Goal: Information Seeking & Learning: Find specific fact

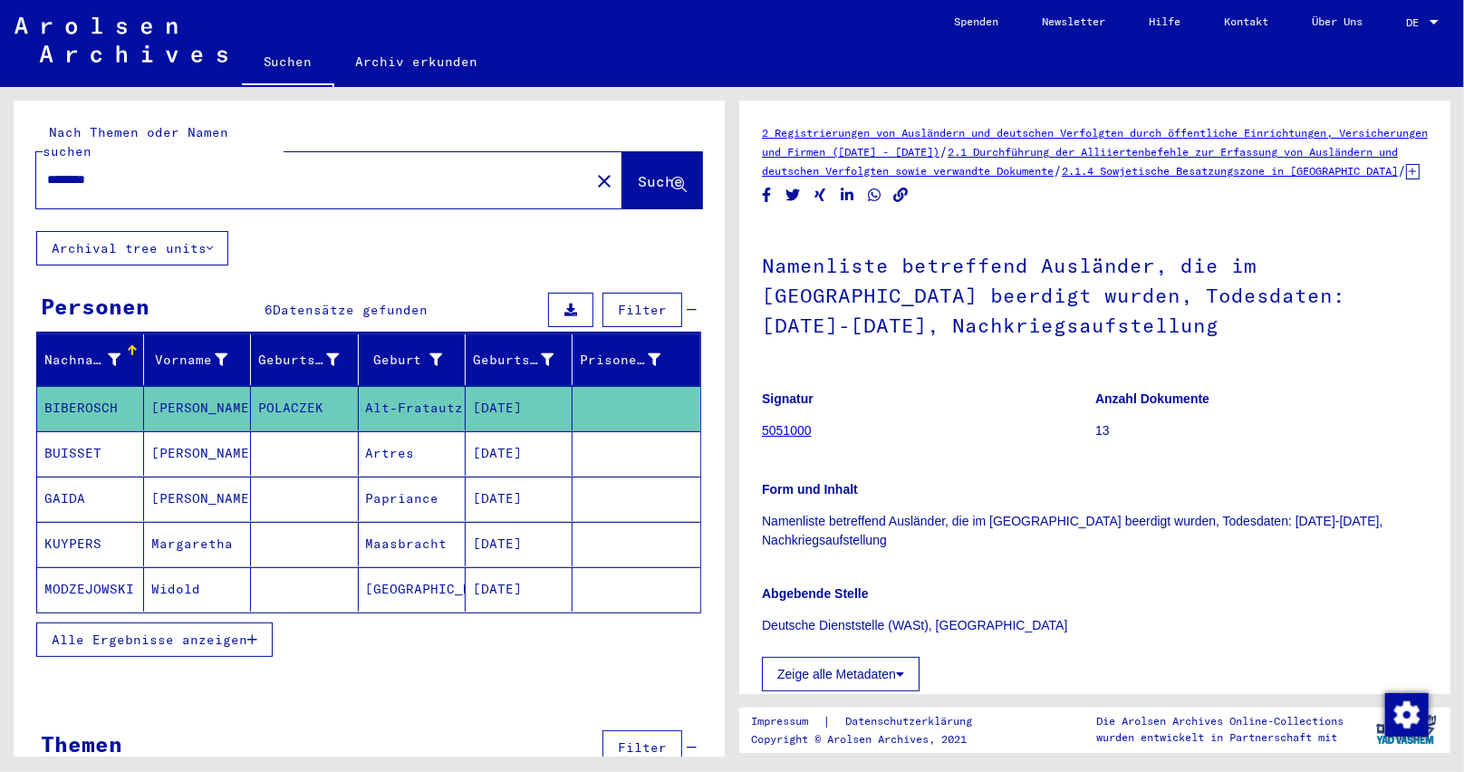
click at [249, 633] on icon "button" at bounding box center [252, 639] width 10 height 13
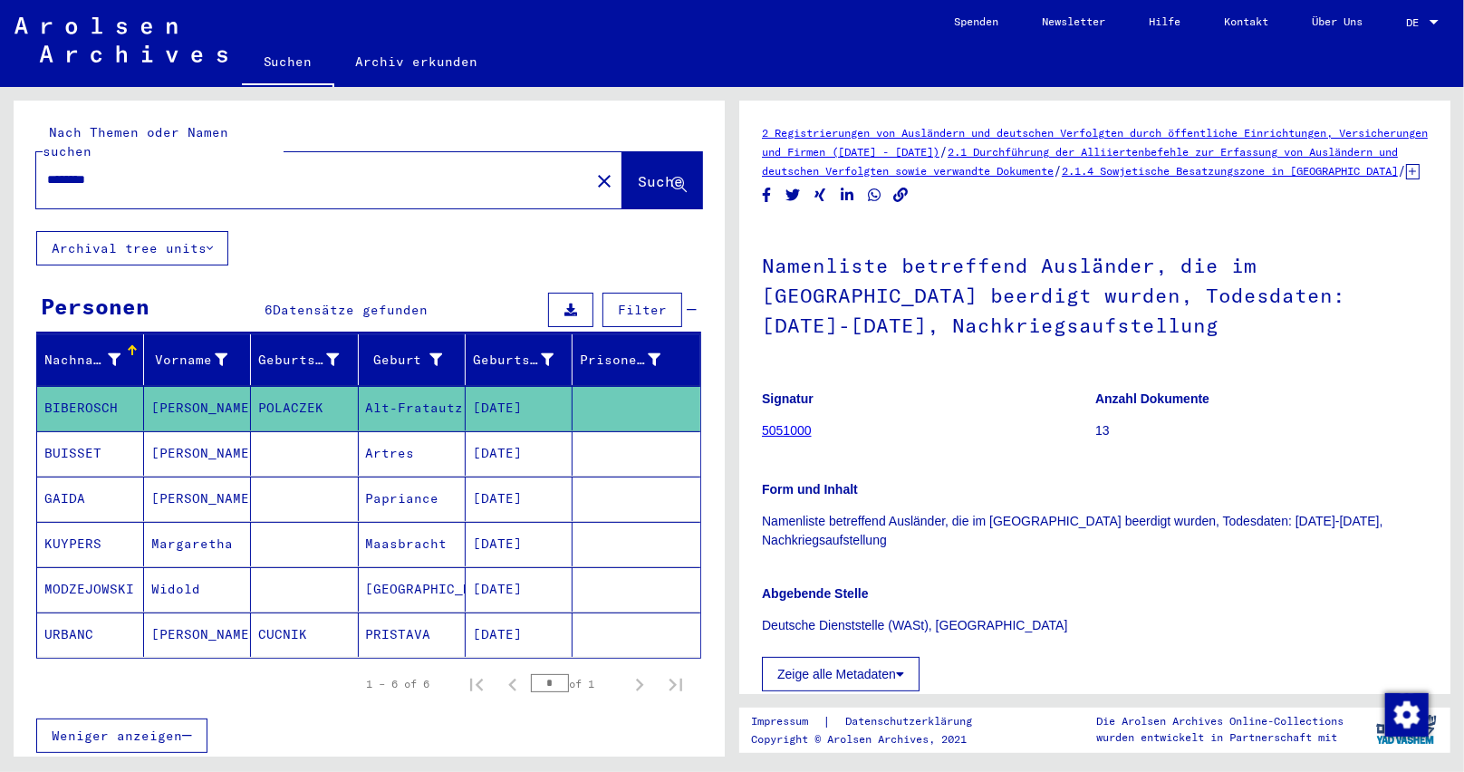
click at [593, 170] on mat-icon "close" at bounding box center [604, 181] width 22 height 22
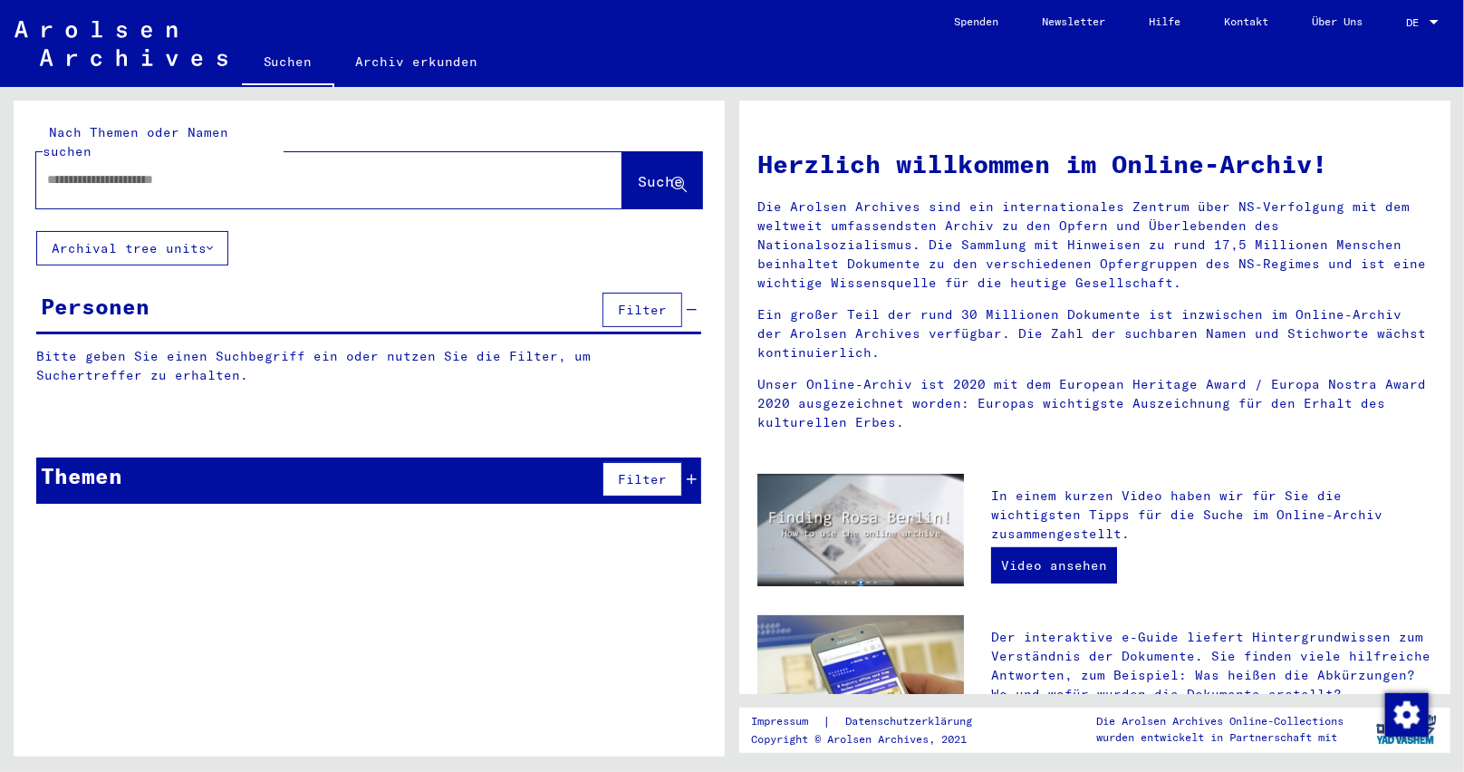
click at [119, 170] on input "text" at bounding box center [307, 179] width 521 height 19
paste input "**********"
type input "**********"
click at [649, 172] on span "Suche" at bounding box center [660, 181] width 45 height 18
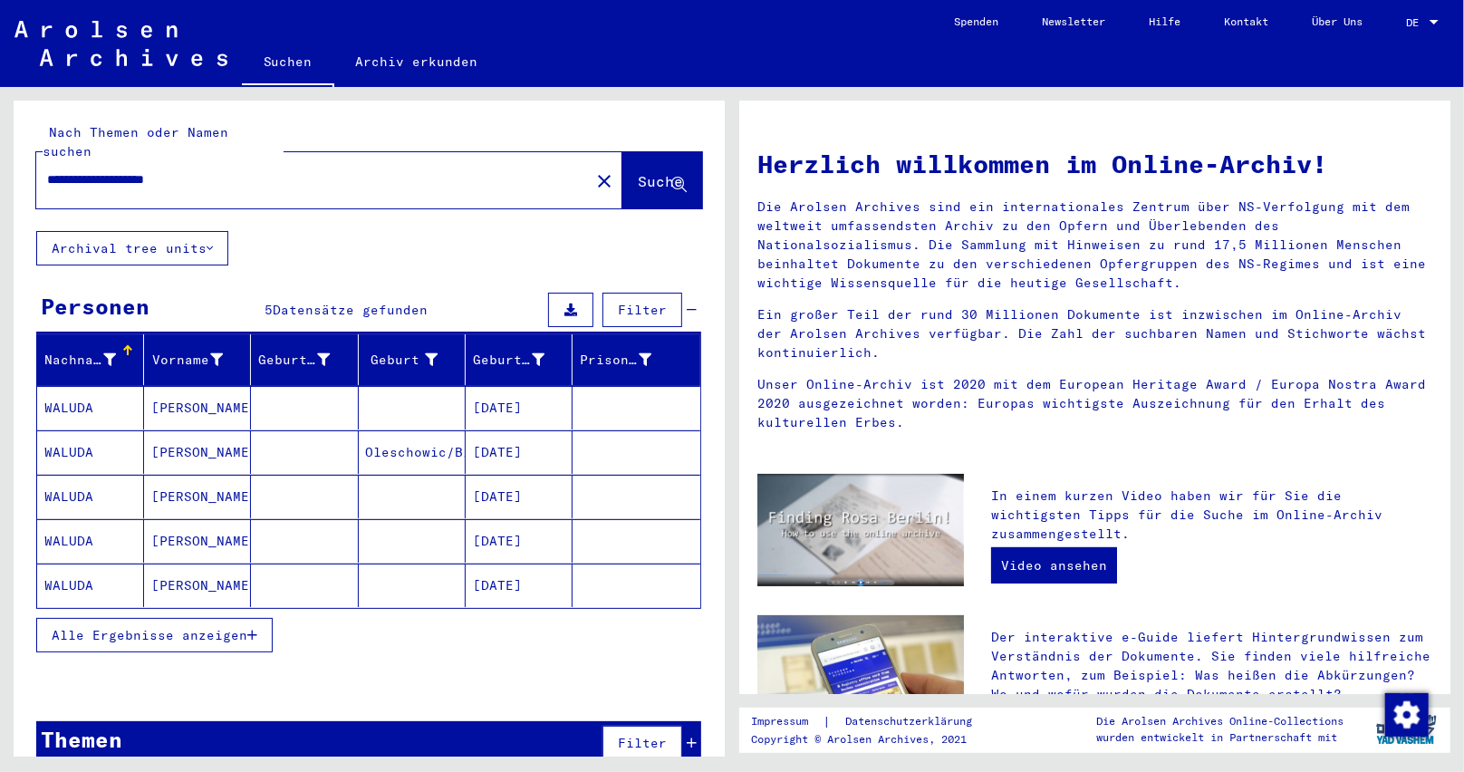
click at [263, 618] on button "Alle Ergebnisse anzeigen" at bounding box center [154, 635] width 236 height 34
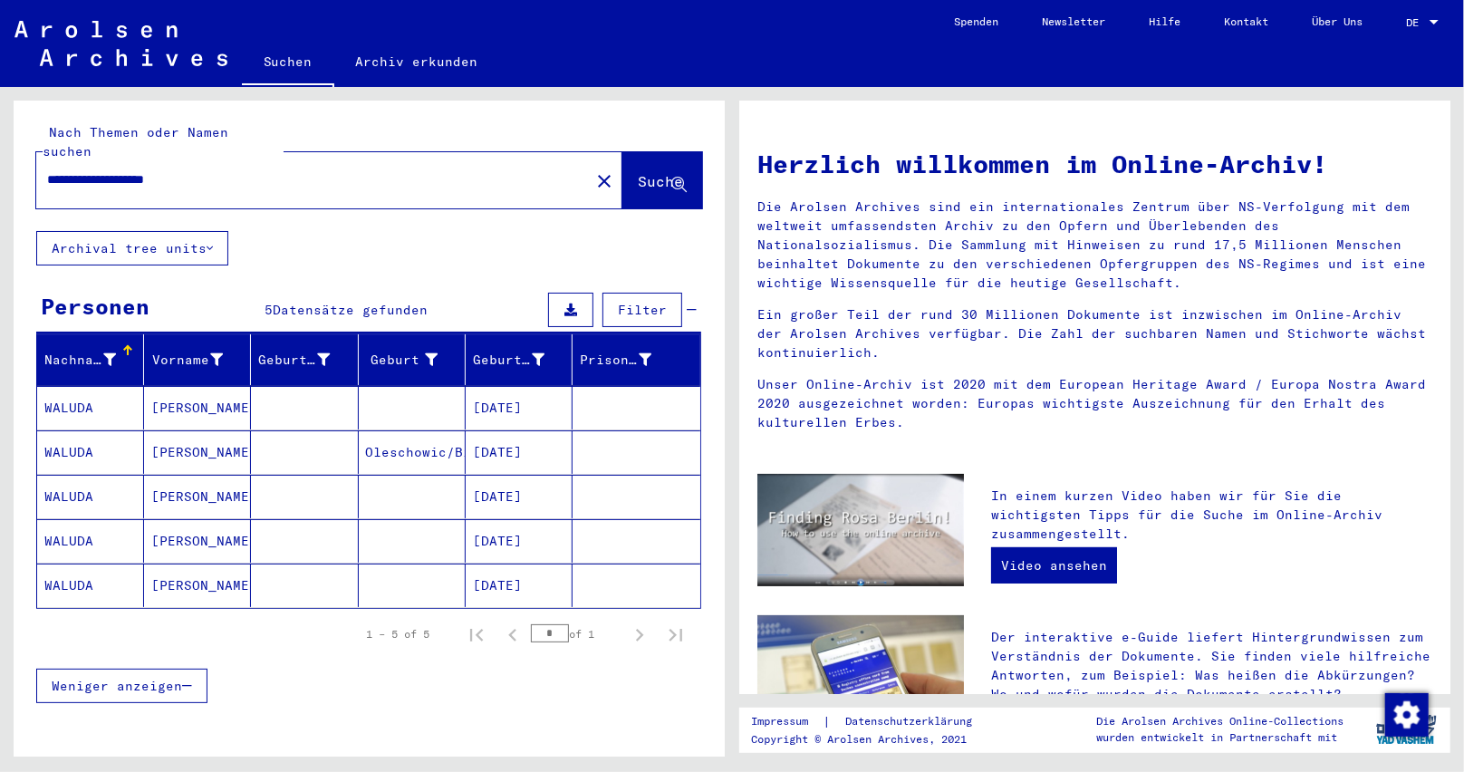
click at [500, 569] on mat-cell "[DATE]" at bounding box center [519, 585] width 107 height 43
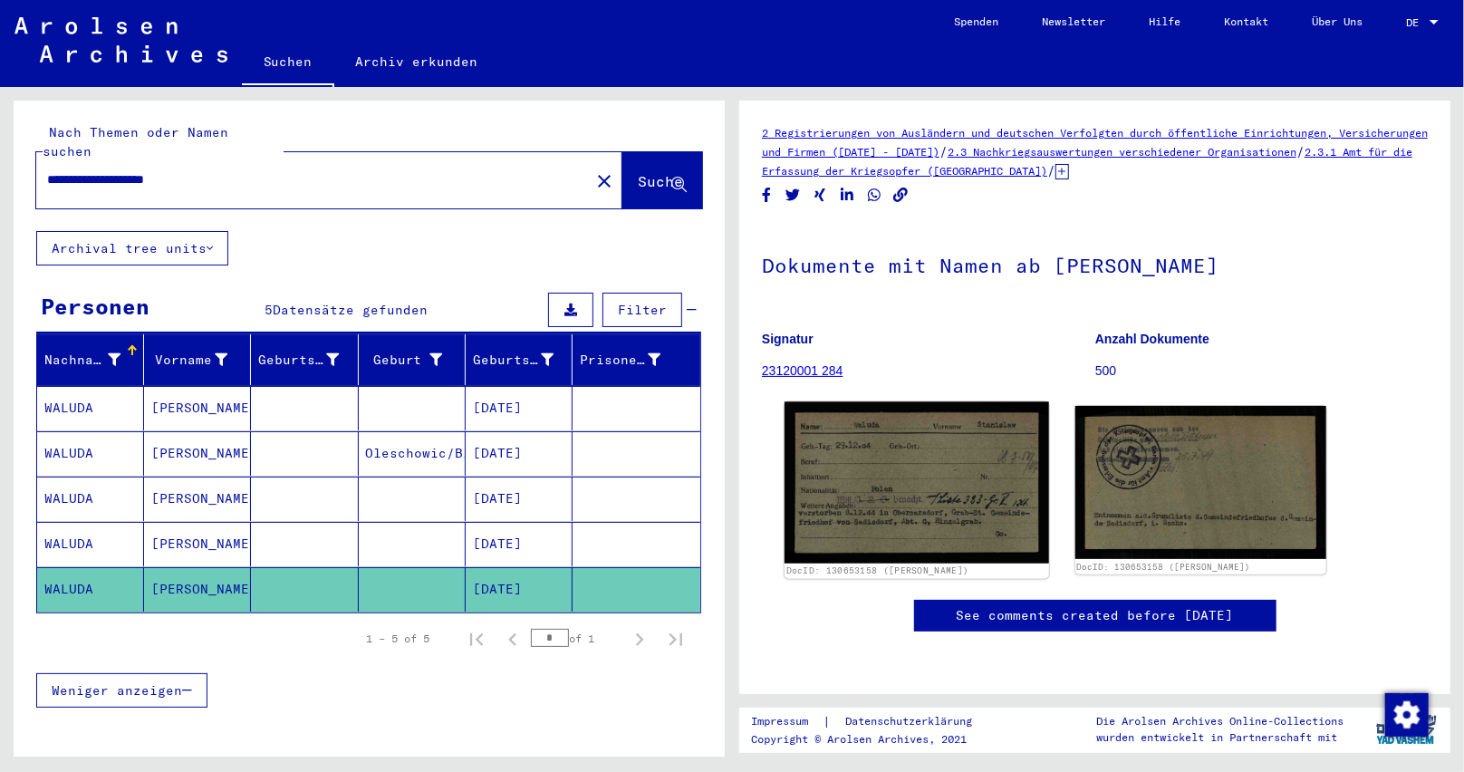
click at [1028, 492] on img at bounding box center [917, 482] width 264 height 161
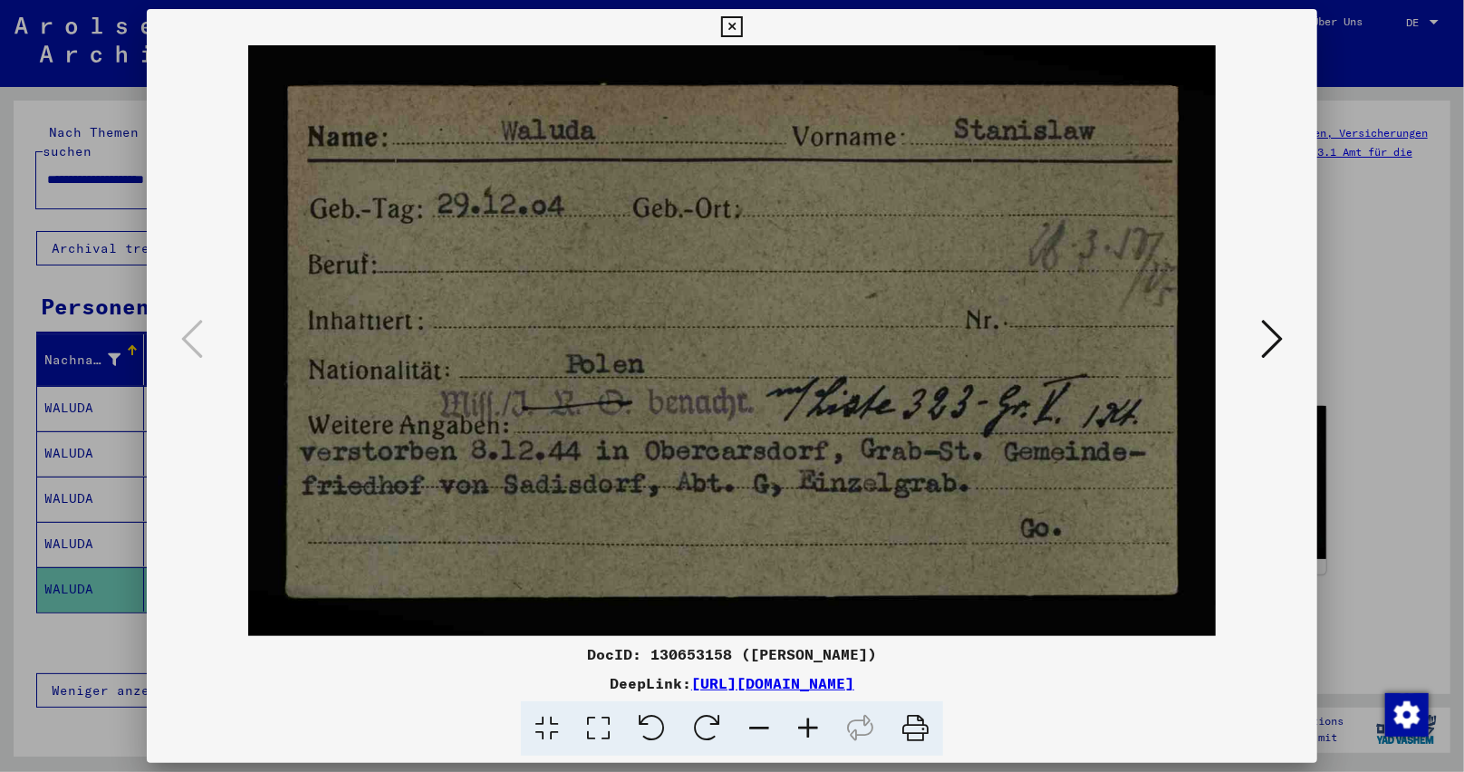
click at [749, 241] on img at bounding box center [732, 340] width 1048 height 591
click at [1259, 336] on button at bounding box center [1272, 340] width 33 height 52
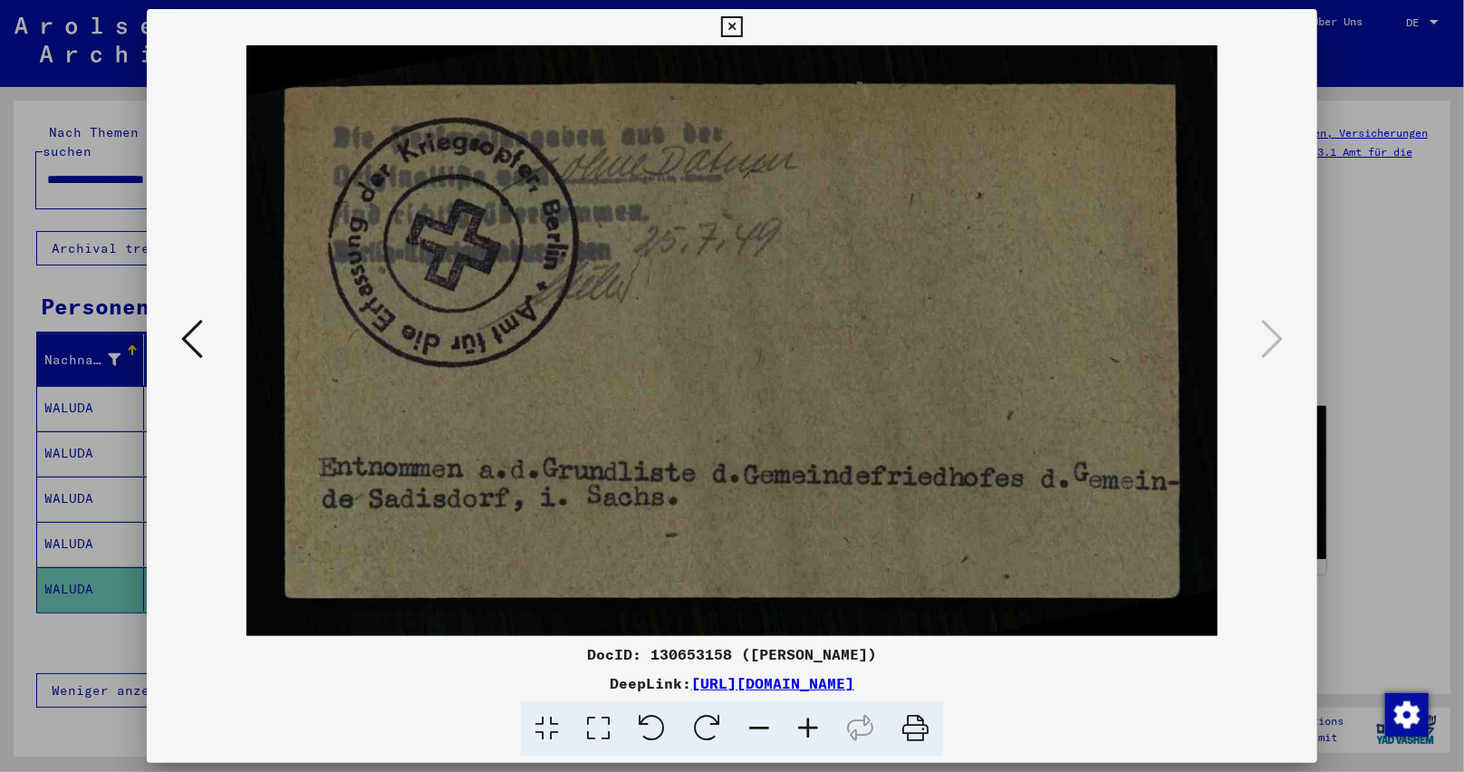
click at [738, 38] on button at bounding box center [732, 27] width 32 height 36
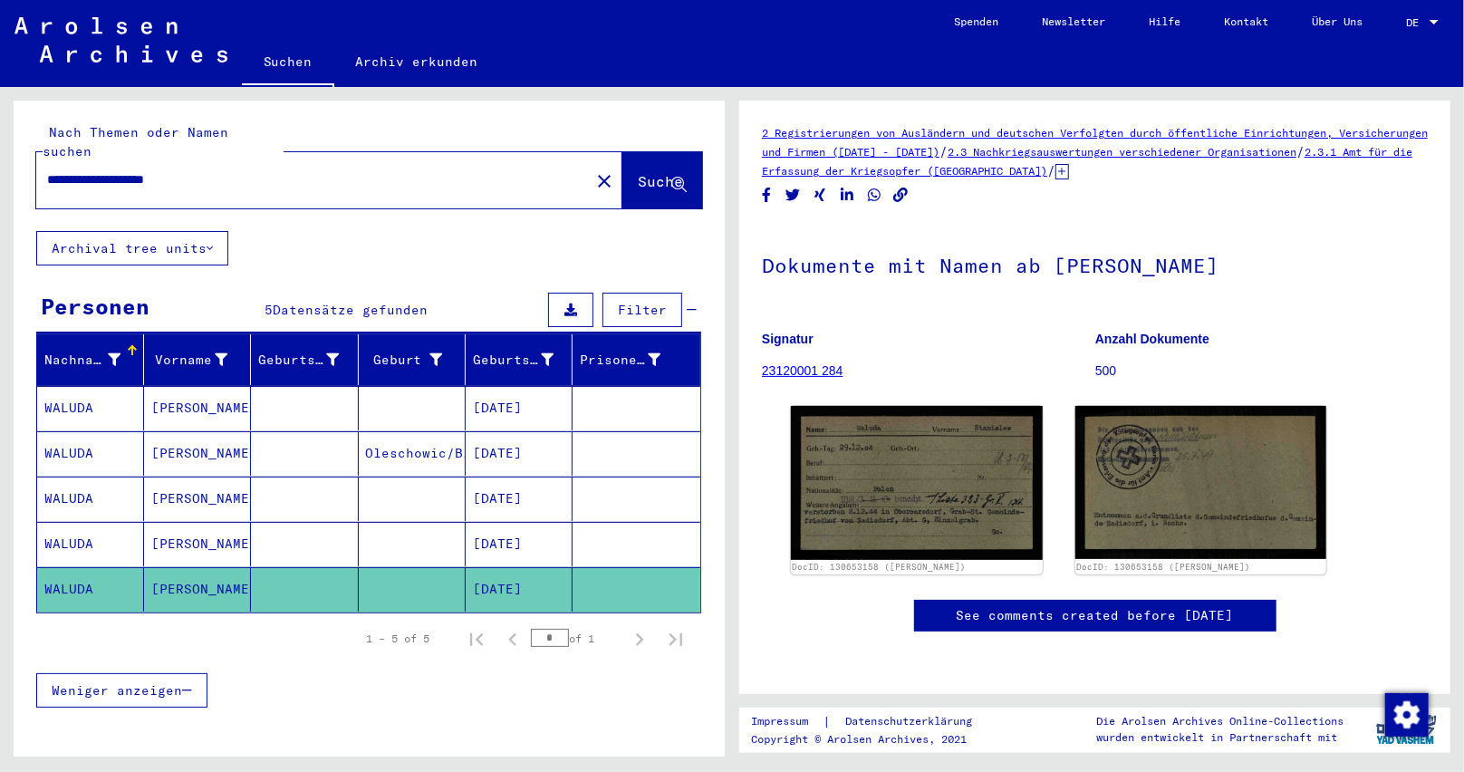
click at [498, 522] on mat-cell "[DATE]" at bounding box center [519, 544] width 107 height 44
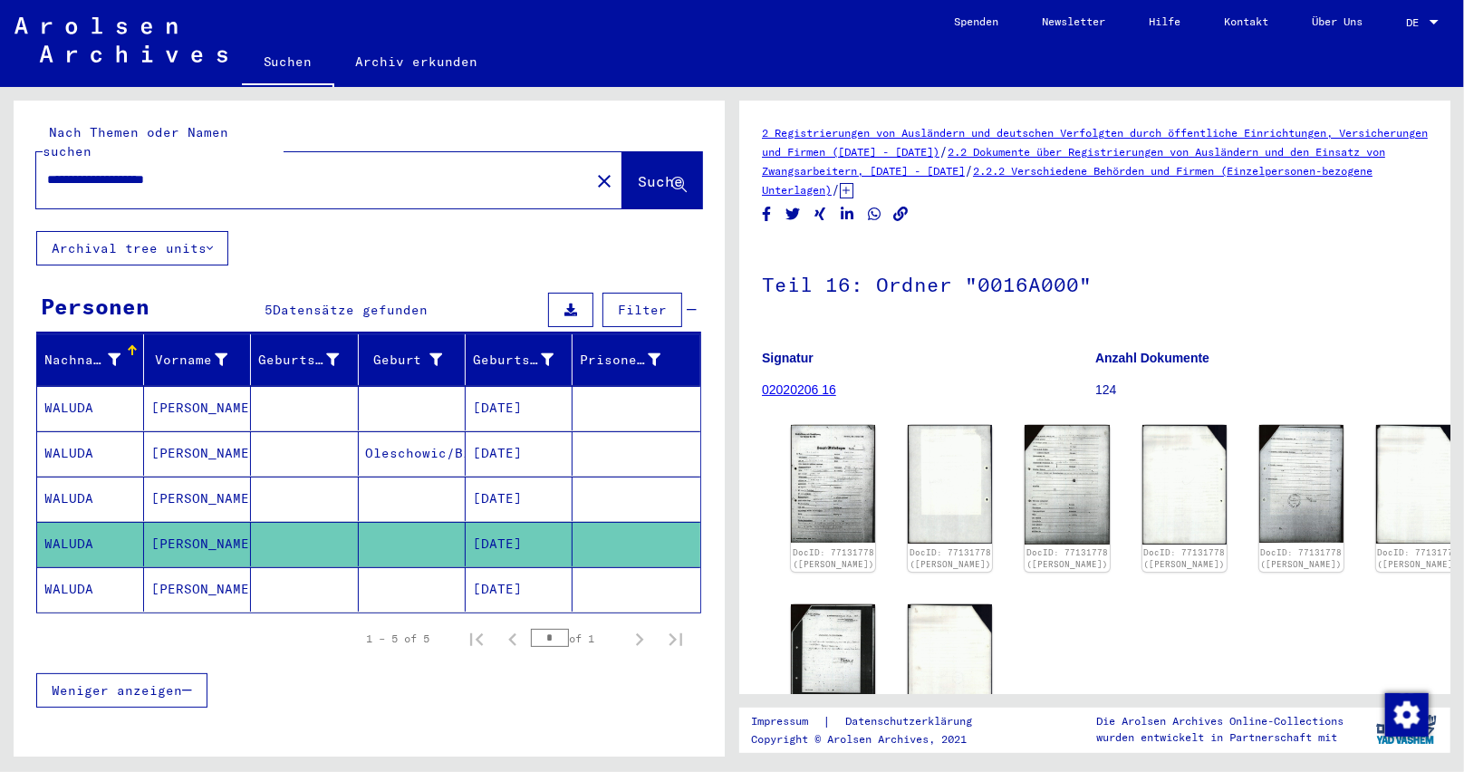
click at [523, 390] on mat-cell "[DATE]" at bounding box center [519, 408] width 107 height 44
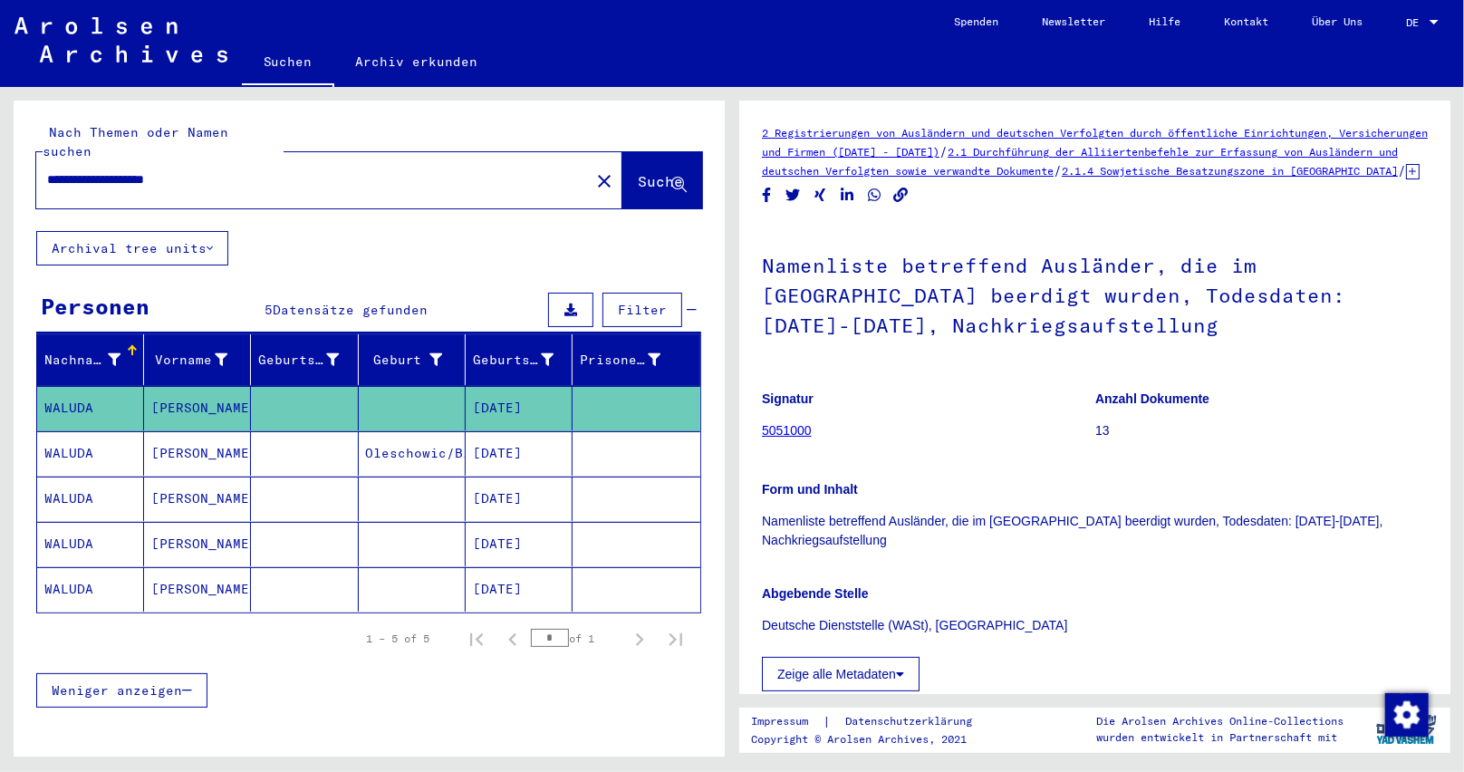
click at [985, 409] on p "Signatur" at bounding box center [928, 399] width 332 height 19
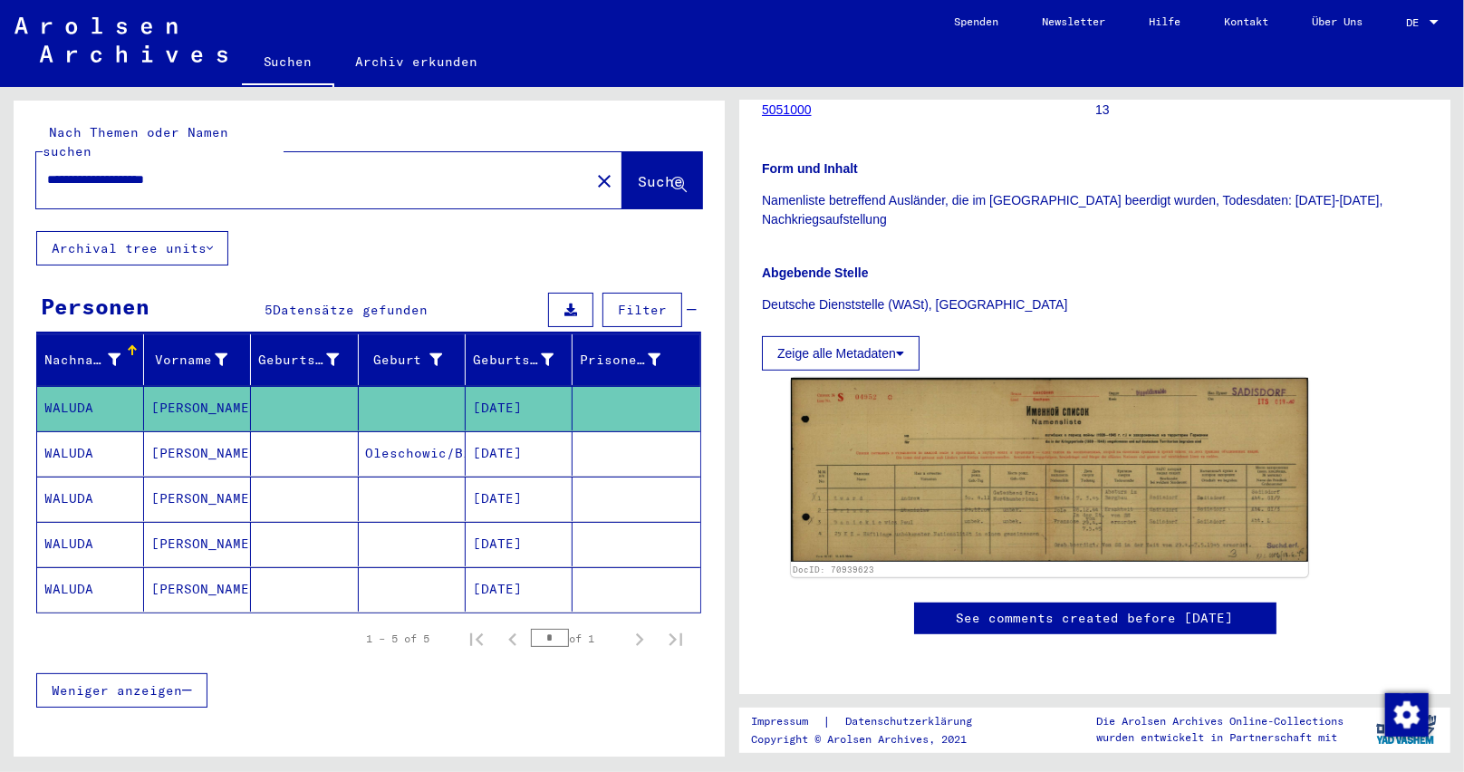
scroll to position [453, 0]
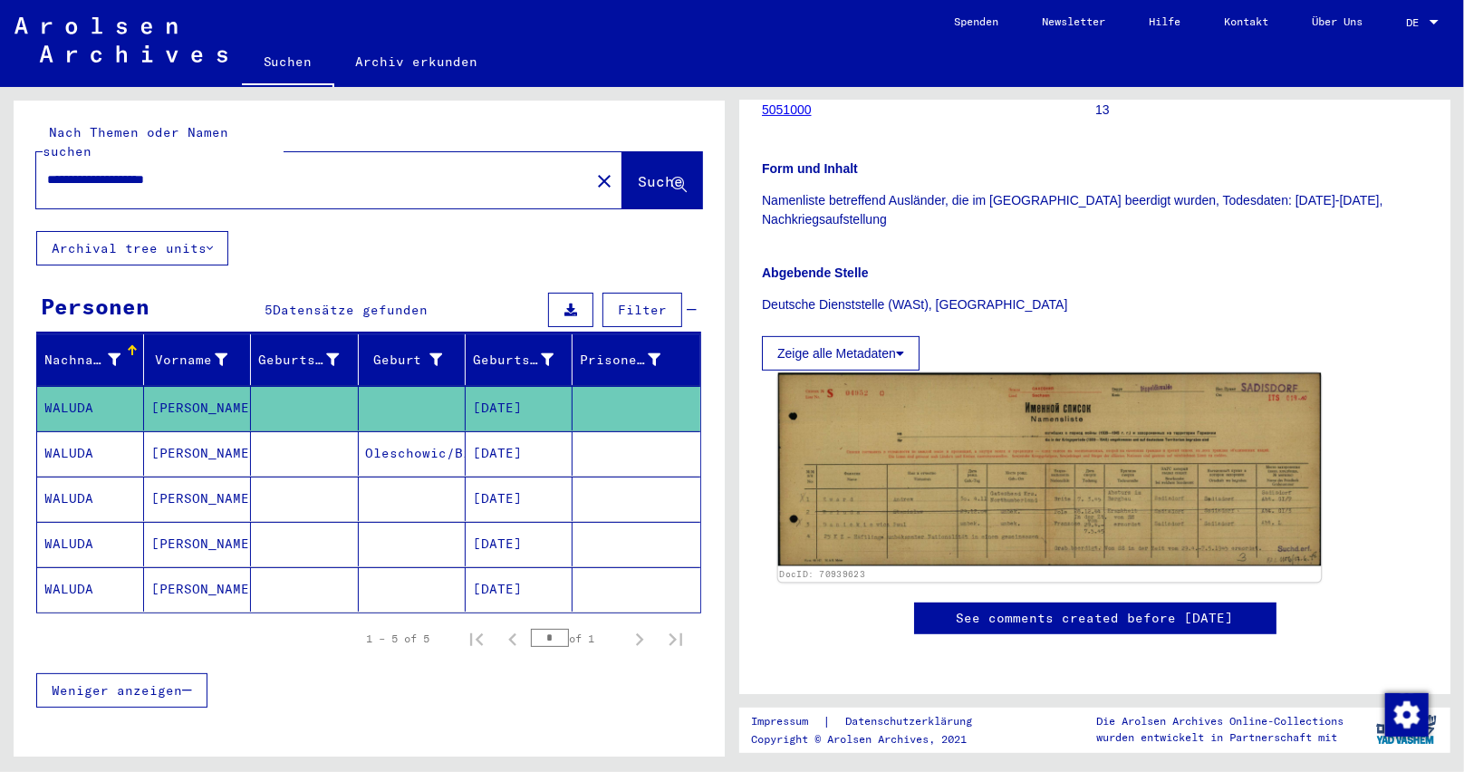
click at [975, 398] on img at bounding box center [1050, 469] width 544 height 193
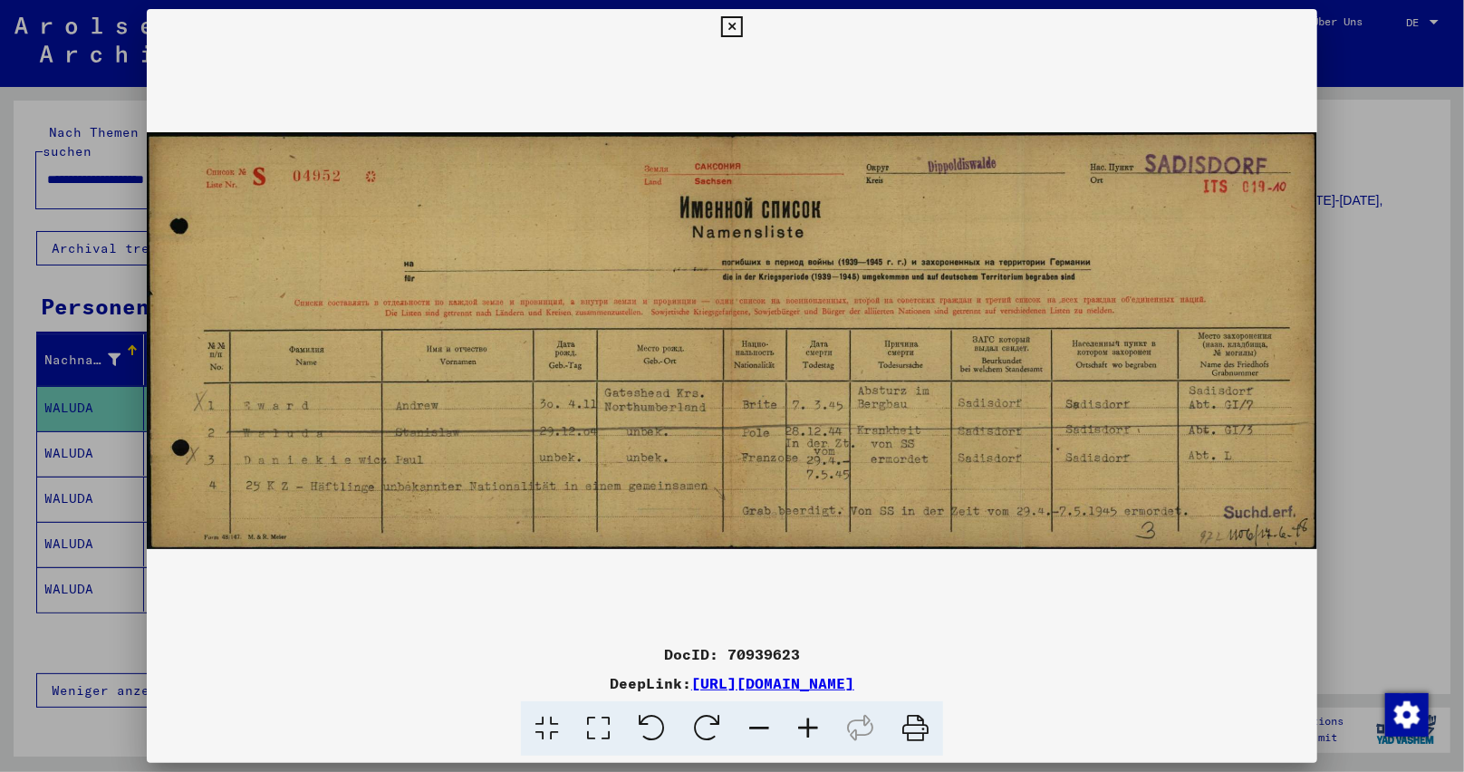
drag, startPoint x: 725, startPoint y: 26, endPoint x: 597, endPoint y: 342, distance: 340.2
click at [723, 26] on icon at bounding box center [731, 27] width 21 height 22
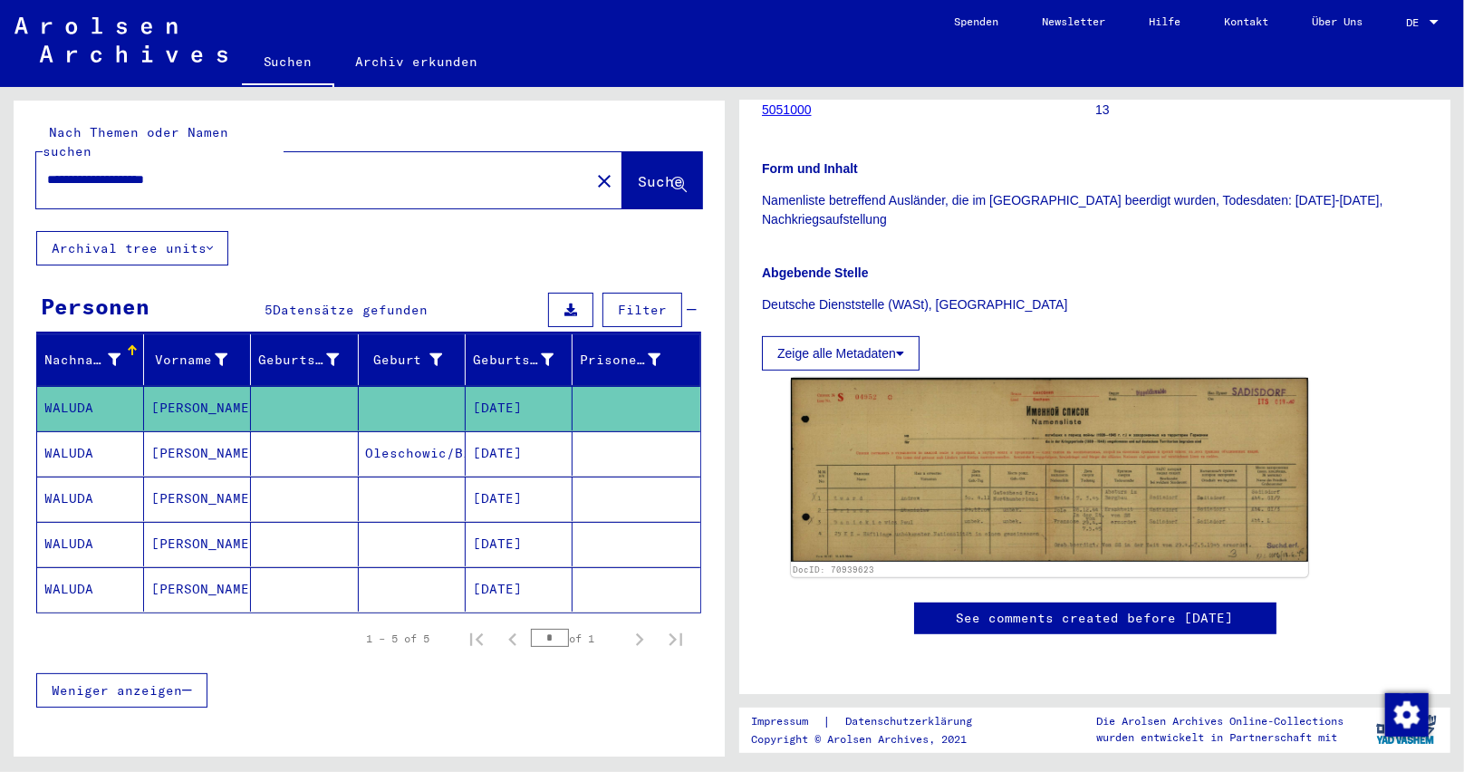
click at [498, 436] on mat-cell "[DATE]" at bounding box center [519, 453] width 107 height 44
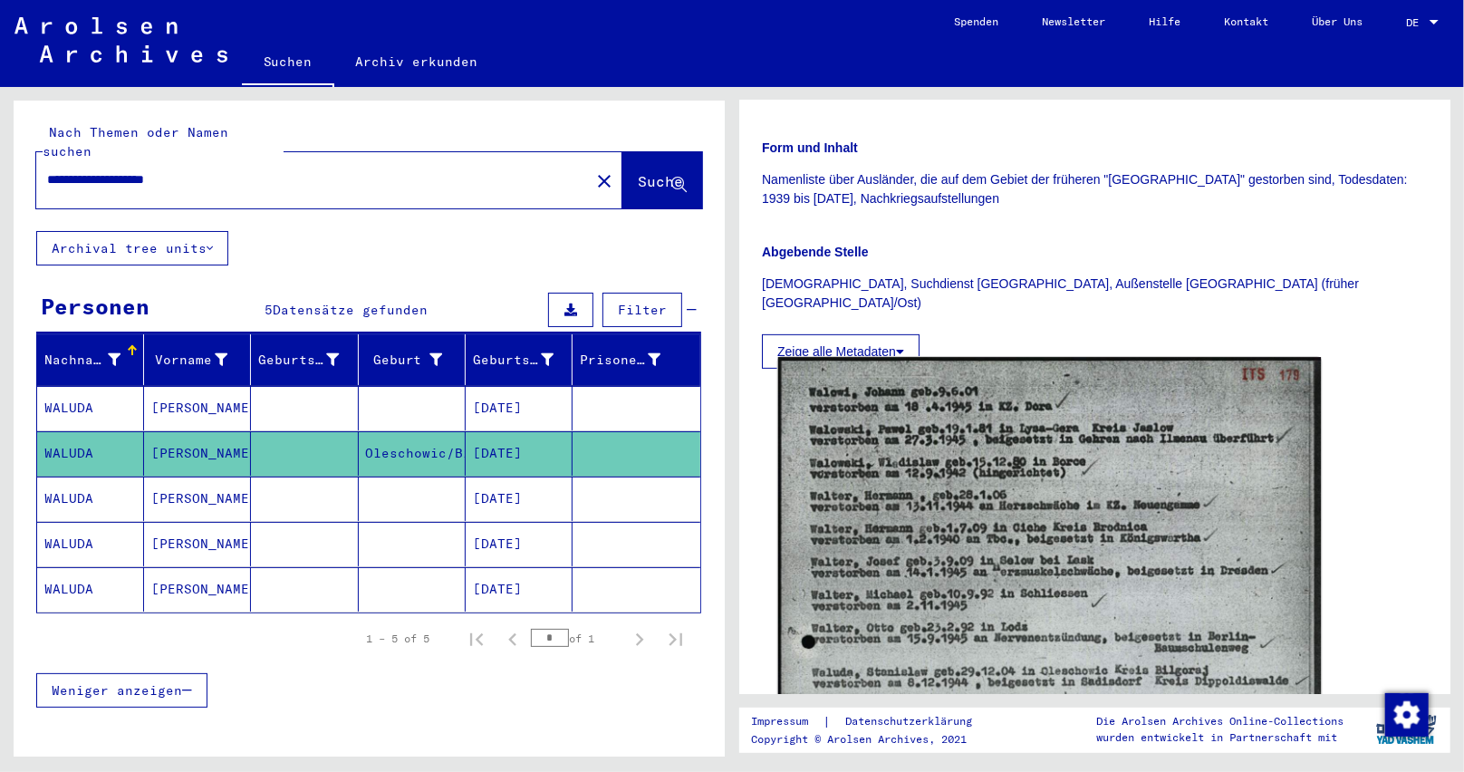
scroll to position [453, 0]
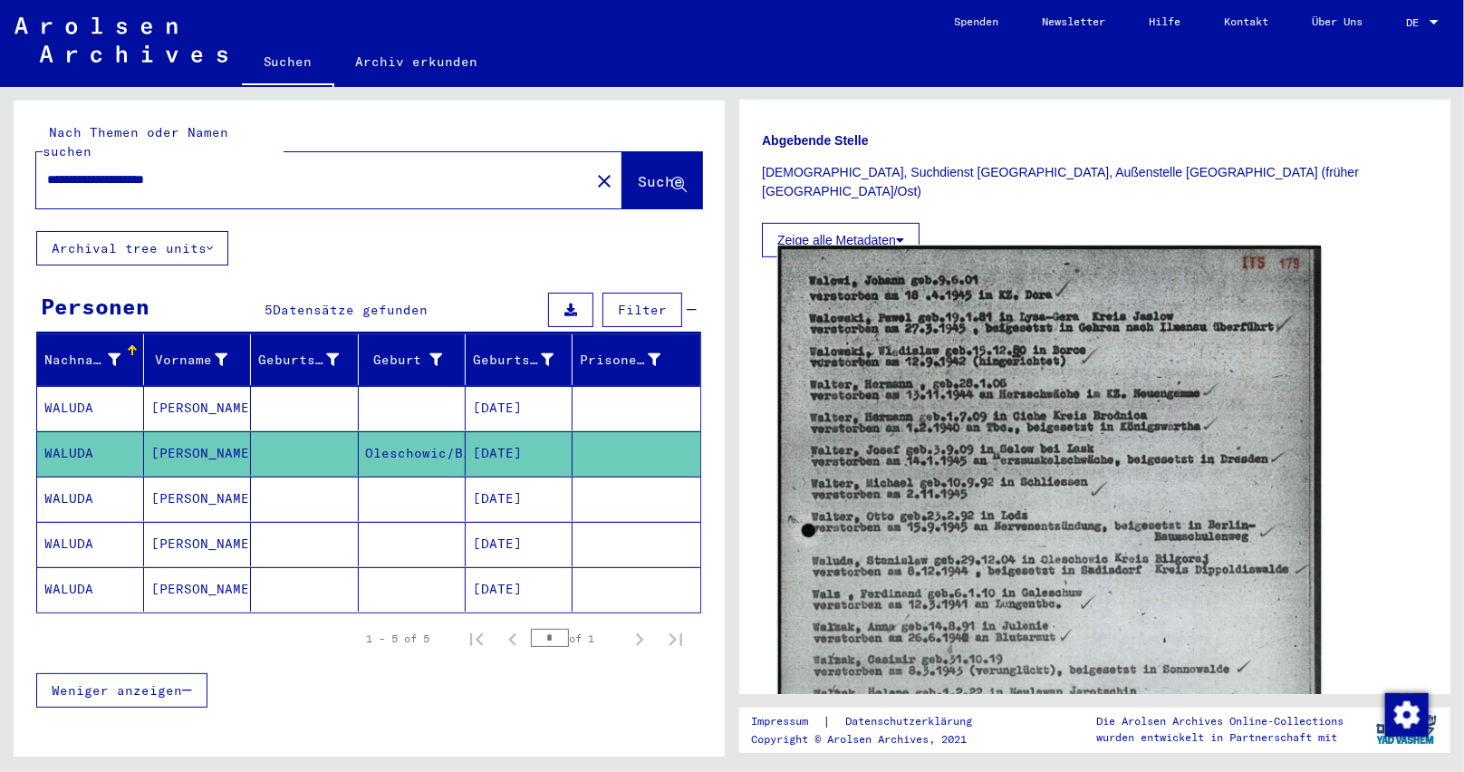
click at [895, 477] on img at bounding box center [1050, 633] width 544 height 775
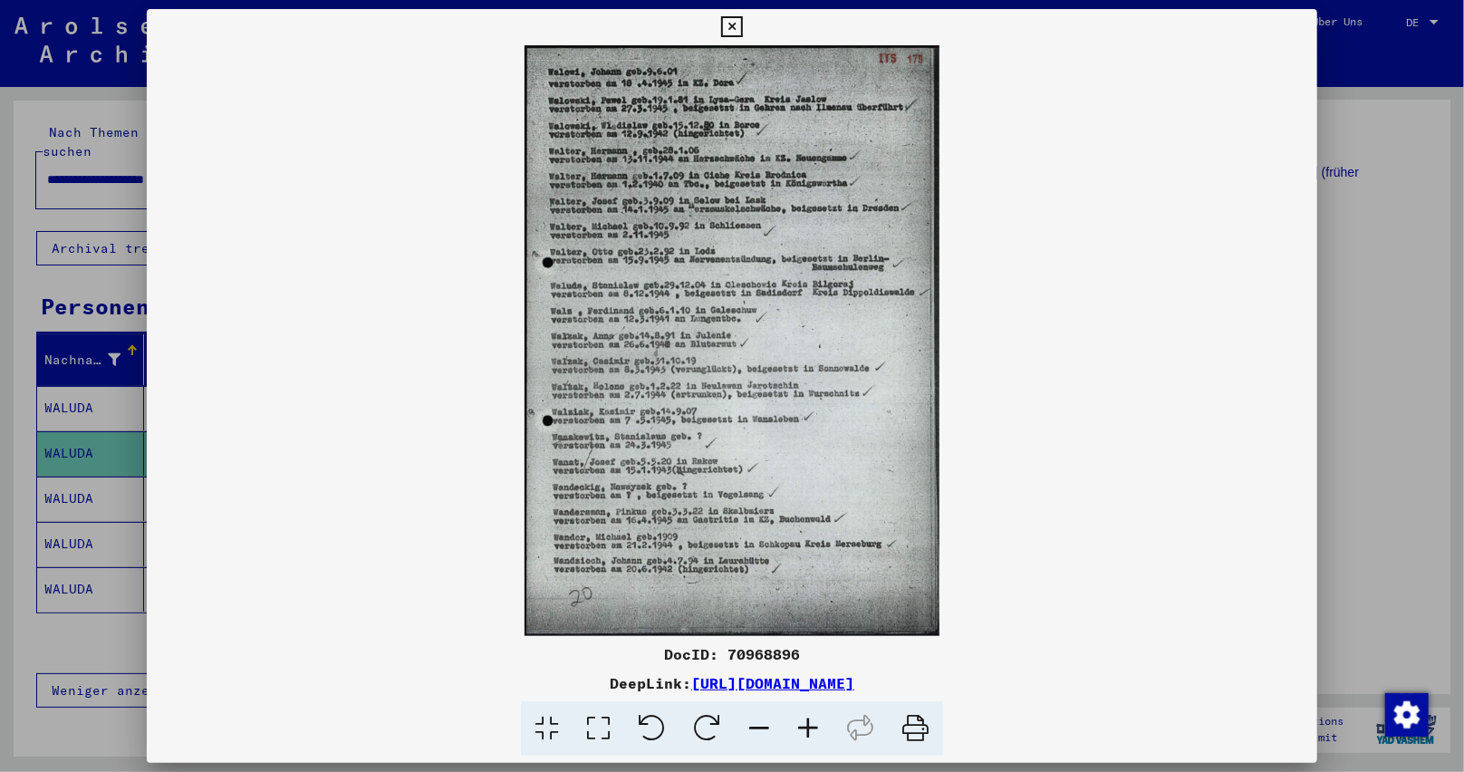
click at [810, 728] on icon at bounding box center [808, 728] width 49 height 55
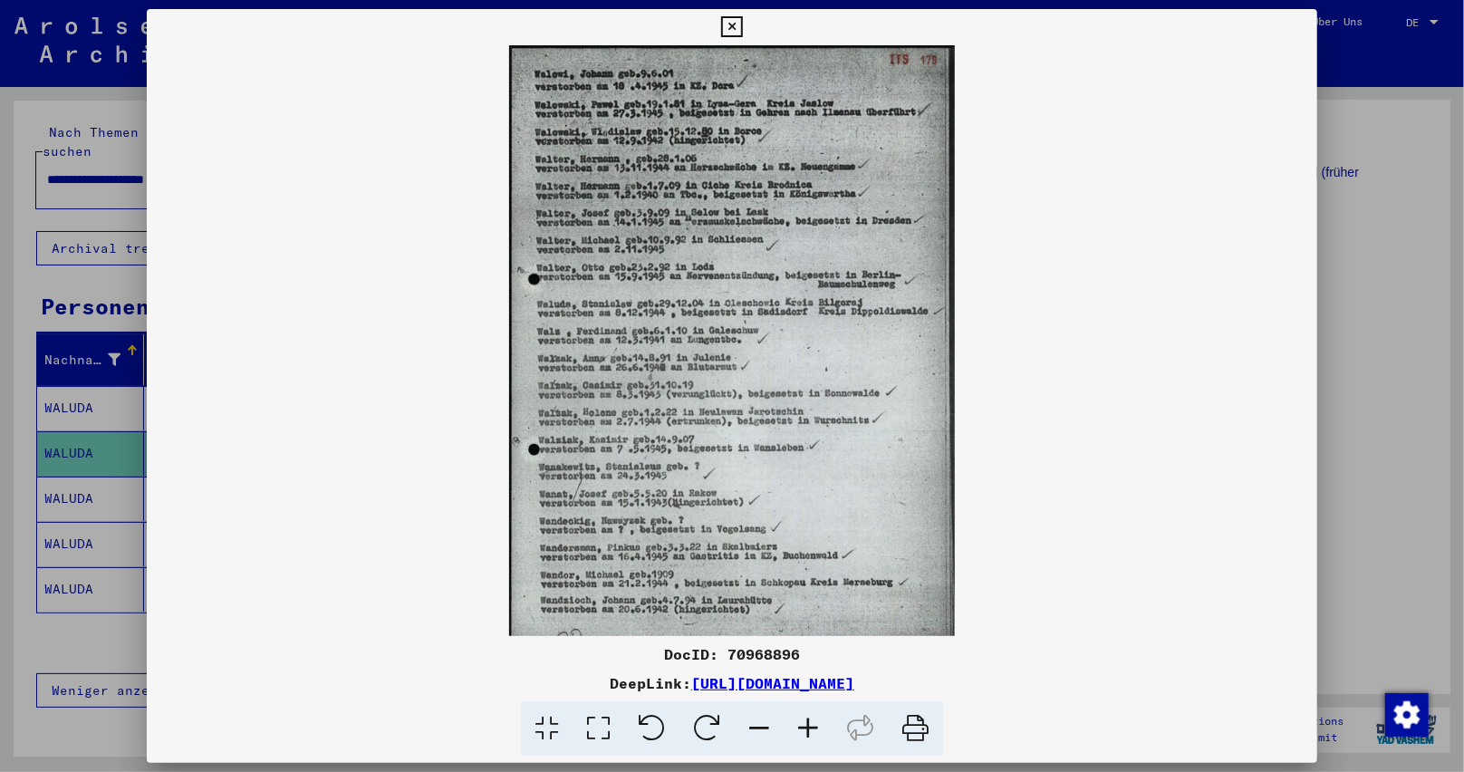
click at [810, 728] on icon at bounding box center [808, 728] width 49 height 55
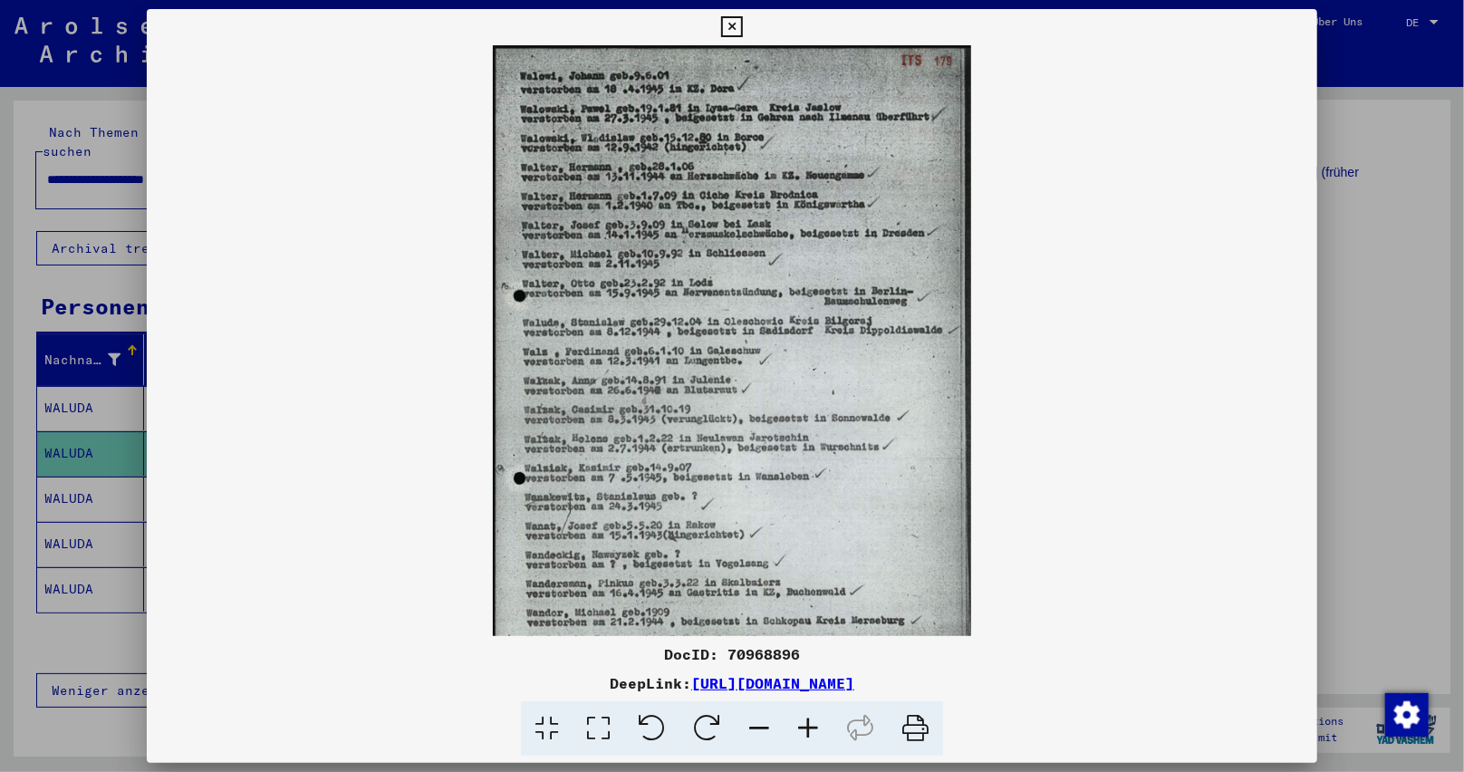
click at [810, 728] on icon at bounding box center [808, 728] width 49 height 55
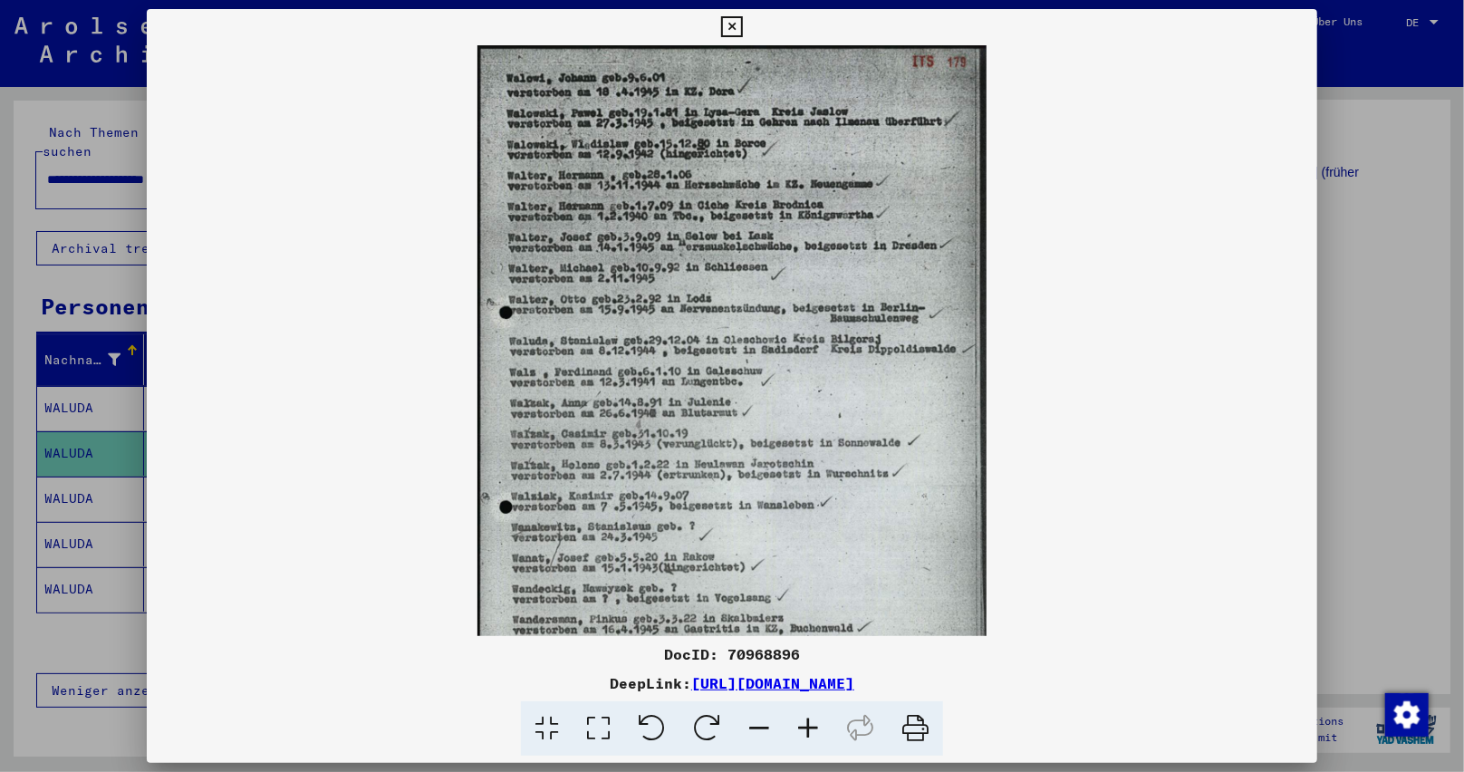
click at [810, 728] on icon at bounding box center [808, 728] width 49 height 55
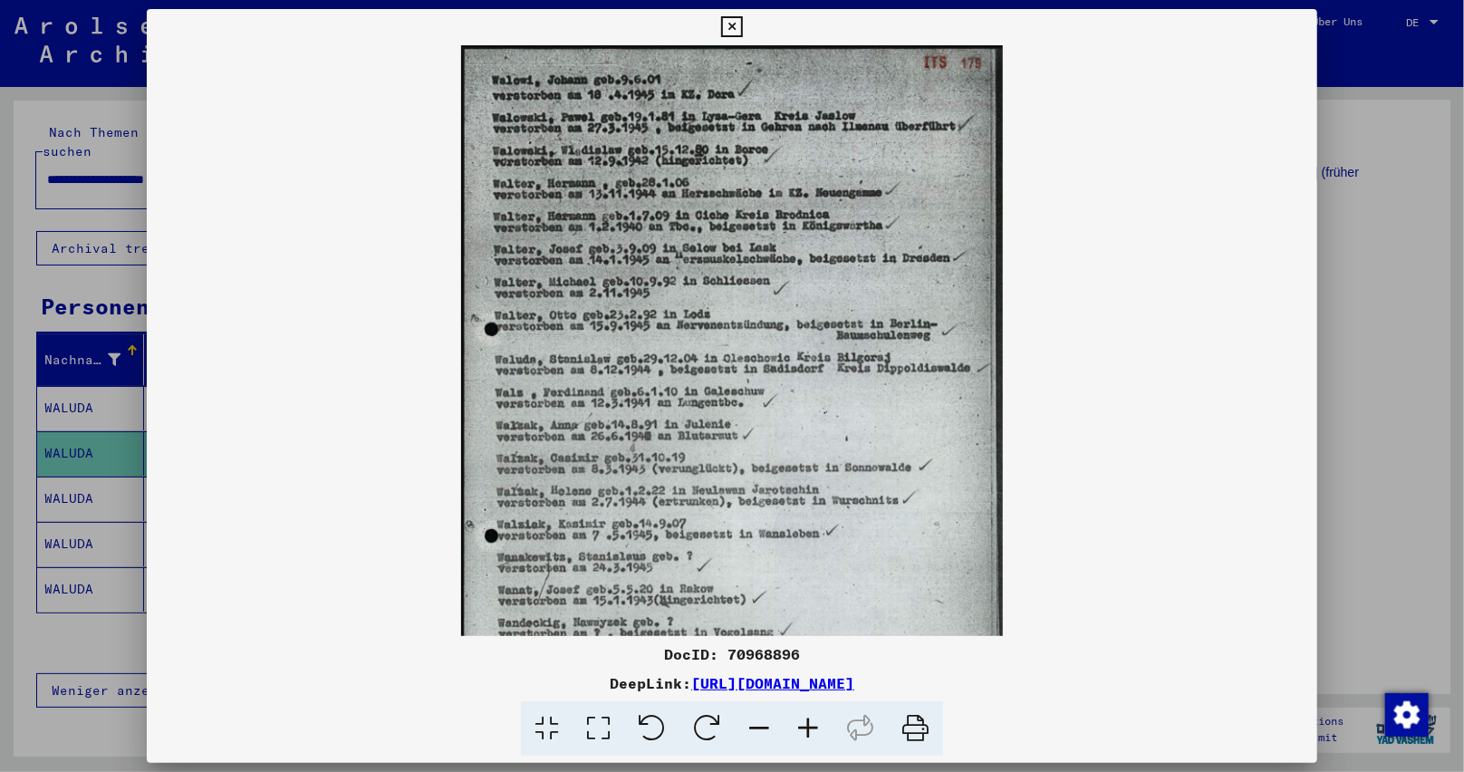
click at [810, 728] on icon at bounding box center [808, 728] width 49 height 55
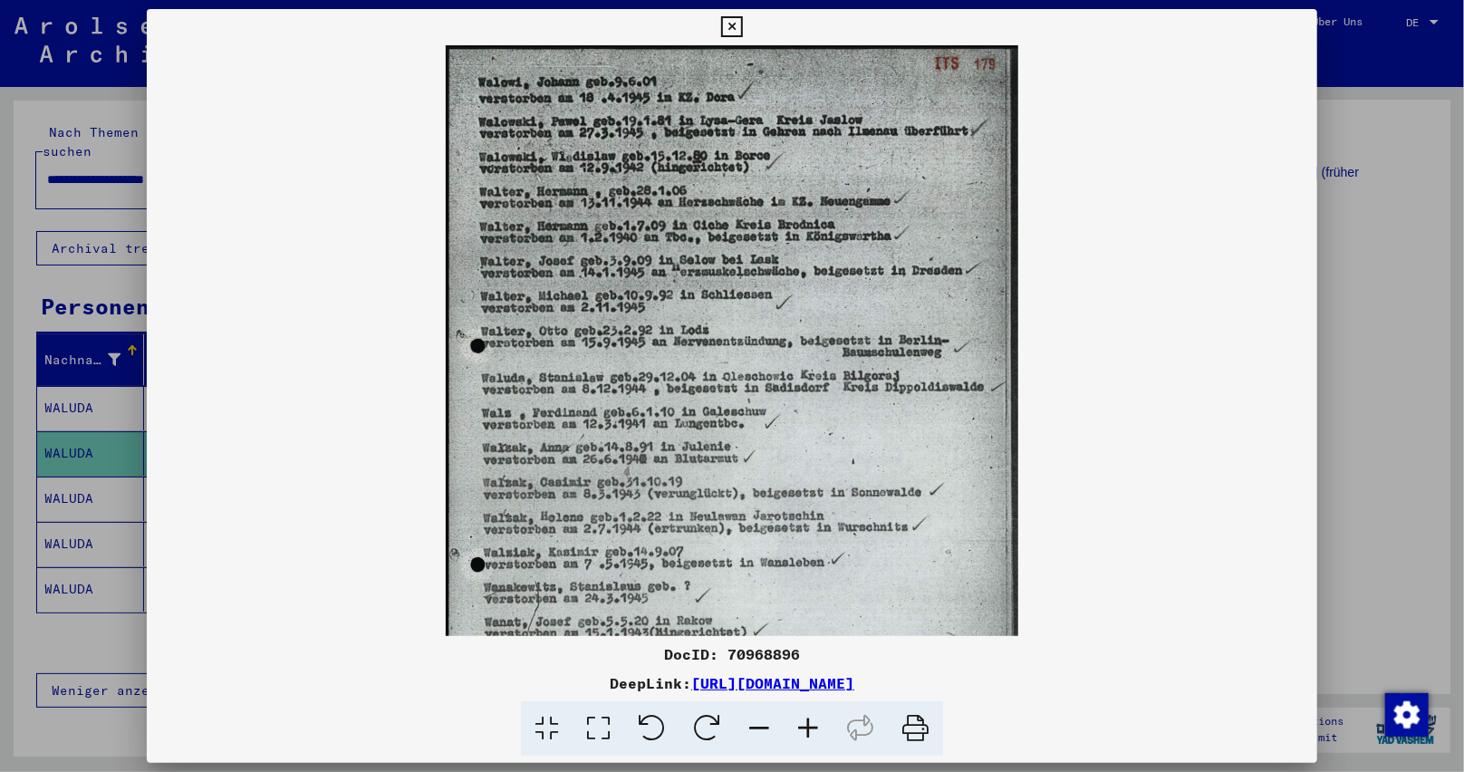
click at [810, 728] on icon at bounding box center [808, 728] width 49 height 55
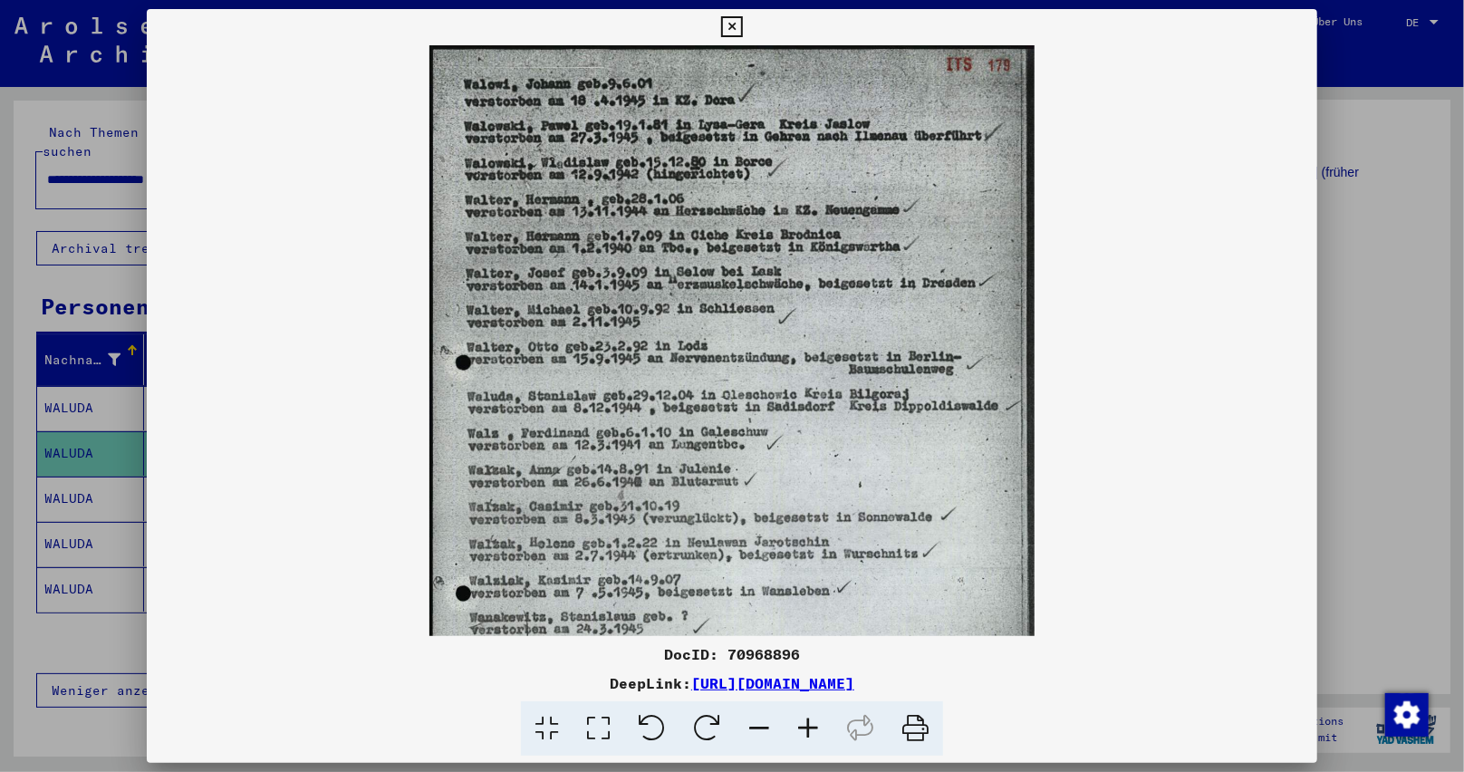
click at [810, 728] on icon at bounding box center [808, 728] width 49 height 55
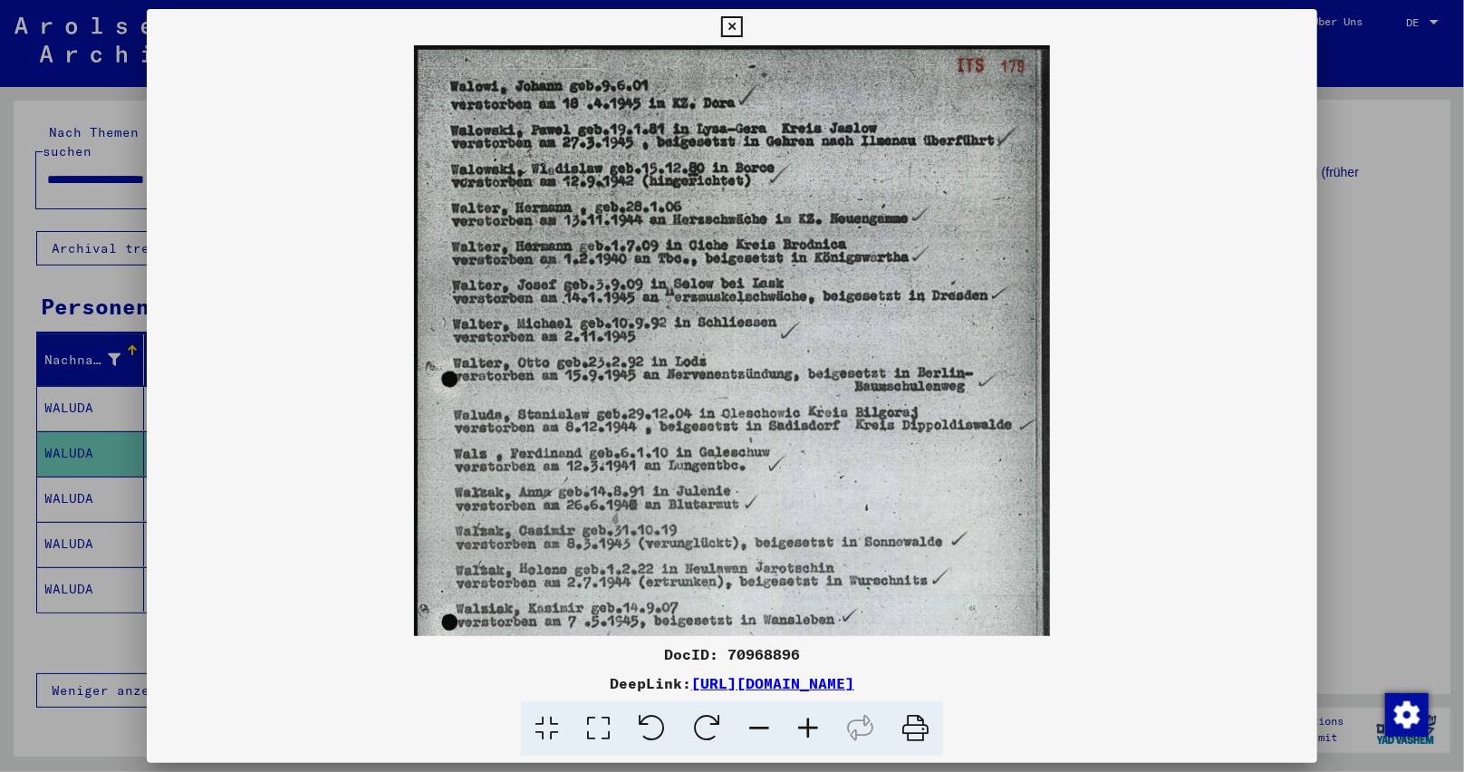
click at [810, 728] on icon at bounding box center [808, 728] width 49 height 55
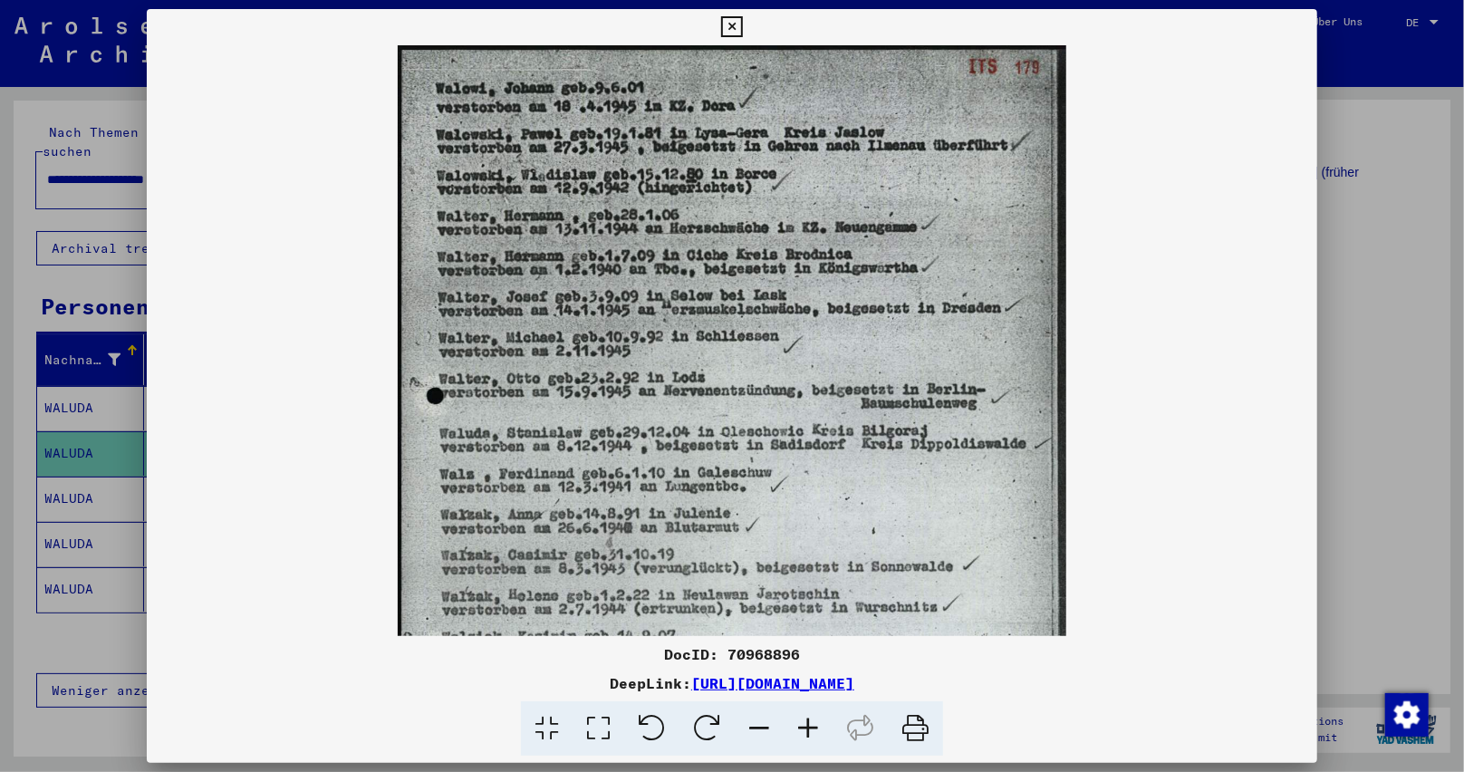
click at [810, 728] on icon at bounding box center [808, 728] width 49 height 55
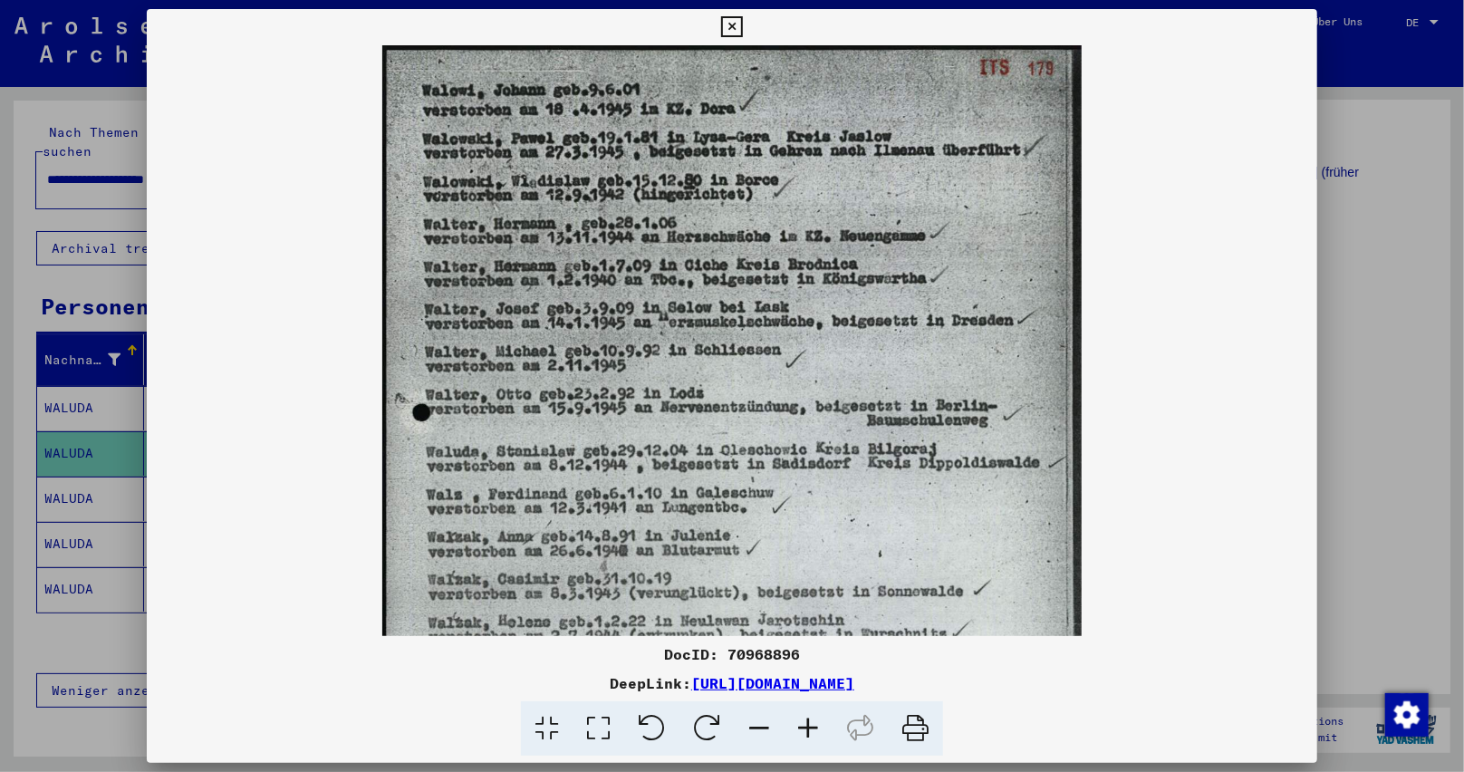
click at [810, 728] on icon at bounding box center [808, 728] width 49 height 55
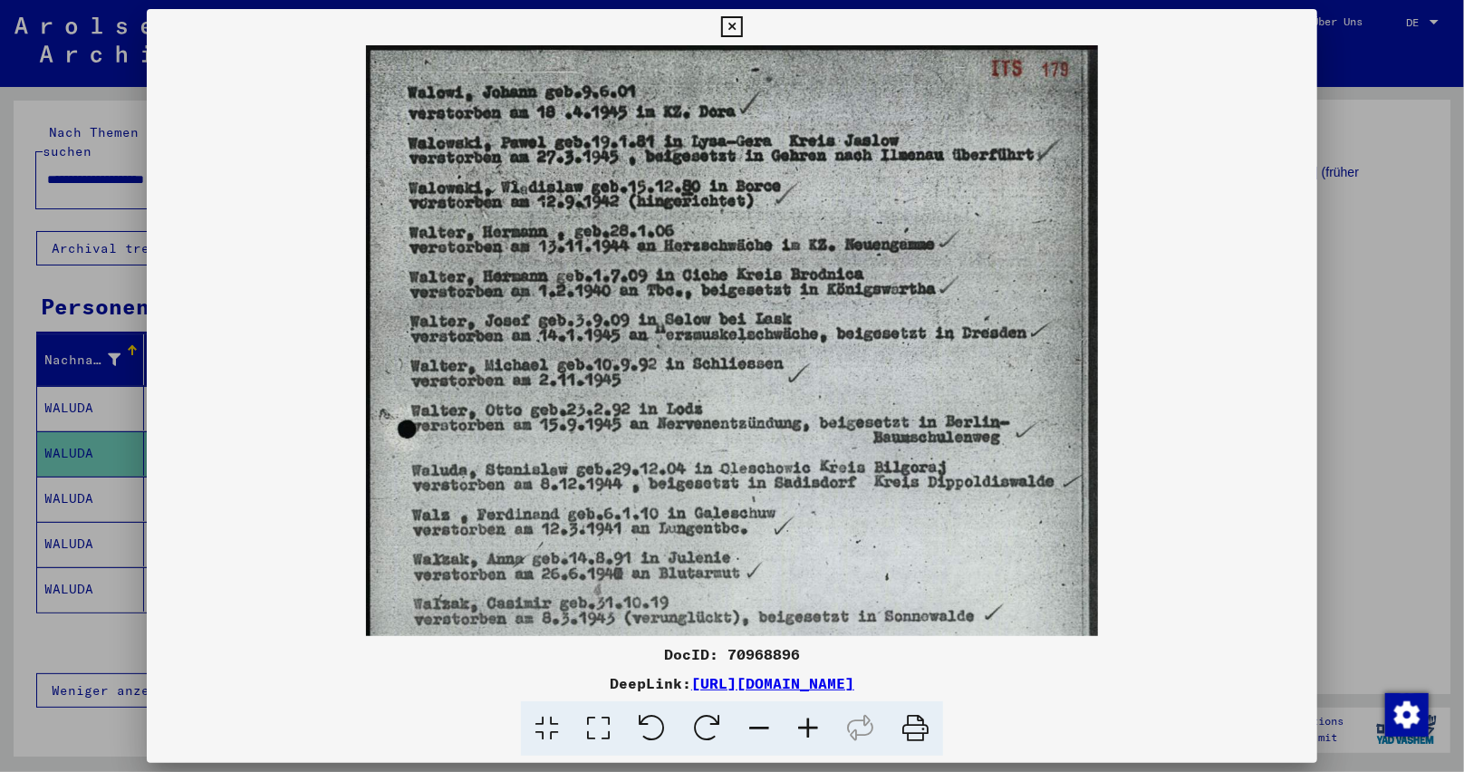
click at [726, 26] on icon at bounding box center [731, 27] width 21 height 22
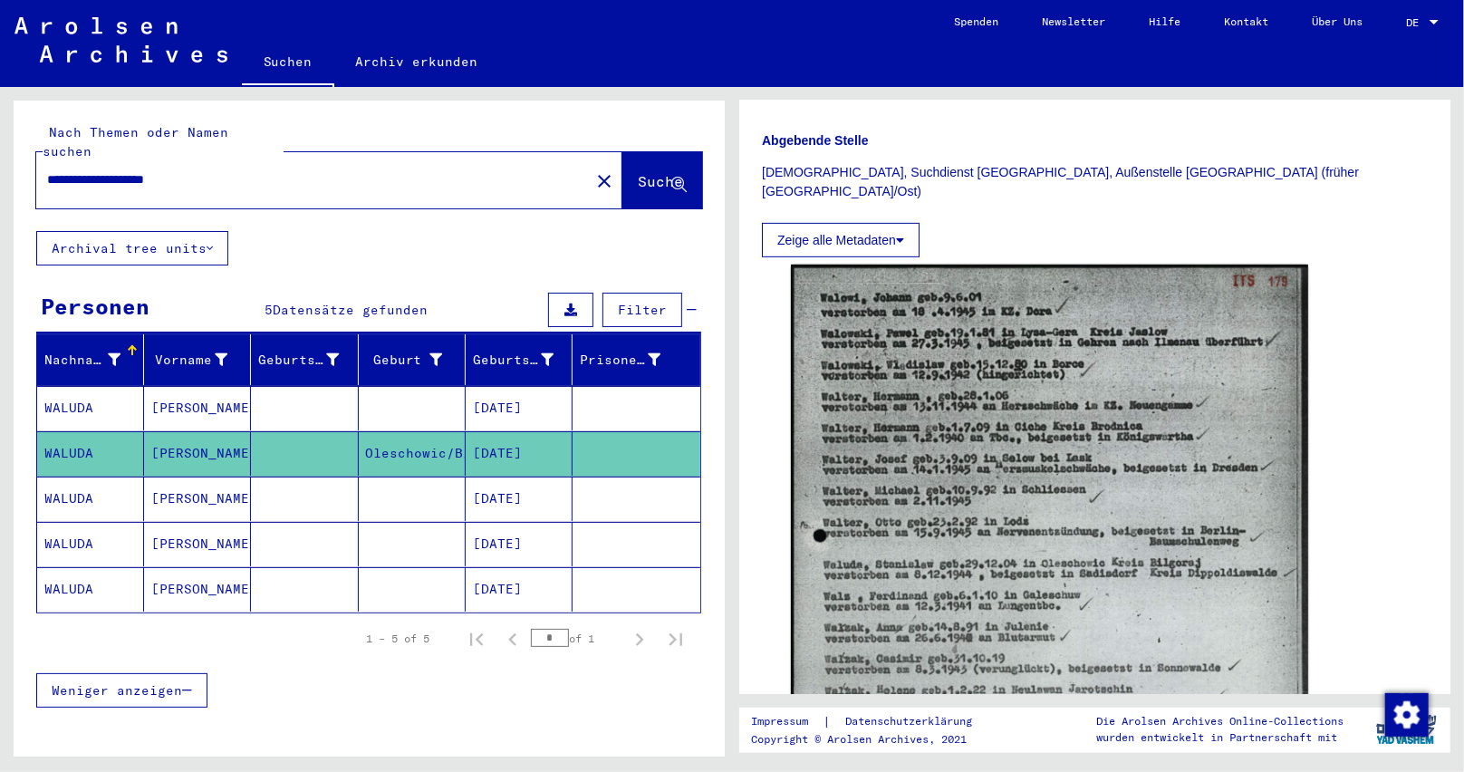
click at [531, 477] on mat-cell "[DATE]" at bounding box center [519, 499] width 107 height 44
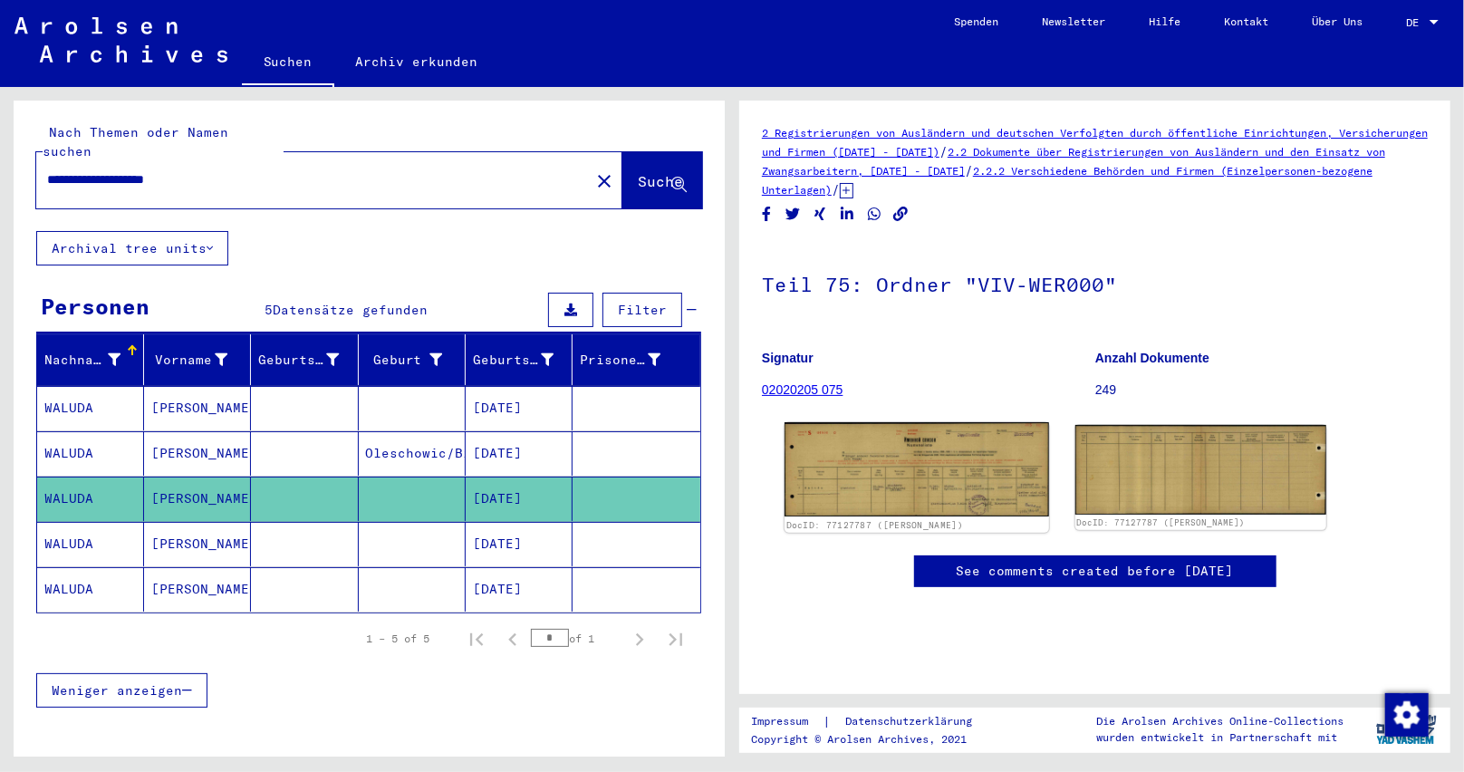
click at [961, 491] on img at bounding box center [917, 469] width 264 height 94
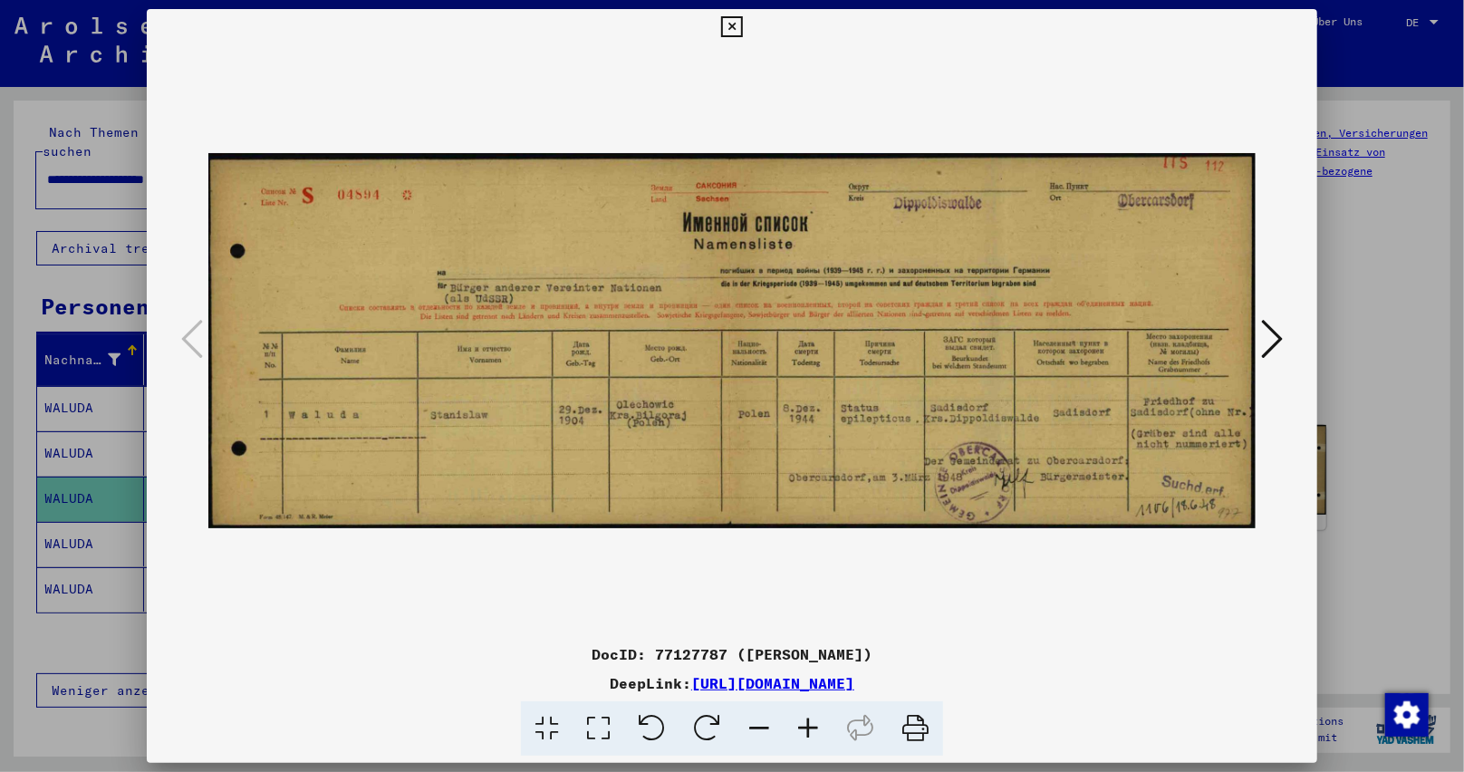
click at [725, 24] on icon at bounding box center [731, 27] width 21 height 22
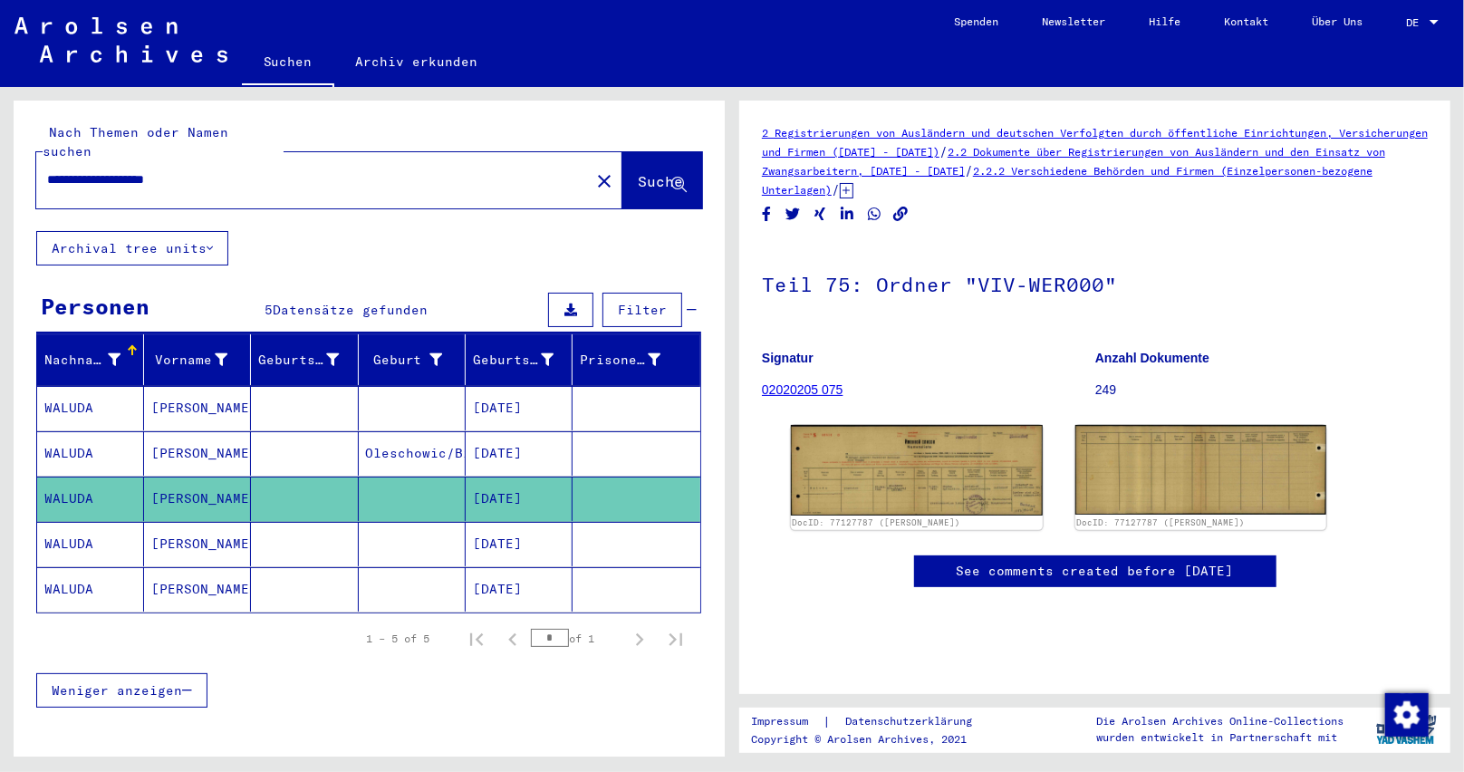
click at [504, 528] on mat-cell "[DATE]" at bounding box center [519, 544] width 107 height 44
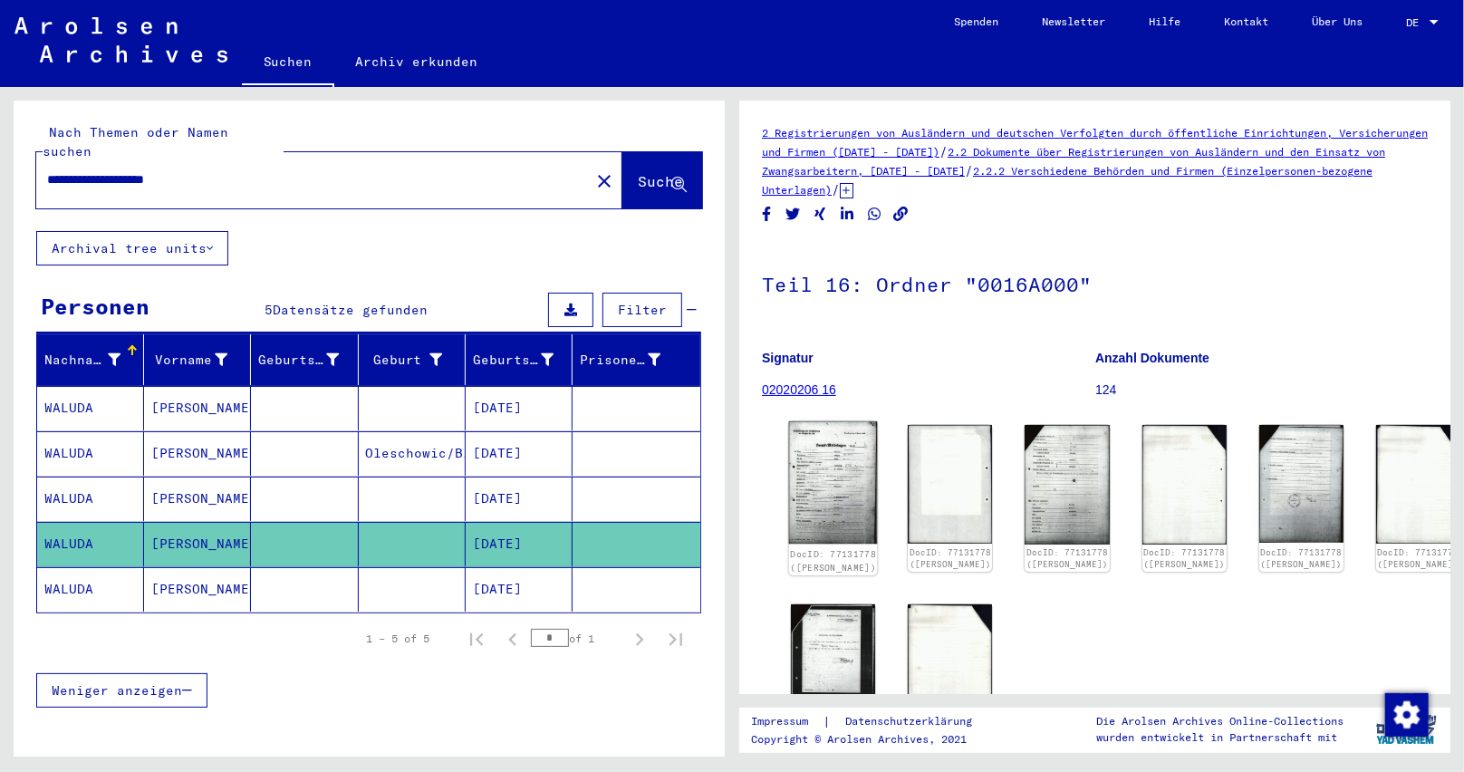
click at [810, 499] on img at bounding box center [833, 482] width 89 height 123
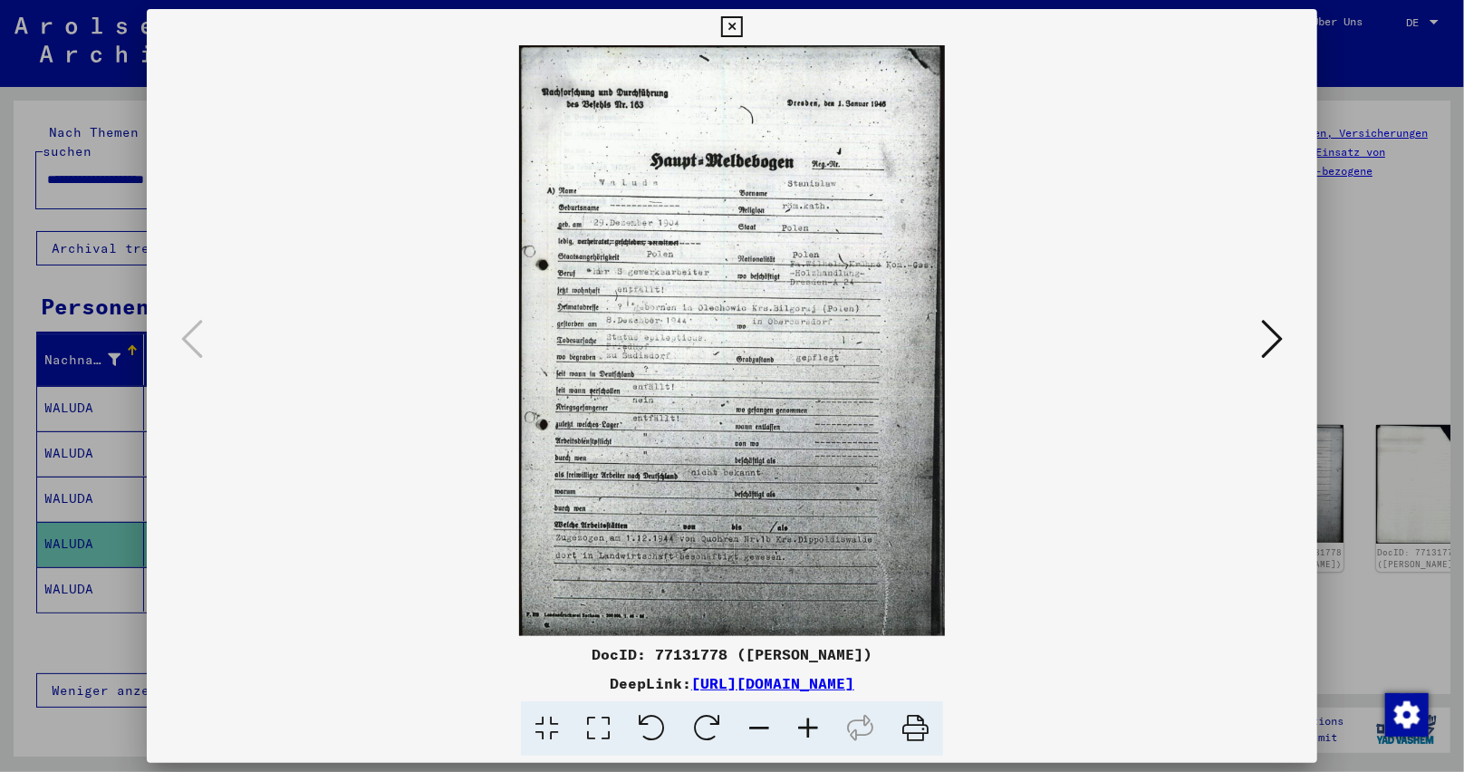
click at [808, 727] on icon at bounding box center [808, 728] width 49 height 55
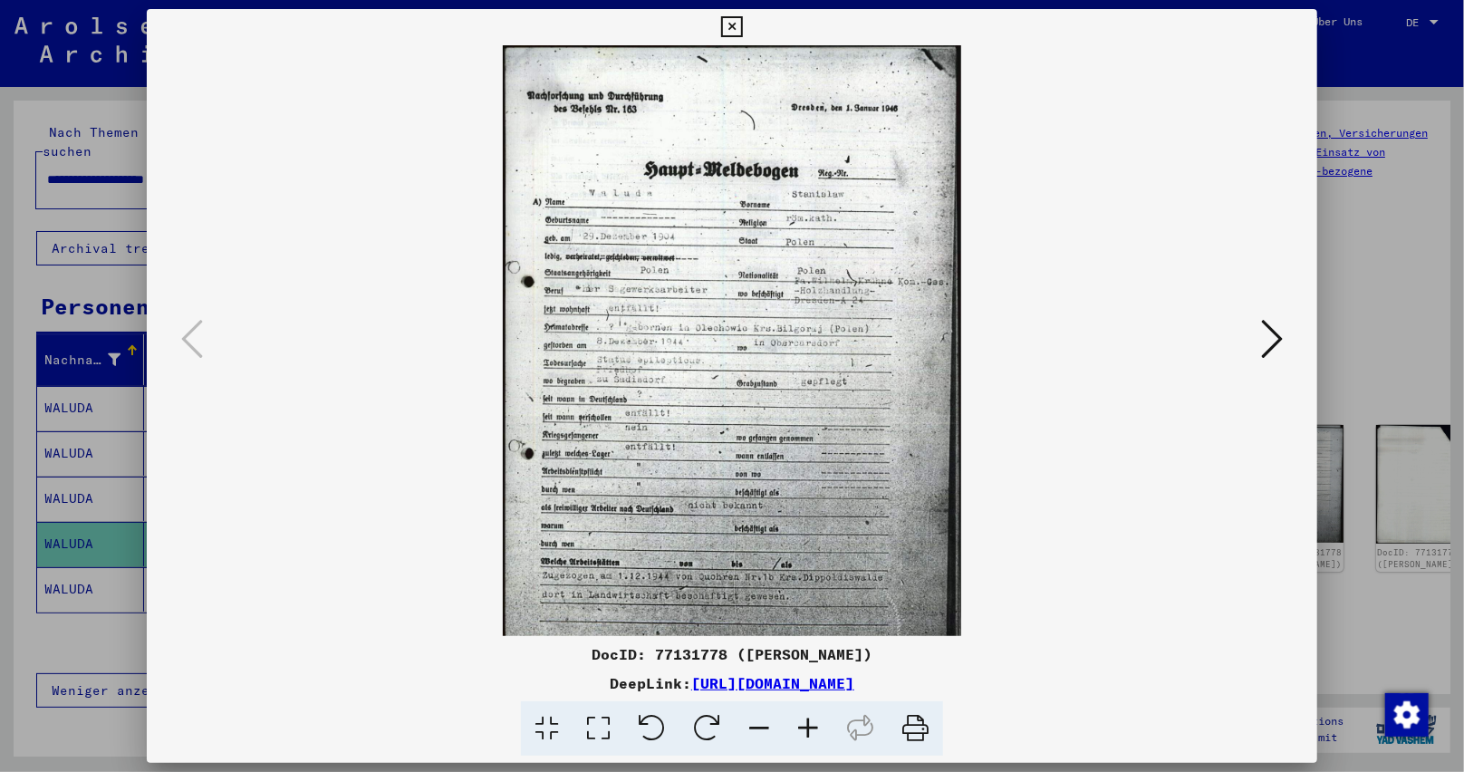
click at [811, 724] on icon at bounding box center [808, 728] width 49 height 55
click at [811, 722] on icon at bounding box center [808, 728] width 49 height 55
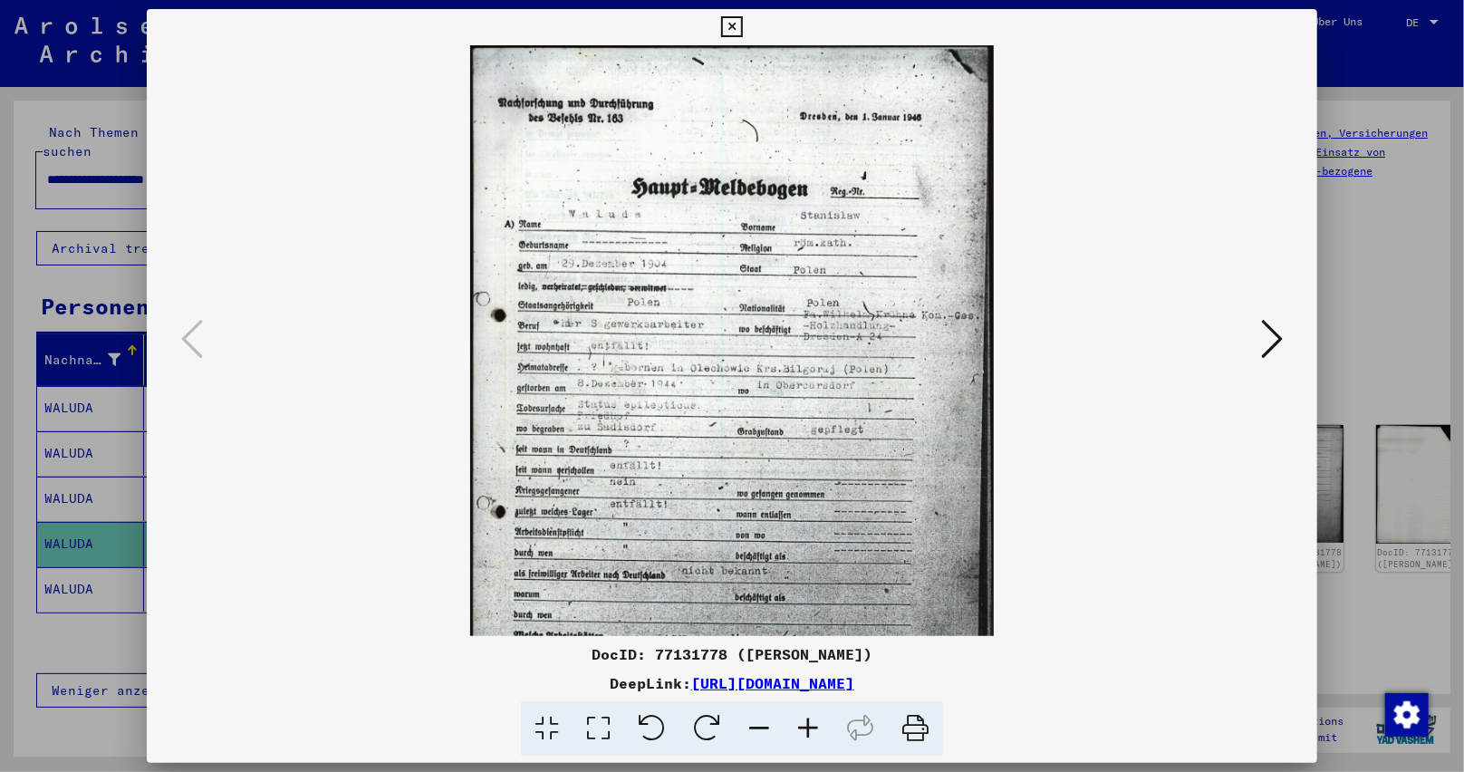
click at [811, 718] on icon at bounding box center [808, 728] width 49 height 55
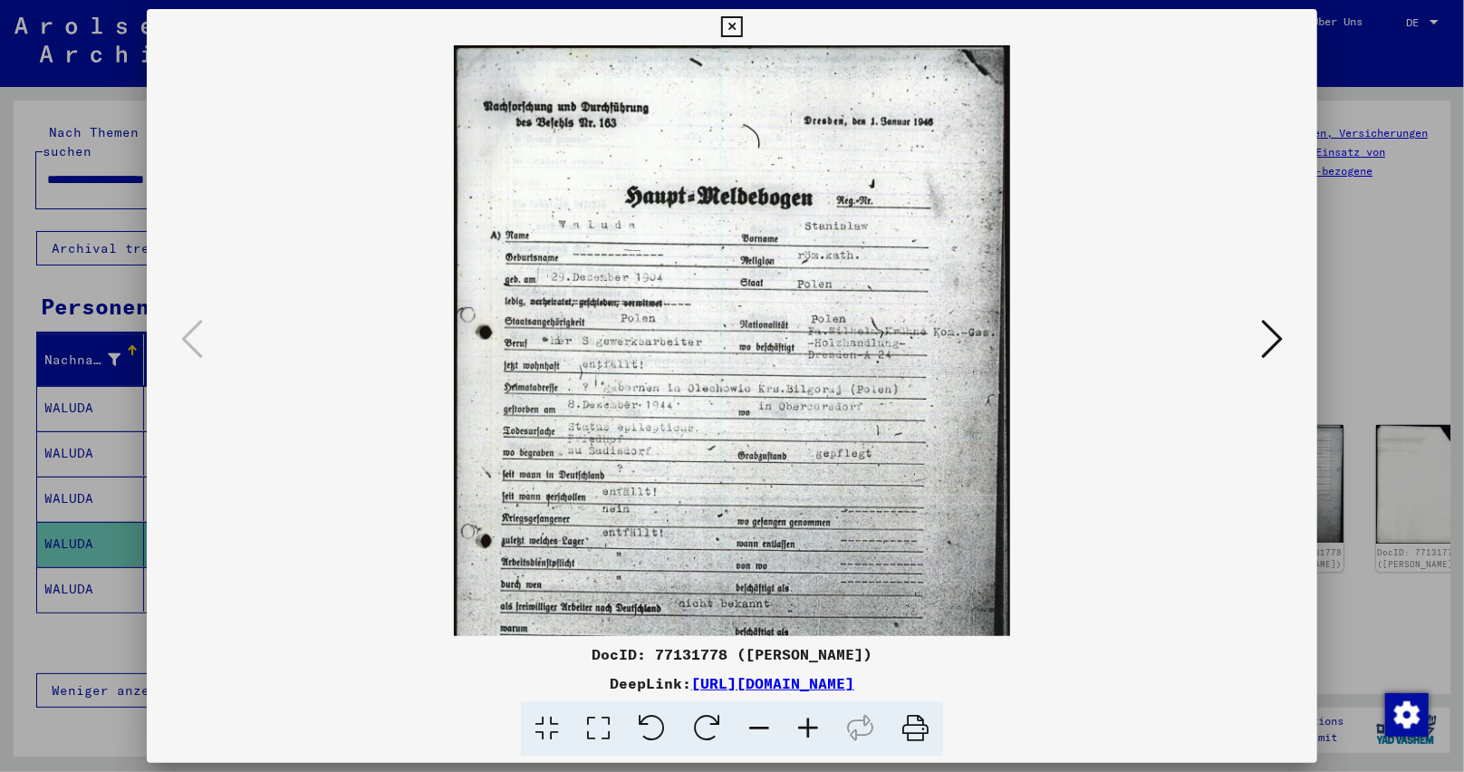
click at [808, 714] on icon at bounding box center [808, 728] width 49 height 55
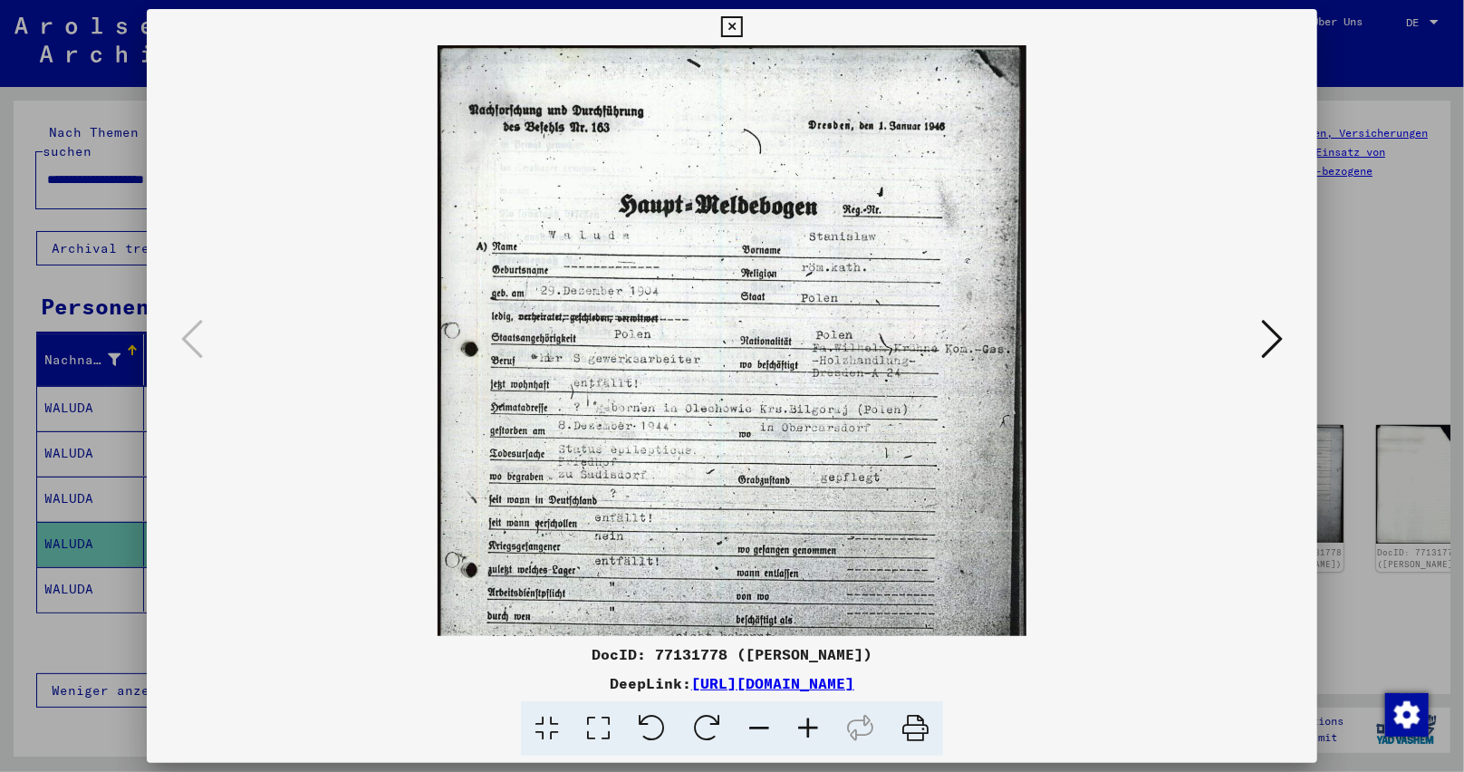
click at [807, 712] on icon at bounding box center [808, 728] width 49 height 55
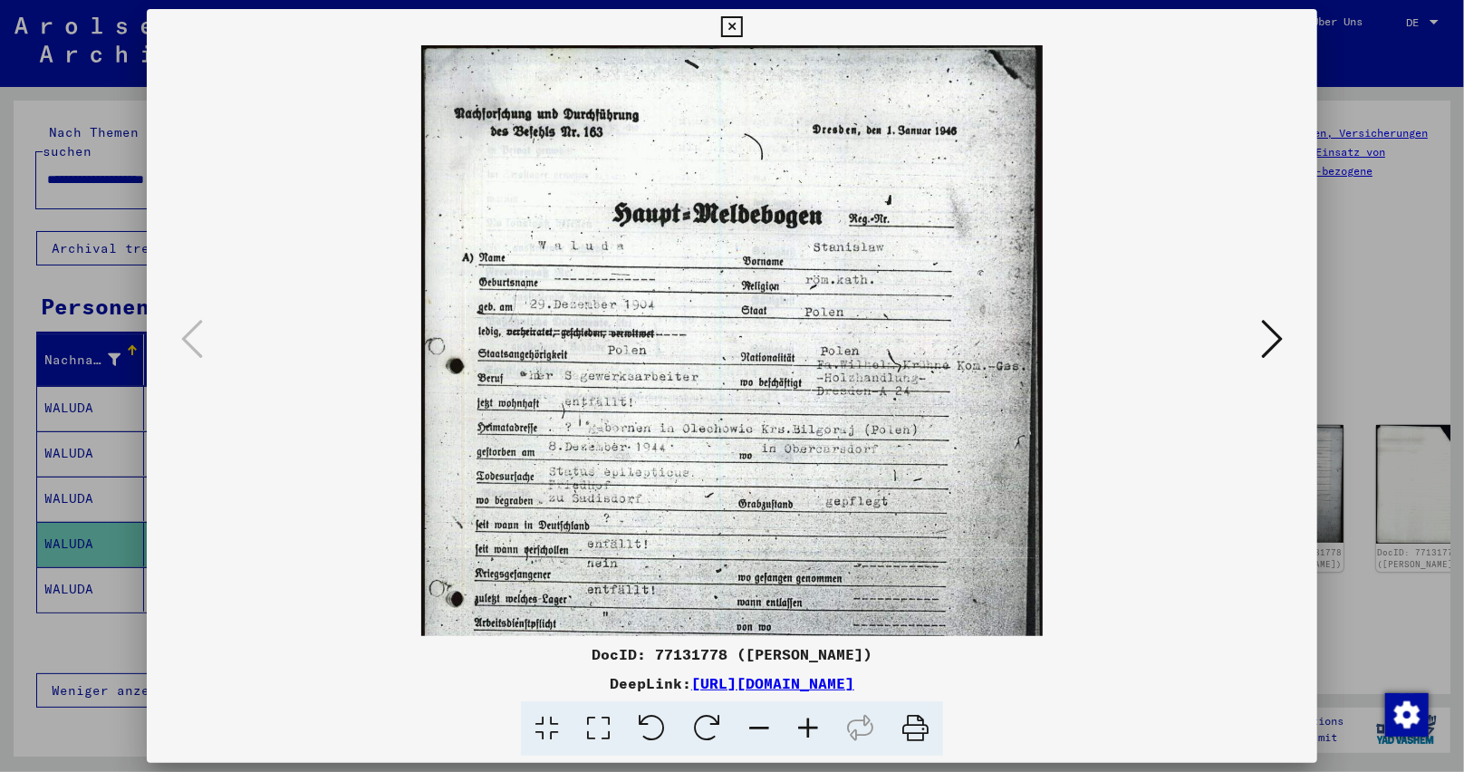
click at [805, 709] on icon at bounding box center [808, 728] width 49 height 55
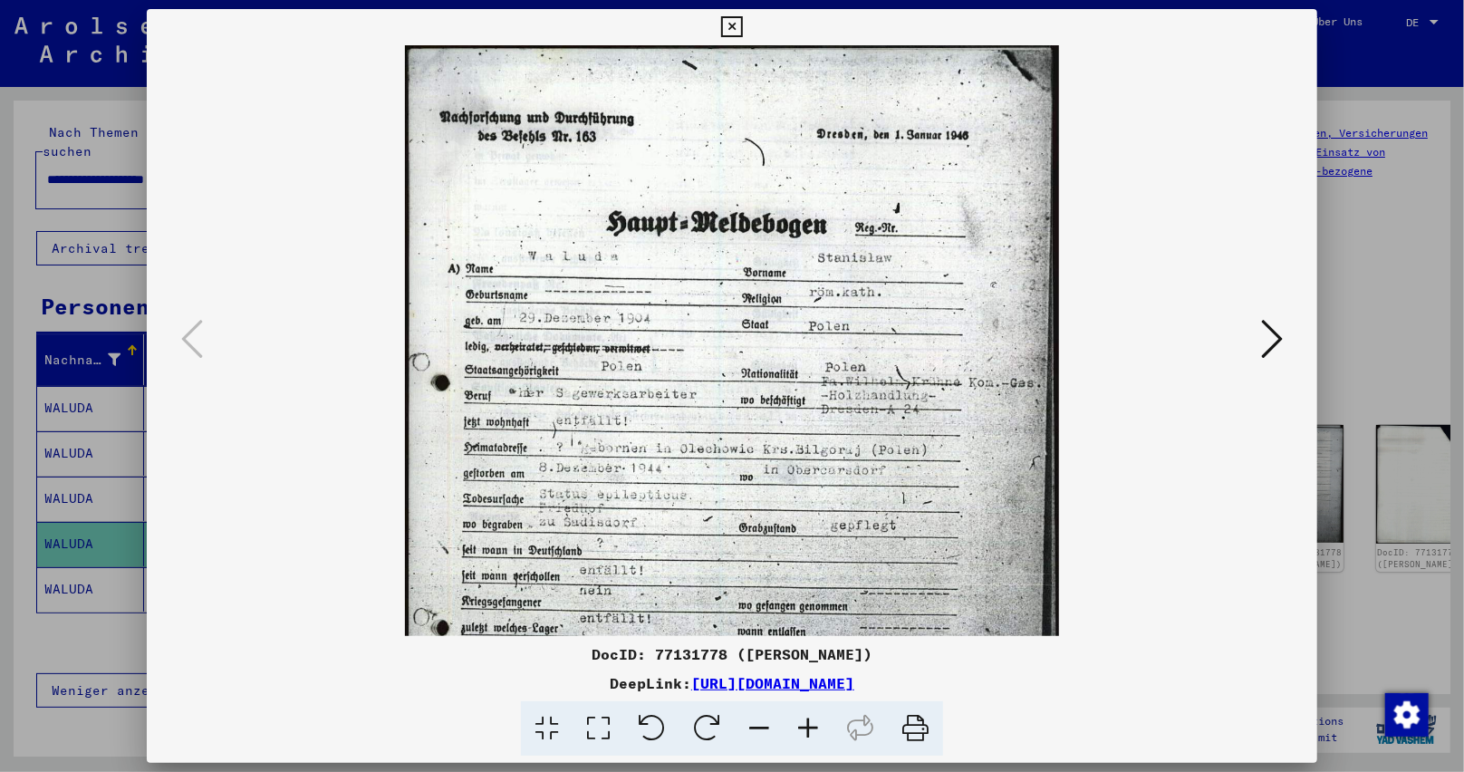
click at [804, 708] on icon at bounding box center [808, 728] width 49 height 55
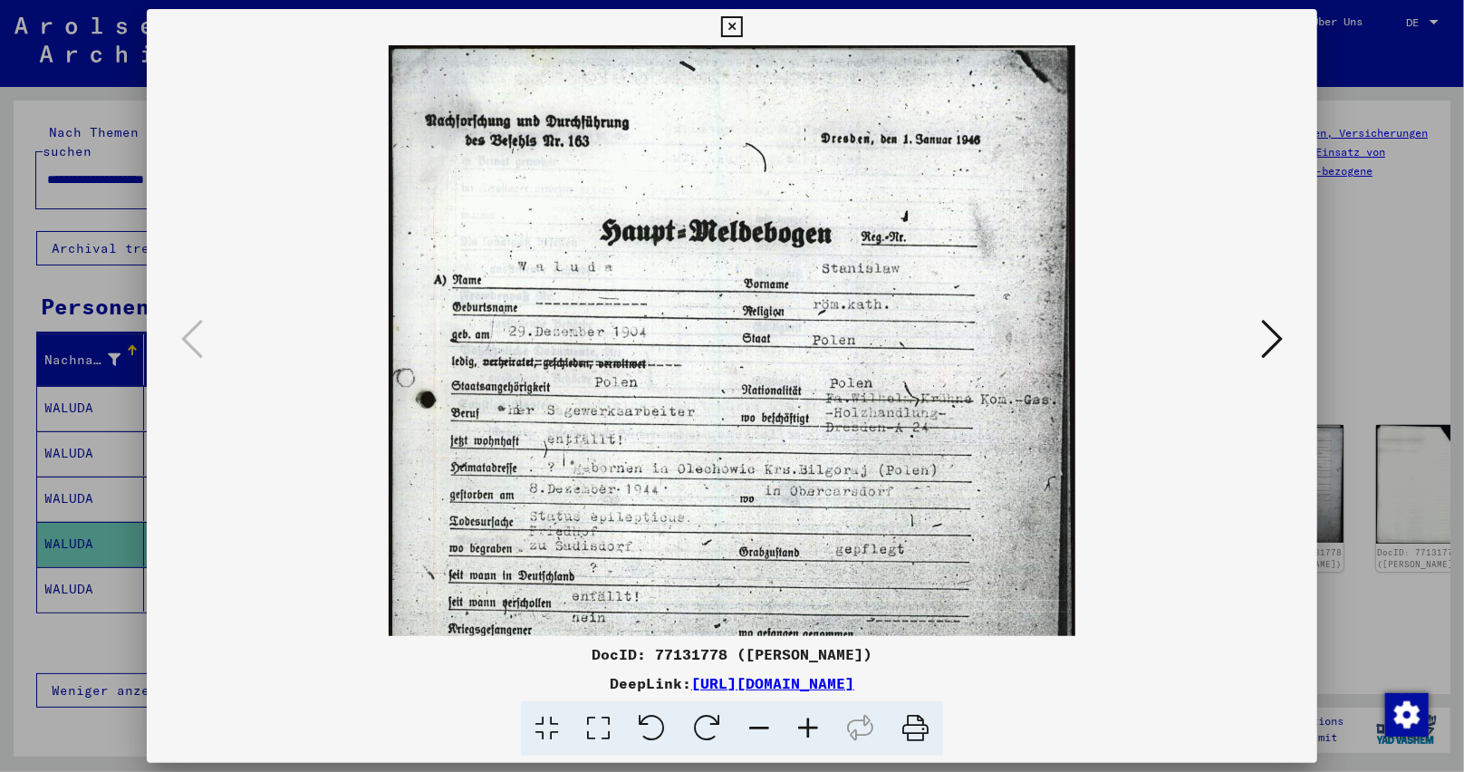
click at [804, 708] on icon at bounding box center [808, 728] width 49 height 55
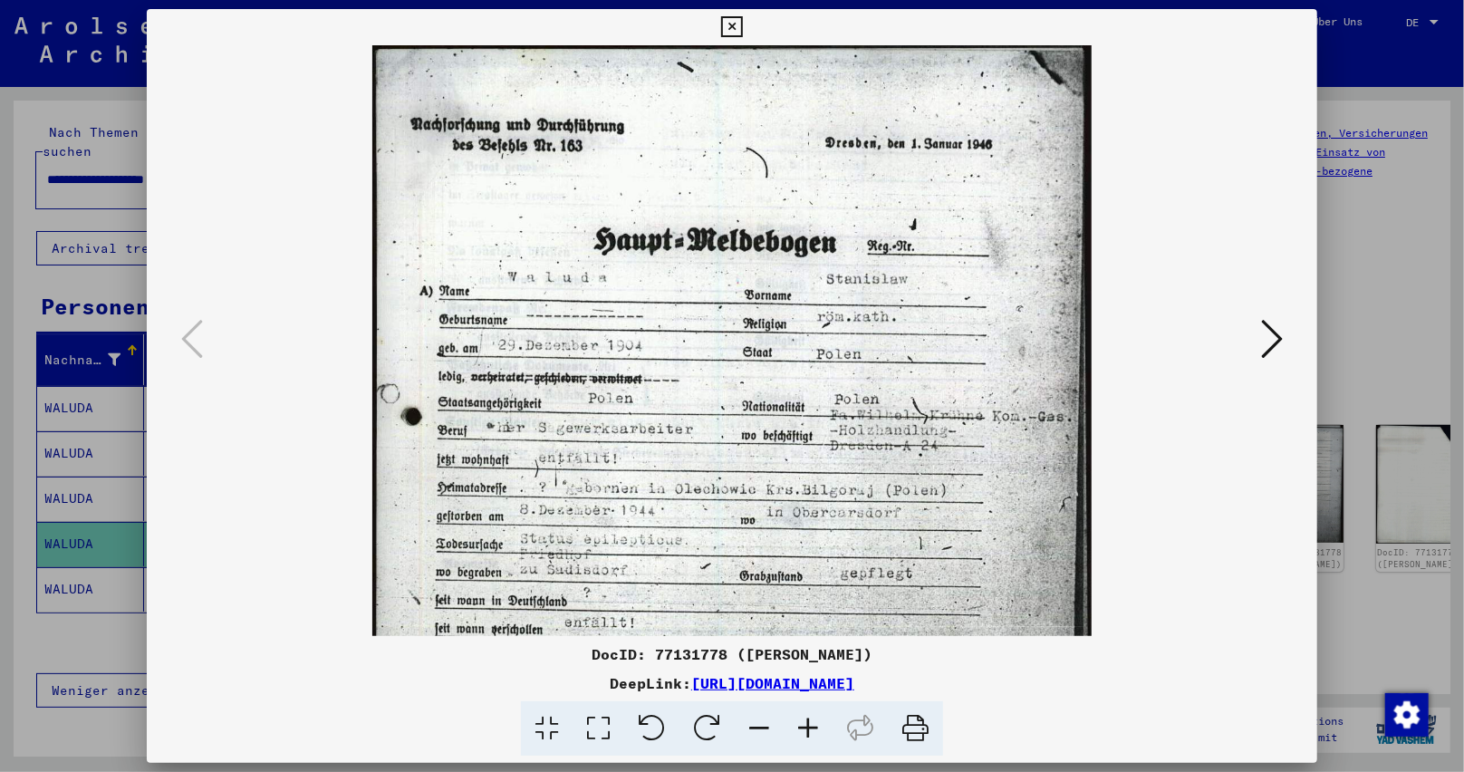
click at [803, 708] on icon at bounding box center [808, 728] width 49 height 55
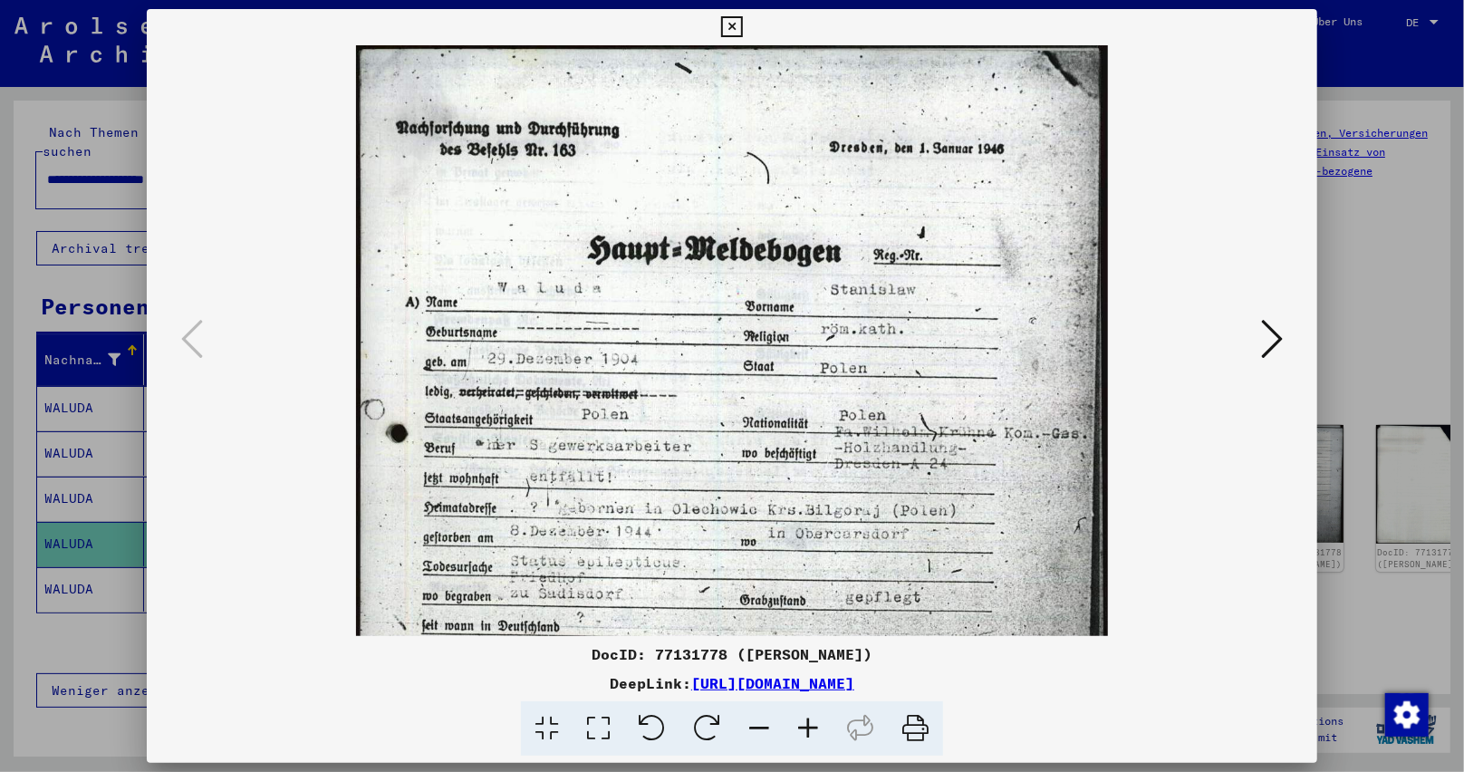
click at [799, 706] on icon at bounding box center [808, 728] width 49 height 55
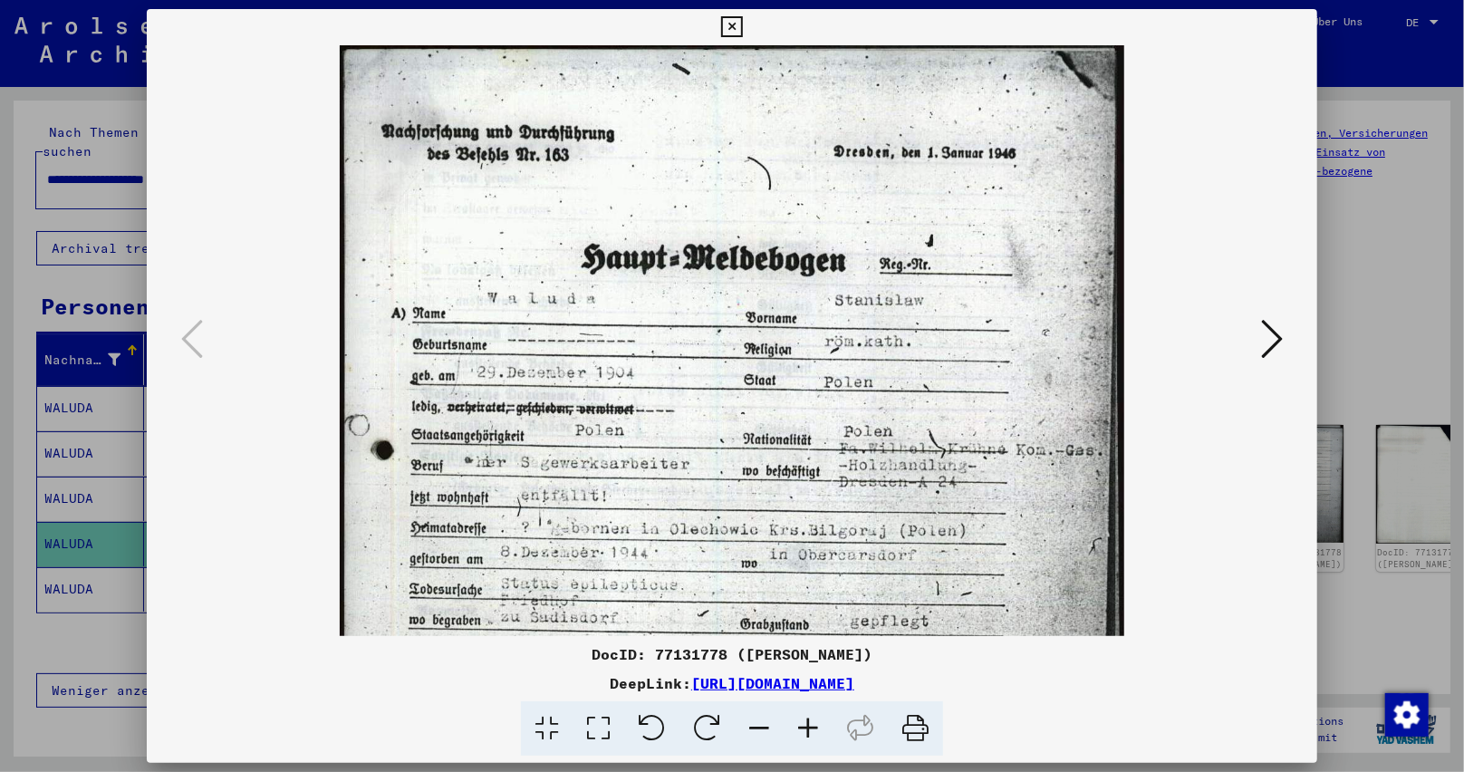
click at [799, 706] on icon at bounding box center [808, 728] width 49 height 55
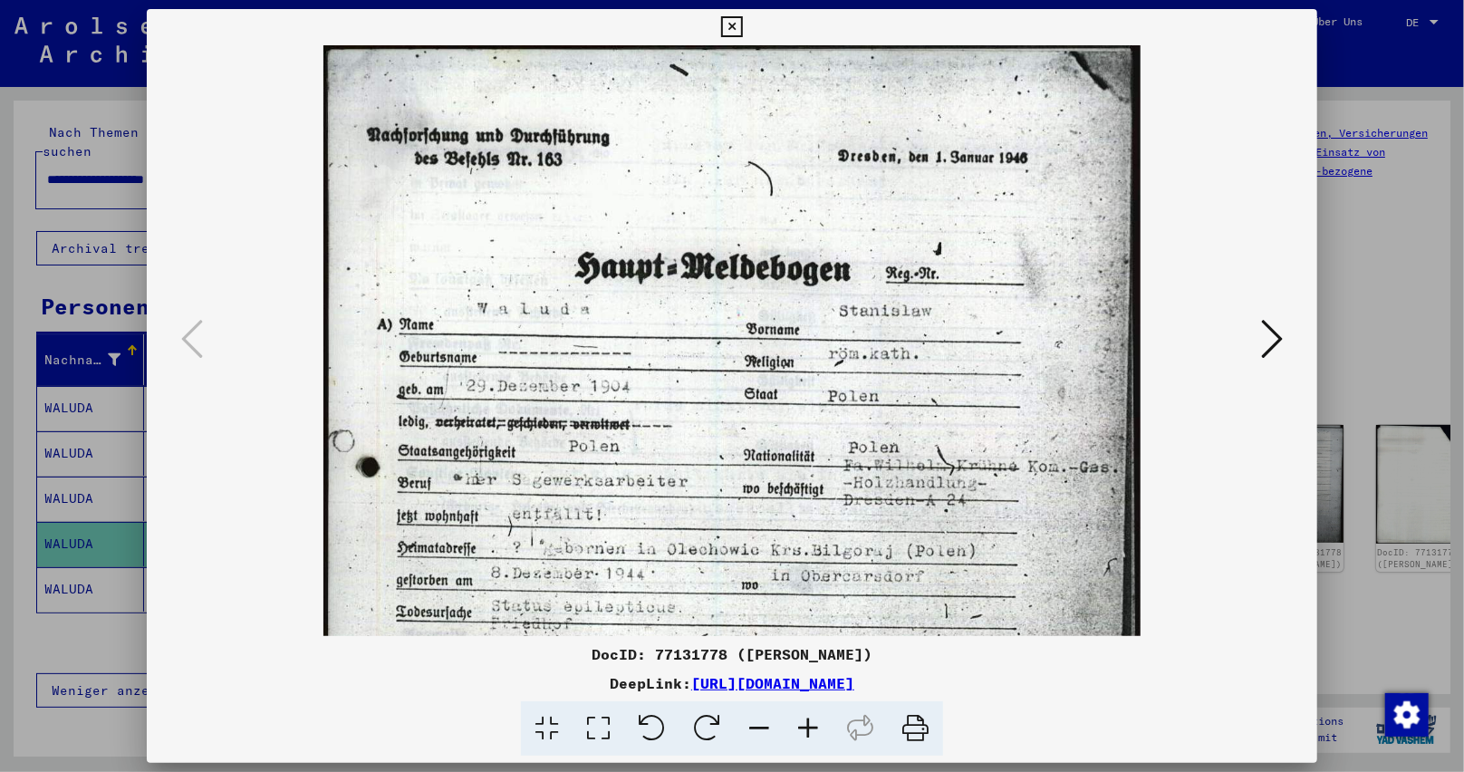
click at [799, 706] on icon at bounding box center [808, 728] width 49 height 55
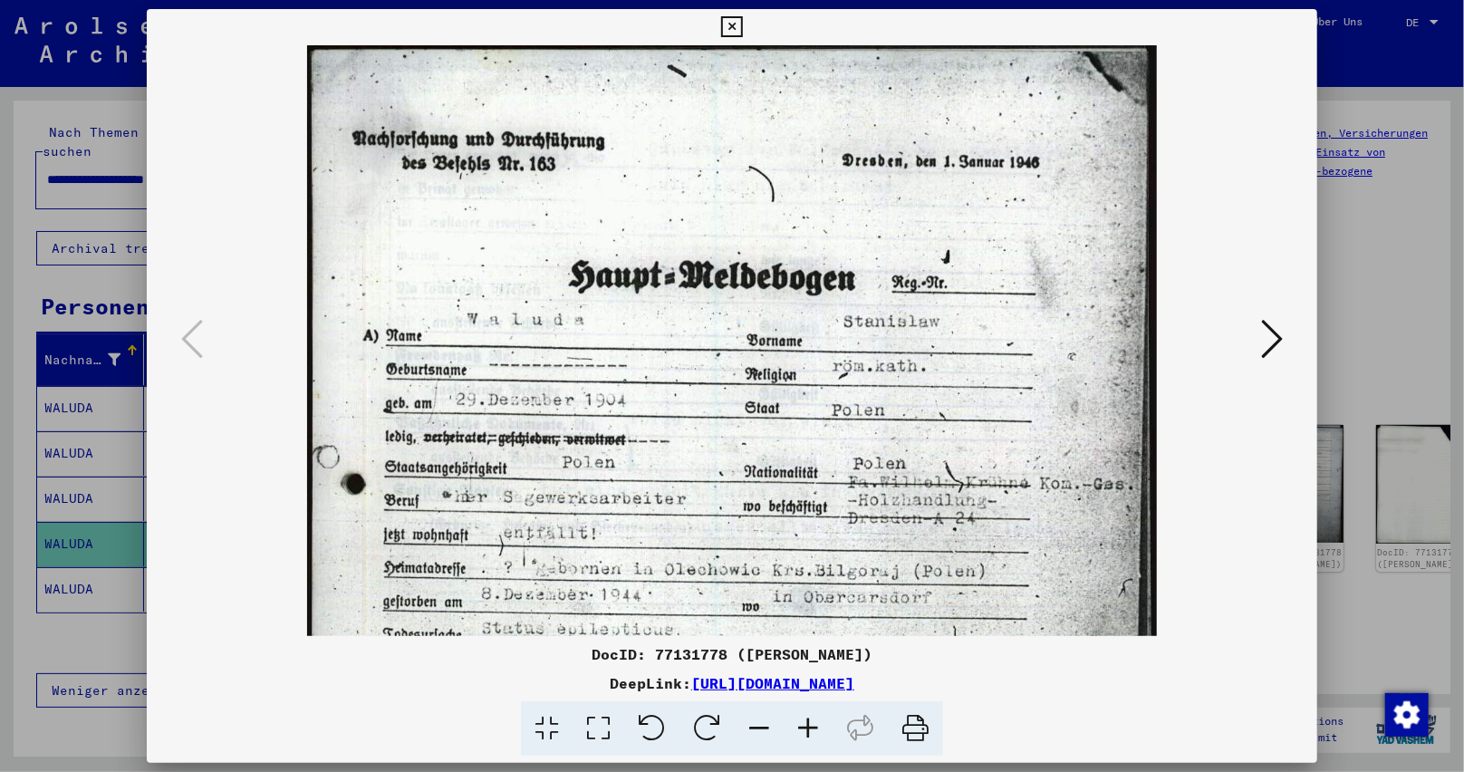
click at [799, 706] on icon at bounding box center [808, 728] width 49 height 55
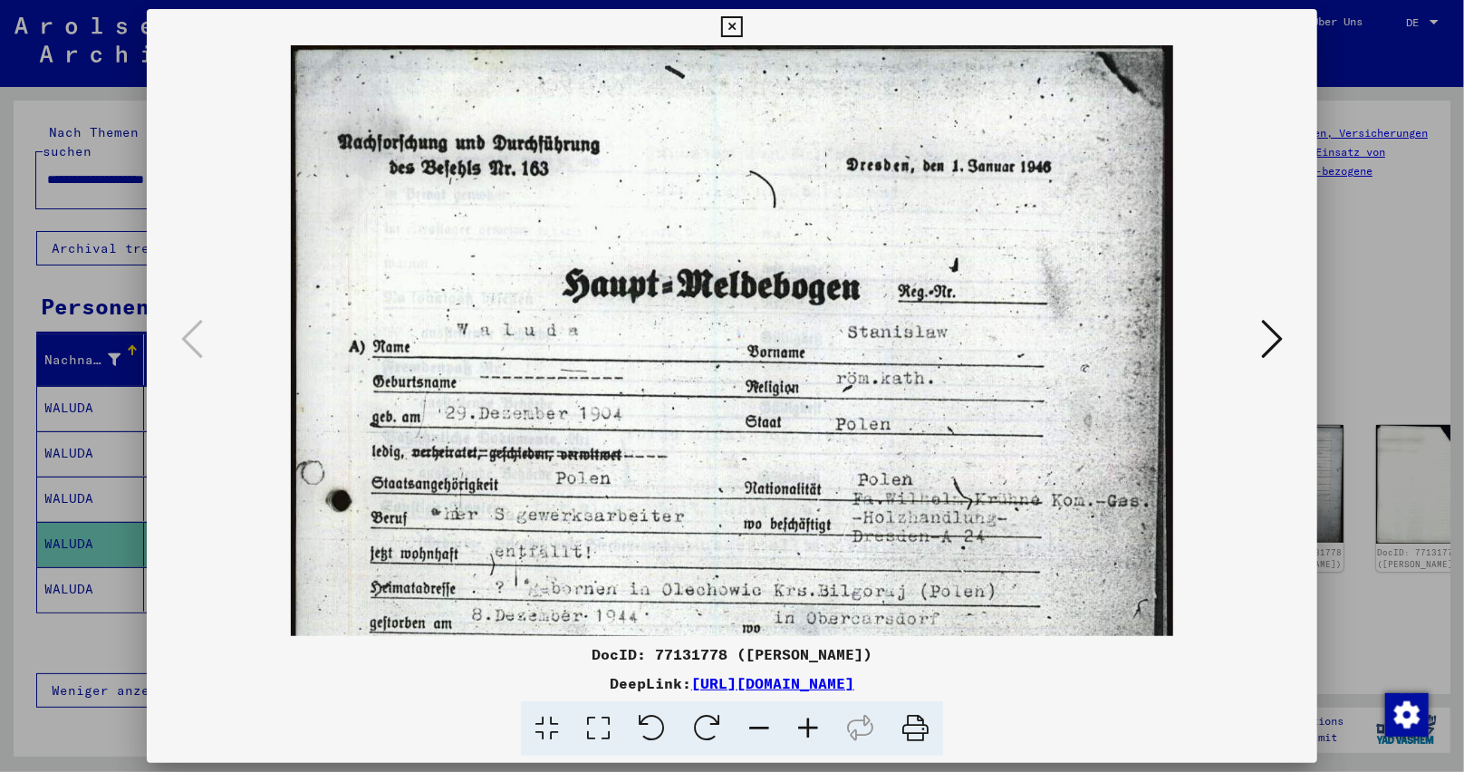
click at [799, 706] on icon at bounding box center [808, 728] width 49 height 55
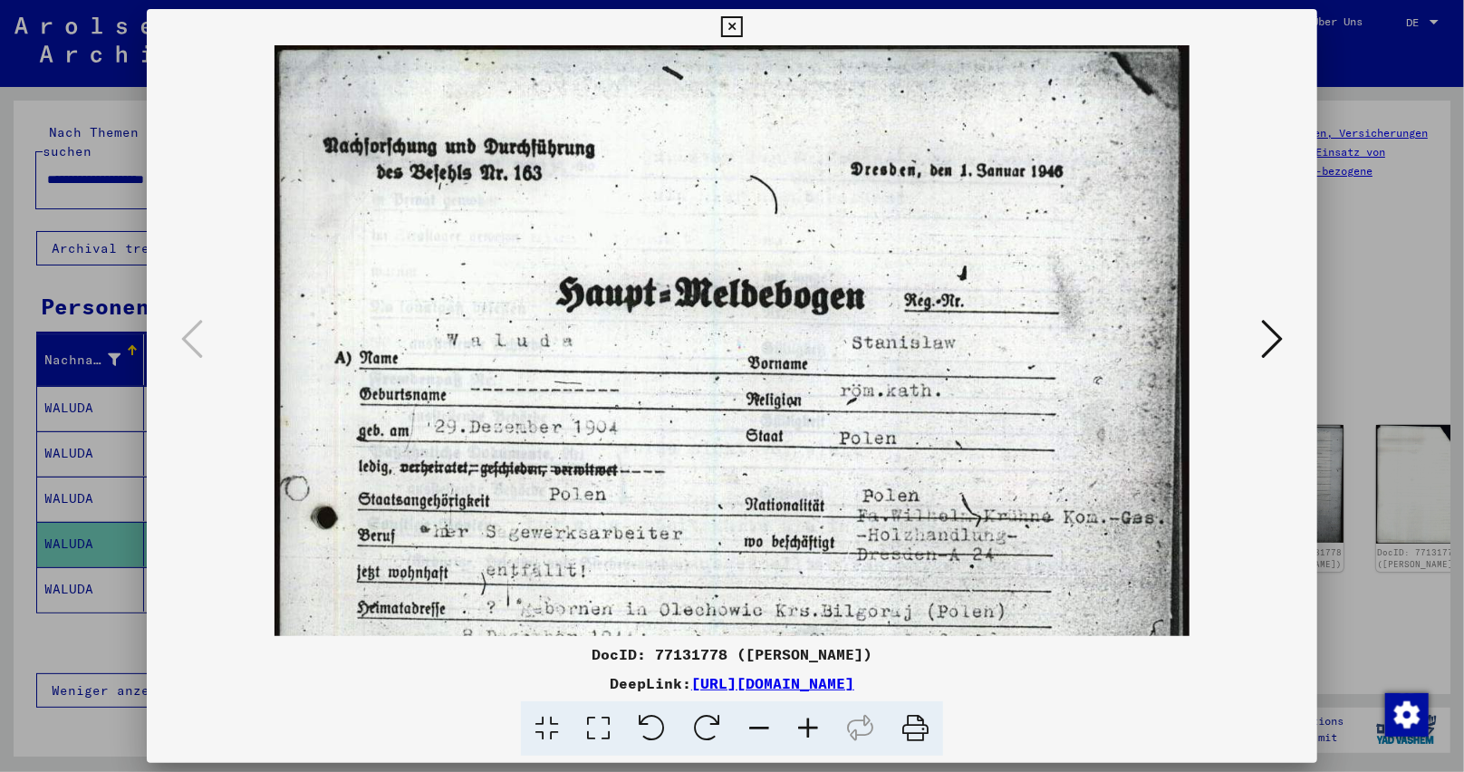
click at [799, 706] on icon at bounding box center [808, 728] width 49 height 55
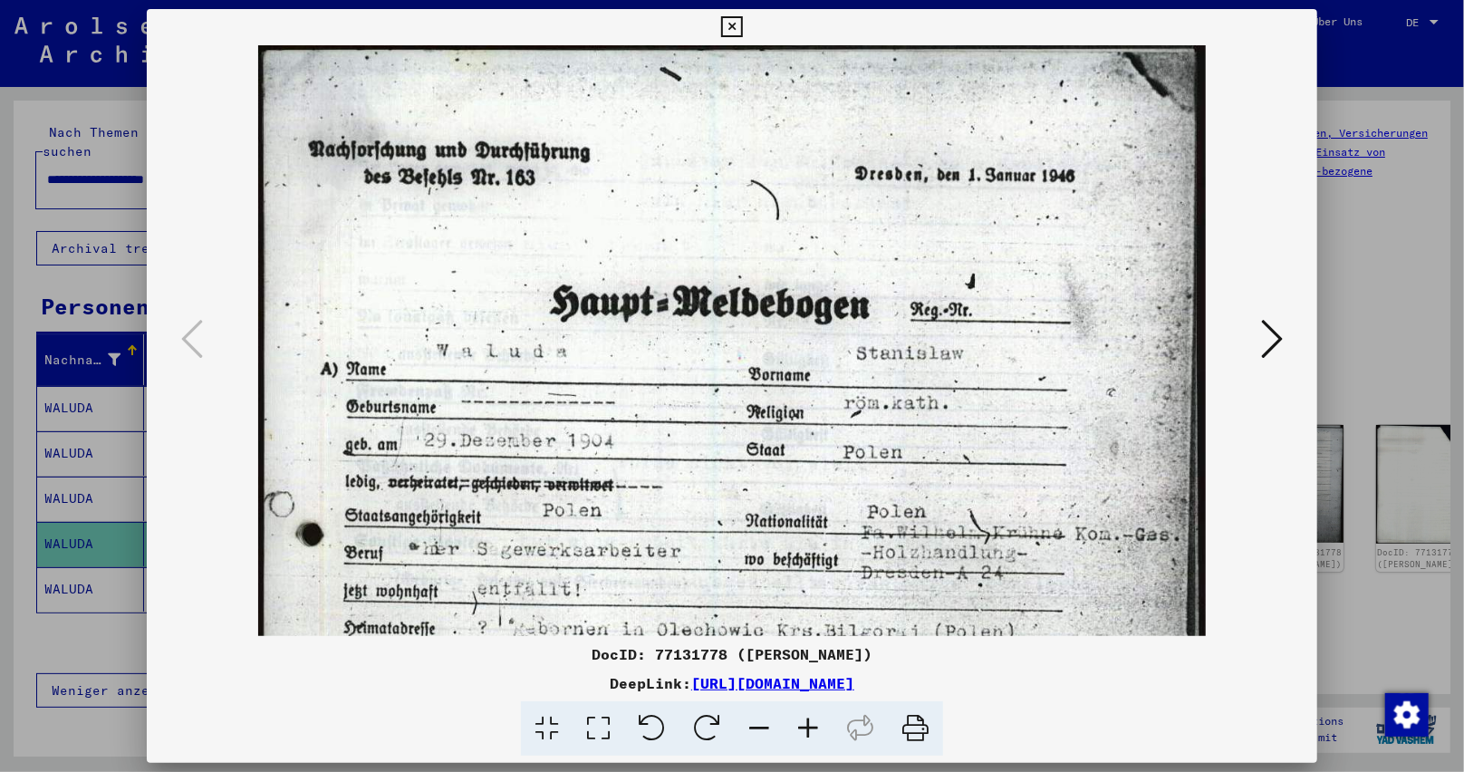
click at [799, 706] on icon at bounding box center [808, 728] width 49 height 55
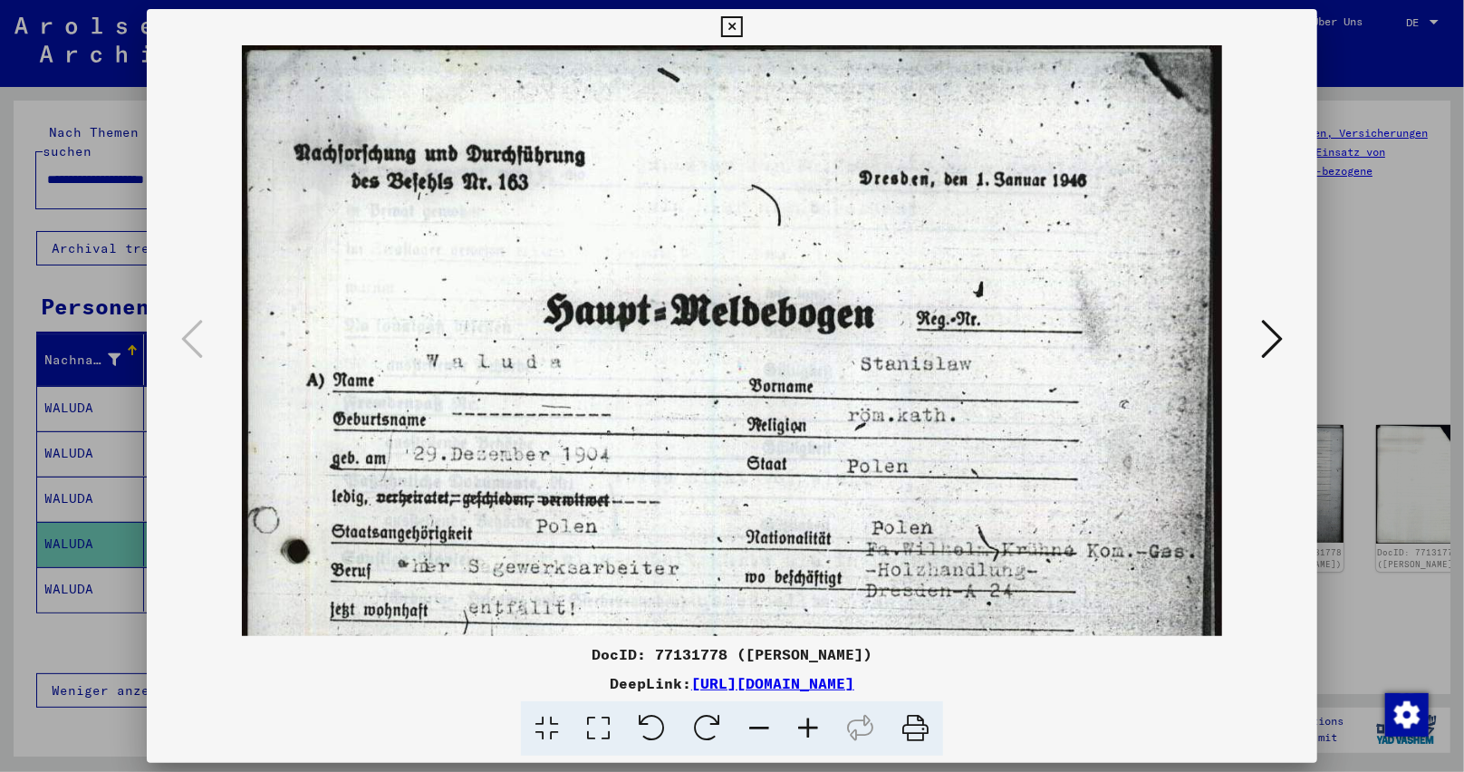
click at [799, 706] on icon at bounding box center [808, 728] width 49 height 55
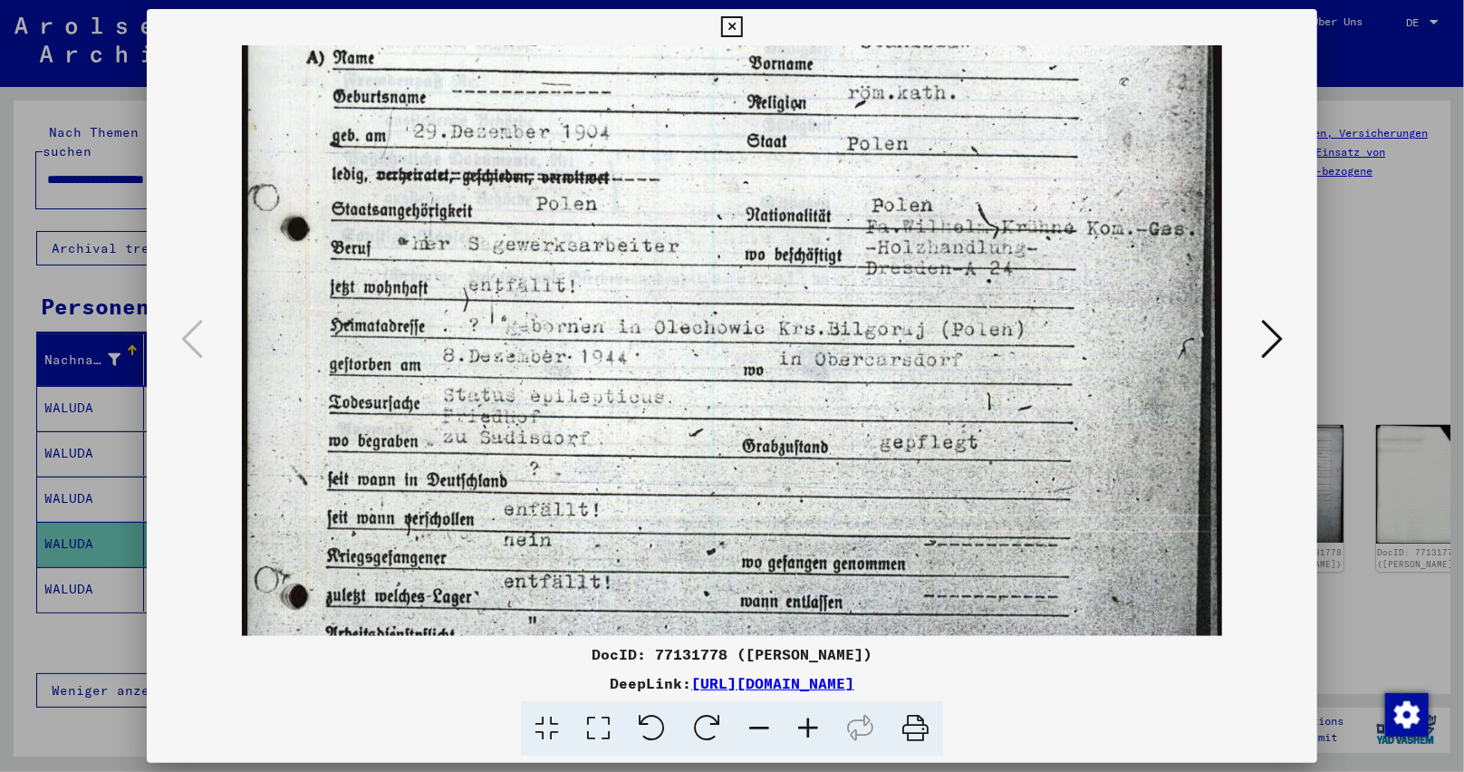
drag, startPoint x: 819, startPoint y: 535, endPoint x: 805, endPoint y: 140, distance: 396.1
click at [805, 140] on img at bounding box center [731, 403] width 979 height 1361
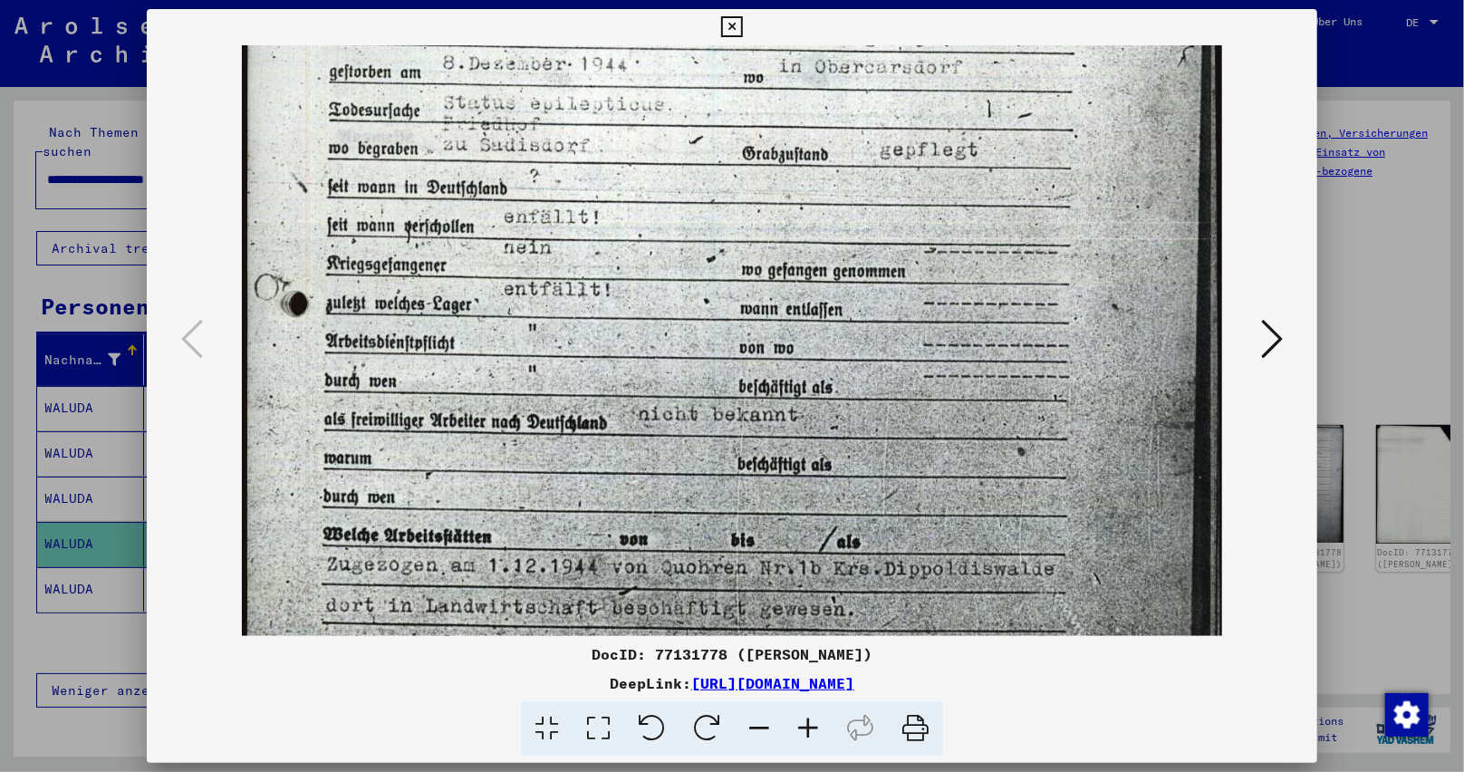
drag, startPoint x: 867, startPoint y: 467, endPoint x: 872, endPoint y: 245, distance: 222.0
click at [872, 245] on img at bounding box center [731, 110] width 979 height 1361
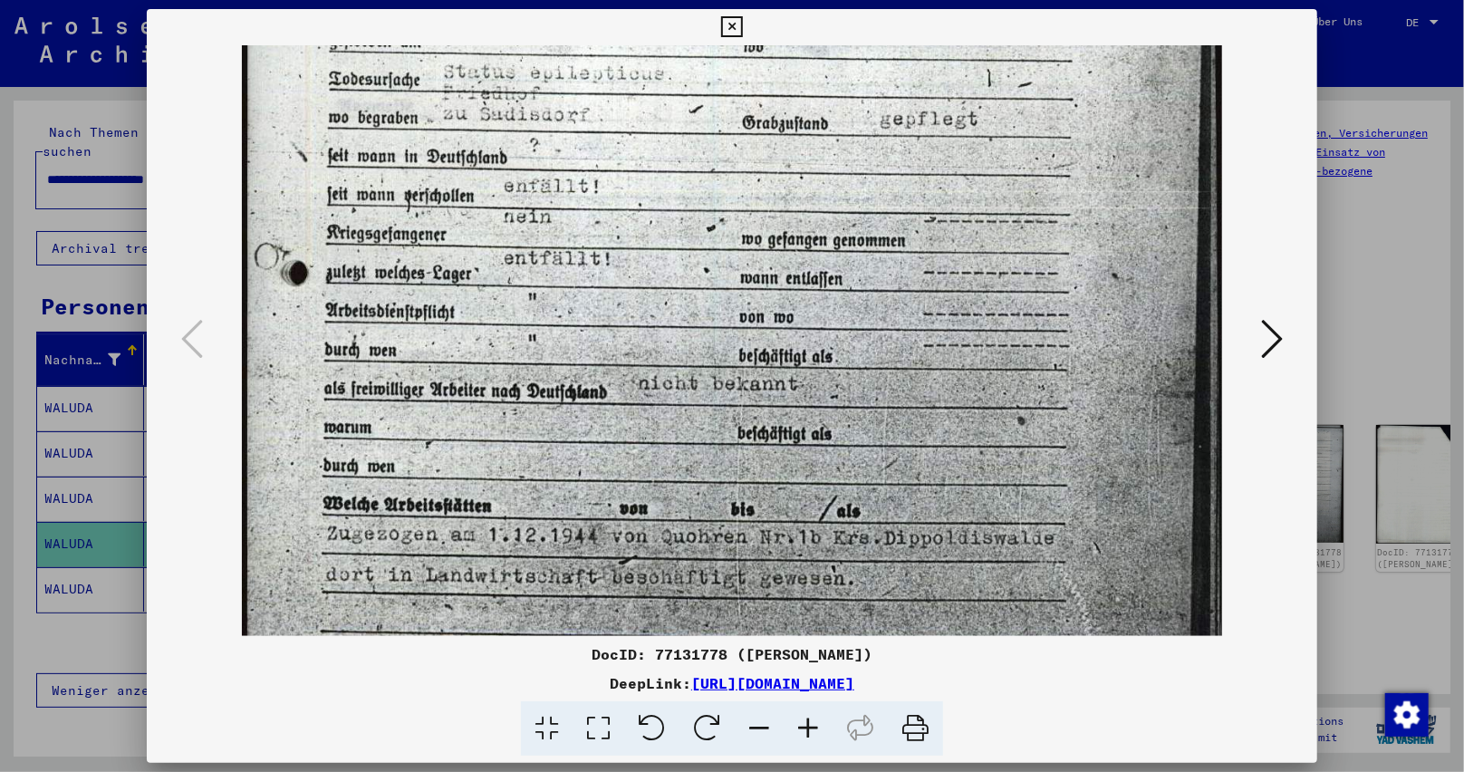
scroll to position [664, 0]
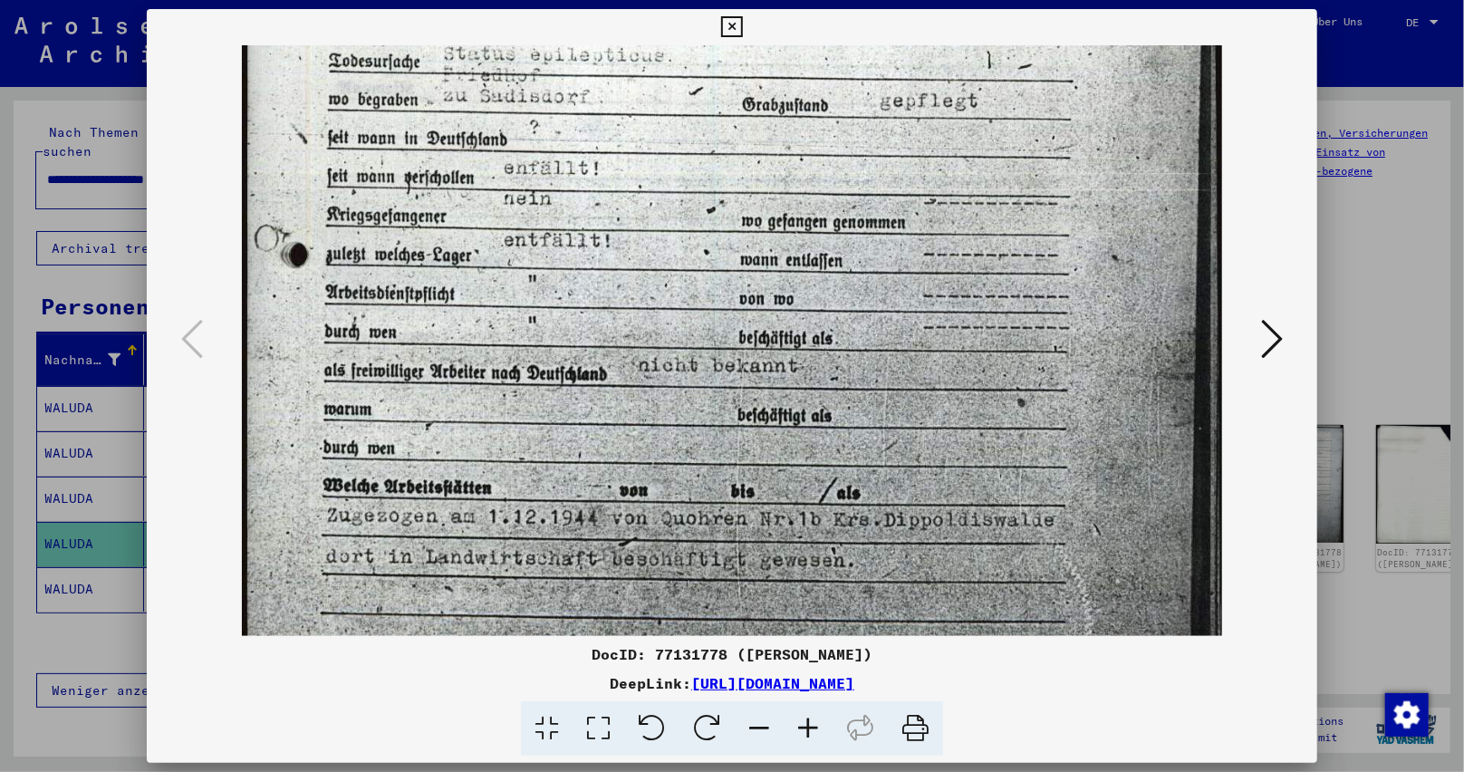
drag, startPoint x: 910, startPoint y: 425, endPoint x: 914, endPoint y: 393, distance: 31.9
click at [914, 393] on img at bounding box center [731, 61] width 979 height 1361
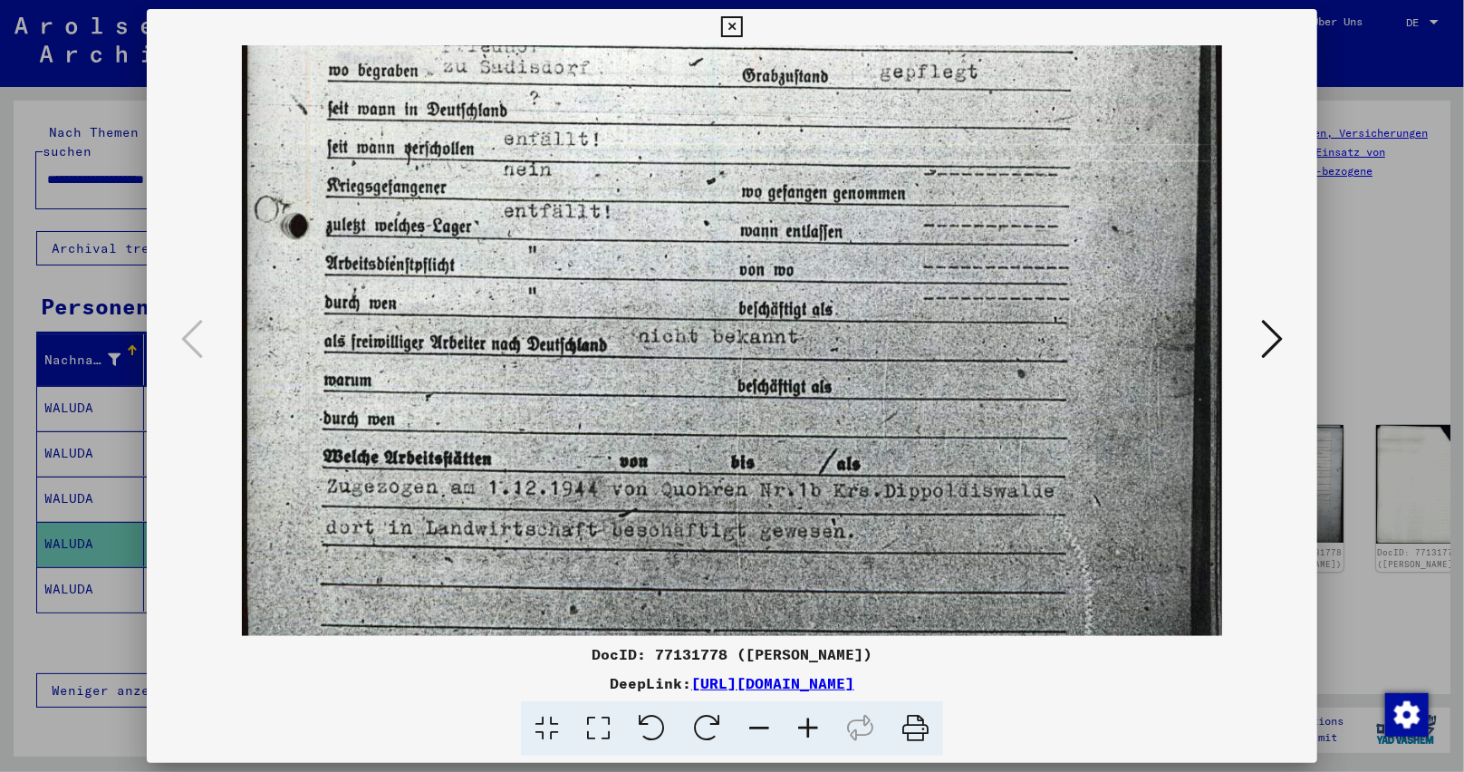
drag, startPoint x: 984, startPoint y: 570, endPoint x: 1085, endPoint y: 465, distance: 146.1
click at [993, 531] on img at bounding box center [731, 32] width 979 height 1361
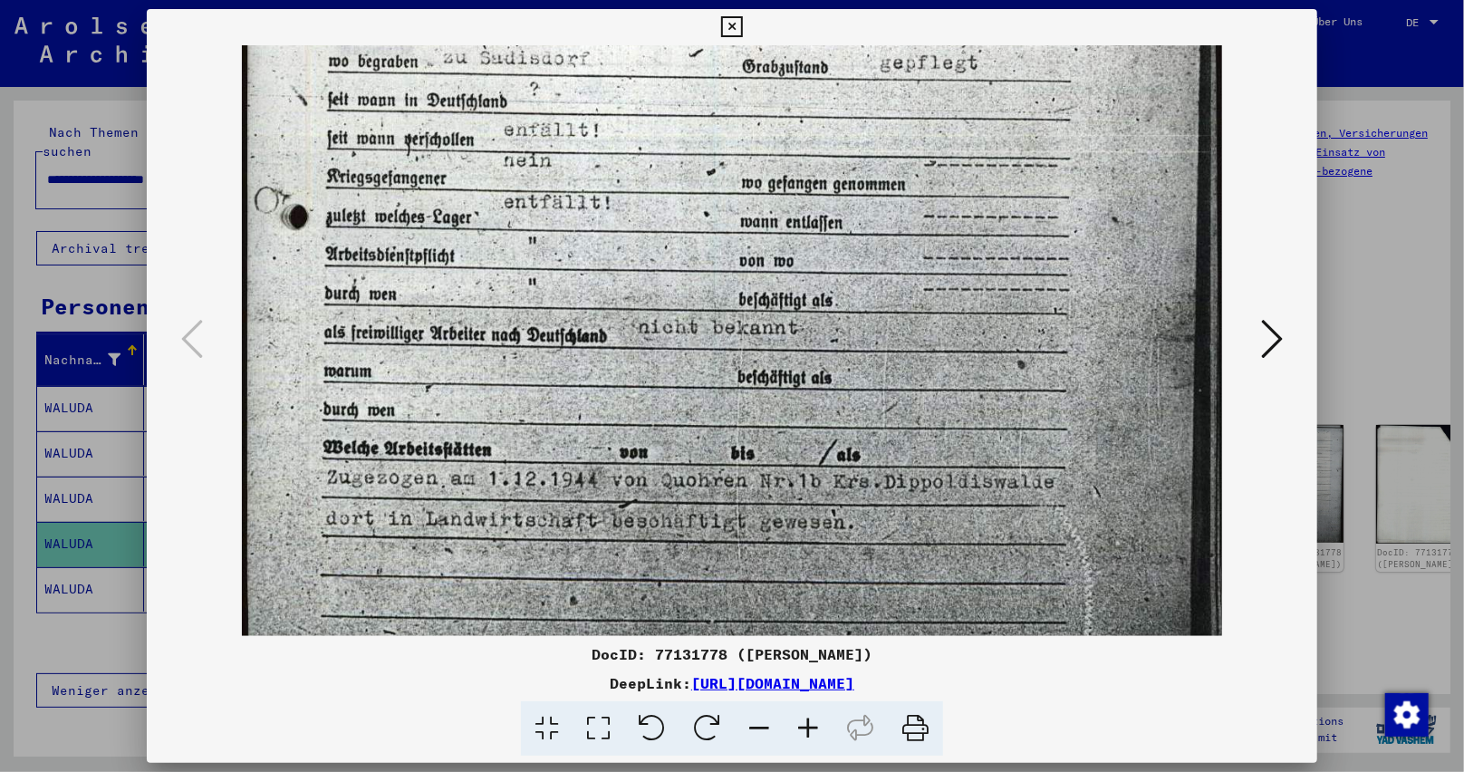
click at [1268, 340] on icon at bounding box center [1272, 338] width 22 height 43
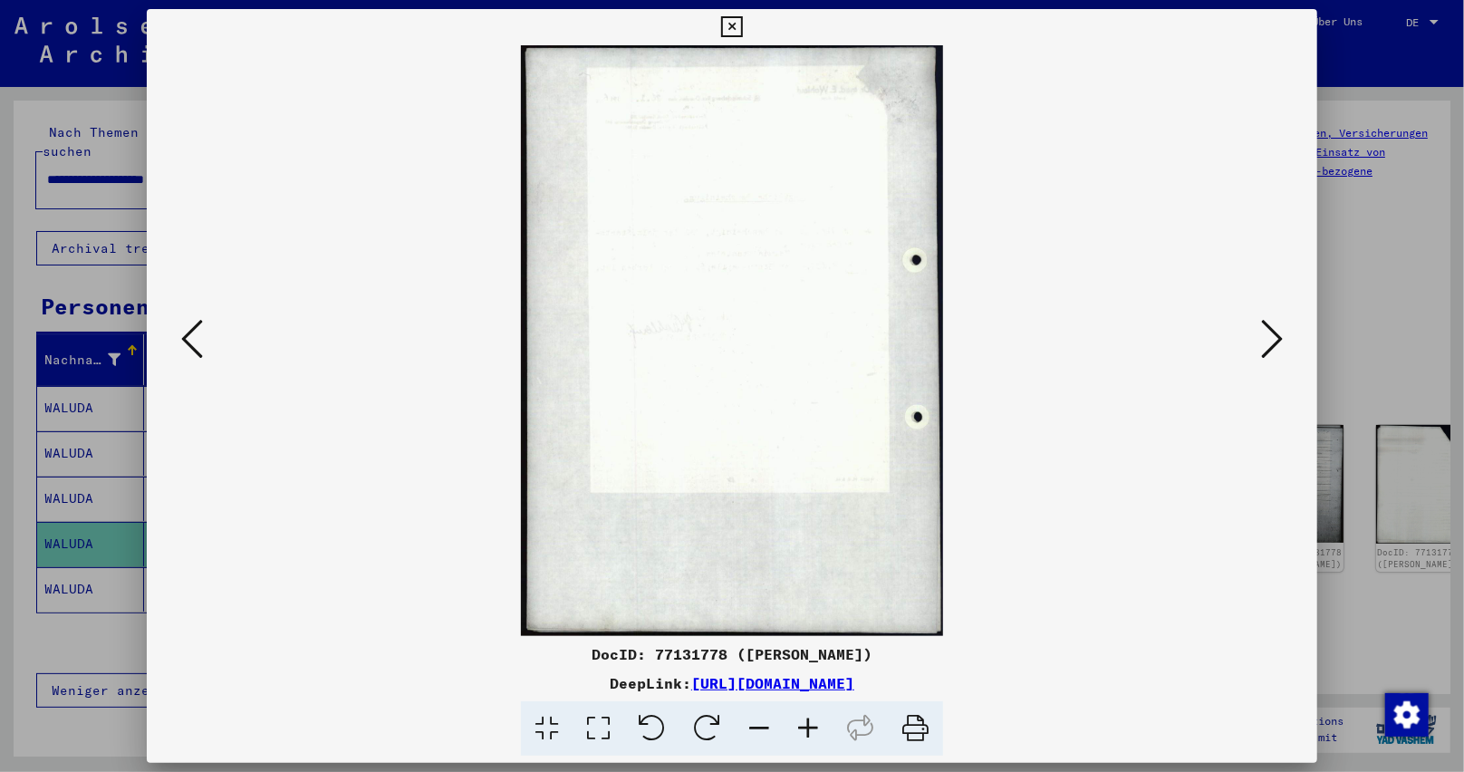
scroll to position [0, 0]
click at [1268, 340] on icon at bounding box center [1272, 338] width 22 height 43
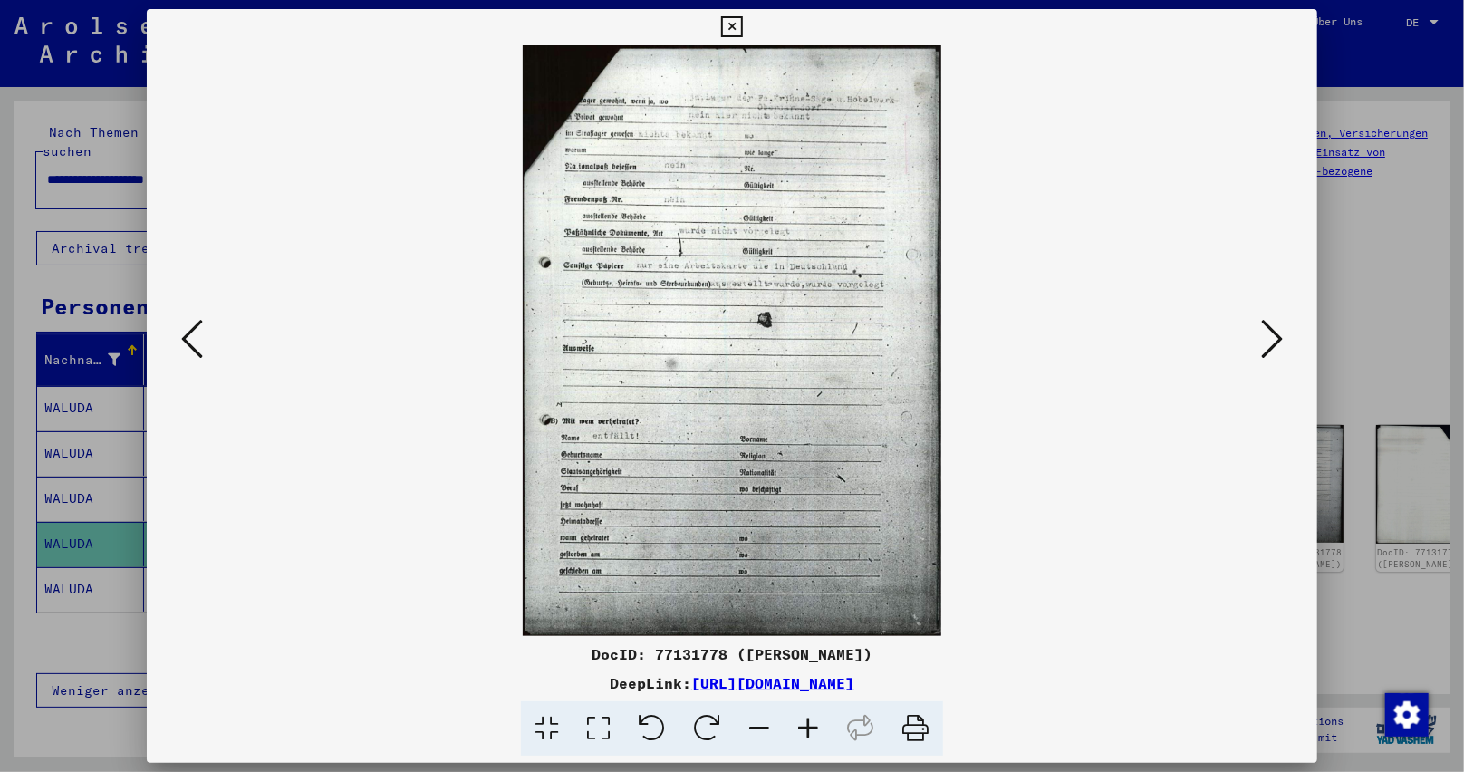
click at [818, 730] on icon at bounding box center [808, 728] width 49 height 55
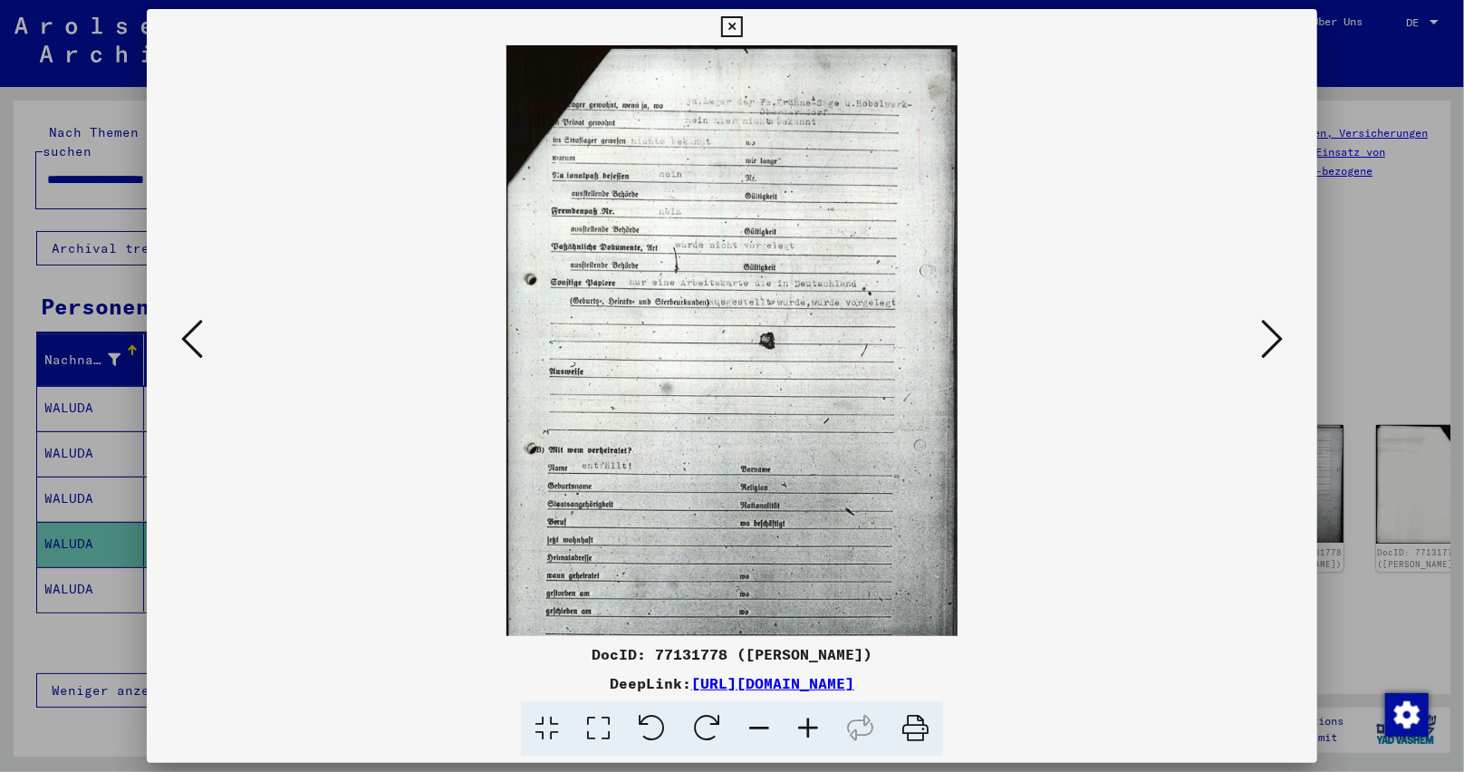
click at [818, 730] on icon at bounding box center [808, 728] width 49 height 55
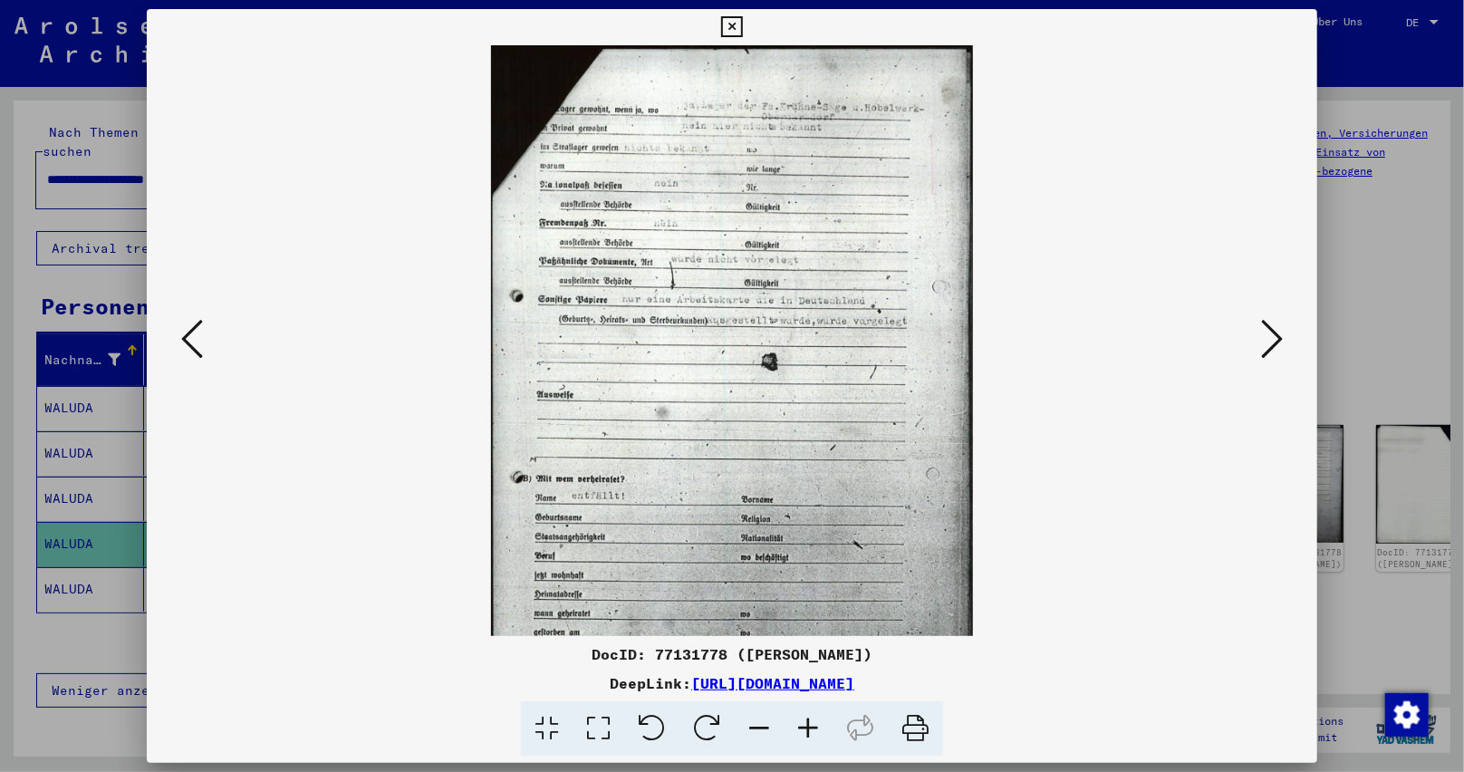
click at [818, 730] on icon at bounding box center [808, 728] width 49 height 55
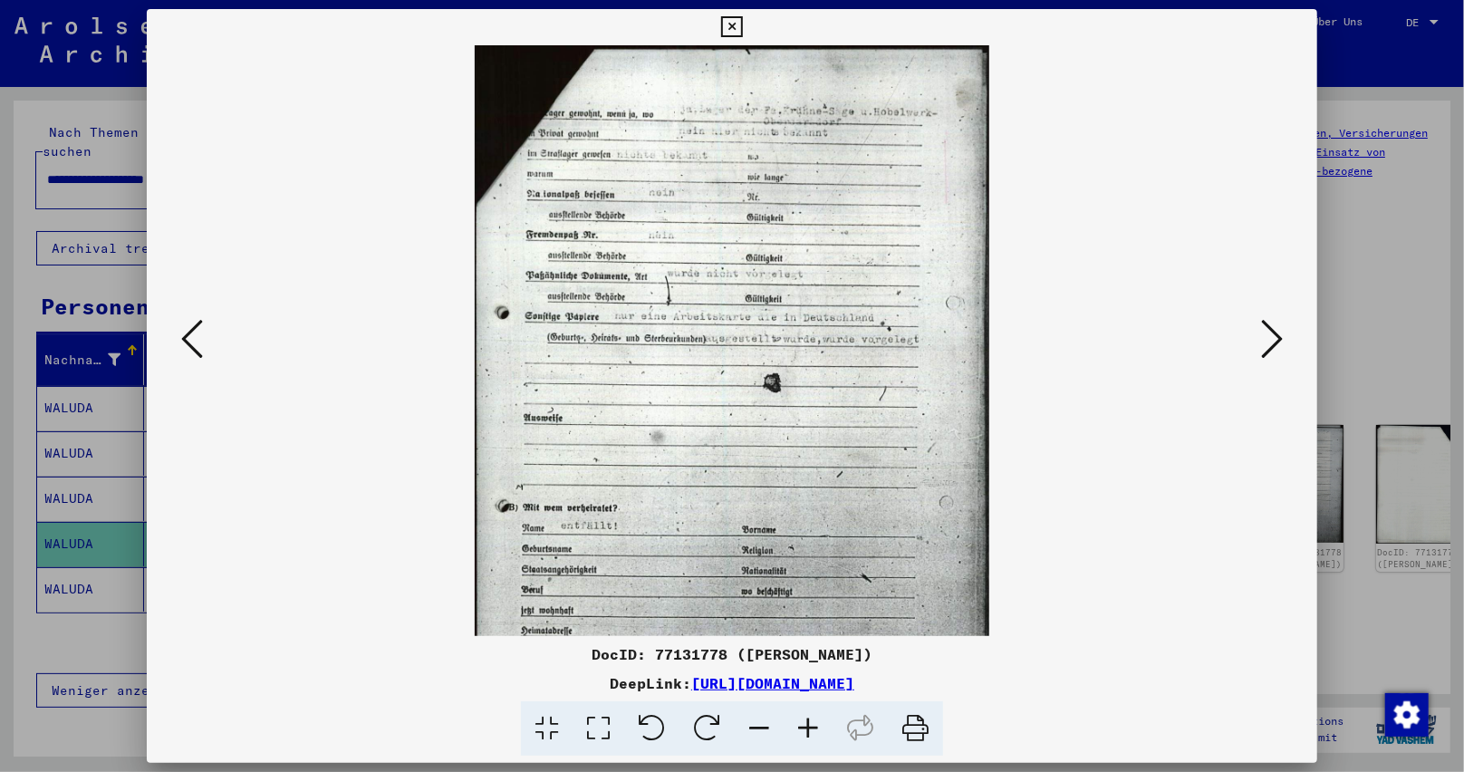
click at [818, 730] on icon at bounding box center [808, 728] width 49 height 55
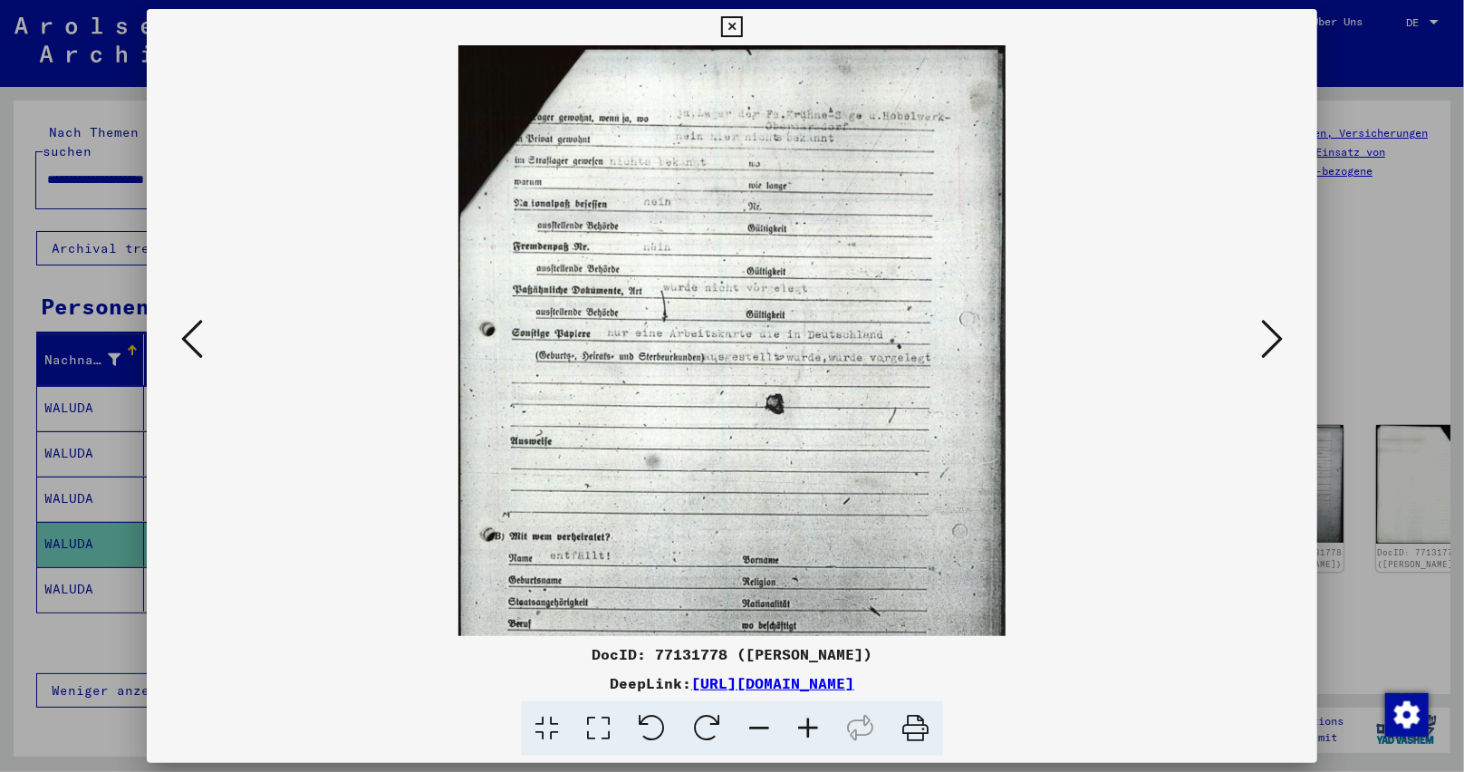
click at [815, 727] on icon at bounding box center [808, 728] width 49 height 55
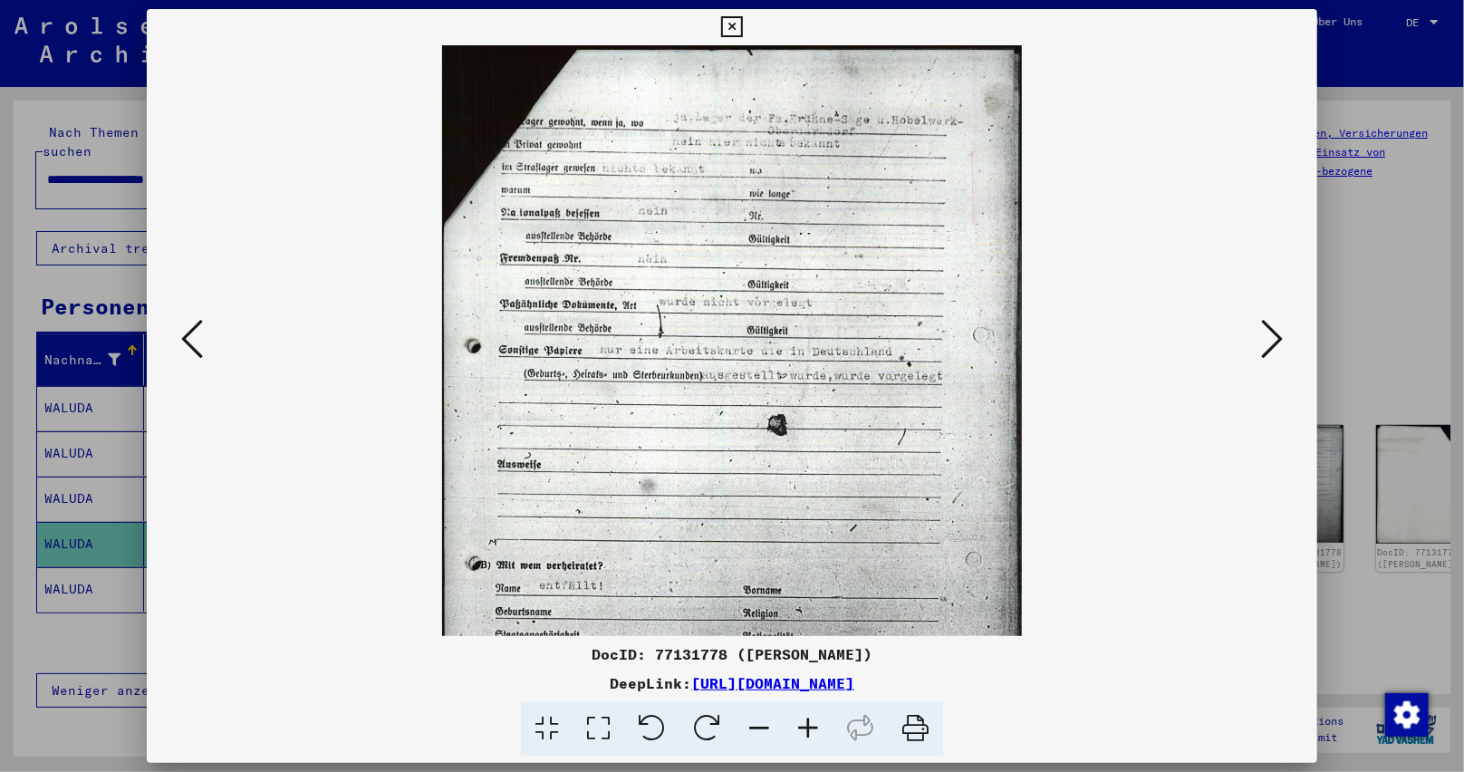
click at [815, 727] on icon at bounding box center [808, 728] width 49 height 55
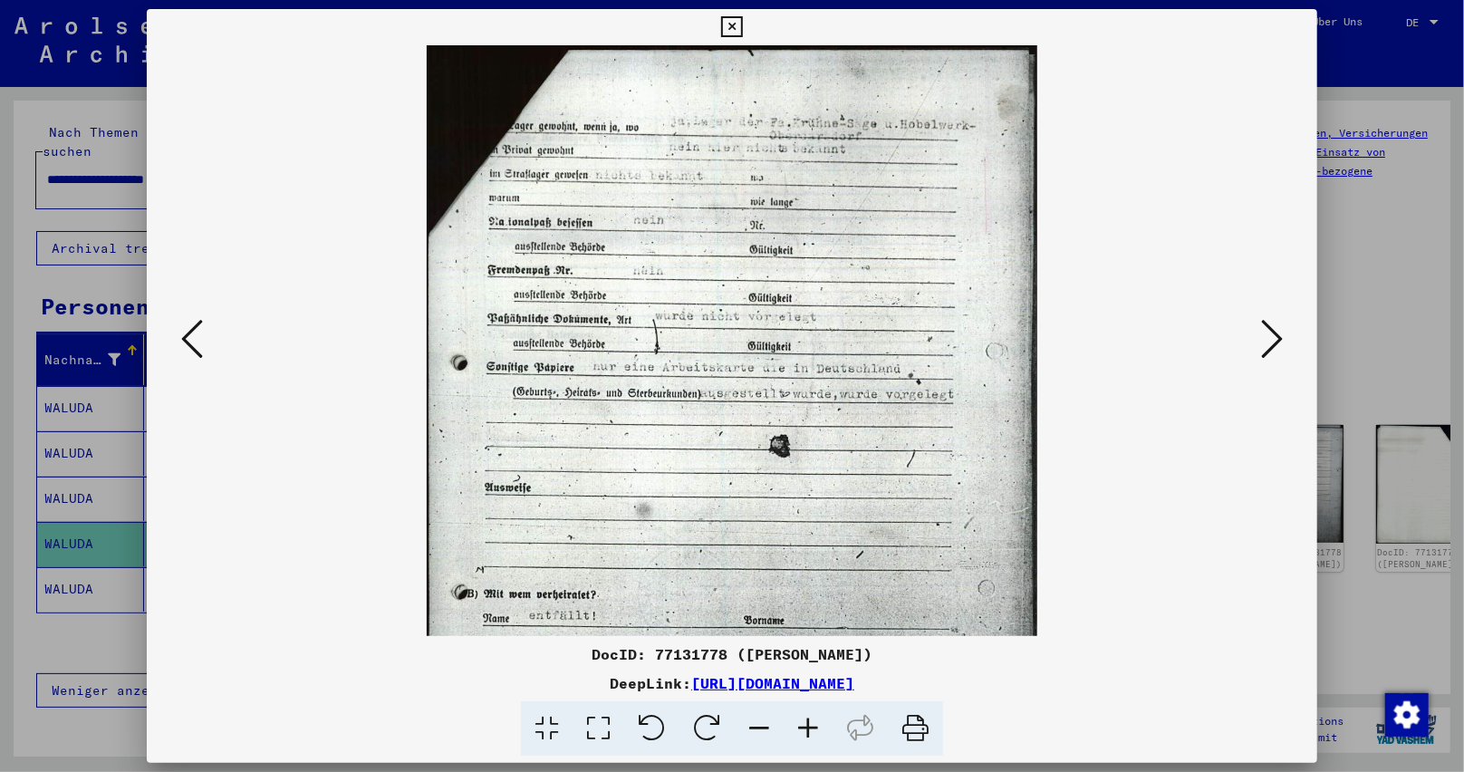
click at [815, 727] on icon at bounding box center [808, 728] width 49 height 55
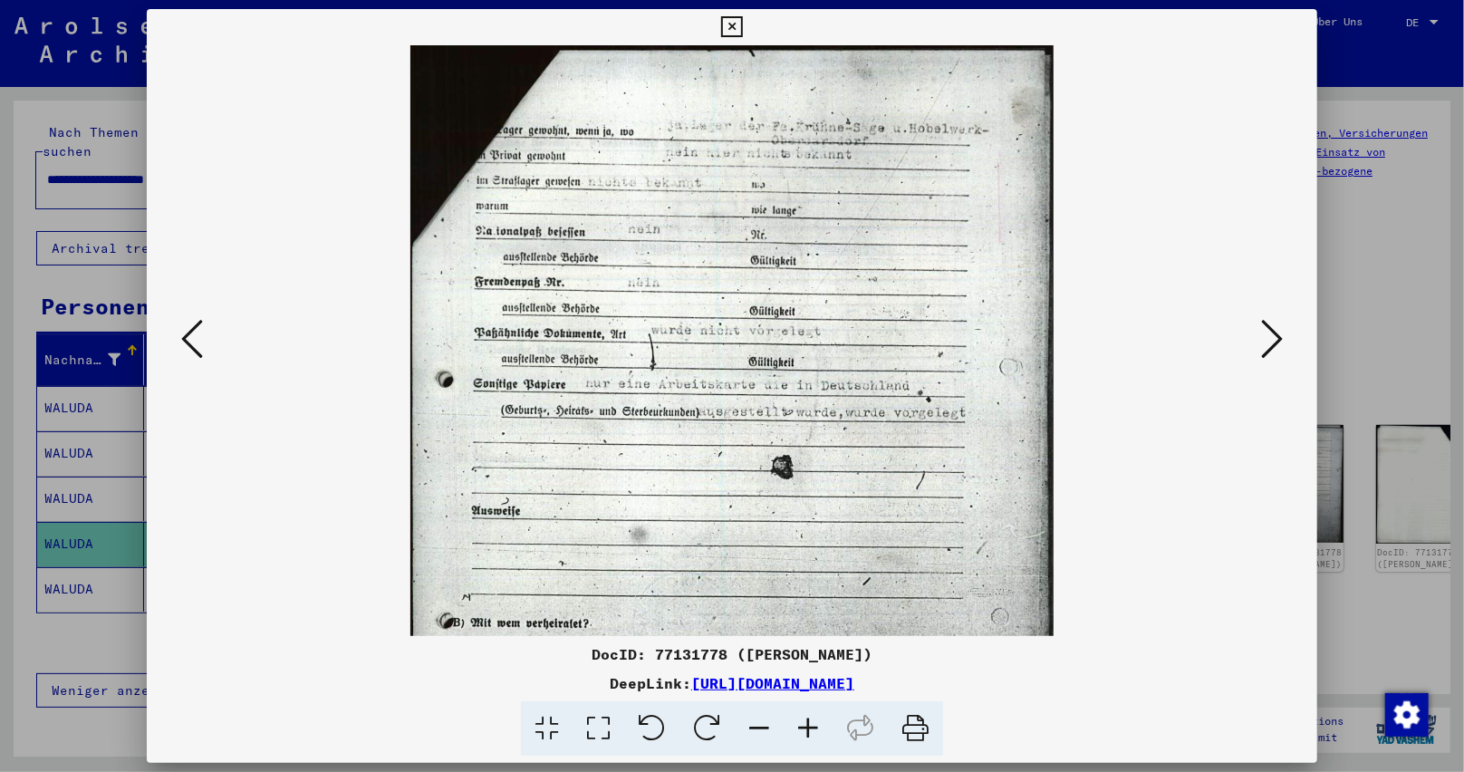
click at [815, 727] on icon at bounding box center [808, 728] width 49 height 55
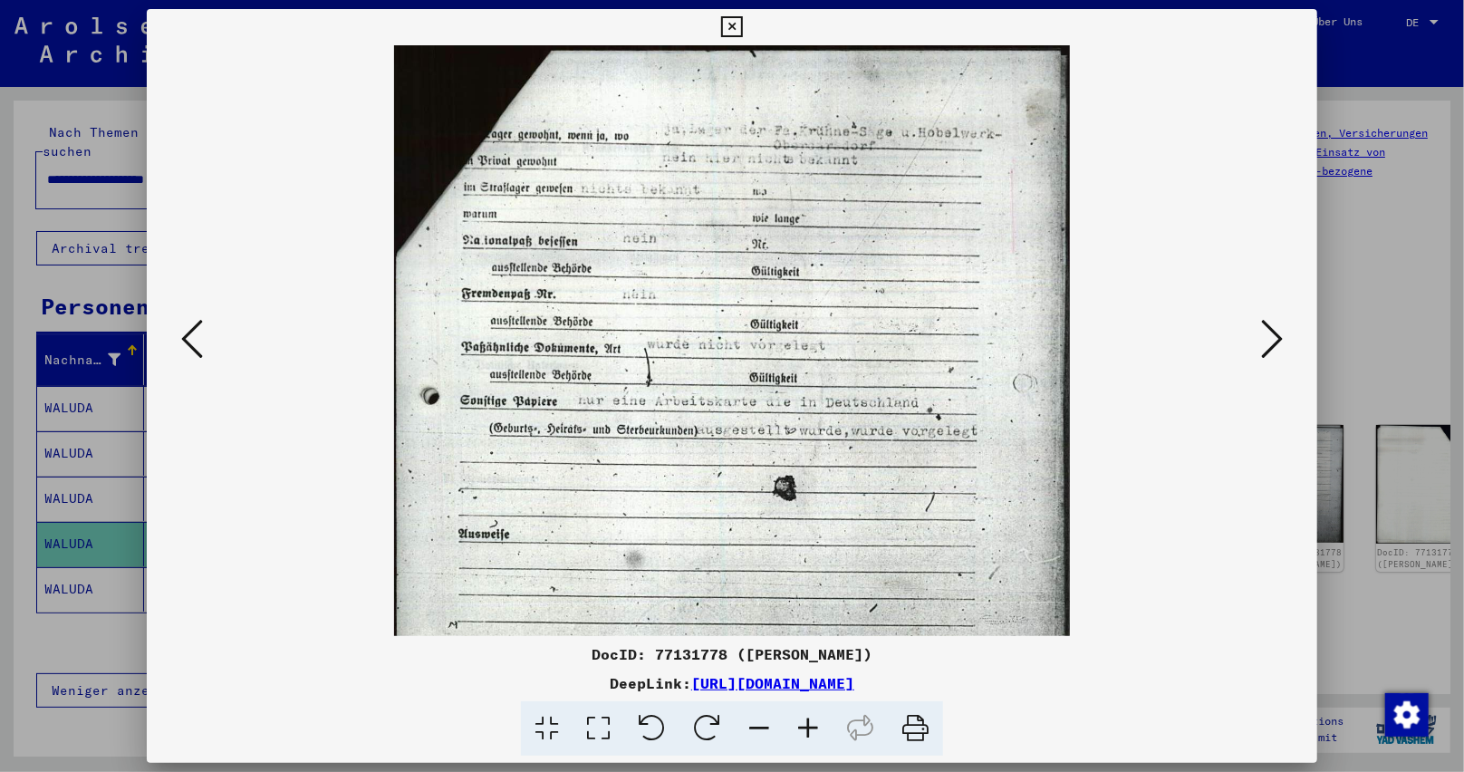
click at [815, 727] on icon at bounding box center [808, 728] width 49 height 55
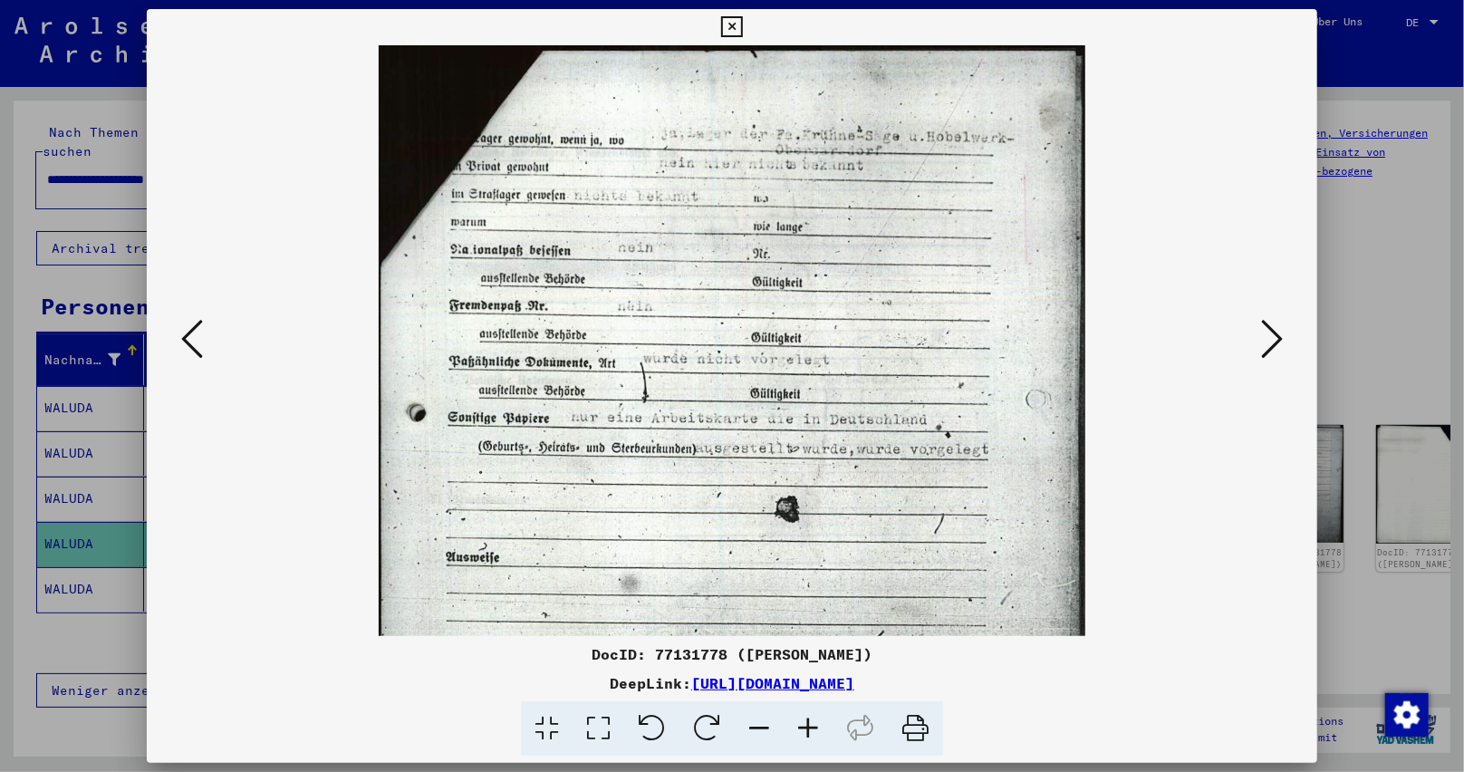
click at [815, 727] on icon at bounding box center [808, 728] width 49 height 55
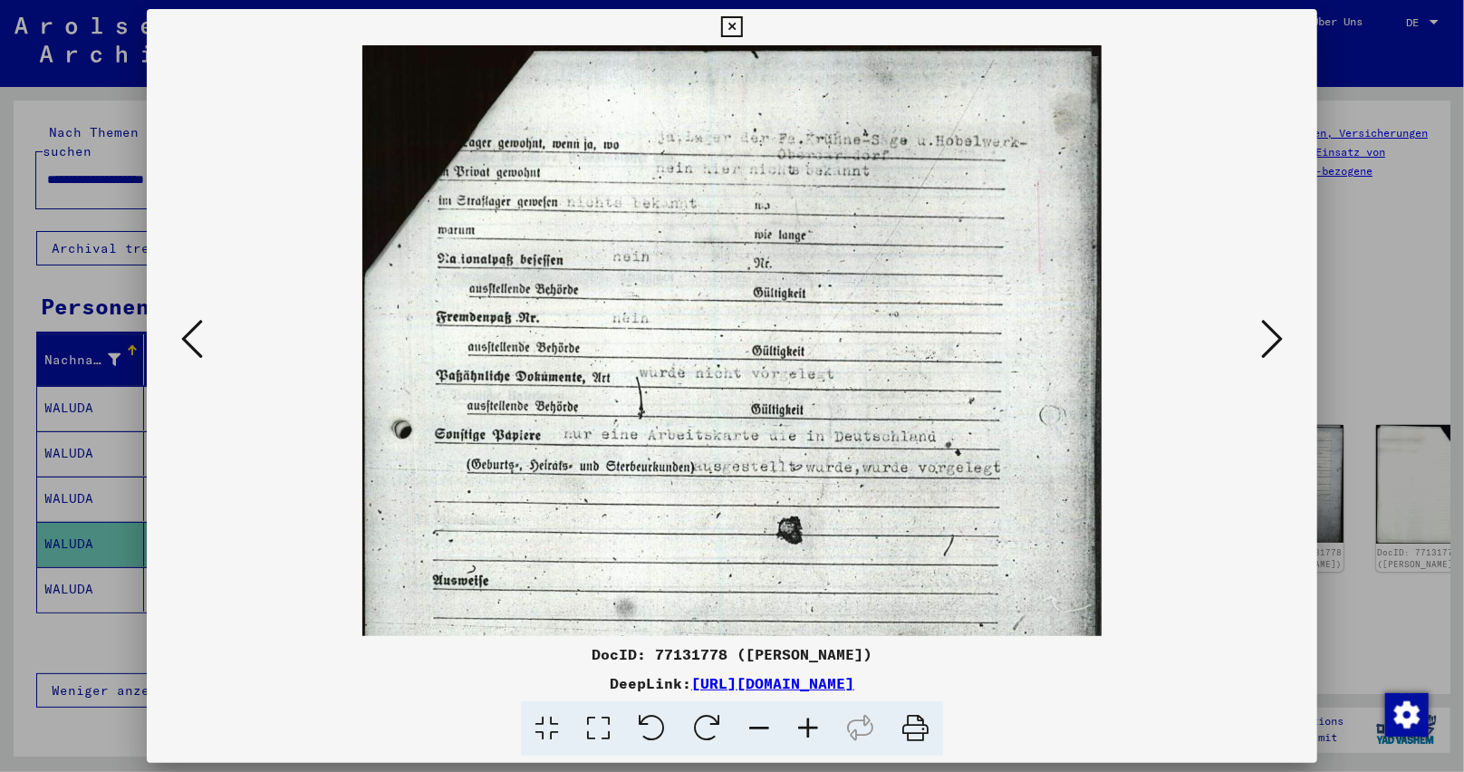
click at [815, 727] on icon at bounding box center [808, 728] width 49 height 55
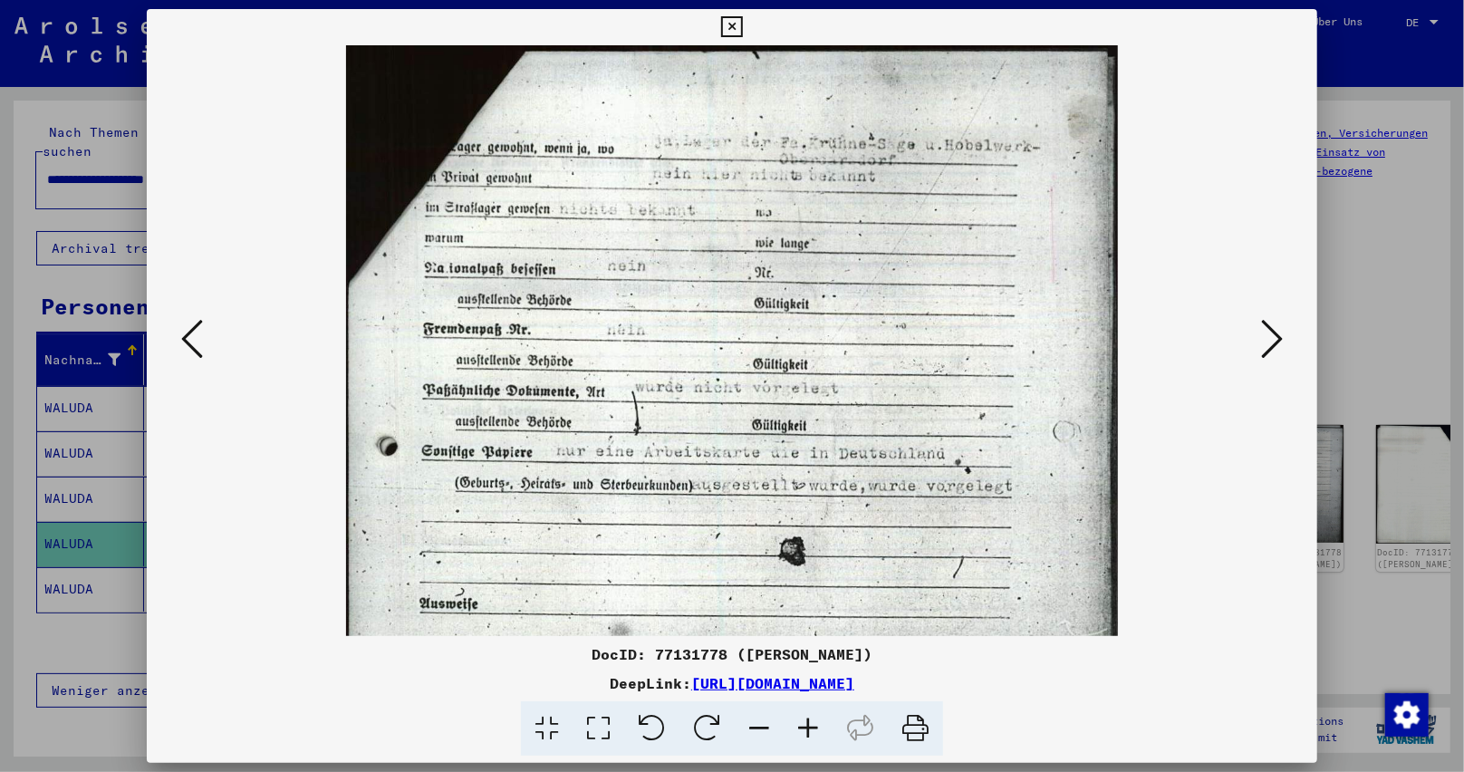
click at [815, 727] on icon at bounding box center [808, 728] width 49 height 55
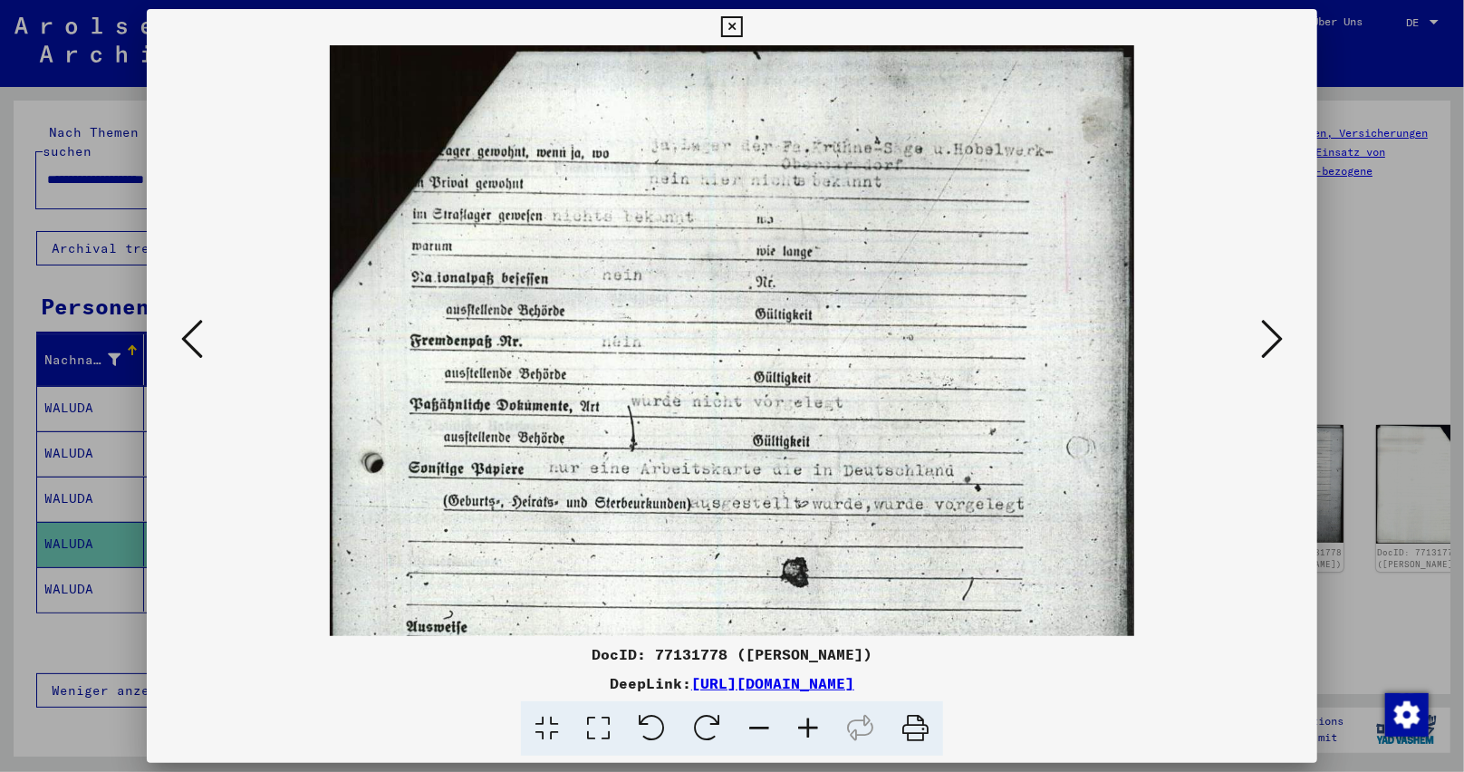
click at [740, 28] on icon at bounding box center [731, 27] width 21 height 22
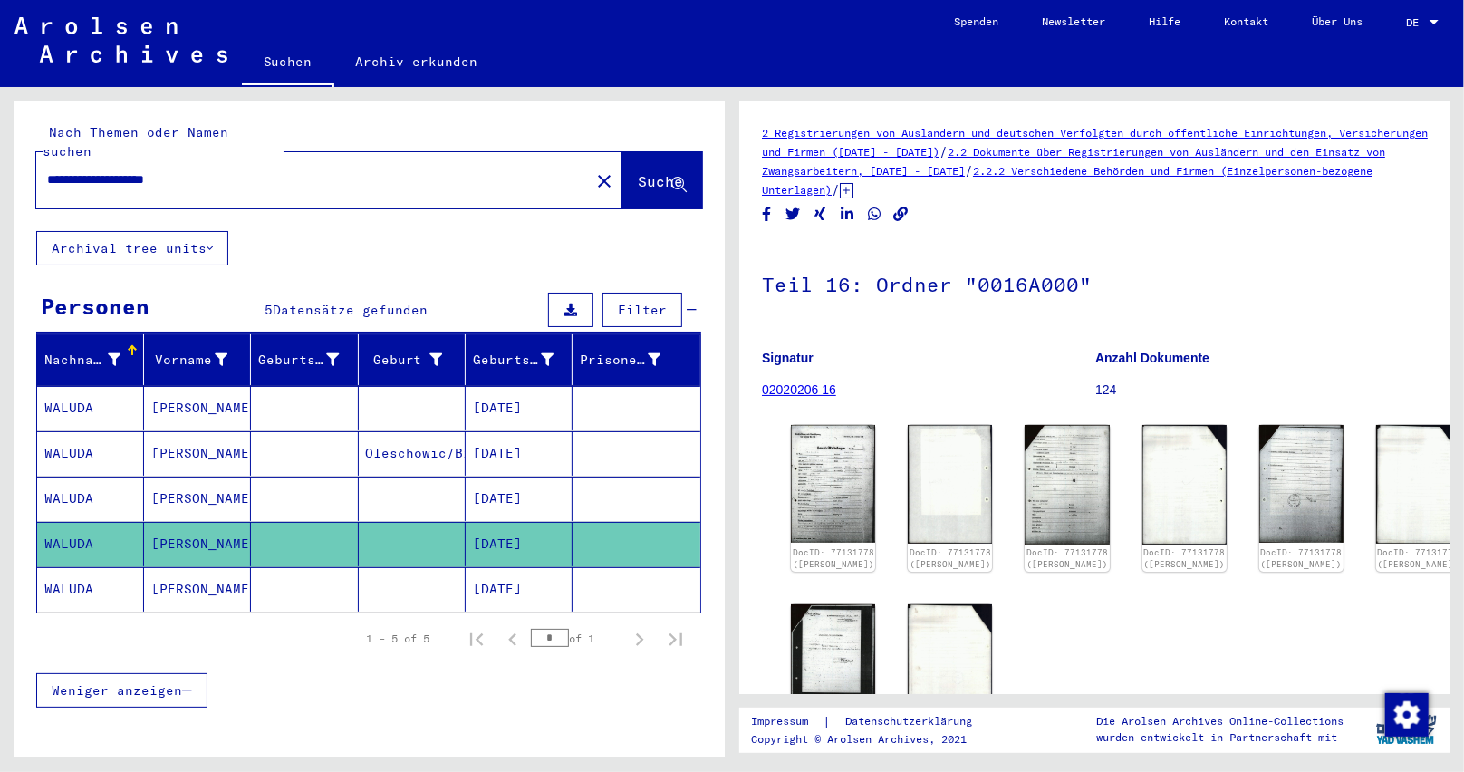
drag, startPoint x: 254, startPoint y: 145, endPoint x: 0, endPoint y: 147, distance: 253.7
click at [0, 147] on div "**********" at bounding box center [366, 422] width 732 height 670
click at [593, 170] on mat-icon "close" at bounding box center [604, 181] width 22 height 22
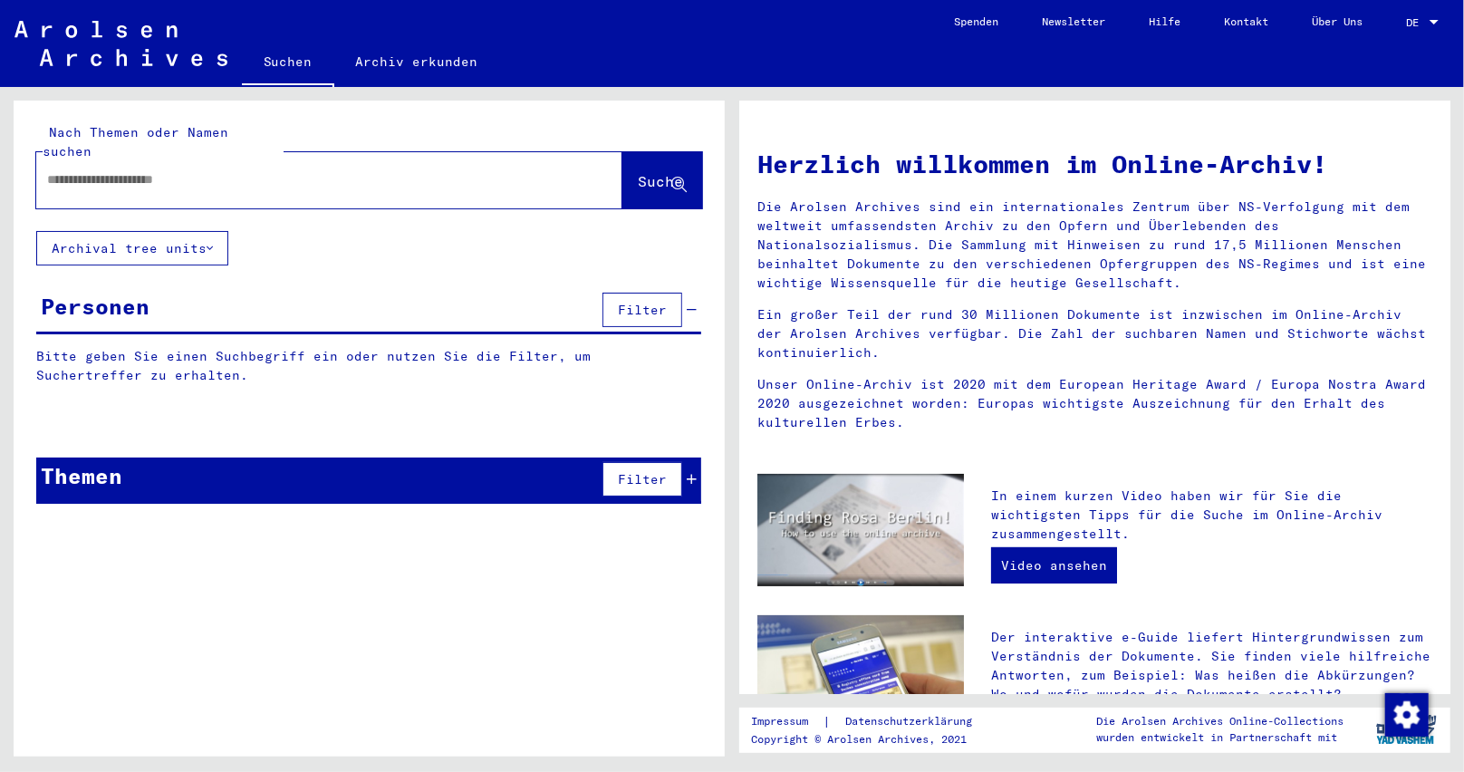
click at [327, 170] on input "text" at bounding box center [307, 179] width 521 height 19
paste input "**********"
click at [622, 152] on button "Suche" at bounding box center [662, 180] width 80 height 56
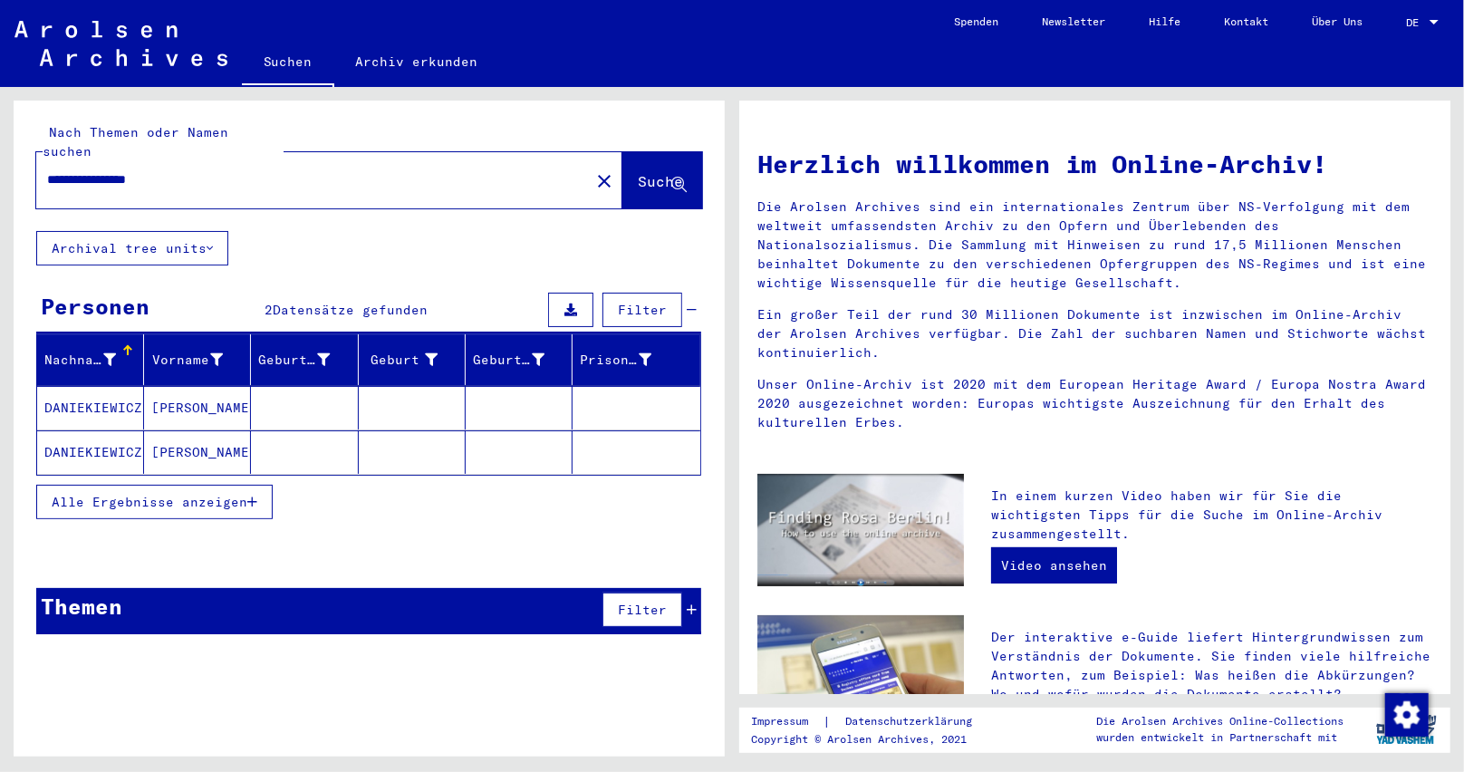
click at [533, 442] on mat-cell at bounding box center [519, 451] width 107 height 43
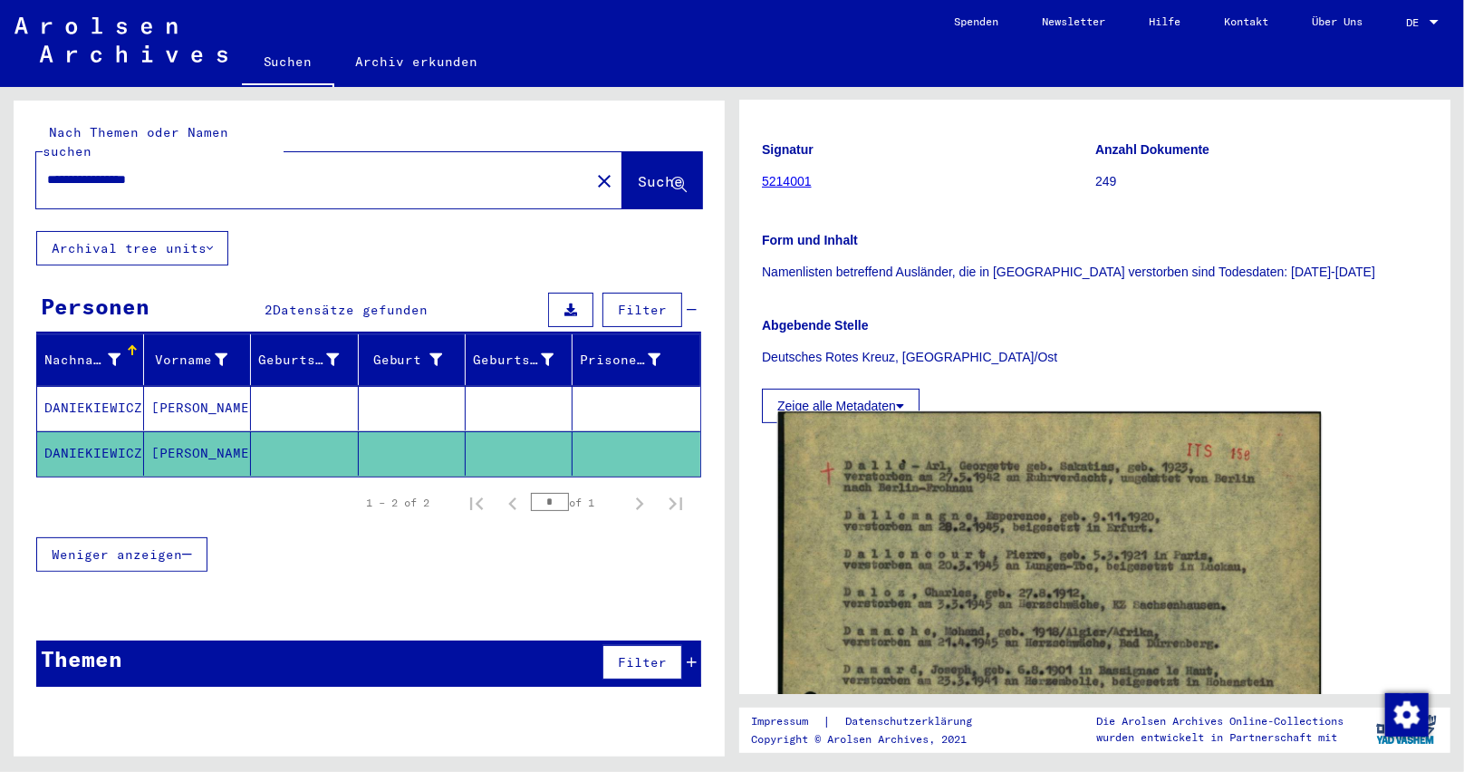
scroll to position [272, 0]
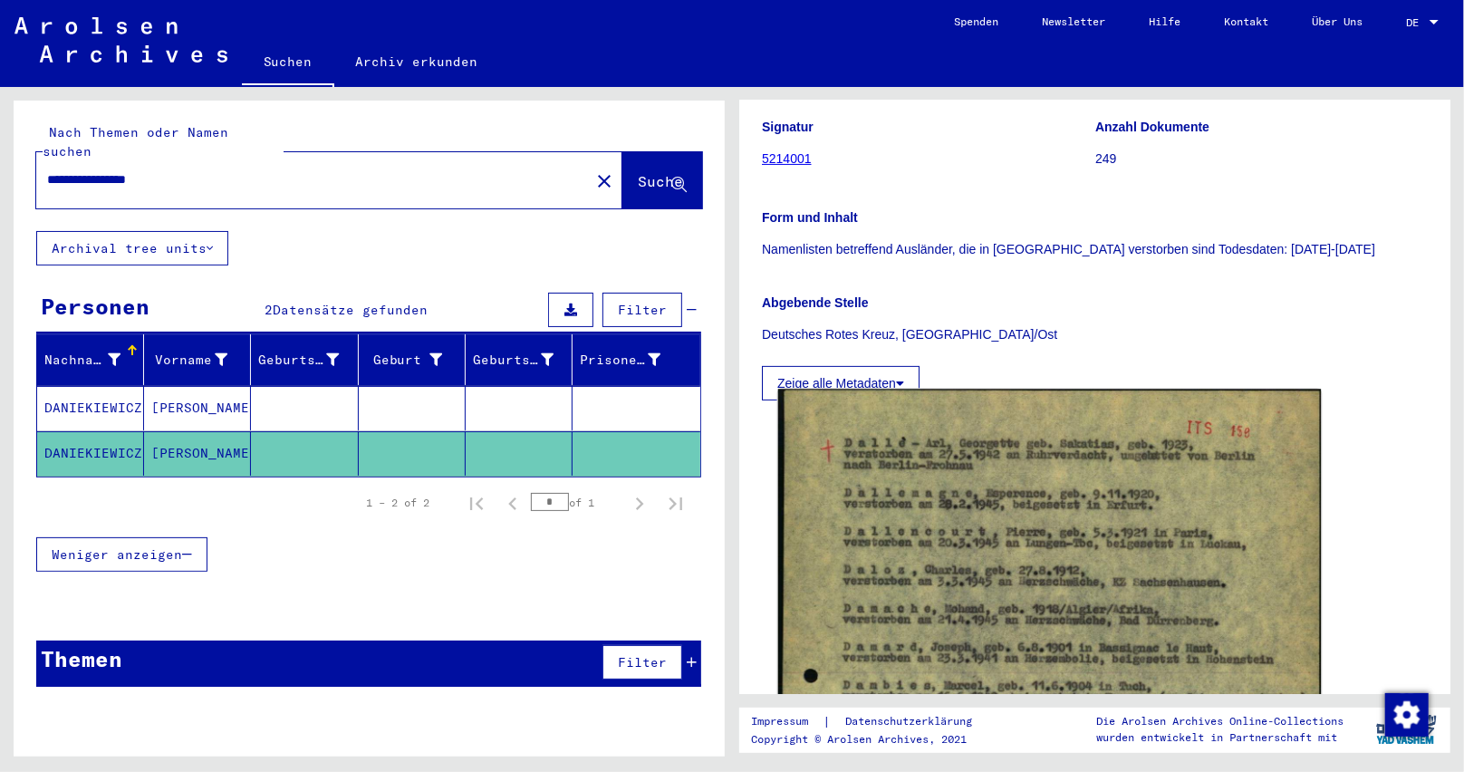
click at [1072, 548] on img at bounding box center [1050, 774] width 544 height 769
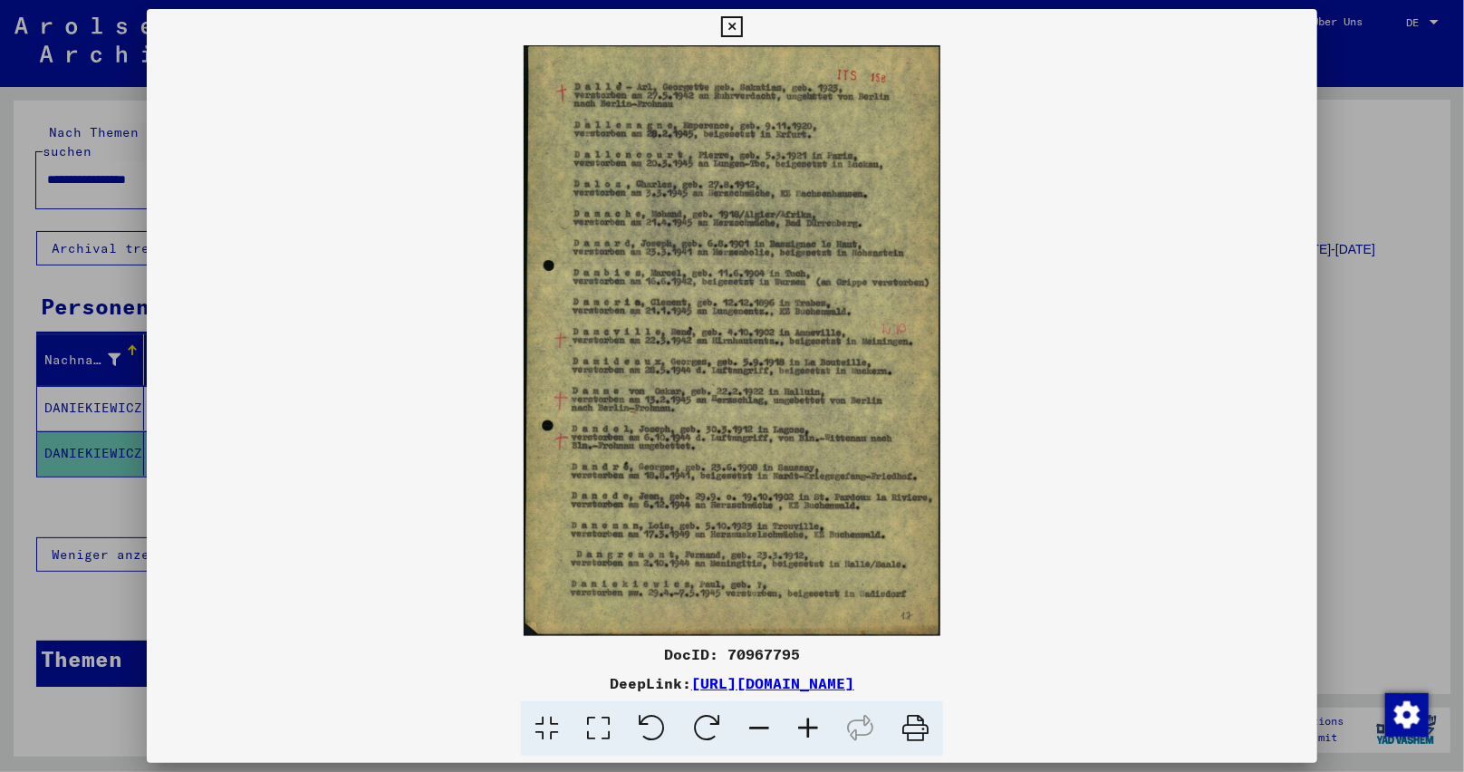
click at [798, 722] on icon at bounding box center [808, 728] width 49 height 55
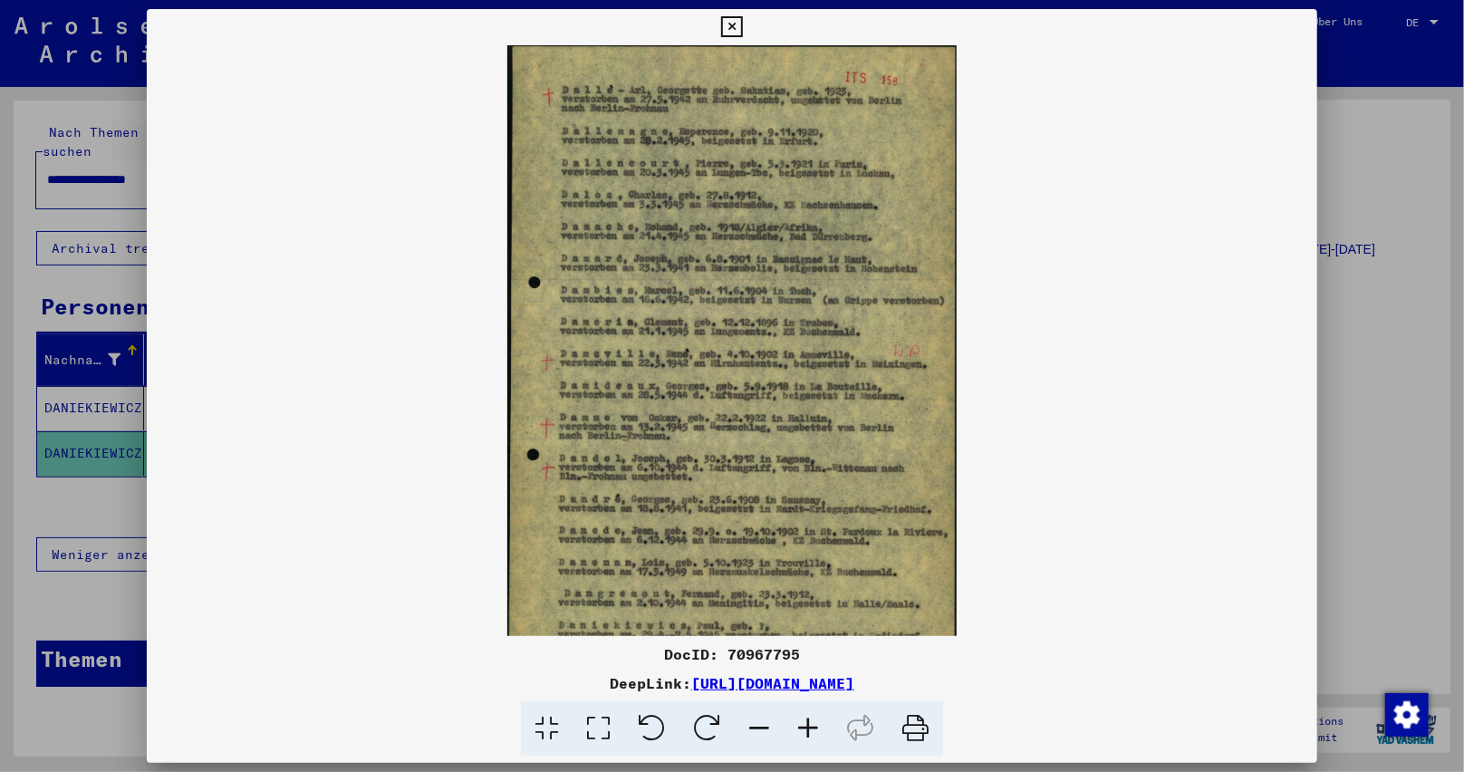
click at [799, 721] on icon at bounding box center [808, 728] width 49 height 55
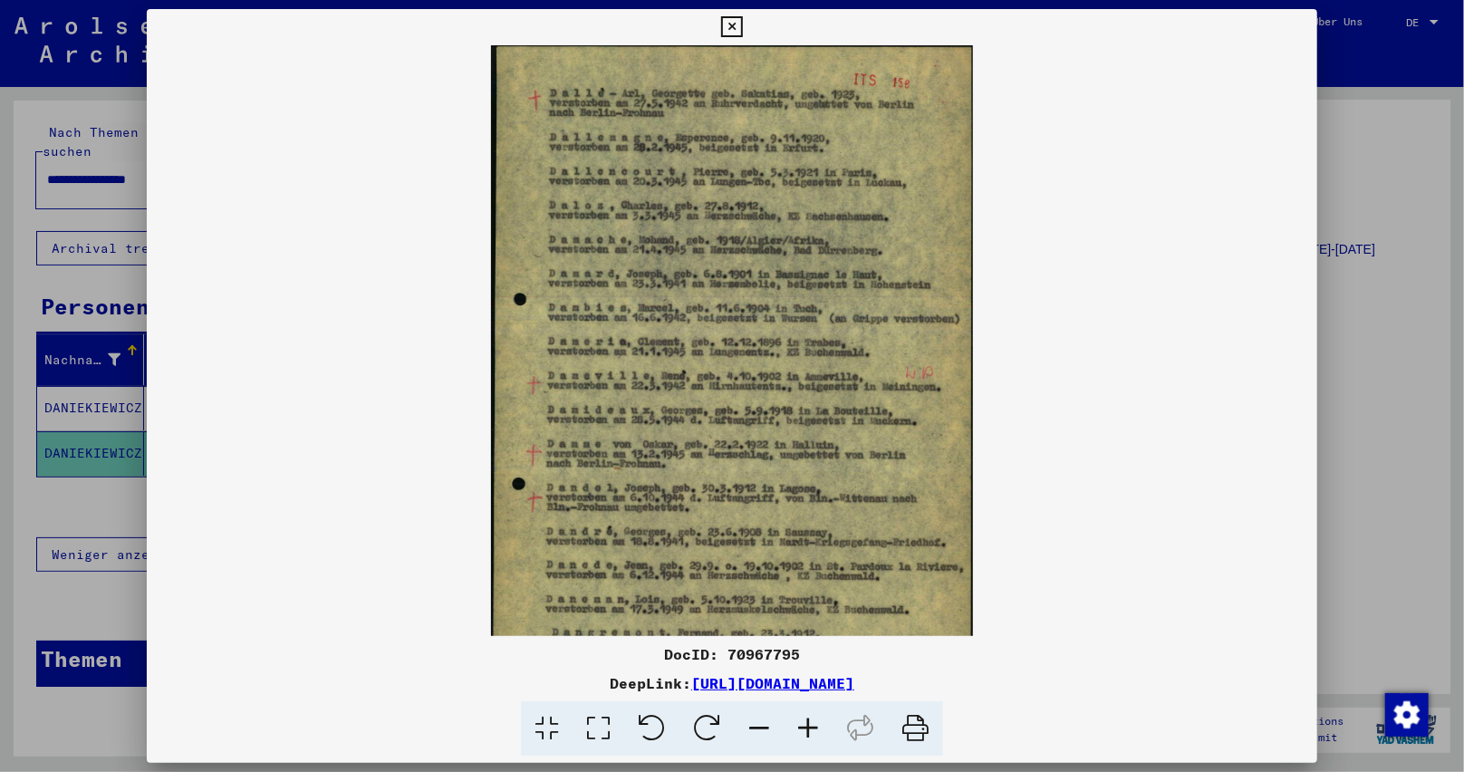
click at [799, 721] on icon at bounding box center [808, 728] width 49 height 55
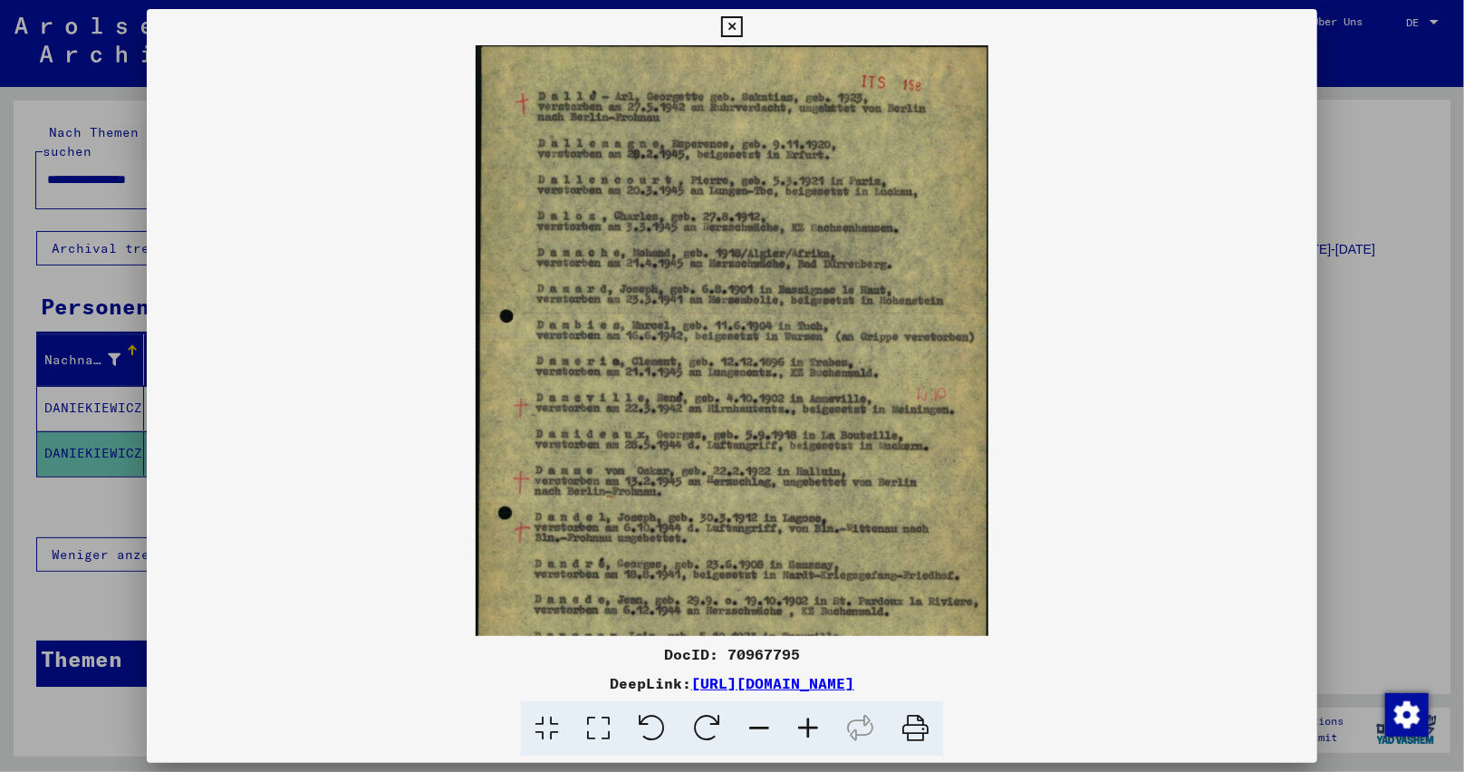
click at [799, 721] on icon at bounding box center [808, 728] width 49 height 55
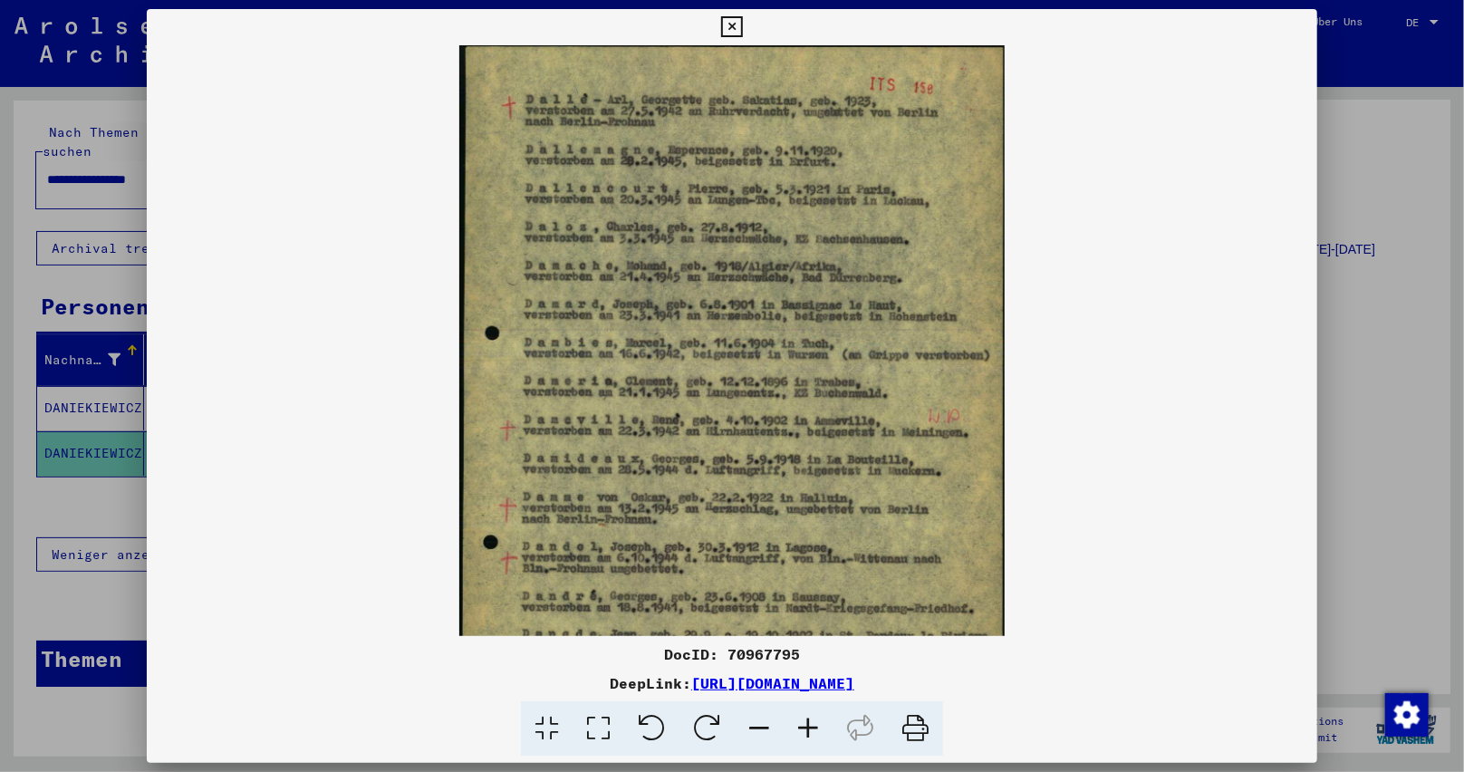
click at [799, 721] on icon at bounding box center [808, 728] width 49 height 55
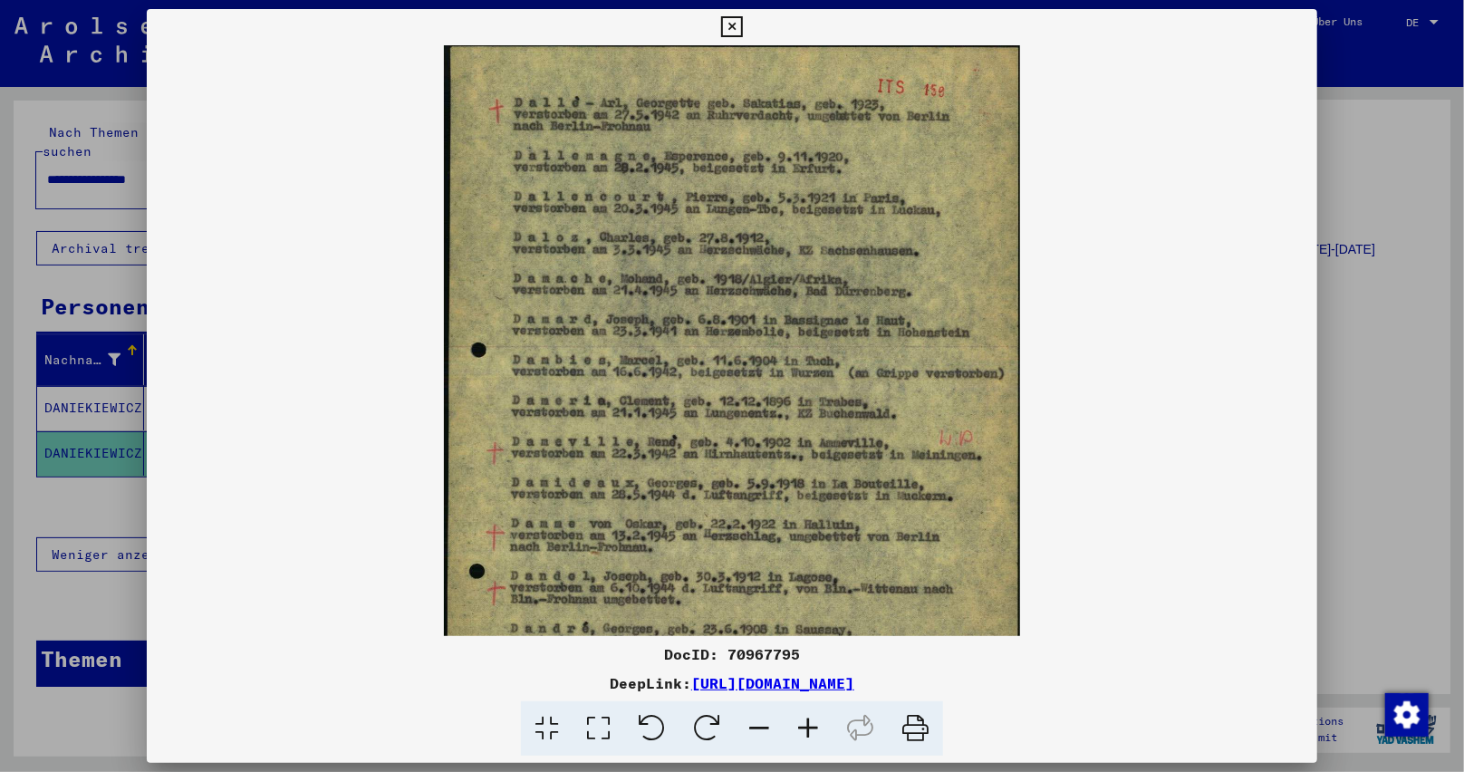
click at [799, 721] on icon at bounding box center [808, 728] width 49 height 55
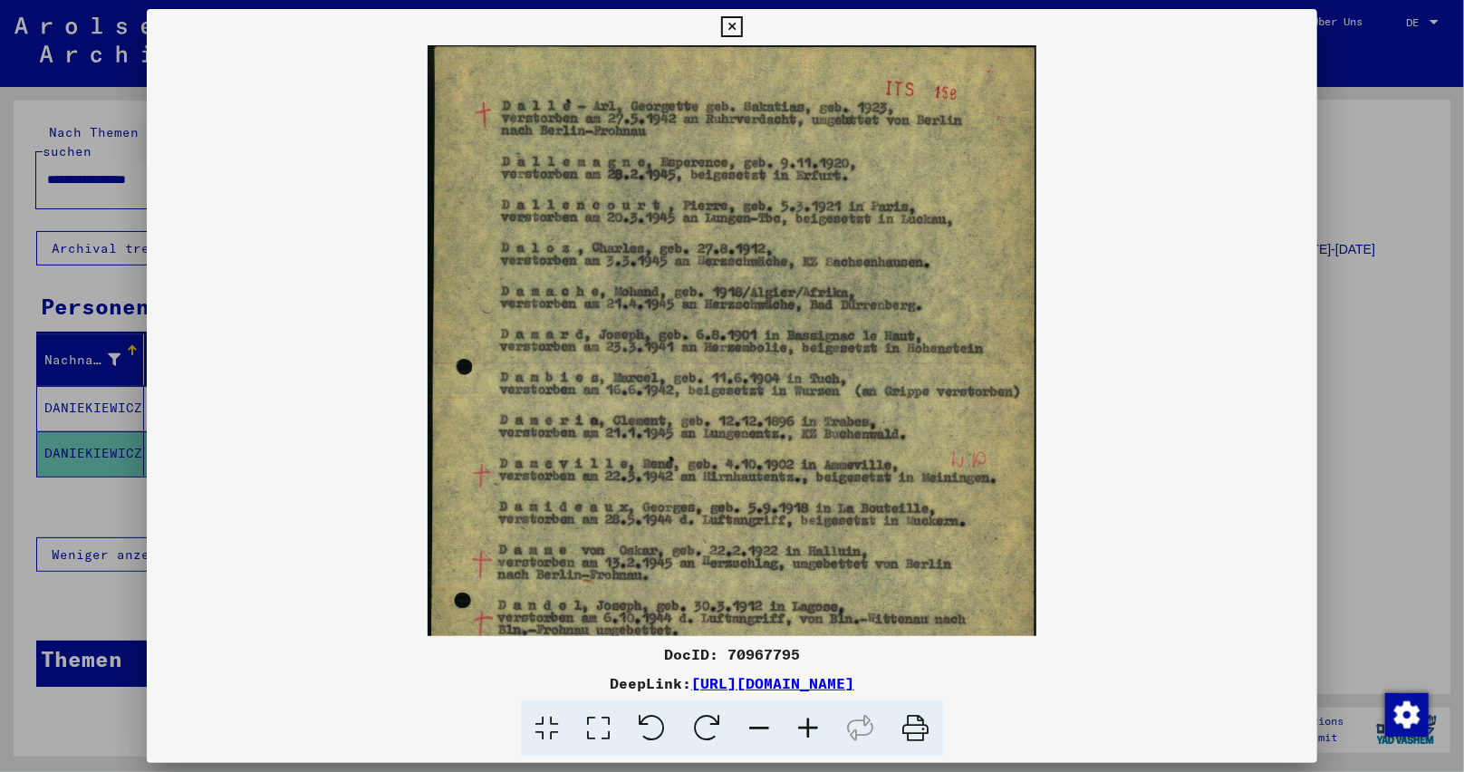
click at [799, 719] on icon at bounding box center [808, 728] width 49 height 55
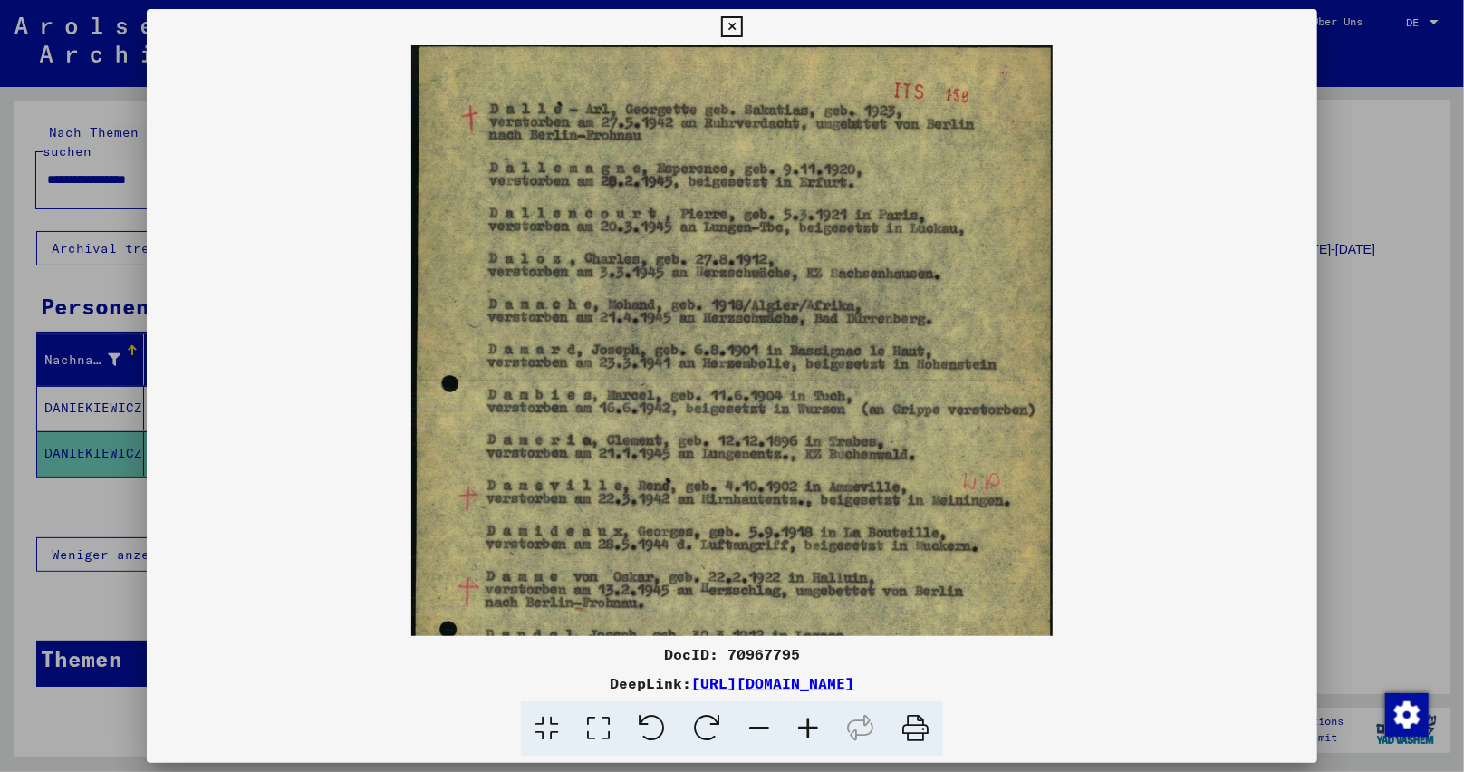
click at [799, 719] on icon at bounding box center [808, 728] width 49 height 55
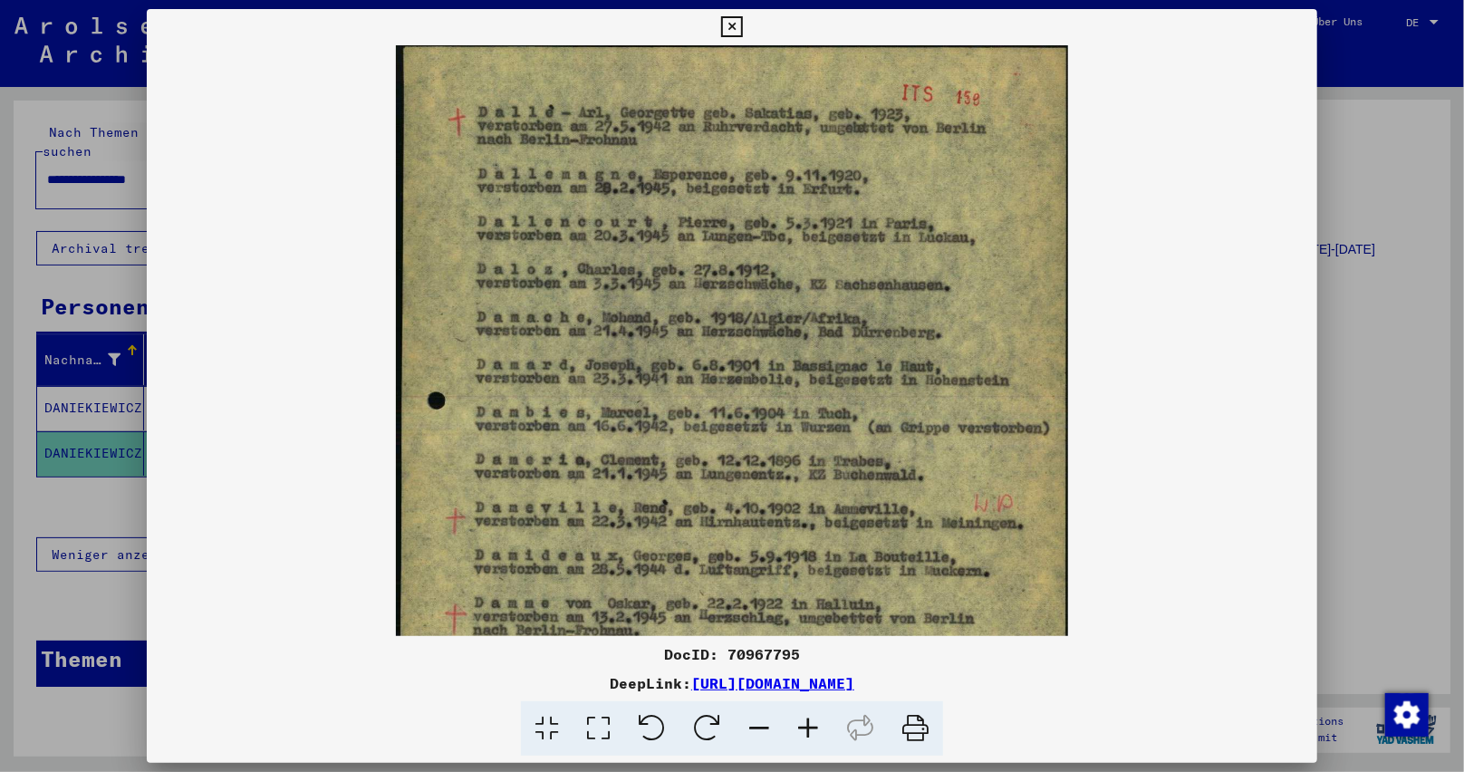
click at [799, 719] on icon at bounding box center [808, 728] width 49 height 55
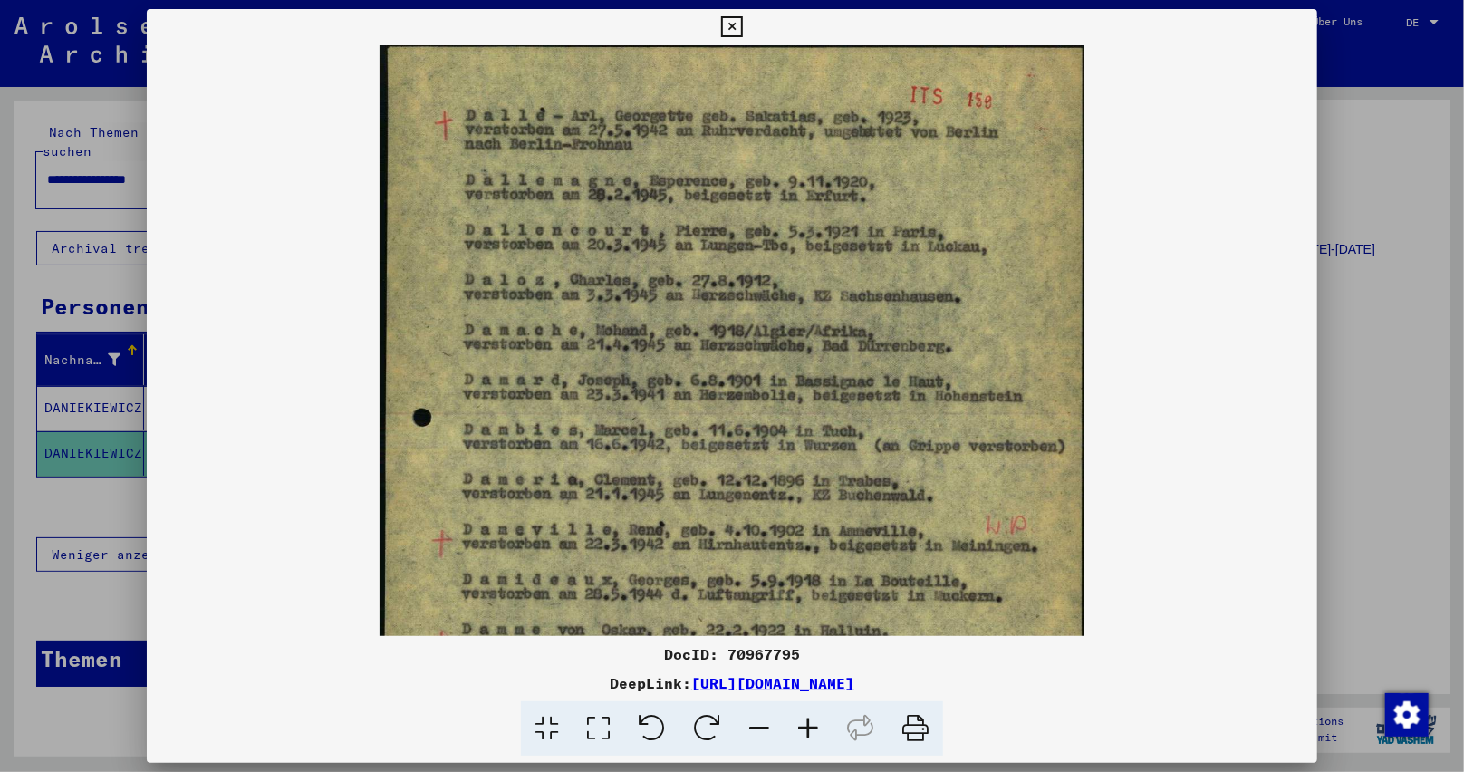
click at [799, 719] on icon at bounding box center [808, 728] width 49 height 55
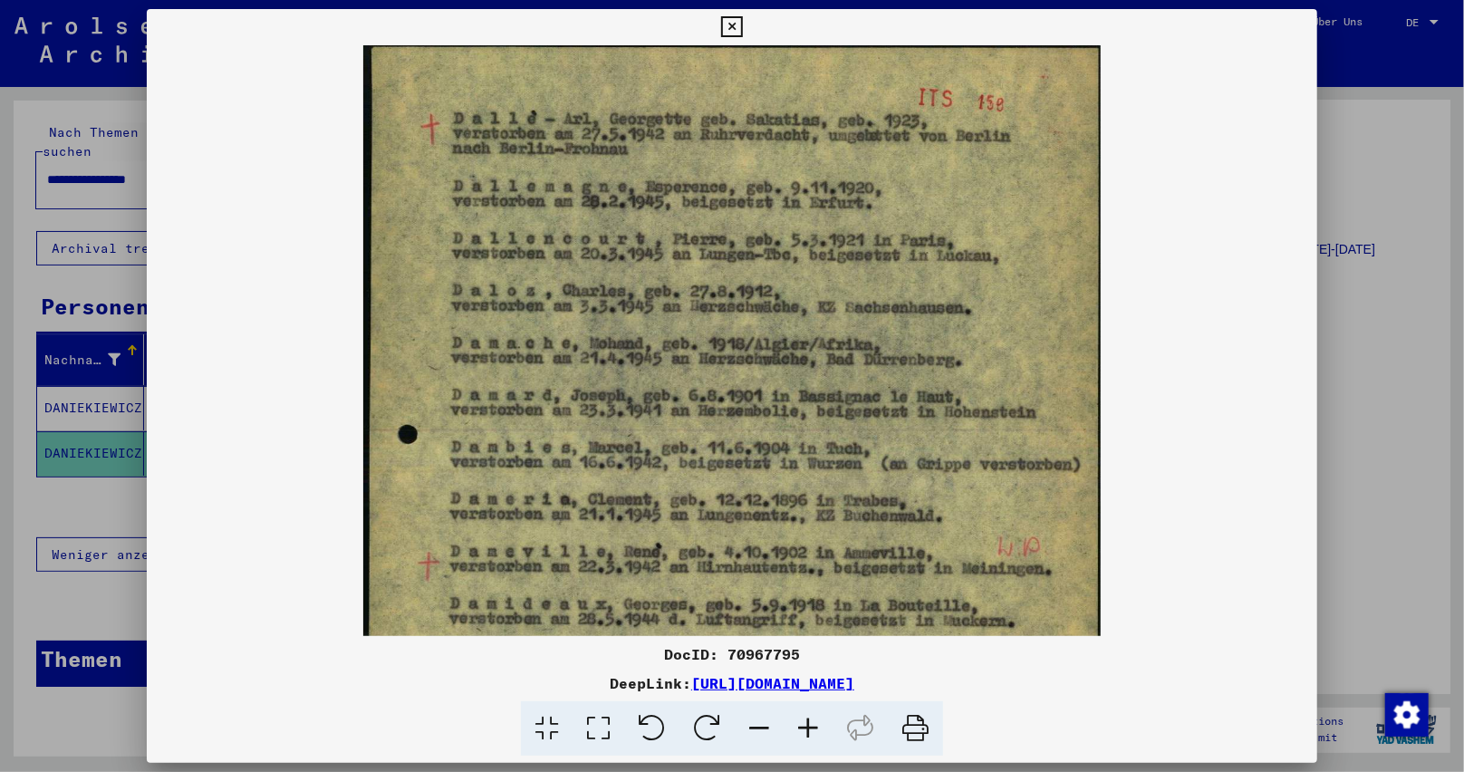
click at [799, 719] on icon at bounding box center [808, 728] width 49 height 55
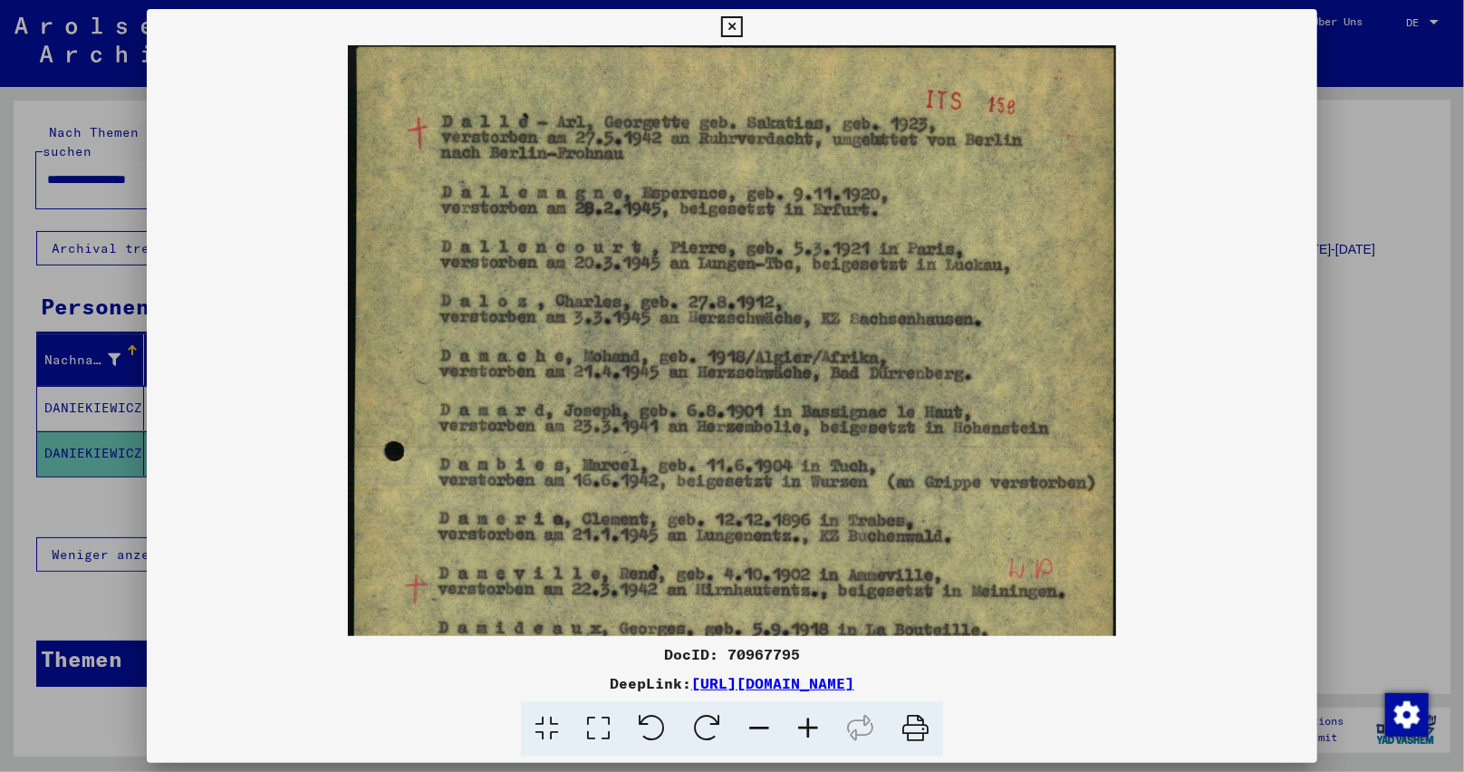
click at [799, 719] on icon at bounding box center [808, 728] width 49 height 55
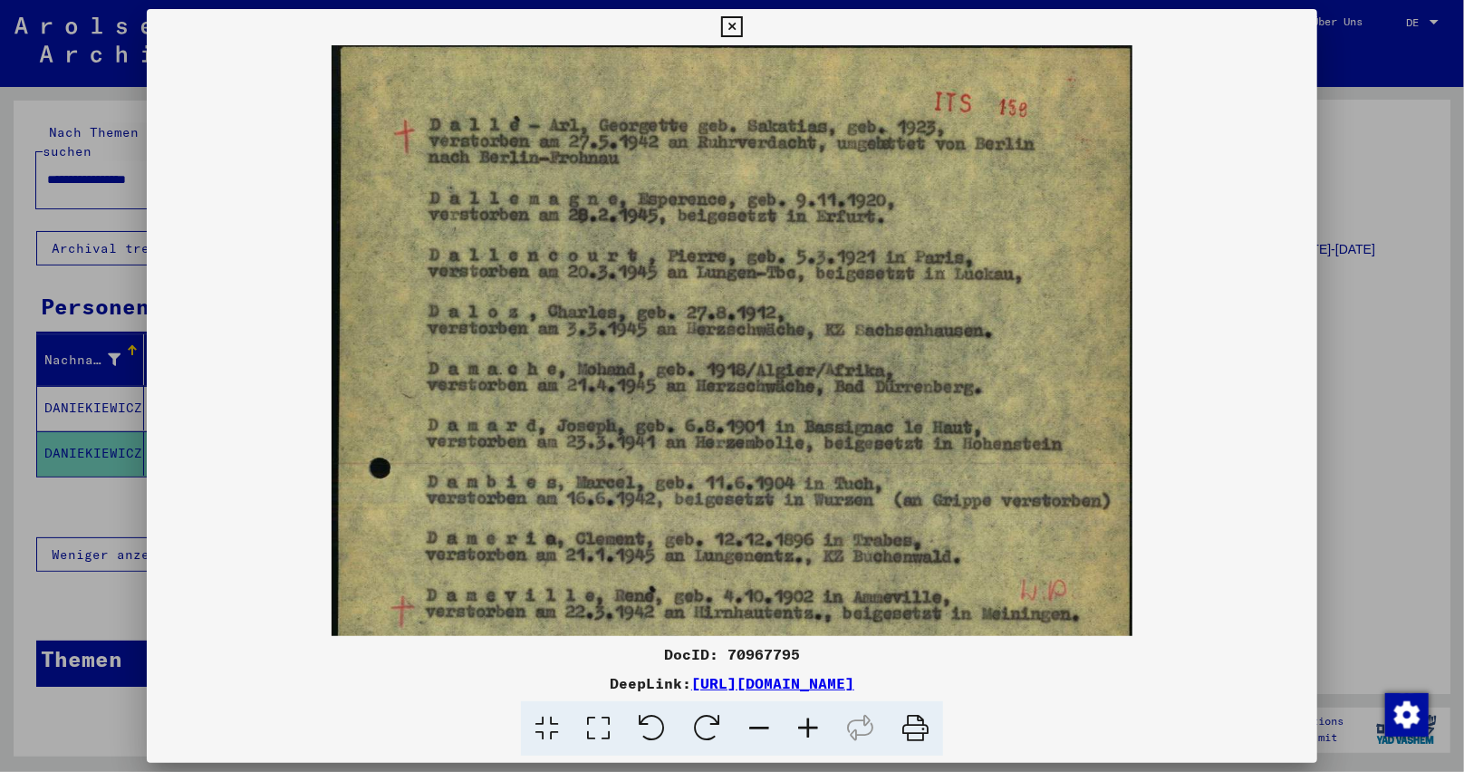
drag, startPoint x: 734, startPoint y: 22, endPoint x: 674, endPoint y: 2, distance: 63.0
click at [735, 23] on icon at bounding box center [731, 27] width 21 height 22
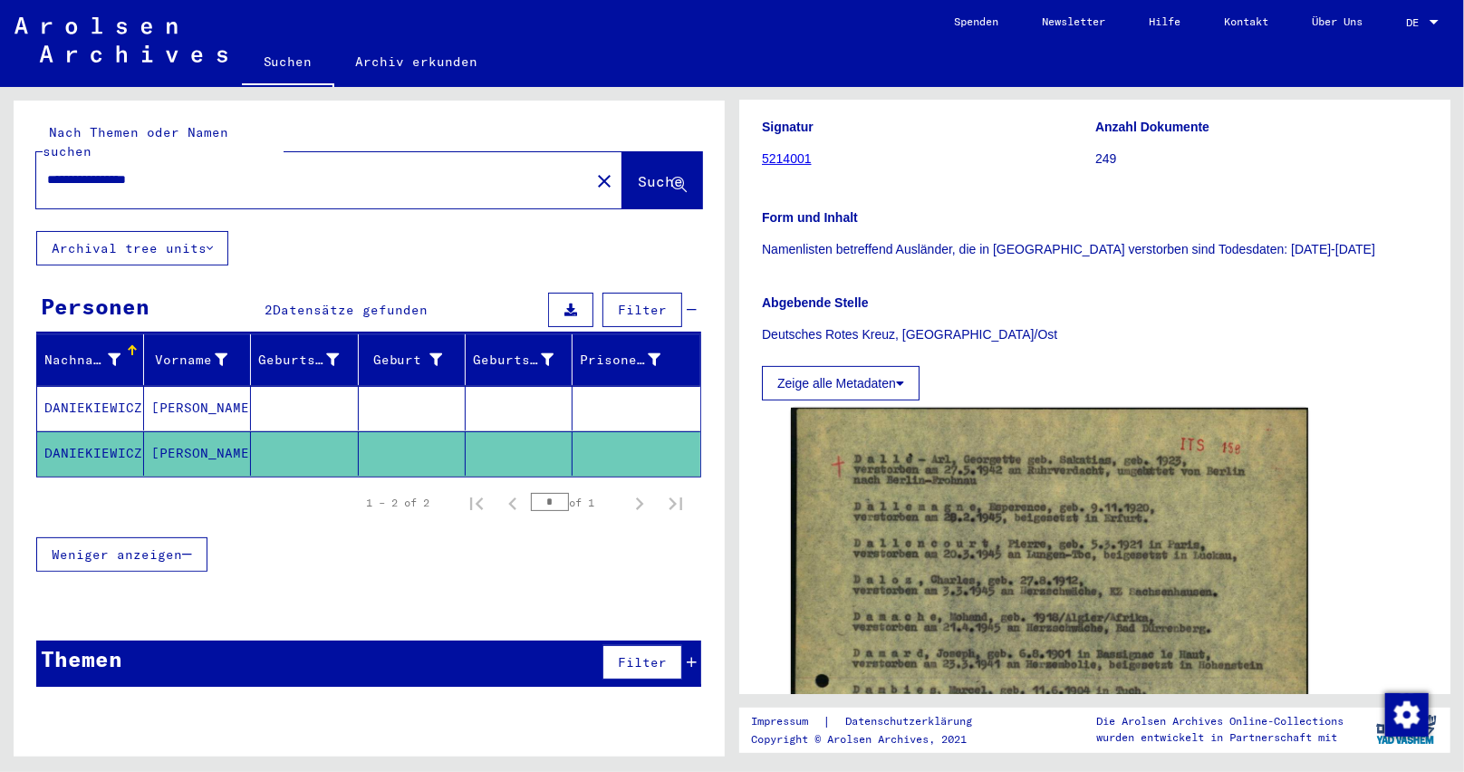
drag, startPoint x: 215, startPoint y: 171, endPoint x: 0, endPoint y: 180, distance: 214.9
click at [0, 180] on div "**********" at bounding box center [366, 422] width 732 height 670
paste input "text"
type input "**********"
click at [638, 172] on span "Suche" at bounding box center [660, 181] width 45 height 18
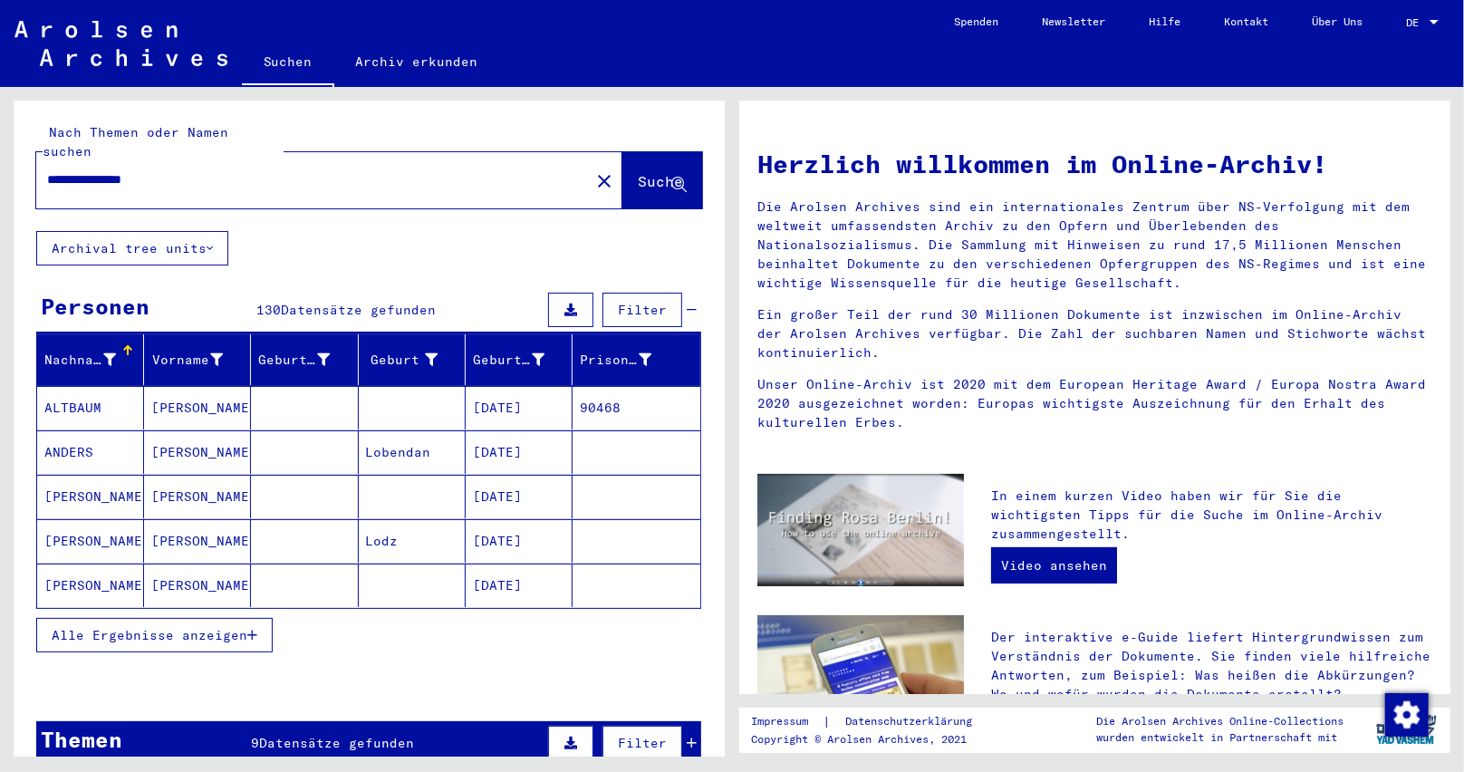
click at [268, 618] on button "Alle Ergebnisse anzeigen" at bounding box center [154, 635] width 236 height 34
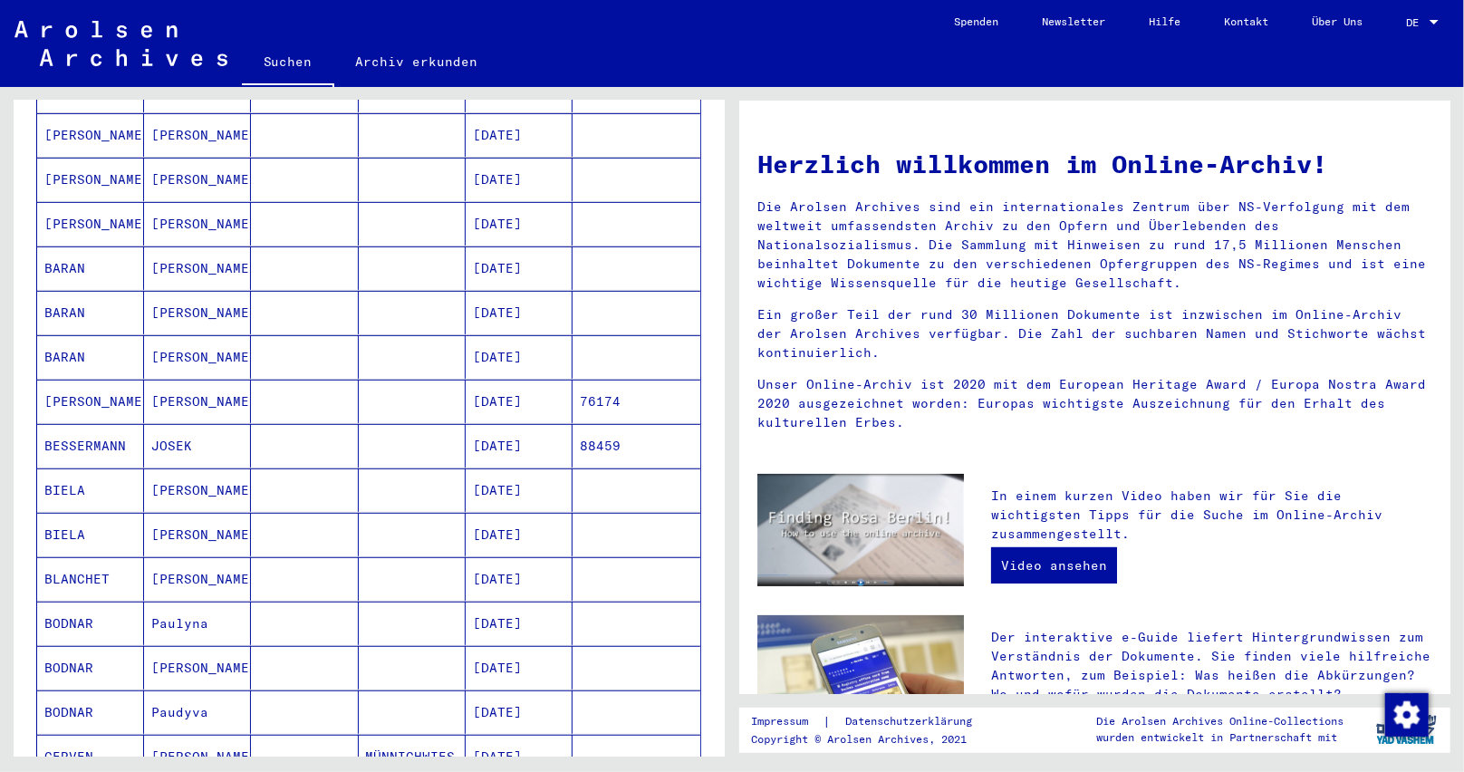
scroll to position [91, 0]
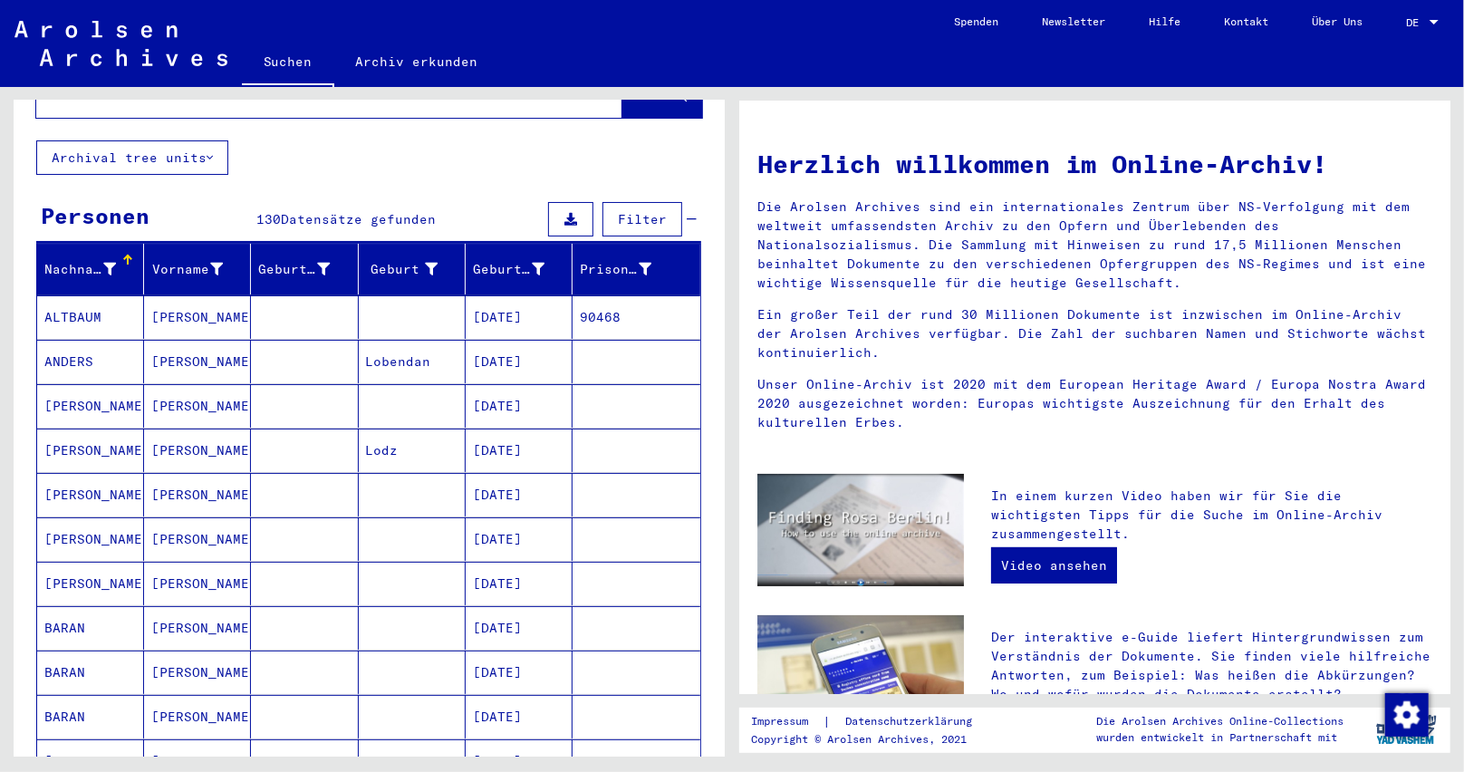
click at [108, 263] on icon at bounding box center [109, 269] width 13 height 13
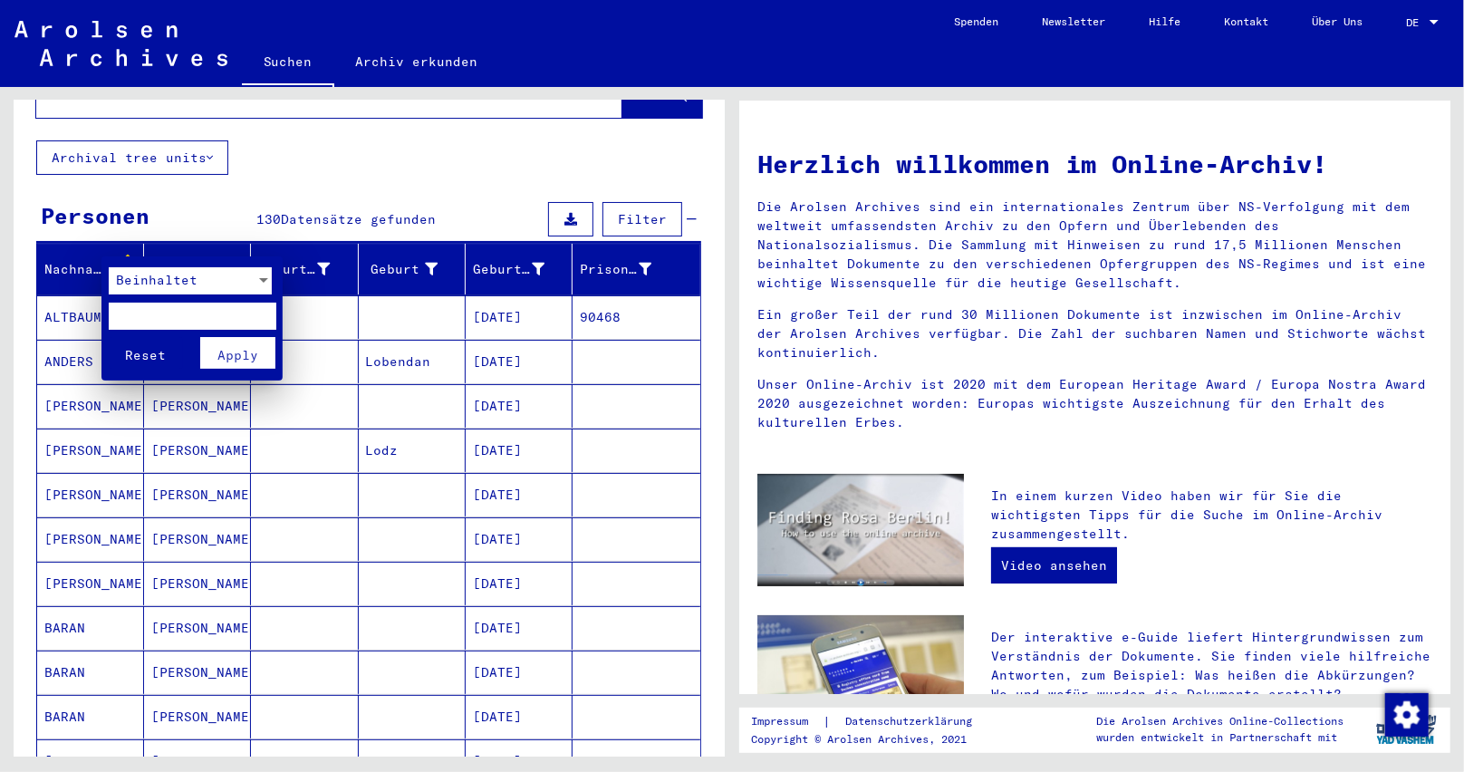
click at [151, 282] on span "Beinhaltet" at bounding box center [157, 280] width 82 height 16
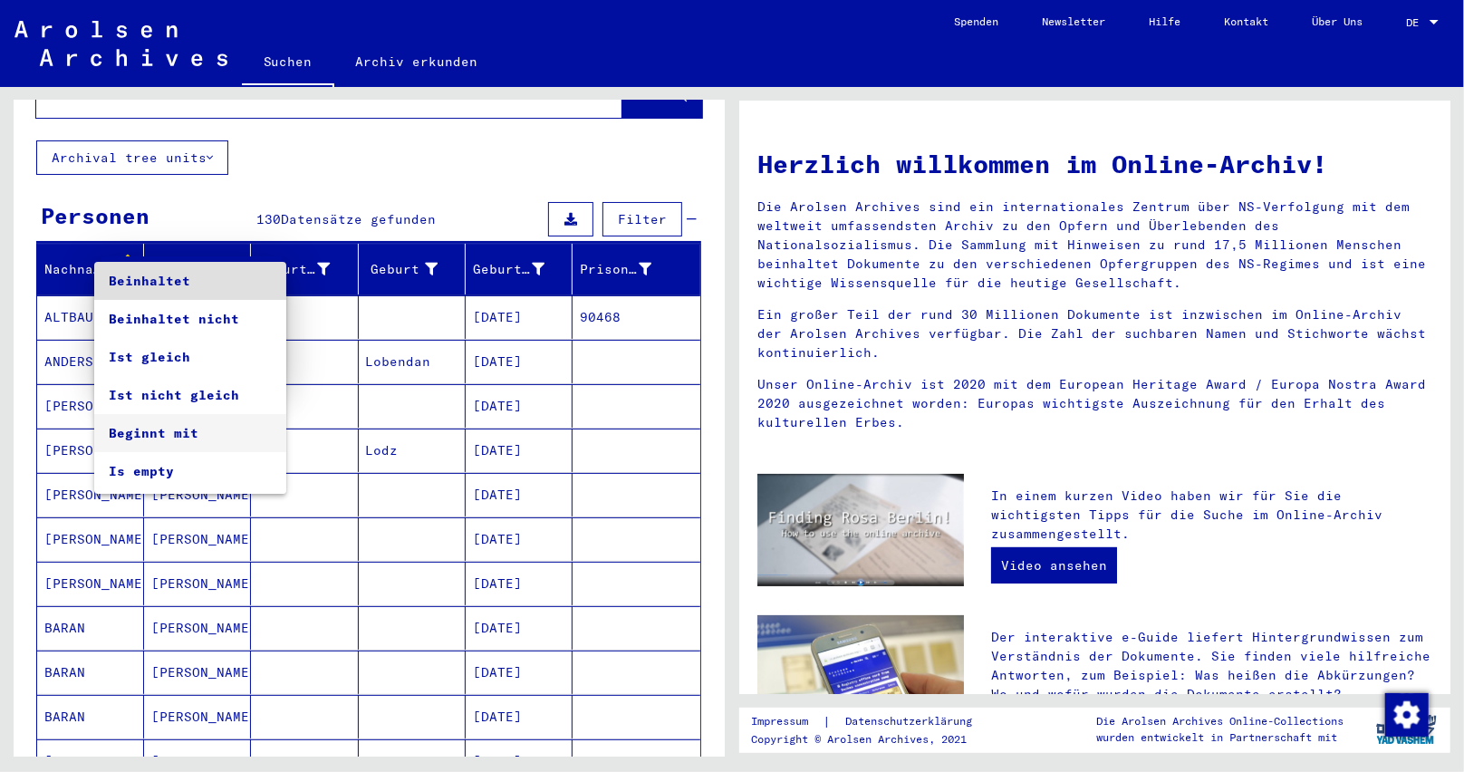
click at [145, 437] on span "Beginnt mit" at bounding box center [190, 433] width 163 height 38
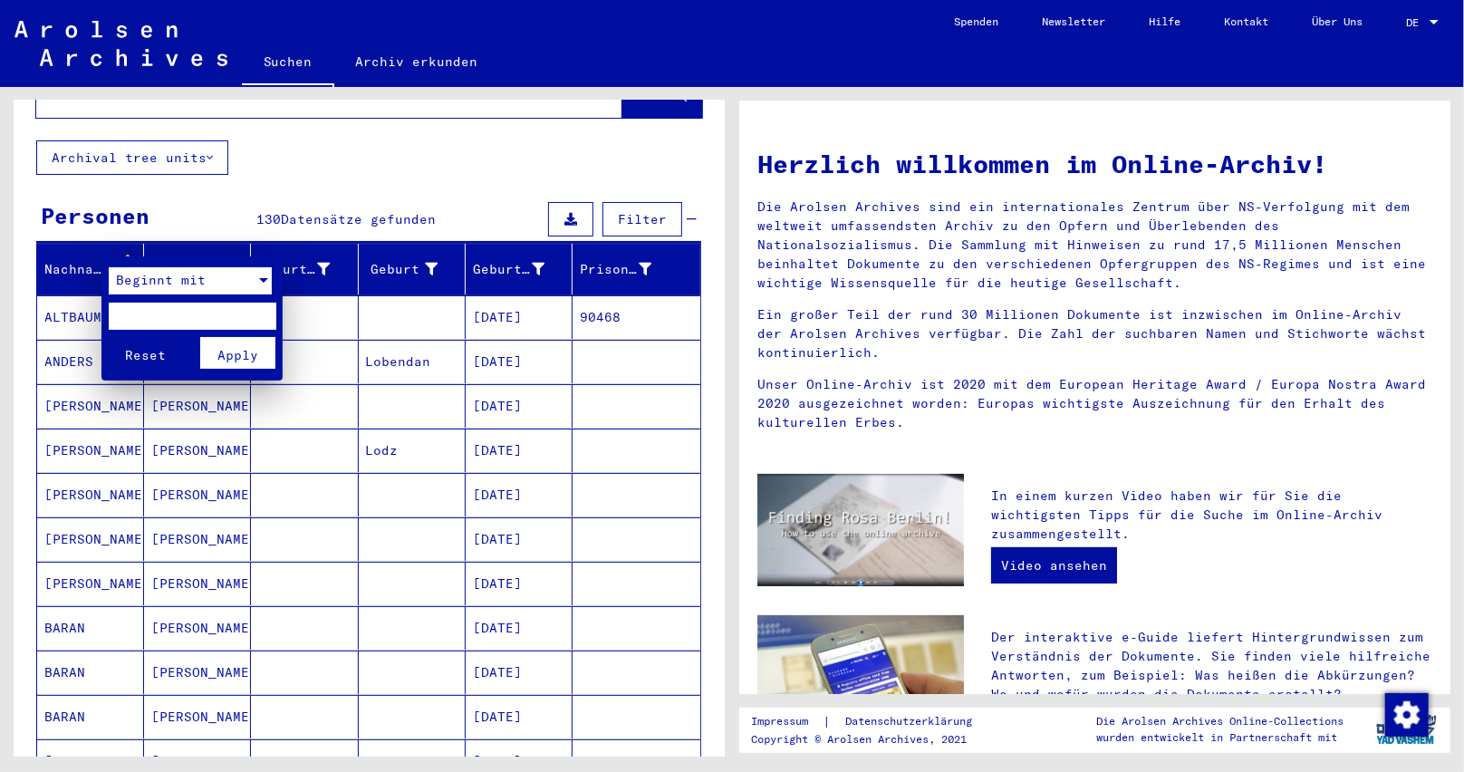
click at [172, 313] on input "text" at bounding box center [193, 316] width 168 height 27
type input "*"
click at [235, 357] on span "Apply" at bounding box center [237, 355] width 41 height 16
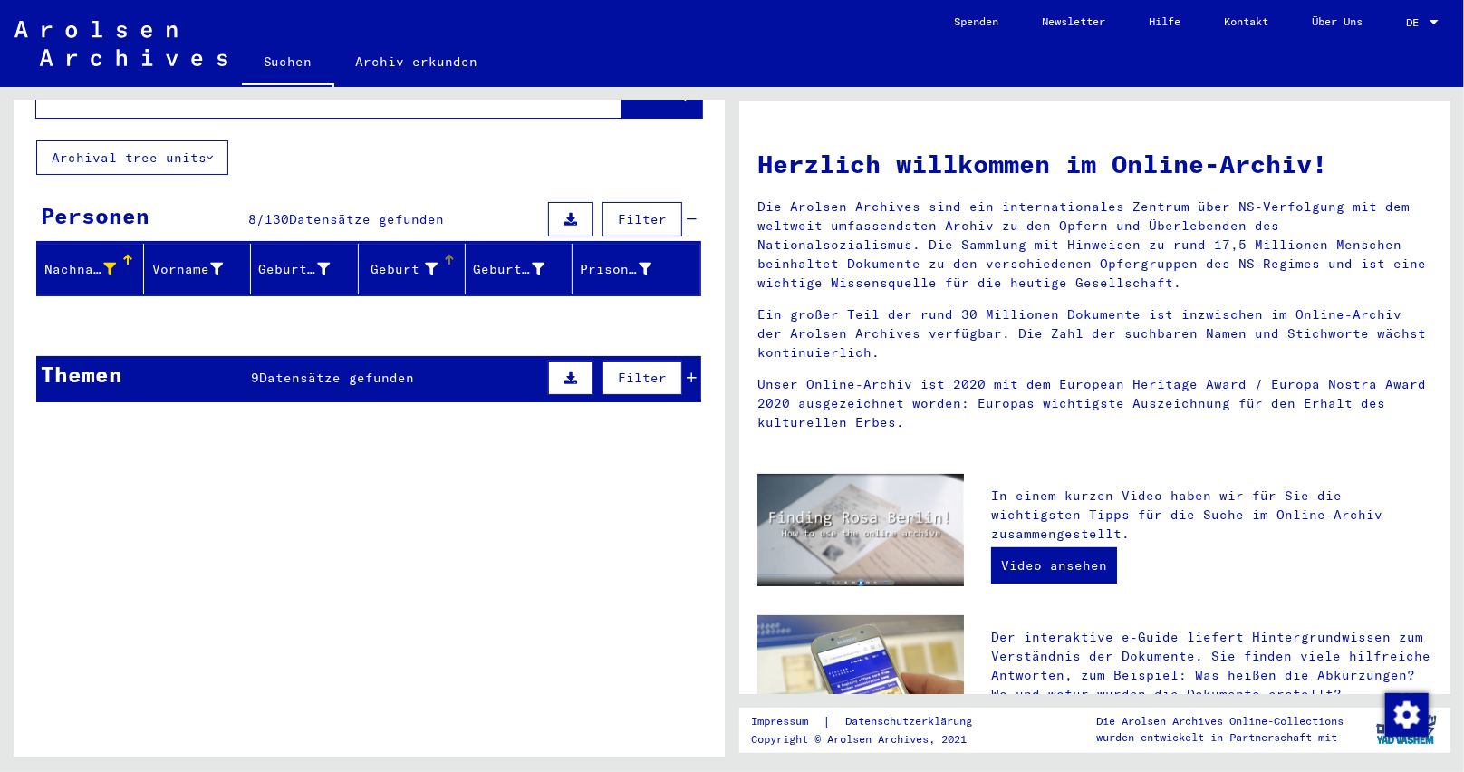
scroll to position [0, 0]
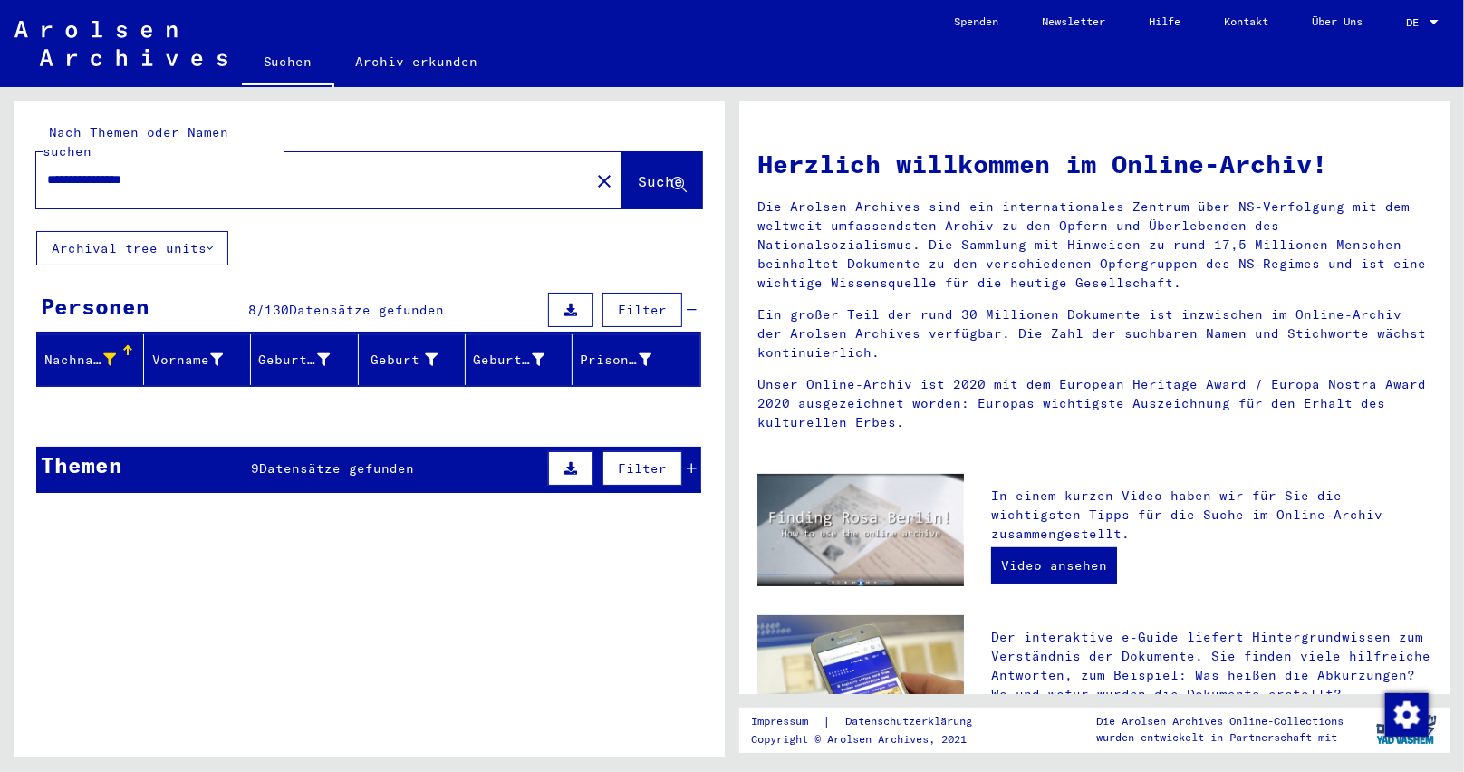
click at [108, 351] on div "Nachname" at bounding box center [93, 359] width 99 height 29
click at [127, 351] on div at bounding box center [129, 353] width 5 height 5
drag, startPoint x: 156, startPoint y: 406, endPoint x: 159, endPoint y: 395, distance: 11.2
click at [157, 405] on div "**********" at bounding box center [369, 304] width 711 height 407
click at [118, 364] on mat-header-cell "Nachname" at bounding box center [90, 359] width 107 height 51
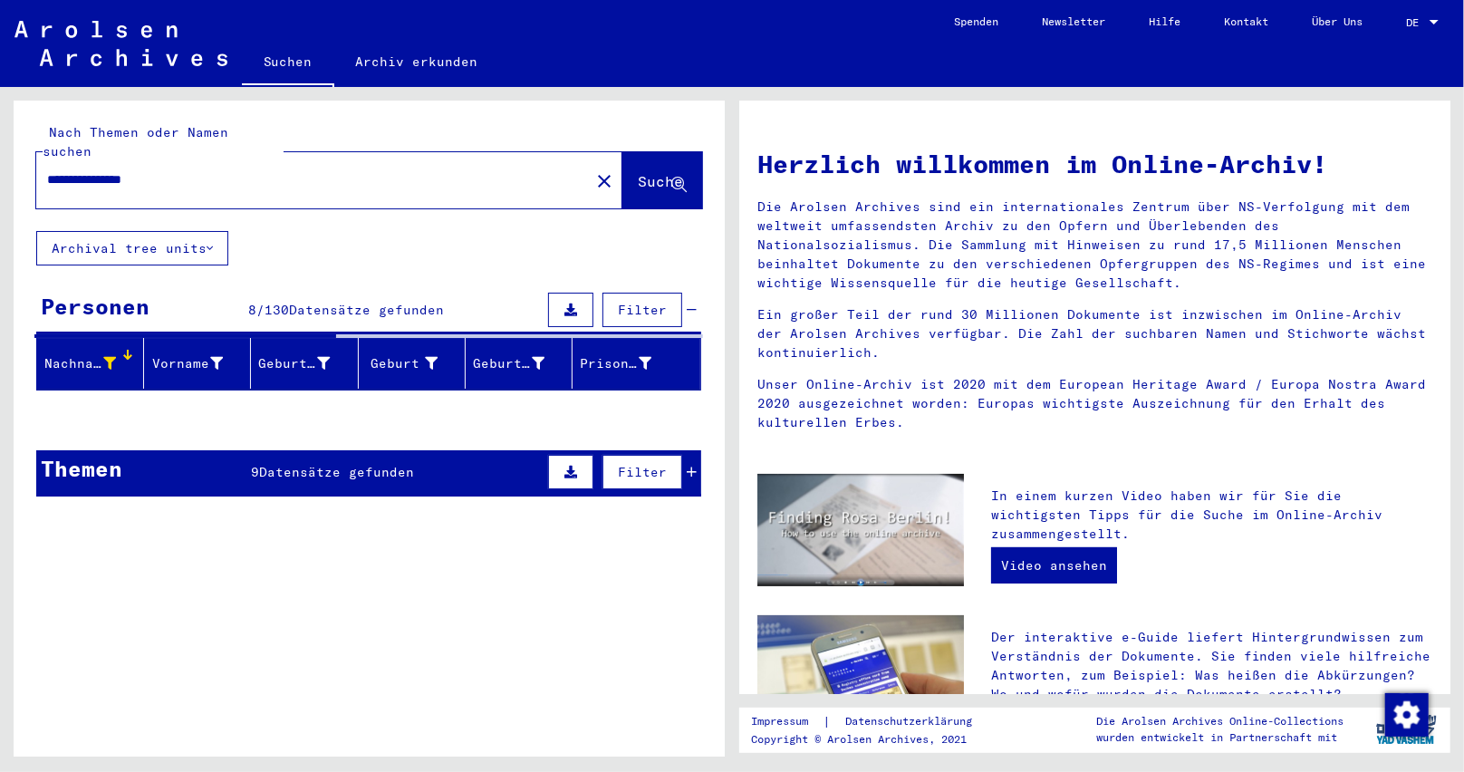
click at [249, 302] on span "8" at bounding box center [253, 310] width 8 height 16
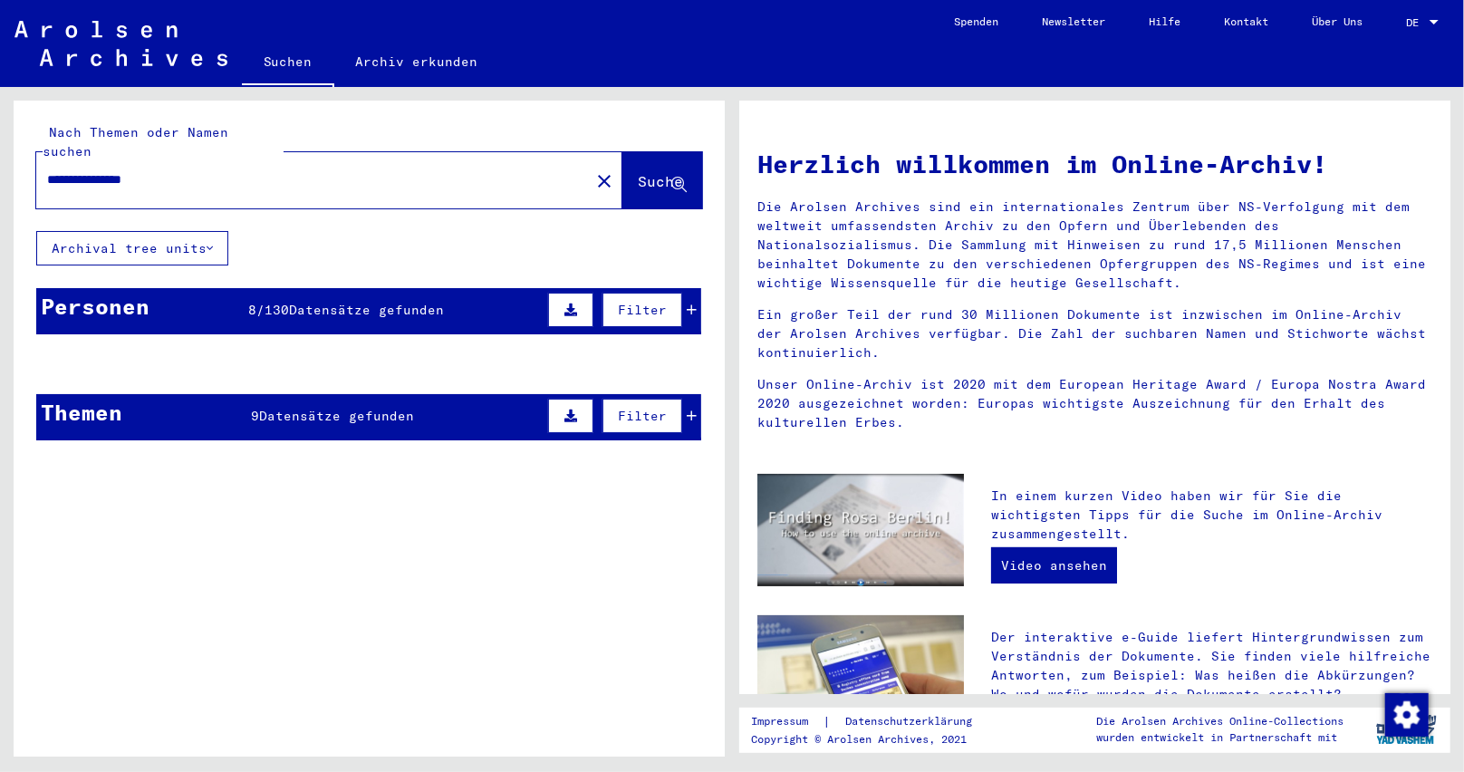
click at [249, 302] on span "8" at bounding box center [253, 310] width 8 height 16
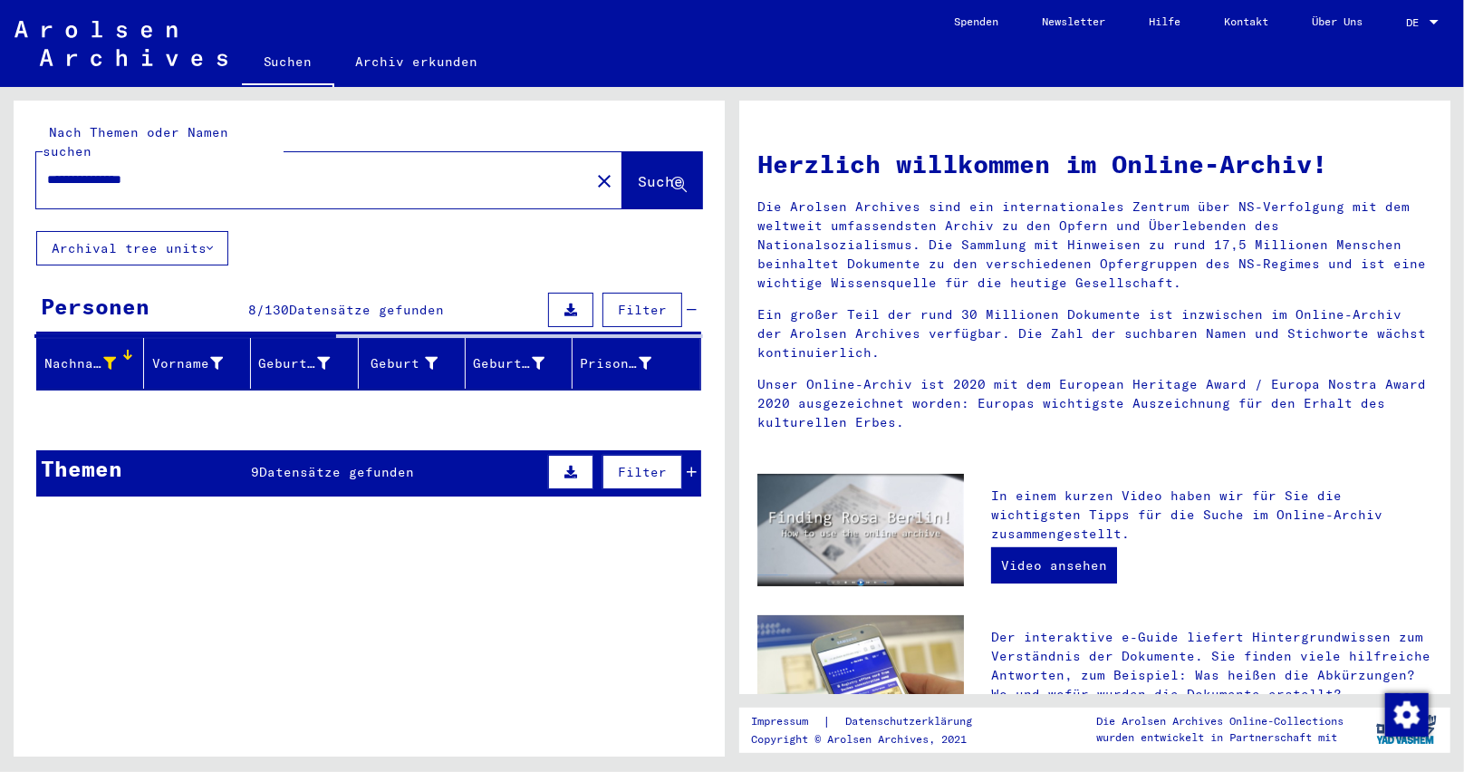
click at [180, 381] on div "Nachname Vorname Geburtsname Geburt‏ Geburtsdatum Prisoner # Signature Nachname…" at bounding box center [369, 369] width 711 height 71
click at [128, 354] on div at bounding box center [129, 356] width 5 height 5
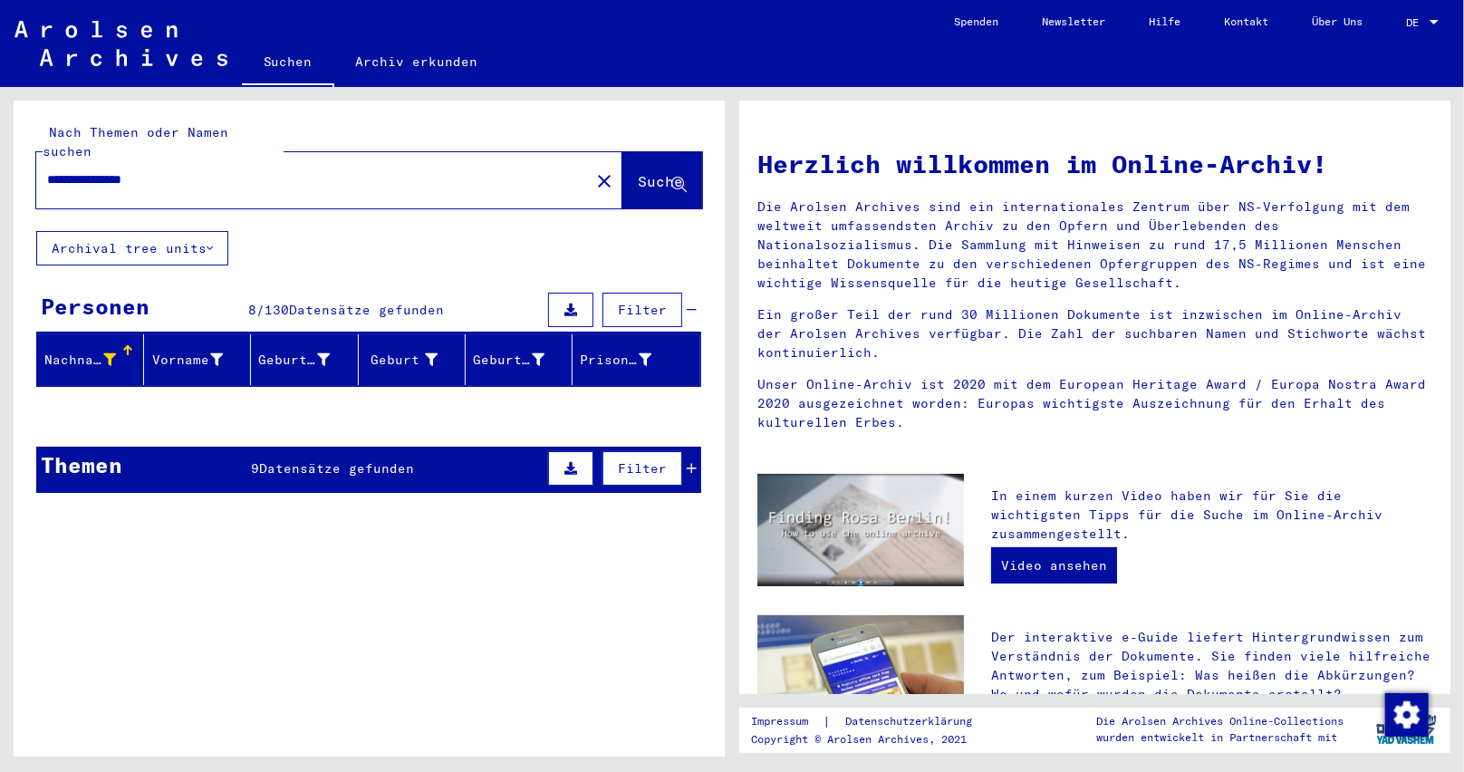
click at [234, 588] on div "Inhaftierungsdokumente > Lager und Ghettos > Konzentrationslager [GEOGRAPHIC_DA…" at bounding box center [402, 567] width 472 height 82
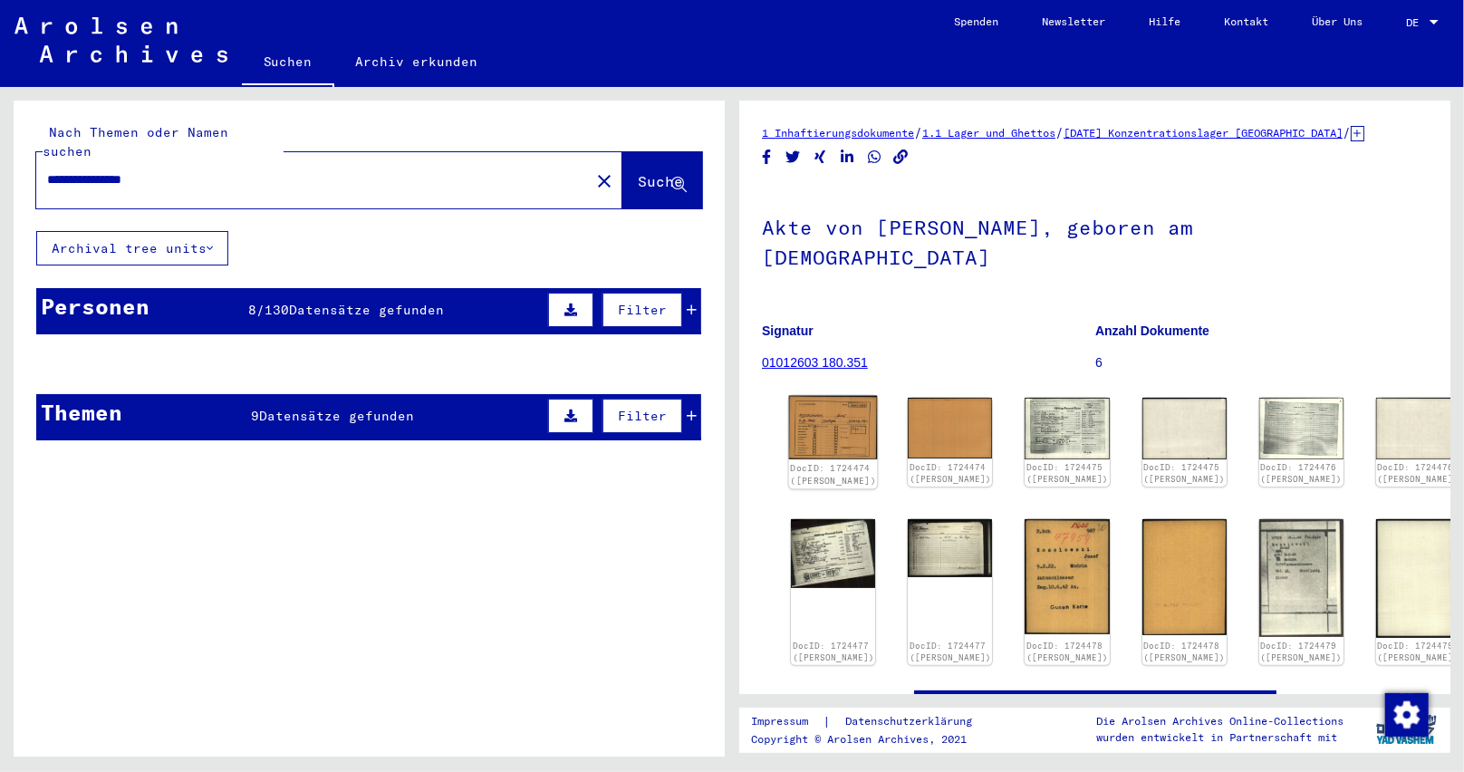
click at [820, 400] on img at bounding box center [833, 427] width 89 height 63
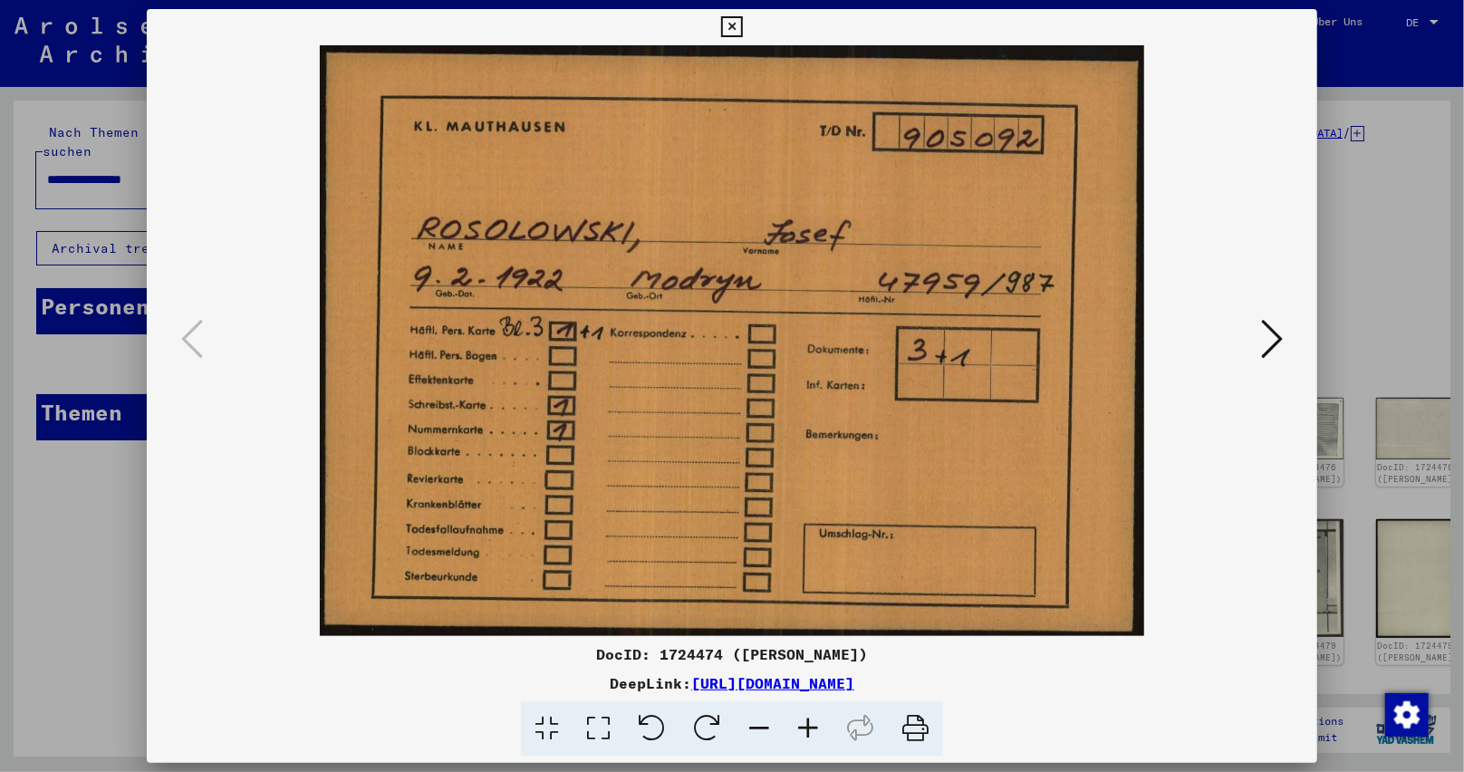
click at [728, 27] on icon at bounding box center [731, 27] width 21 height 22
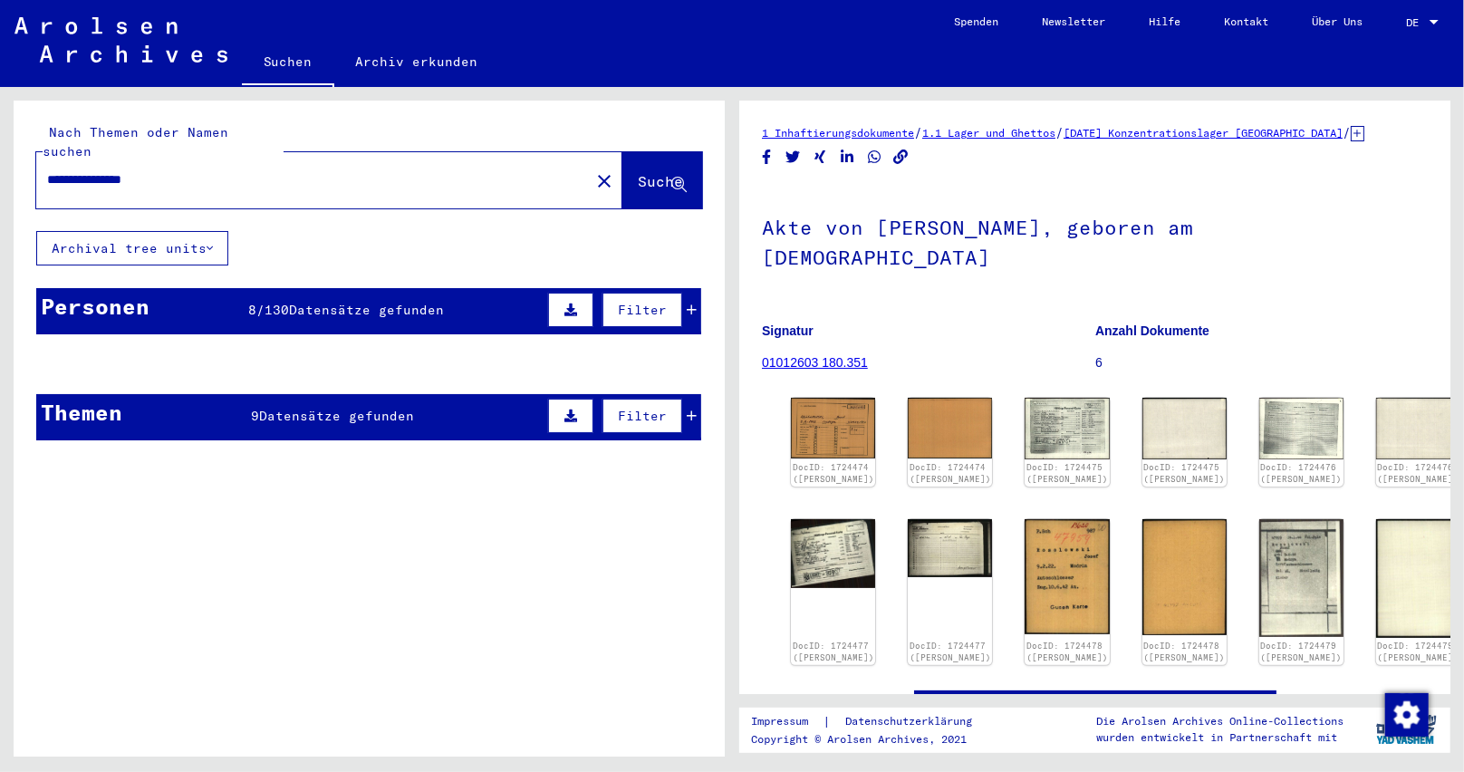
click at [262, 448] on div "Titel" at bounding box center [419, 457] width 493 height 19
click at [159, 294] on div "Personen 8 / 130 Datensätze gefunden Filter" at bounding box center [368, 311] width 665 height 46
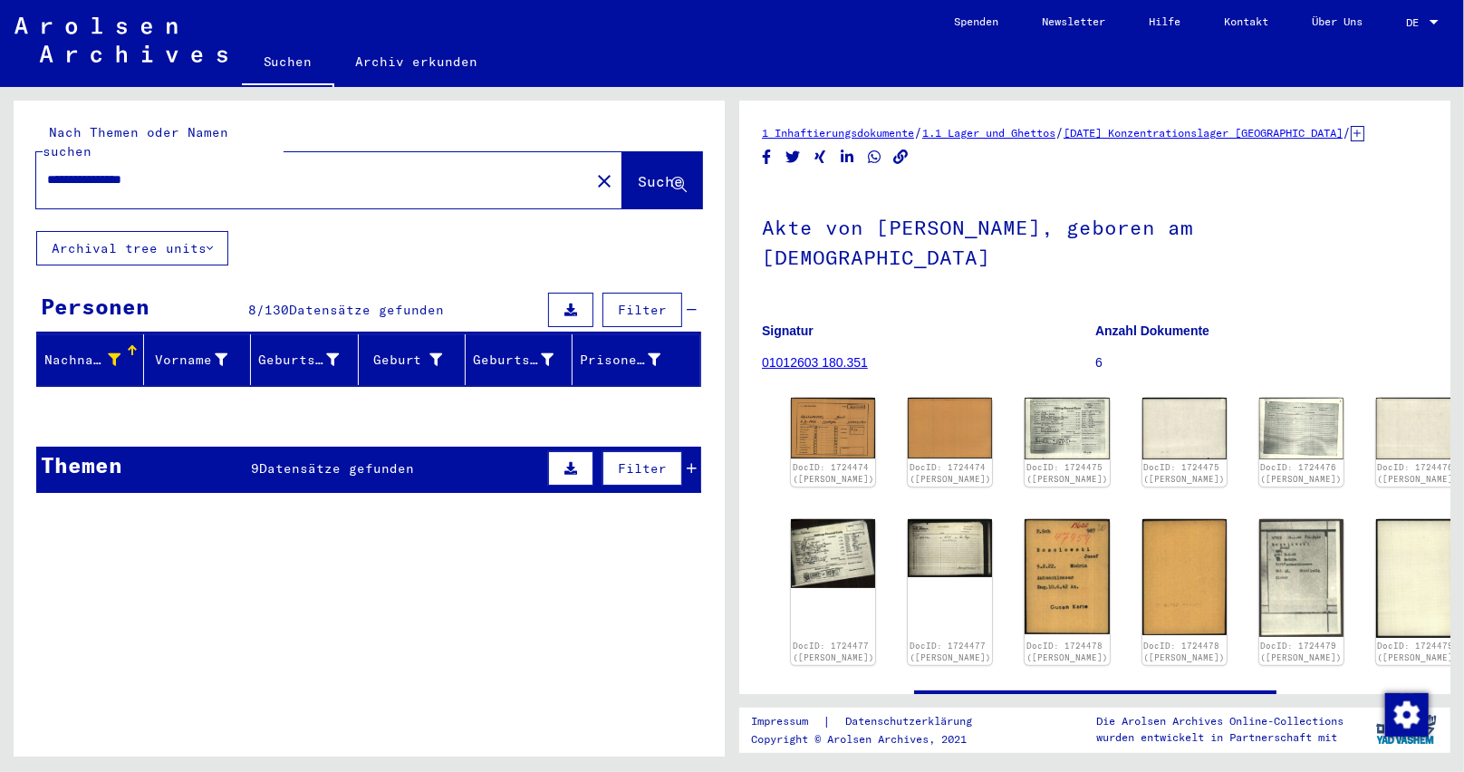
drag, startPoint x: 207, startPoint y: 162, endPoint x: 0, endPoint y: 169, distance: 207.6
click at [0, 169] on div "**********" at bounding box center [366, 422] width 732 height 670
paste input "text"
click at [650, 173] on span "Suche" at bounding box center [662, 182] width 49 height 19
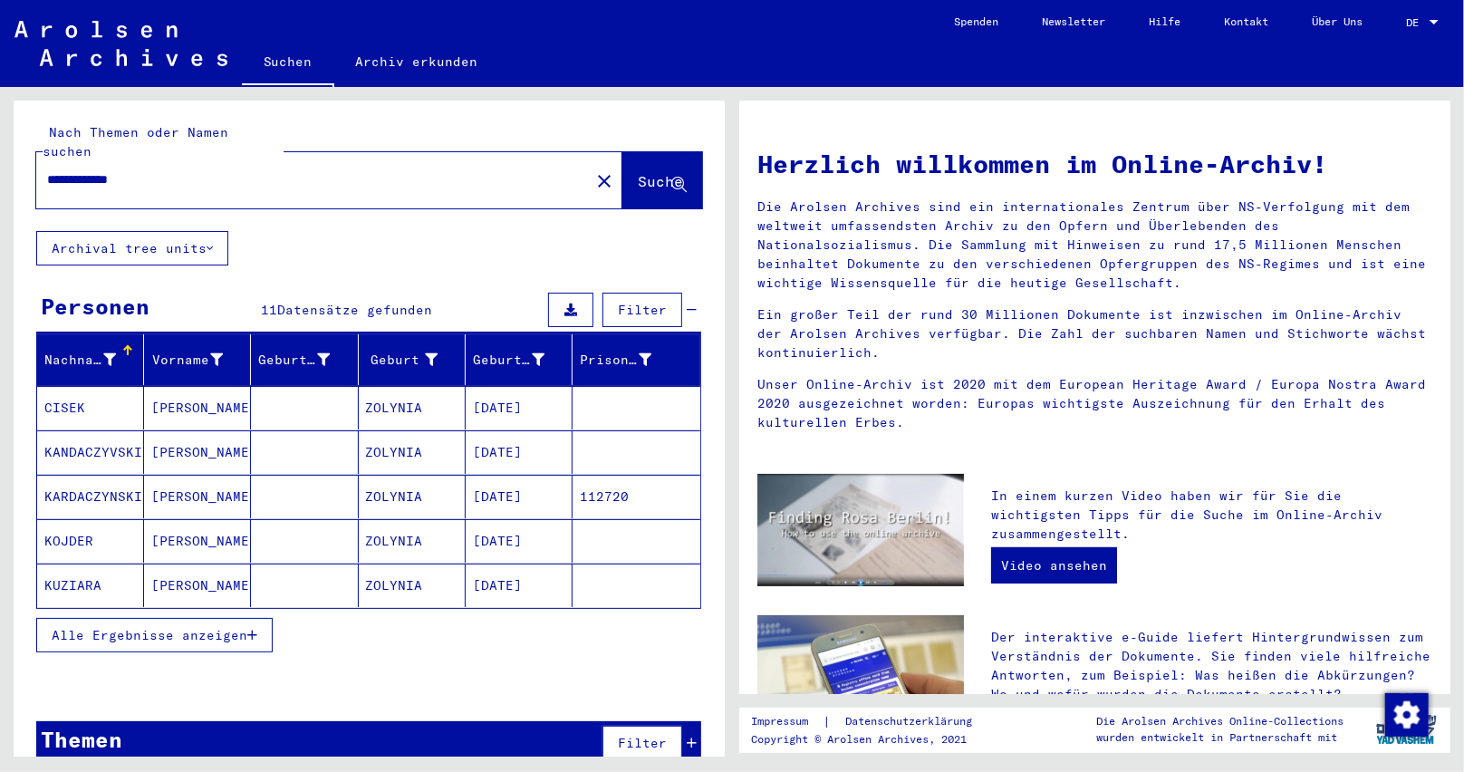
click at [250, 629] on icon "button" at bounding box center [252, 635] width 10 height 13
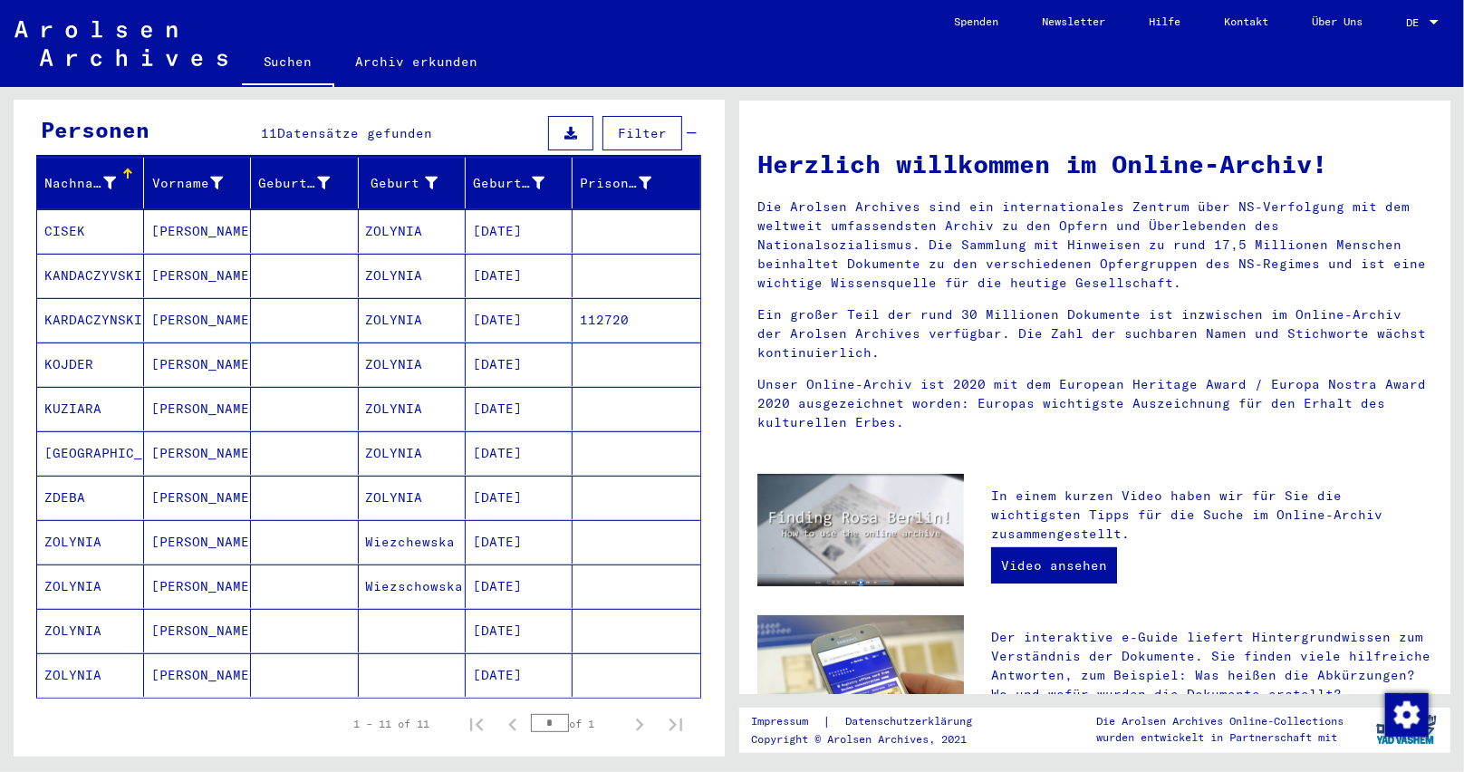
scroll to position [181, 0]
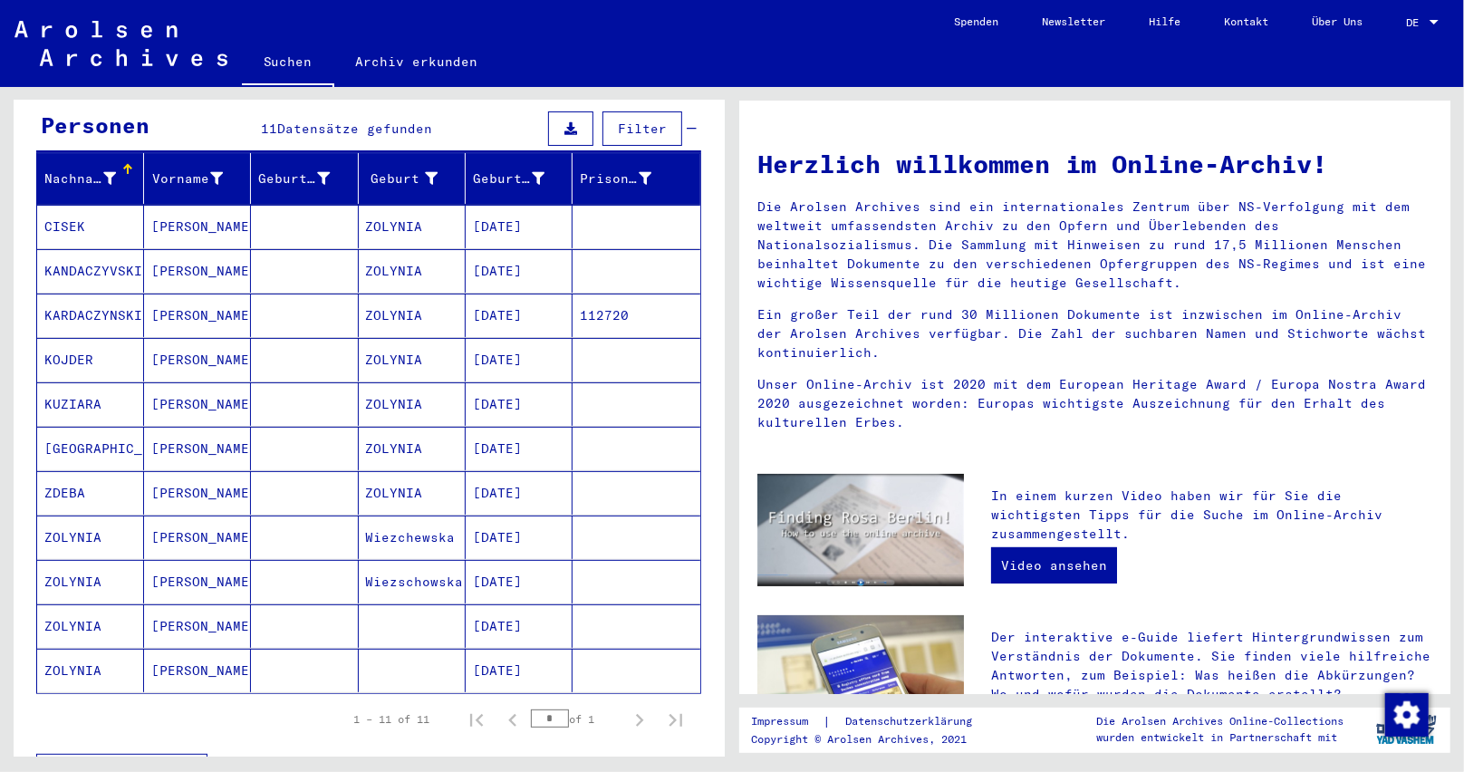
click at [98, 649] on mat-cell "ZOLYNIA" at bounding box center [90, 670] width 107 height 43
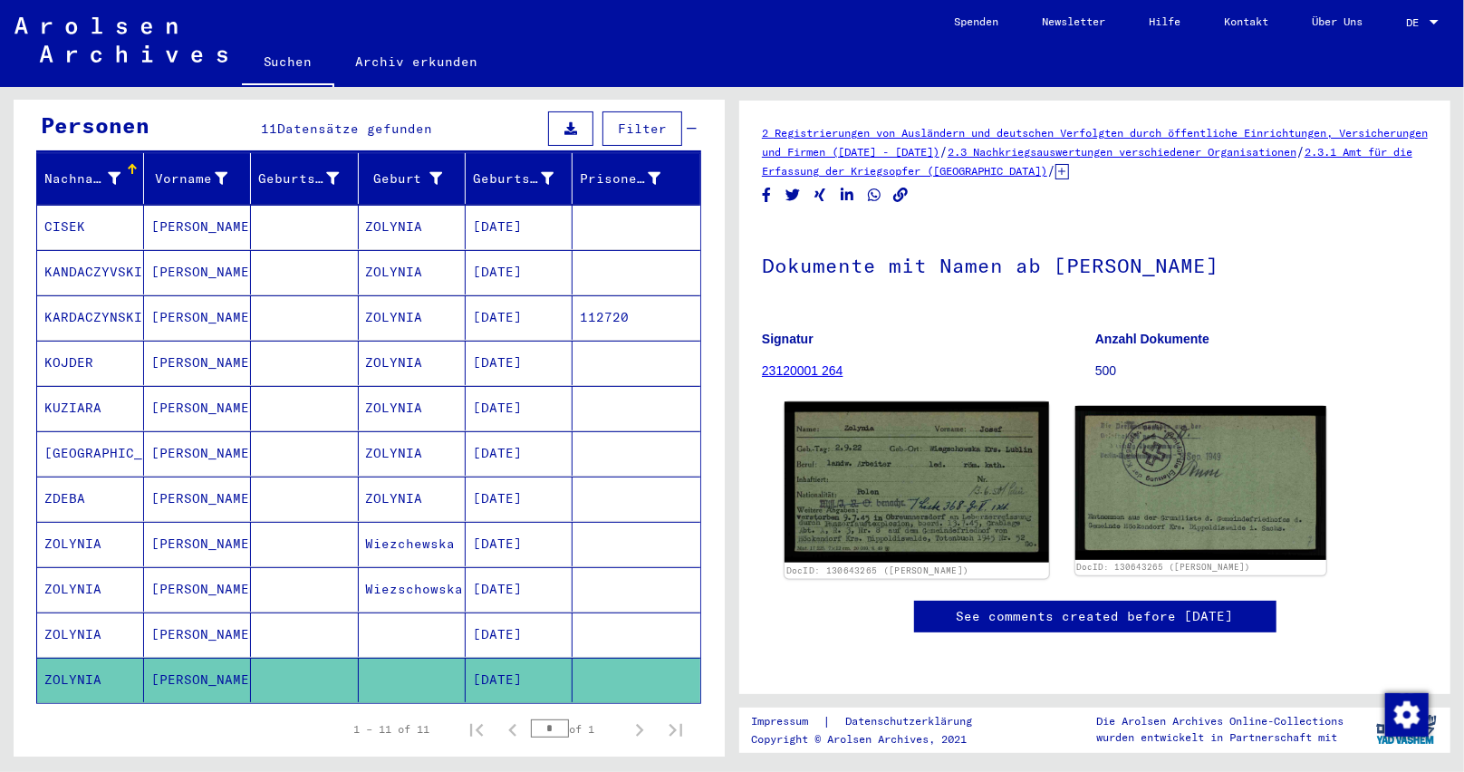
click at [873, 488] on img at bounding box center [917, 482] width 264 height 160
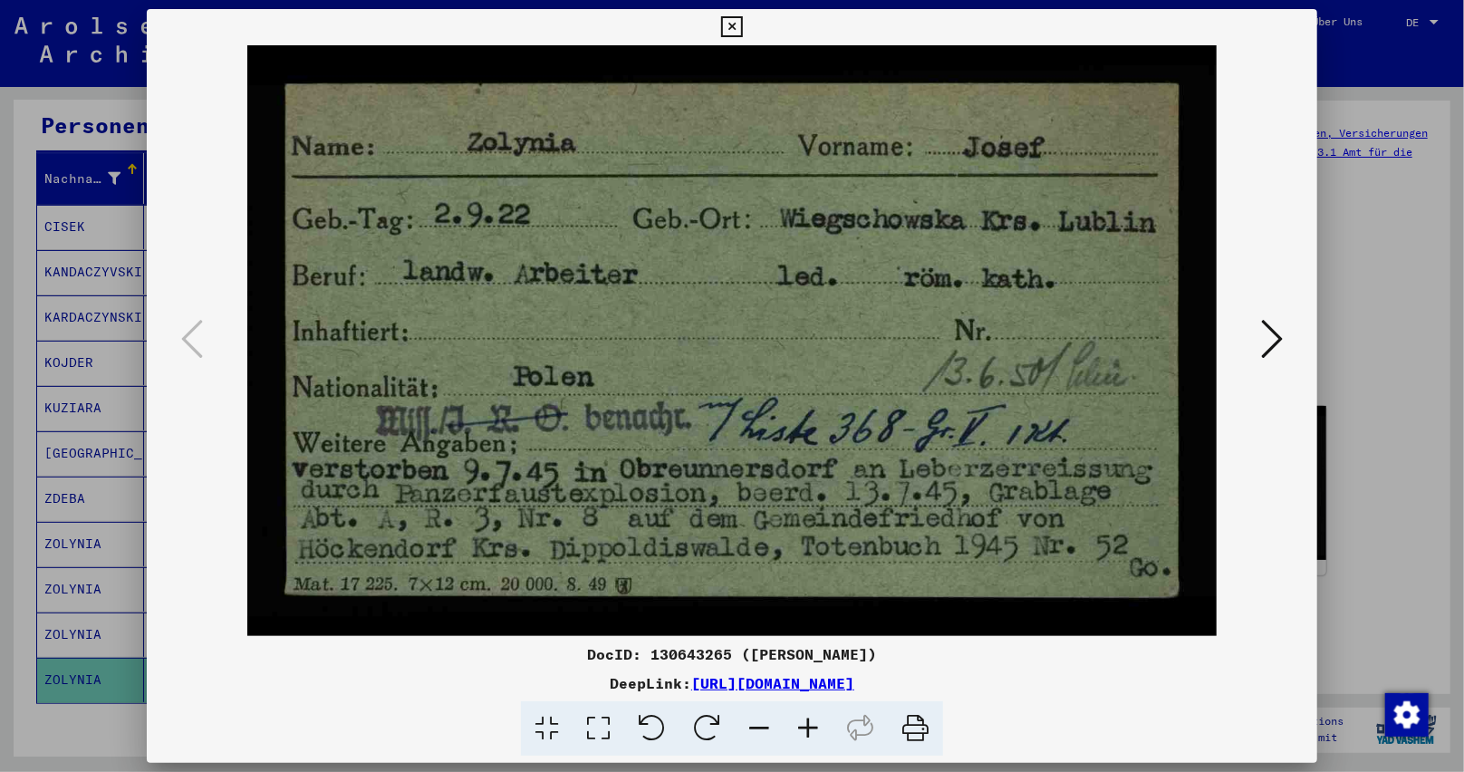
click at [570, 468] on img at bounding box center [732, 340] width 1048 height 591
click at [1268, 332] on icon at bounding box center [1272, 338] width 22 height 43
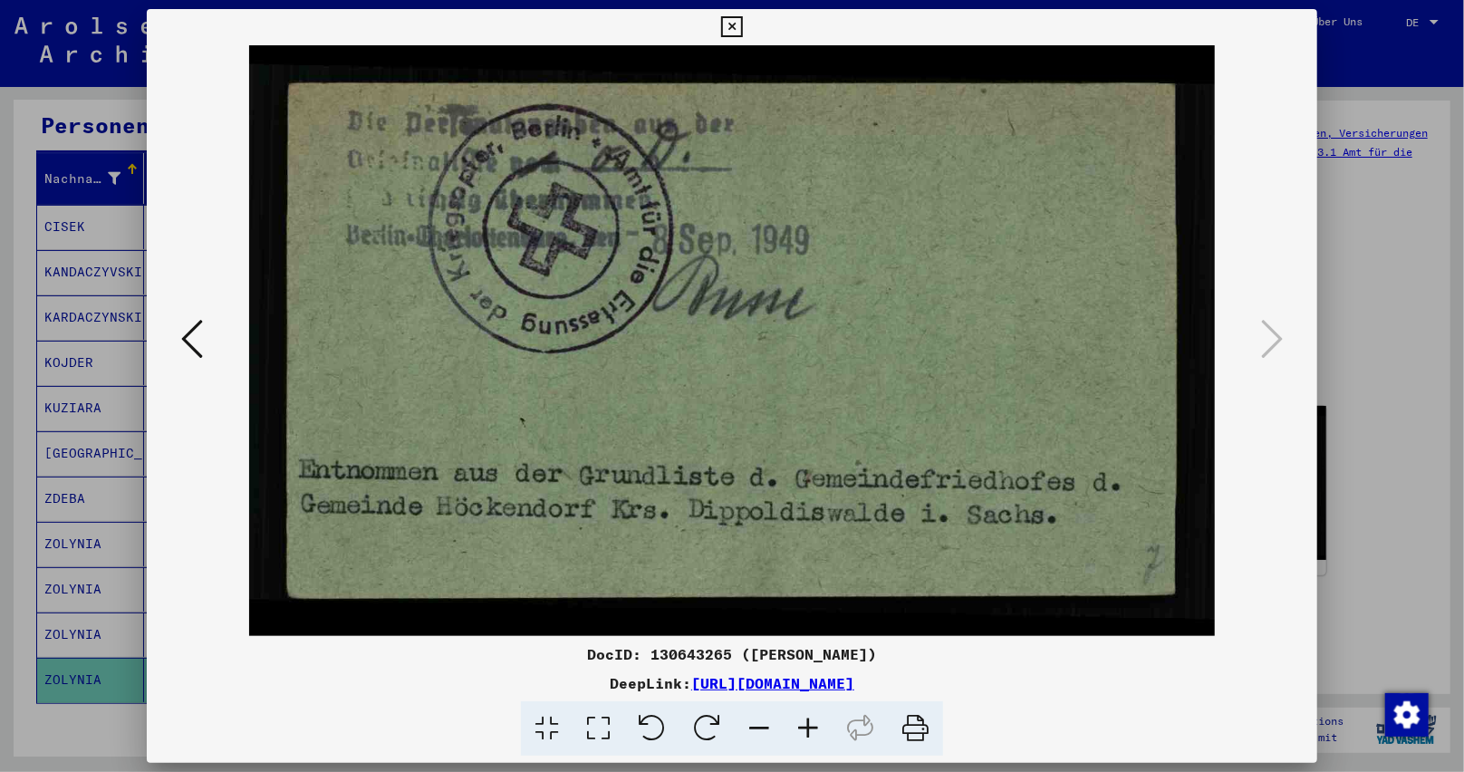
click at [731, 27] on icon at bounding box center [731, 27] width 21 height 22
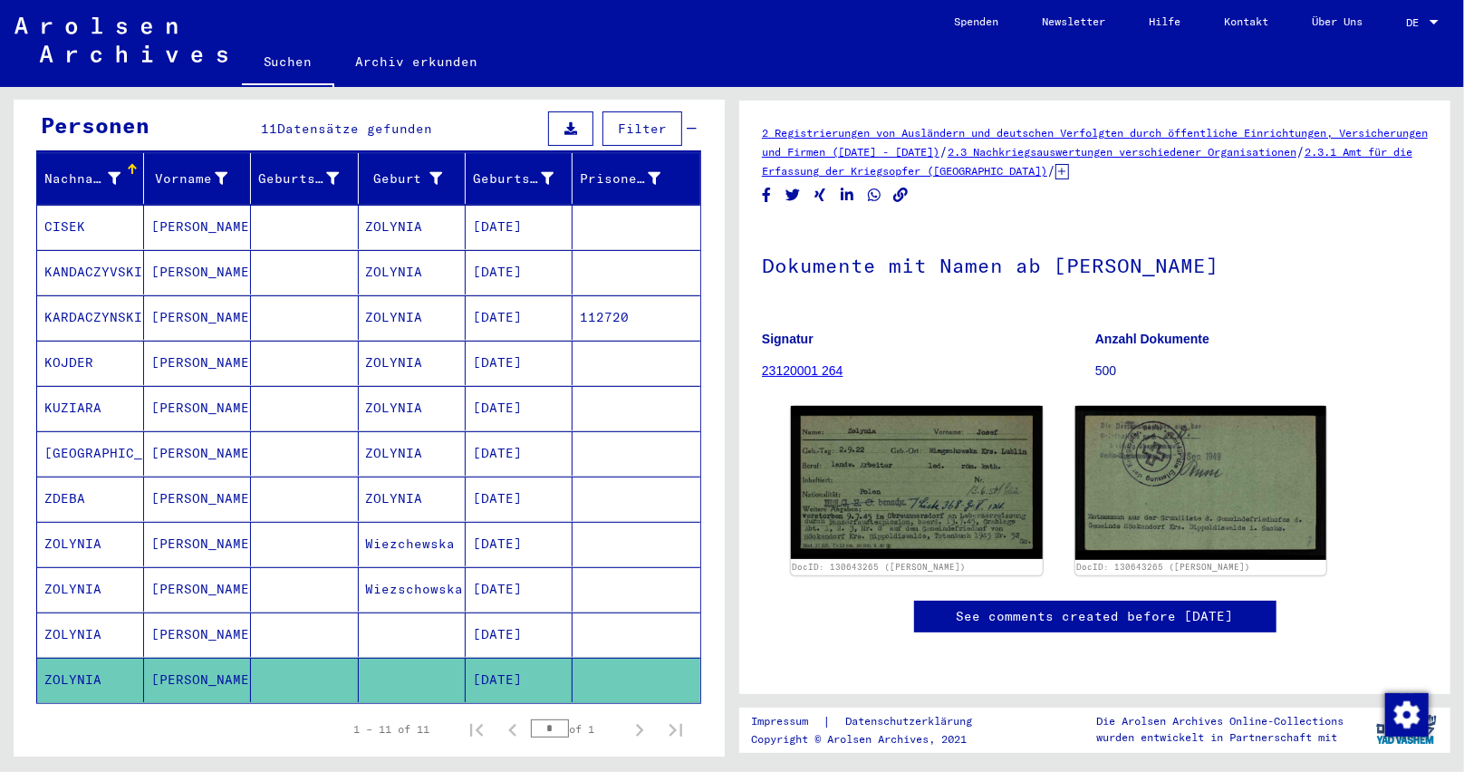
click at [515, 612] on mat-cell "[DATE]" at bounding box center [519, 634] width 107 height 44
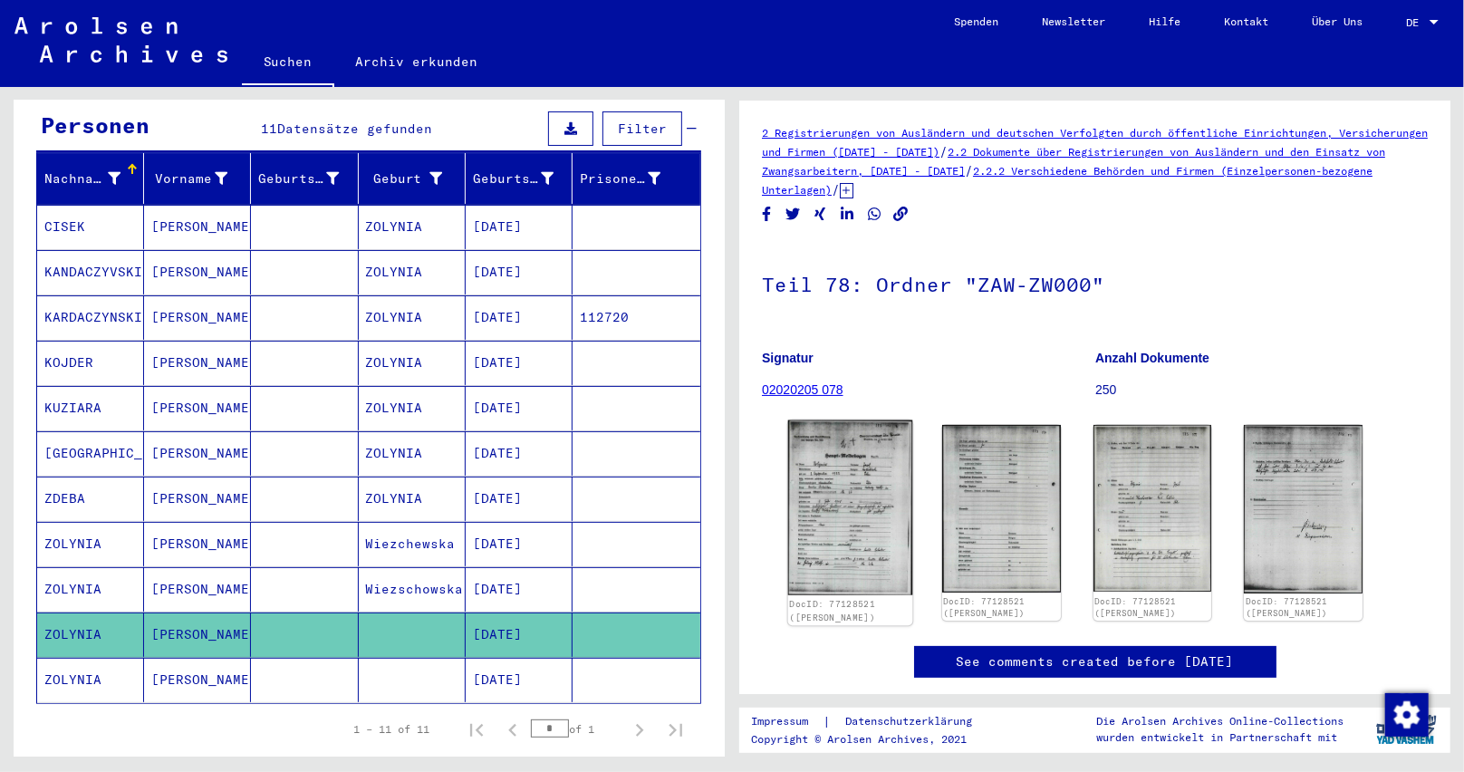
click at [849, 504] on img at bounding box center [850, 507] width 124 height 175
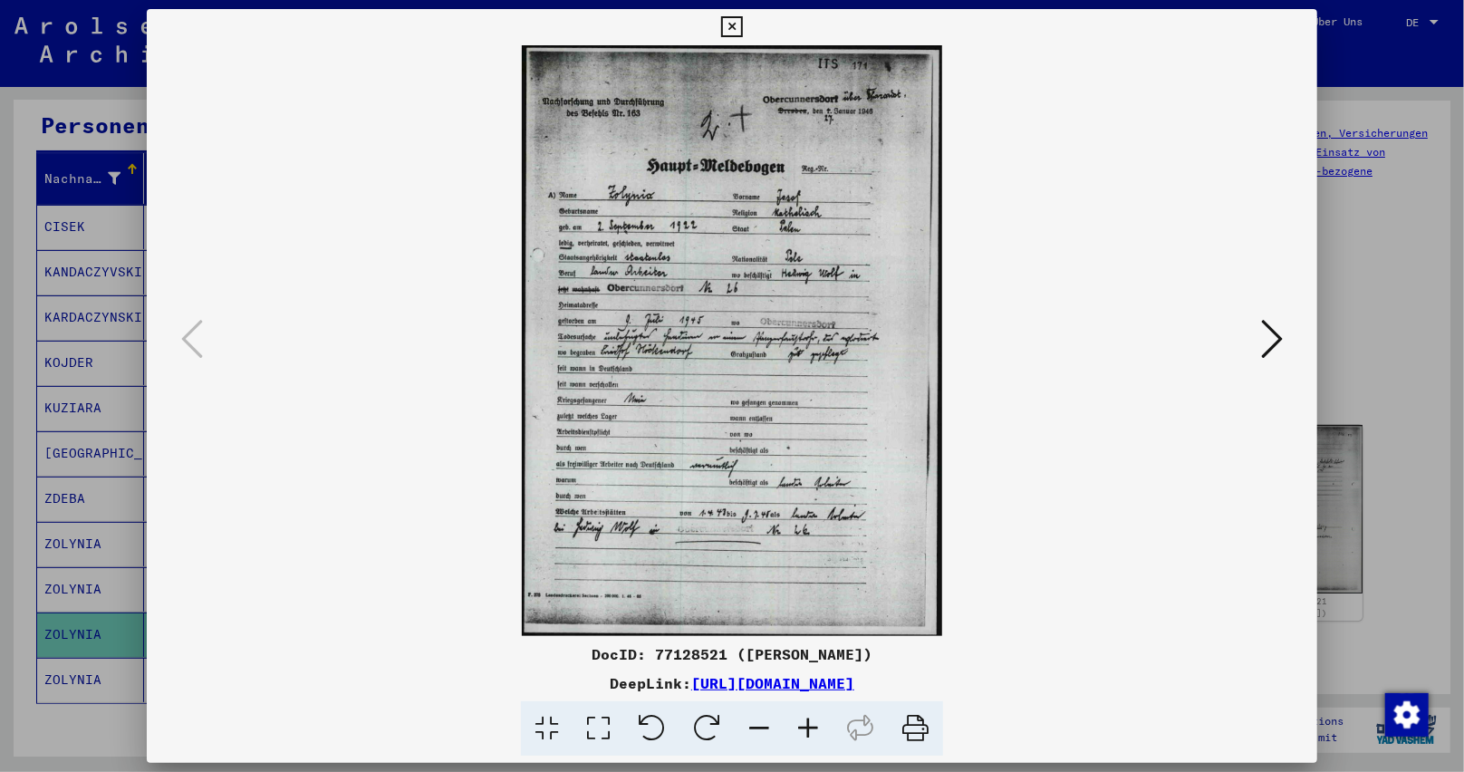
drag, startPoint x: 727, startPoint y: 26, endPoint x: 641, endPoint y: 304, distance: 291.1
click at [726, 31] on icon at bounding box center [731, 27] width 21 height 22
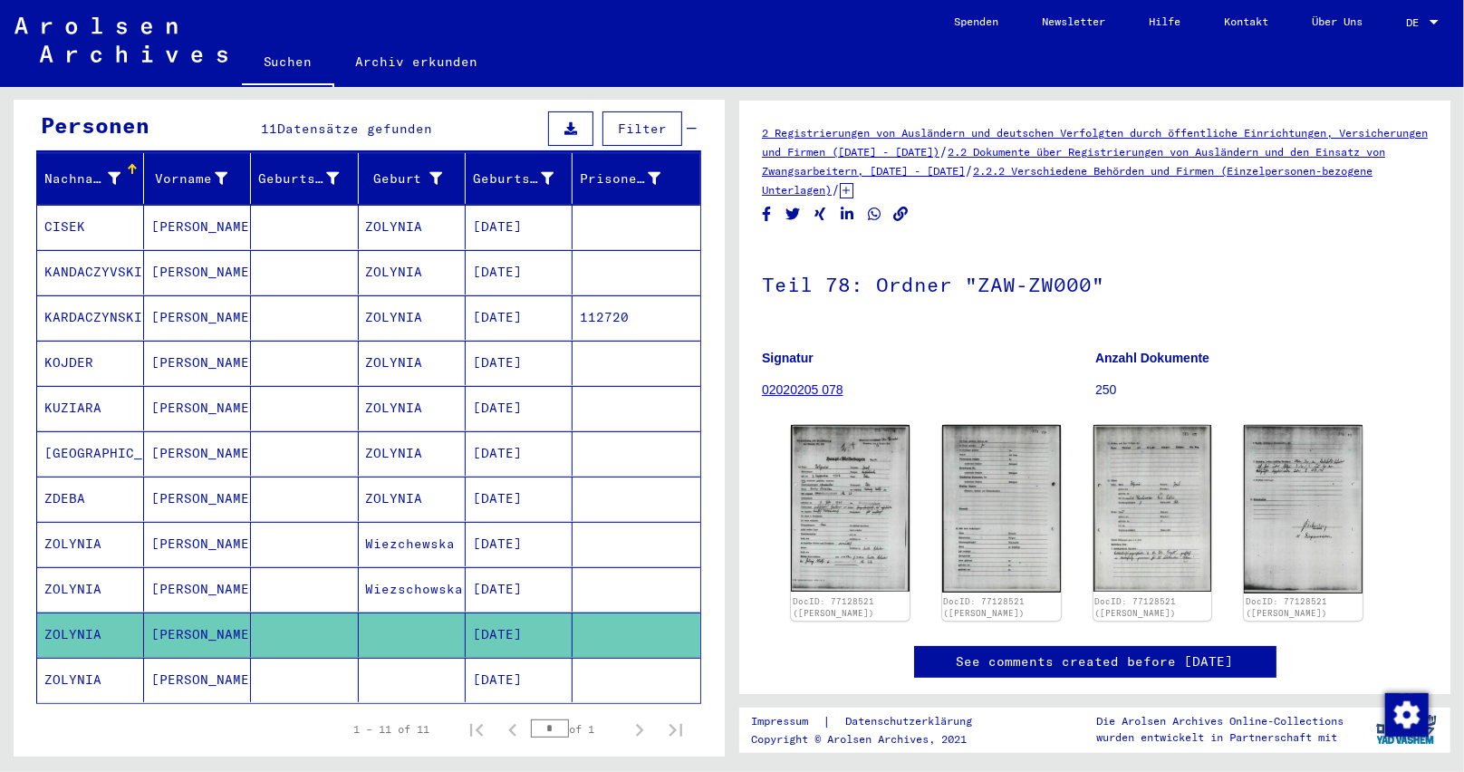
click at [509, 567] on mat-cell "[DATE]" at bounding box center [519, 589] width 107 height 44
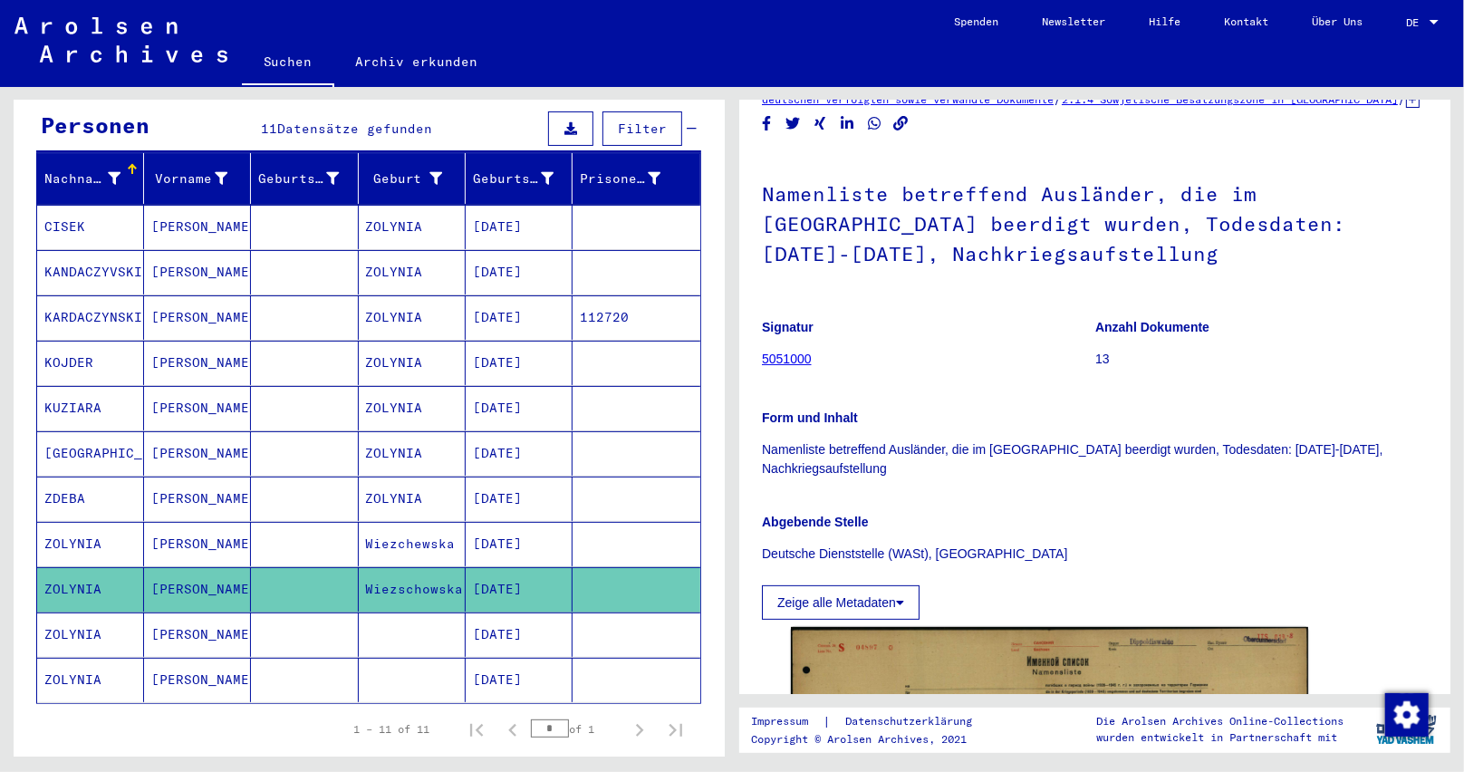
scroll to position [272, 0]
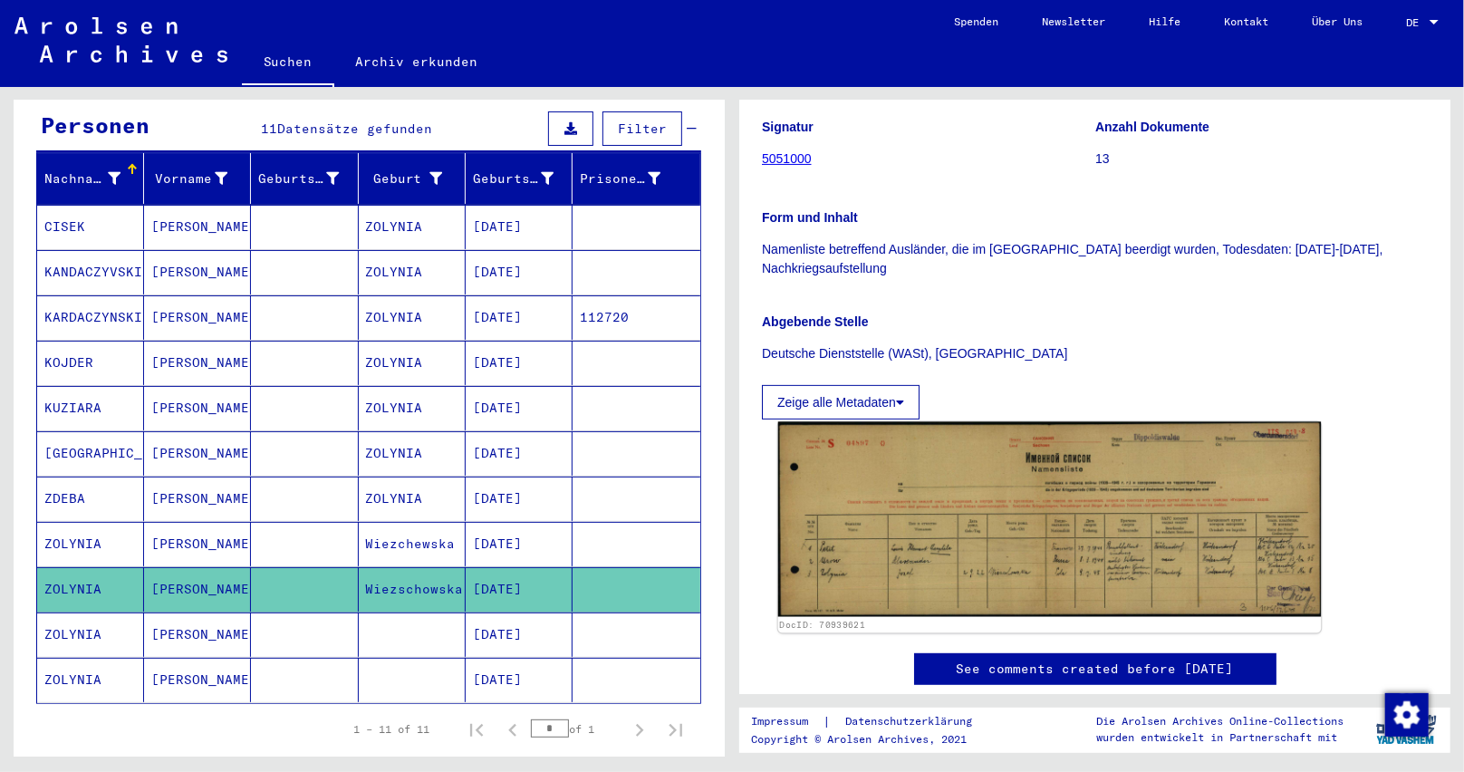
click at [877, 585] on img at bounding box center [1050, 519] width 544 height 195
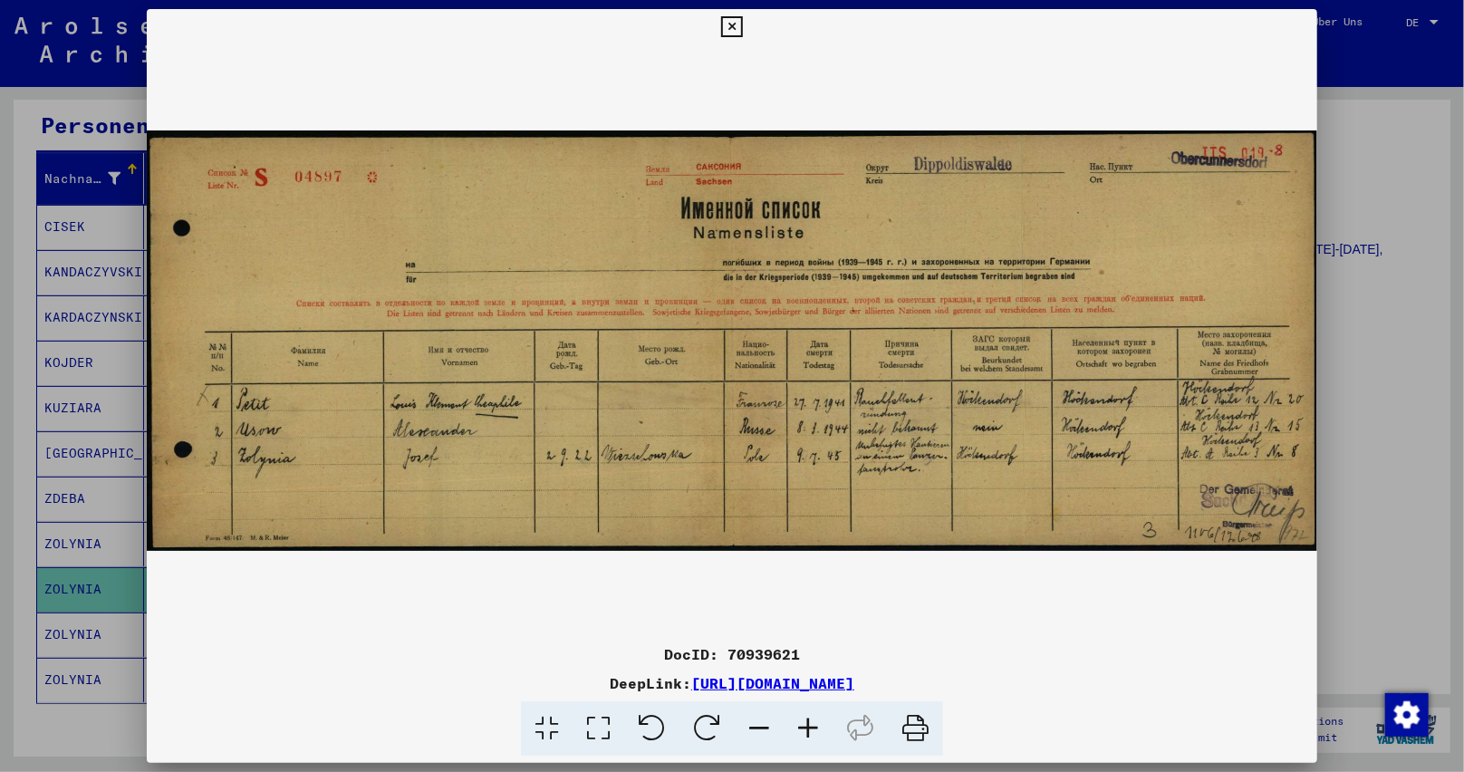
click at [728, 27] on icon at bounding box center [731, 27] width 21 height 22
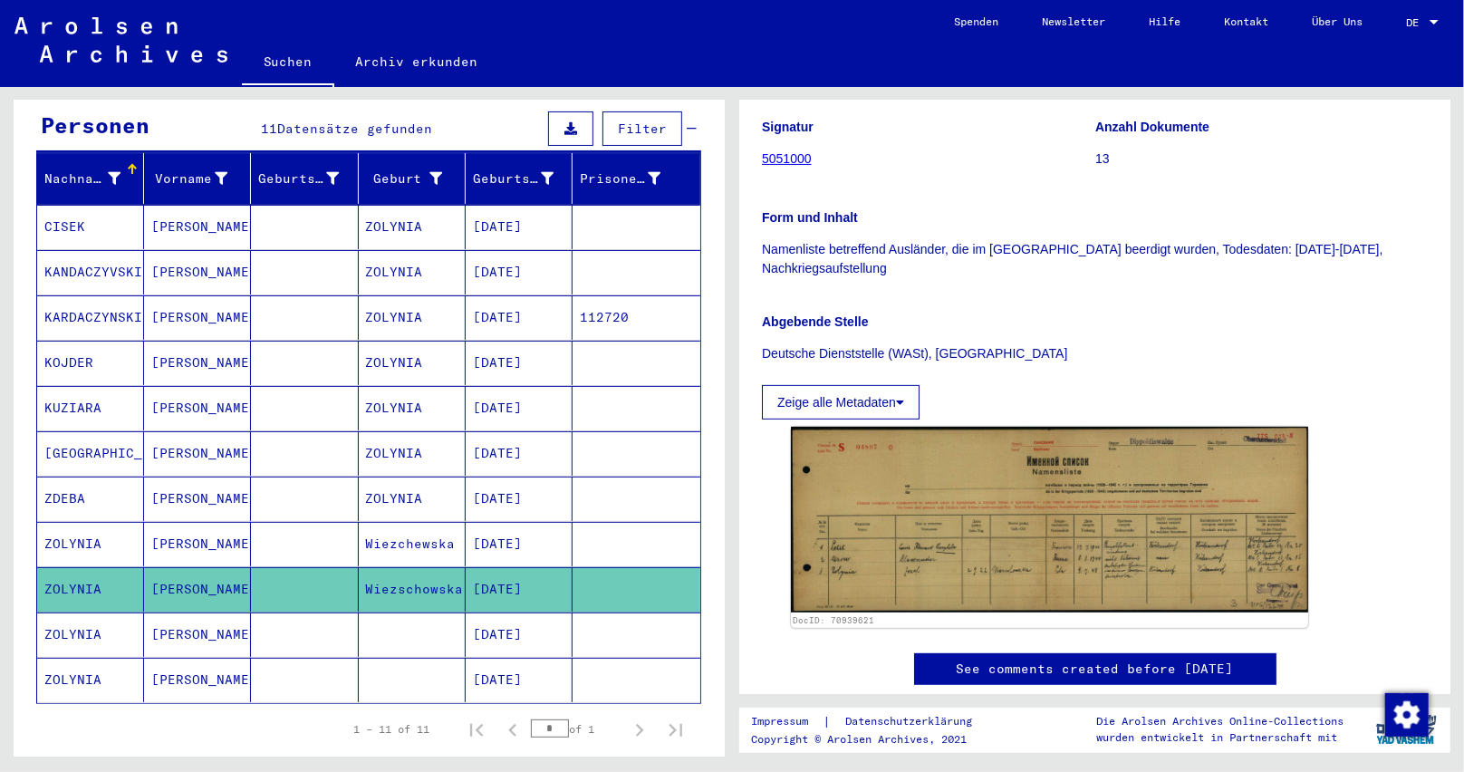
click at [509, 535] on mat-cell "[DATE]" at bounding box center [519, 544] width 107 height 44
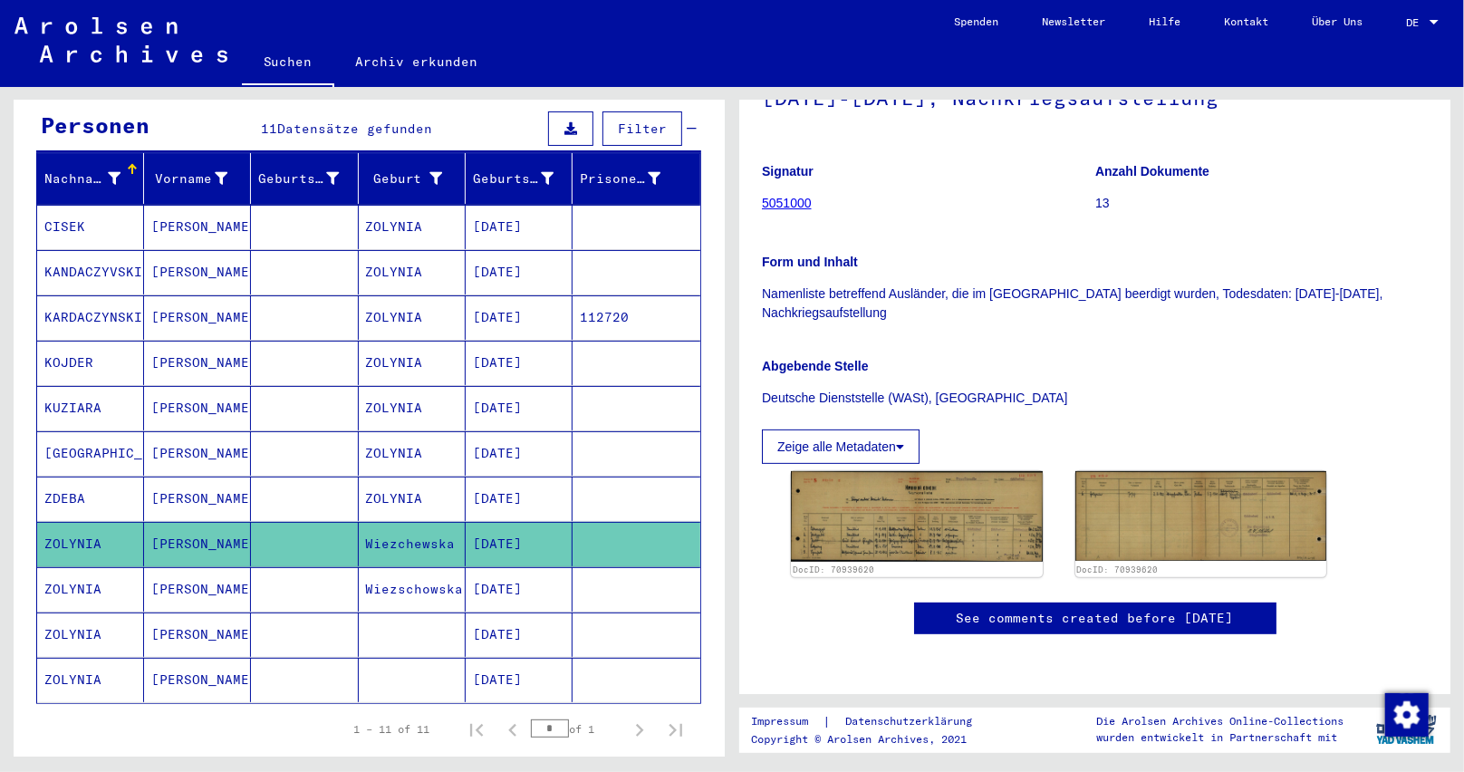
scroll to position [272, 0]
click at [920, 489] on img at bounding box center [917, 515] width 264 height 95
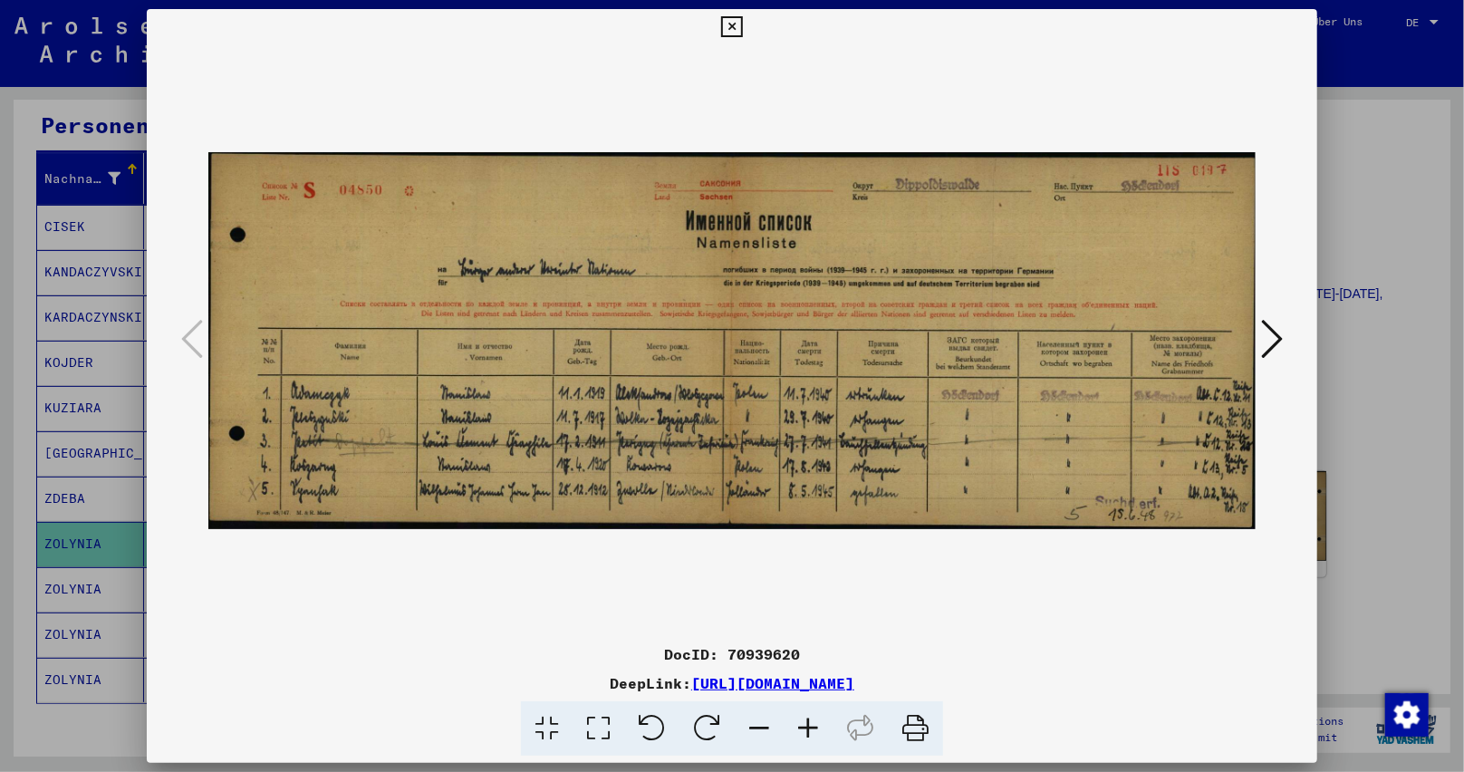
drag, startPoint x: 728, startPoint y: 654, endPoint x: 854, endPoint y: 650, distance: 126.0
click at [854, 650] on div "DocID: 70939620" at bounding box center [732, 654] width 1171 height 22
copy div "70939620"
click at [734, 27] on icon at bounding box center [731, 27] width 21 height 22
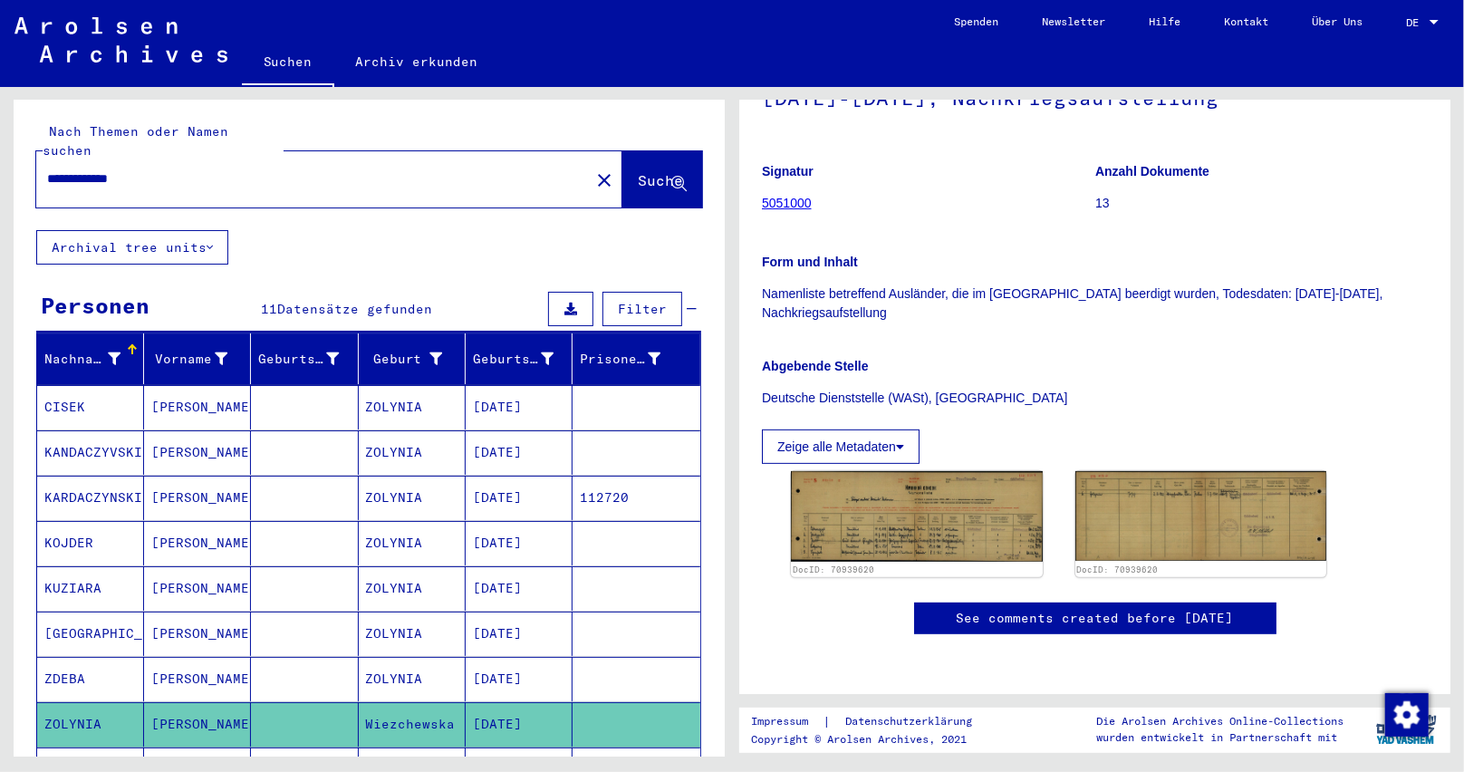
scroll to position [0, 0]
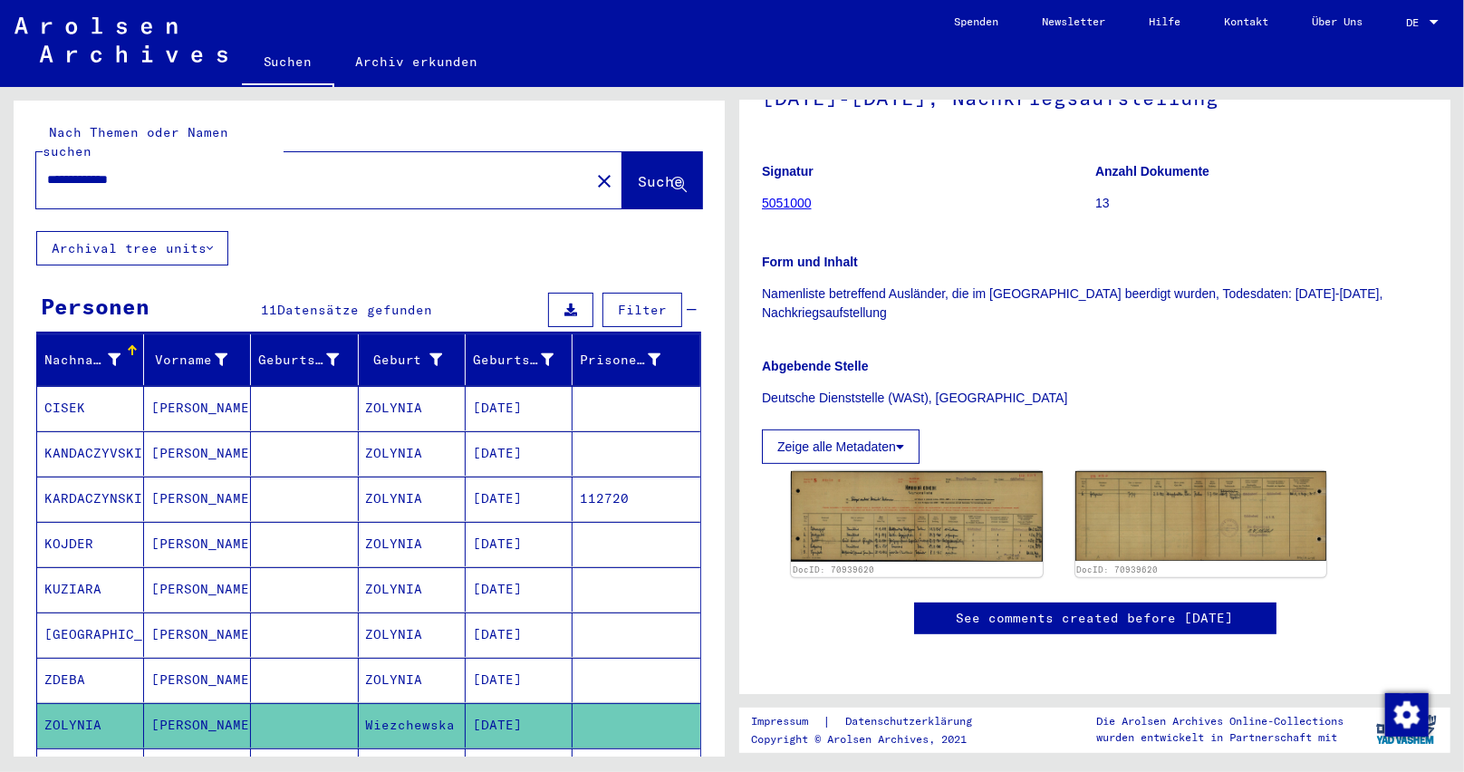
click at [176, 170] on div "**********" at bounding box center [307, 179] width 543 height 41
drag, startPoint x: 175, startPoint y: 163, endPoint x: 0, endPoint y: 228, distance: 186.6
click at [0, 228] on div "**********" at bounding box center [366, 422] width 732 height 670
paste input "text"
click at [638, 173] on span "Suche" at bounding box center [662, 182] width 49 height 19
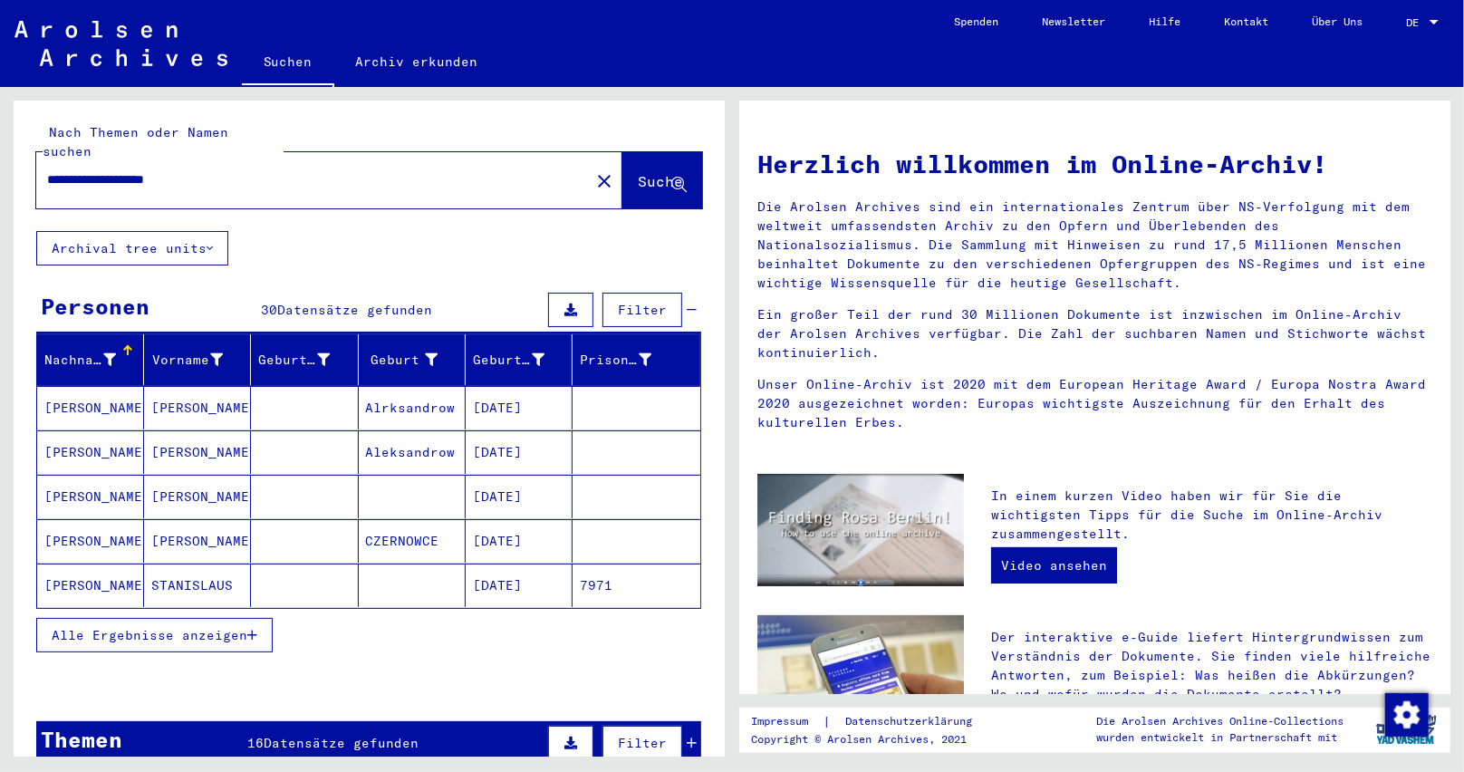
click at [253, 629] on icon "button" at bounding box center [252, 635] width 10 height 13
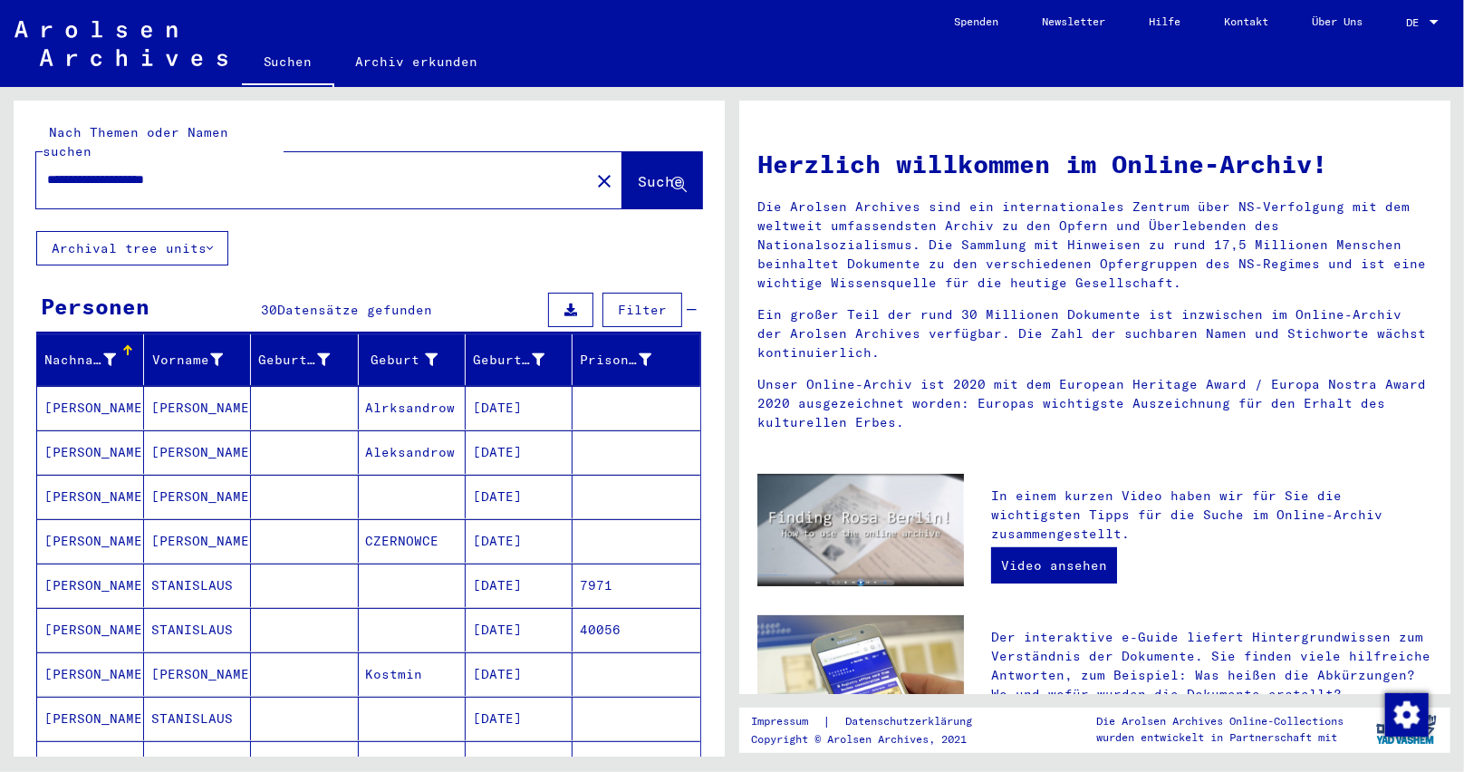
click at [116, 396] on mat-cell "[PERSON_NAME]" at bounding box center [90, 407] width 107 height 43
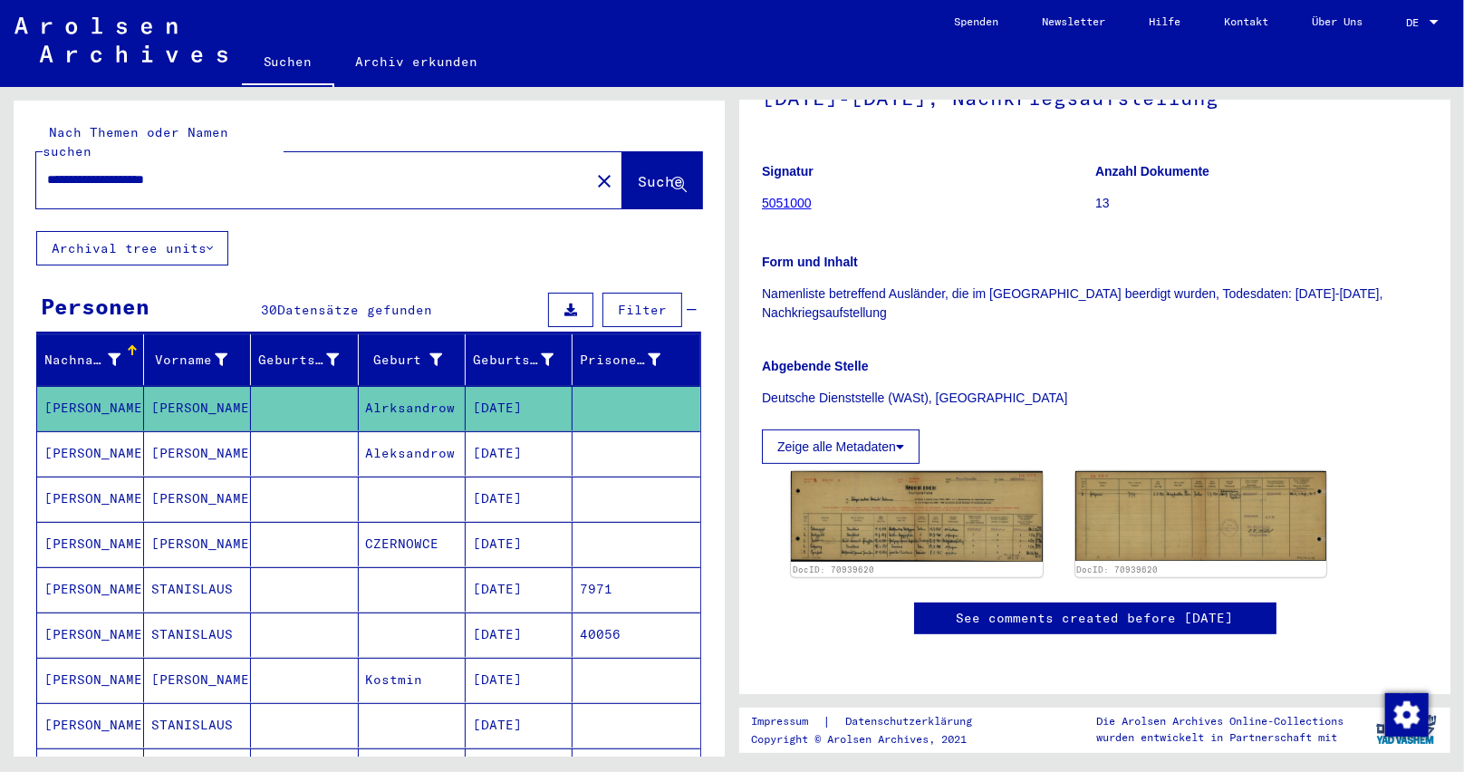
scroll to position [272, 0]
click at [506, 431] on mat-cell "[DATE]" at bounding box center [519, 453] width 107 height 44
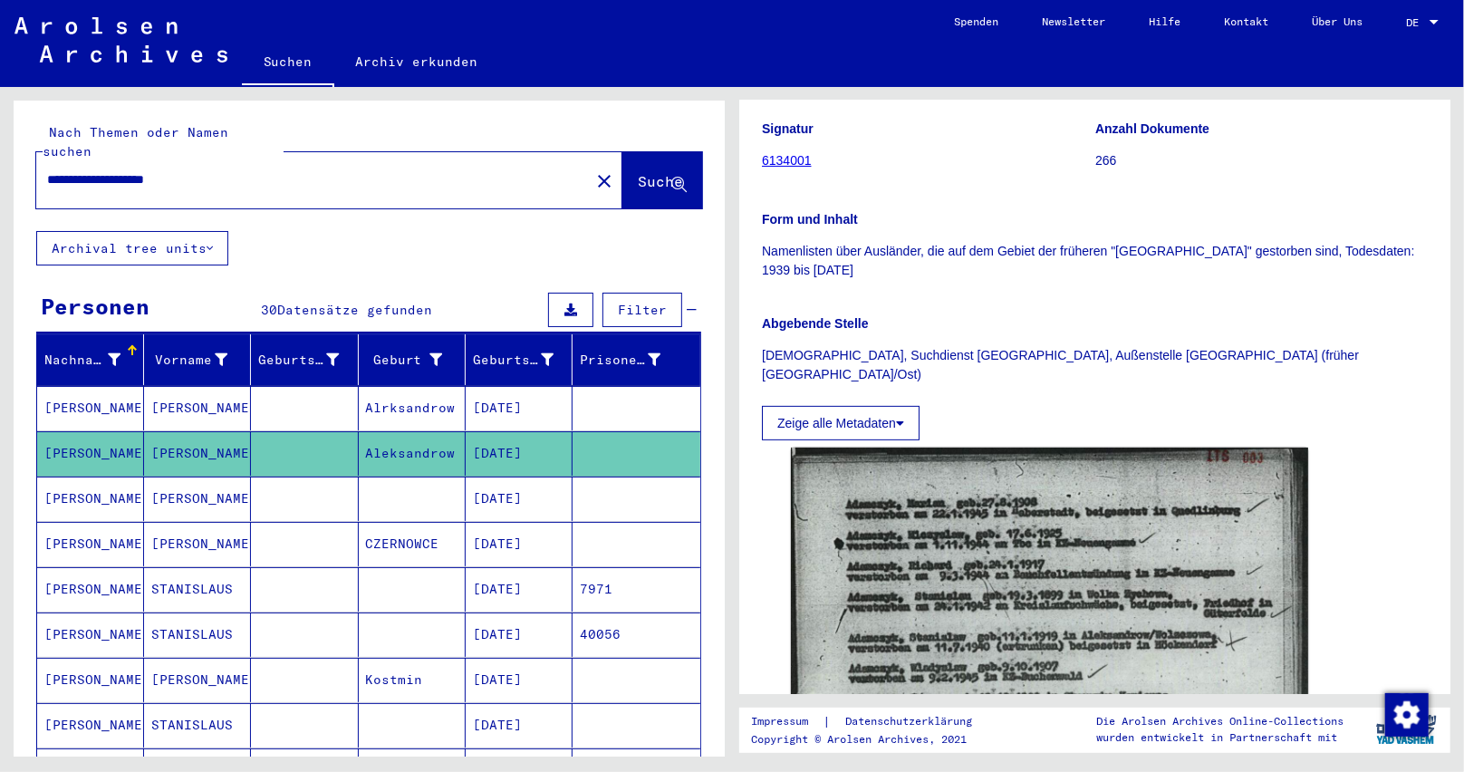
scroll to position [272, 0]
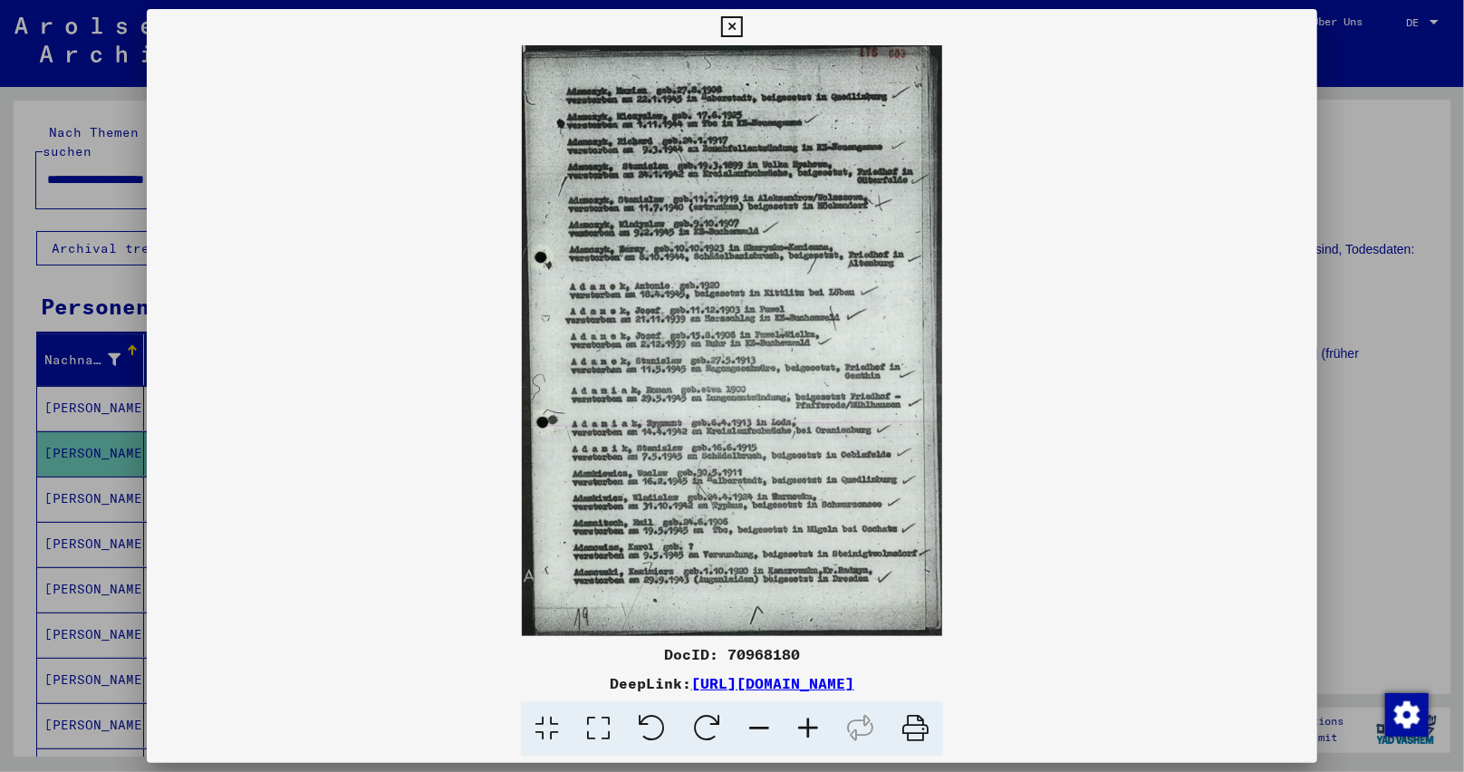
click at [803, 727] on icon at bounding box center [808, 728] width 49 height 55
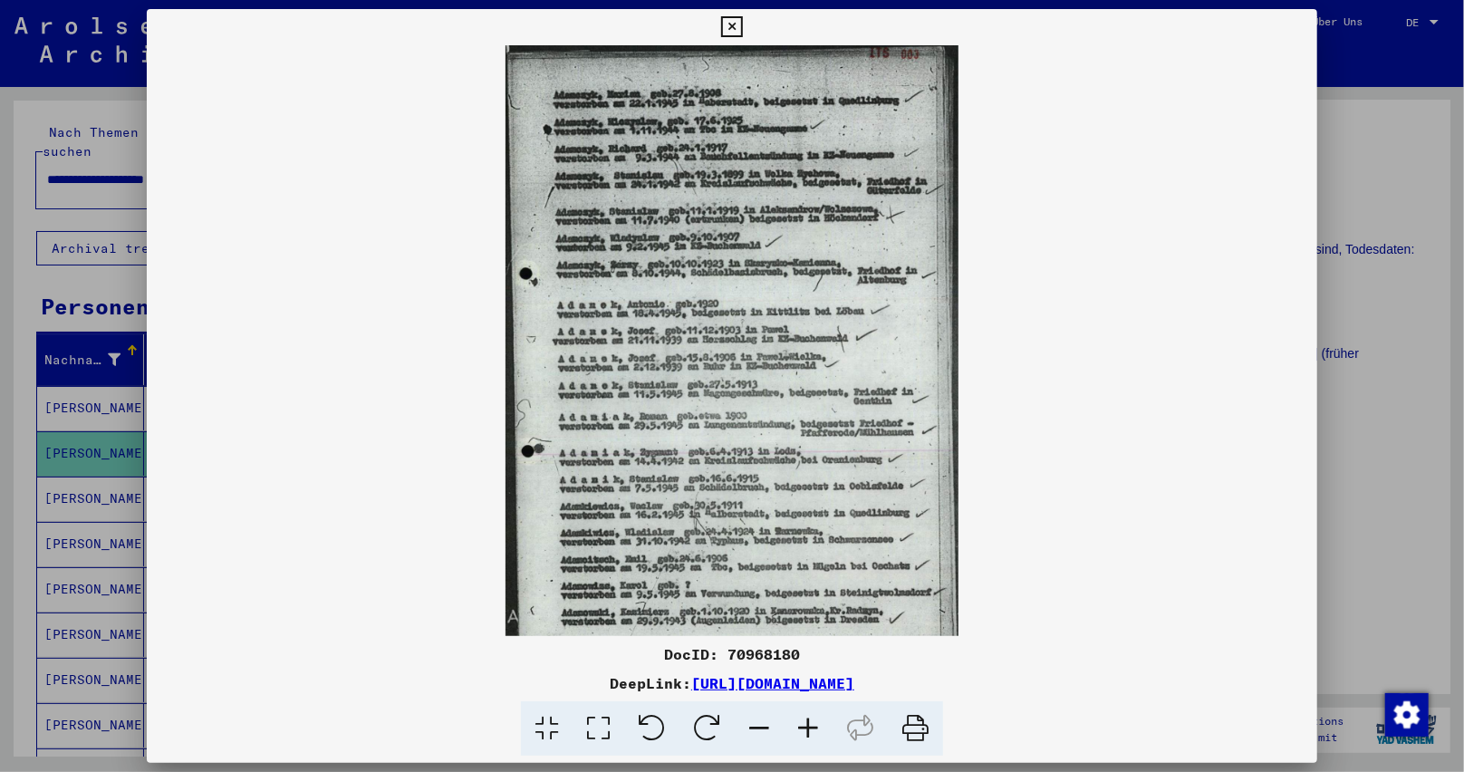
click at [803, 727] on icon at bounding box center [808, 728] width 49 height 55
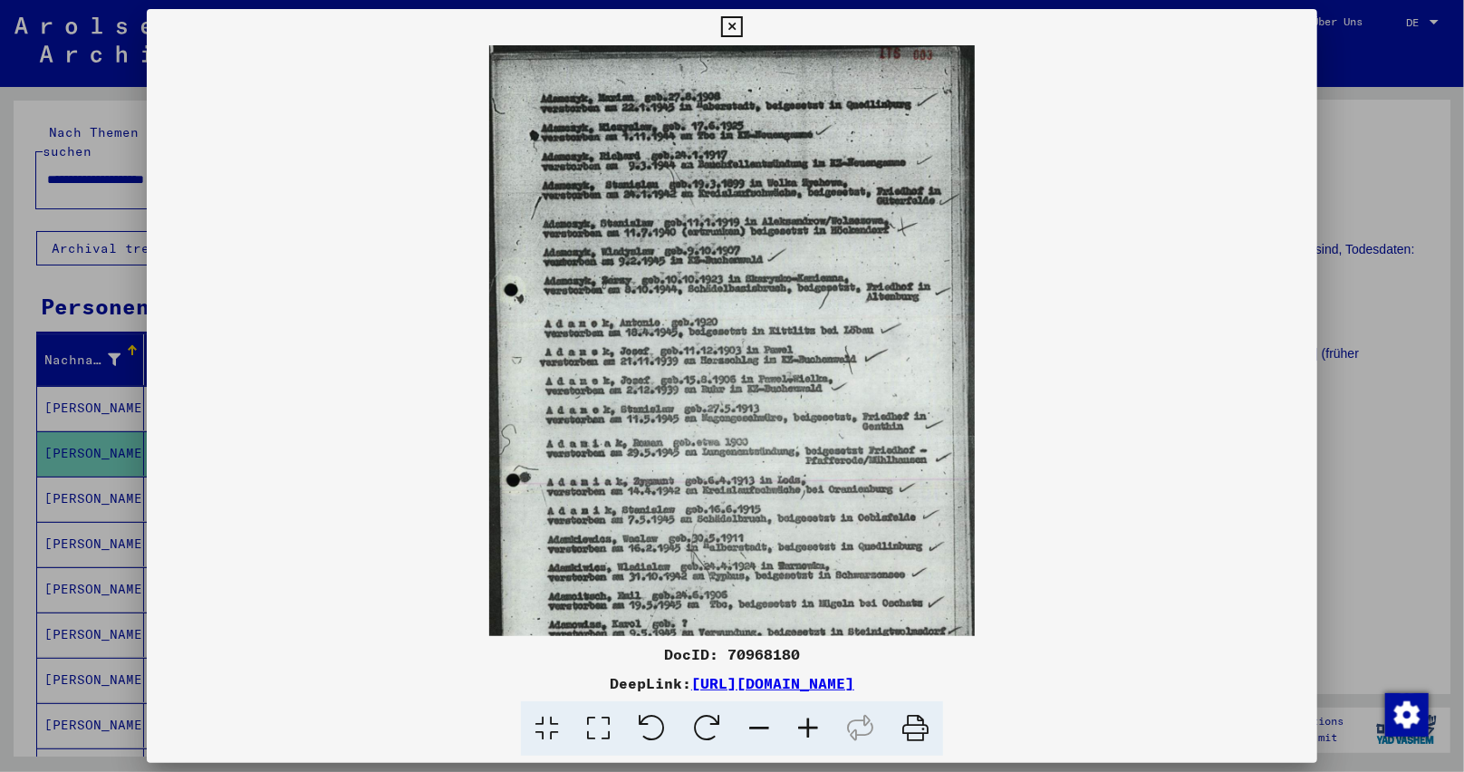
click at [803, 727] on icon at bounding box center [808, 728] width 49 height 55
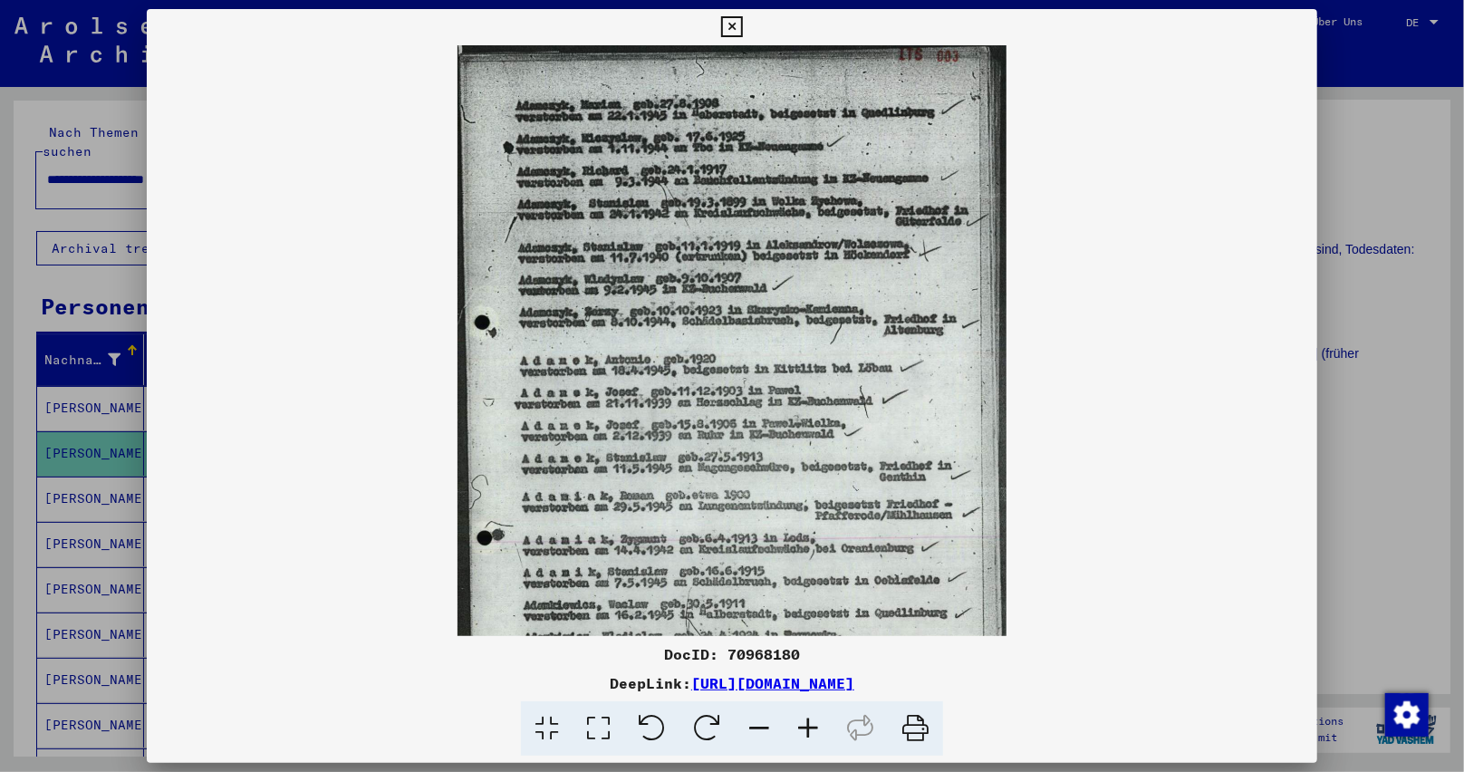
click at [803, 727] on icon at bounding box center [808, 728] width 49 height 55
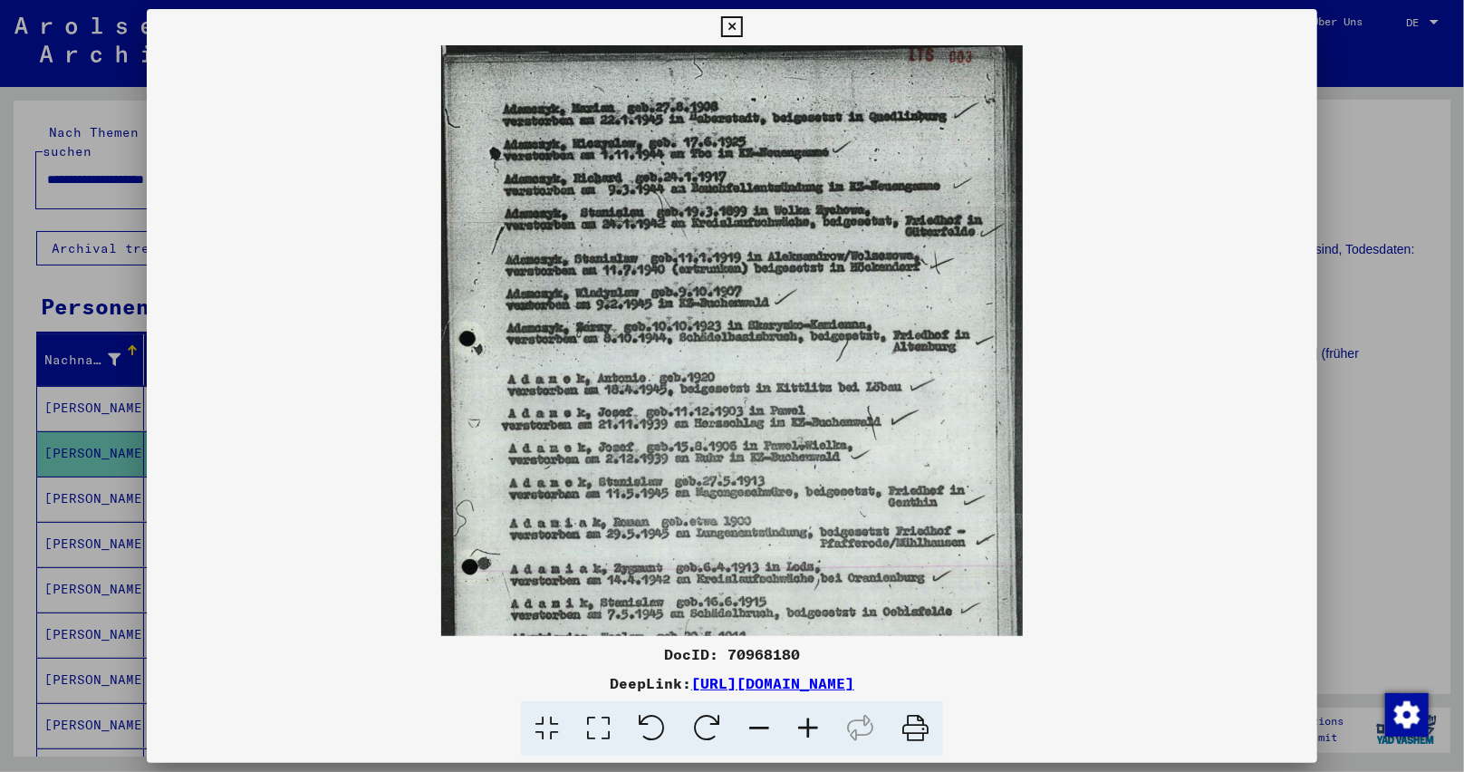
click at [803, 727] on icon at bounding box center [808, 728] width 49 height 55
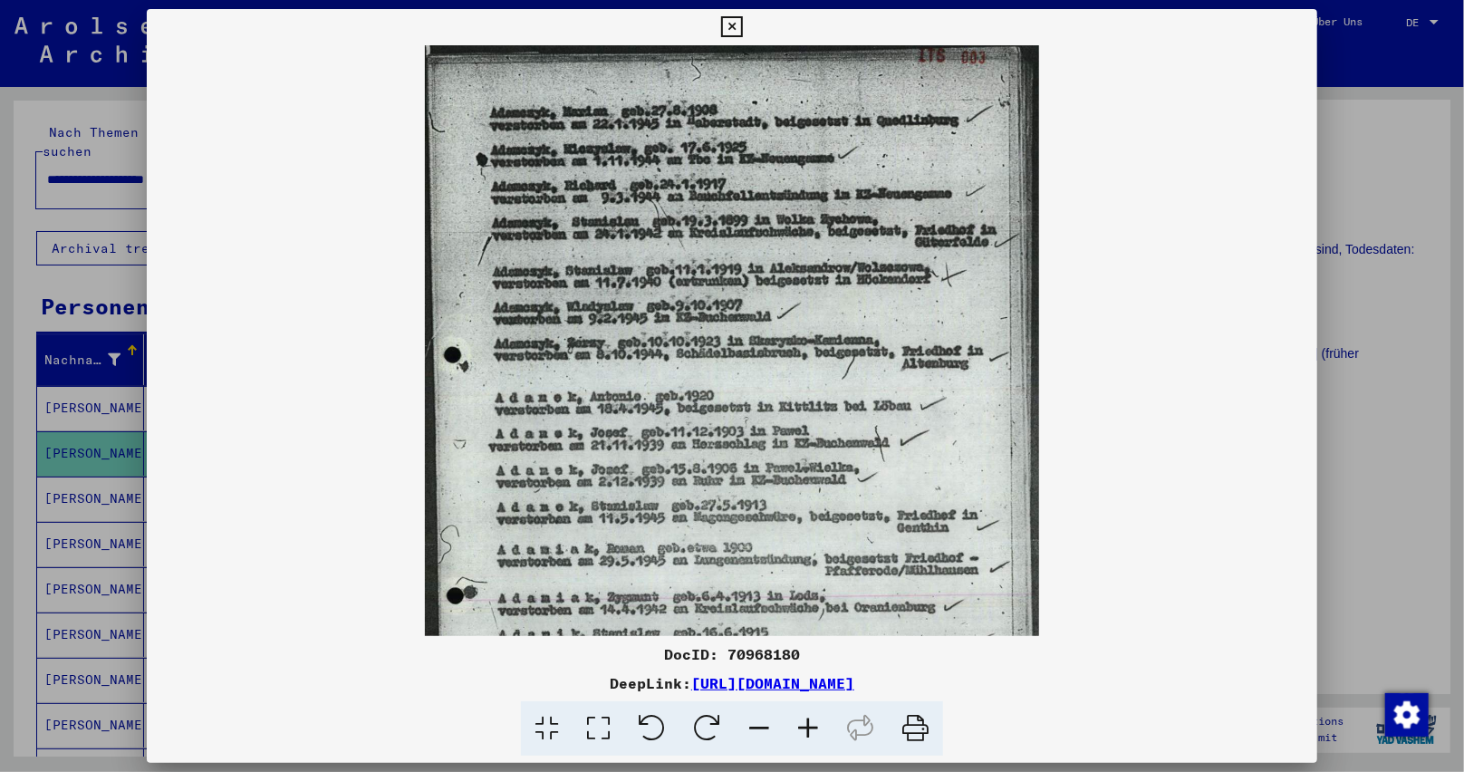
click at [803, 727] on icon at bounding box center [808, 728] width 49 height 55
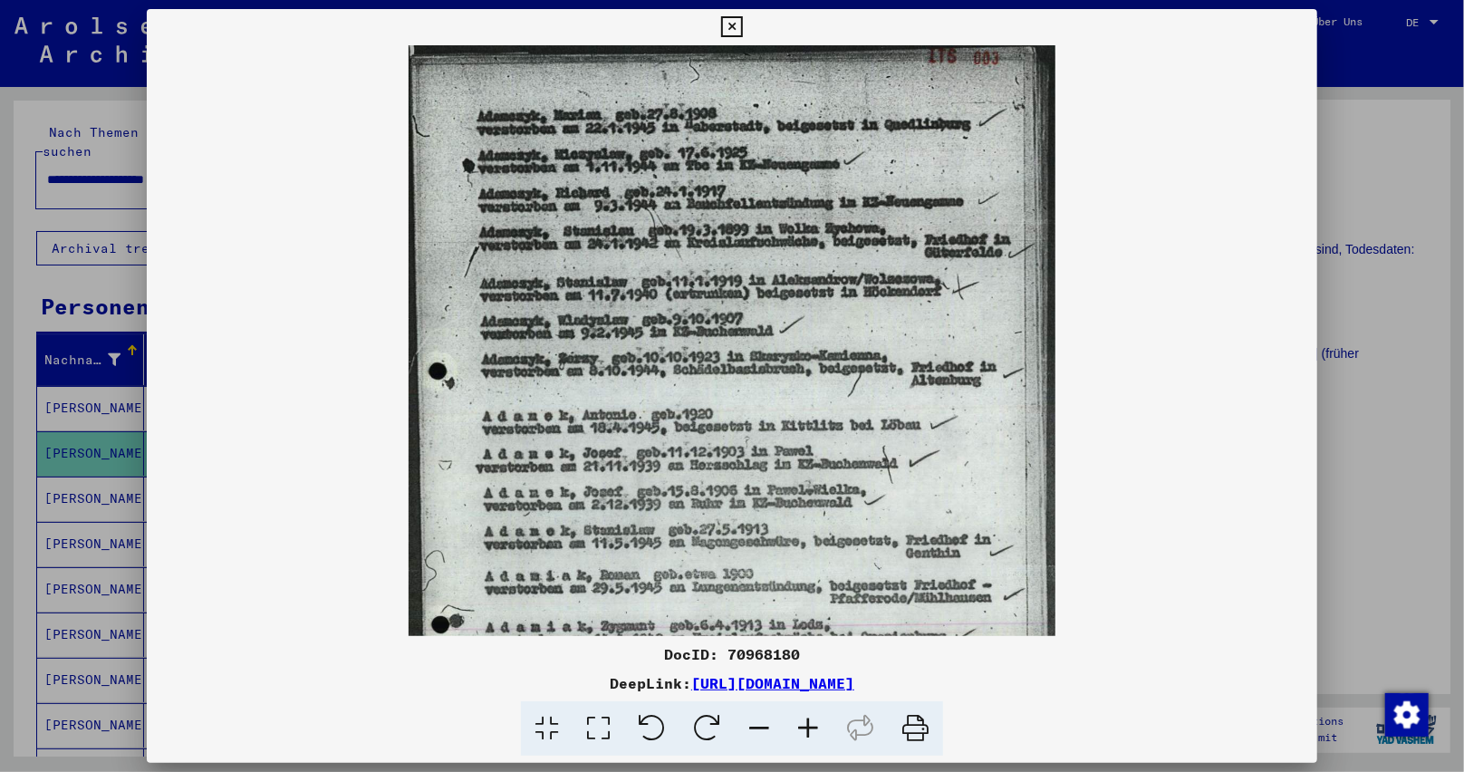
click at [803, 727] on icon at bounding box center [808, 728] width 49 height 55
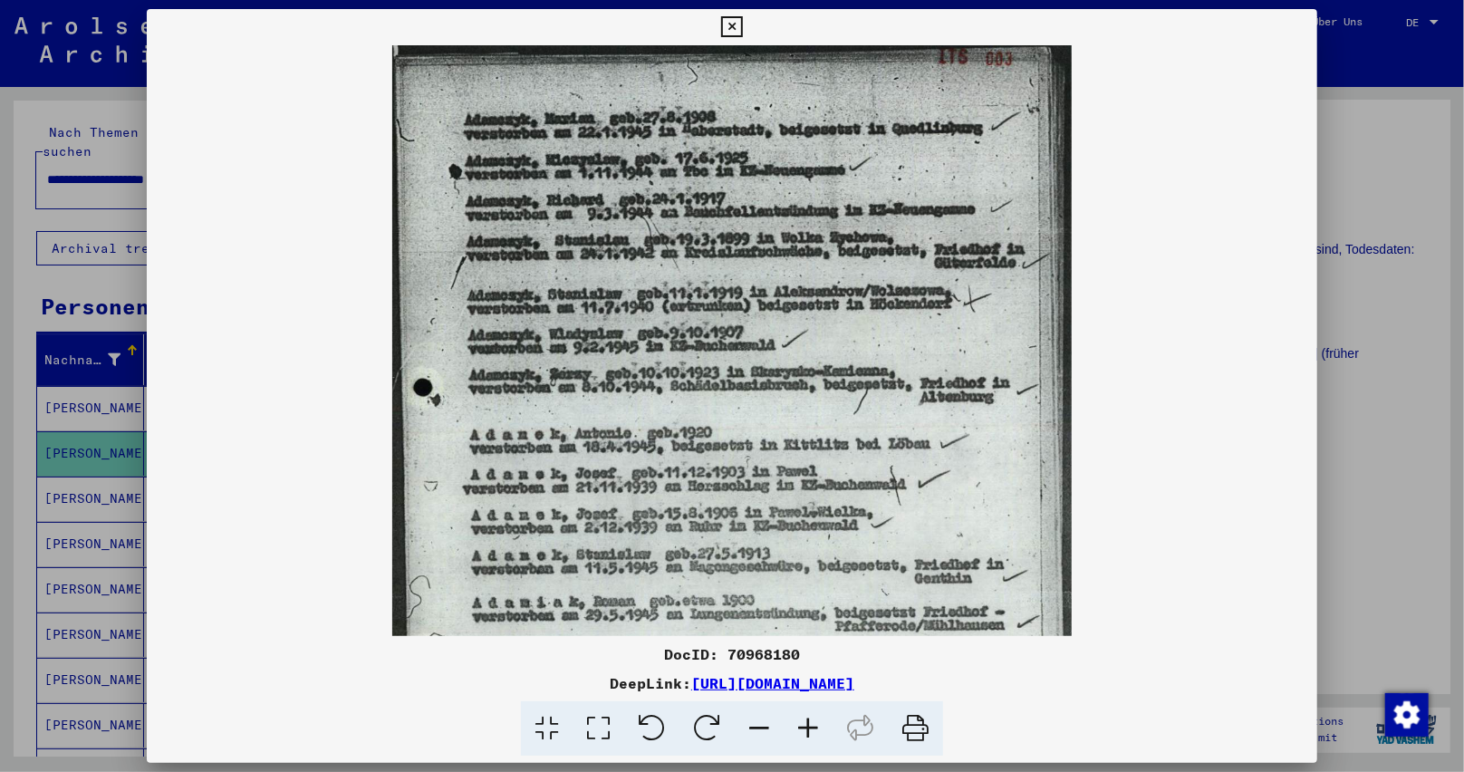
click at [803, 727] on icon at bounding box center [808, 728] width 49 height 55
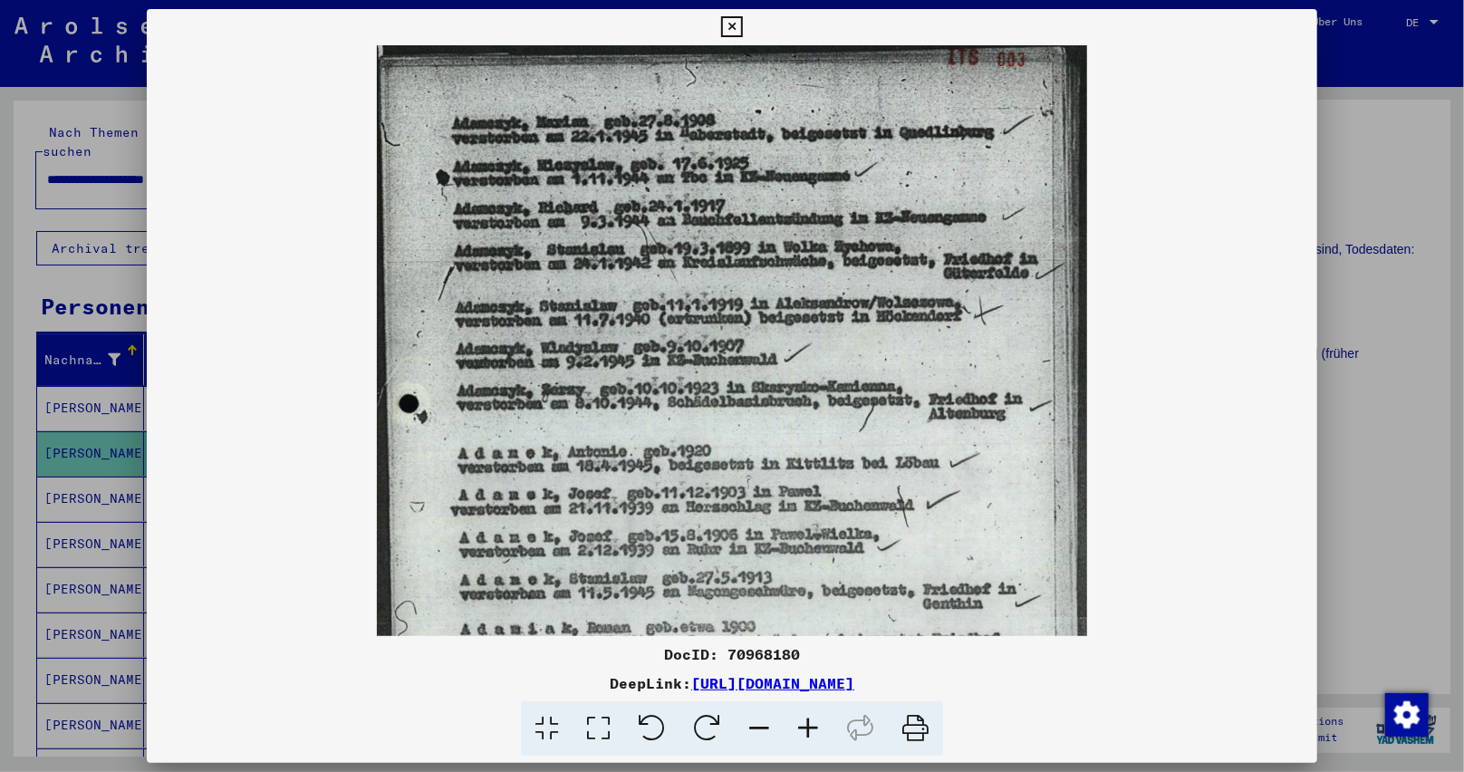
click at [803, 727] on icon at bounding box center [808, 728] width 49 height 55
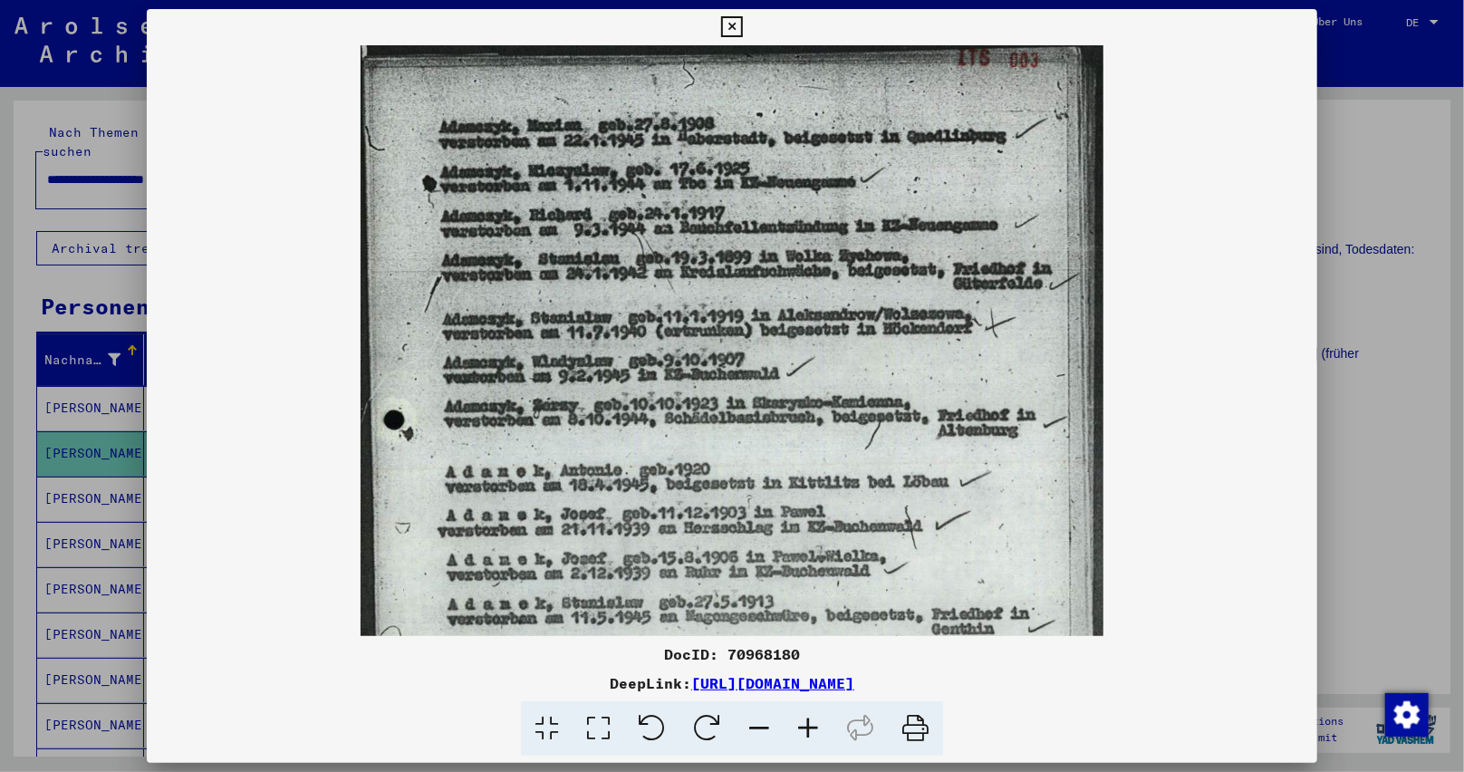
click at [803, 727] on icon at bounding box center [808, 728] width 49 height 55
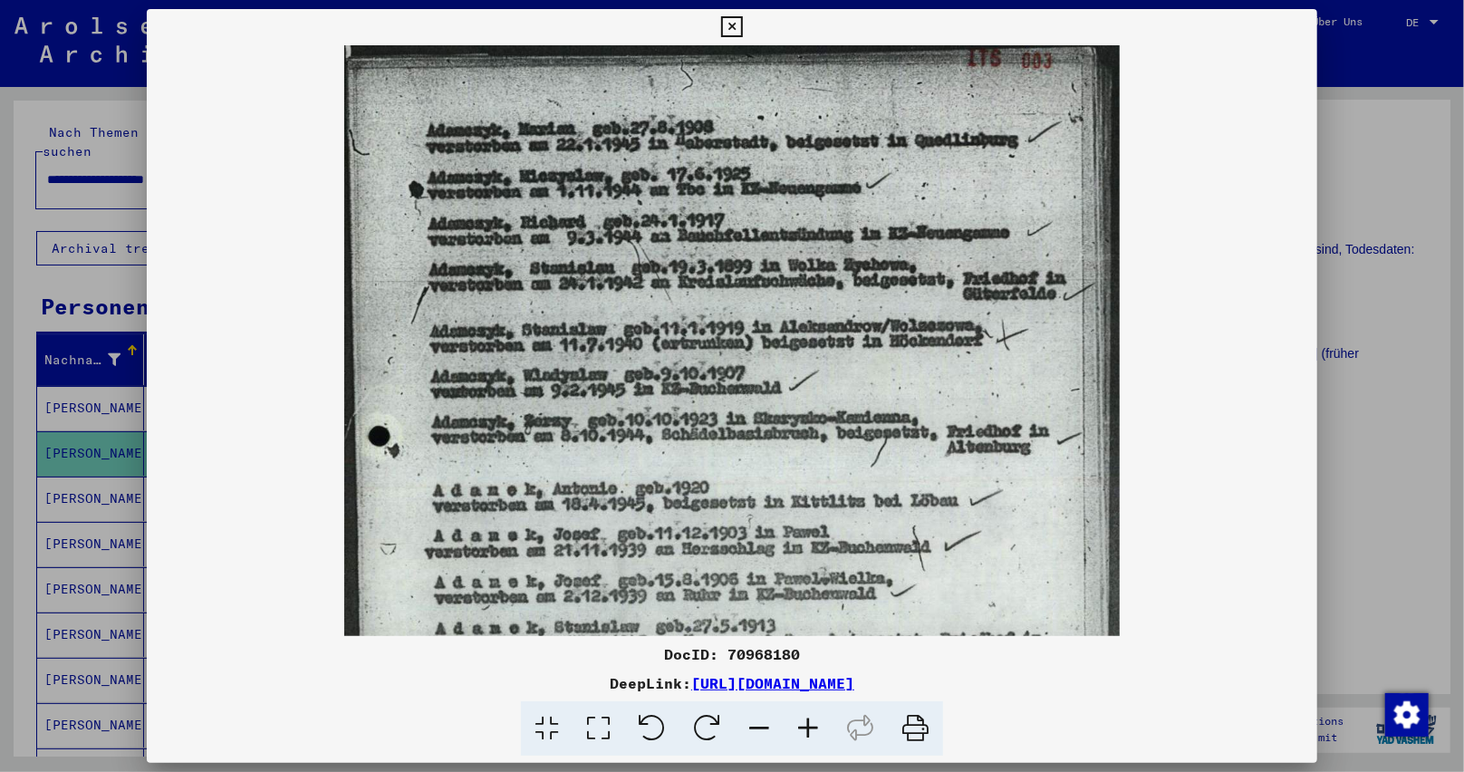
click at [803, 727] on icon at bounding box center [808, 728] width 49 height 55
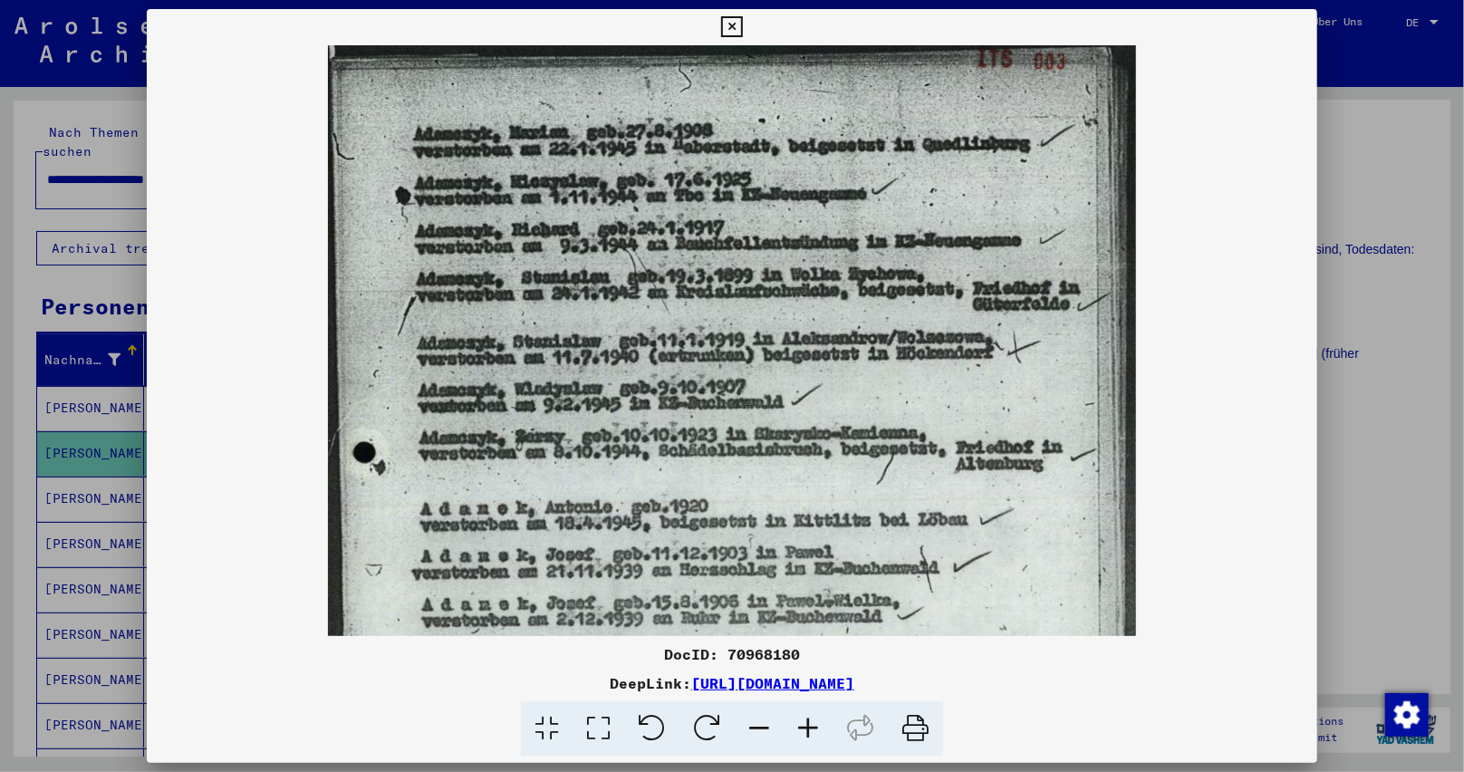
click at [803, 727] on icon at bounding box center [808, 728] width 49 height 55
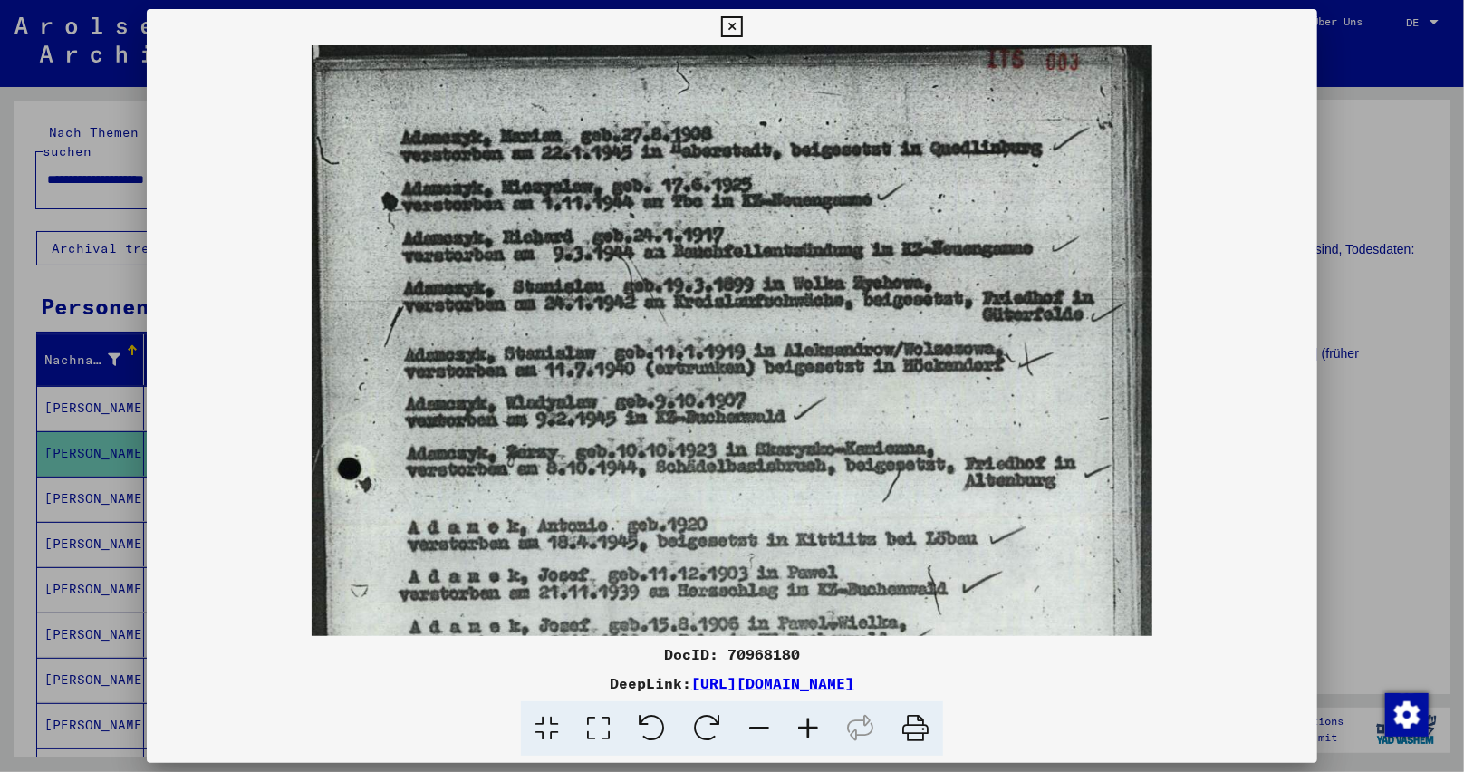
click at [803, 727] on icon at bounding box center [808, 728] width 49 height 55
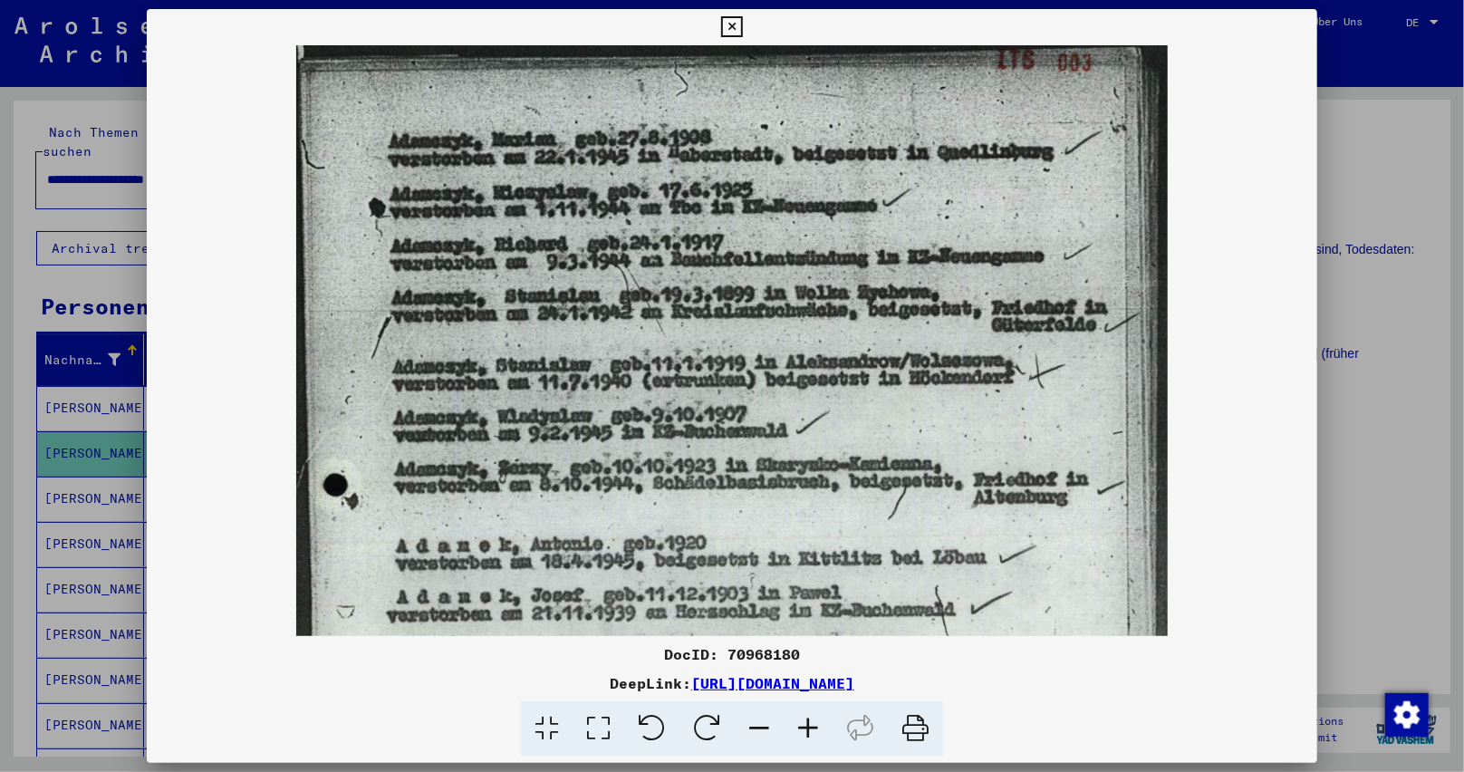
click at [803, 727] on icon at bounding box center [808, 728] width 49 height 55
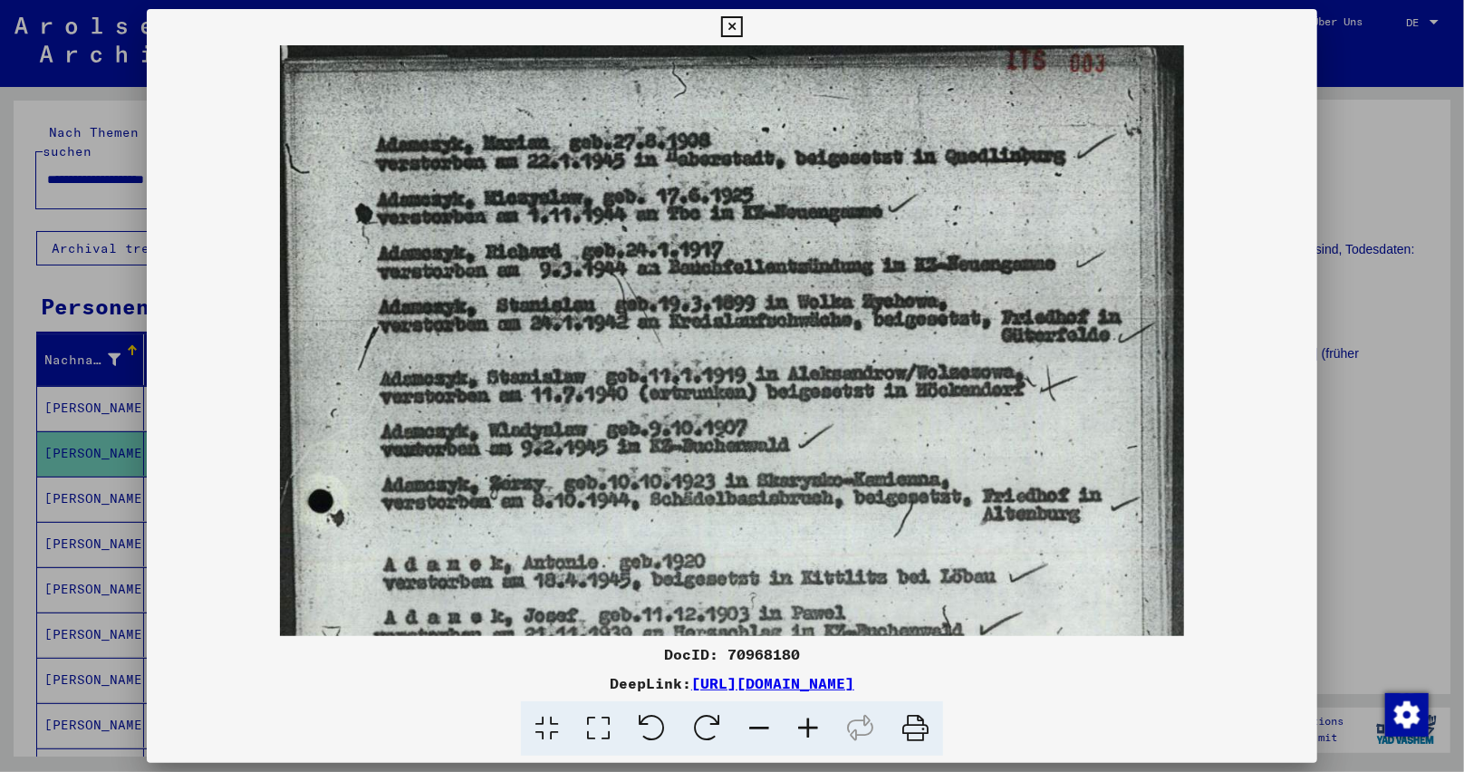
click at [803, 727] on icon at bounding box center [808, 728] width 49 height 55
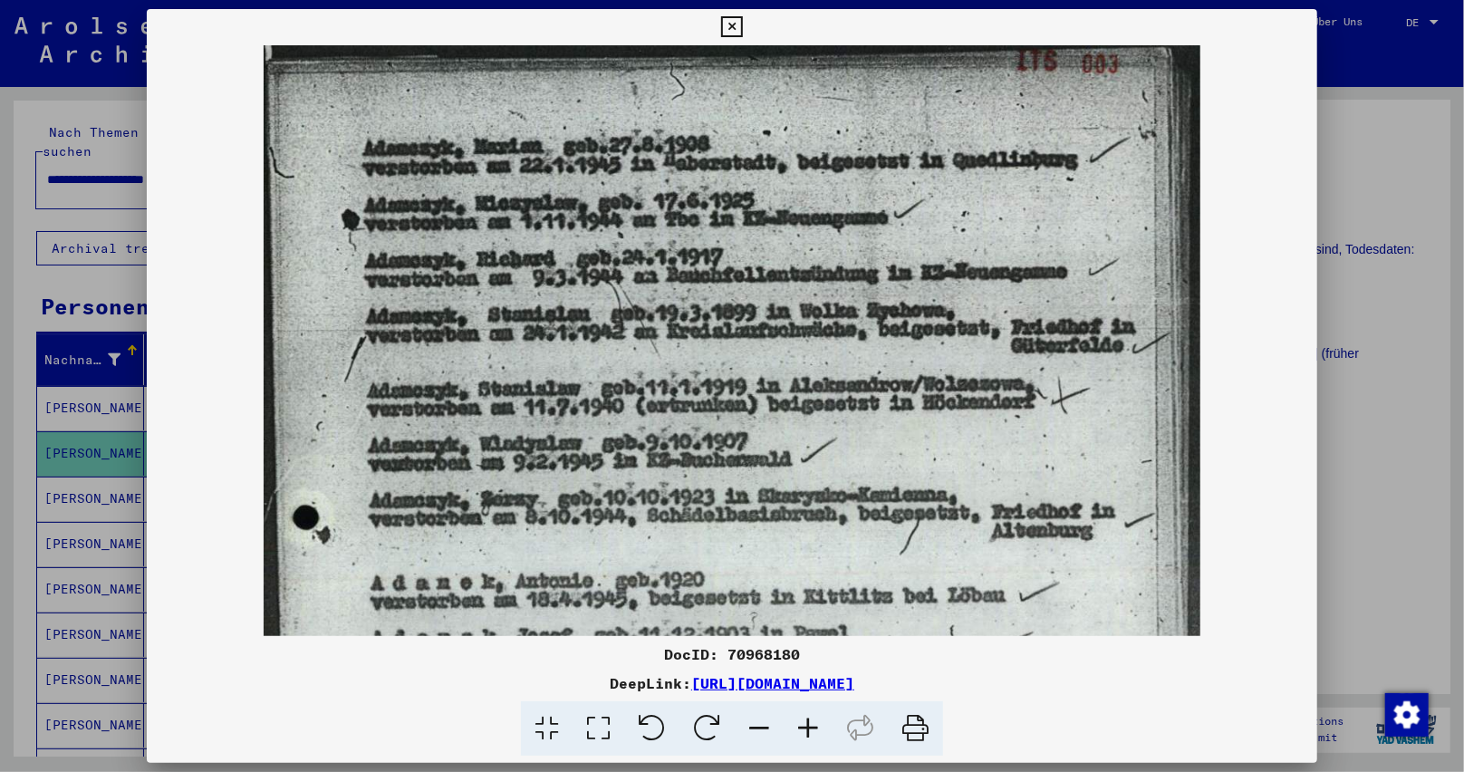
click at [803, 727] on icon at bounding box center [808, 728] width 49 height 55
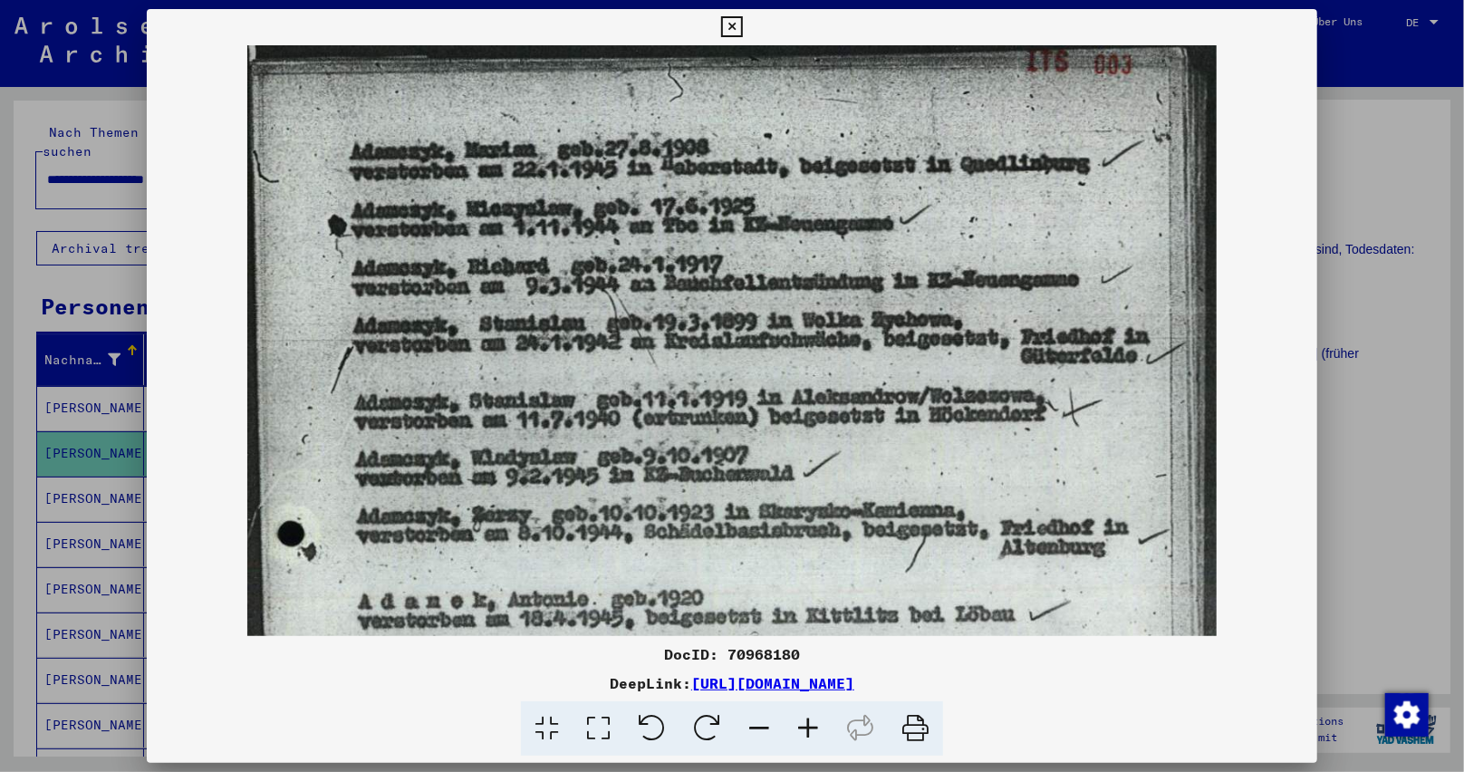
drag, startPoint x: 731, startPoint y: 28, endPoint x: 649, endPoint y: 146, distance: 143.8
click at [730, 28] on icon at bounding box center [731, 27] width 21 height 22
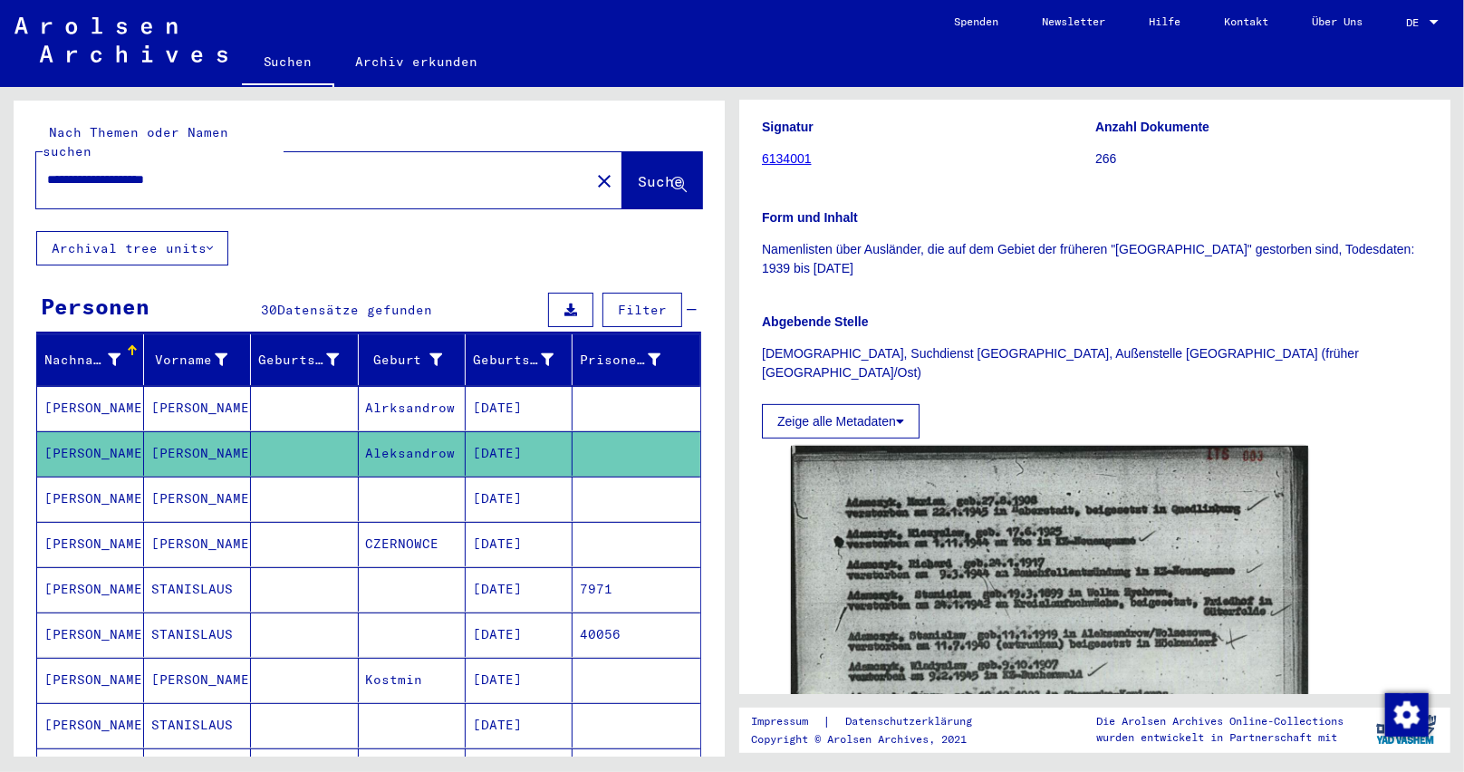
click at [520, 386] on mat-cell "[DATE]" at bounding box center [519, 408] width 107 height 44
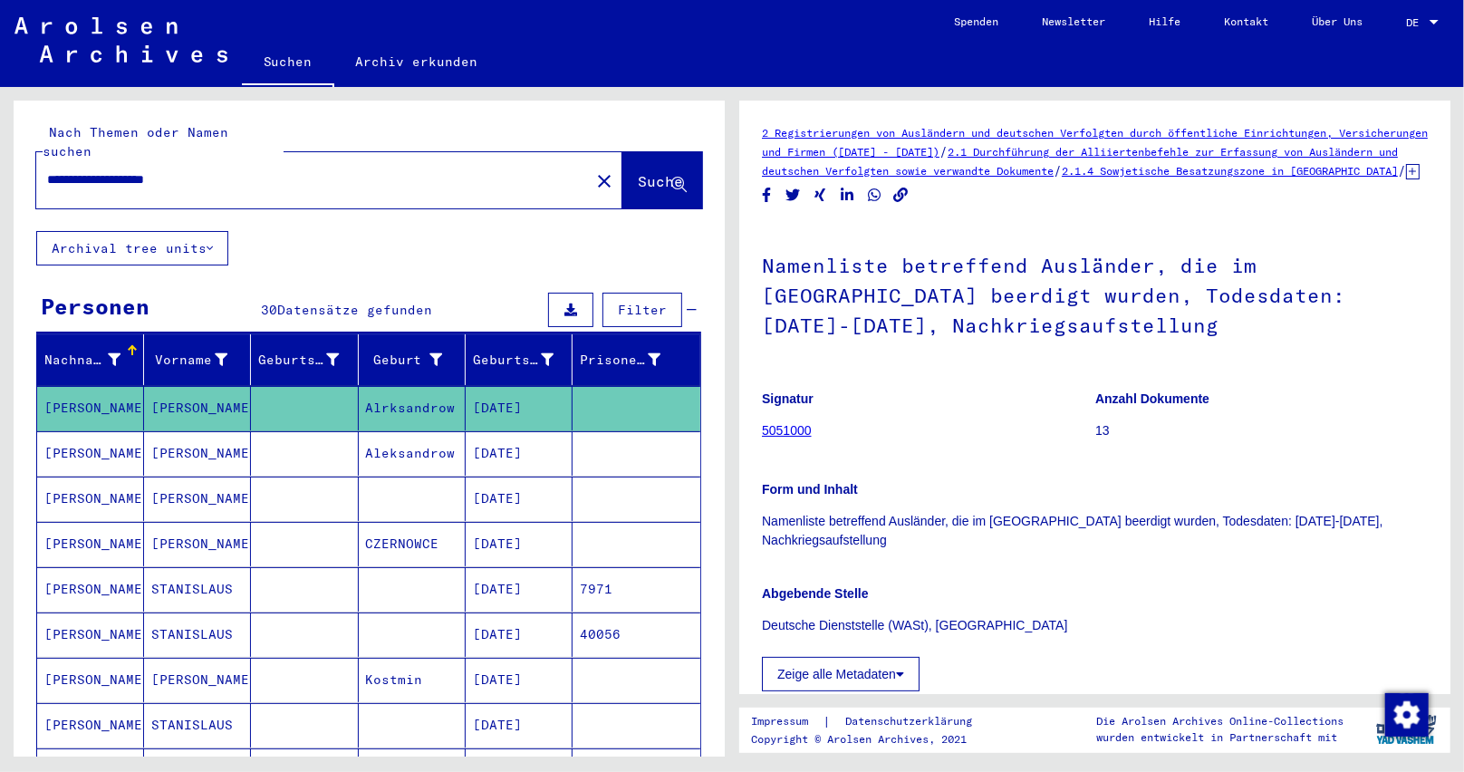
drag, startPoint x: 243, startPoint y: 436, endPoint x: 0, endPoint y: 398, distance: 245.8
click at [0, 398] on div "**********" at bounding box center [366, 422] width 732 height 670
click at [527, 478] on mat-cell "[DATE]" at bounding box center [519, 499] width 107 height 44
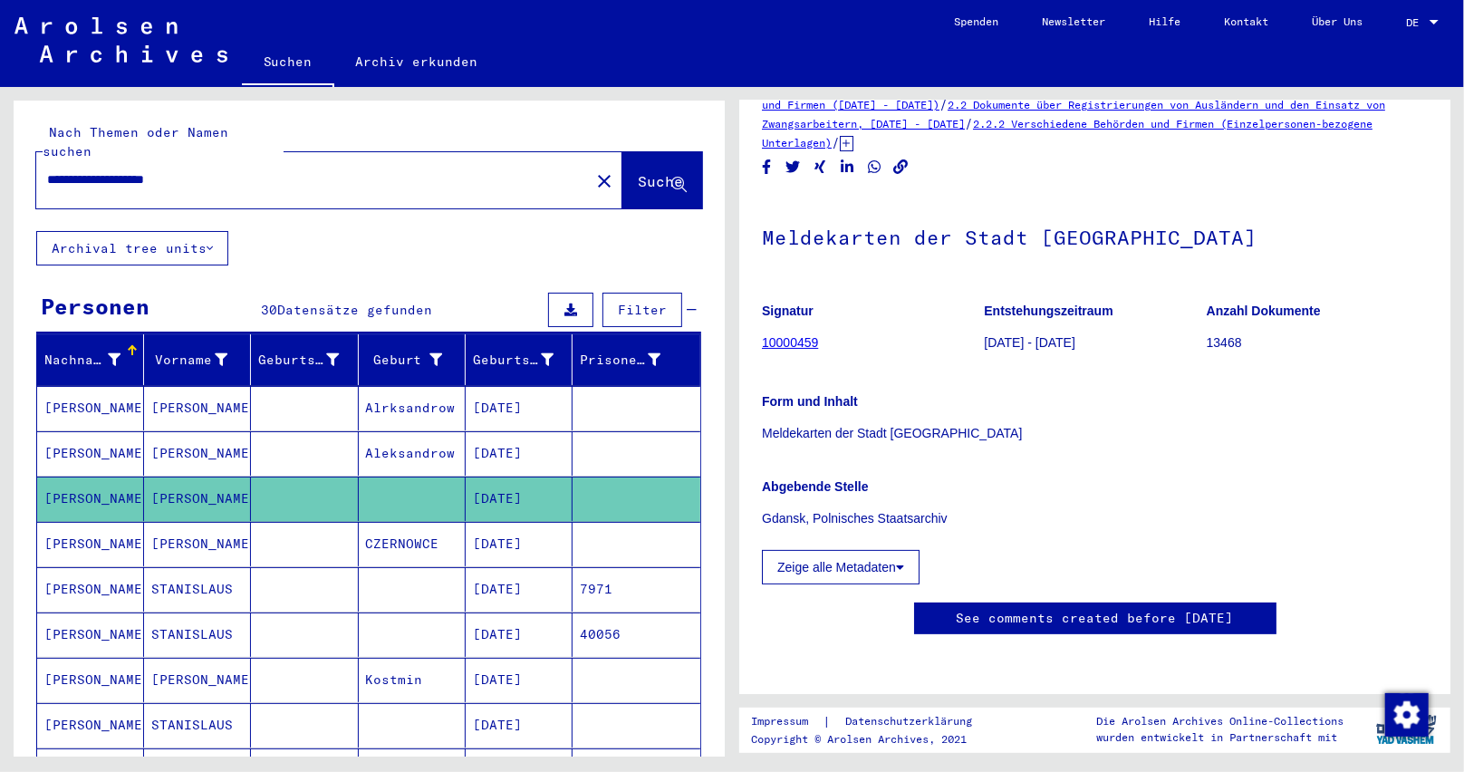
scroll to position [181, 0]
drag, startPoint x: 224, startPoint y: 431, endPoint x: 47, endPoint y: 438, distance: 176.8
click at [47, 438] on mat-row "[PERSON_NAME] [DATE]" at bounding box center [368, 453] width 663 height 45
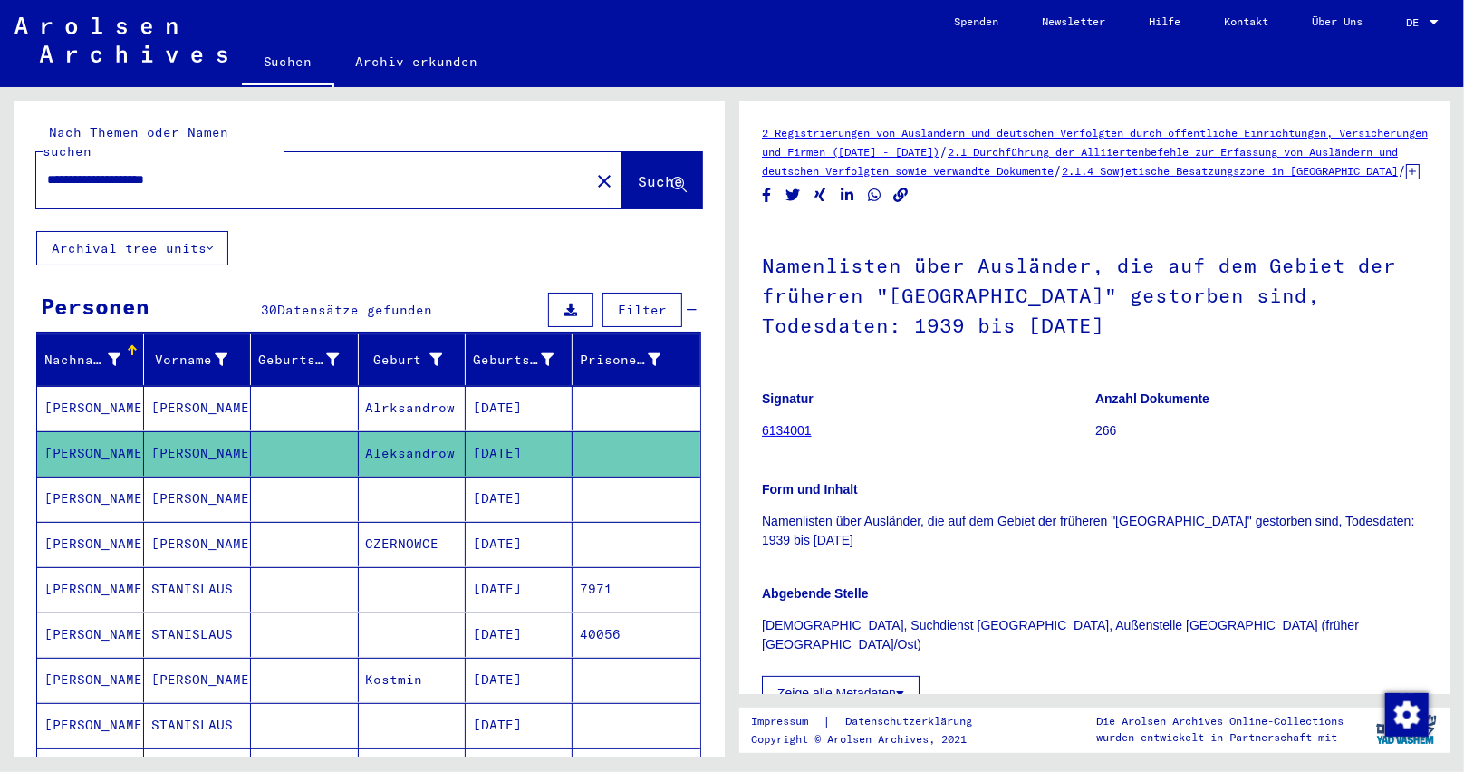
drag, startPoint x: 249, startPoint y: 169, endPoint x: 0, endPoint y: 140, distance: 250.9
click at [0, 140] on div "**********" at bounding box center [366, 422] width 732 height 670
paste input "text"
type input "**********"
click at [638, 172] on span "Suche" at bounding box center [660, 181] width 45 height 18
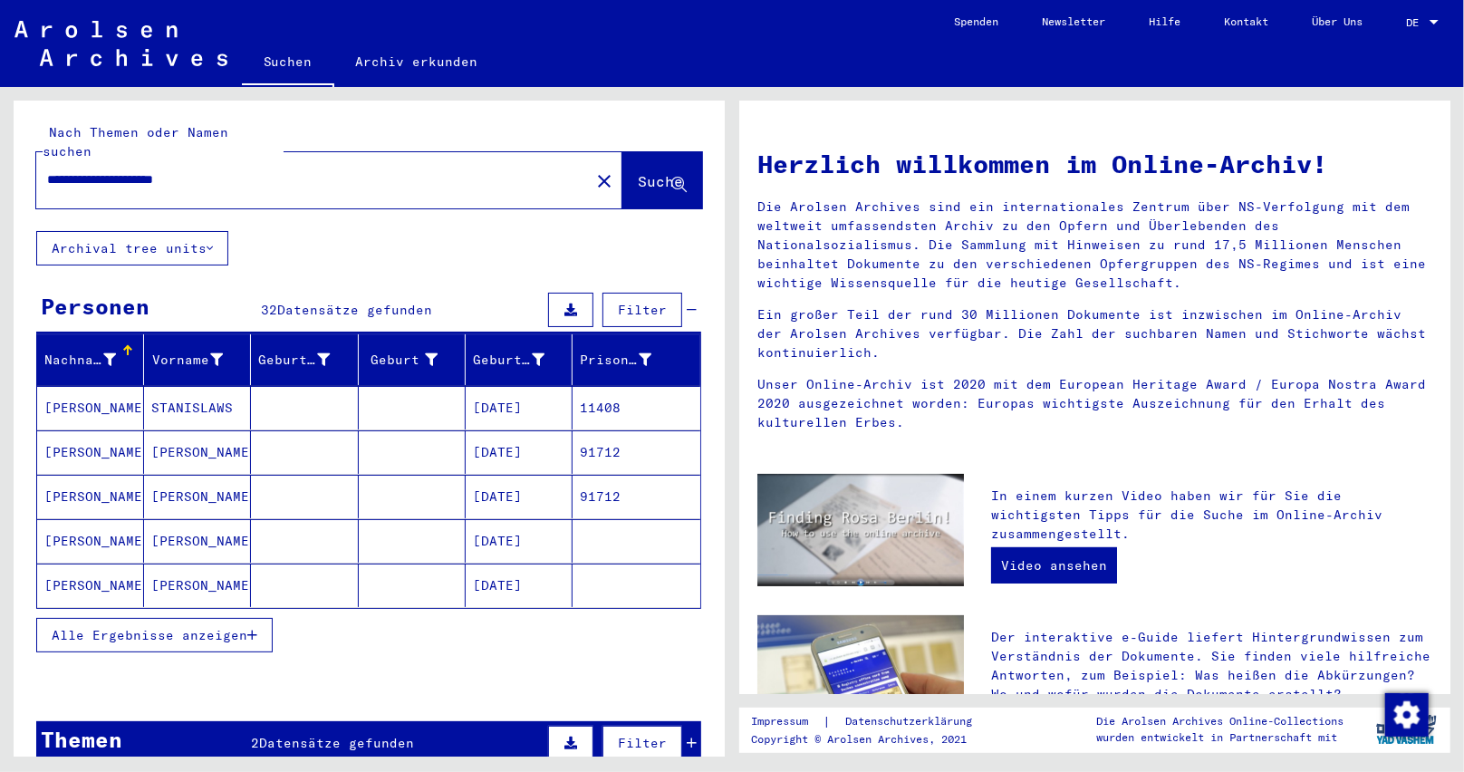
click at [248, 624] on button "Alle Ergebnisse anzeigen" at bounding box center [154, 635] width 236 height 34
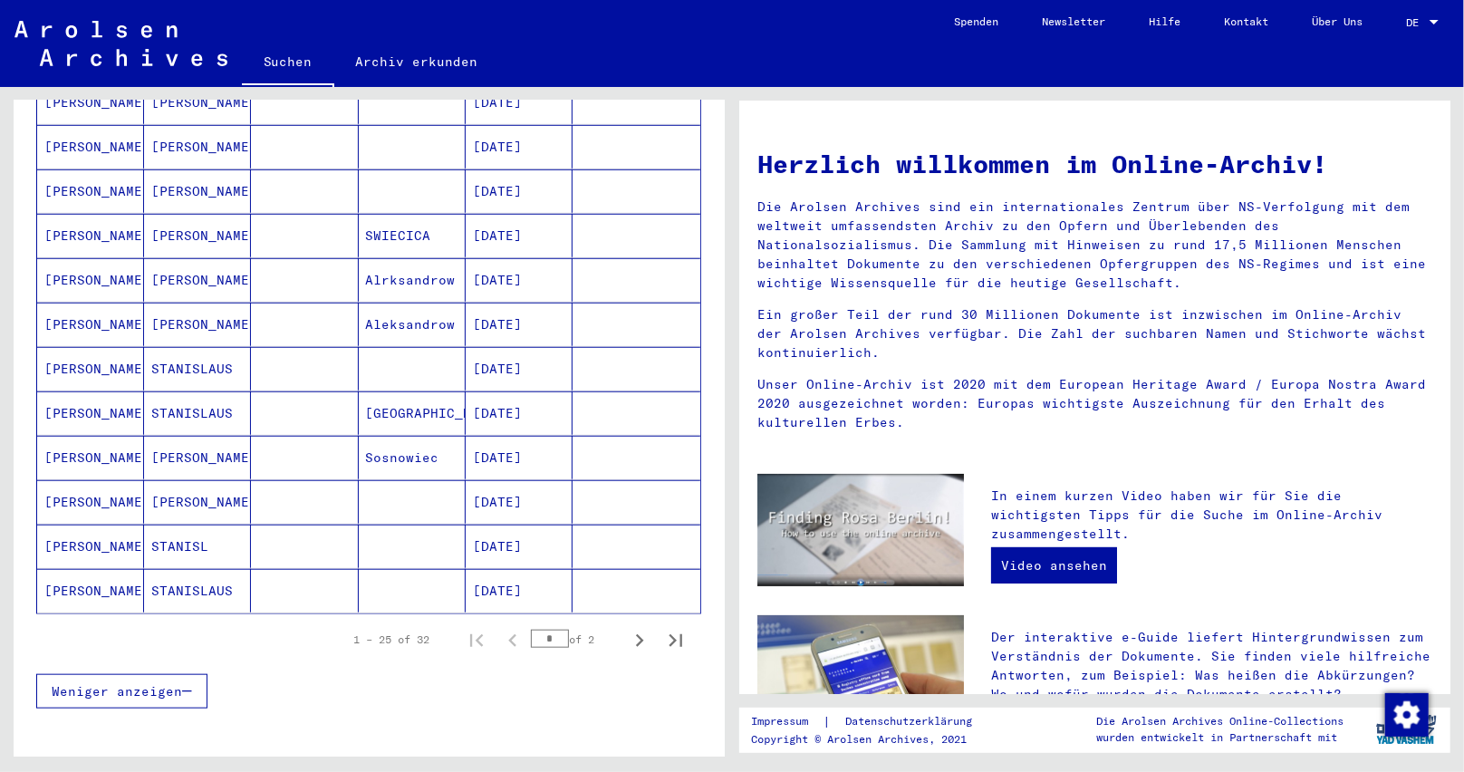
scroll to position [906, 0]
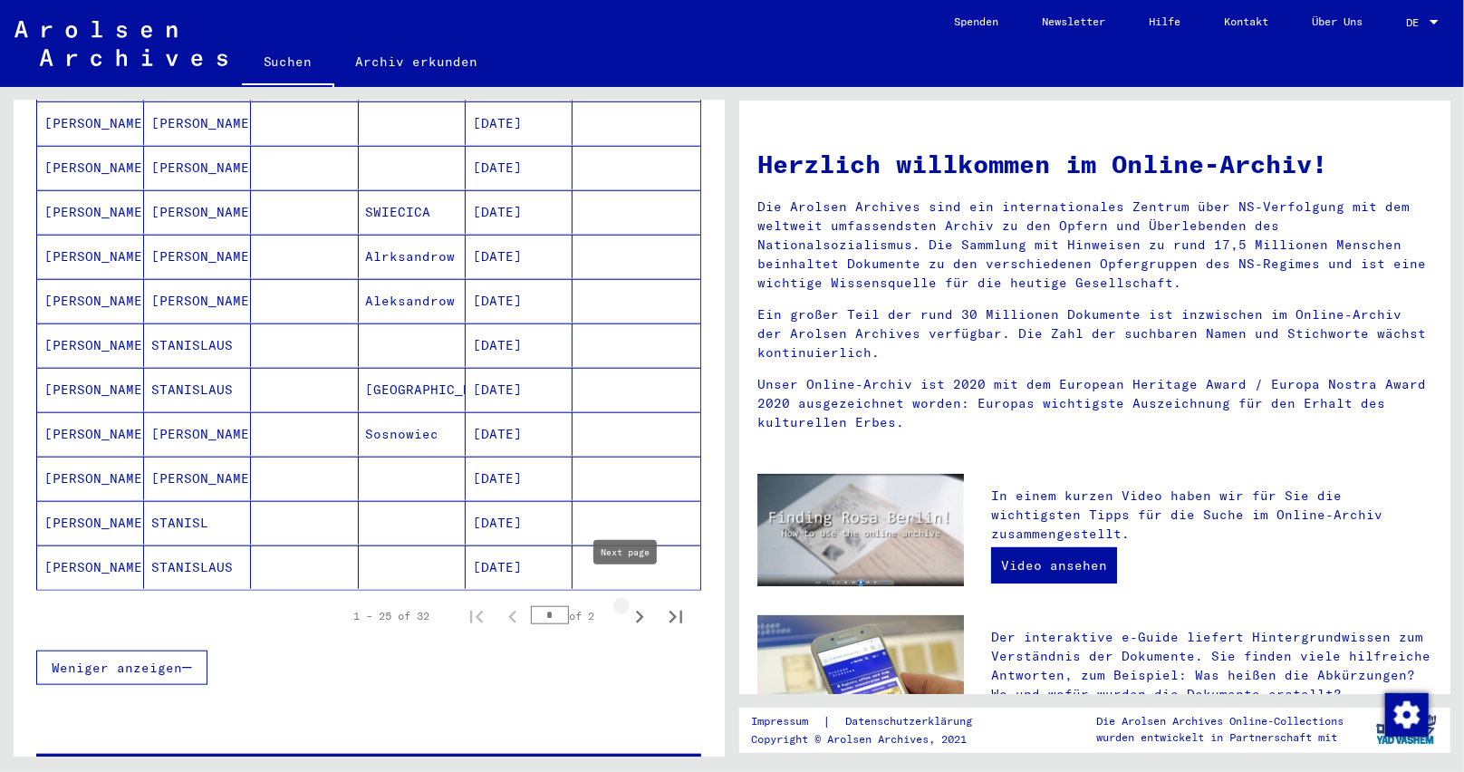
click at [628, 604] on icon "Next page" at bounding box center [639, 616] width 25 height 25
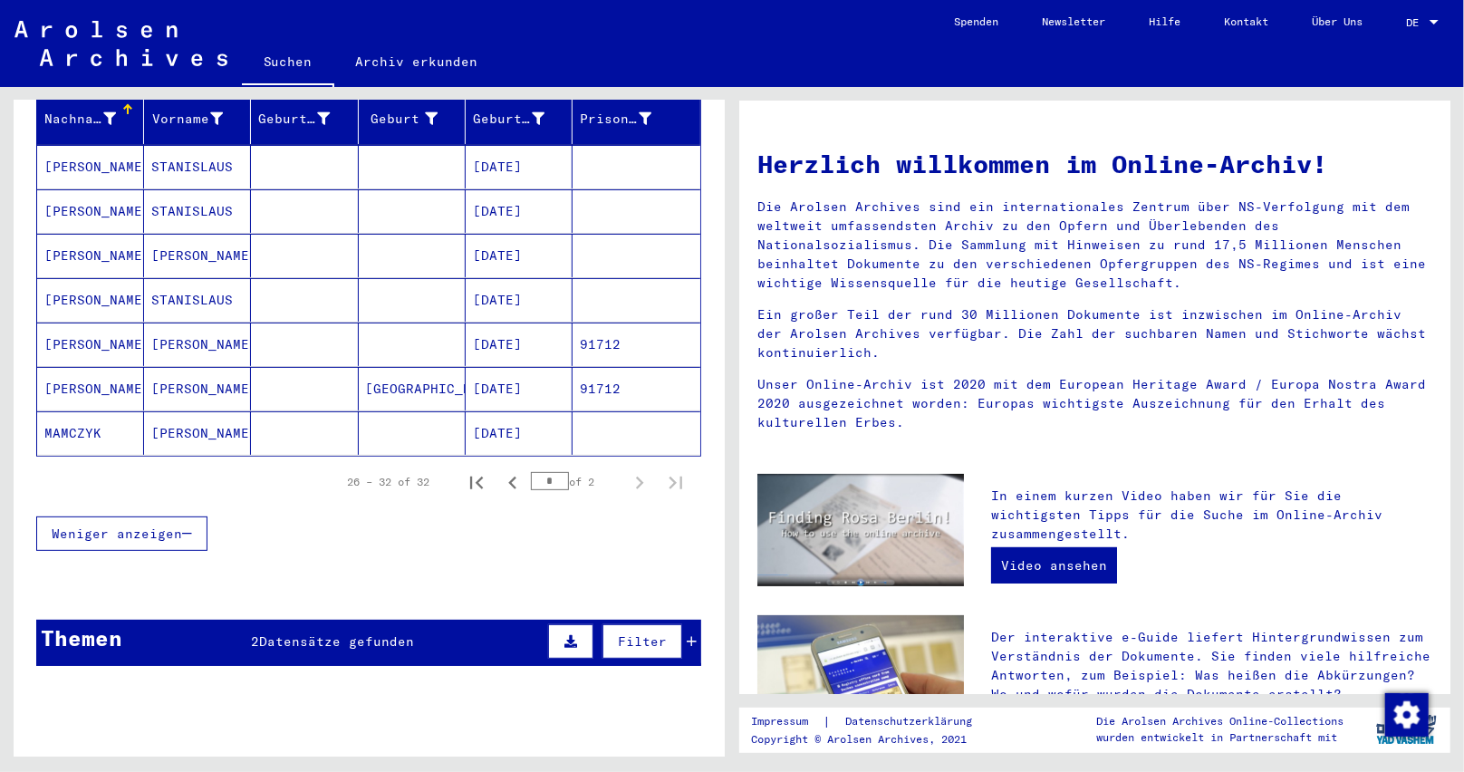
scroll to position [188, 0]
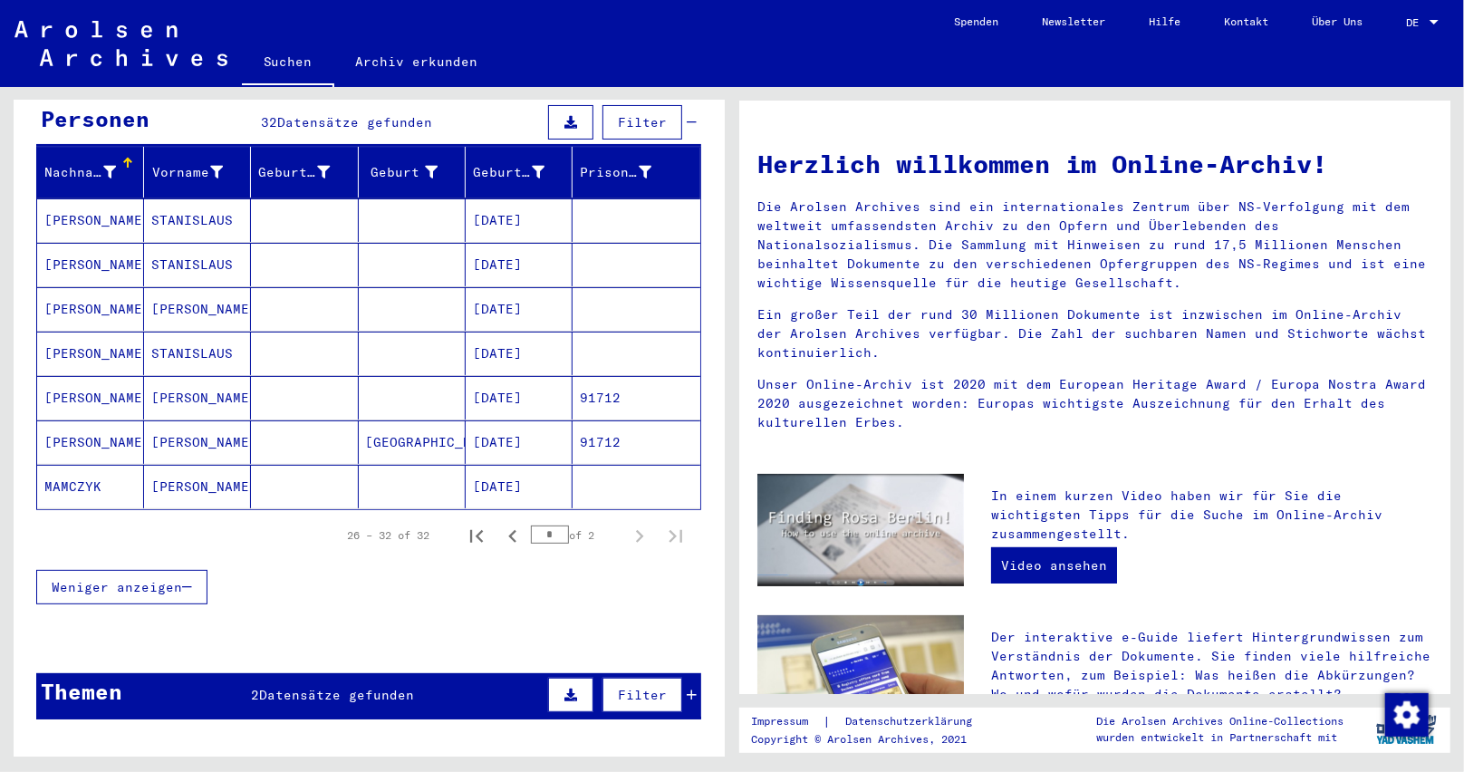
click at [499, 253] on mat-cell "[DATE]" at bounding box center [519, 264] width 107 height 43
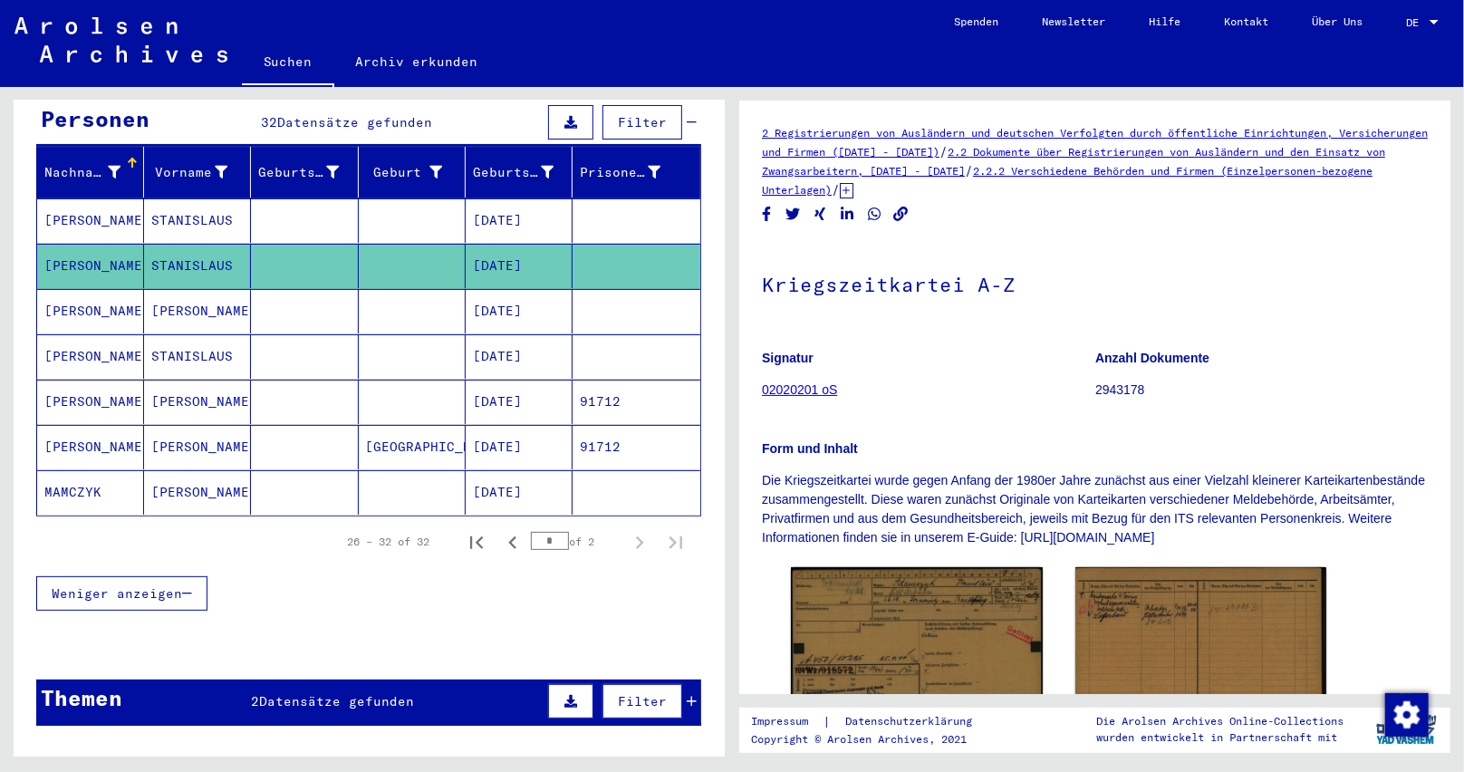
scroll to position [181, 0]
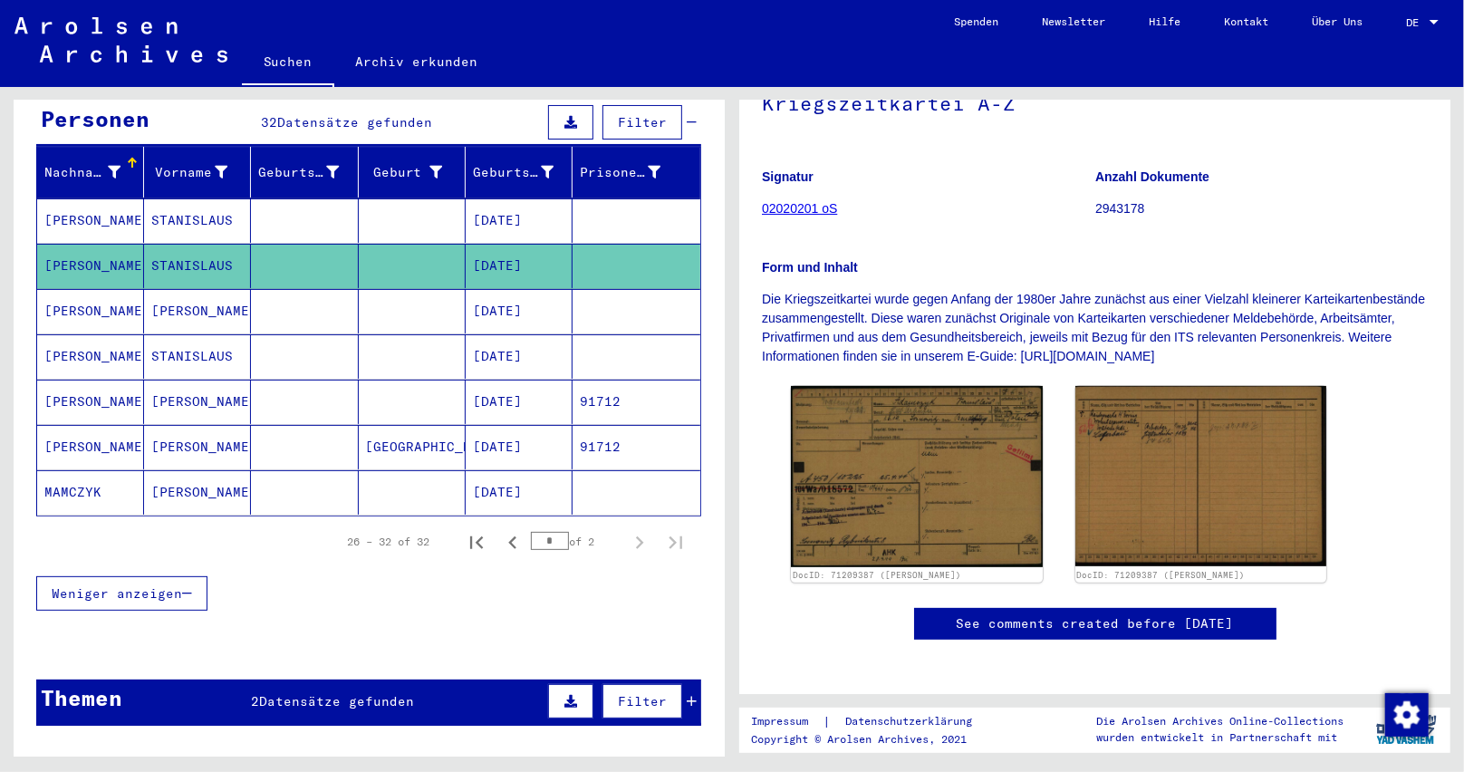
click at [546, 289] on mat-cell "[DATE]" at bounding box center [519, 311] width 107 height 44
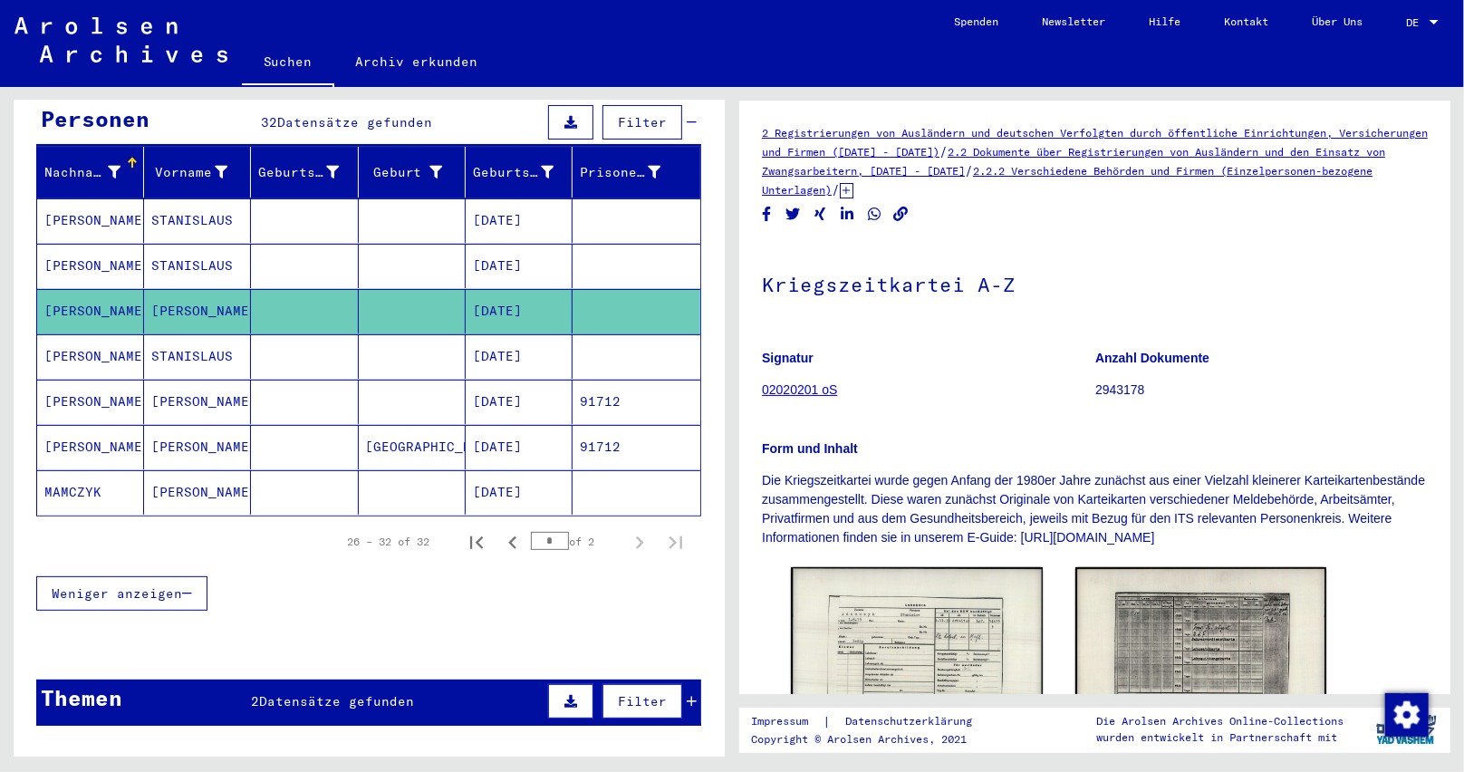
click at [532, 334] on mat-cell "[DATE]" at bounding box center [519, 356] width 107 height 44
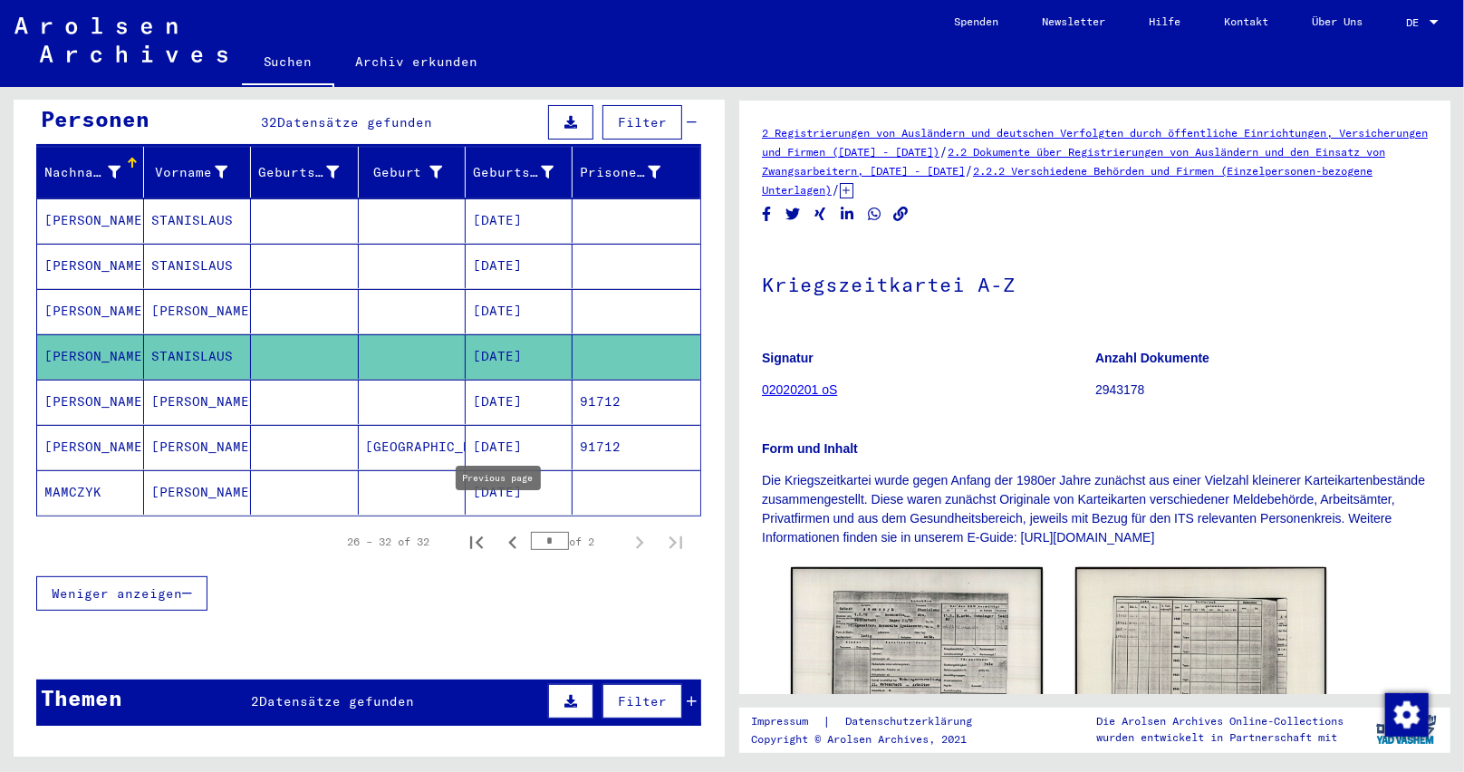
click at [500, 530] on icon "Previous page" at bounding box center [512, 542] width 25 height 25
type input "*"
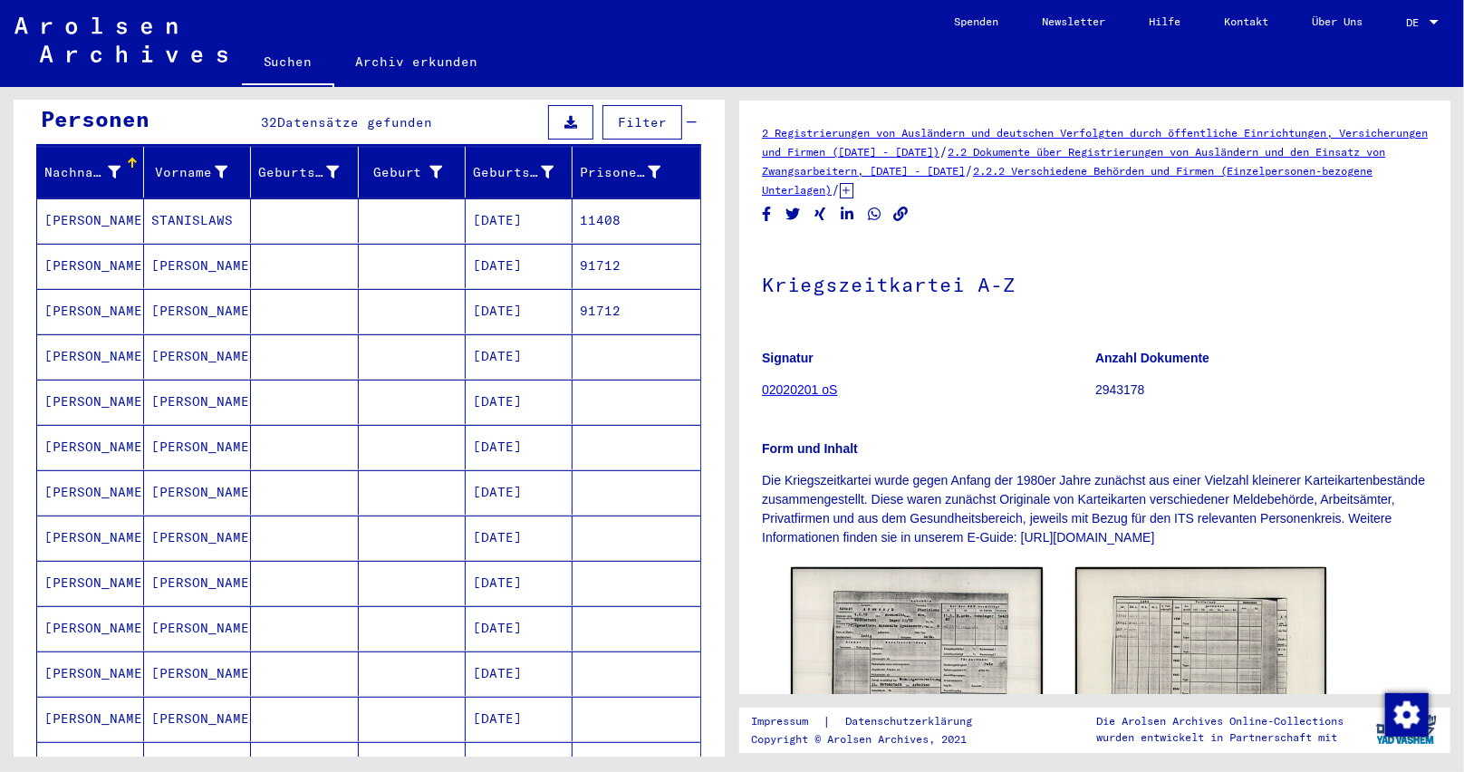
click at [517, 348] on mat-cell "[DATE]" at bounding box center [519, 356] width 107 height 44
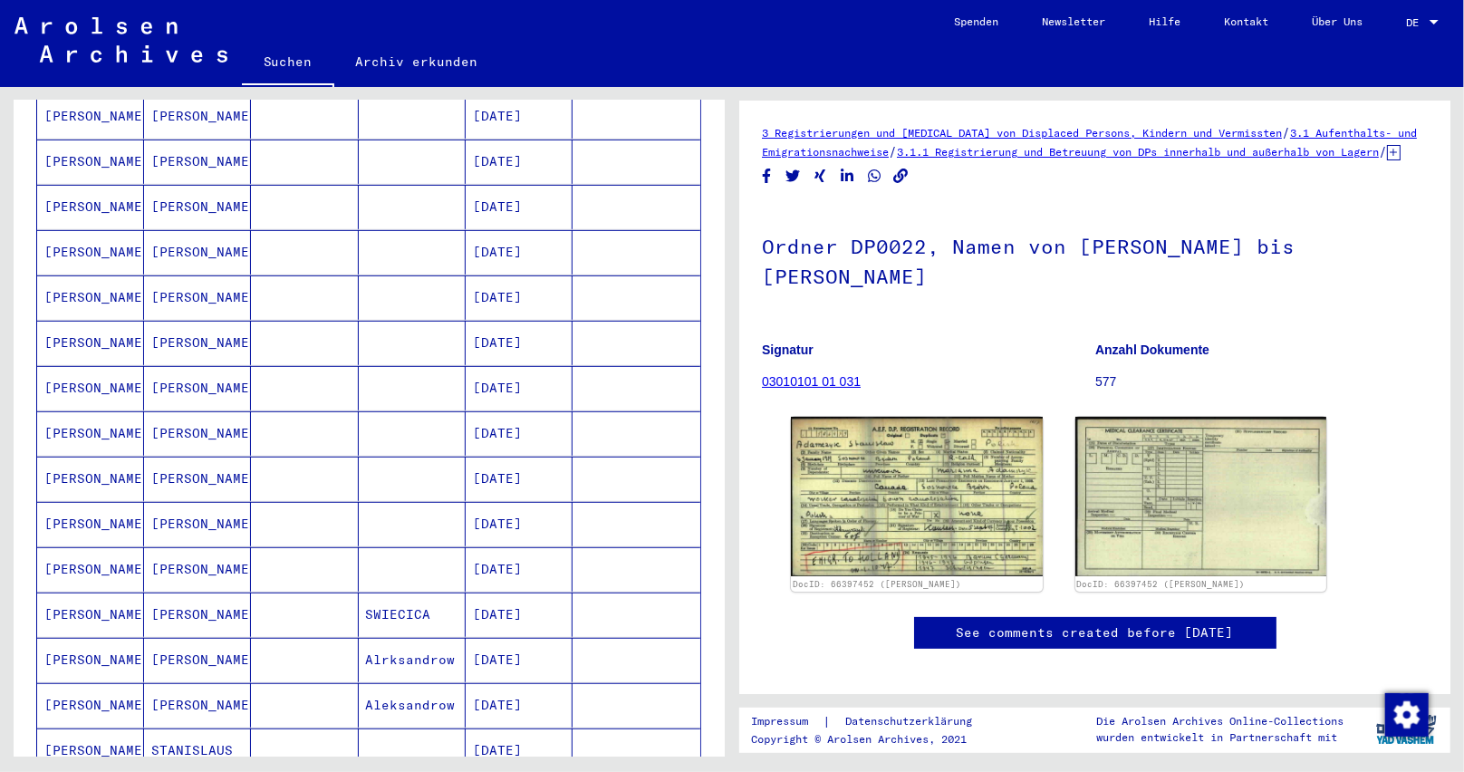
scroll to position [550, 0]
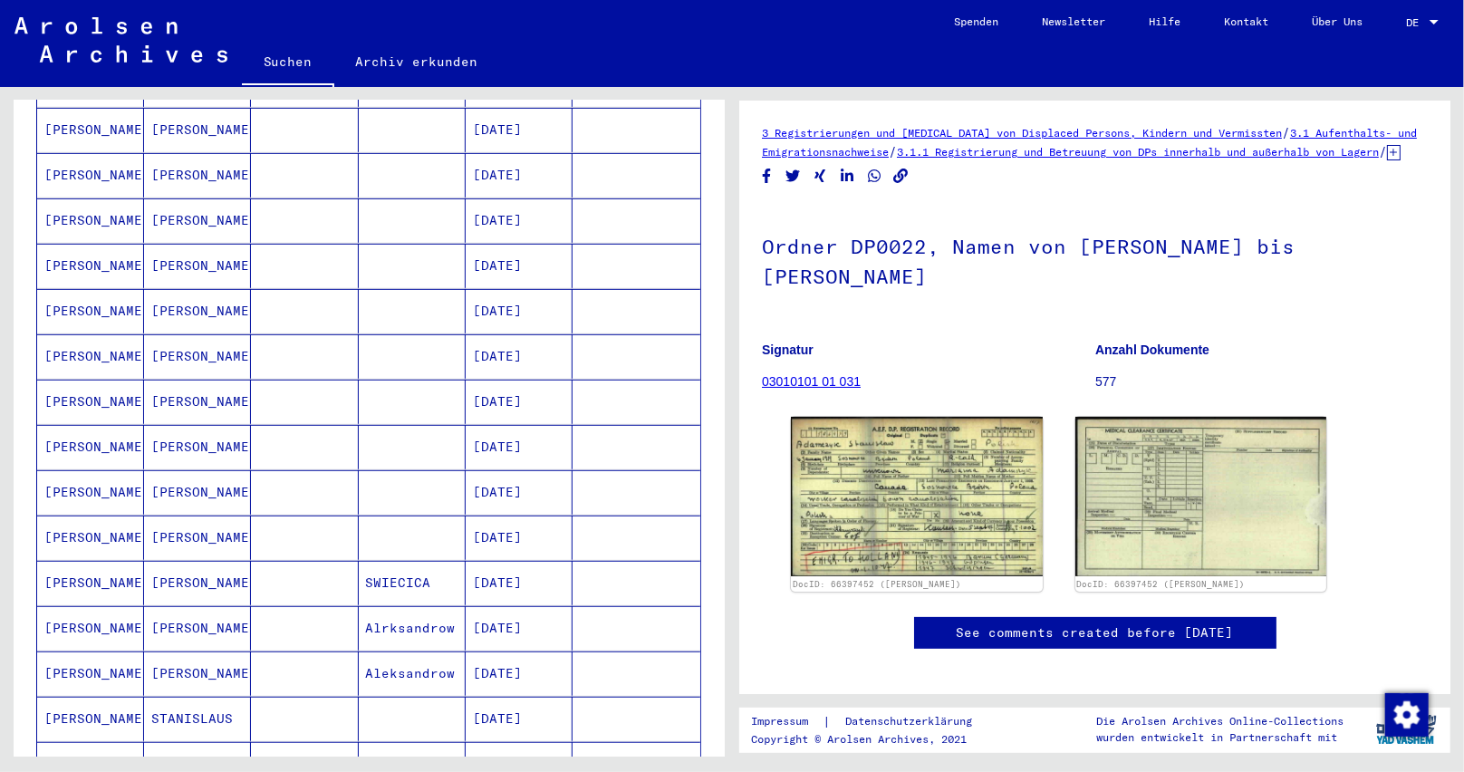
click at [532, 606] on mat-cell "[DATE]" at bounding box center [519, 628] width 107 height 44
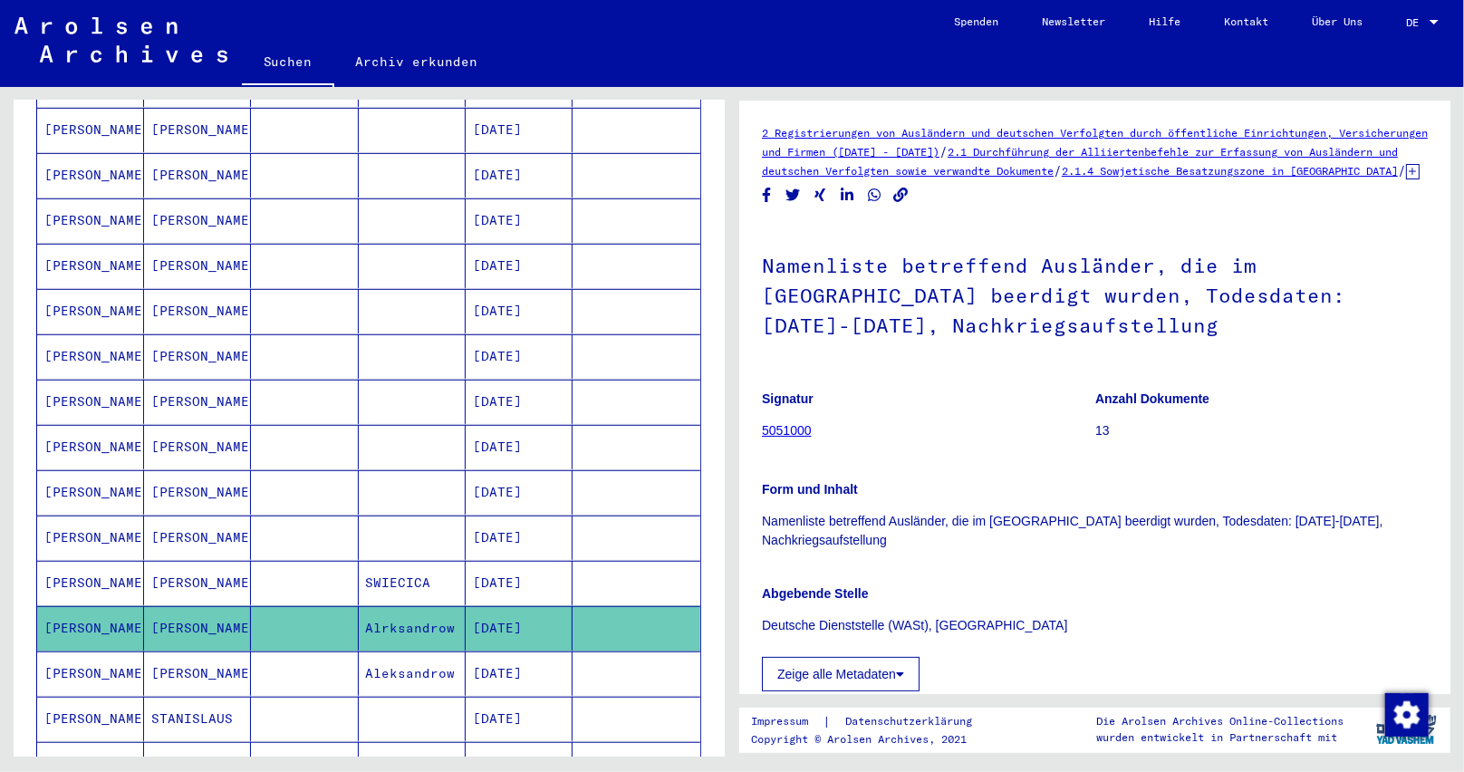
click at [990, 200] on div "2 Registrierungen von Ausländern und deutschen Verfolgten durch öffentliche Ein…" at bounding box center [1095, 510] width 666 height 775
click at [1406, 179] on icon at bounding box center [1413, 171] width 14 height 15
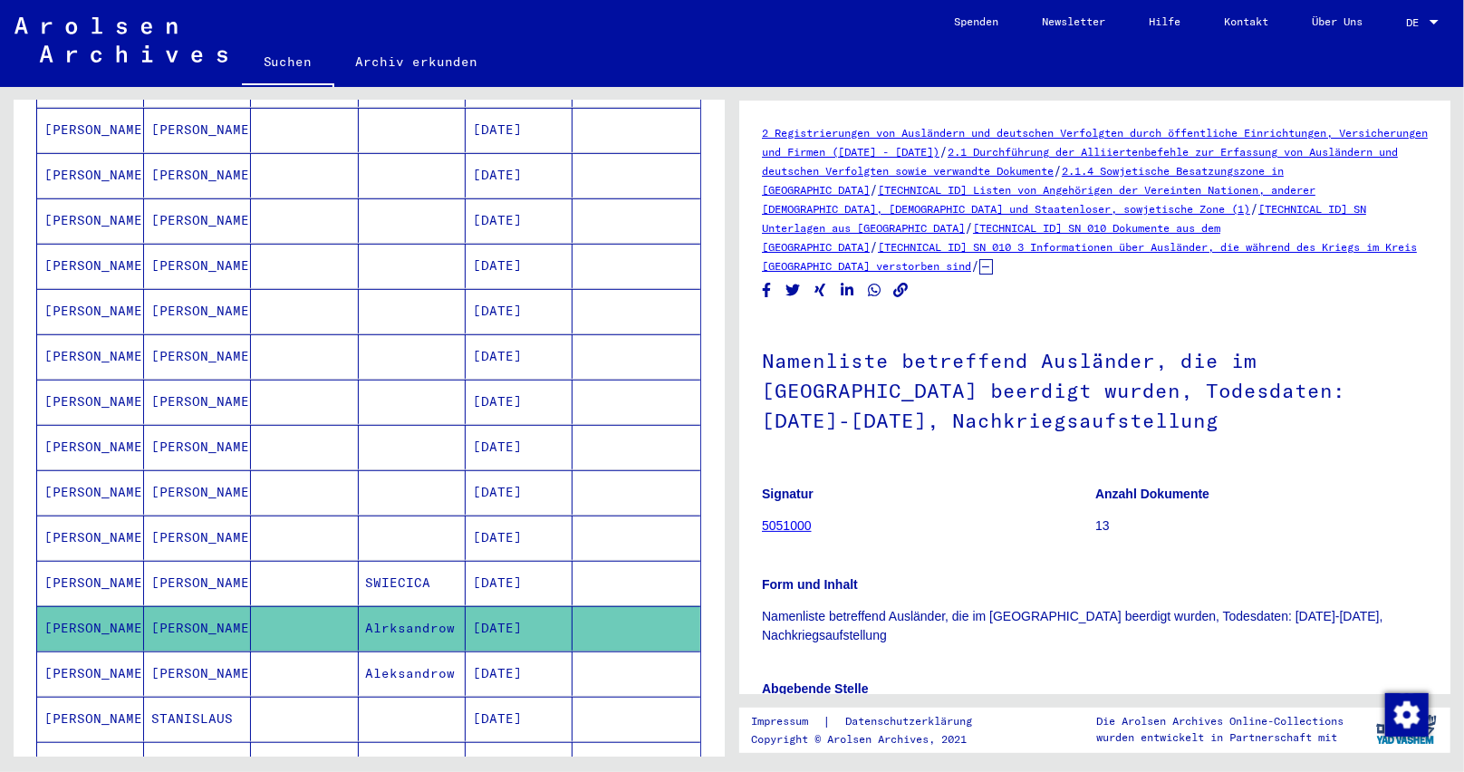
click at [492, 662] on mat-cell "[DATE]" at bounding box center [519, 673] width 107 height 44
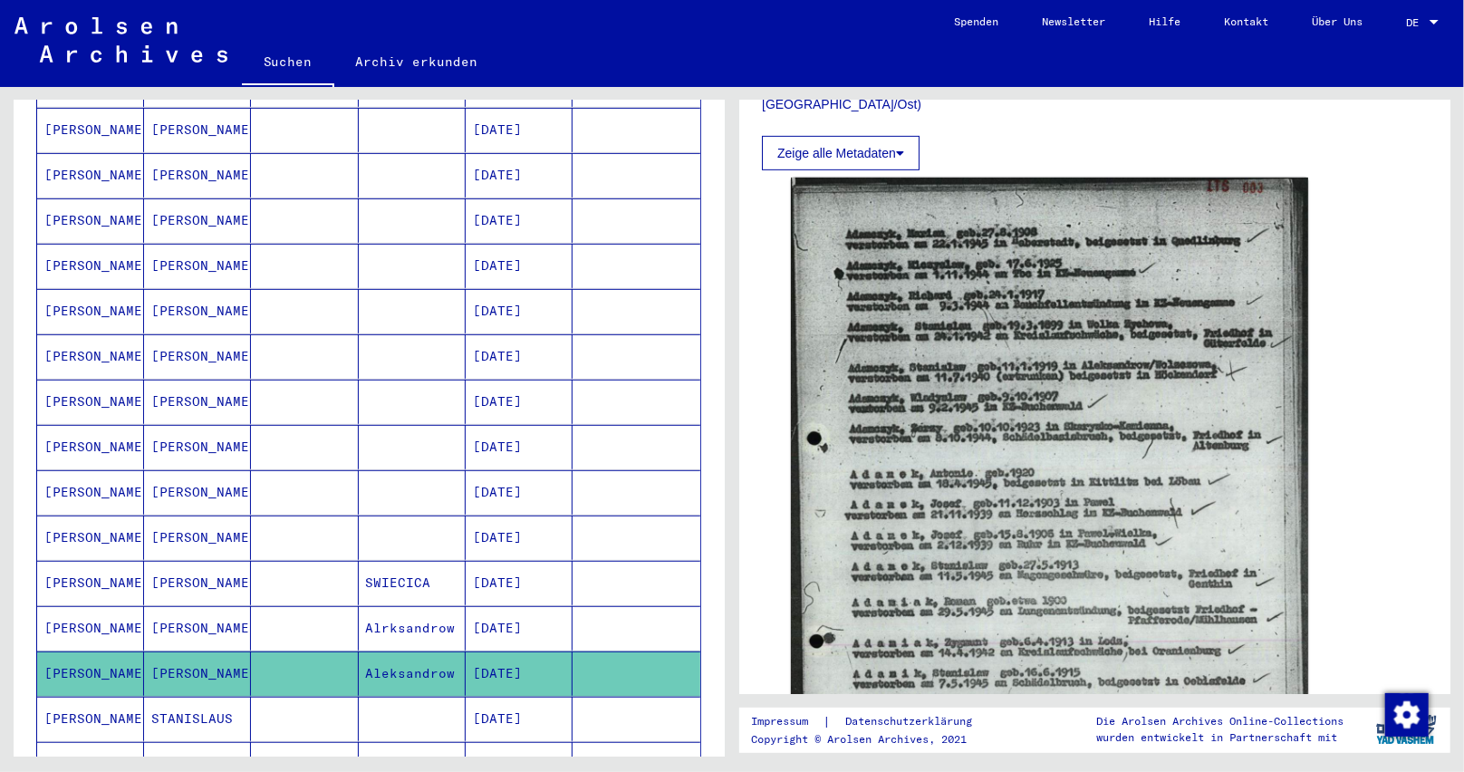
scroll to position [544, 0]
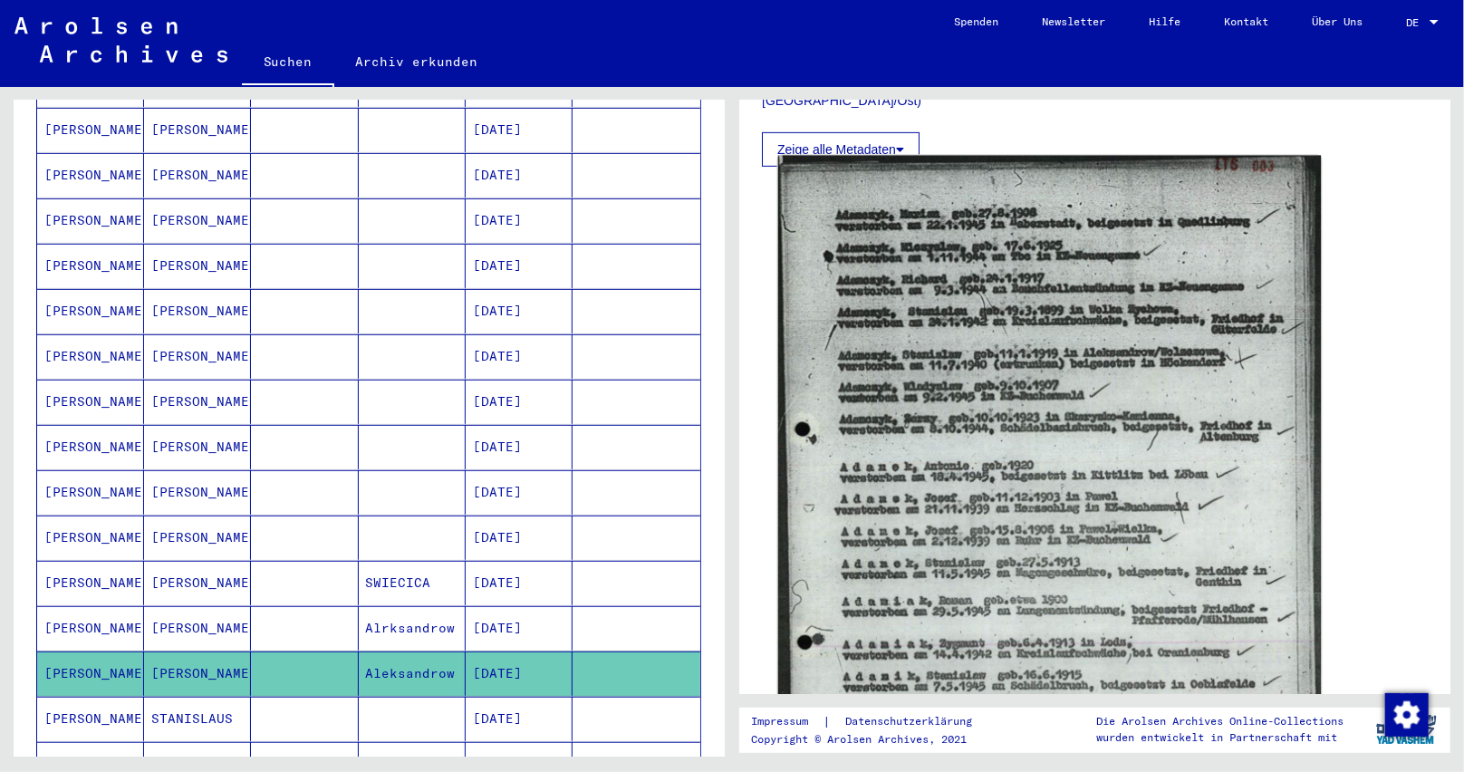
click at [1187, 378] on img at bounding box center [1050, 537] width 544 height 763
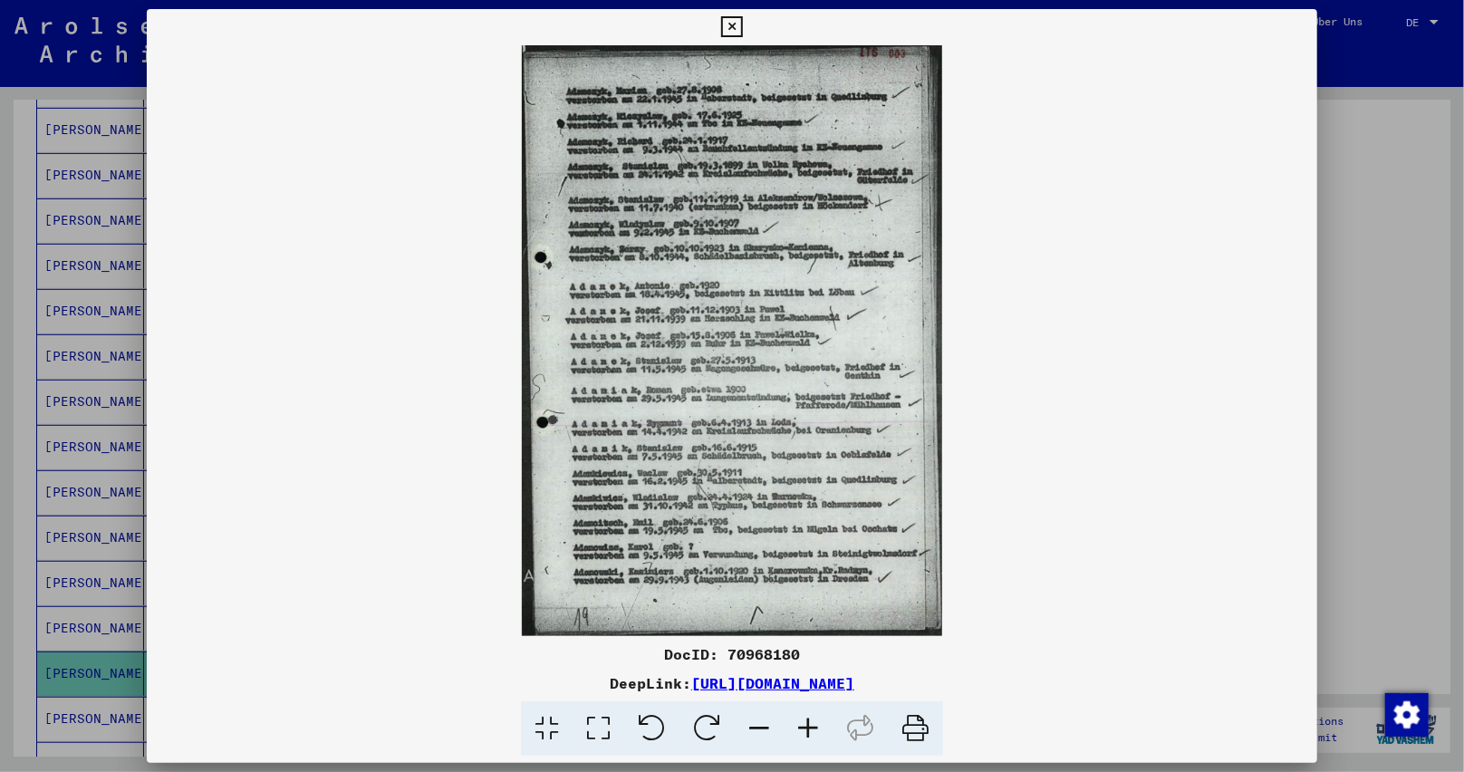
click at [815, 724] on icon at bounding box center [808, 728] width 49 height 55
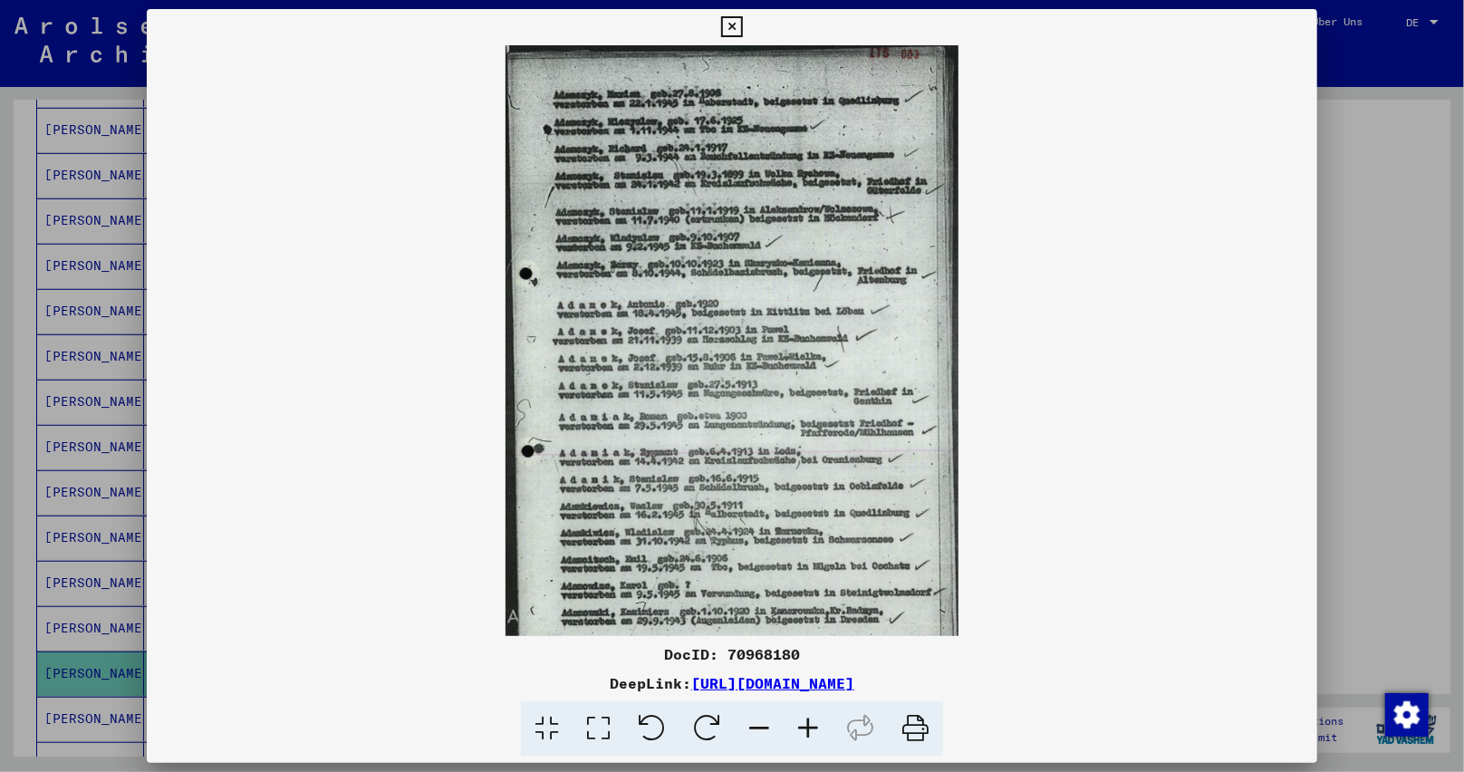
click at [815, 724] on icon at bounding box center [808, 728] width 49 height 55
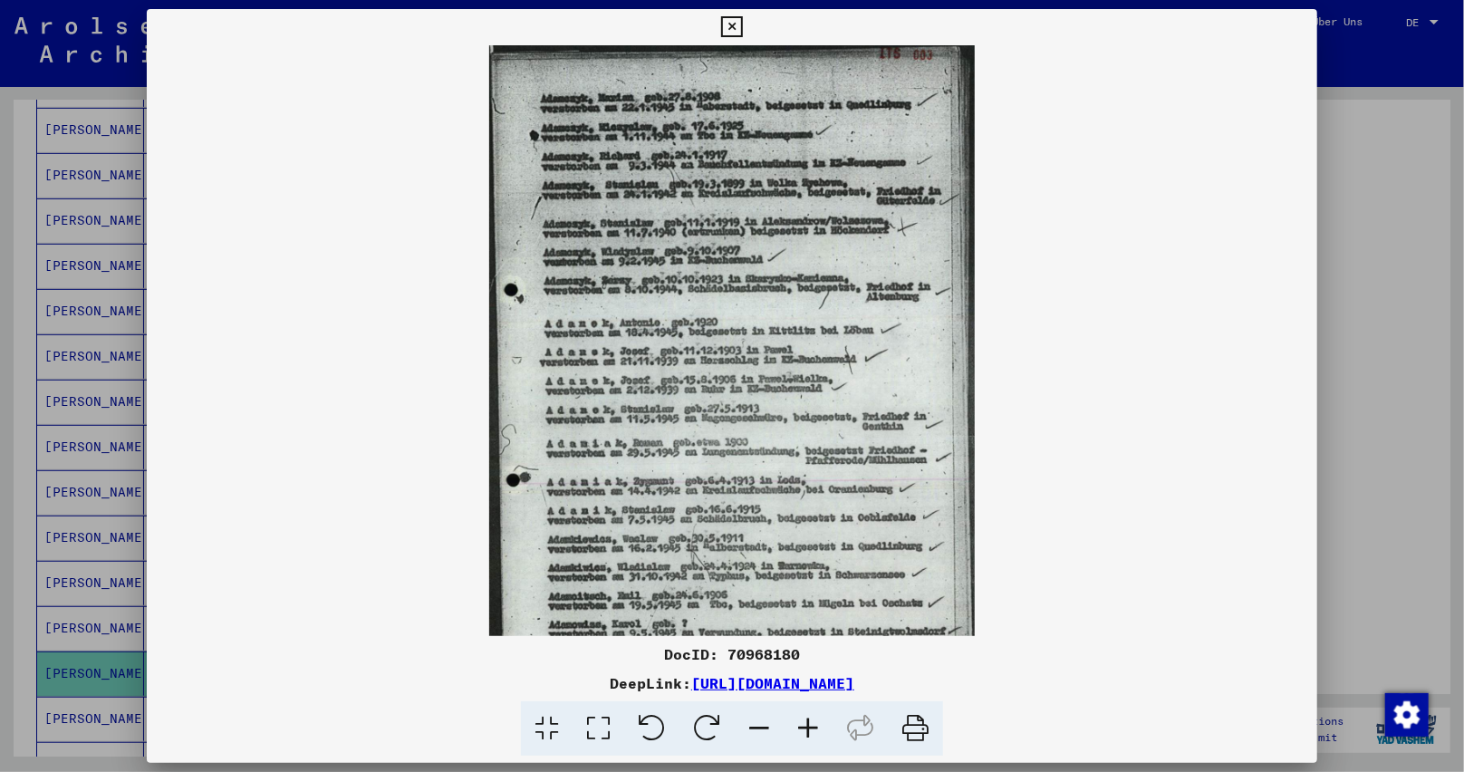
click at [815, 724] on icon at bounding box center [808, 728] width 49 height 55
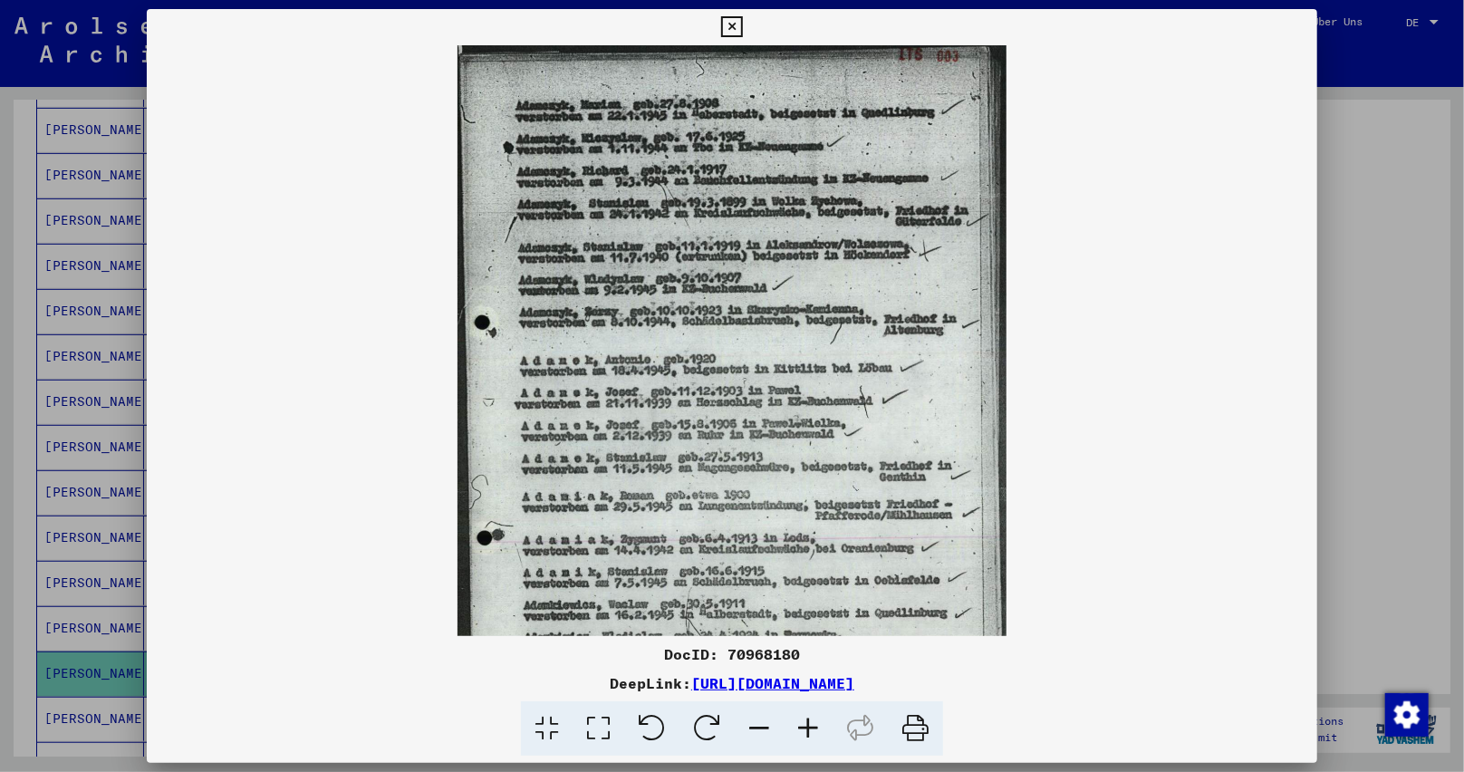
click at [815, 724] on icon at bounding box center [808, 728] width 49 height 55
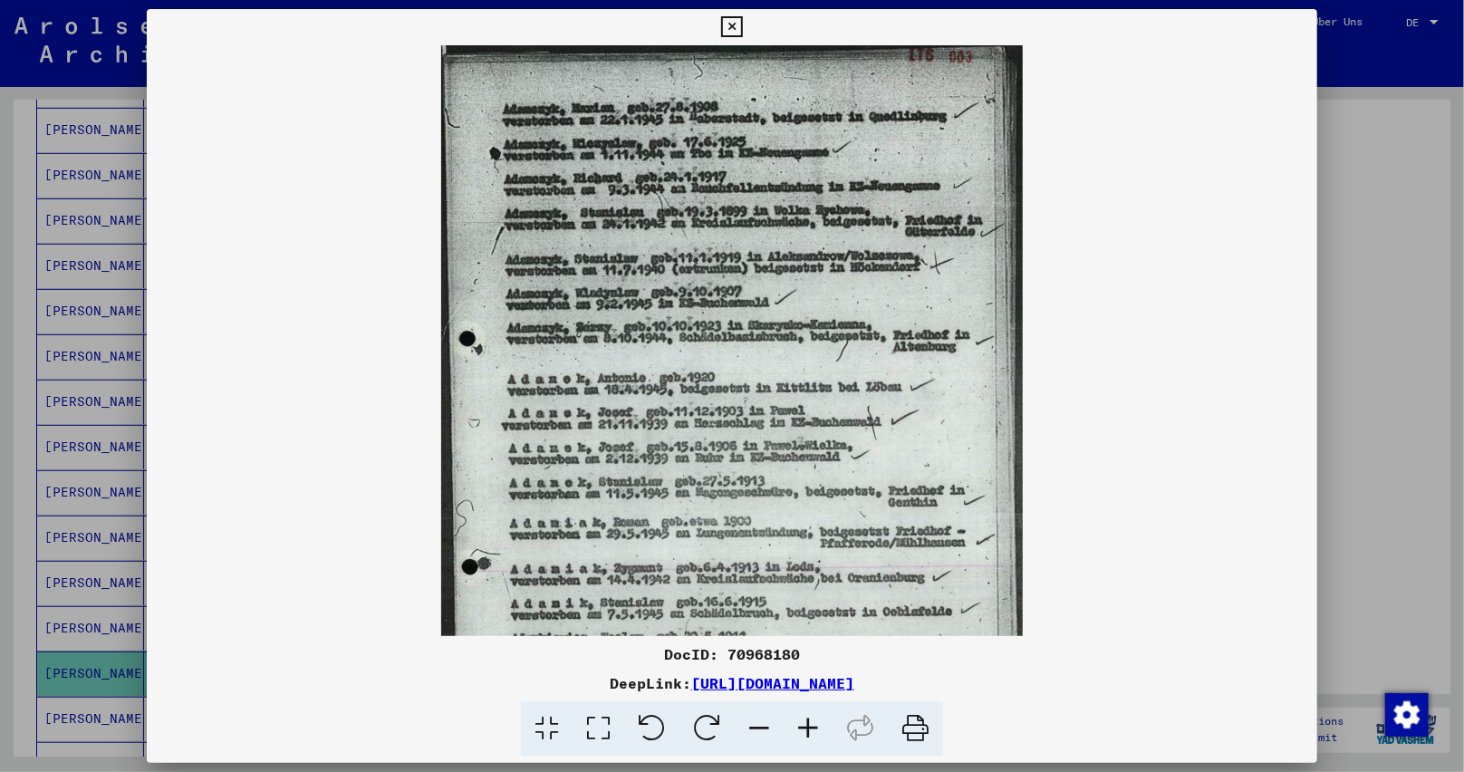
click at [815, 724] on icon at bounding box center [808, 728] width 49 height 55
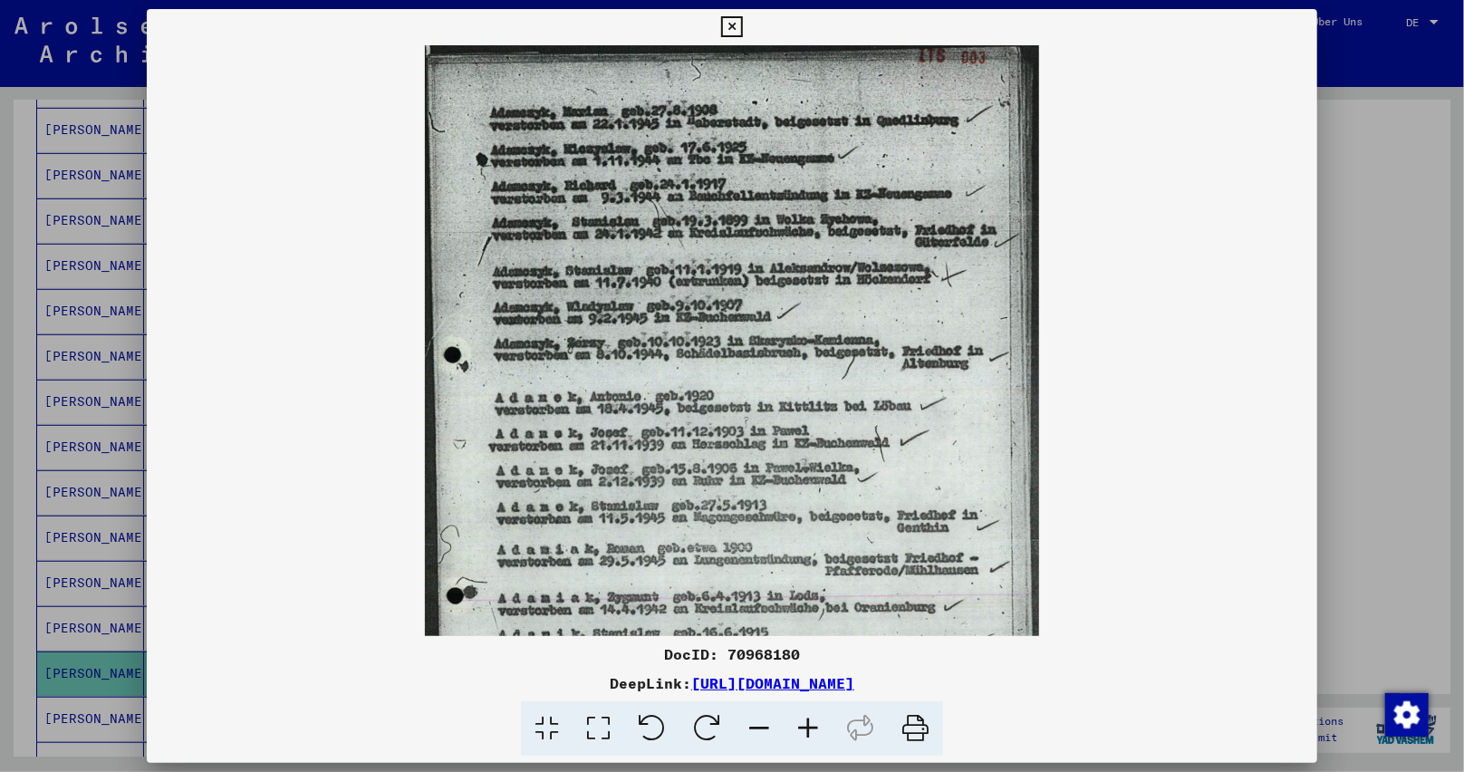
click at [815, 724] on icon at bounding box center [808, 728] width 49 height 55
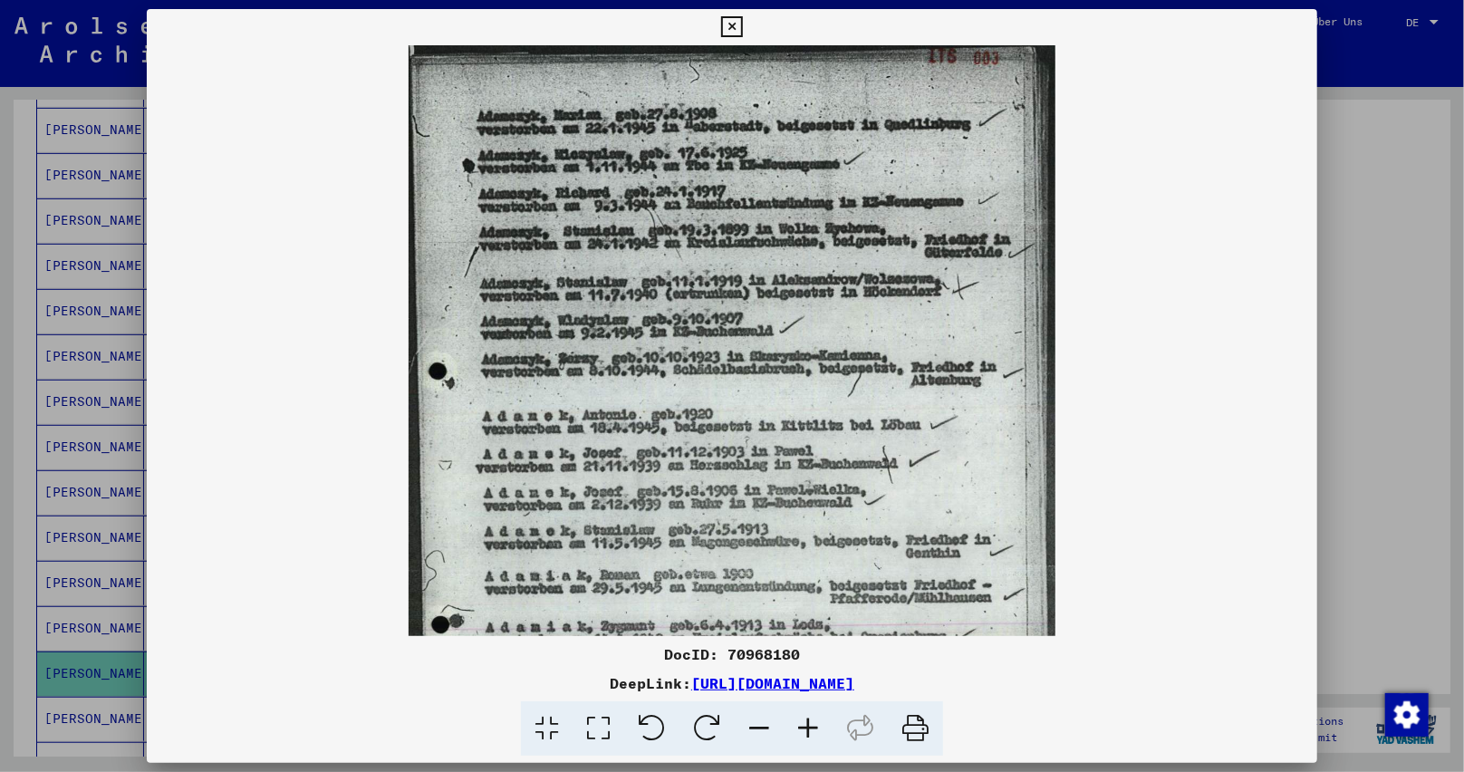
click at [815, 724] on icon at bounding box center [808, 728] width 49 height 55
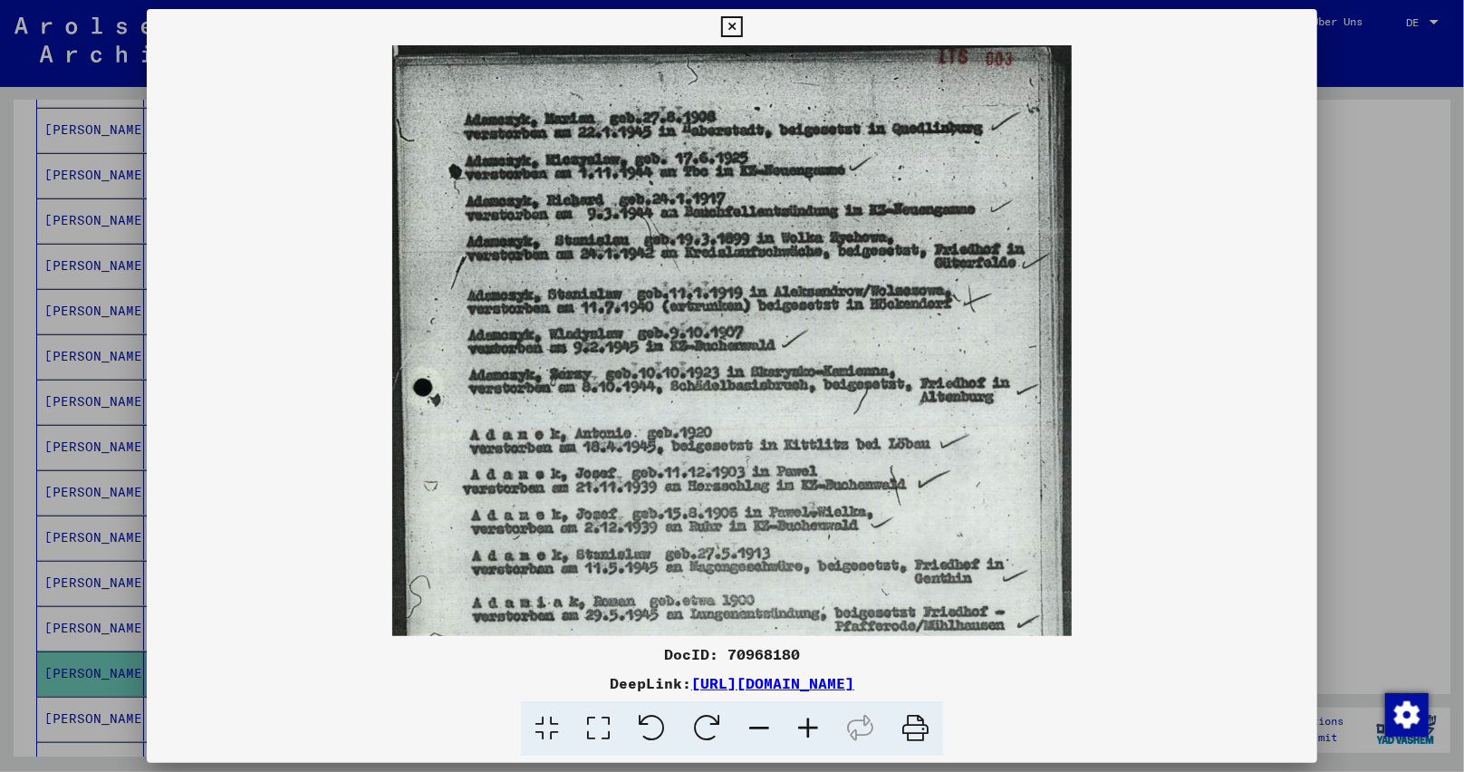
click at [815, 724] on icon at bounding box center [808, 728] width 49 height 55
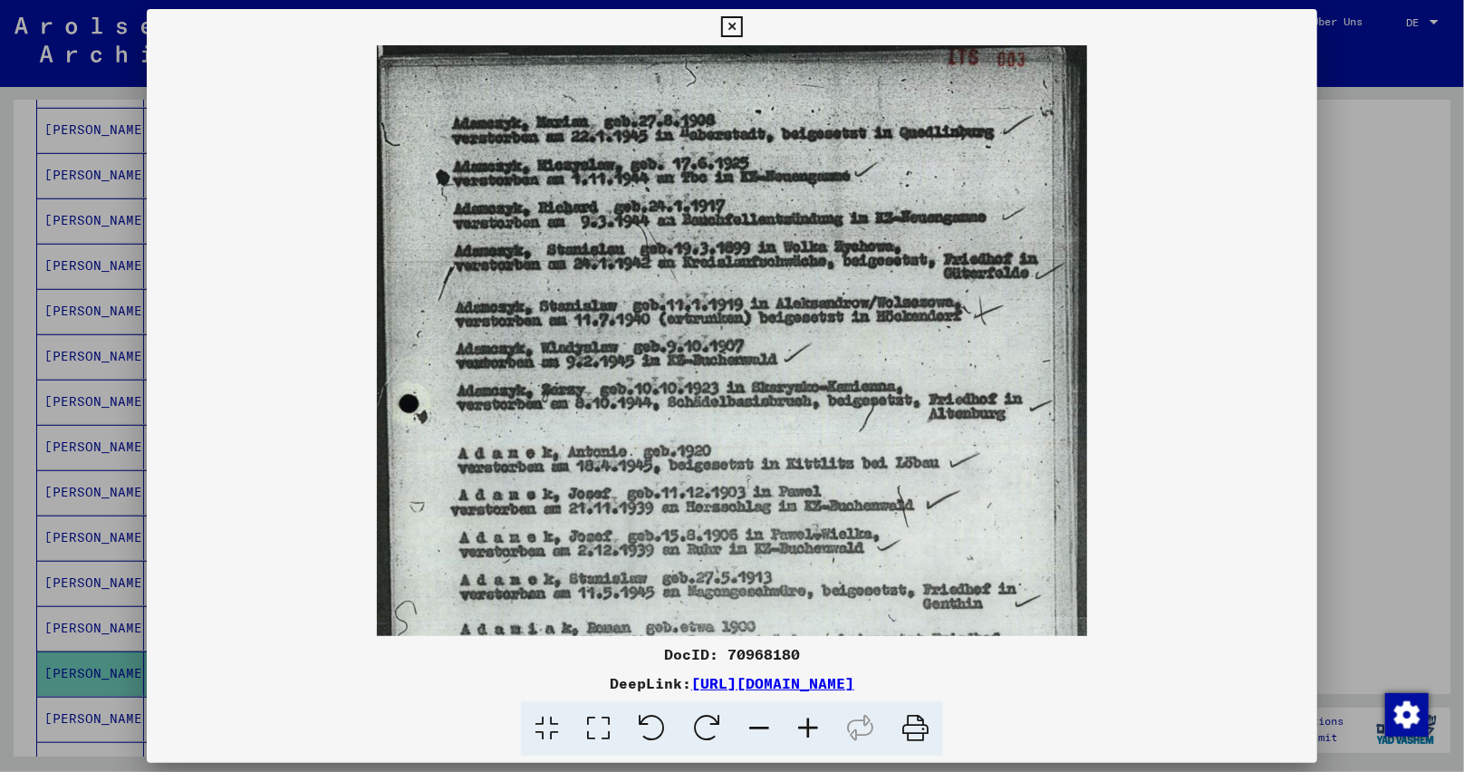
click at [815, 724] on icon at bounding box center [808, 728] width 49 height 55
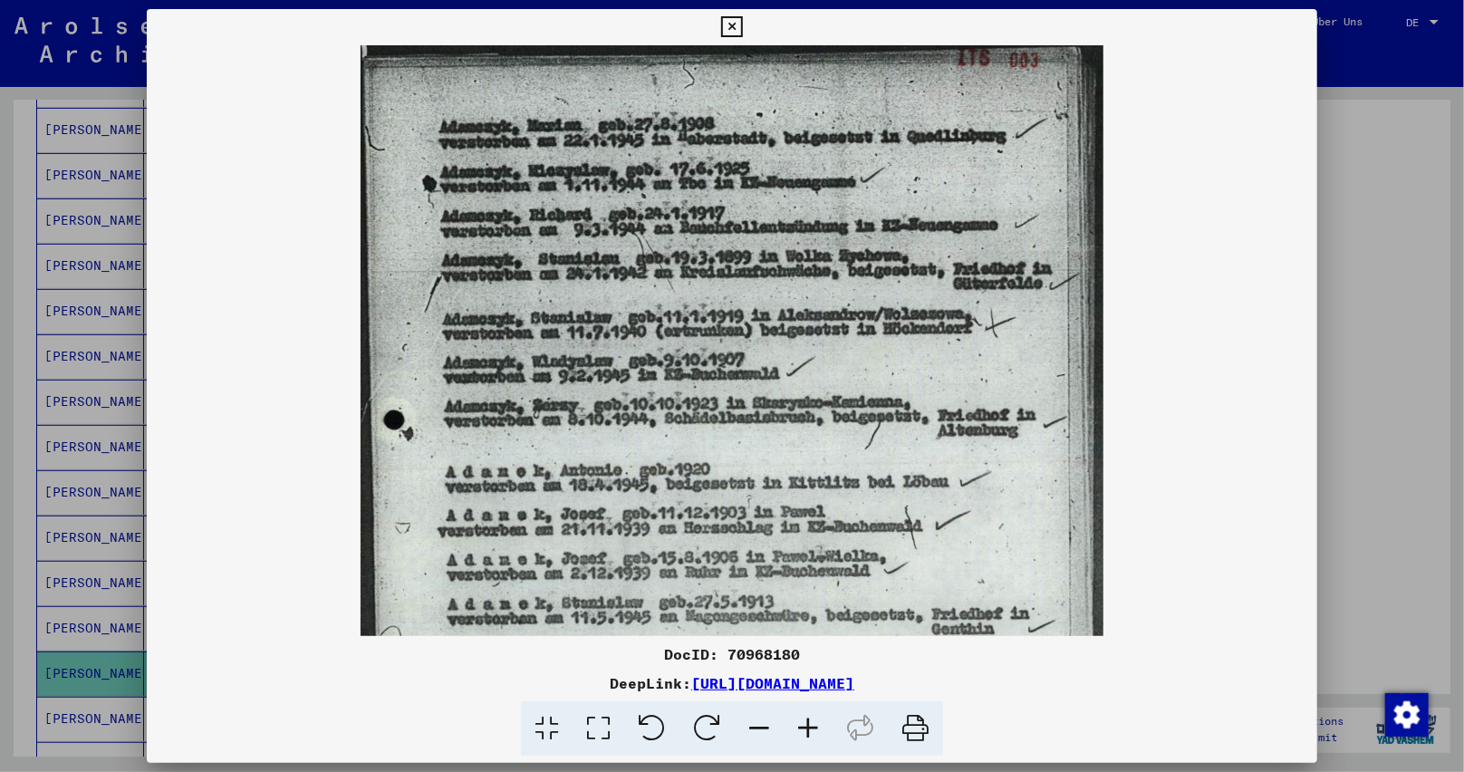
click at [815, 724] on icon at bounding box center [808, 728] width 49 height 55
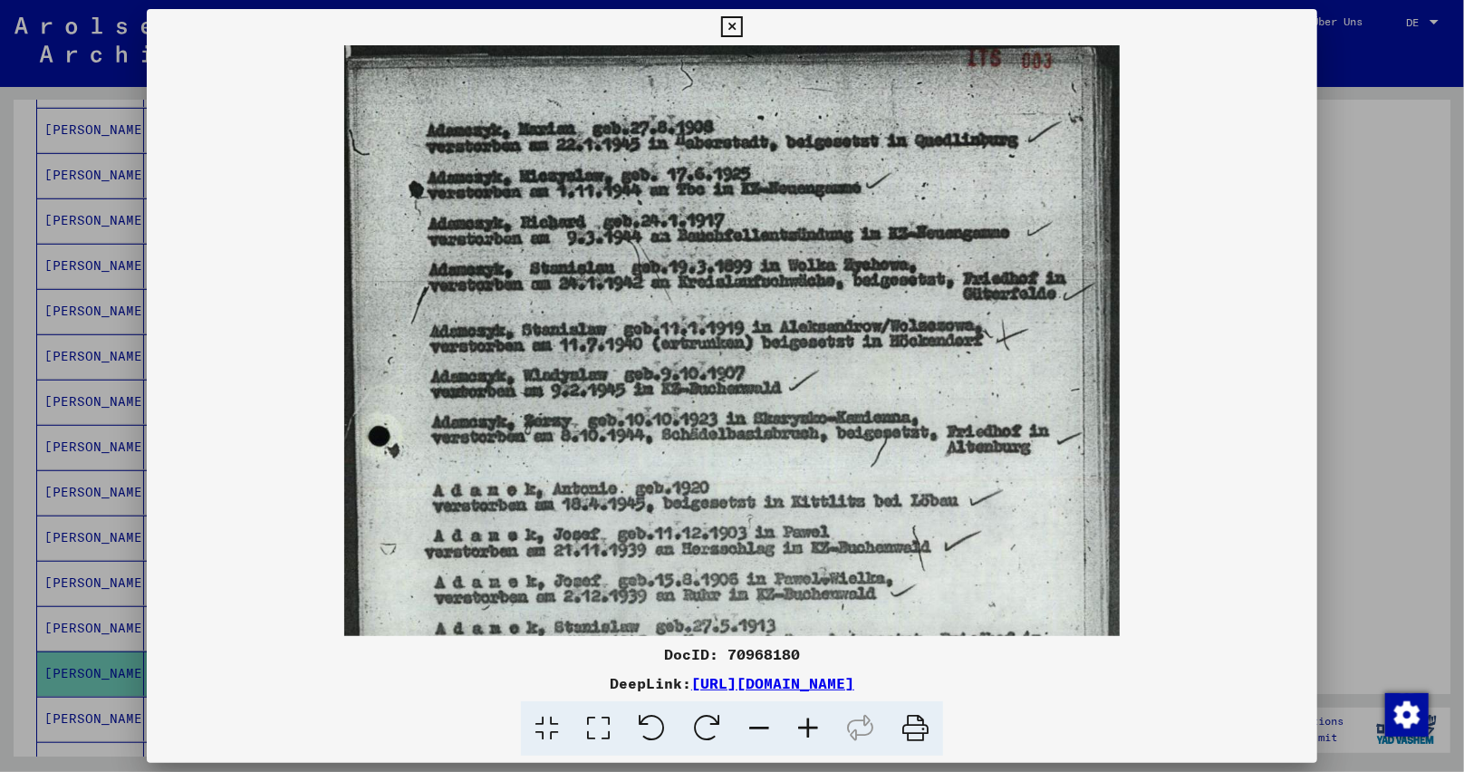
click at [815, 724] on icon at bounding box center [808, 728] width 49 height 55
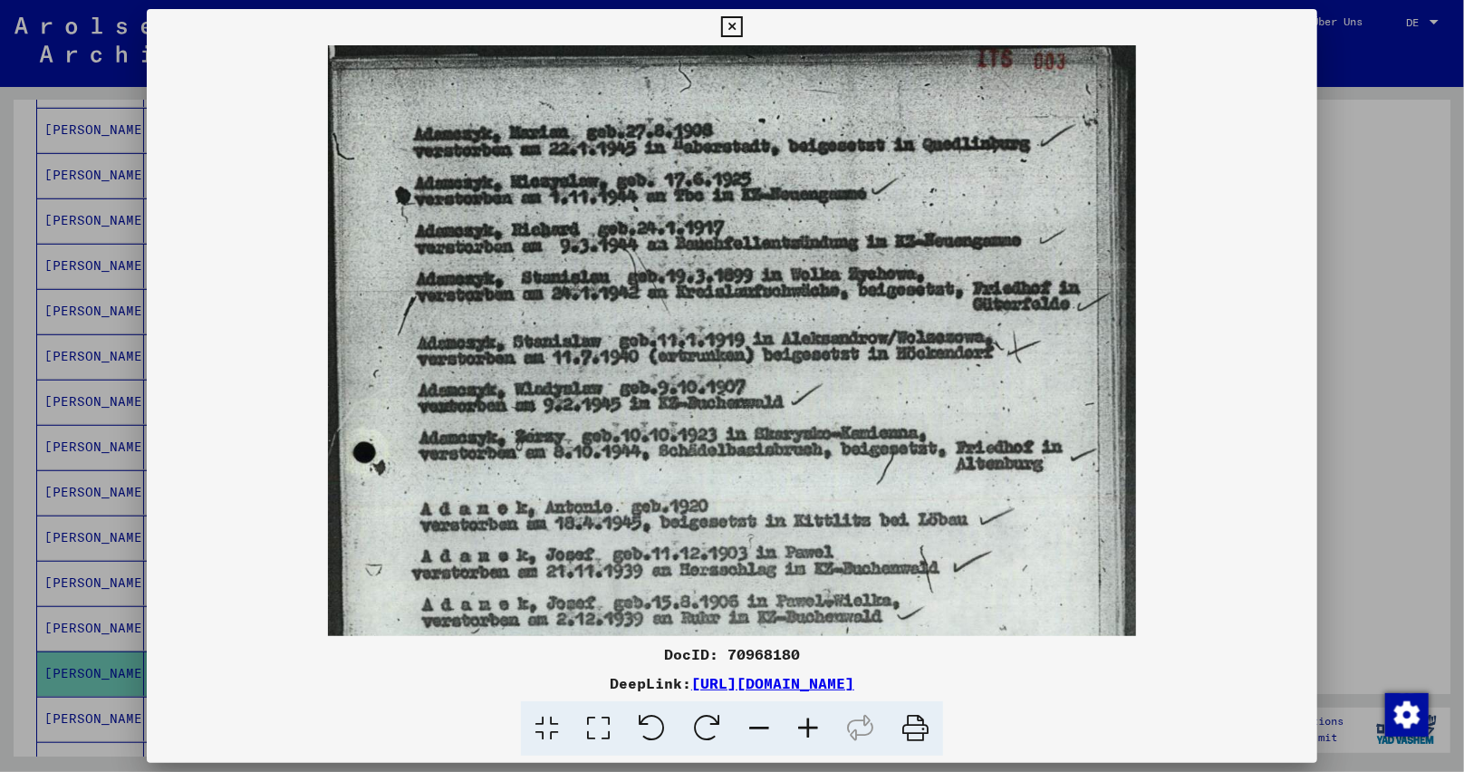
click at [815, 724] on icon at bounding box center [808, 728] width 49 height 55
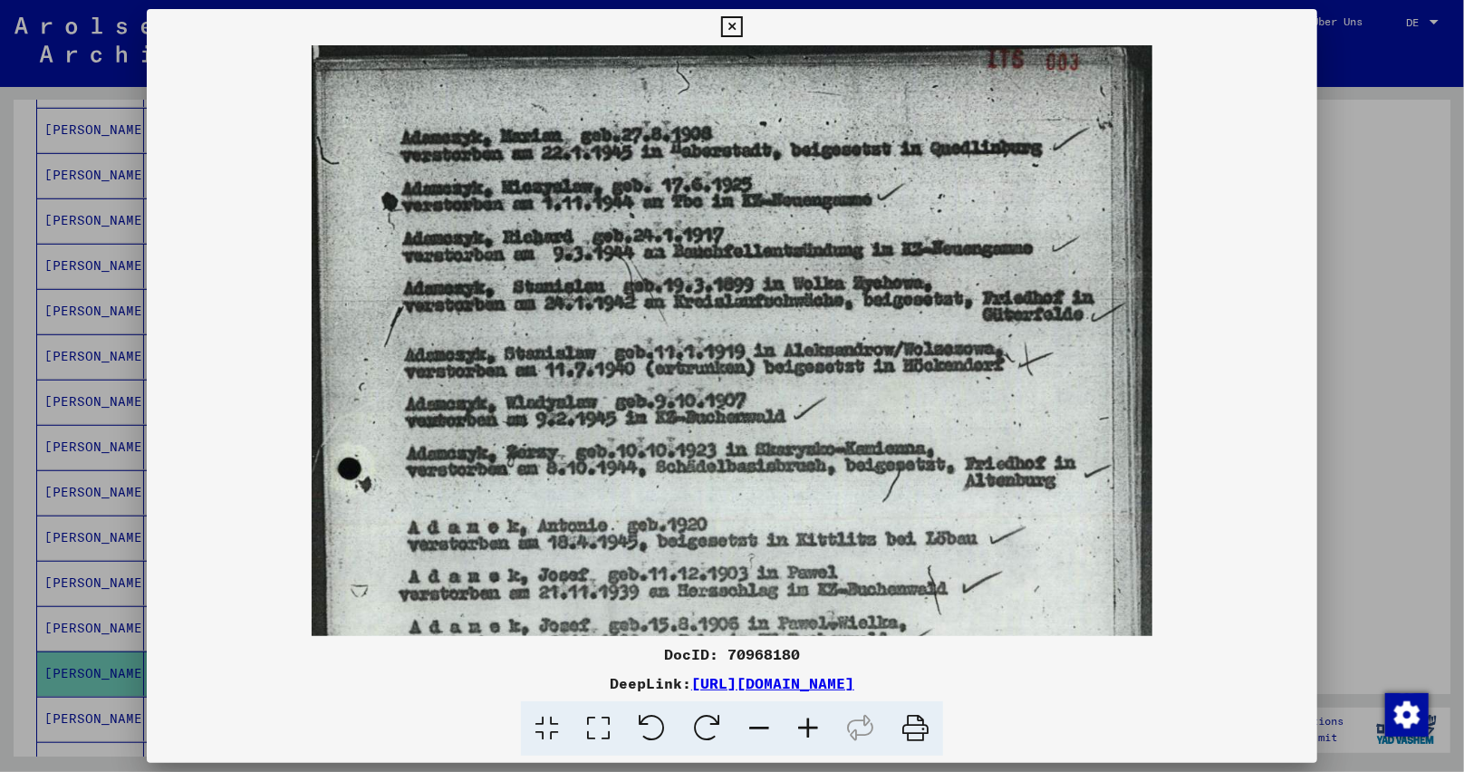
click at [815, 724] on icon at bounding box center [808, 728] width 49 height 55
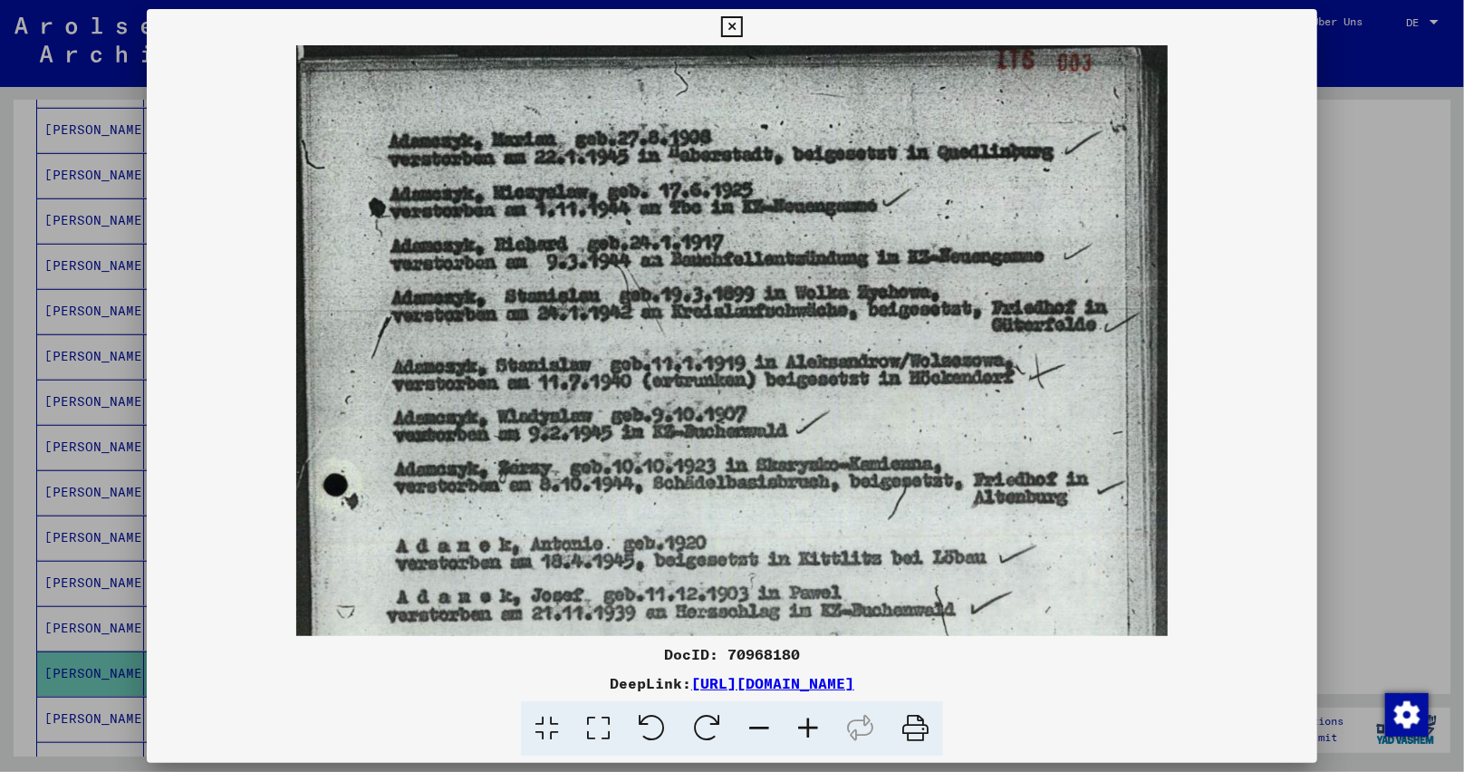
click at [815, 724] on icon at bounding box center [808, 728] width 49 height 55
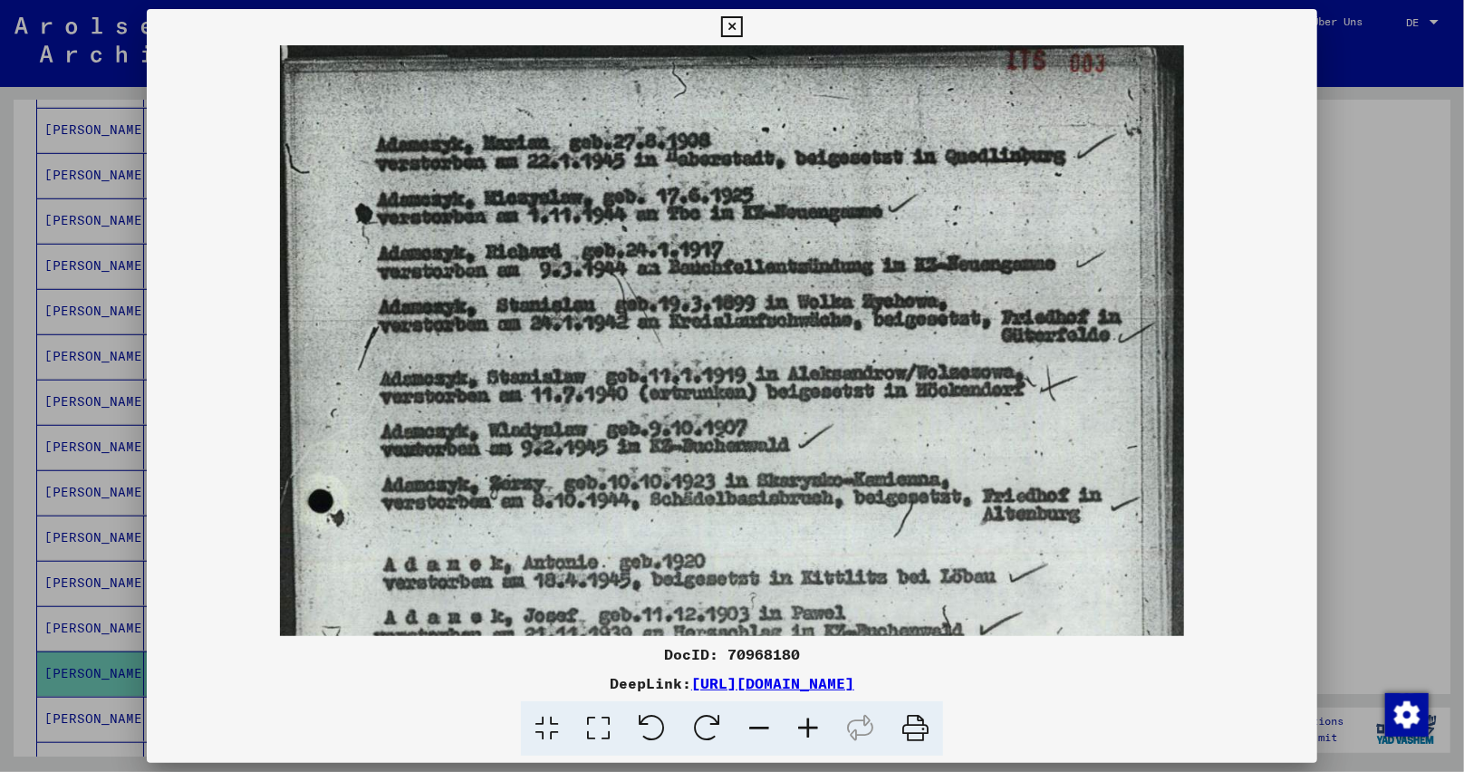
click at [815, 724] on icon at bounding box center [808, 728] width 49 height 55
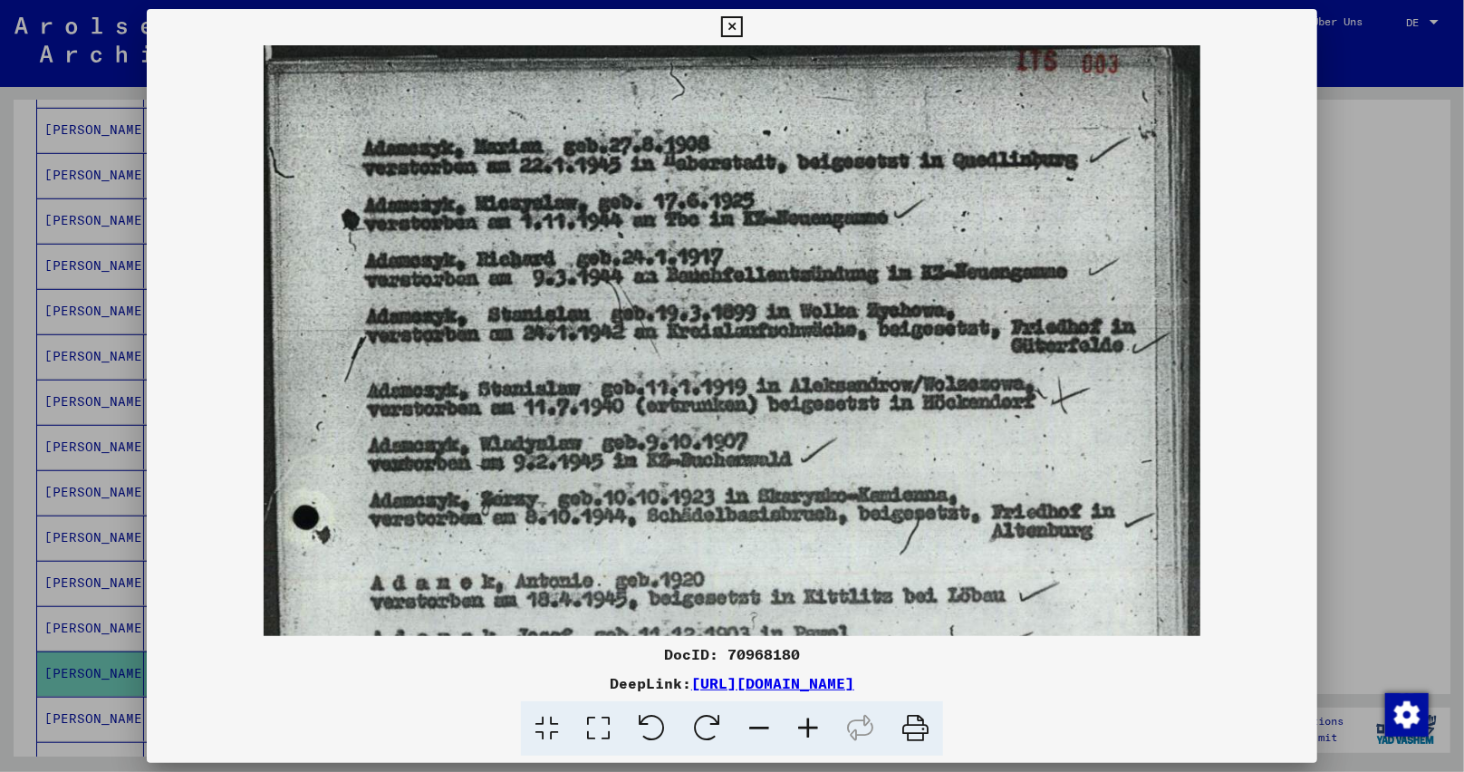
click at [815, 724] on icon at bounding box center [808, 728] width 49 height 55
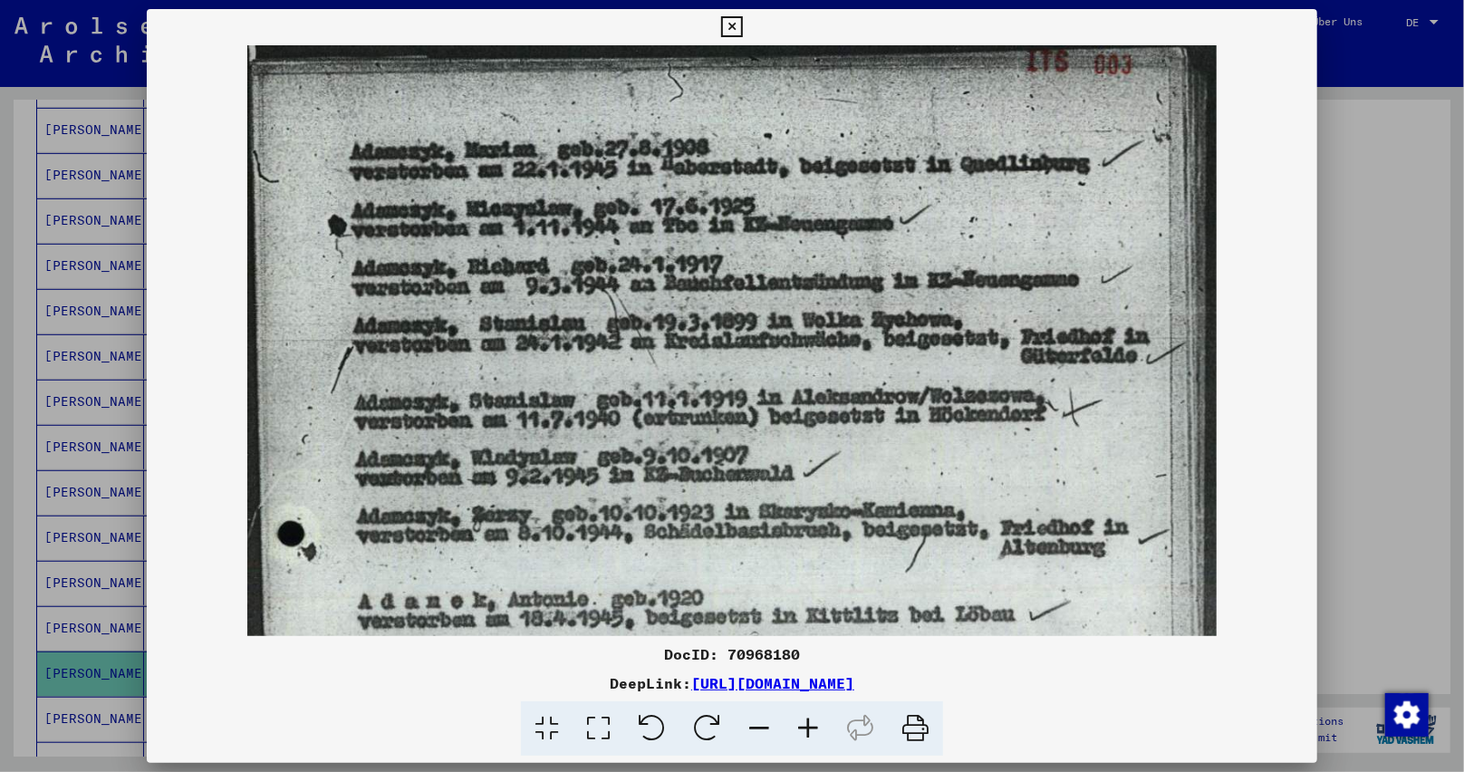
click at [815, 724] on icon at bounding box center [808, 728] width 49 height 55
click at [810, 721] on icon at bounding box center [808, 728] width 49 height 55
drag, startPoint x: 744, startPoint y: 29, endPoint x: 723, endPoint y: 40, distance: 23.5
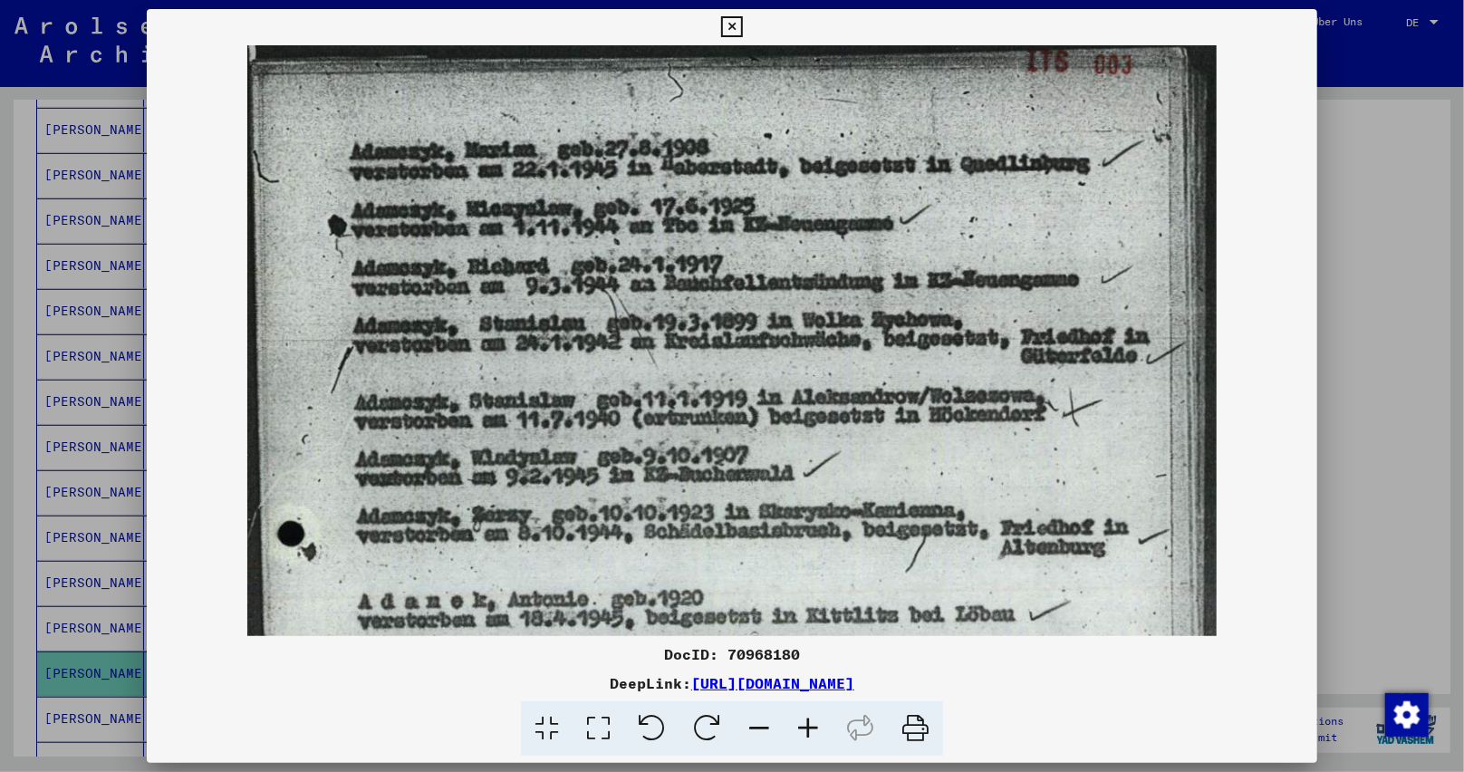
click at [739, 30] on button at bounding box center [732, 27] width 32 height 36
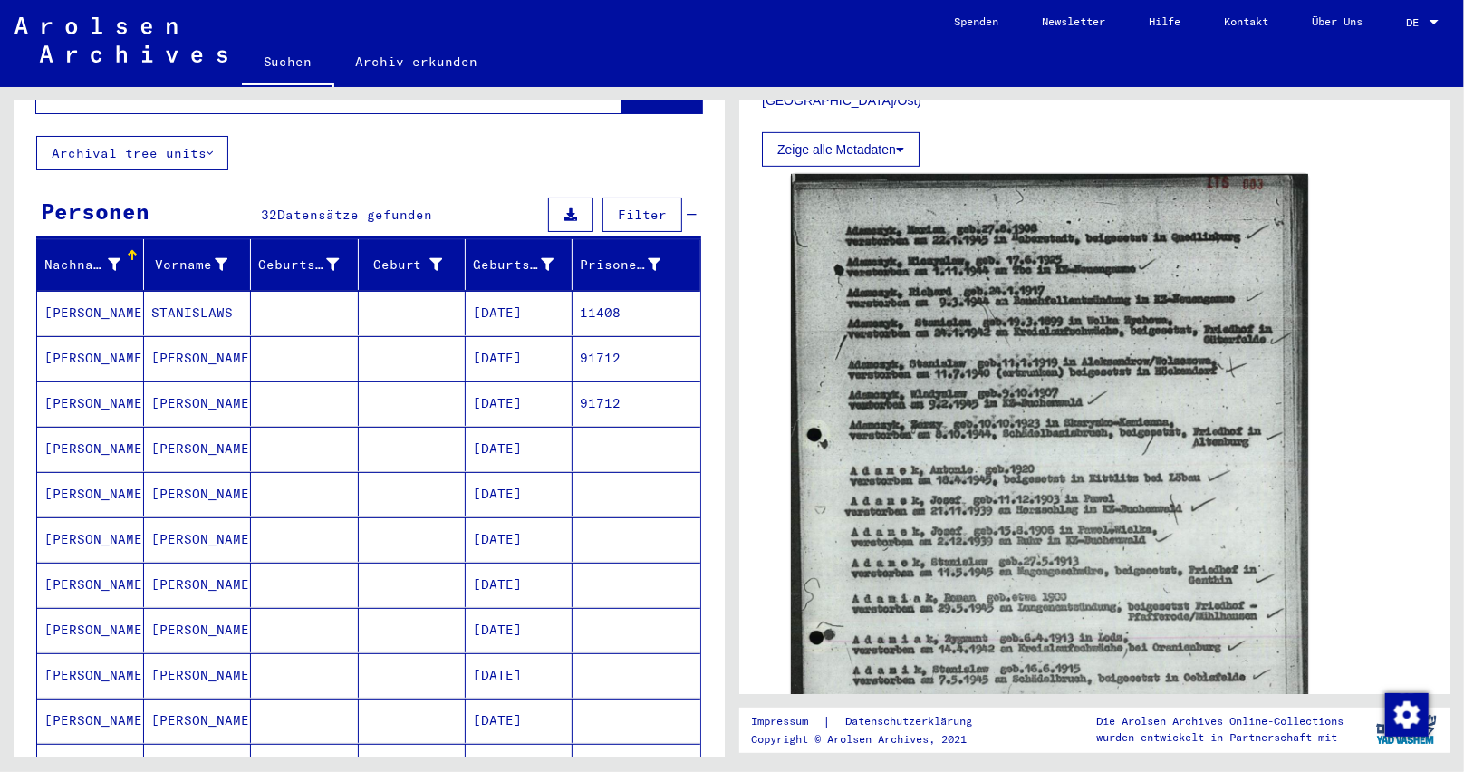
scroll to position [0, 0]
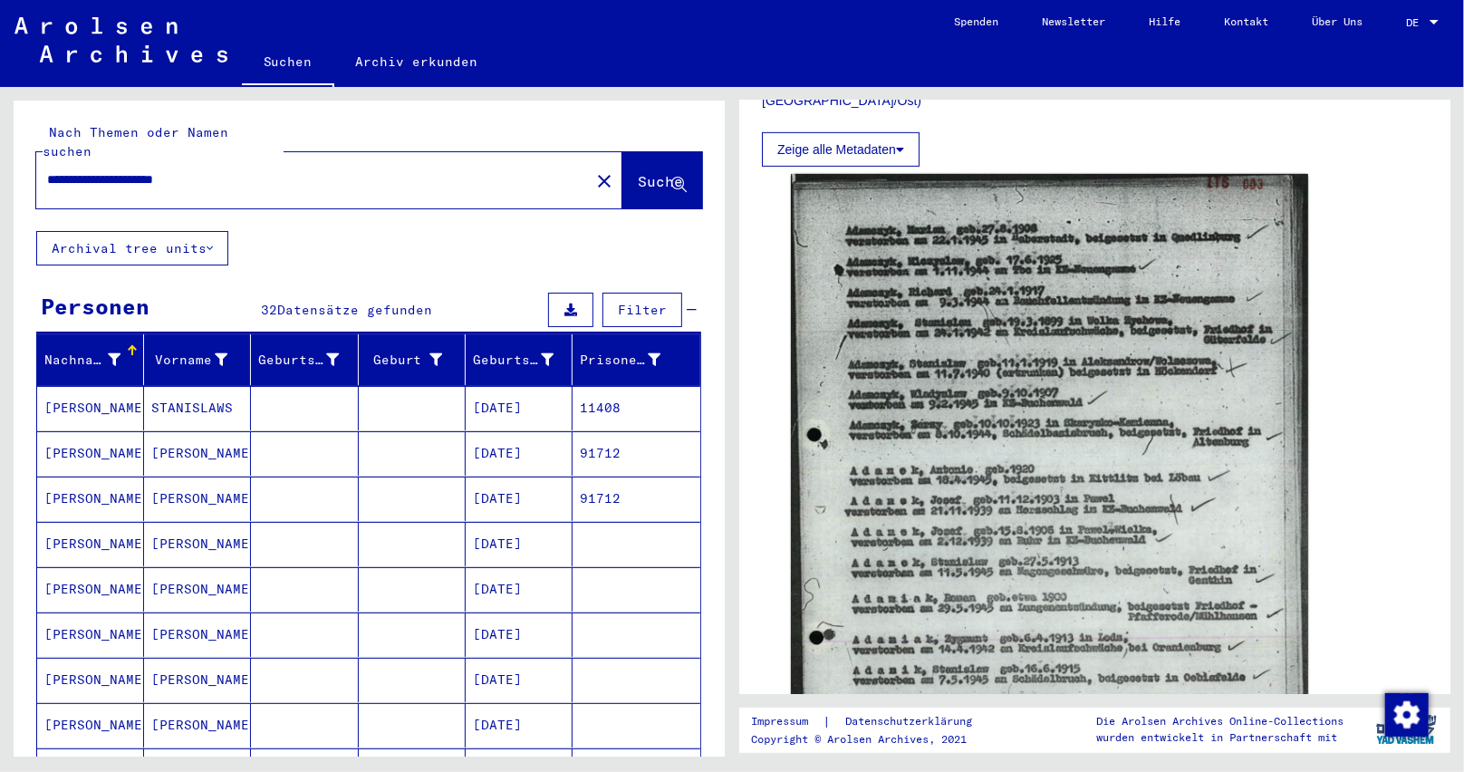
drag, startPoint x: 253, startPoint y: 159, endPoint x: 0, endPoint y: 161, distance: 252.8
click at [0, 161] on div "**********" at bounding box center [366, 422] width 732 height 670
paste input "text"
type input "**********"
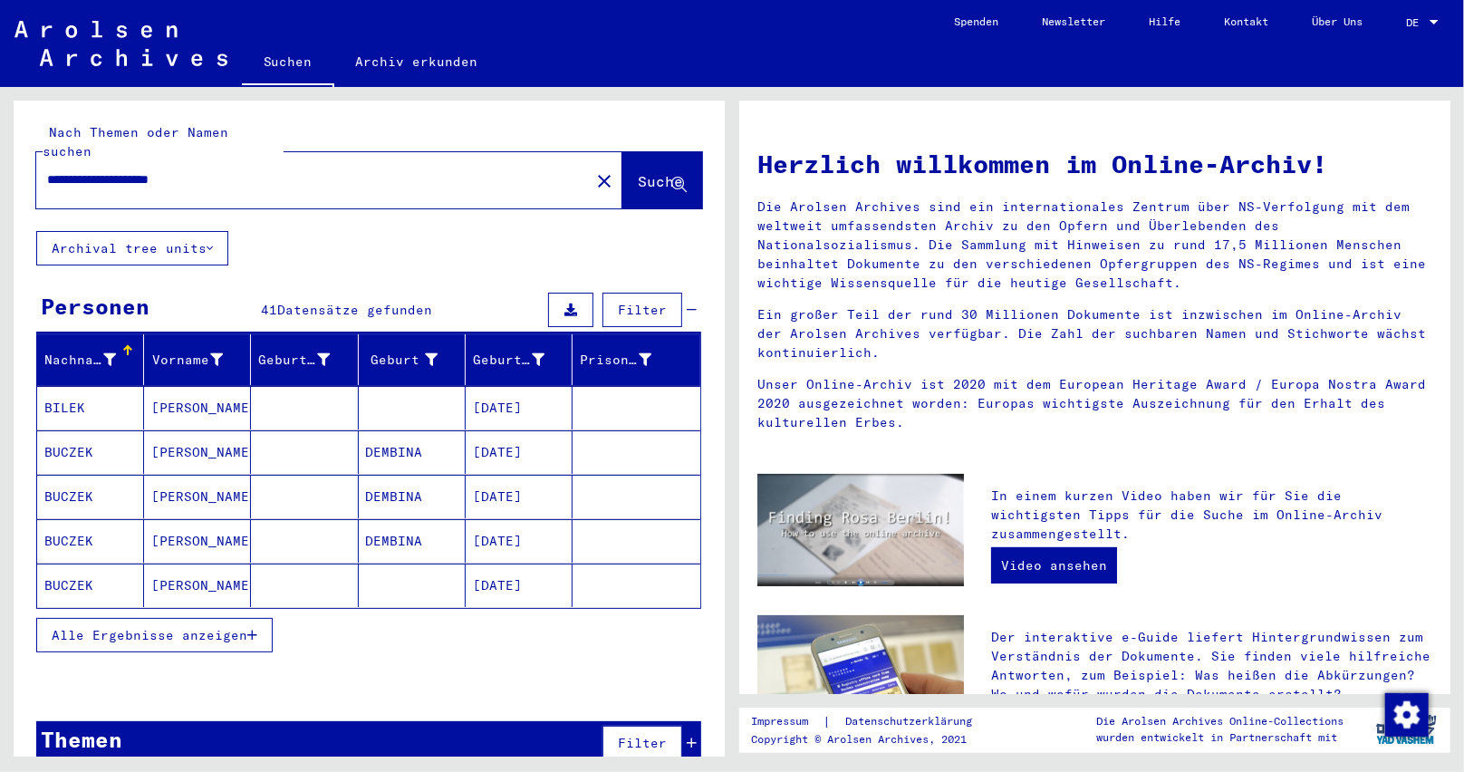
click at [103, 353] on icon at bounding box center [109, 359] width 13 height 13
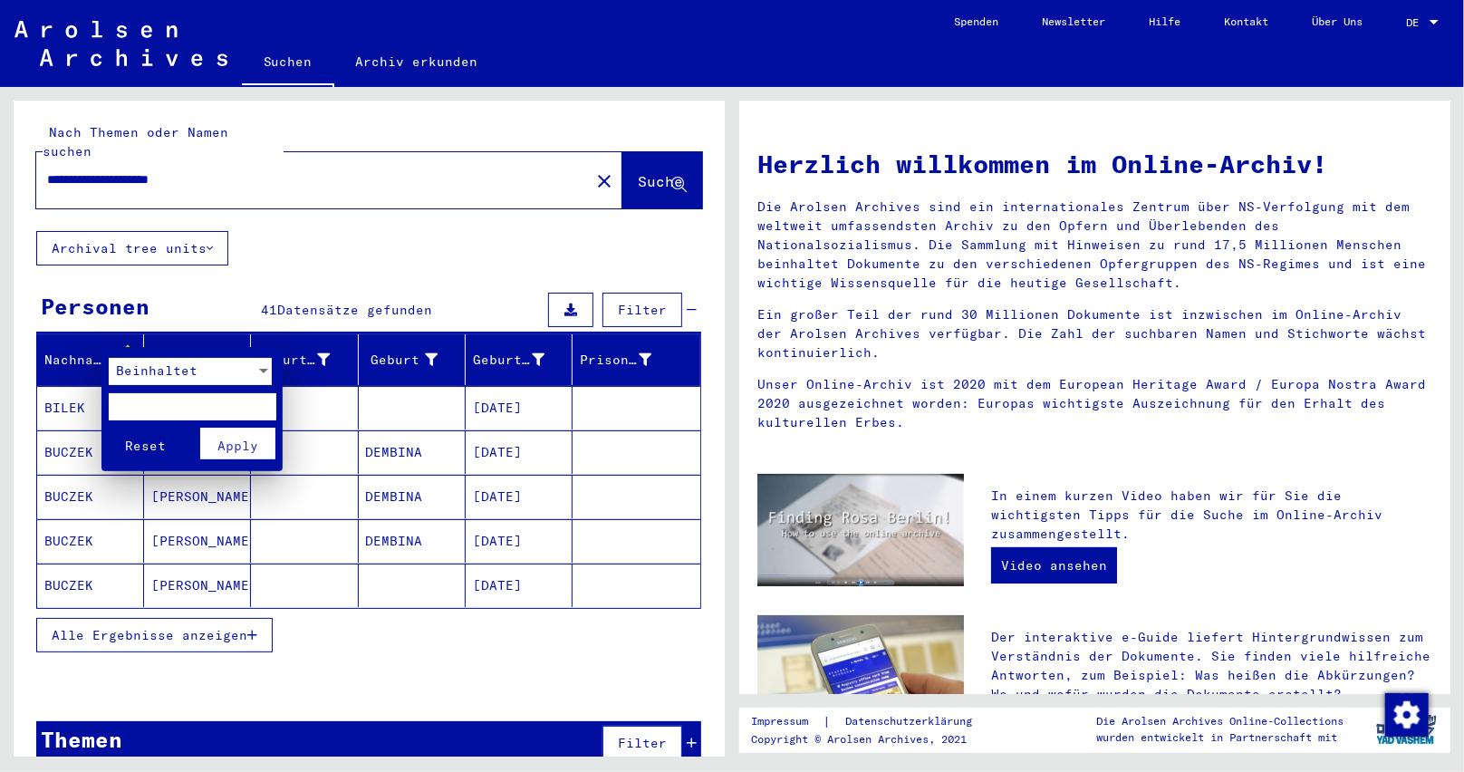
click at [137, 374] on span "Beinhaltet" at bounding box center [157, 370] width 82 height 16
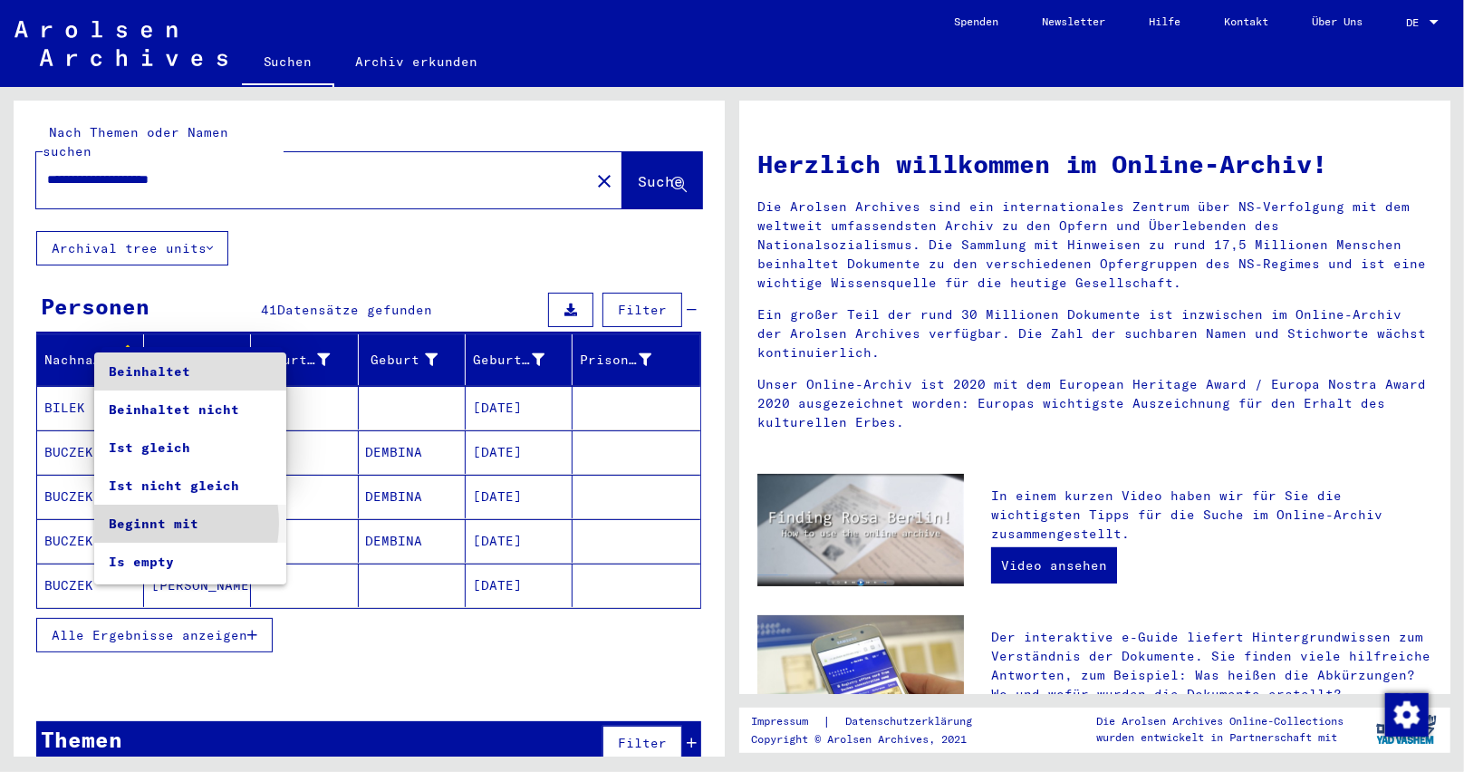
click at [151, 523] on span "Beginnt mit" at bounding box center [190, 524] width 163 height 38
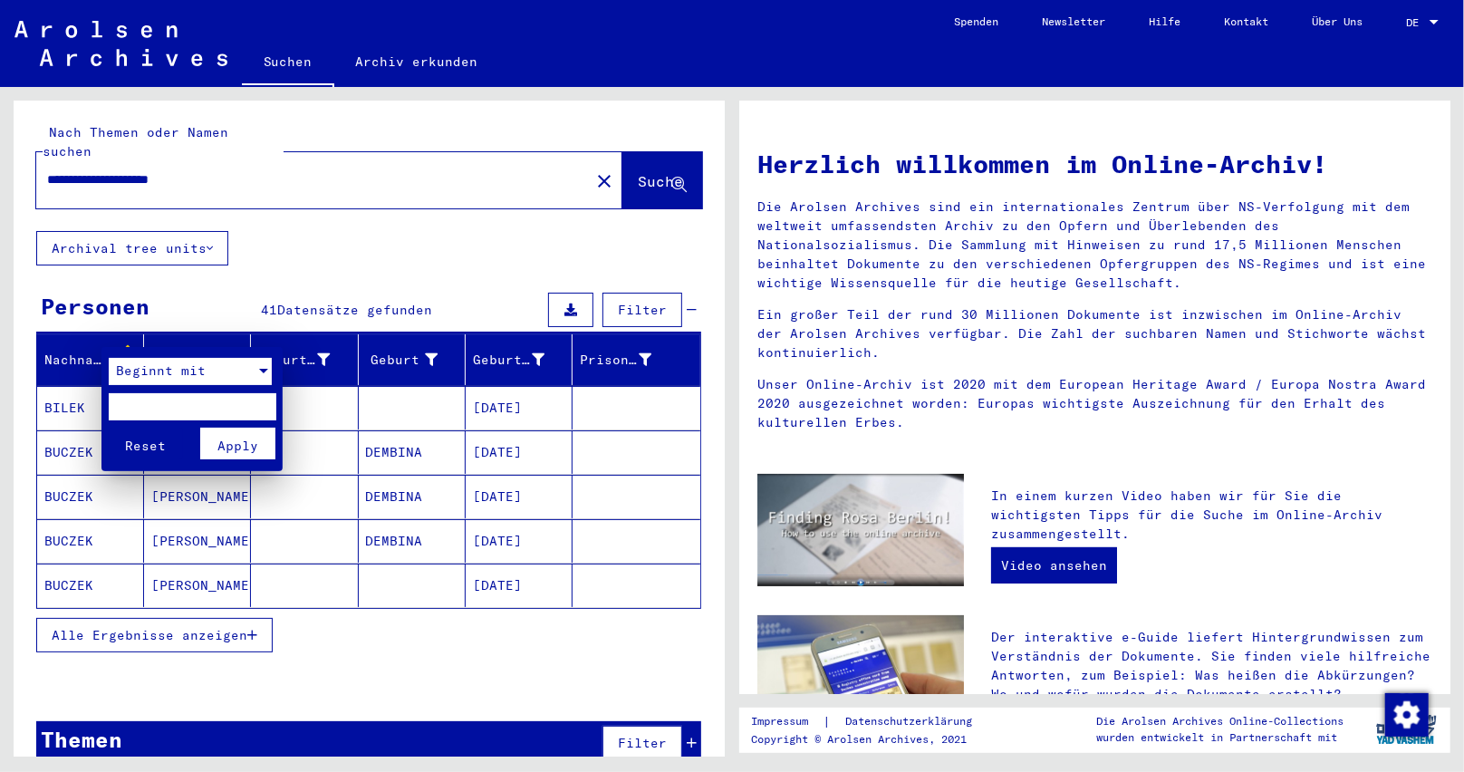
click at [168, 409] on input "text" at bounding box center [193, 406] width 168 height 27
type input "**"
click at [241, 438] on span "Apply" at bounding box center [237, 446] width 41 height 16
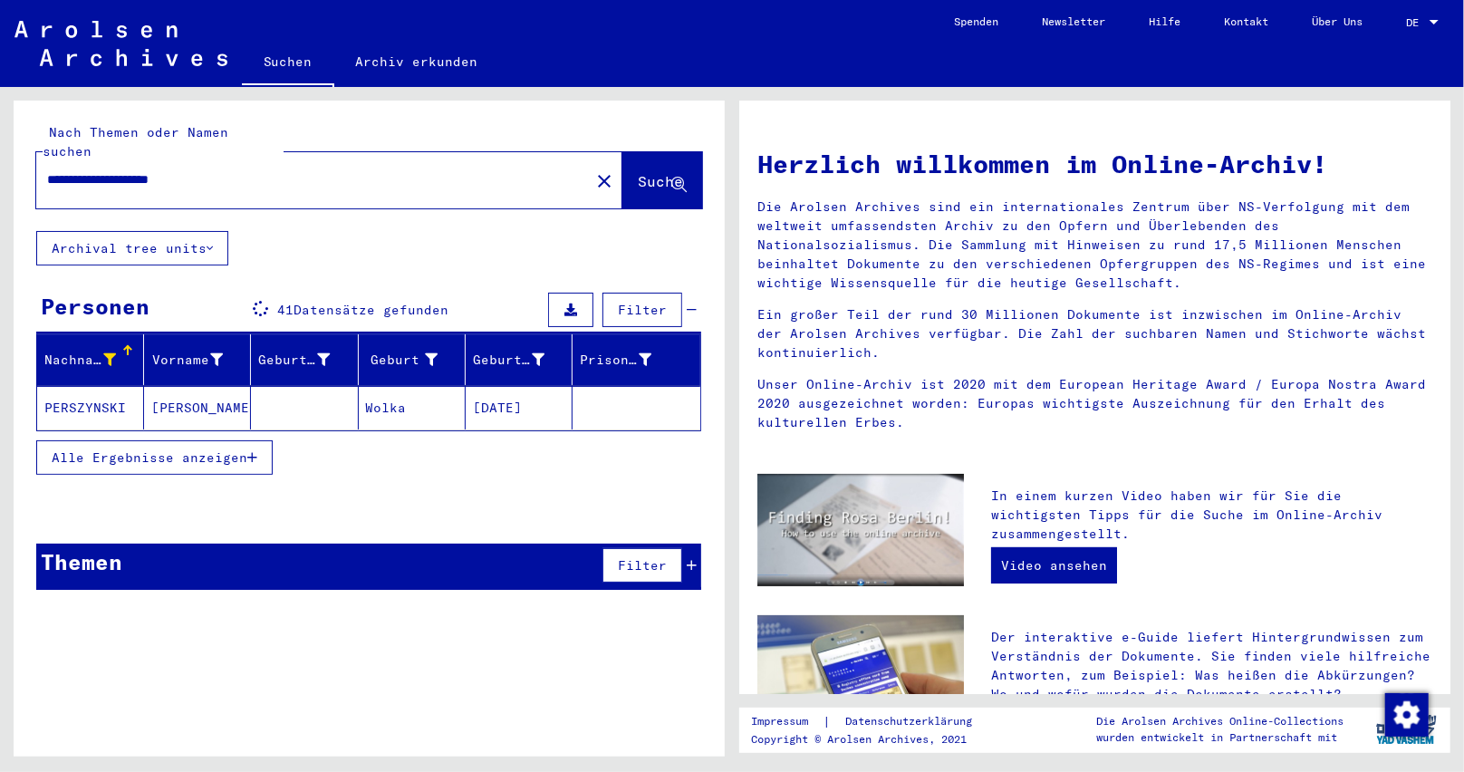
drag, startPoint x: 511, startPoint y: 391, endPoint x: 641, endPoint y: 408, distance: 130.6
click at [513, 391] on mat-cell "[DATE]" at bounding box center [519, 407] width 107 height 43
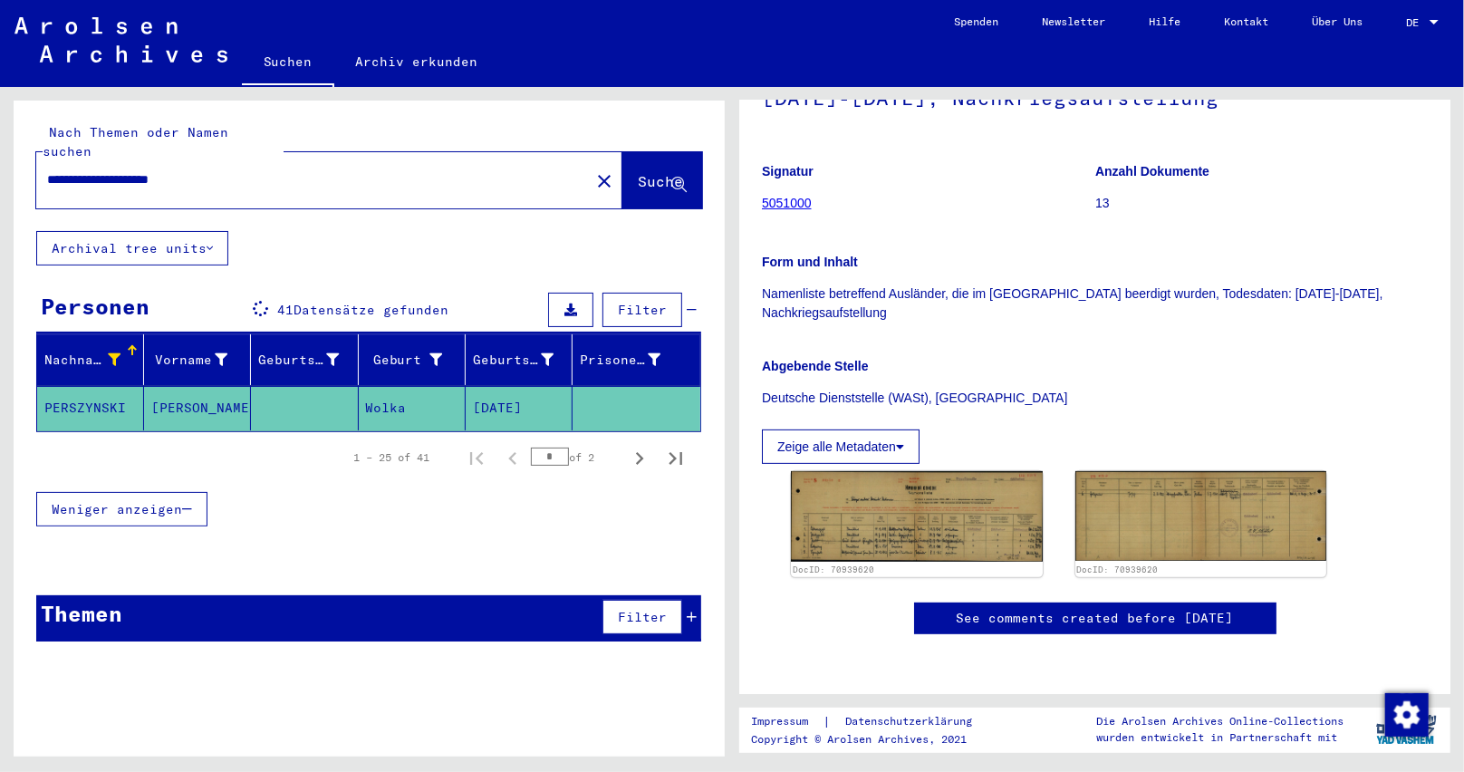
scroll to position [272, 0]
click at [953, 505] on img at bounding box center [917, 515] width 264 height 95
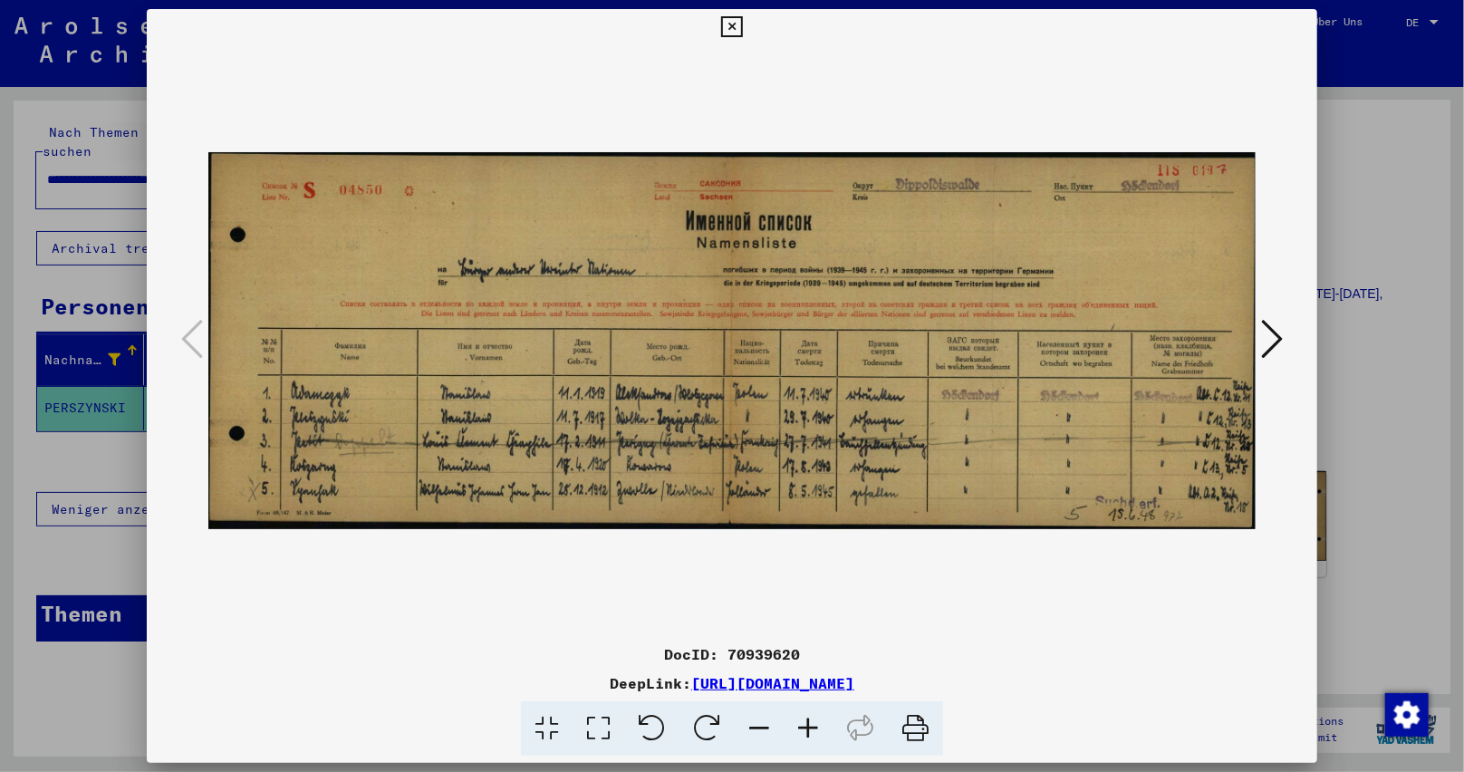
click at [748, 76] on img at bounding box center [732, 340] width 1048 height 591
click at [731, 28] on icon at bounding box center [731, 27] width 21 height 22
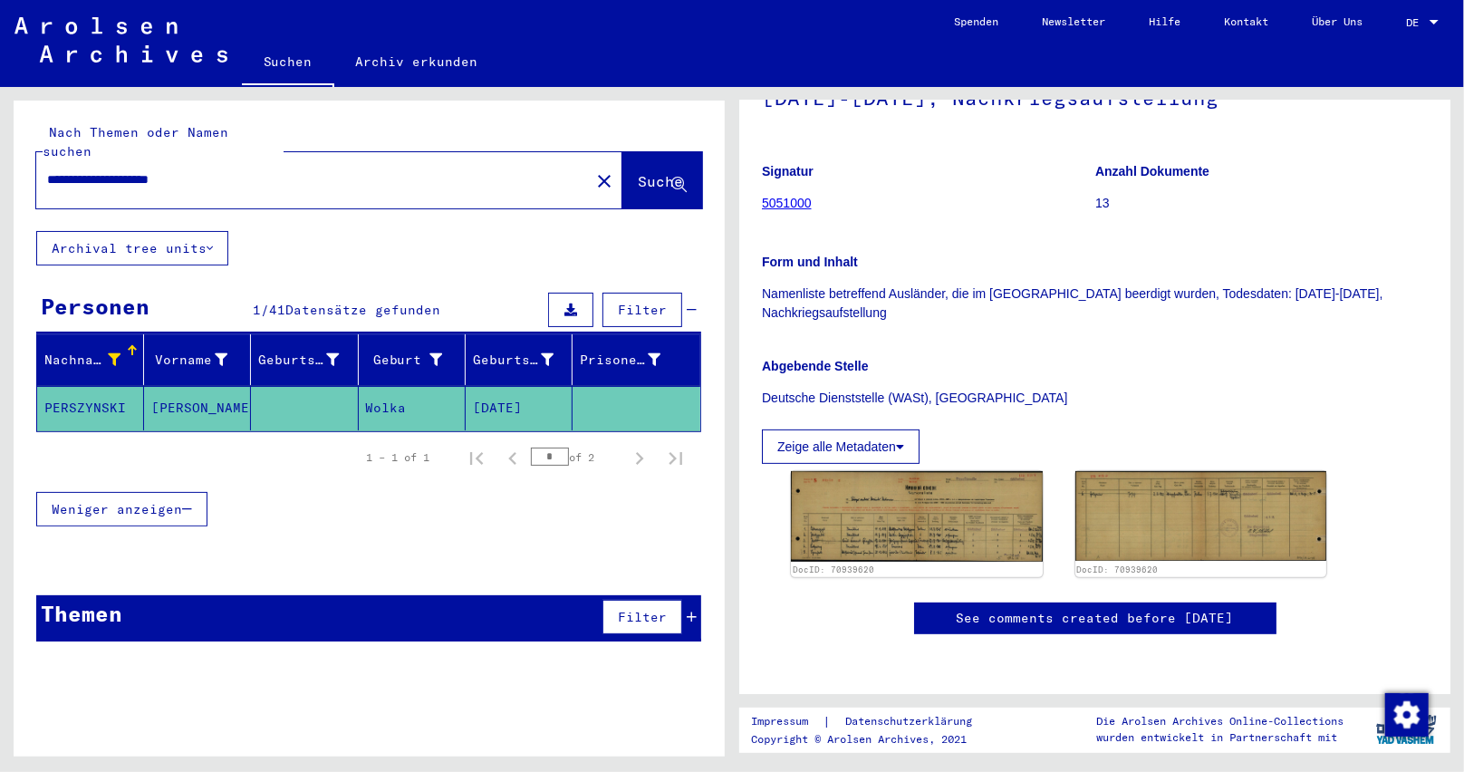
drag, startPoint x: 127, startPoint y: 385, endPoint x: 0, endPoint y: 392, distance: 127.0
click at [0, 392] on div "**********" at bounding box center [366, 422] width 732 height 670
copy mat-cell "PERSZYNSKI"
drag, startPoint x: 133, startPoint y: 160, endPoint x: 0, endPoint y: 136, distance: 135.4
click at [0, 159] on div "**********" at bounding box center [366, 422] width 732 height 670
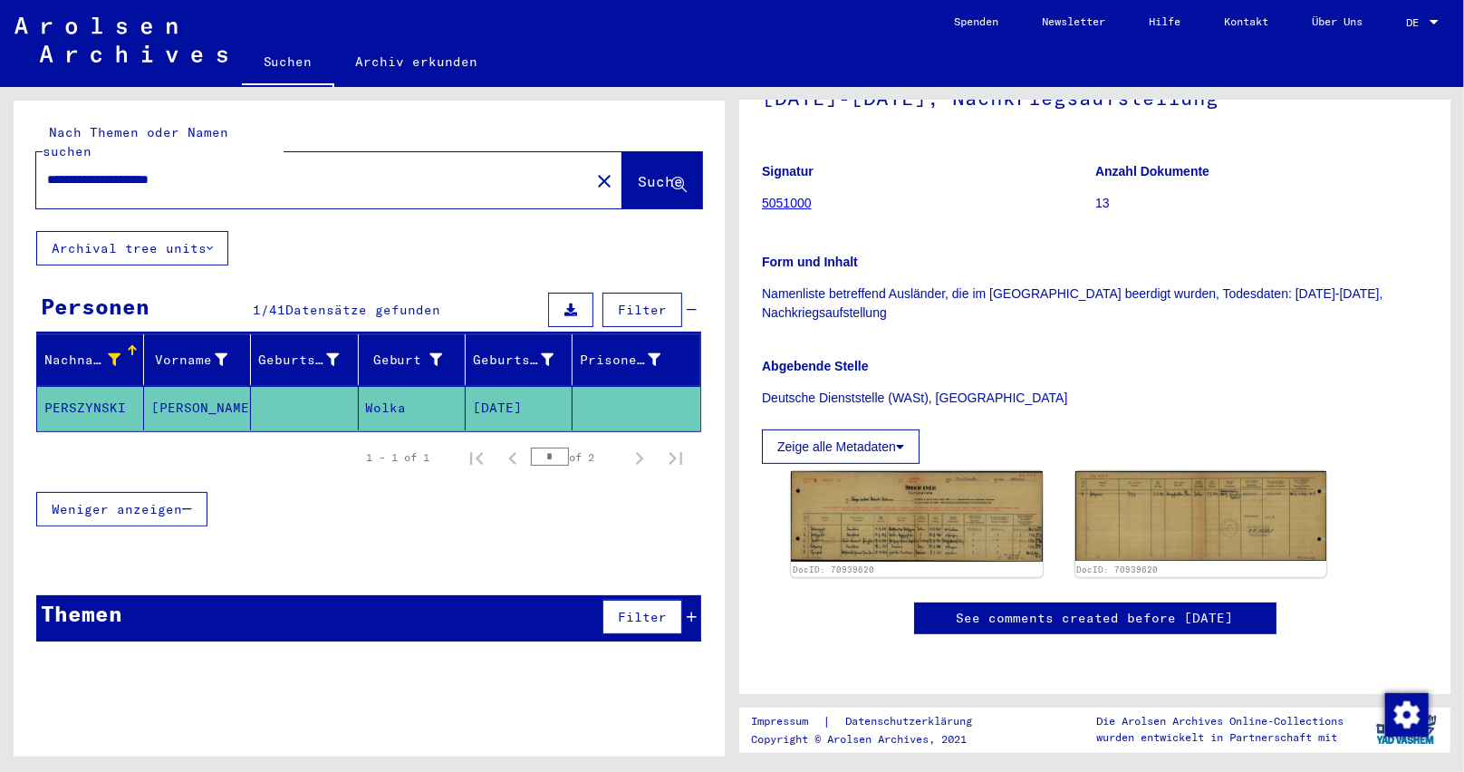
paste input "text"
click at [638, 172] on span "Suche" at bounding box center [660, 181] width 45 height 18
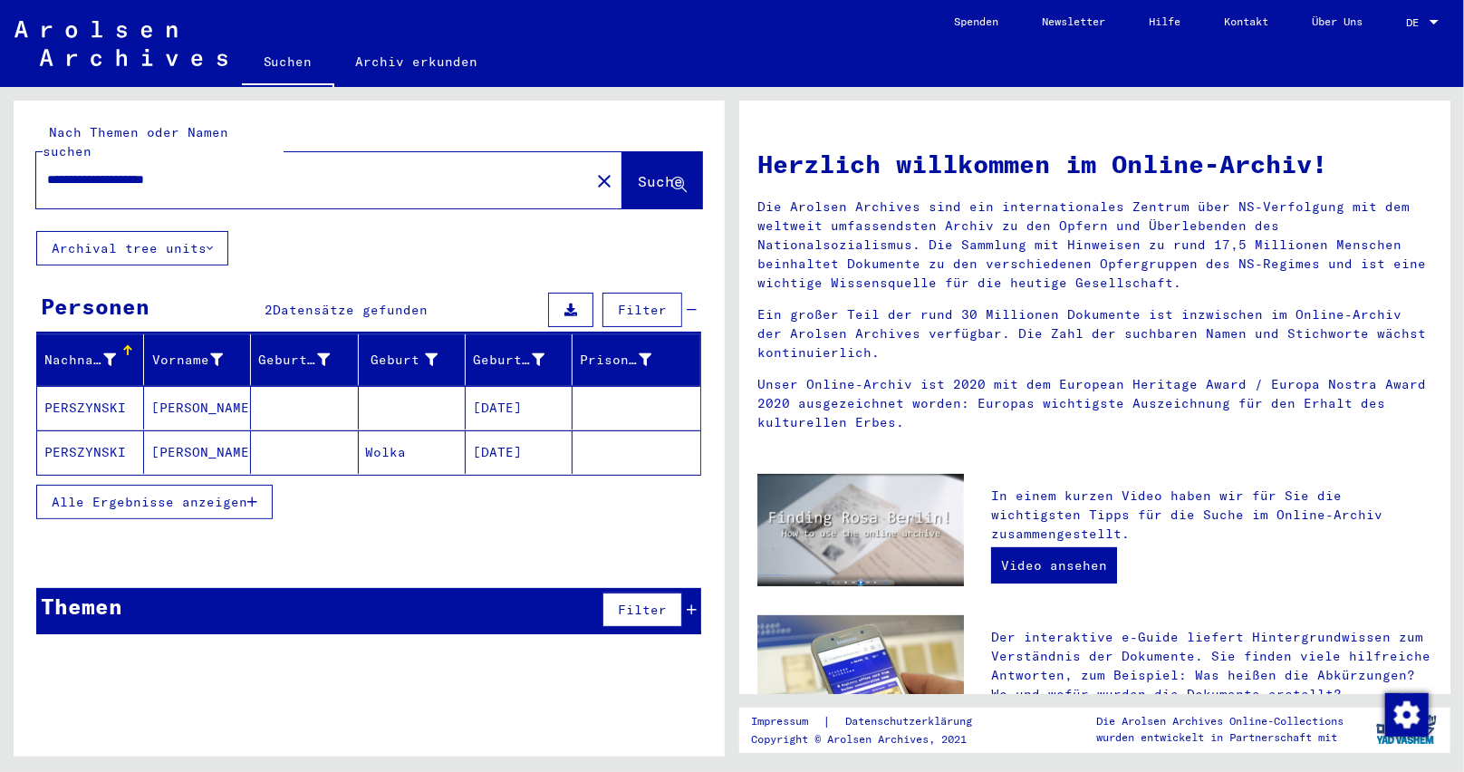
click at [521, 397] on mat-cell "[DATE]" at bounding box center [519, 407] width 107 height 43
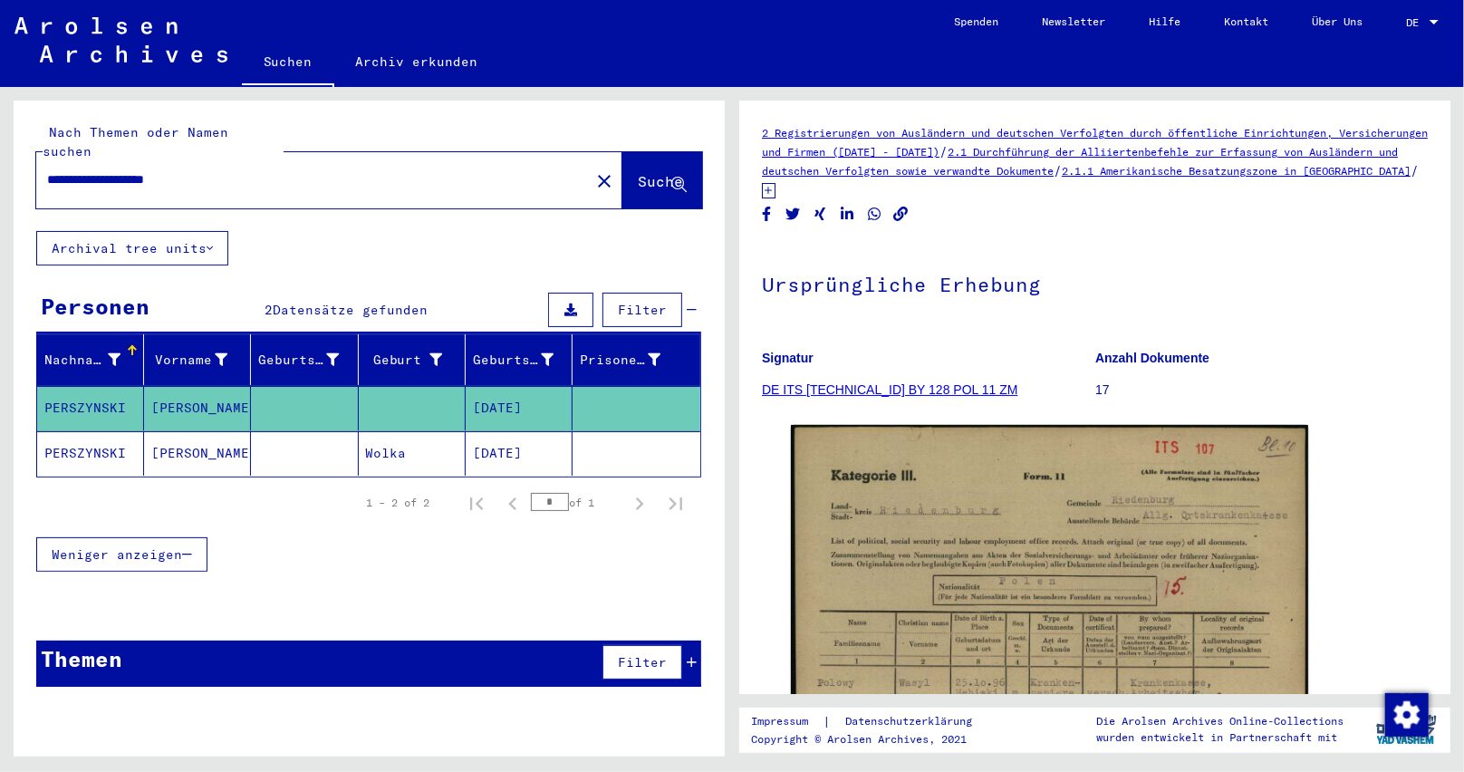
drag, startPoint x: 136, startPoint y: 435, endPoint x: 8, endPoint y: 424, distance: 128.2
click at [8, 424] on div "**********" at bounding box center [366, 422] width 732 height 670
copy mat-cell "PERSZYNSKI"
click at [534, 432] on mat-cell "[DATE]" at bounding box center [519, 453] width 107 height 44
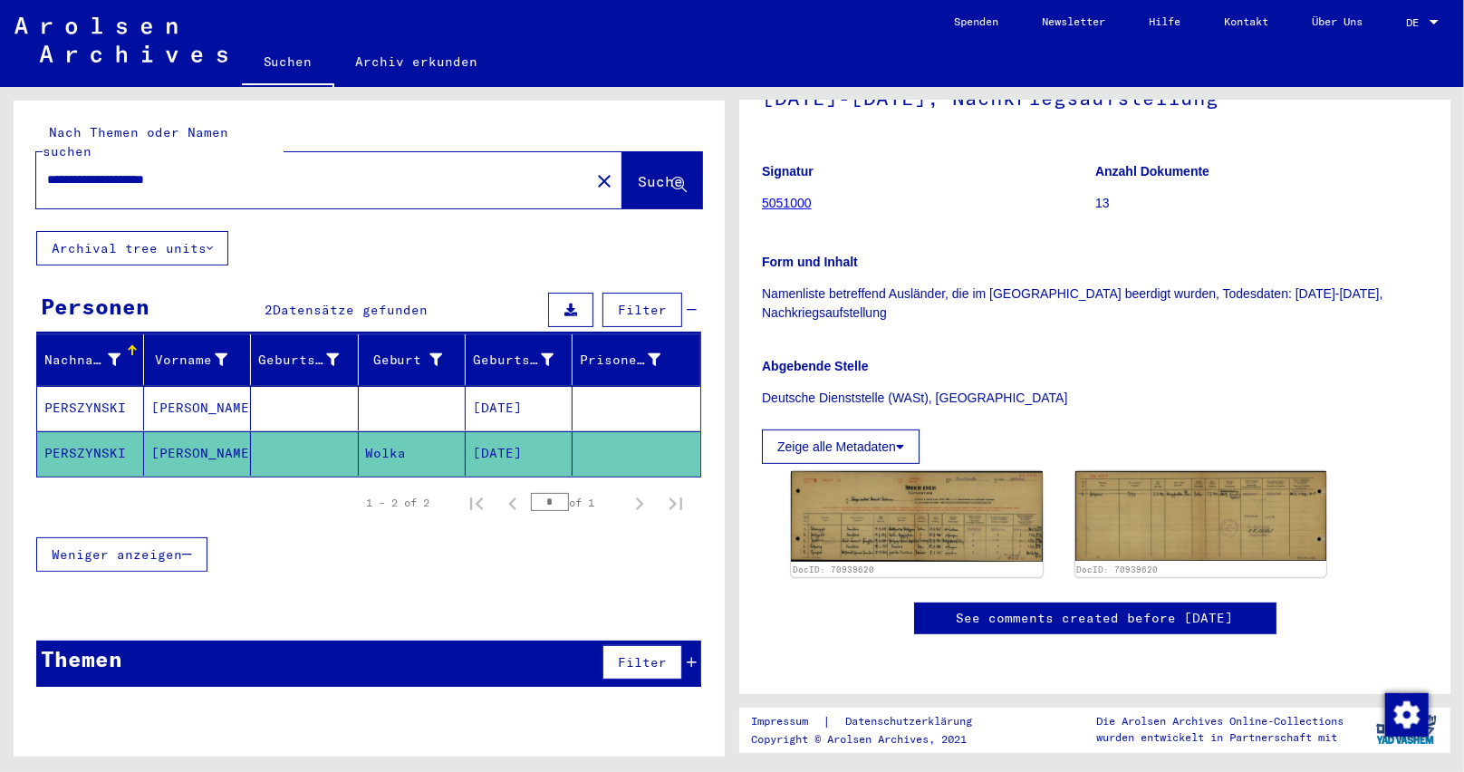
scroll to position [272, 0]
click at [896, 503] on img at bounding box center [917, 515] width 264 height 95
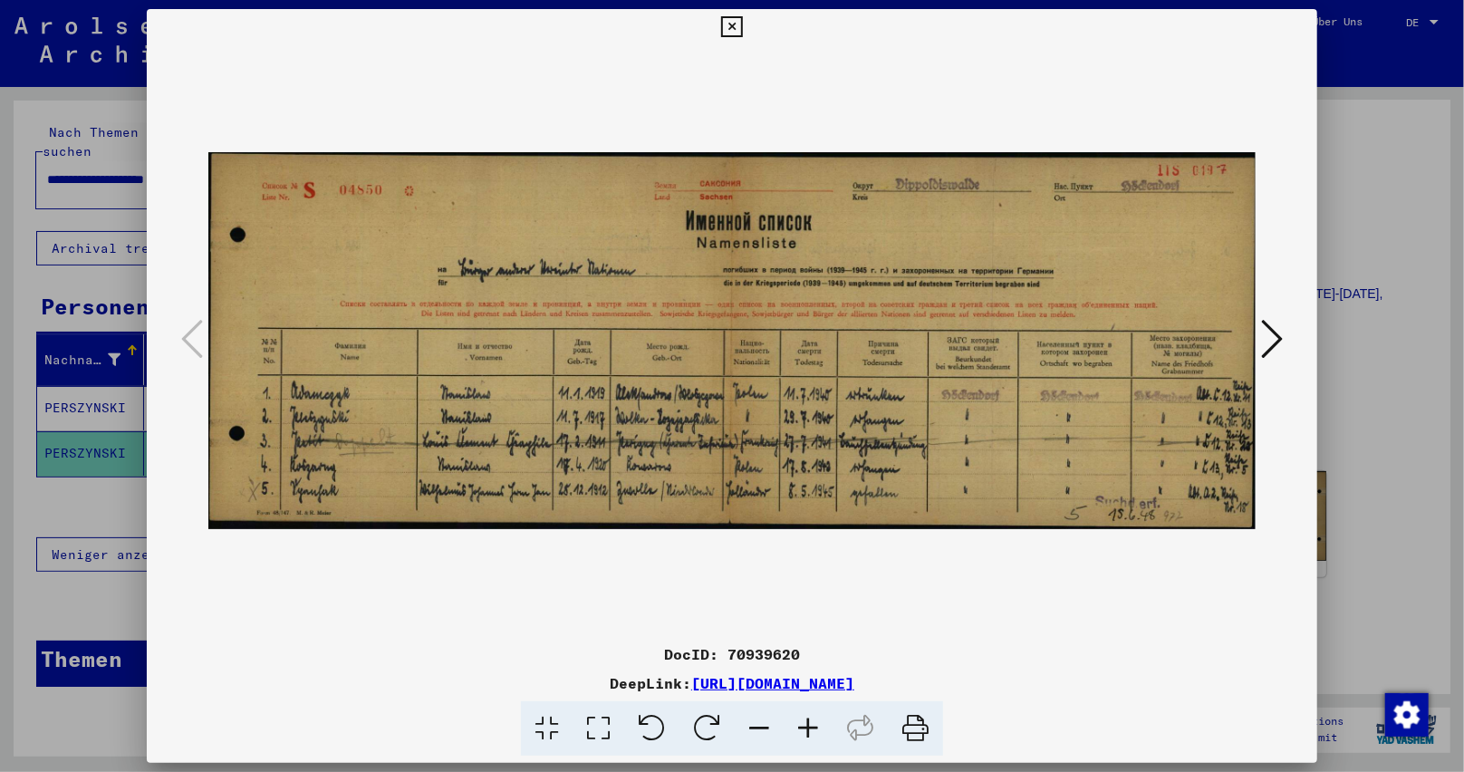
click at [811, 725] on icon at bounding box center [808, 728] width 49 height 55
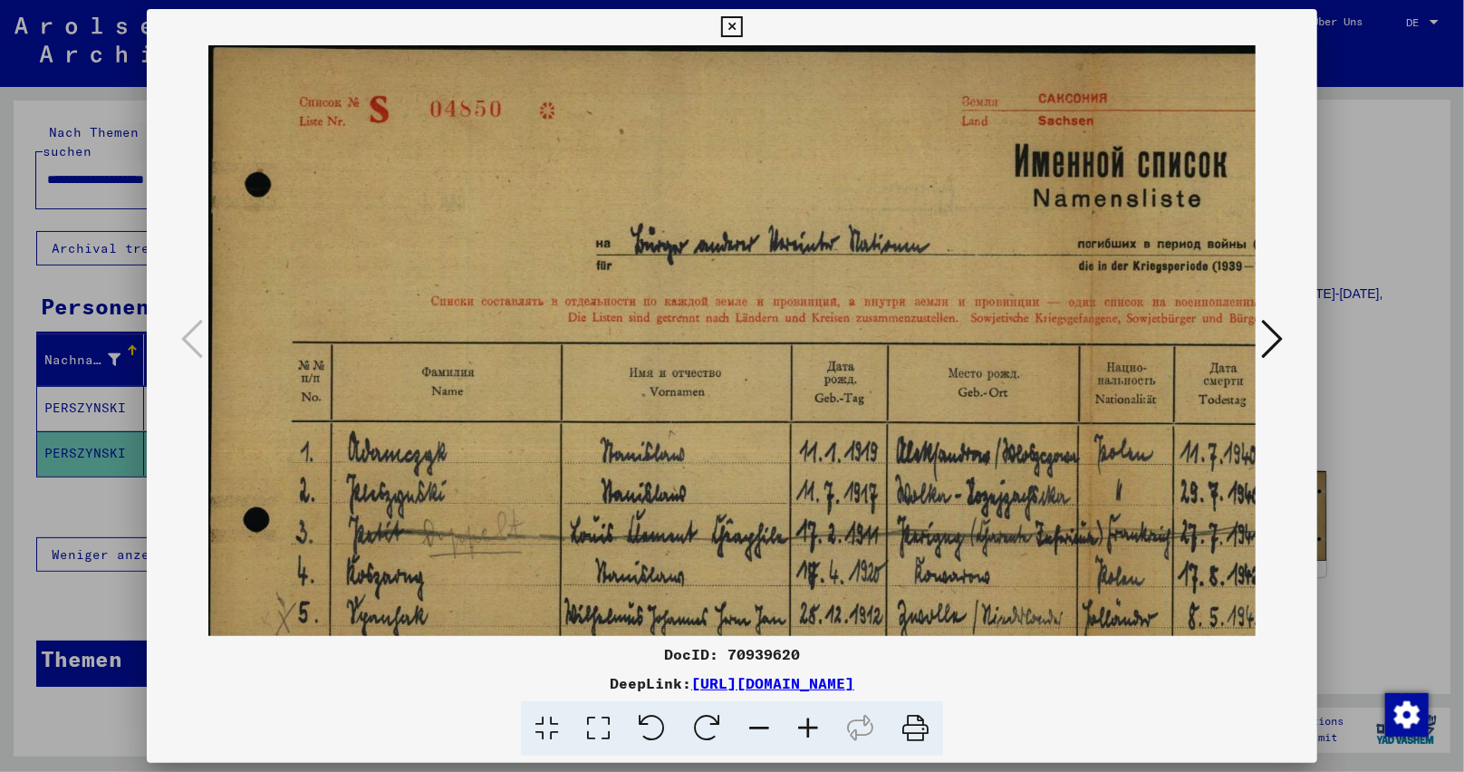
click at [811, 721] on icon at bounding box center [808, 728] width 49 height 55
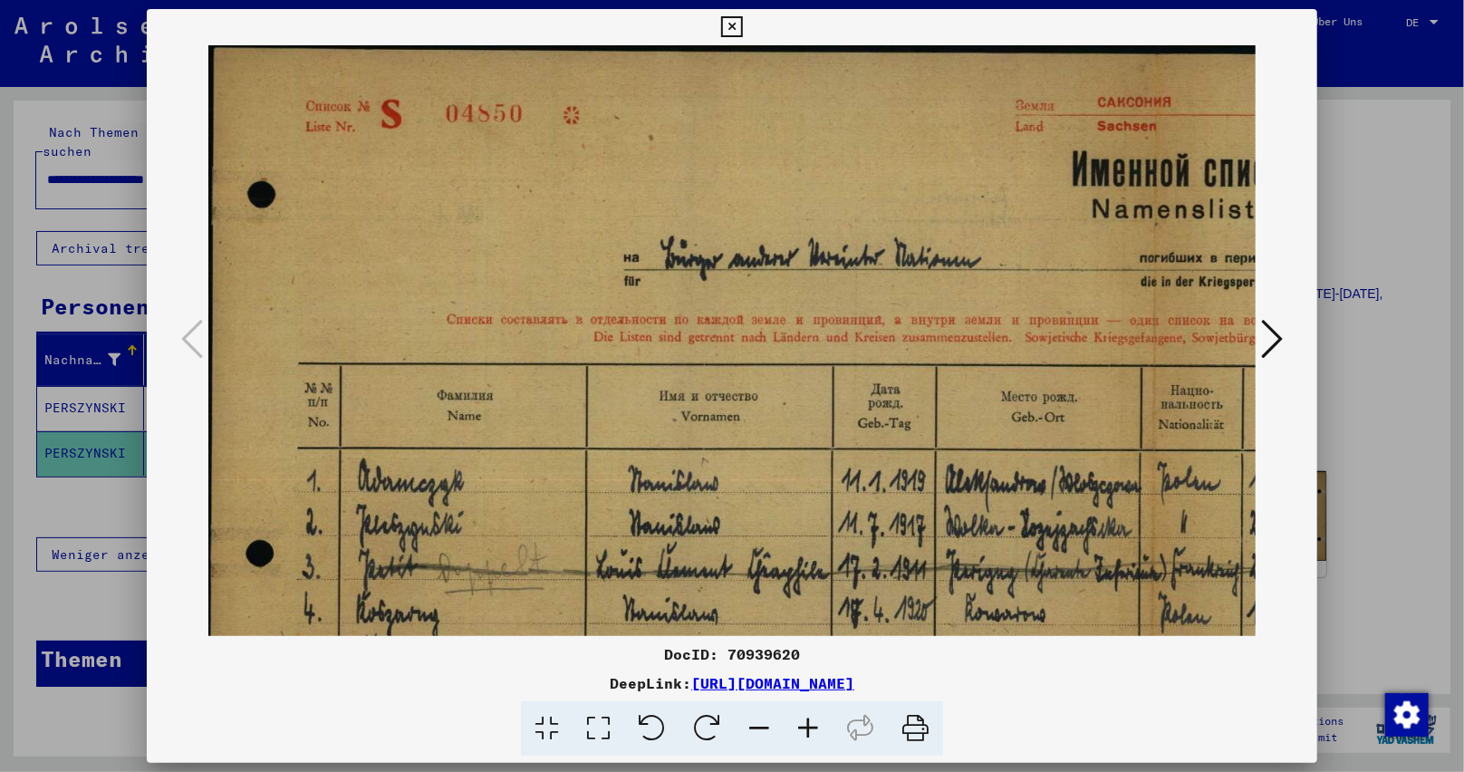
click at [811, 718] on icon at bounding box center [808, 728] width 49 height 55
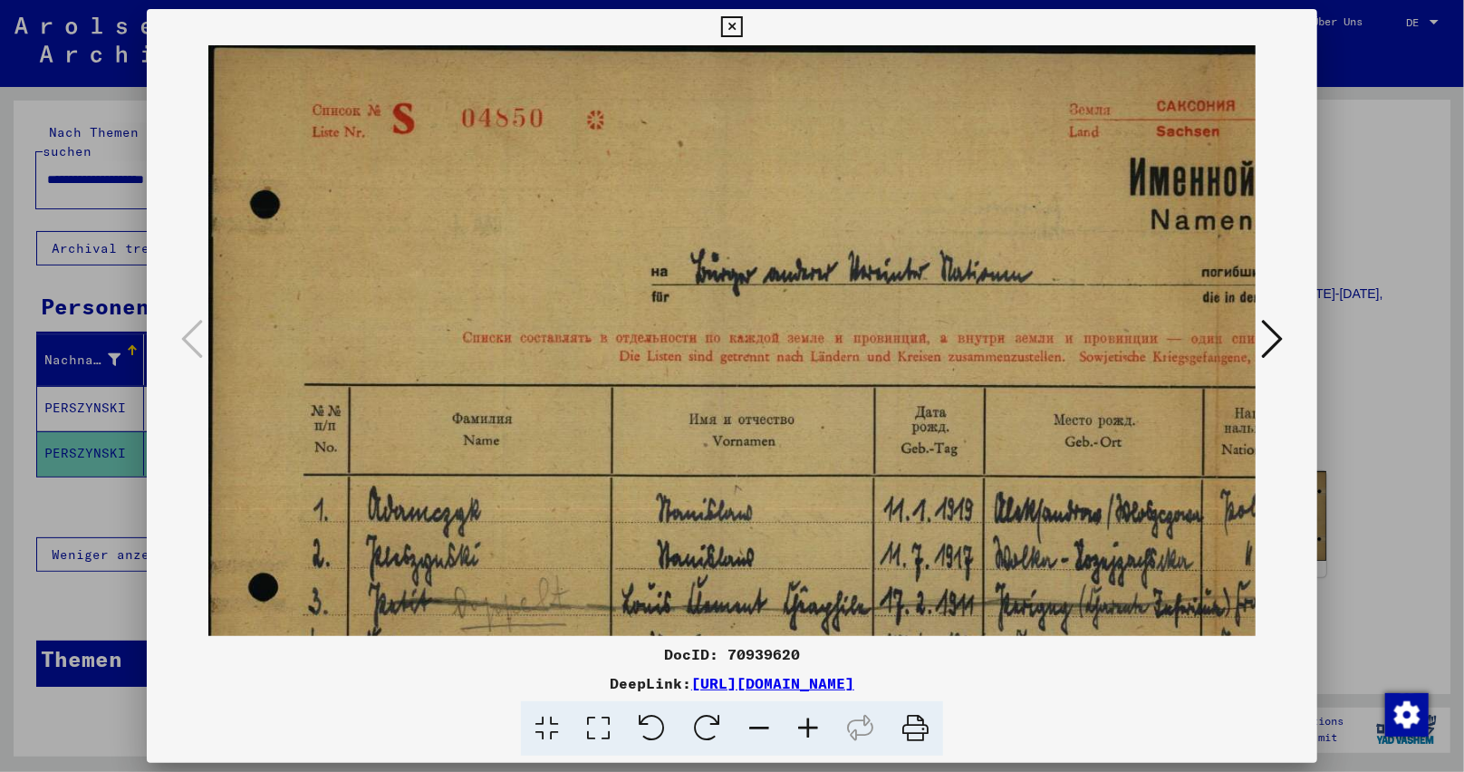
click at [811, 718] on icon at bounding box center [808, 728] width 49 height 55
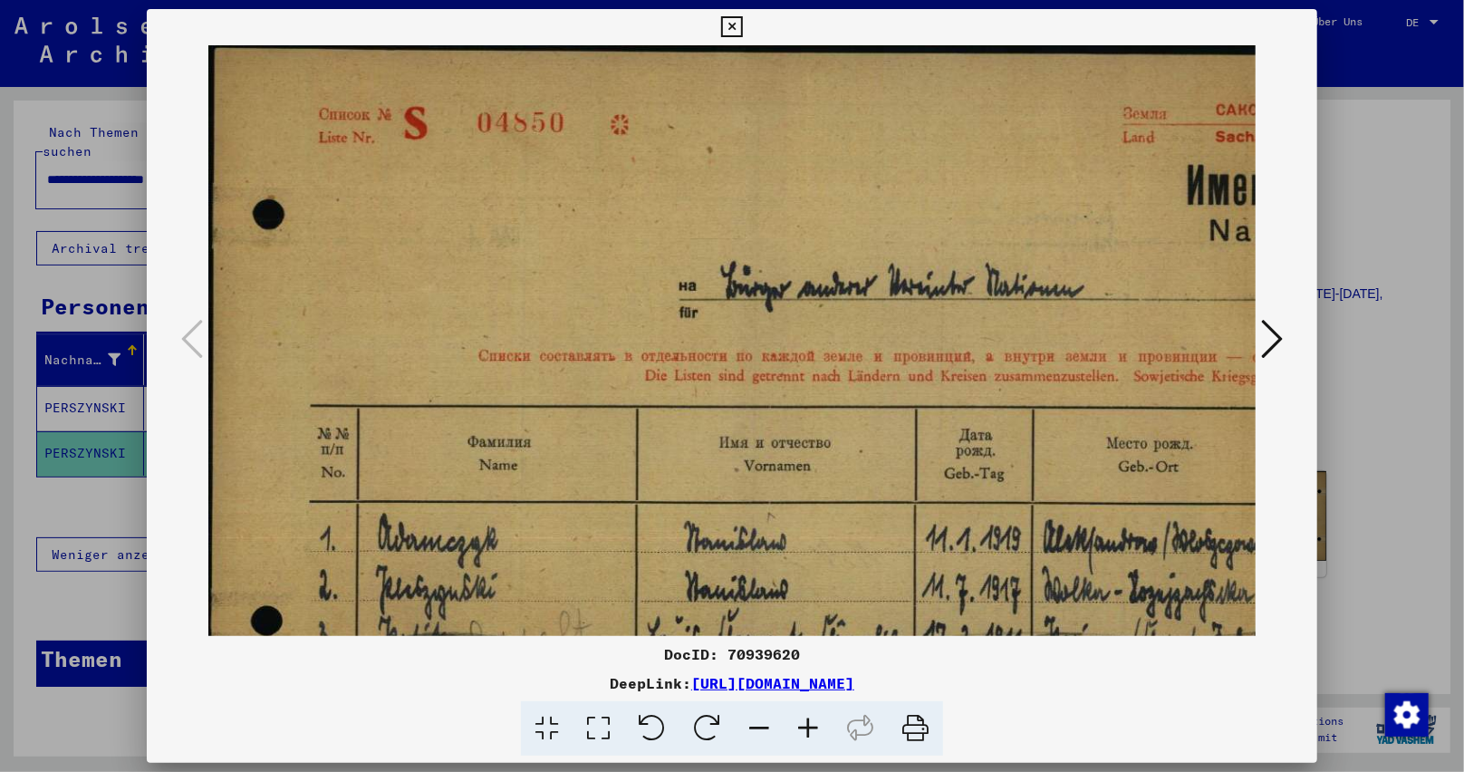
click at [811, 718] on icon at bounding box center [808, 728] width 49 height 55
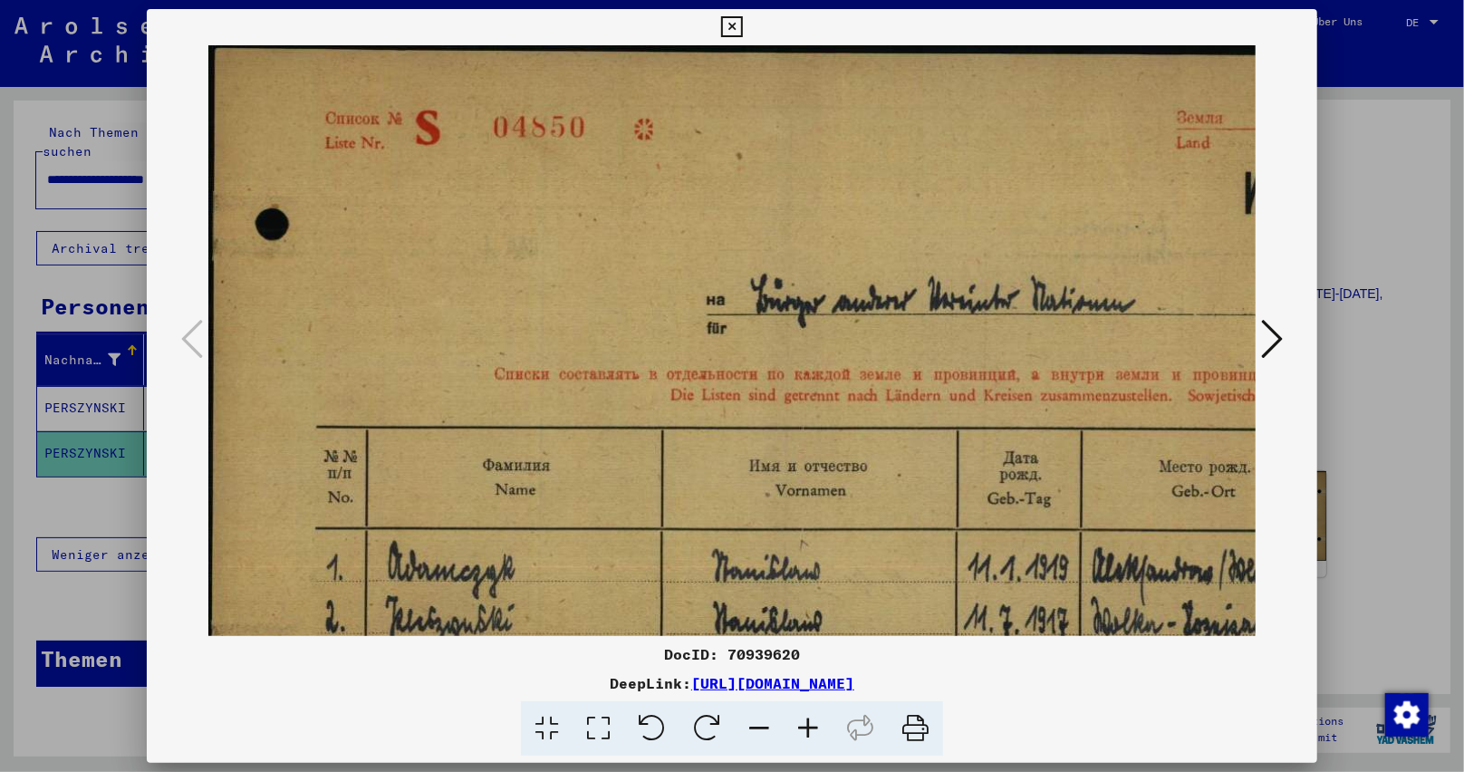
click at [811, 716] on icon at bounding box center [808, 728] width 49 height 55
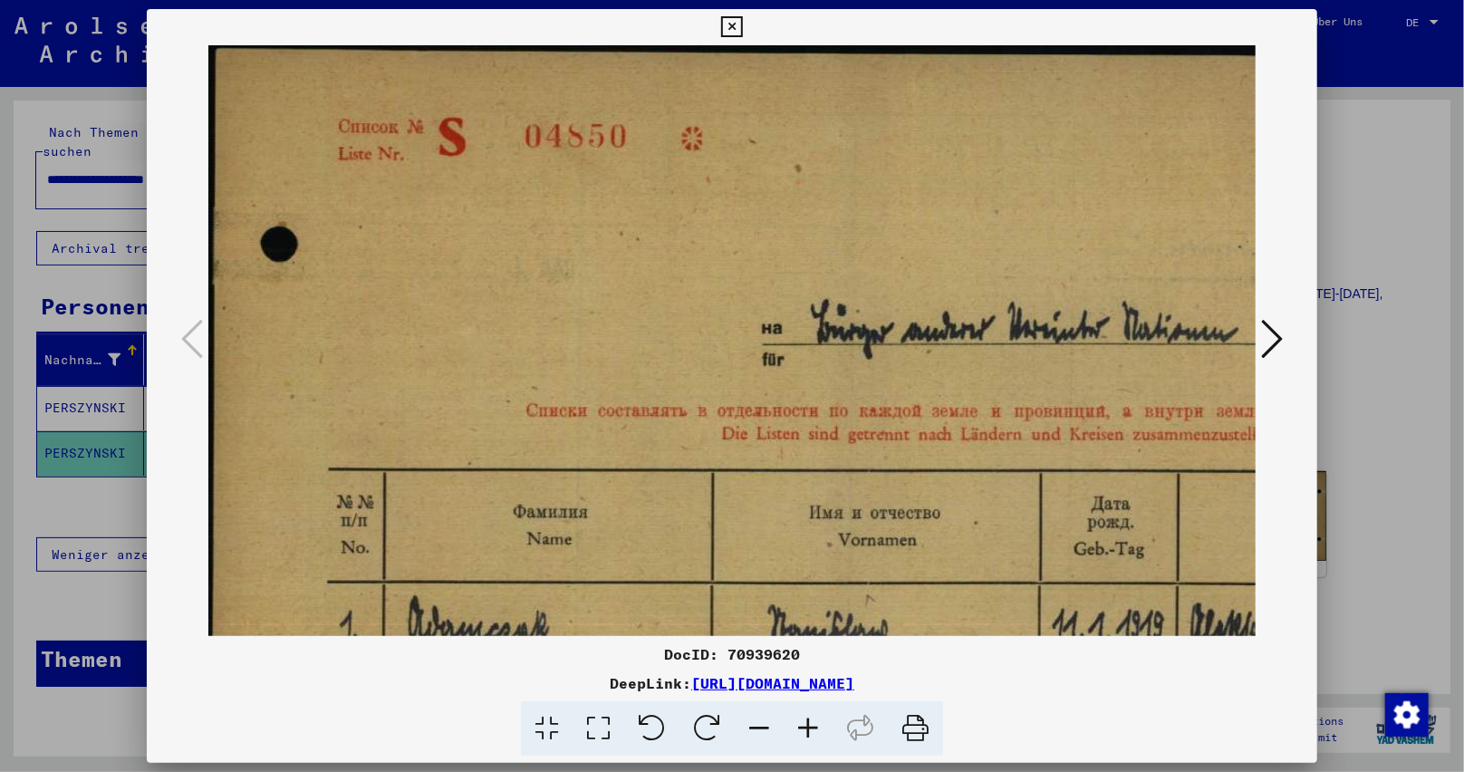
scroll to position [46, 0]
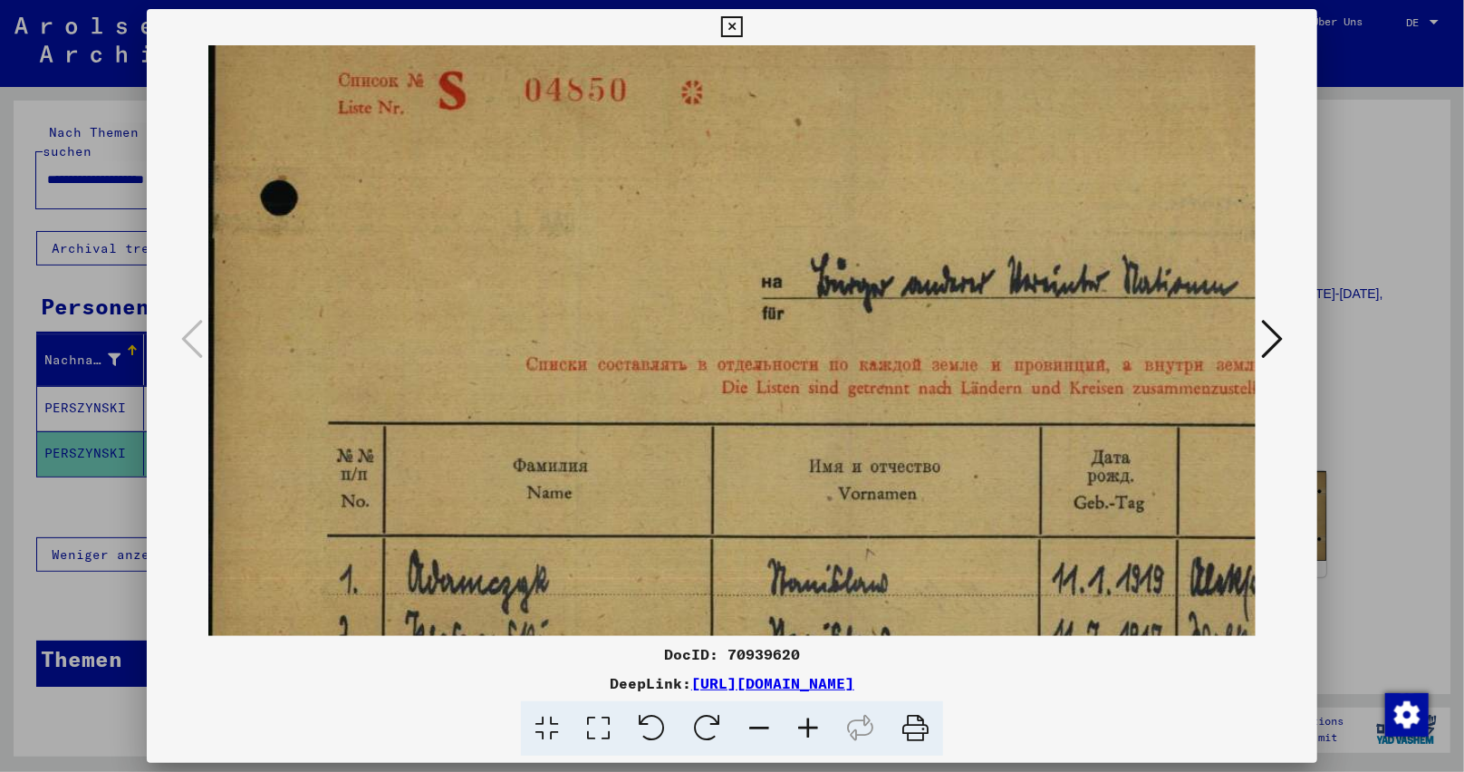
drag, startPoint x: 802, startPoint y: 563, endPoint x: 801, endPoint y: 415, distance: 147.7
click at [791, 425] on img at bounding box center [1470, 453] width 2525 height 908
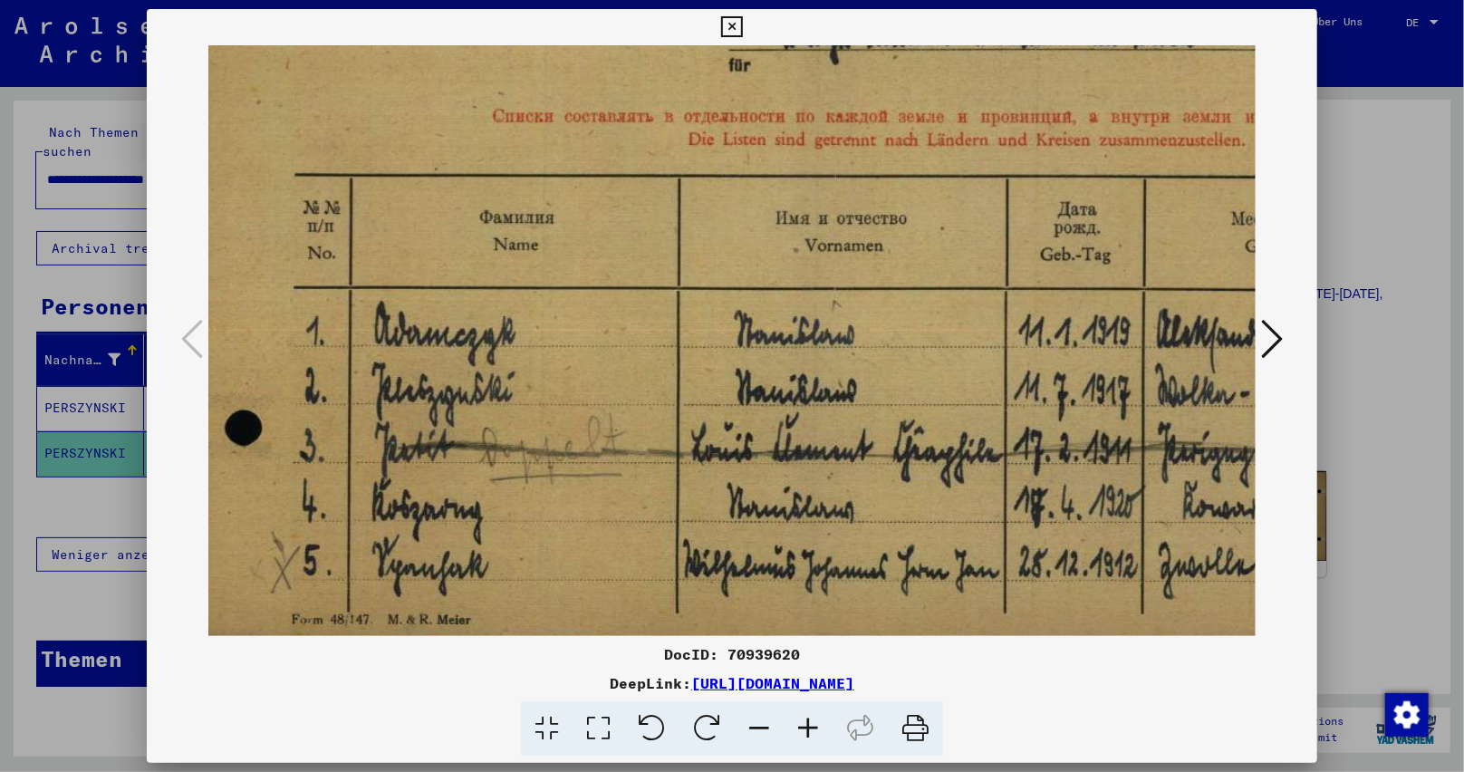
scroll to position [296, 34]
drag, startPoint x: 1018, startPoint y: 392, endPoint x: 1012, endPoint y: 336, distance: 56.5
click at [1012, 336] on img at bounding box center [1437, 203] width 2525 height 908
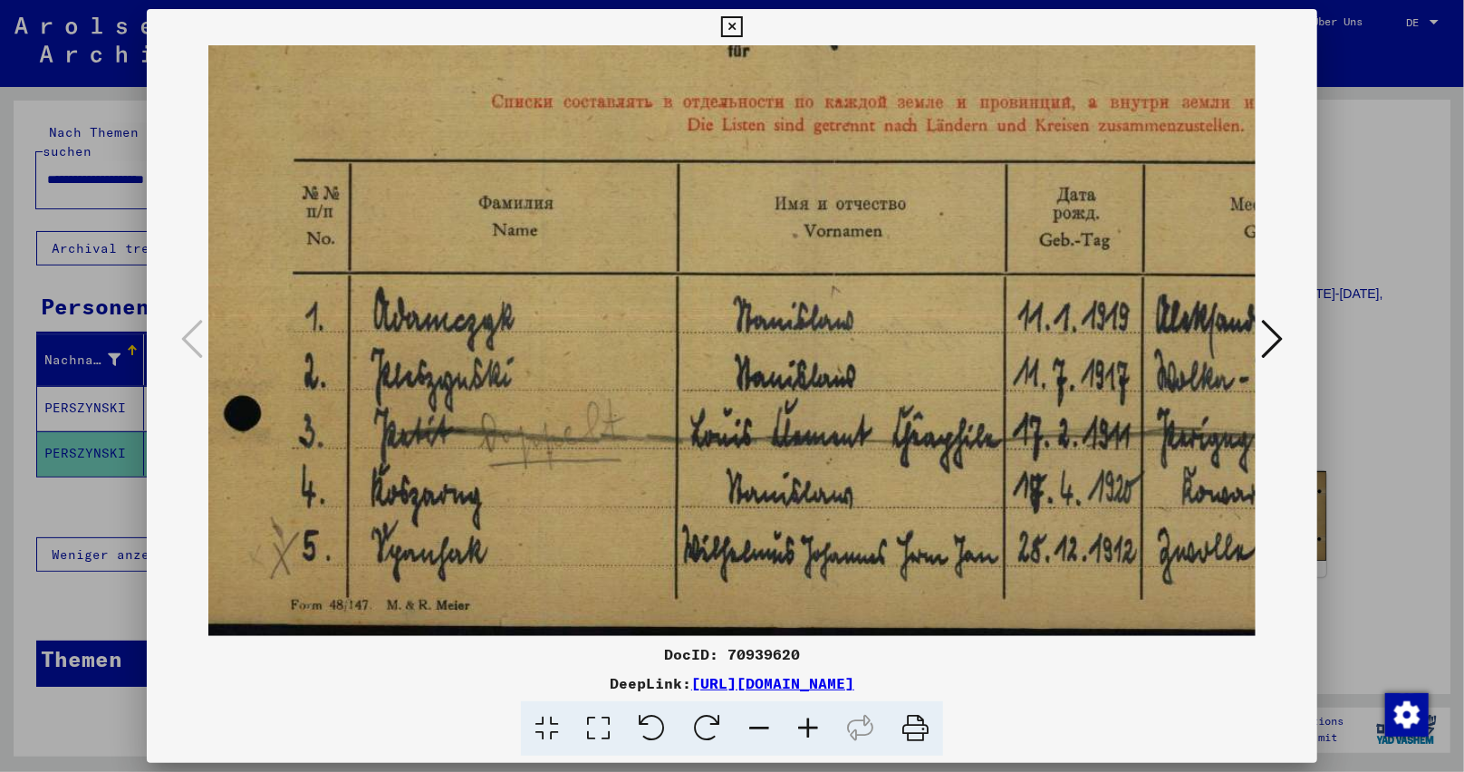
scroll to position [317, 35]
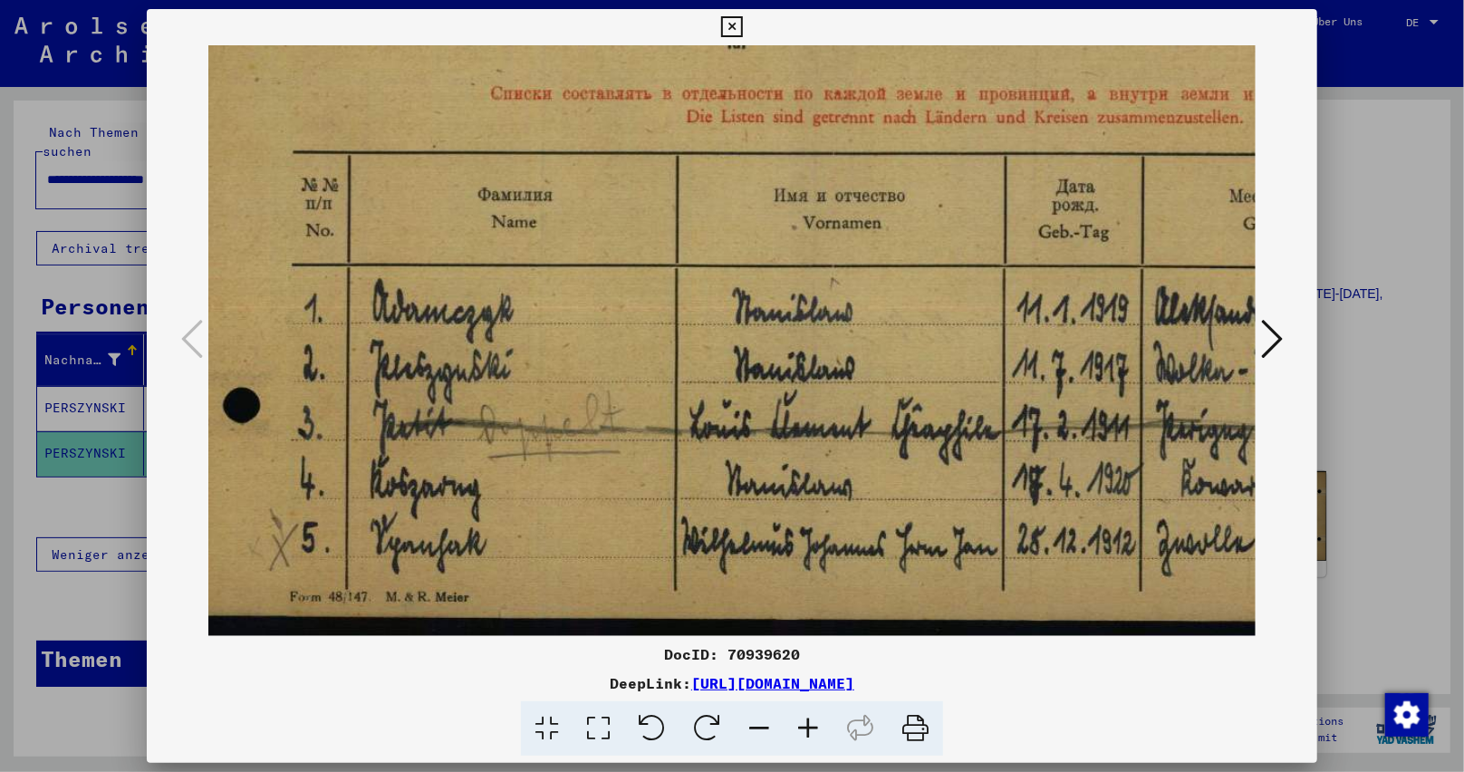
drag, startPoint x: 1036, startPoint y: 497, endPoint x: 1035, endPoint y: 447, distance: 50.8
click at [1035, 447] on img at bounding box center [1435, 182] width 2525 height 908
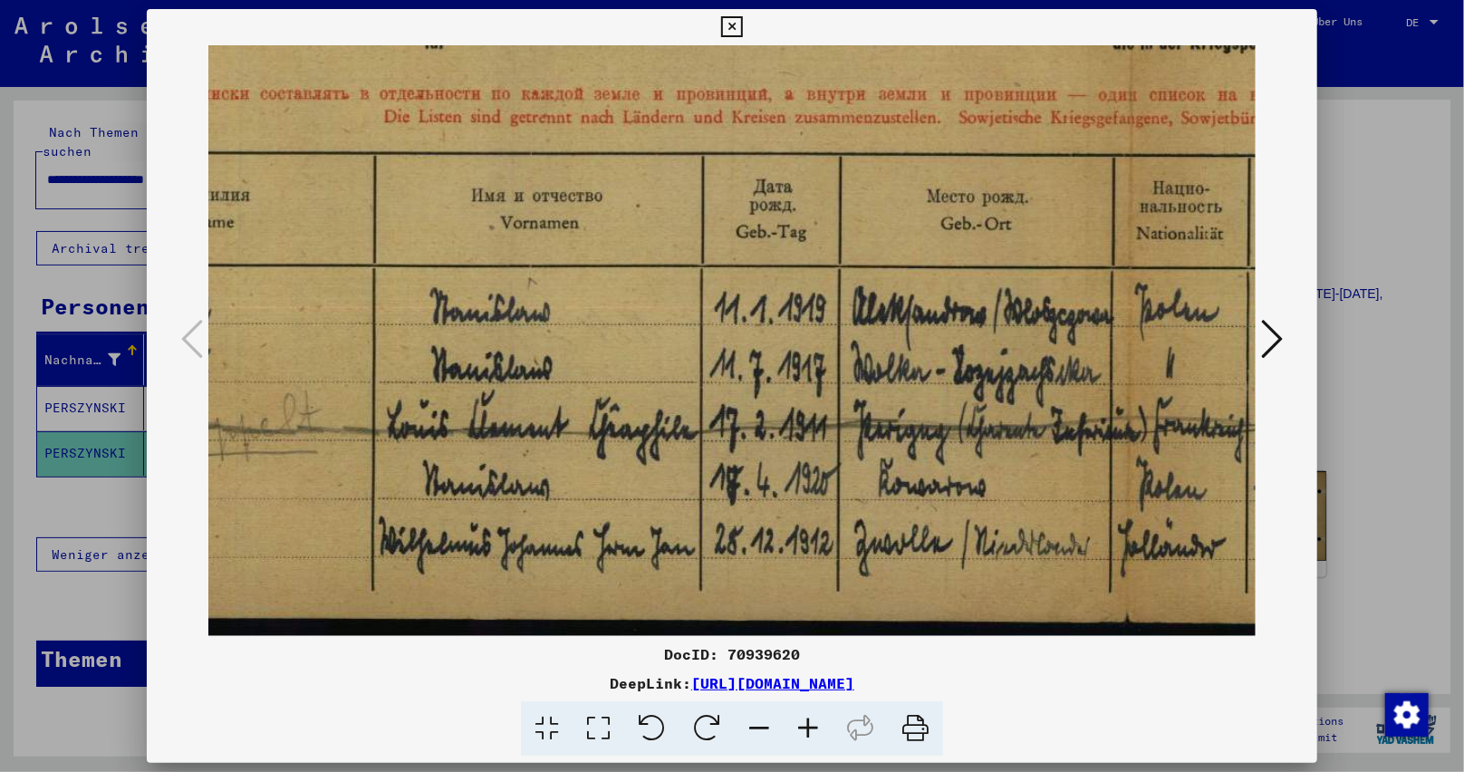
drag, startPoint x: 1171, startPoint y: 524, endPoint x: 869, endPoint y: 479, distance: 305.8
click at [869, 479] on img at bounding box center [1132, 182] width 2525 height 908
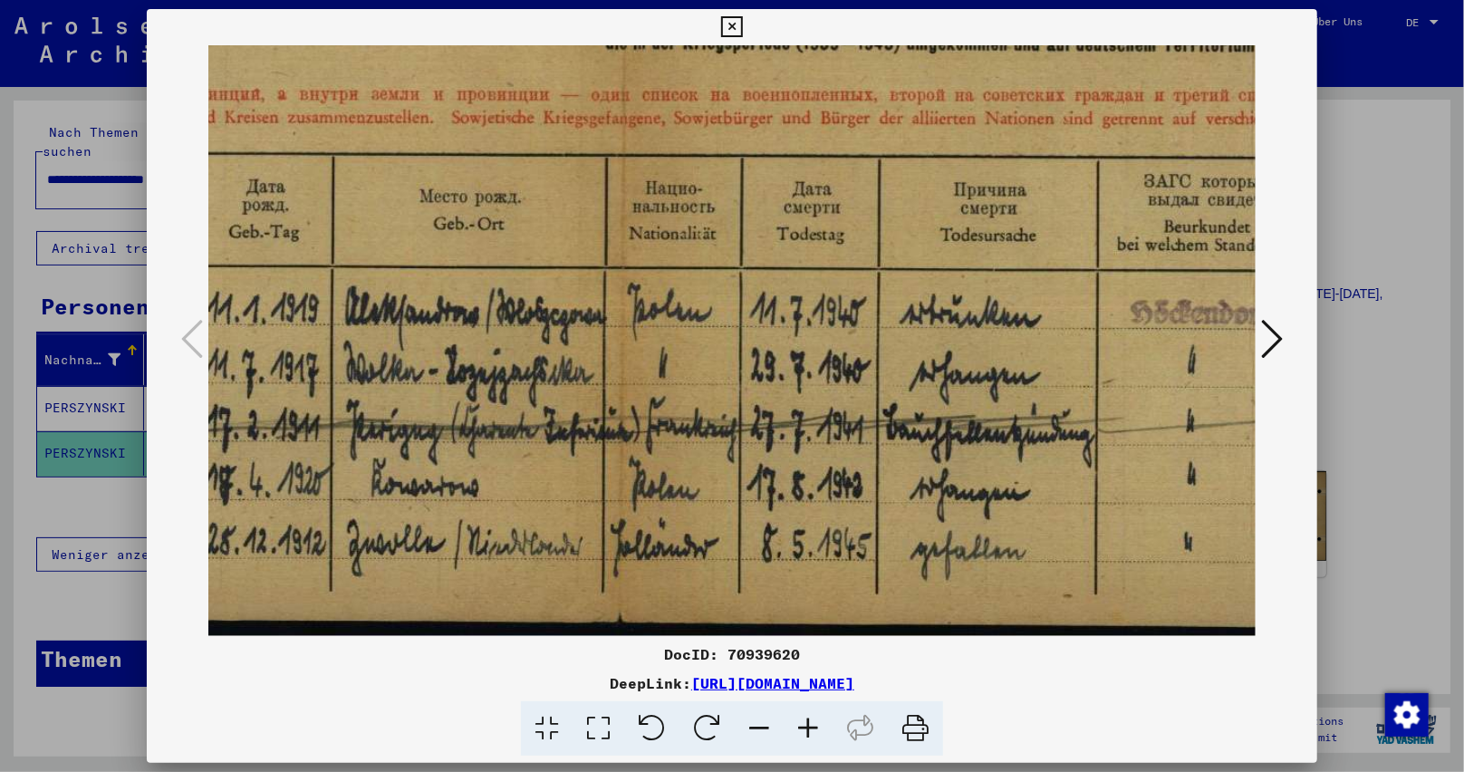
scroll to position [317, 846]
drag, startPoint x: 1004, startPoint y: 500, endPoint x: 498, endPoint y: 419, distance: 512.1
click at [498, 419] on img at bounding box center [624, 182] width 2525 height 908
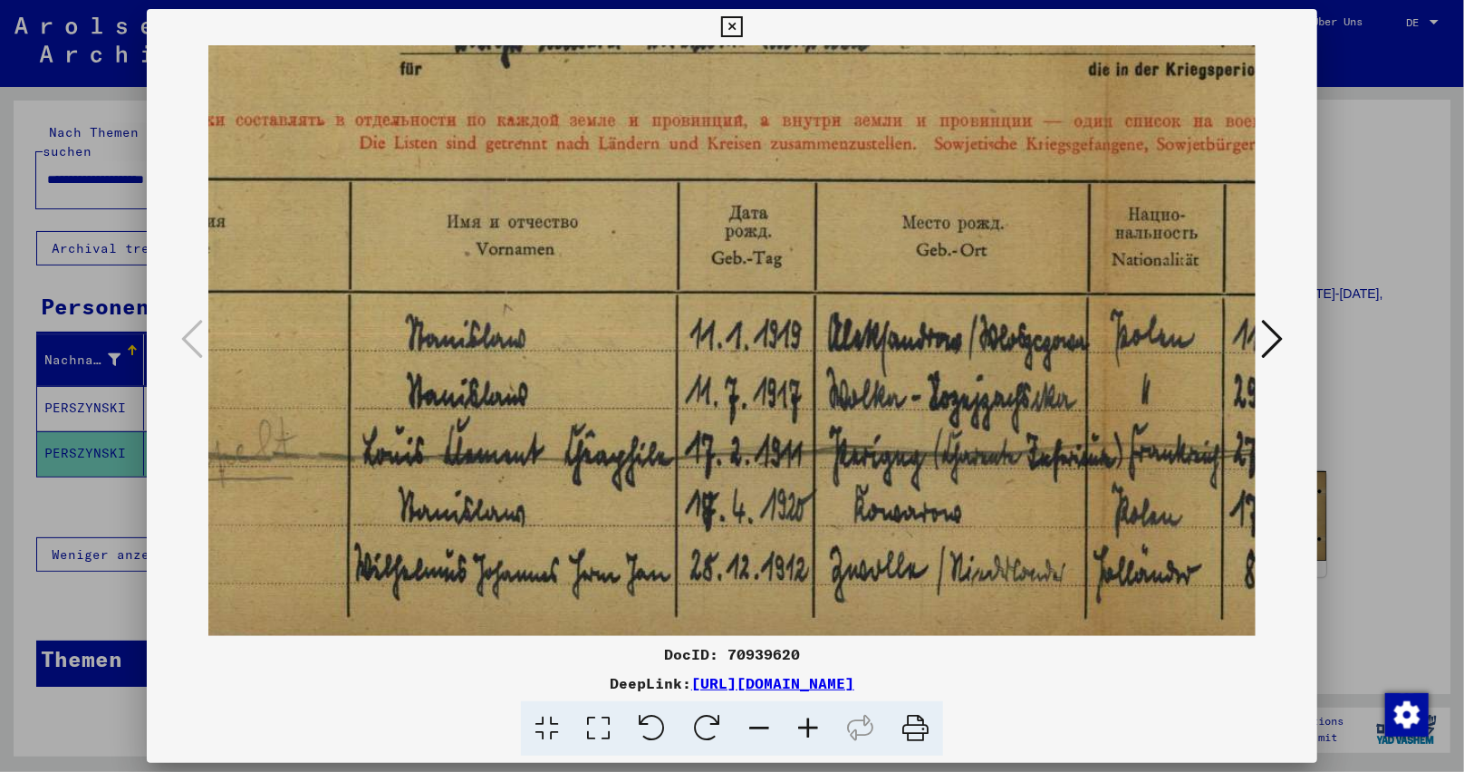
drag, startPoint x: 888, startPoint y: 438, endPoint x: 1372, endPoint y: 464, distance: 484.5
click at [1372, 464] on div "DocID: 70939620 DeepLink: [URL][DOMAIN_NAME]" at bounding box center [732, 386] width 1464 height 772
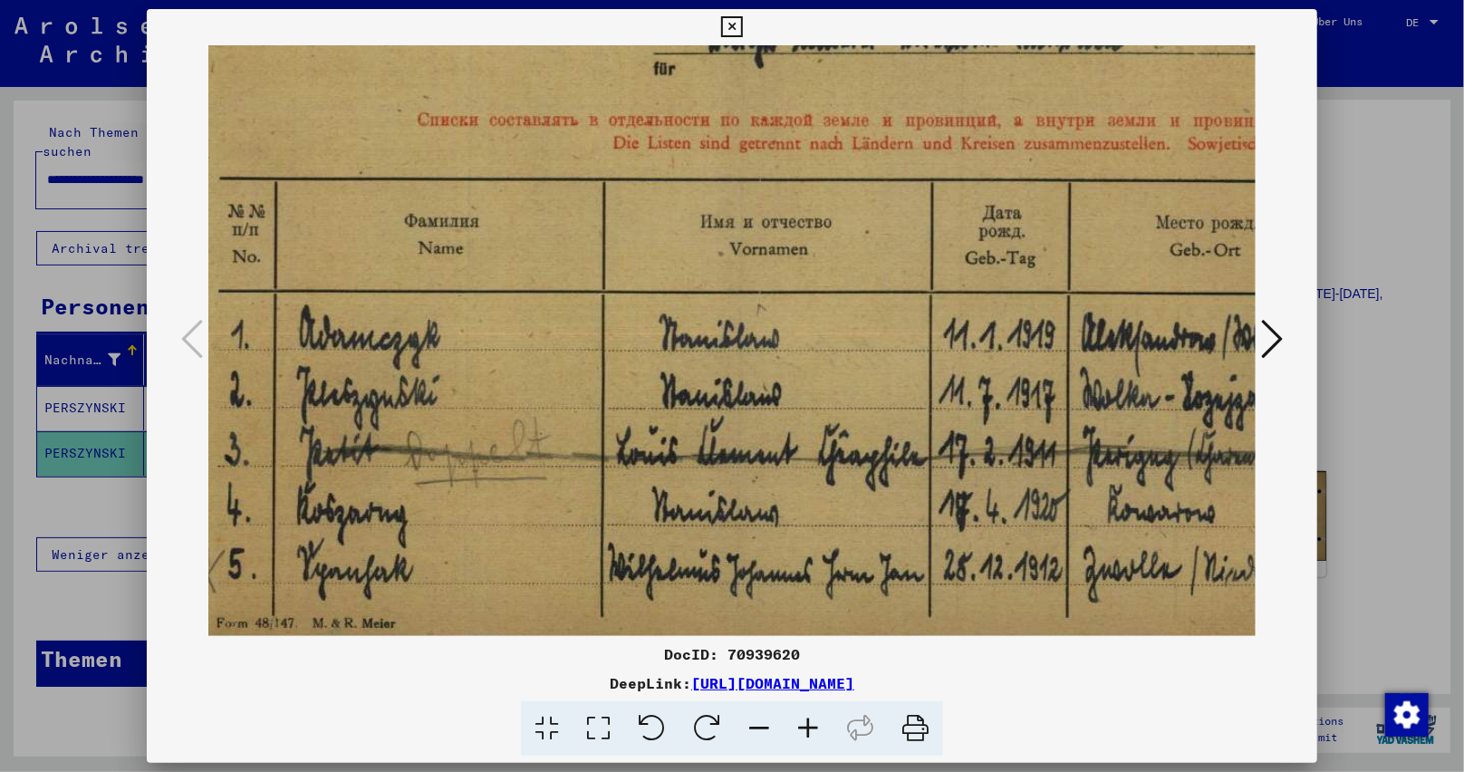
scroll to position [291, 78]
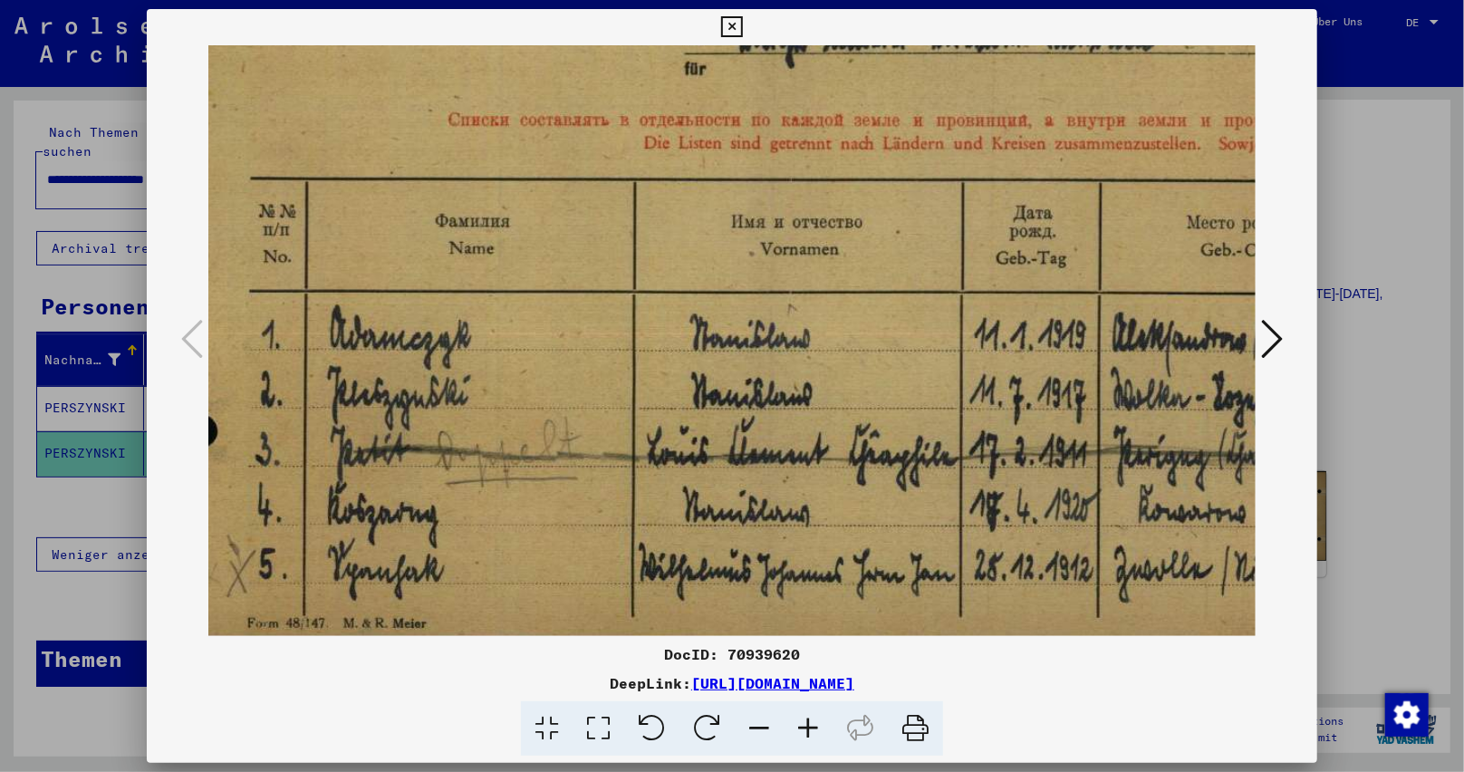
drag, startPoint x: 703, startPoint y: 394, endPoint x: 982, endPoint y: 394, distance: 279.0
click at [982, 394] on img at bounding box center [1392, 208] width 2525 height 908
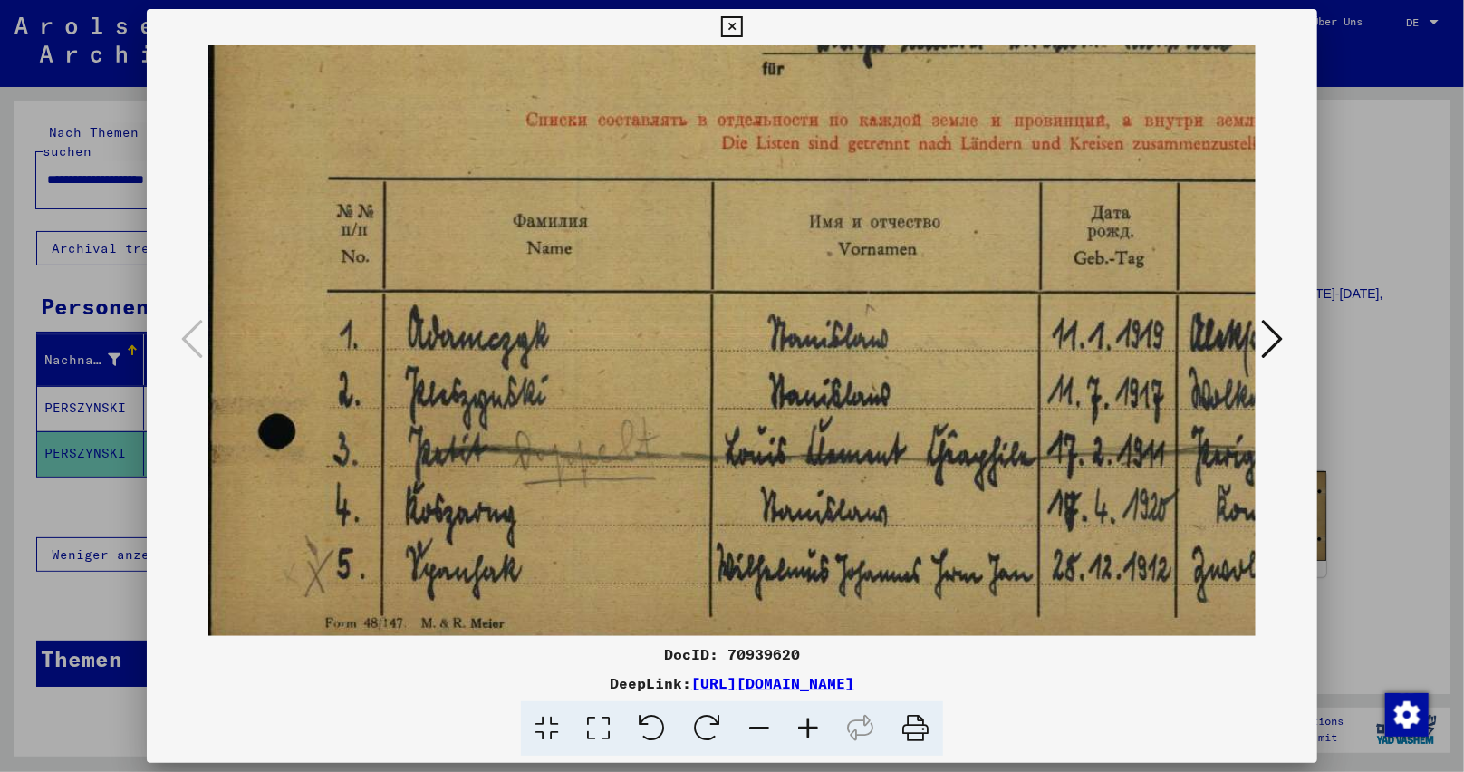
drag, startPoint x: 741, startPoint y: 408, endPoint x: 958, endPoint y: 408, distance: 217.4
click at [958, 408] on img at bounding box center [1470, 208] width 2525 height 908
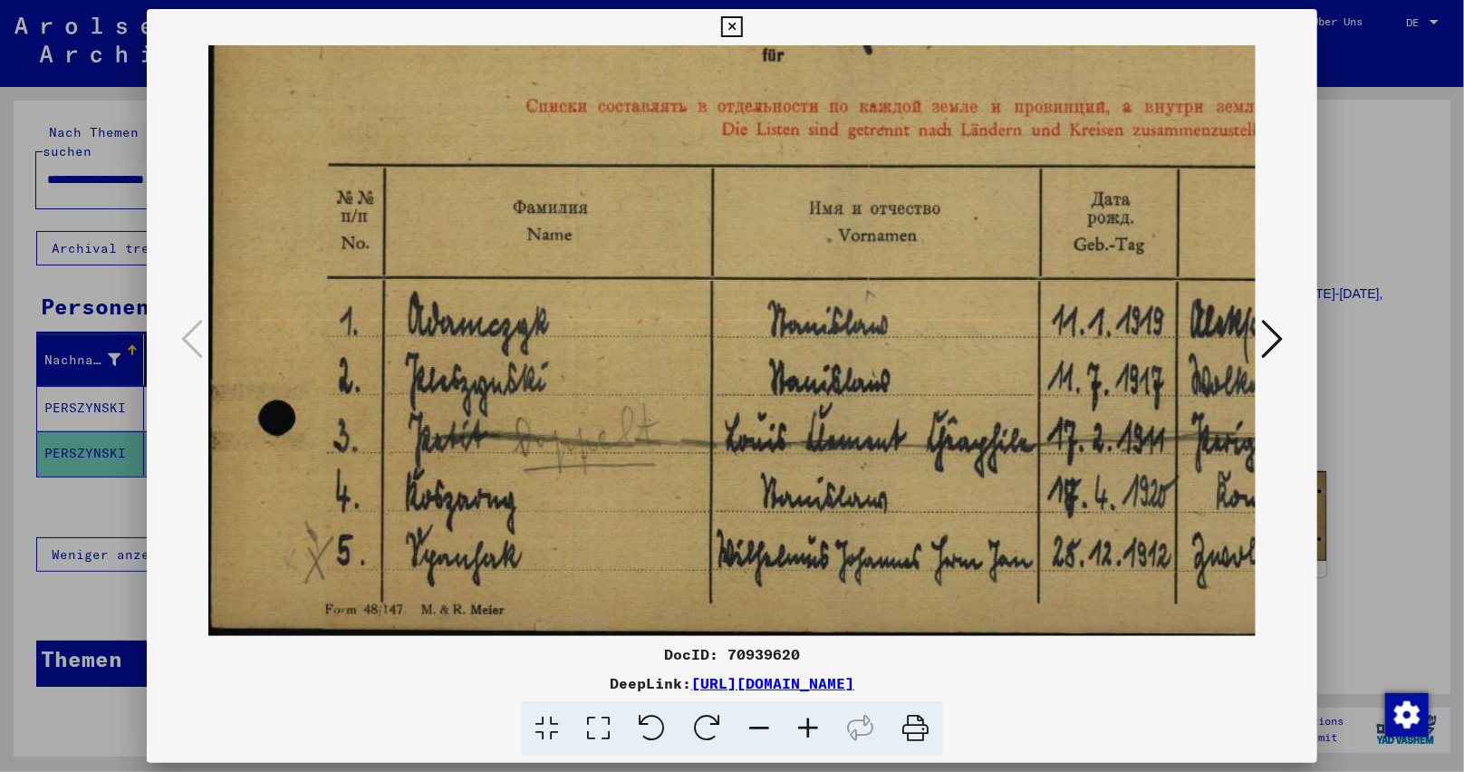
drag, startPoint x: 831, startPoint y: 458, endPoint x: 966, endPoint y: 443, distance: 135.8
click at [966, 443] on img at bounding box center [1470, 195] width 2525 height 908
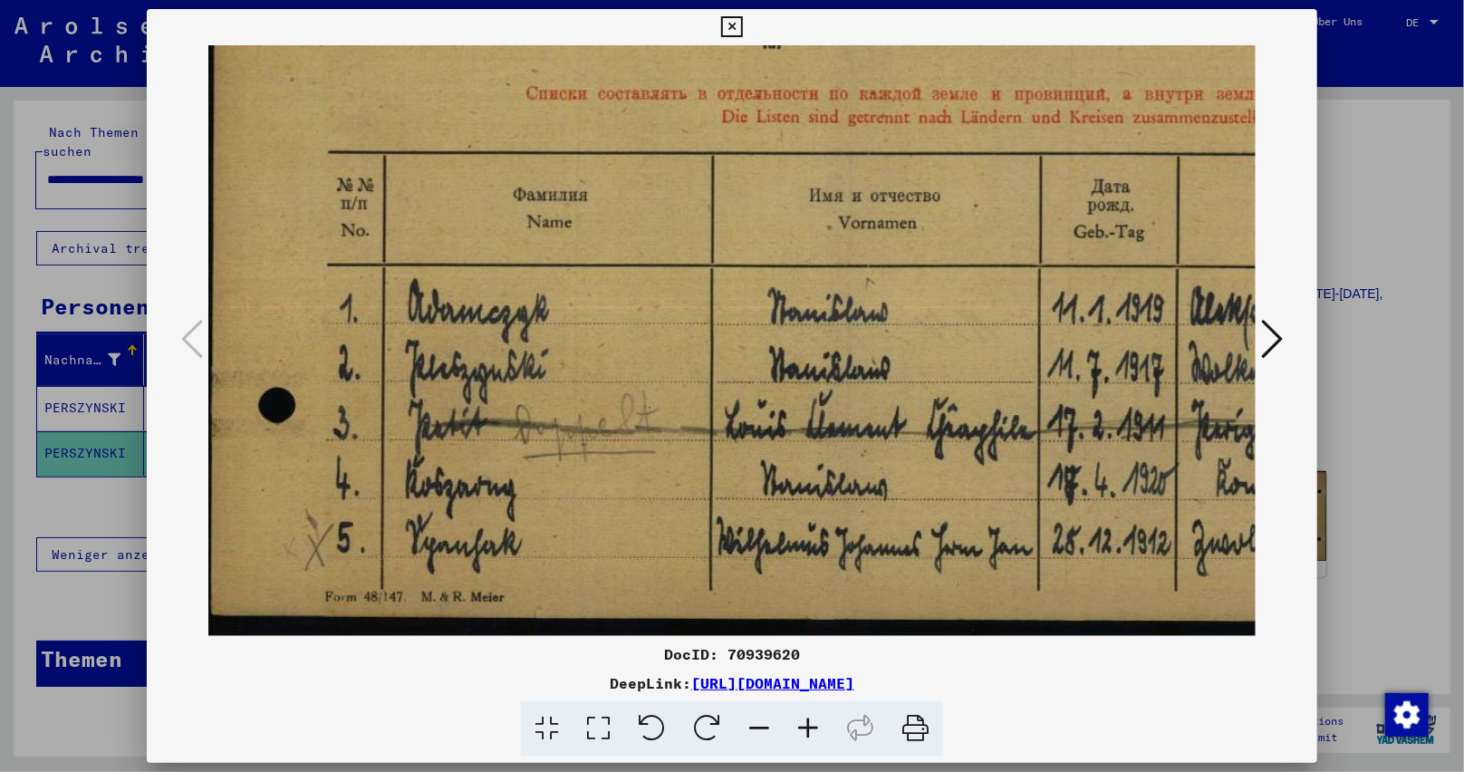
drag, startPoint x: 829, startPoint y: 430, endPoint x: 850, endPoint y: 387, distance: 48.2
click at [849, 390] on img at bounding box center [1470, 182] width 2525 height 908
drag, startPoint x: 861, startPoint y: 424, endPoint x: 870, endPoint y: 400, distance: 26.1
click at [870, 400] on img at bounding box center [1470, 182] width 2525 height 908
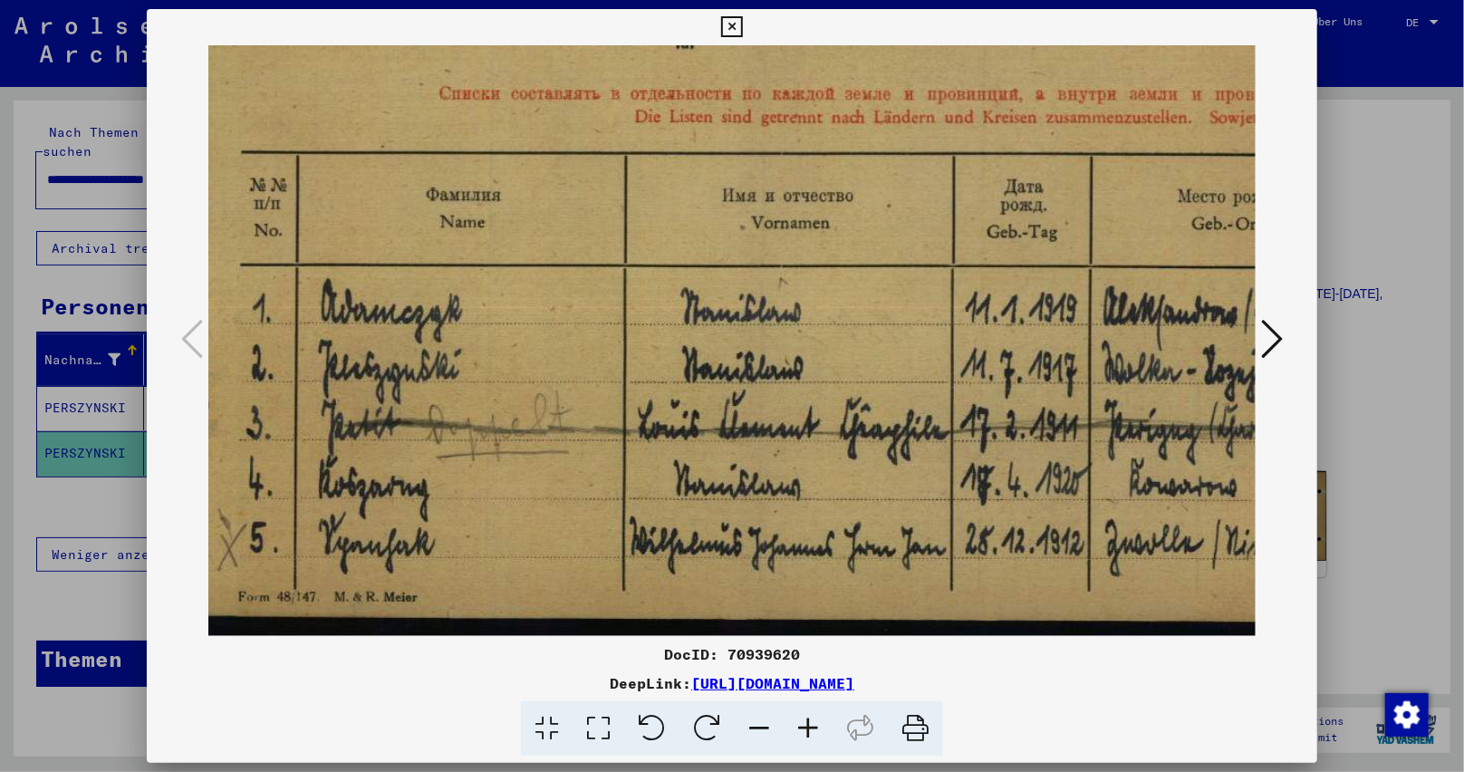
scroll to position [313, 127]
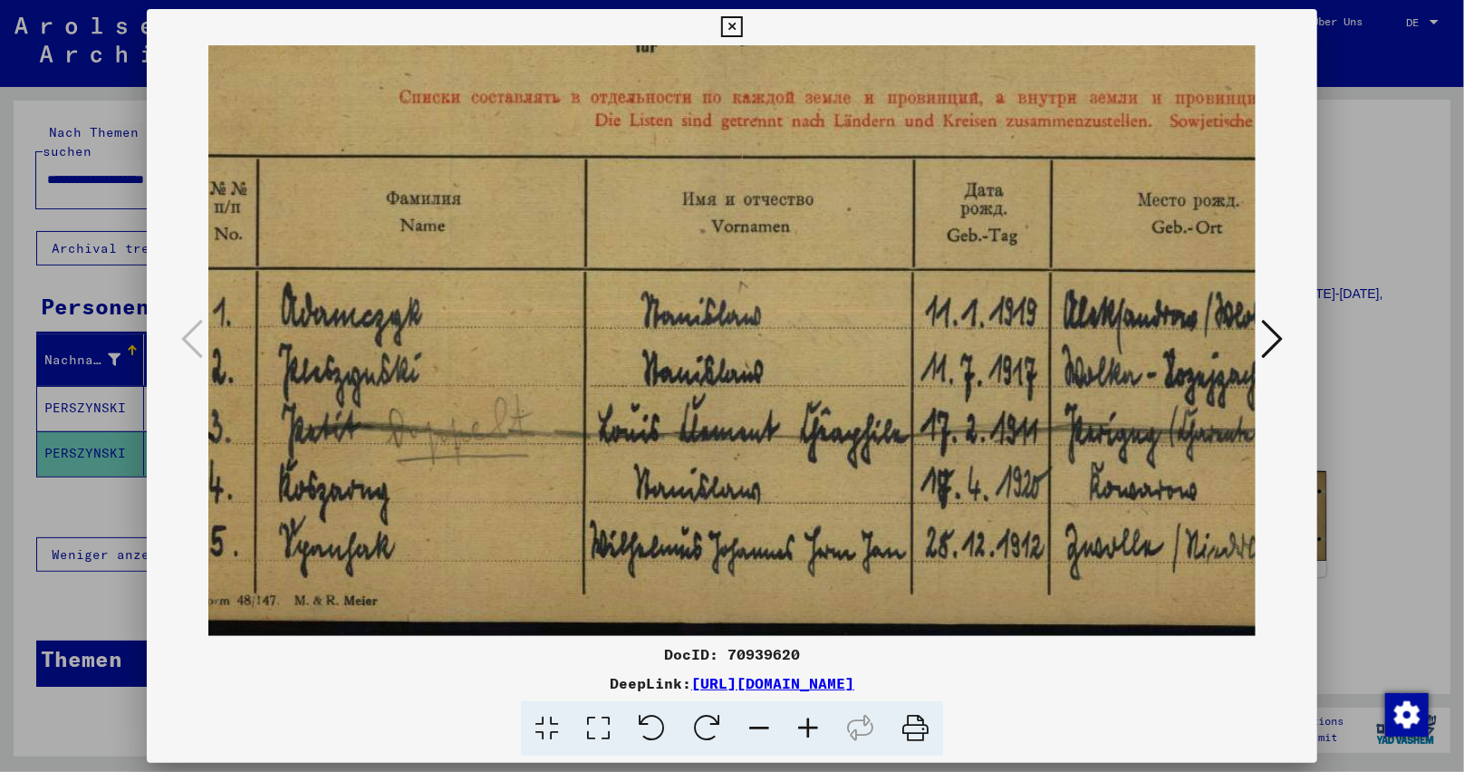
drag, startPoint x: 1022, startPoint y: 441, endPoint x: 981, endPoint y: 445, distance: 40.9
click at [981, 445] on img at bounding box center [1344, 186] width 2525 height 908
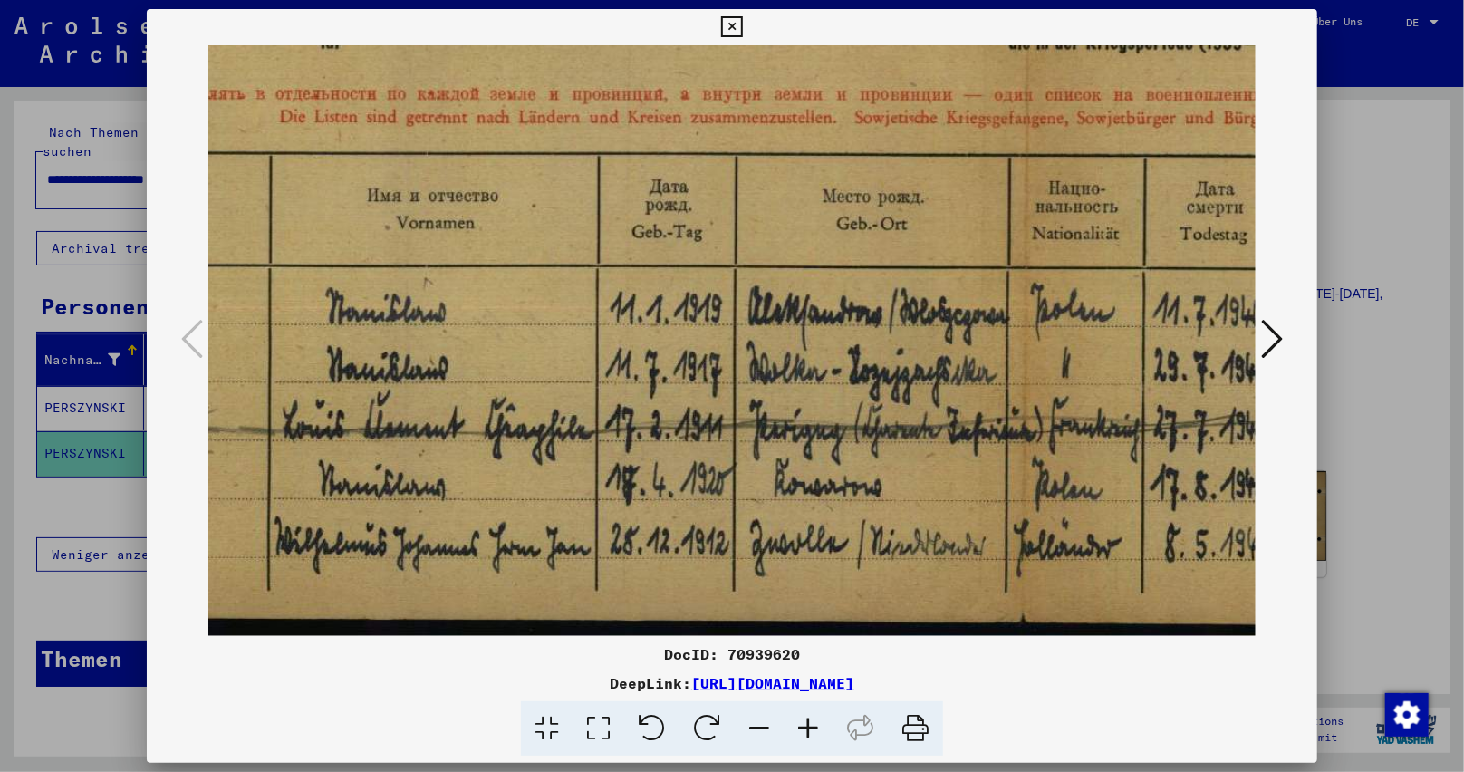
scroll to position [317, 474]
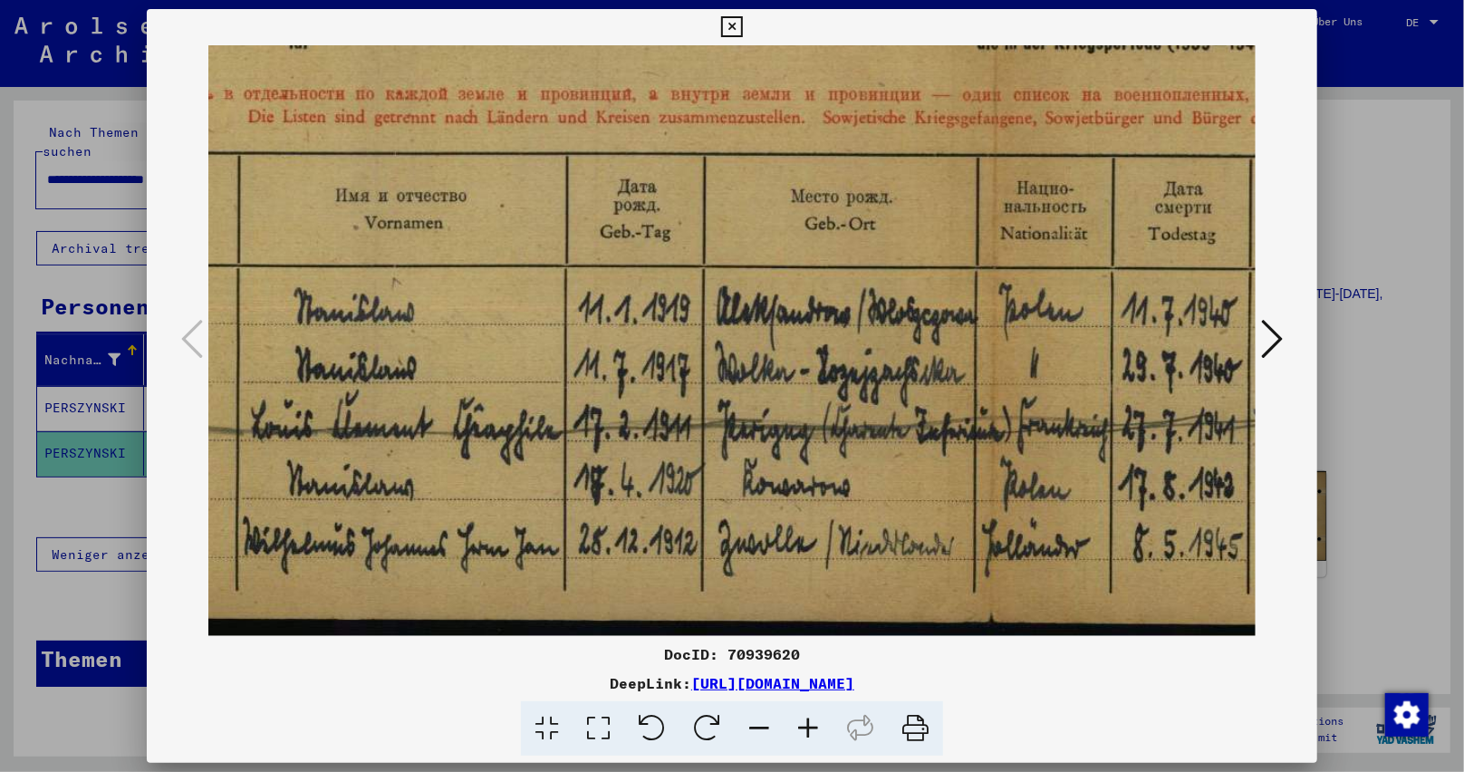
drag, startPoint x: 767, startPoint y: 444, endPoint x: 736, endPoint y: 438, distance: 32.2
click at [736, 438] on img at bounding box center [997, 182] width 2525 height 908
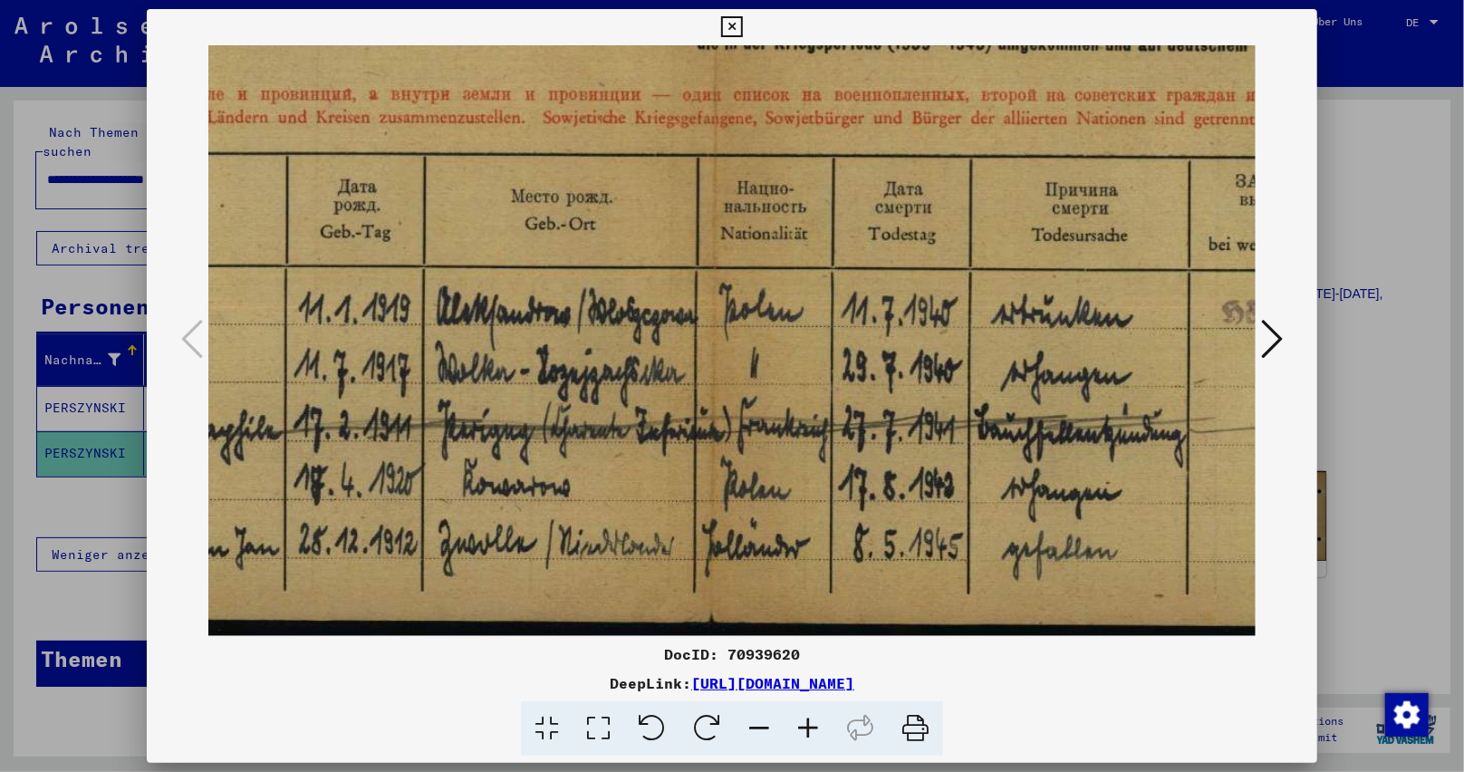
drag, startPoint x: 1030, startPoint y: 477, endPoint x: 748, endPoint y: 450, distance: 283.0
click at [748, 450] on img at bounding box center [717, 182] width 2525 height 908
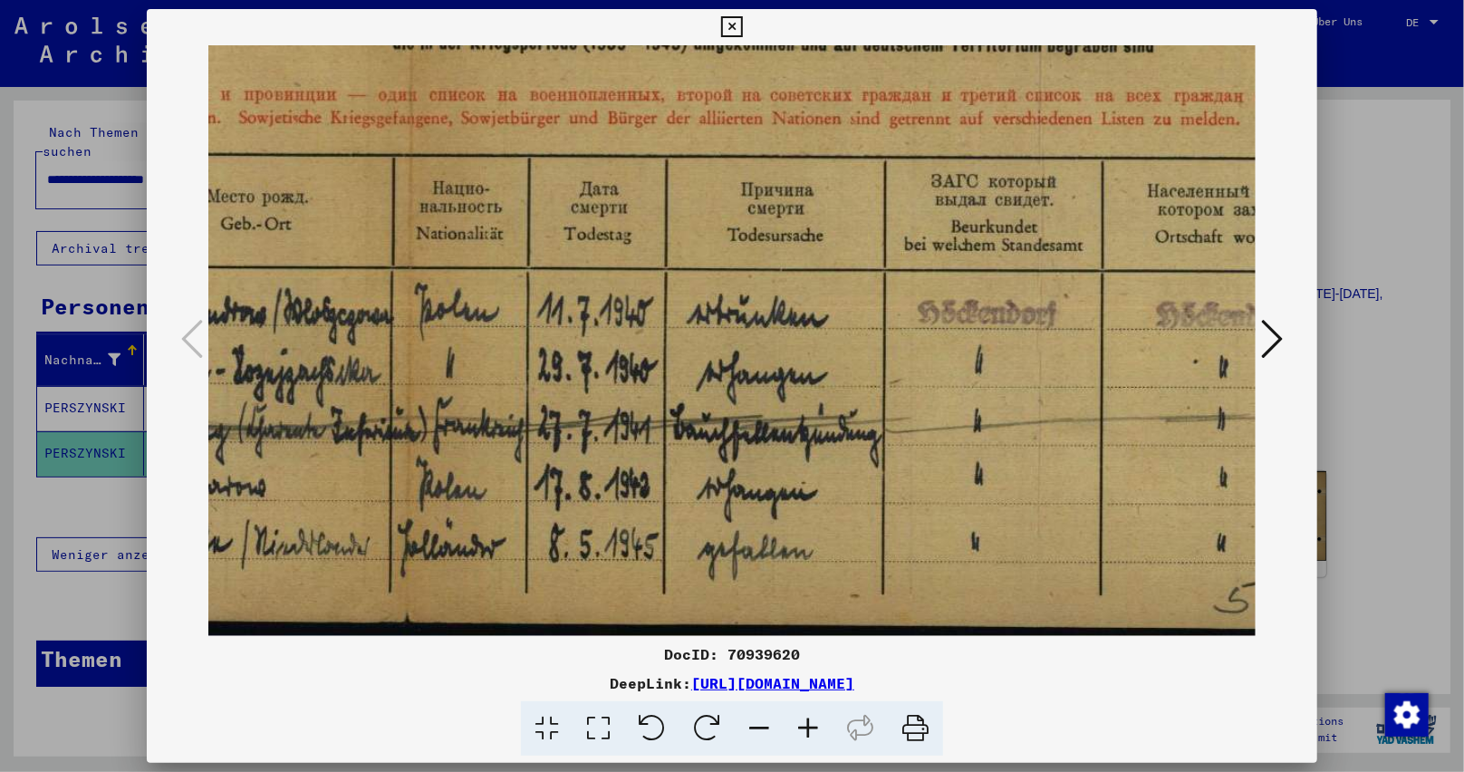
drag, startPoint x: 1051, startPoint y: 453, endPoint x: 762, endPoint y: 432, distance: 289.7
click at [762, 432] on img at bounding box center [412, 182] width 2525 height 908
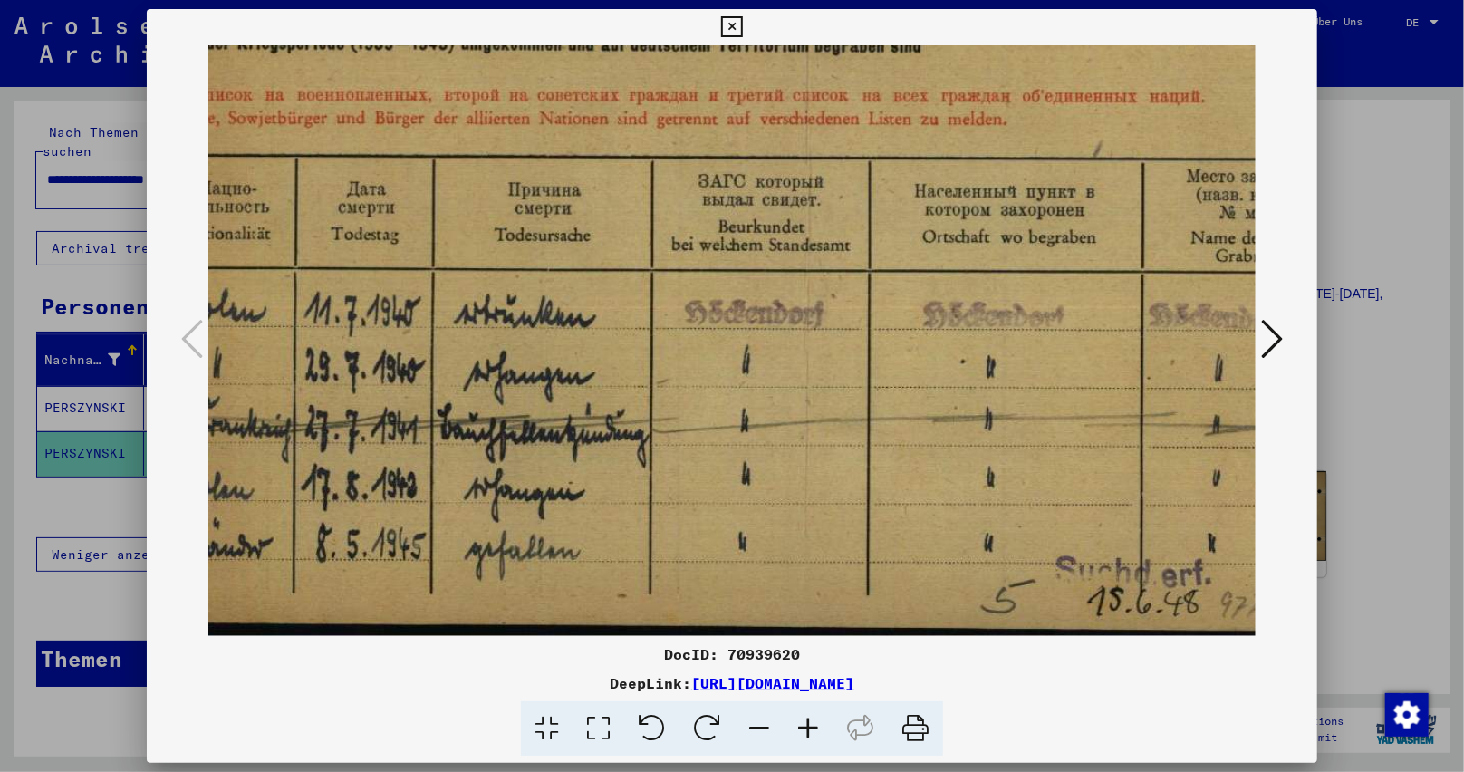
scroll to position [317, 1476]
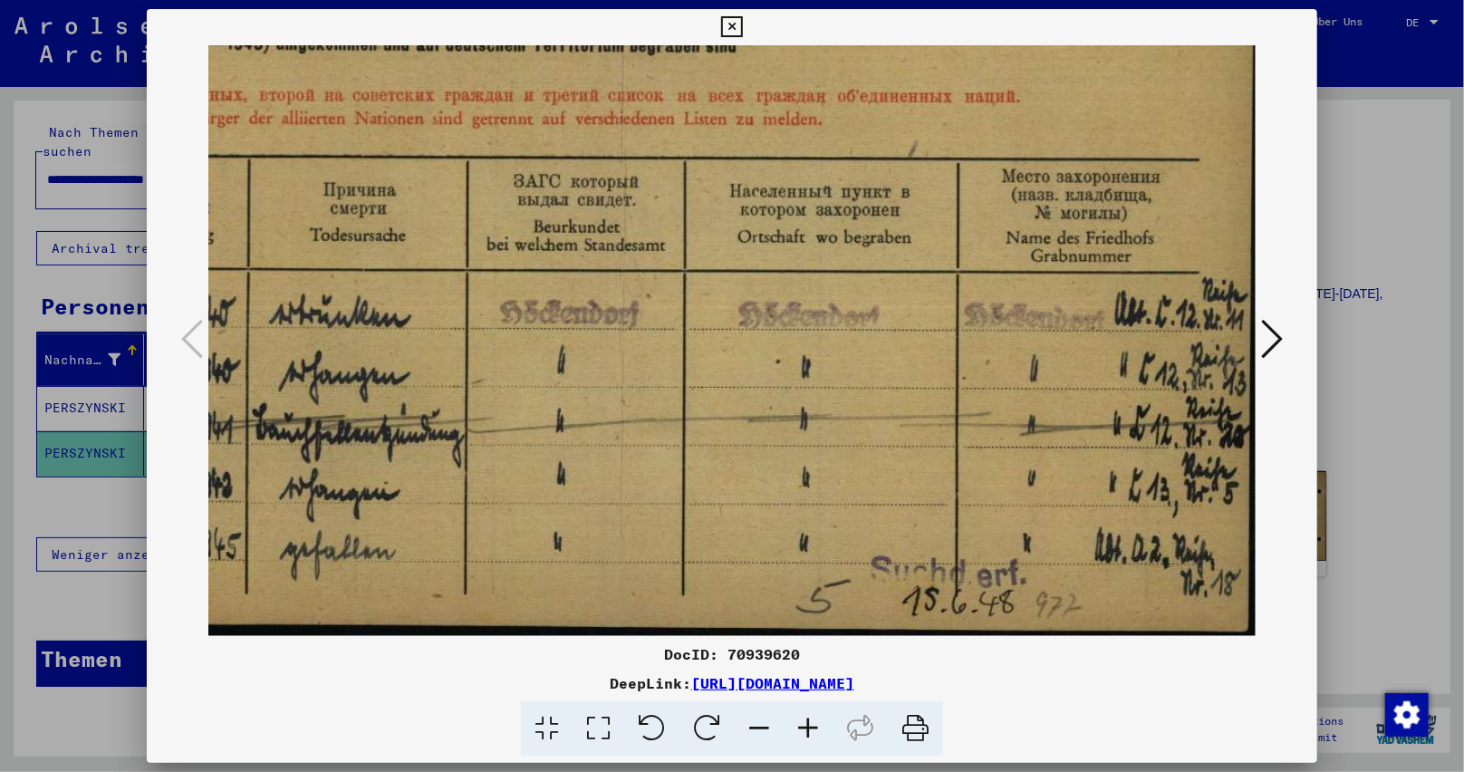
drag, startPoint x: 1121, startPoint y: 455, endPoint x: 514, endPoint y: 381, distance: 611.4
click at [800, 727] on icon at bounding box center [808, 728] width 49 height 55
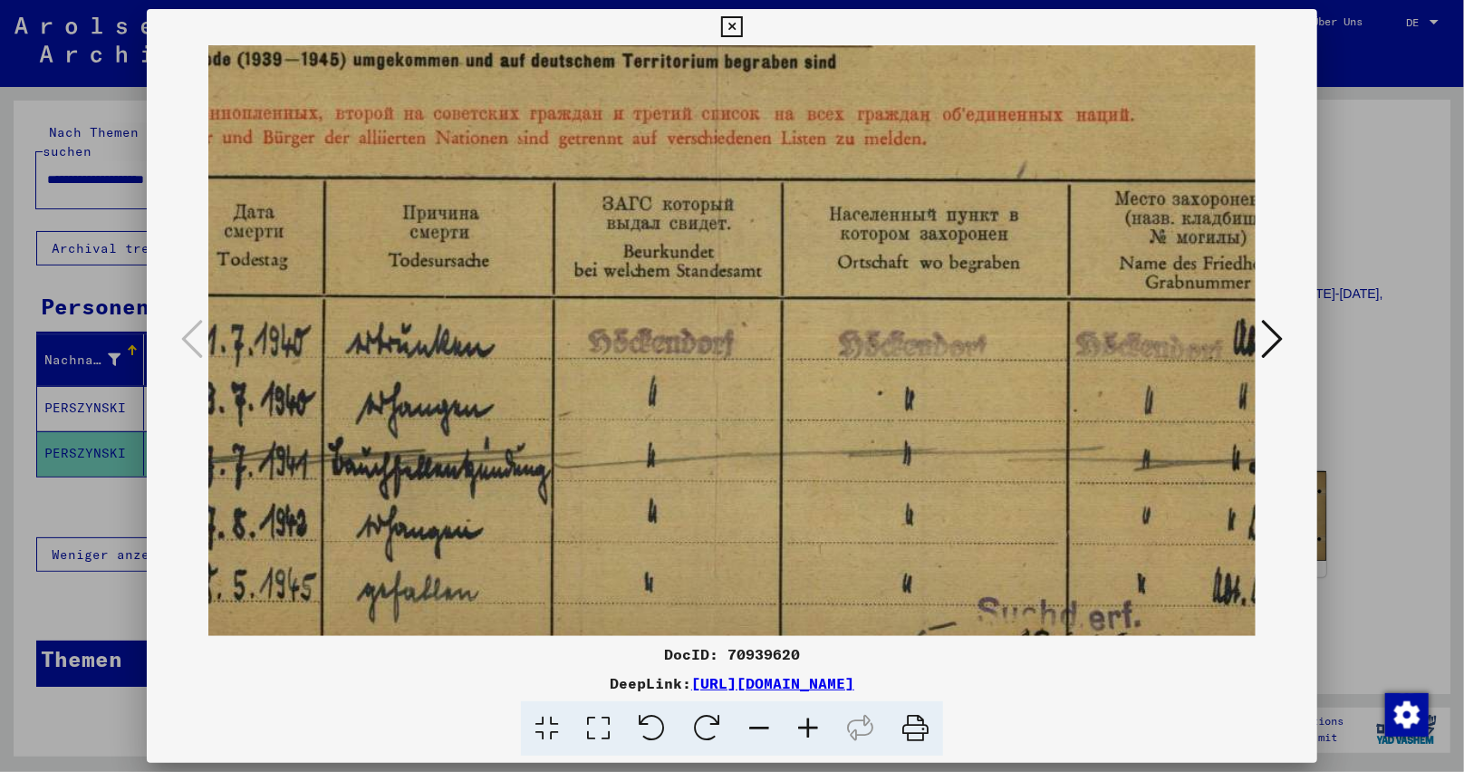
click at [800, 727] on icon at bounding box center [808, 728] width 49 height 55
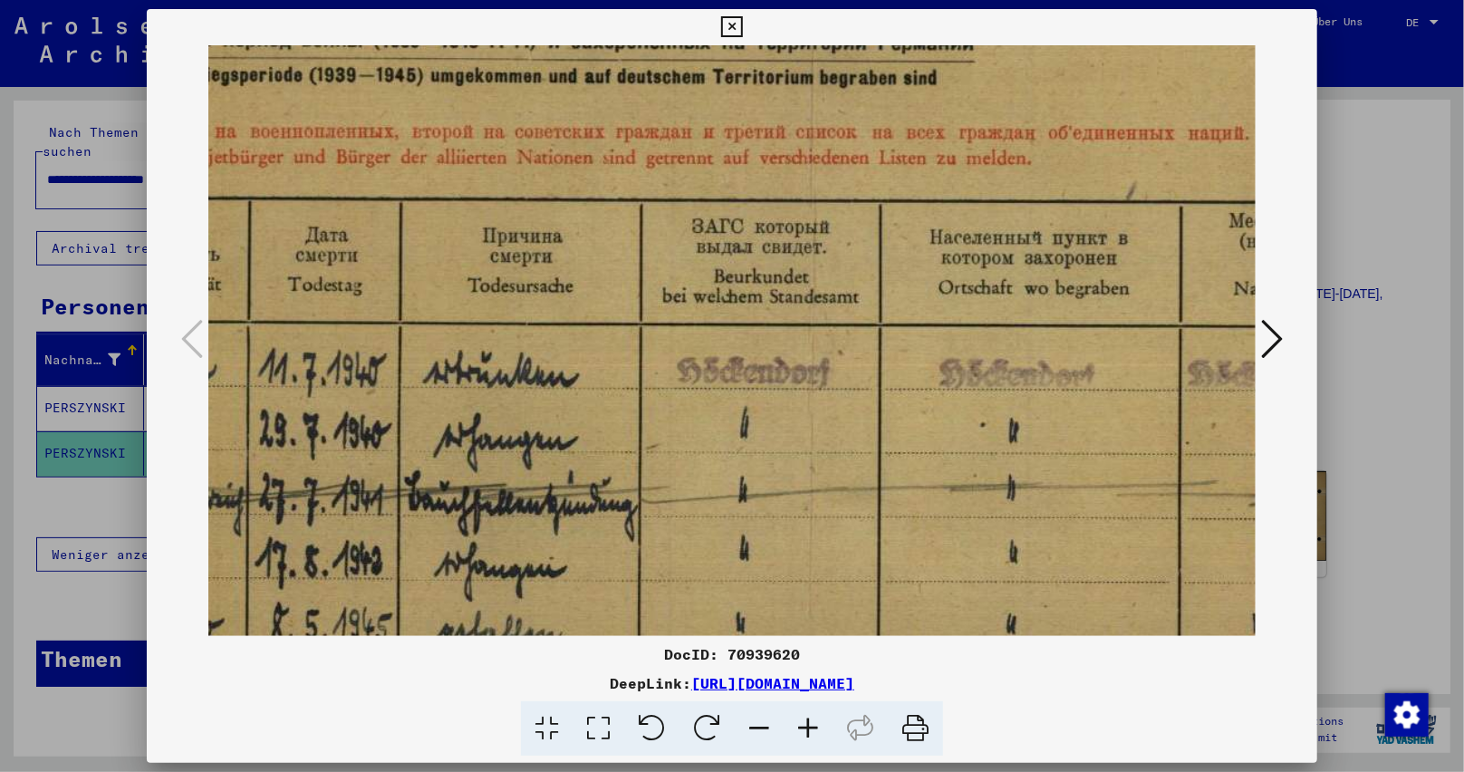
click at [800, 727] on icon at bounding box center [808, 728] width 49 height 55
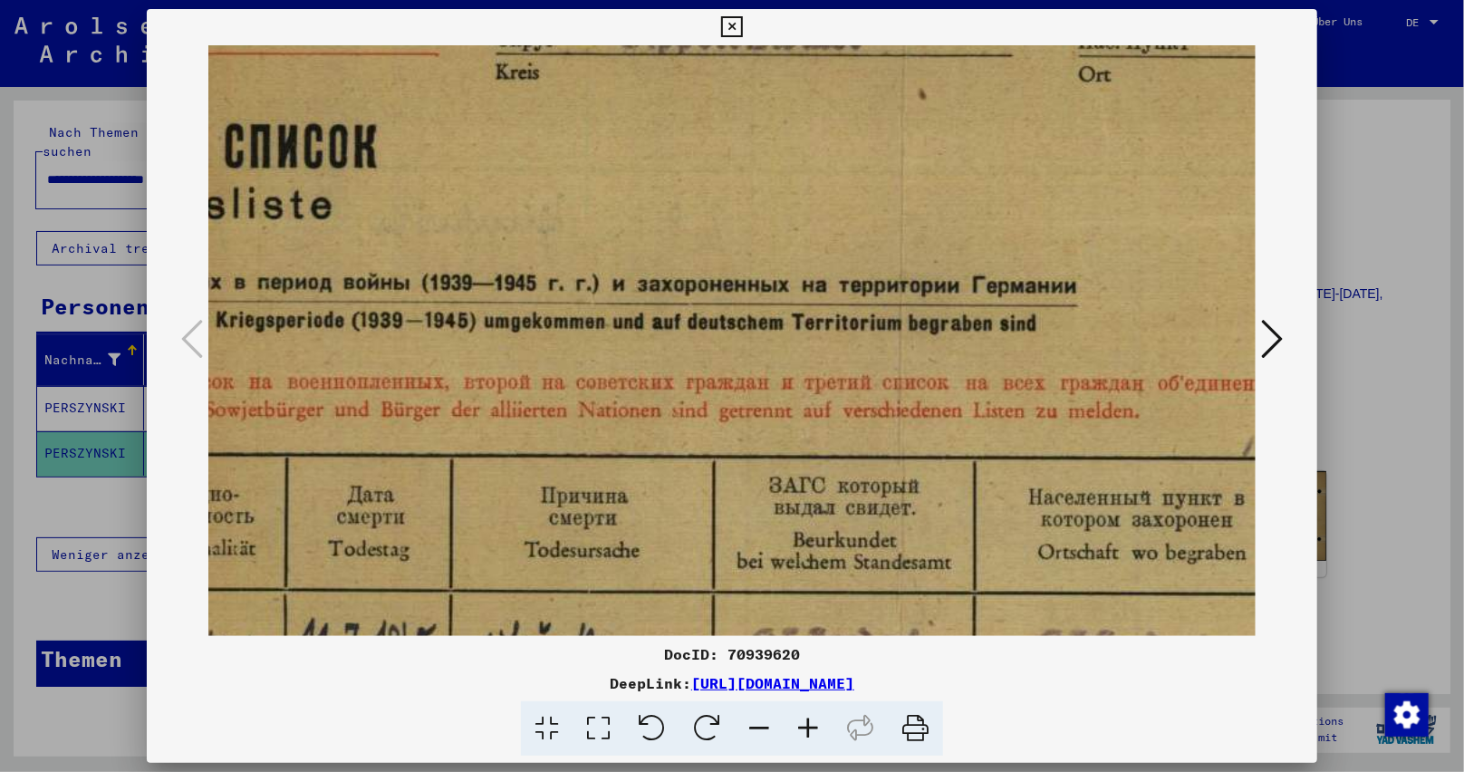
drag, startPoint x: 977, startPoint y: 462, endPoint x: 875, endPoint y: 675, distance: 235.8
click at [875, 675] on div "DocID: 70939620 DeepLink: [URL][DOMAIN_NAME]" at bounding box center [732, 382] width 1171 height 747
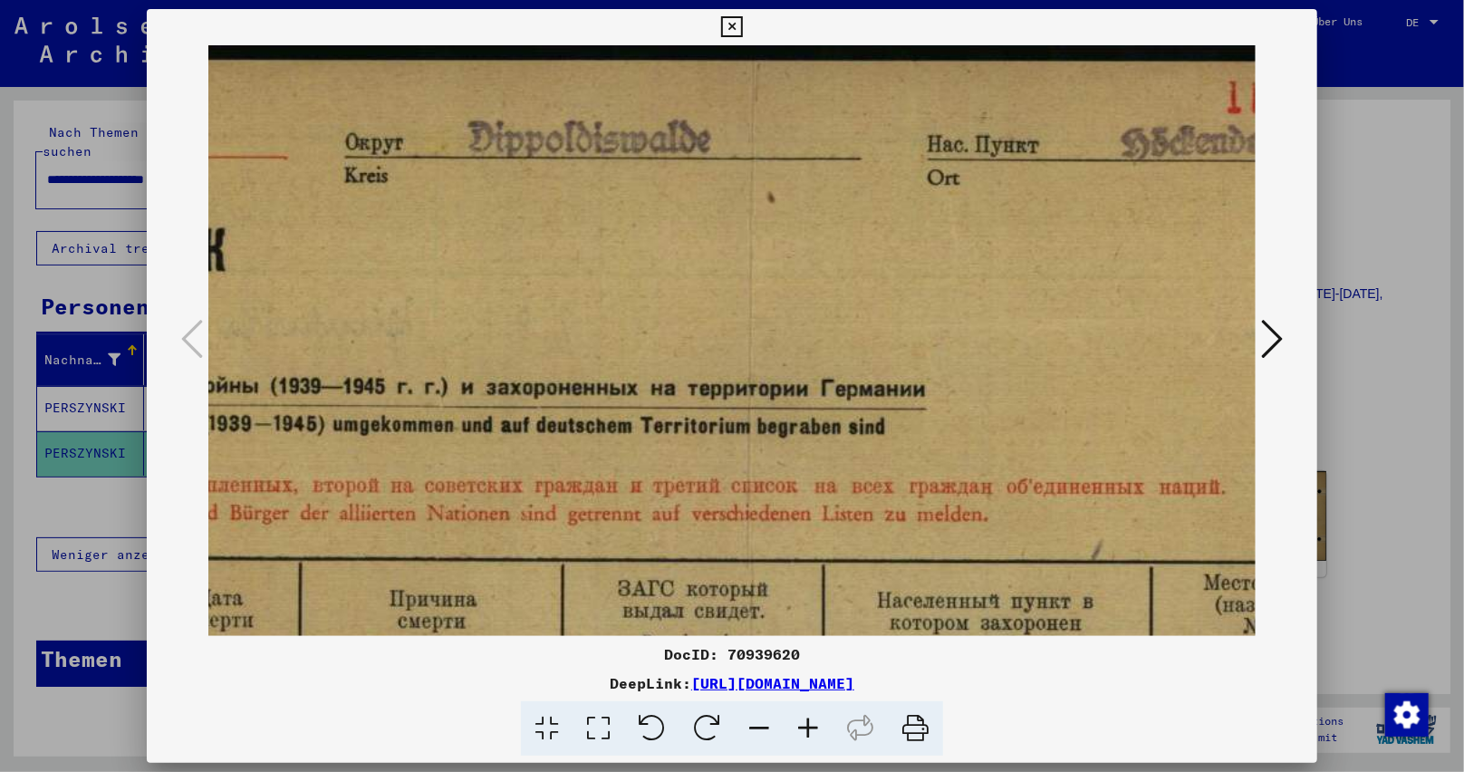
drag, startPoint x: 964, startPoint y: 421, endPoint x: 826, endPoint y: 491, distance: 154.4
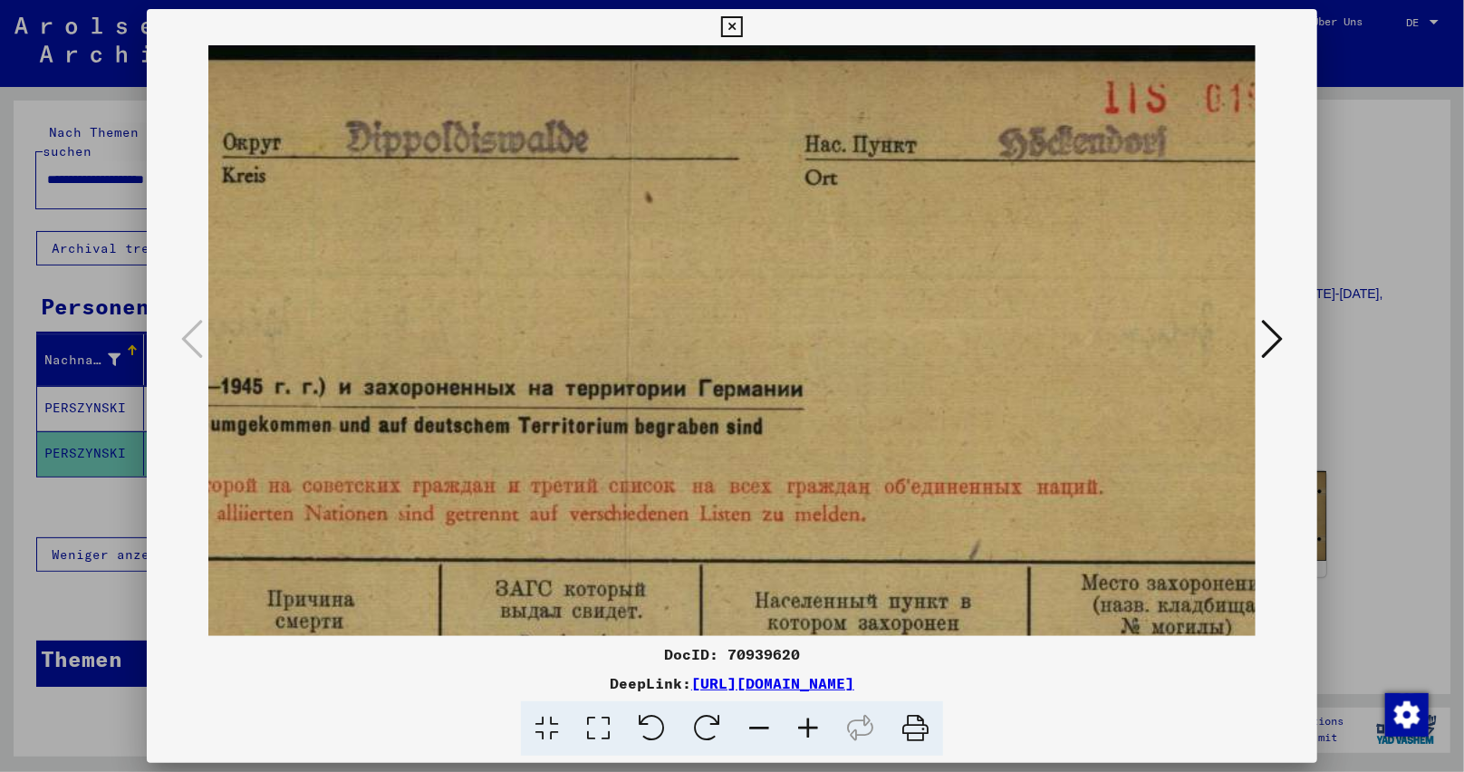
scroll to position [0, 1980]
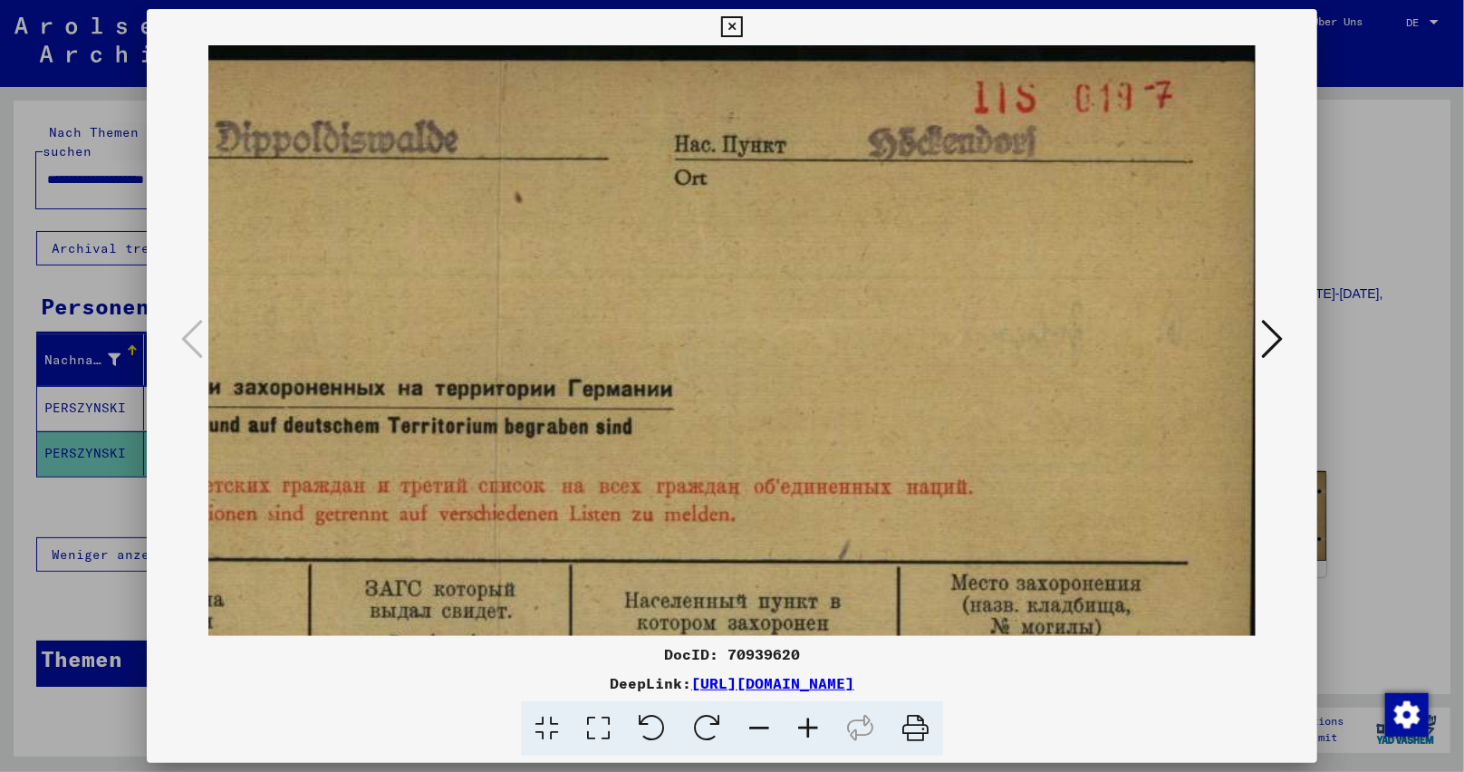
drag, startPoint x: 826, startPoint y: 461, endPoint x: 756, endPoint y: 408, distance: 88.6
drag, startPoint x: 1177, startPoint y: 237, endPoint x: 1077, endPoint y: 337, distance: 140.9
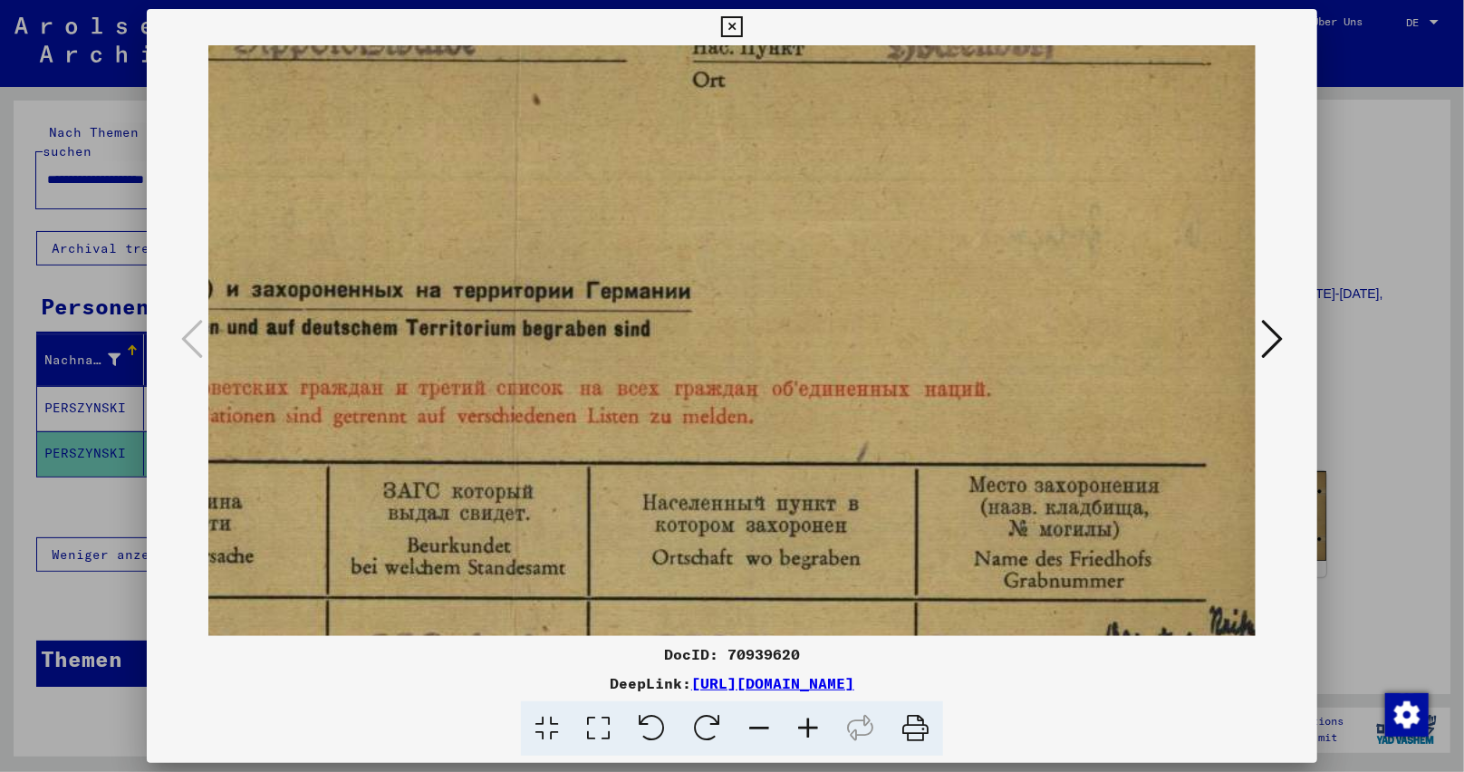
drag, startPoint x: 965, startPoint y: 537, endPoint x: 984, endPoint y: 434, distance: 105.0
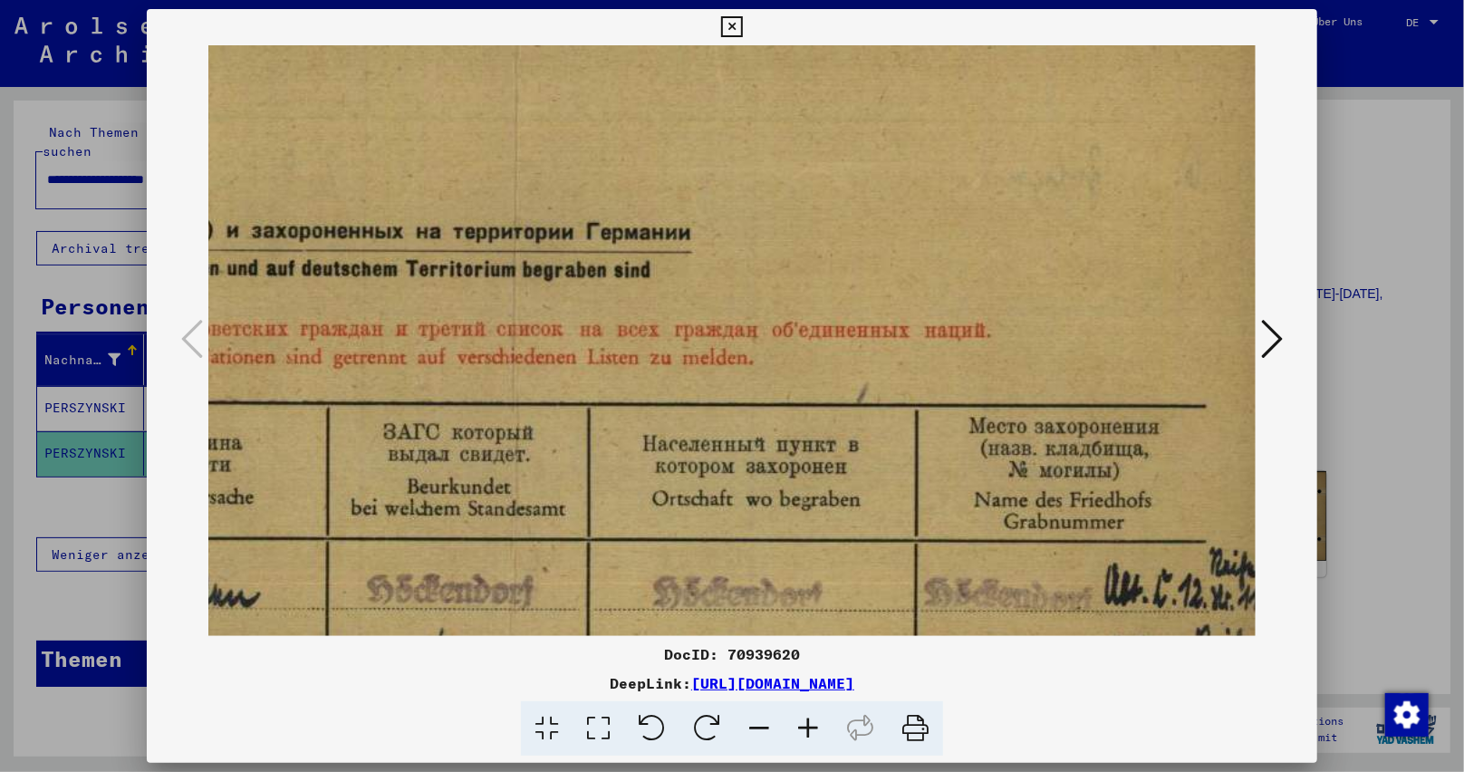
drag, startPoint x: 1015, startPoint y: 509, endPoint x: 1004, endPoint y: 458, distance: 51.9
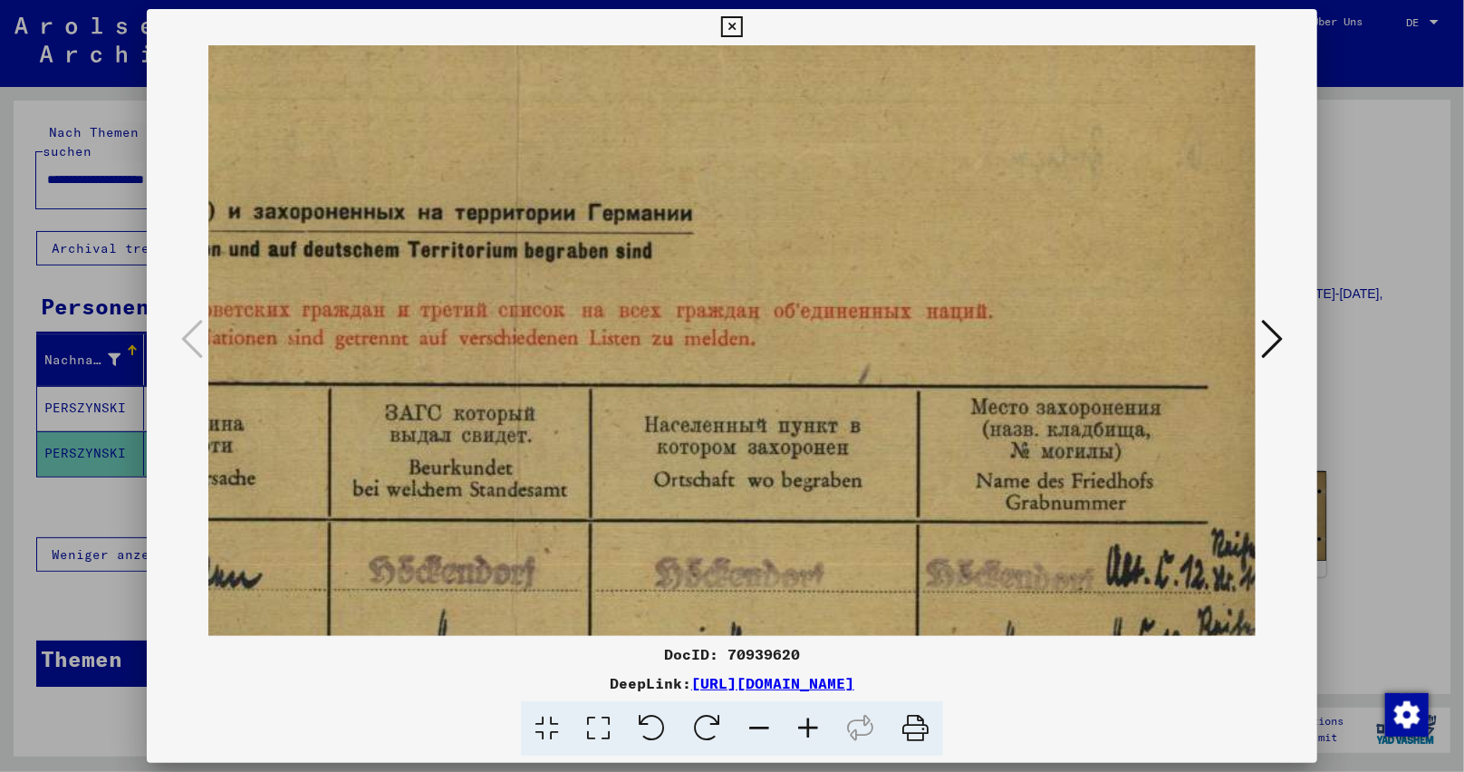
scroll to position [205, 1948]
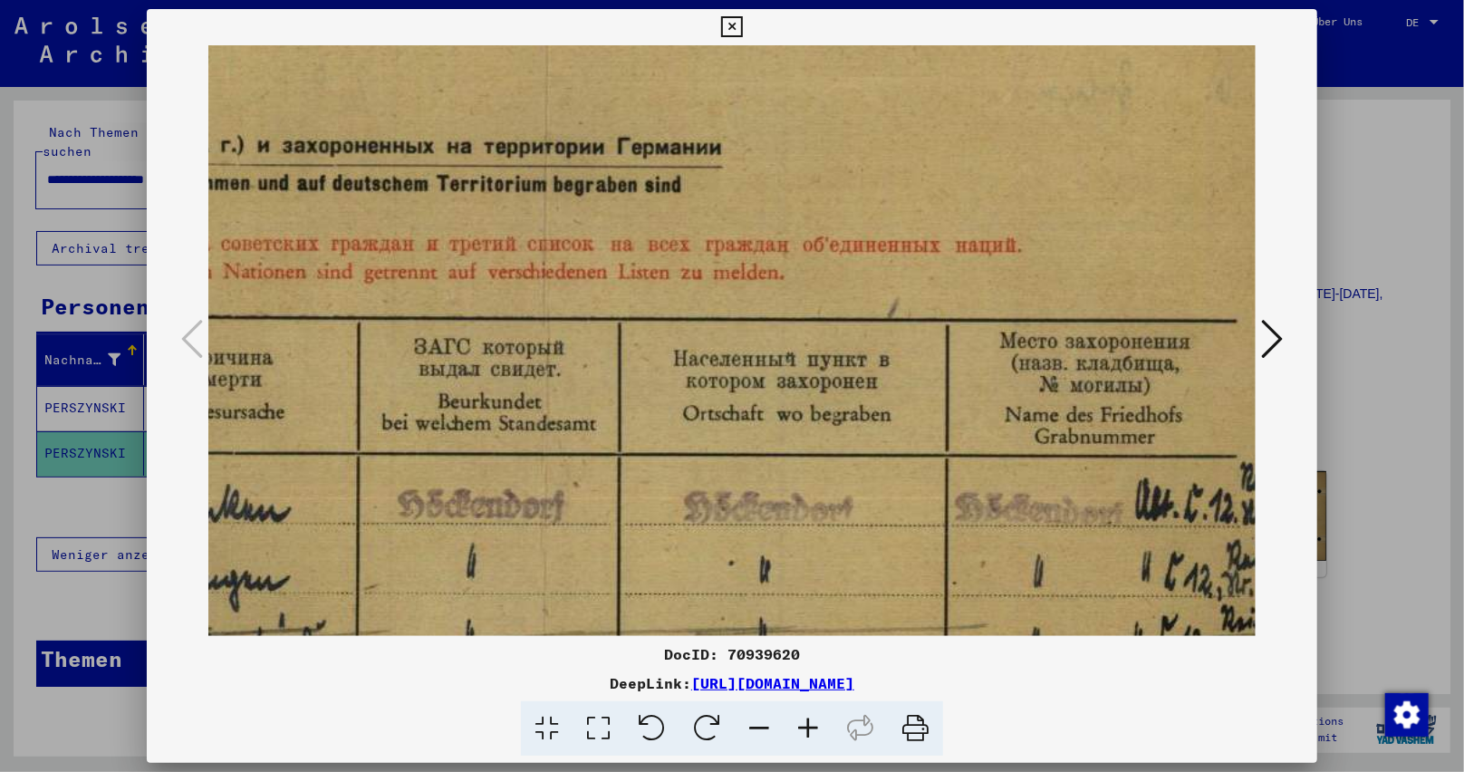
drag, startPoint x: 1070, startPoint y: 620, endPoint x: 1086, endPoint y: 580, distance: 43.1
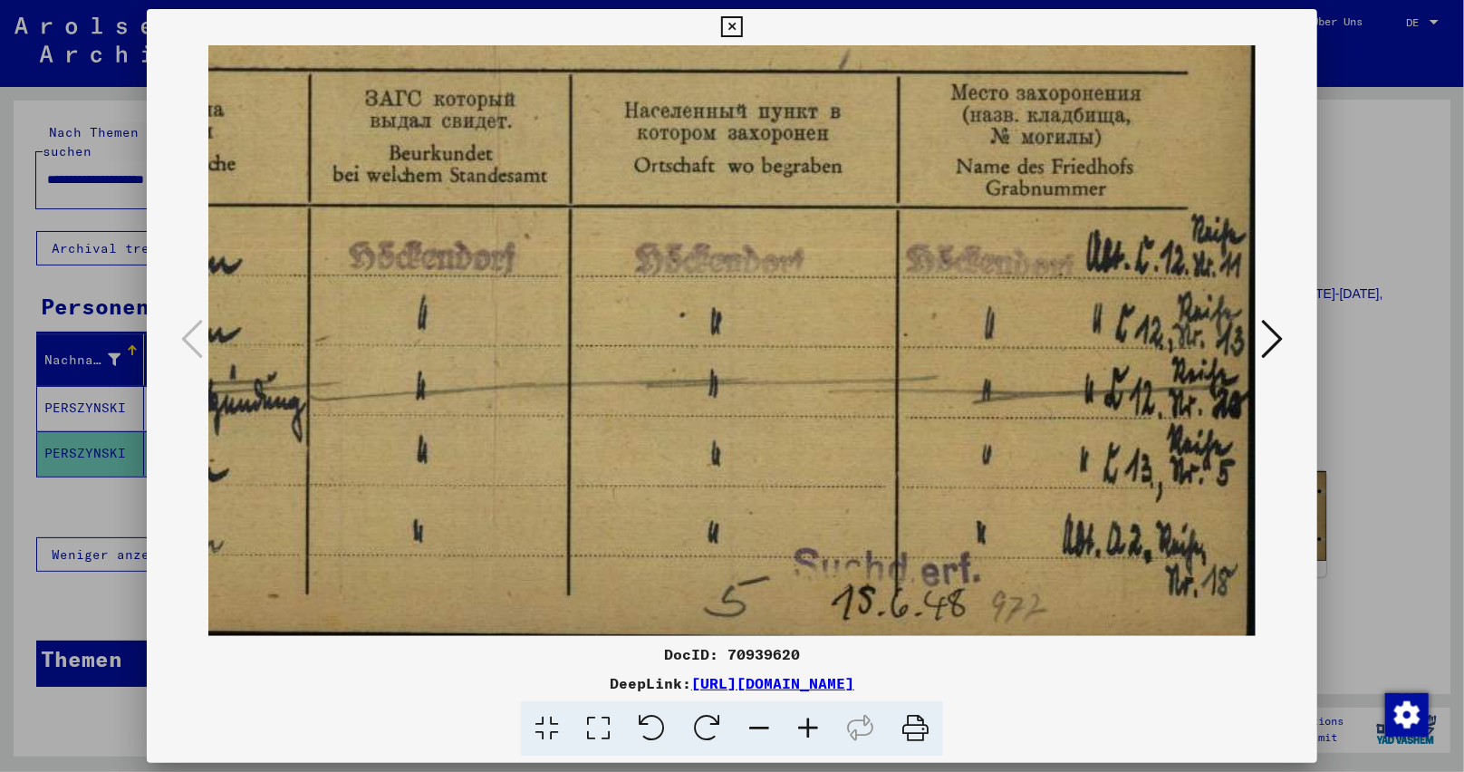
drag, startPoint x: 1004, startPoint y: 483, endPoint x: 868, endPoint y: 230, distance: 287.0
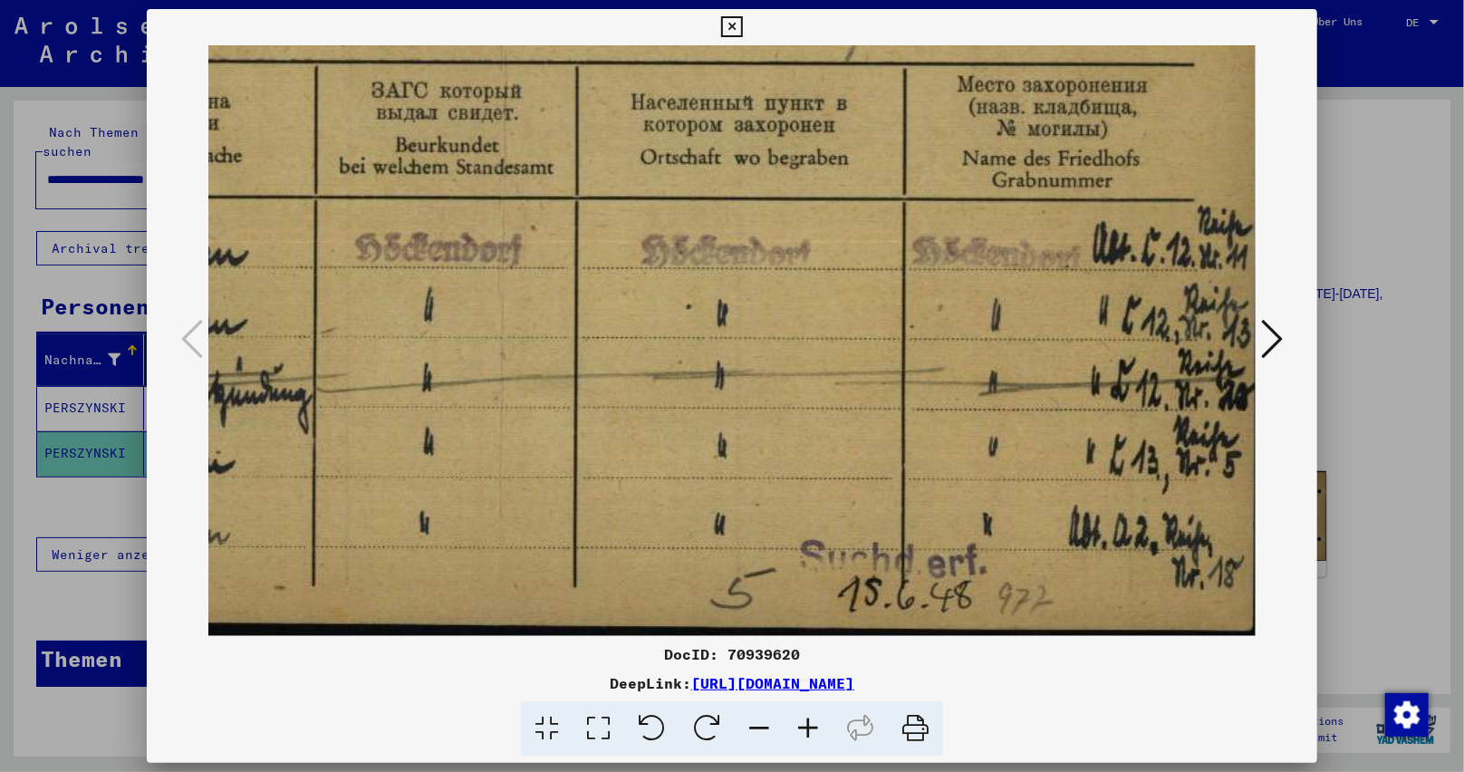
scroll to position [498, 1975]
drag, startPoint x: 945, startPoint y: 411, endPoint x: 950, endPoint y: 313, distance: 98.0
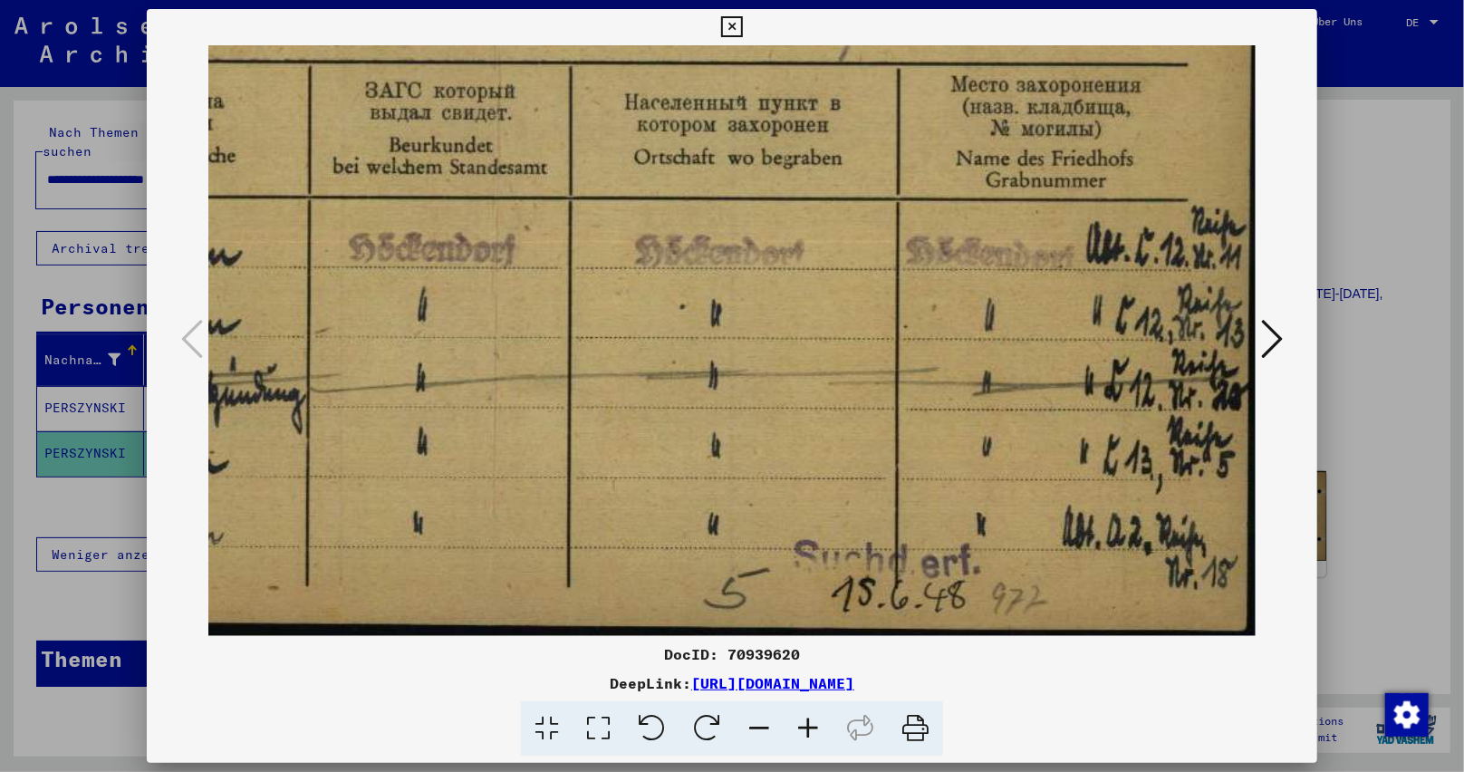
drag, startPoint x: 1109, startPoint y: 420, endPoint x: 542, endPoint y: 346, distance: 572.0
click at [1274, 333] on icon at bounding box center [1272, 338] width 22 height 43
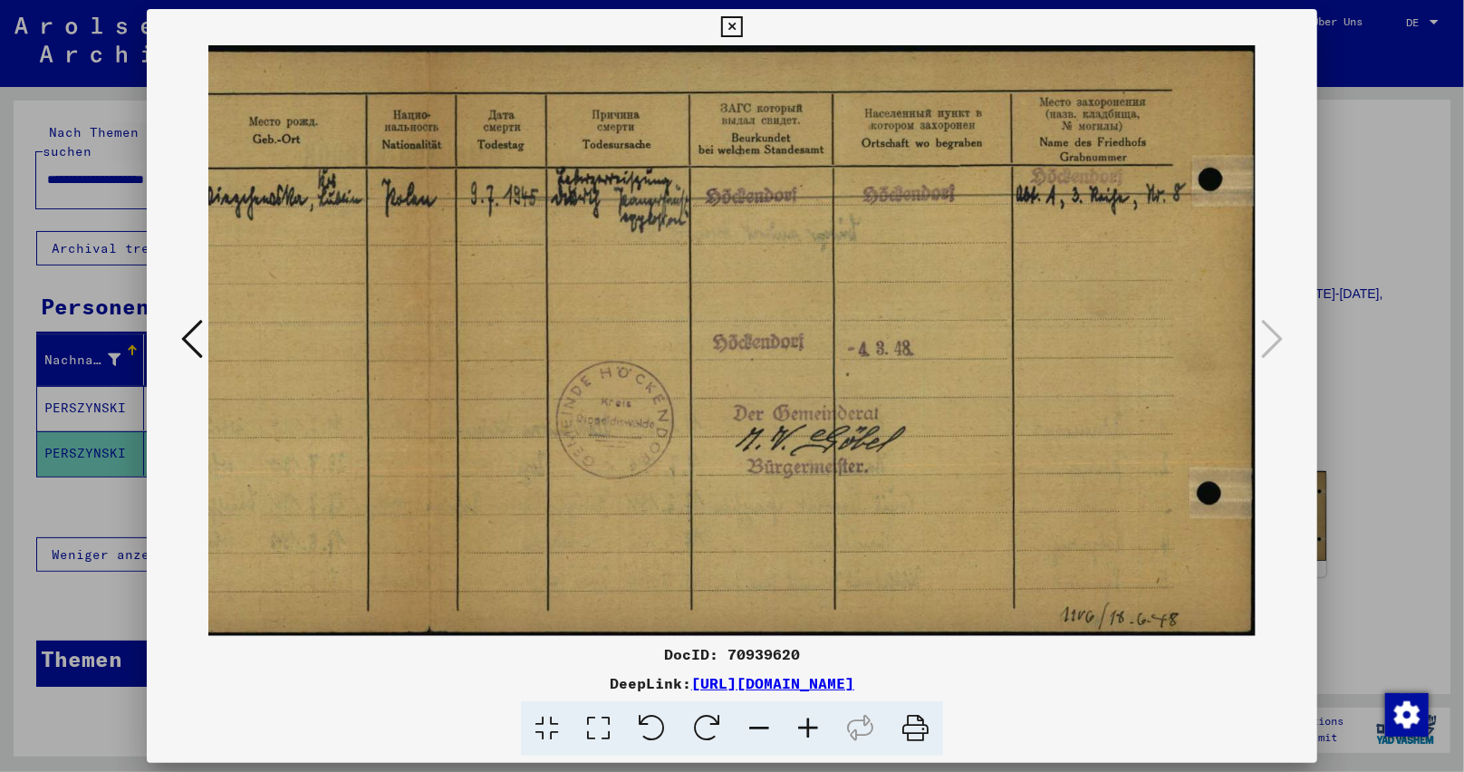
scroll to position [0, 612]
click at [814, 735] on icon at bounding box center [808, 728] width 49 height 55
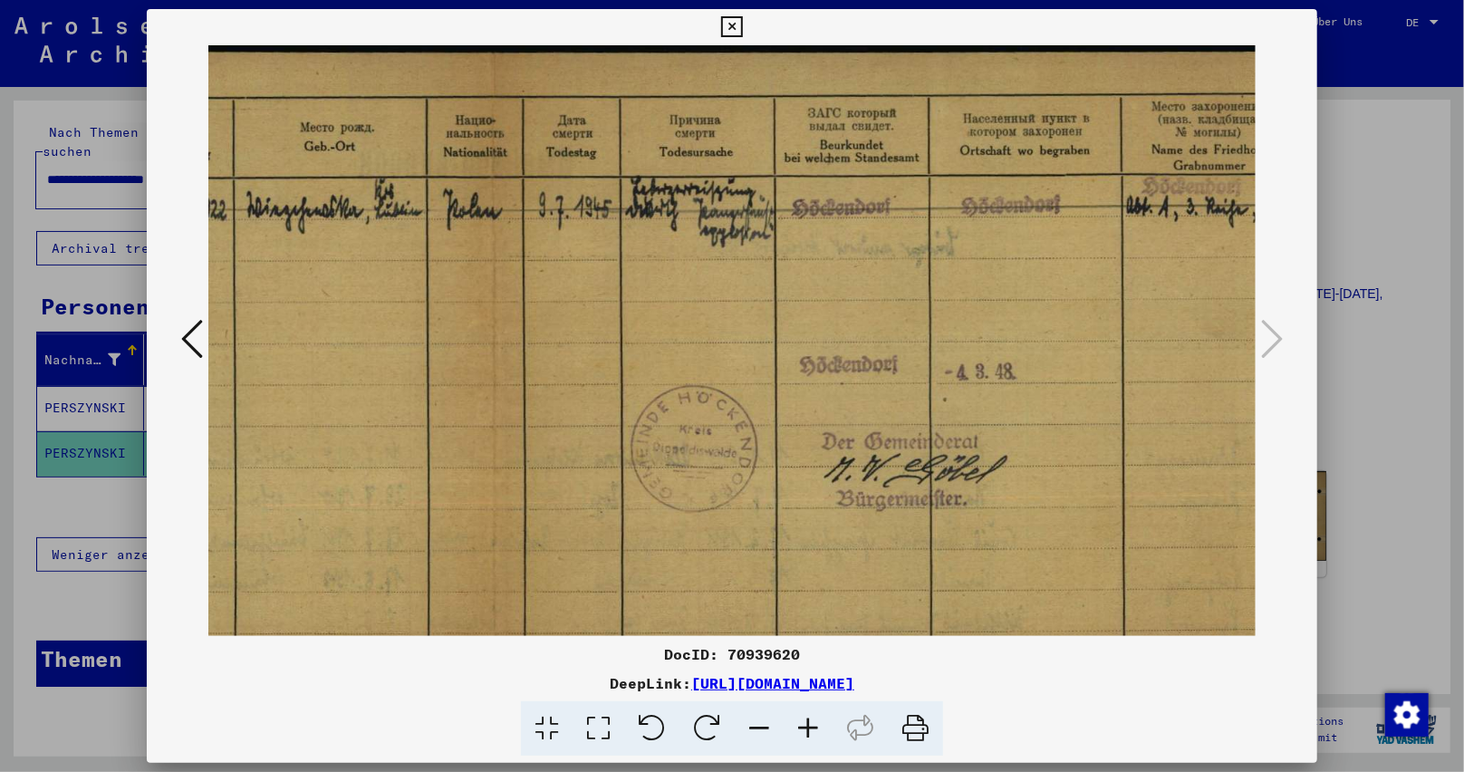
click at [814, 735] on icon at bounding box center [808, 728] width 49 height 55
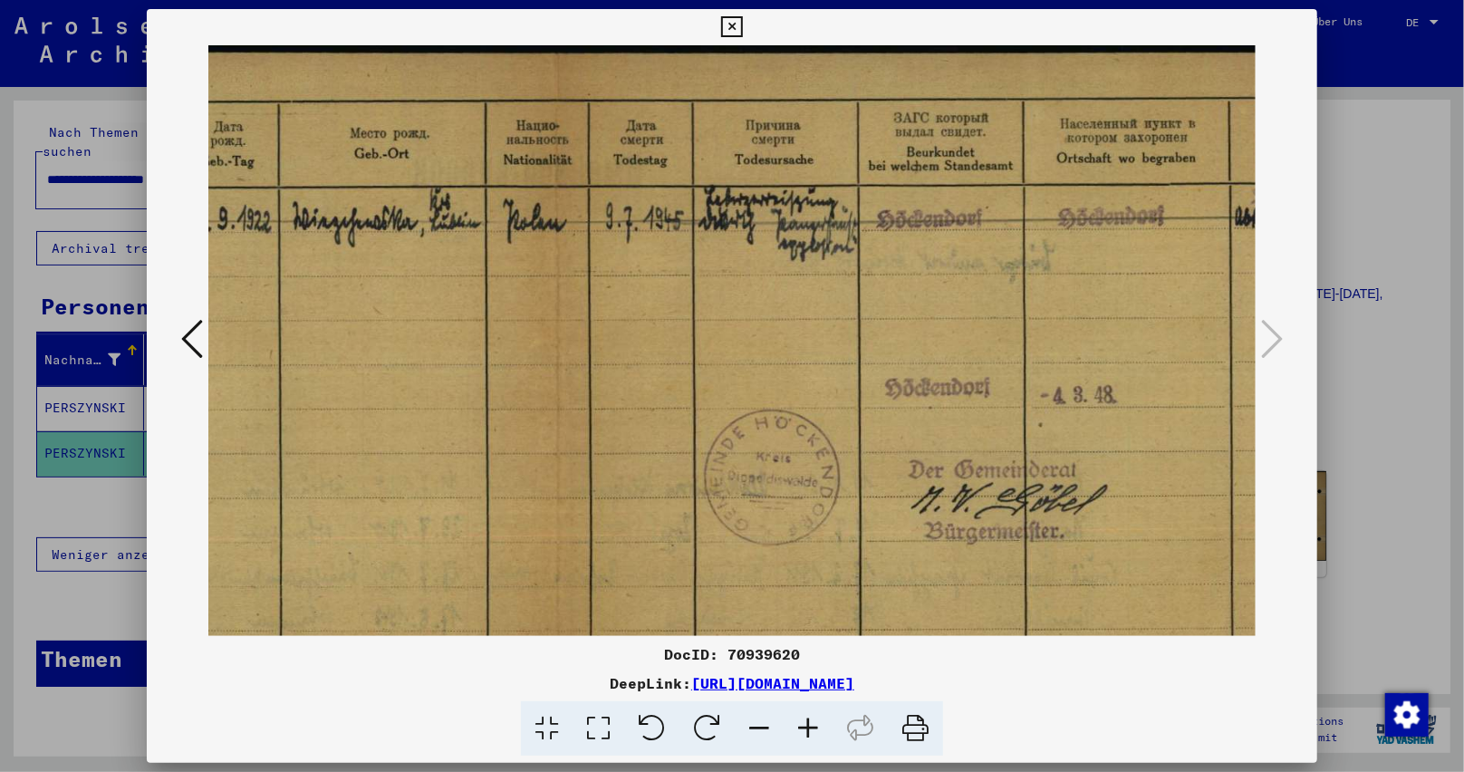
click at [814, 735] on icon at bounding box center [808, 728] width 49 height 55
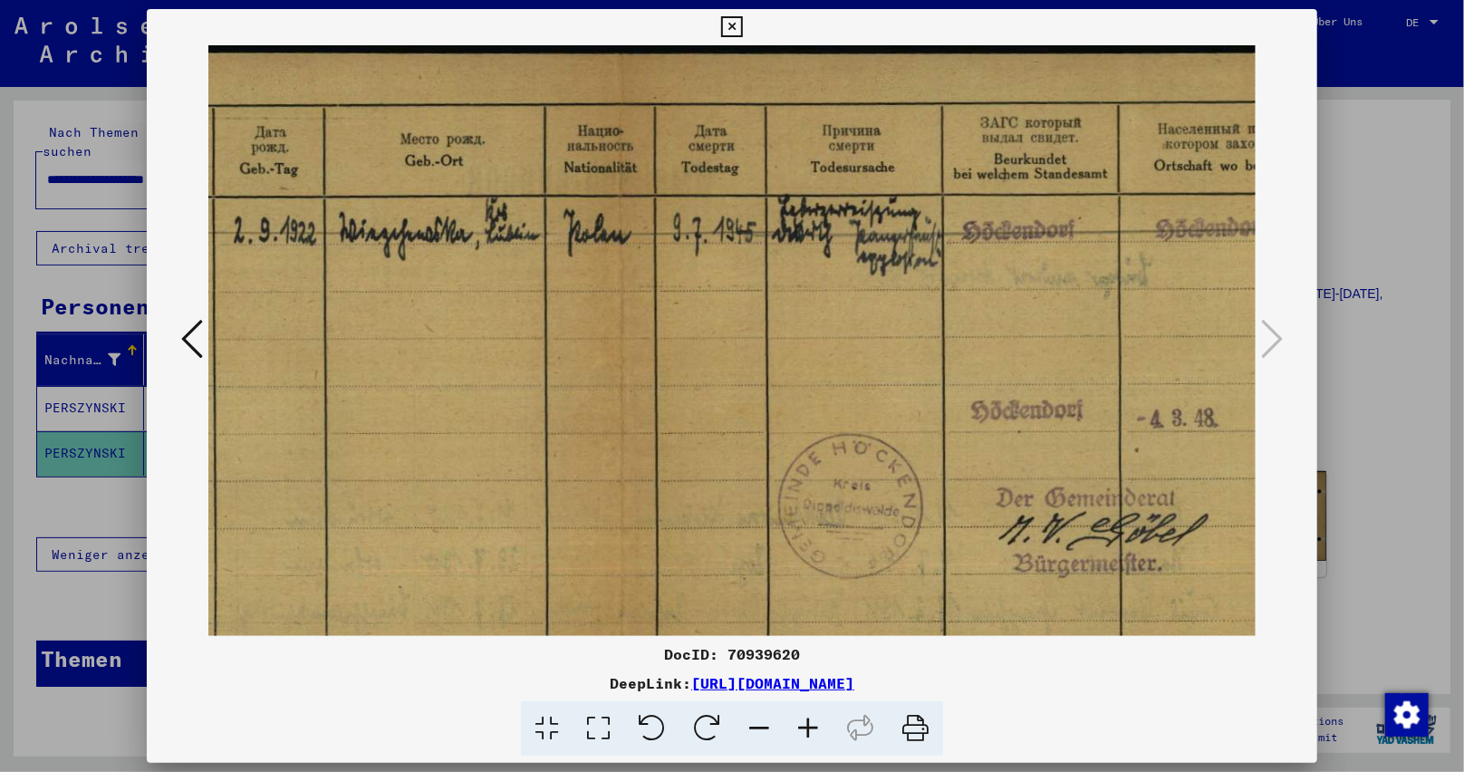
click at [814, 735] on icon at bounding box center [808, 728] width 49 height 55
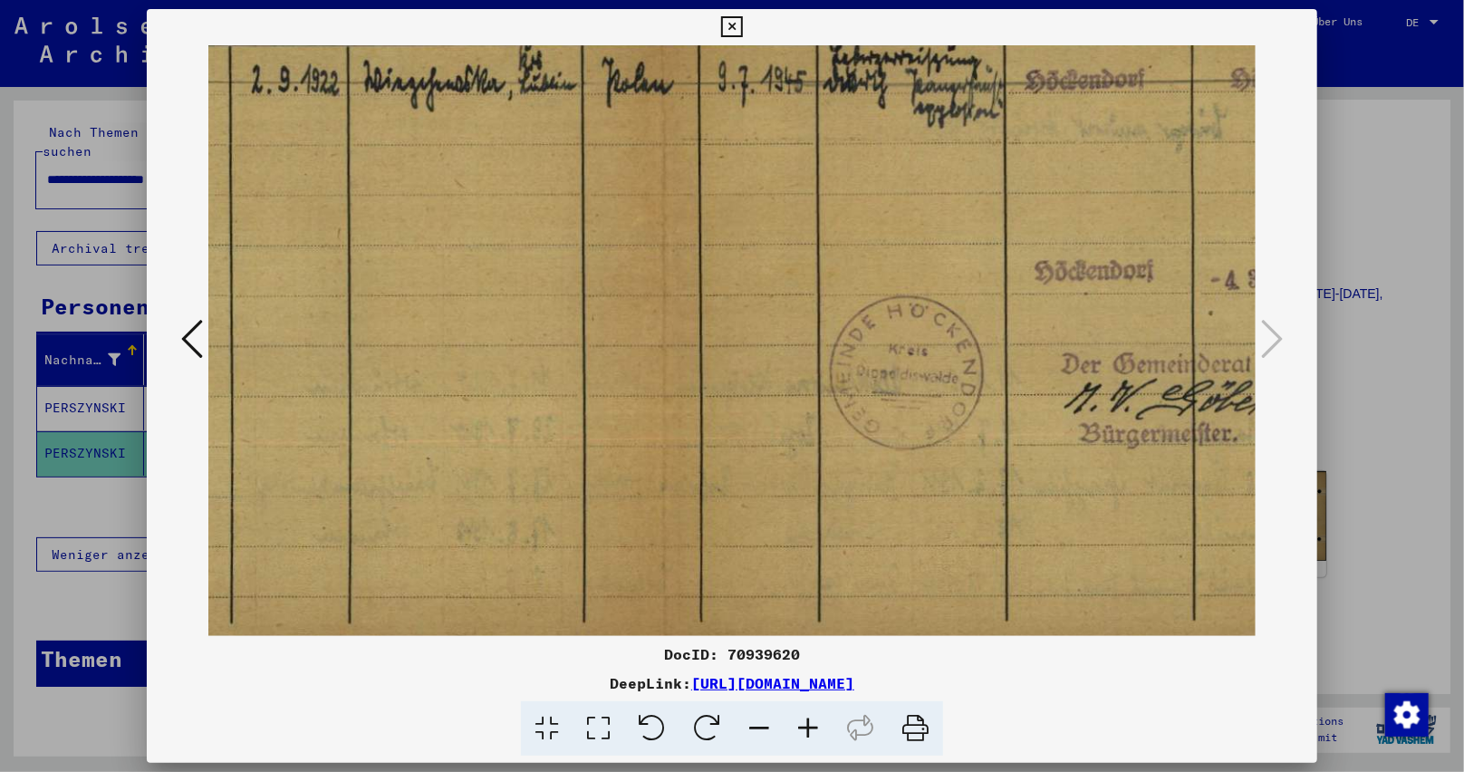
drag, startPoint x: 1042, startPoint y: 530, endPoint x: 1020, endPoint y: 361, distance: 169.9
click at [1020, 361] on img at bounding box center [660, 269] width 2170 height 772
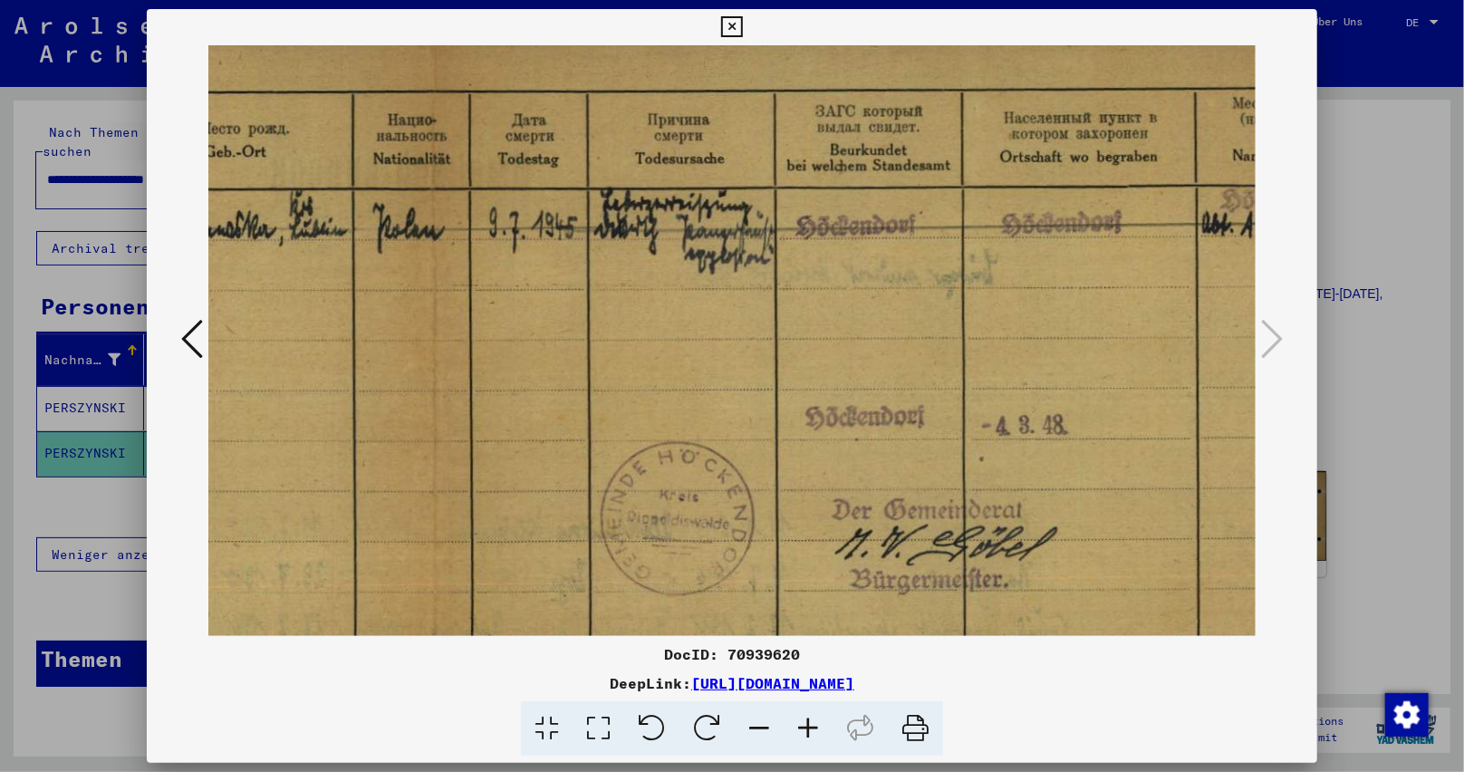
scroll to position [29, 908]
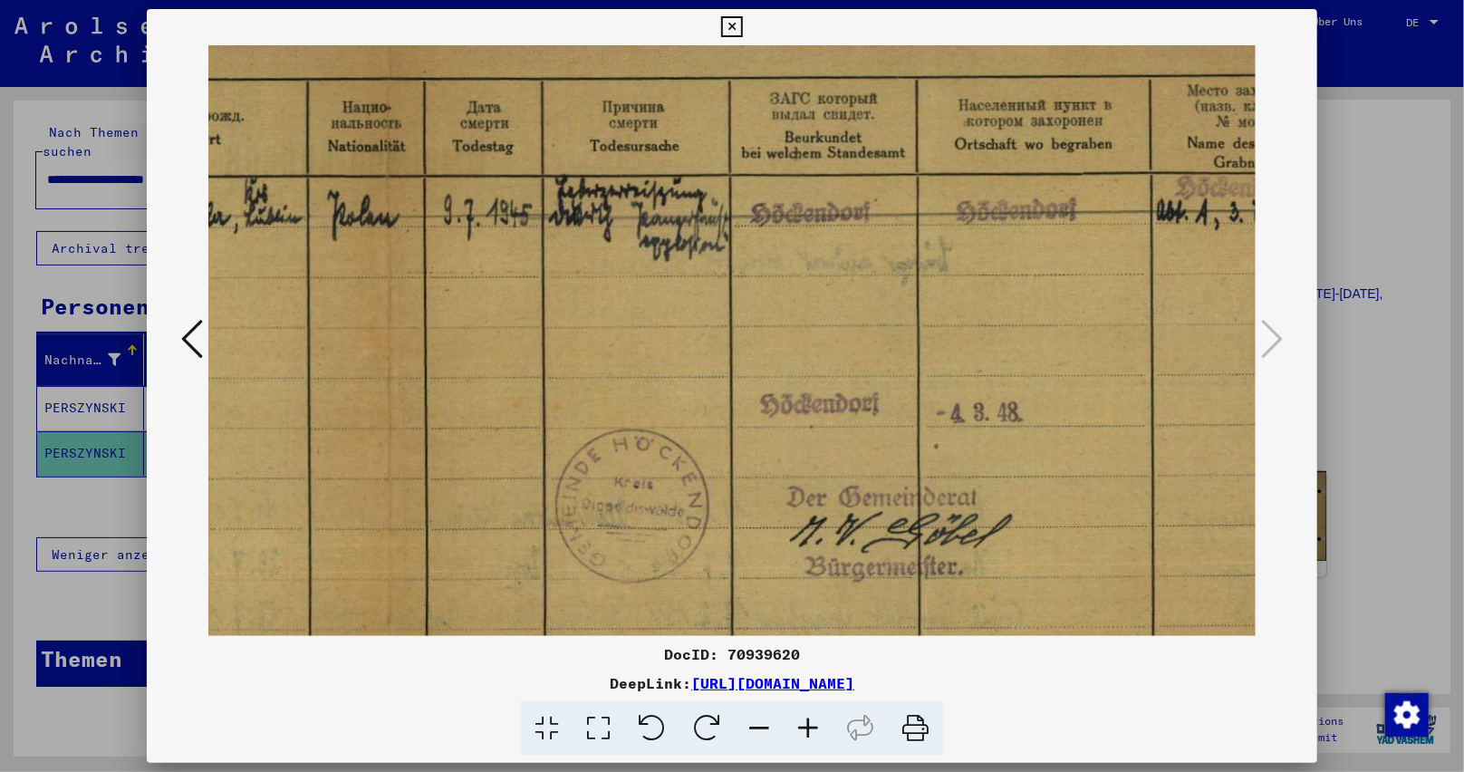
drag, startPoint x: 968, startPoint y: 390, endPoint x: 689, endPoint y: 591, distance: 343.4
click at [689, 591] on img at bounding box center [386, 402] width 2170 height 772
drag, startPoint x: 1277, startPoint y: 427, endPoint x: 1033, endPoint y: 442, distance: 245.1
click at [1033, 442] on div at bounding box center [732, 340] width 1171 height 591
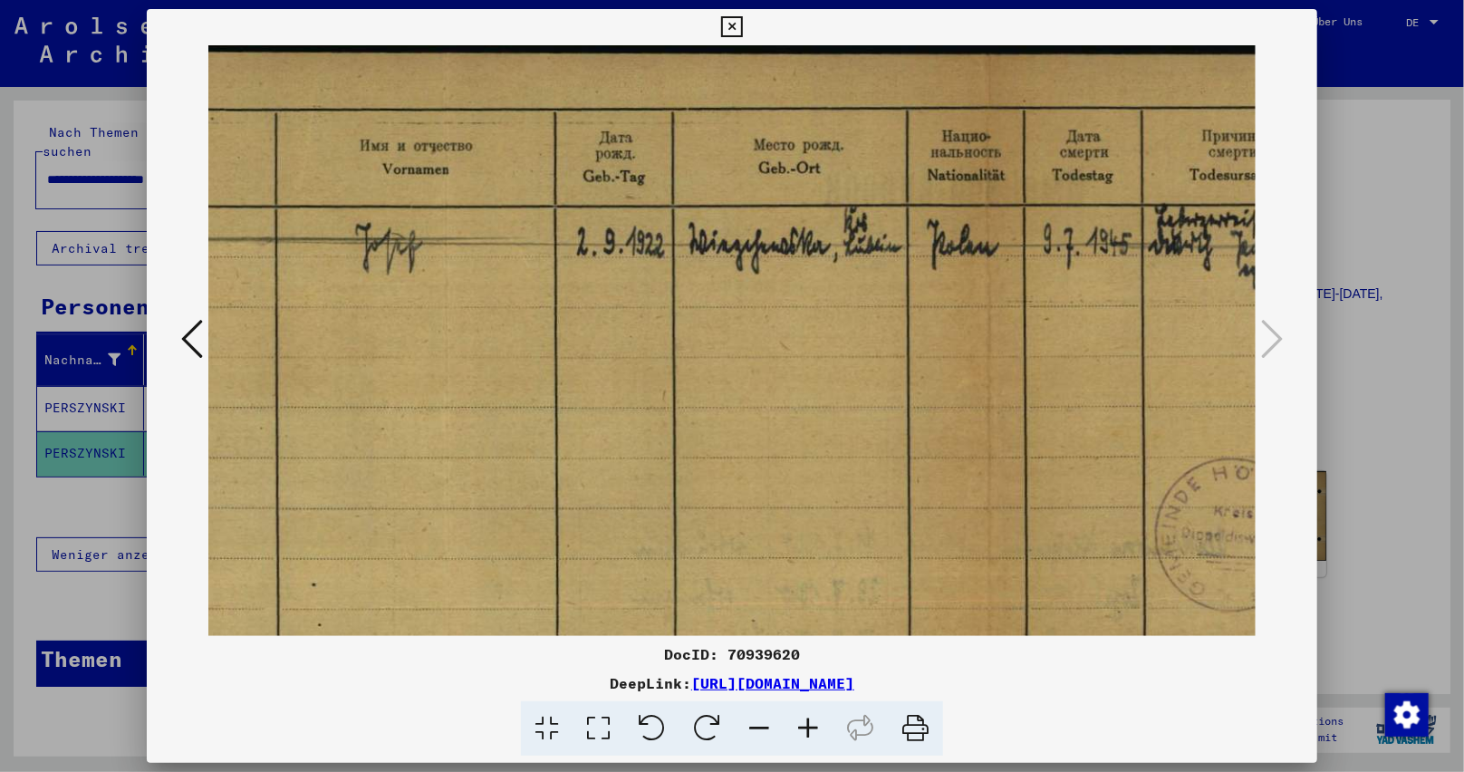
scroll to position [0, 90]
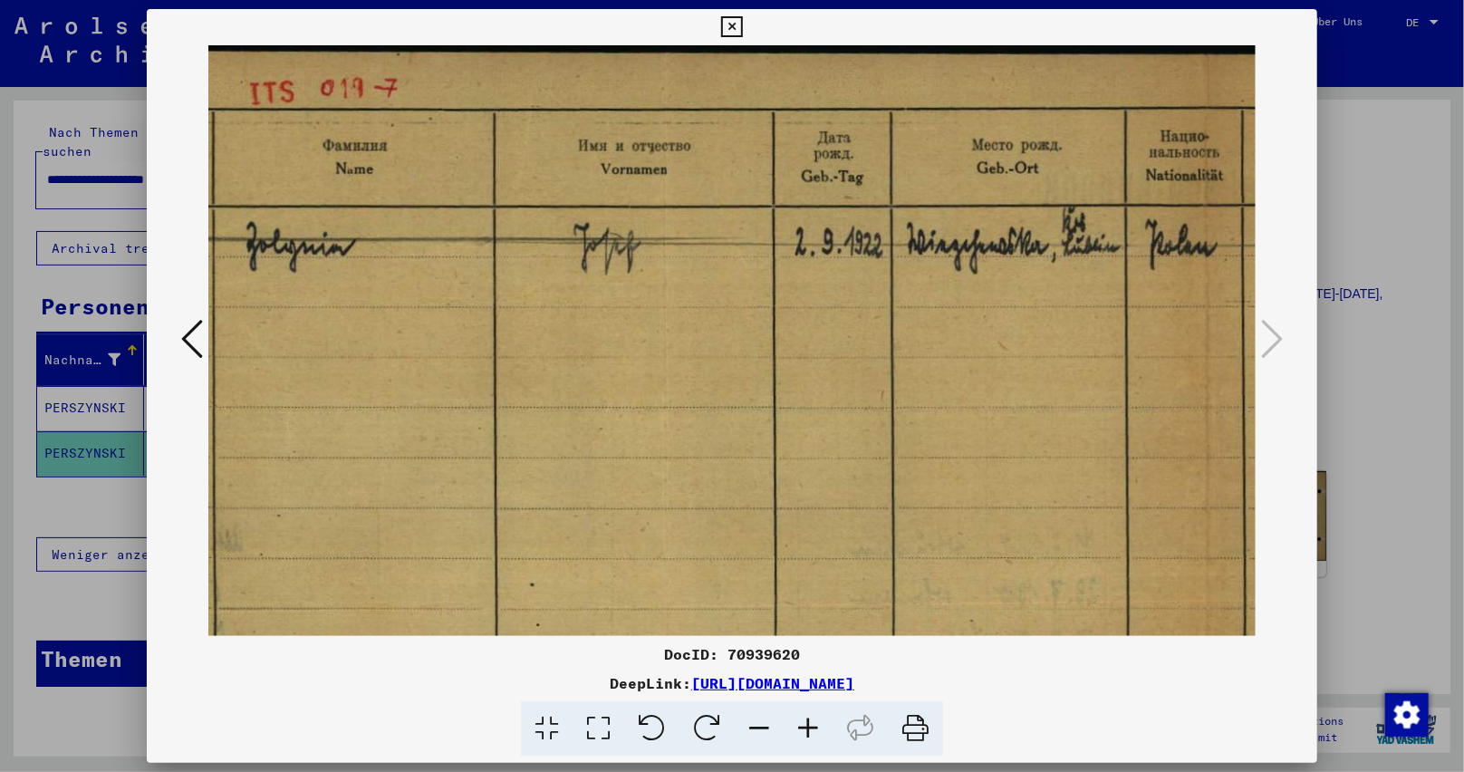
drag, startPoint x: 766, startPoint y: 273, endPoint x: 1462, endPoint y: 367, distance: 702.1
click at [1462, 367] on div "DocID: 70939620 DeepLink: [URL][DOMAIN_NAME]" at bounding box center [732, 386] width 1464 height 772
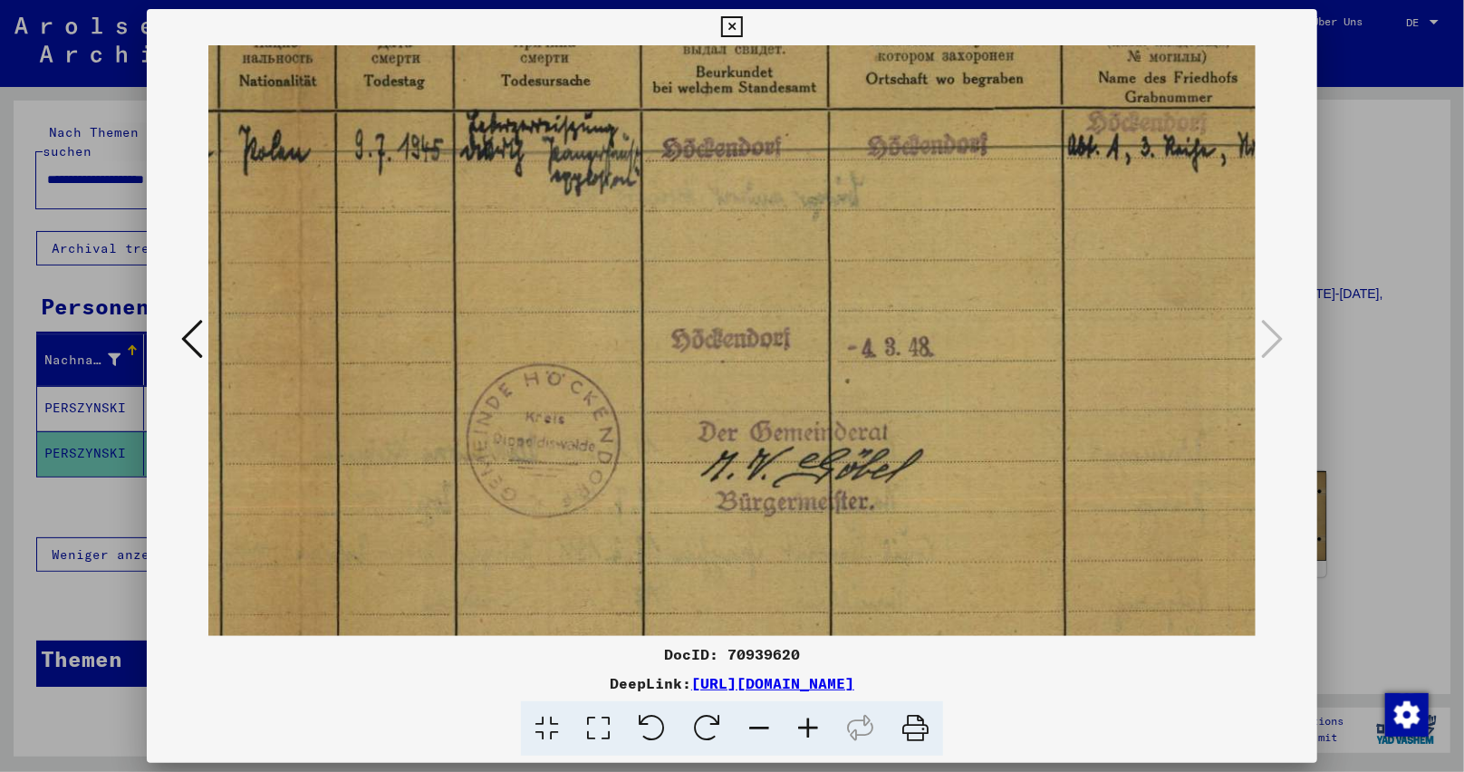
drag, startPoint x: 1043, startPoint y: 345, endPoint x: 126, endPoint y: 247, distance: 922.0
click at [126, 248] on div "DocID: 70939620 DeepLink: [URL][DOMAIN_NAME]" at bounding box center [732, 386] width 1464 height 772
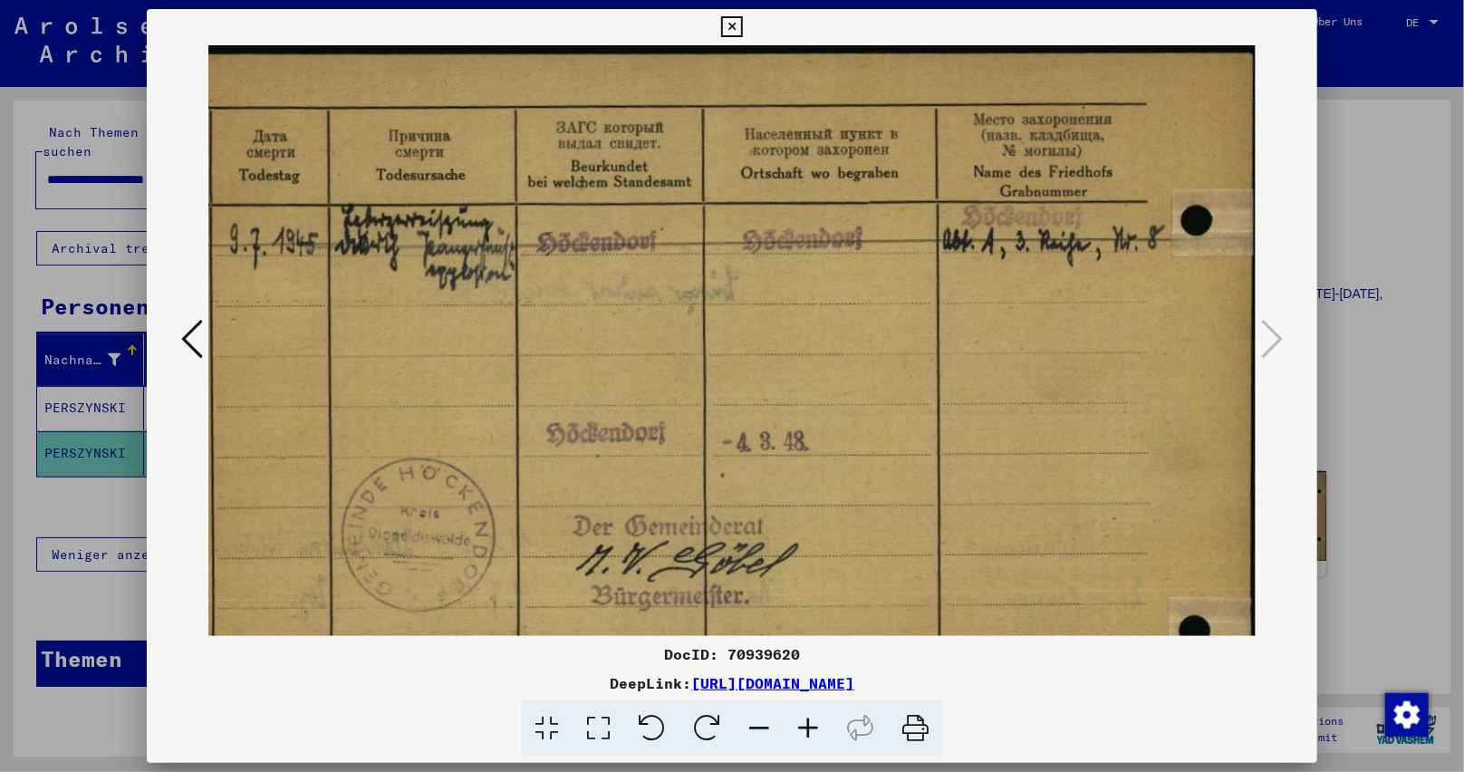
scroll to position [0, 1122]
drag, startPoint x: 802, startPoint y: 278, endPoint x: 396, endPoint y: 437, distance: 435.7
click at [400, 437] on img at bounding box center [172, 431] width 2170 height 772
click at [621, 130] on img at bounding box center [172, 431] width 2170 height 772
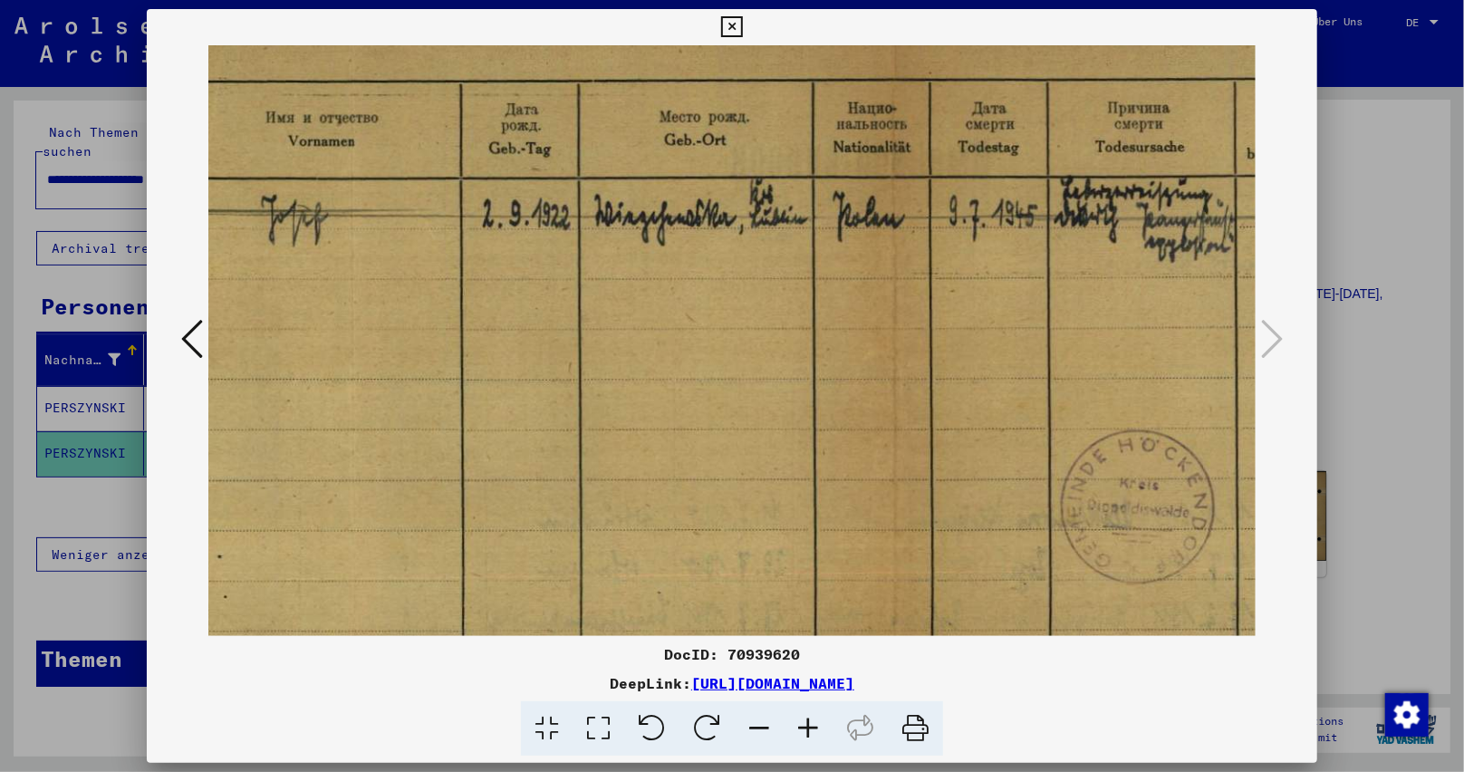
drag, startPoint x: 542, startPoint y: 477, endPoint x: 1255, endPoint y: 454, distance: 713.3
click at [1255, 454] on img at bounding box center [891, 403] width 2170 height 772
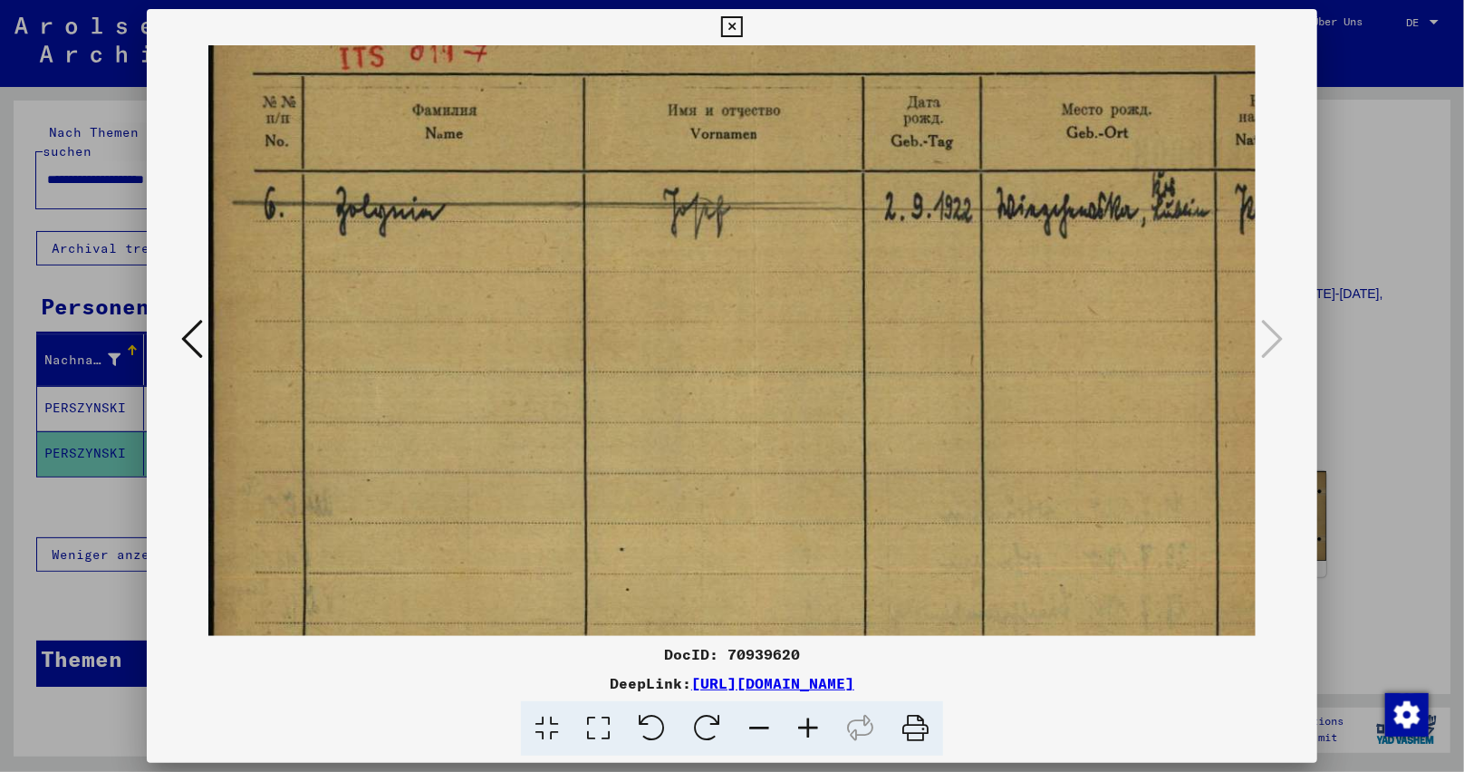
drag, startPoint x: 583, startPoint y: 424, endPoint x: 1062, endPoint y: 424, distance: 479.2
click at [1062, 424] on img at bounding box center [1293, 396] width 2170 height 772
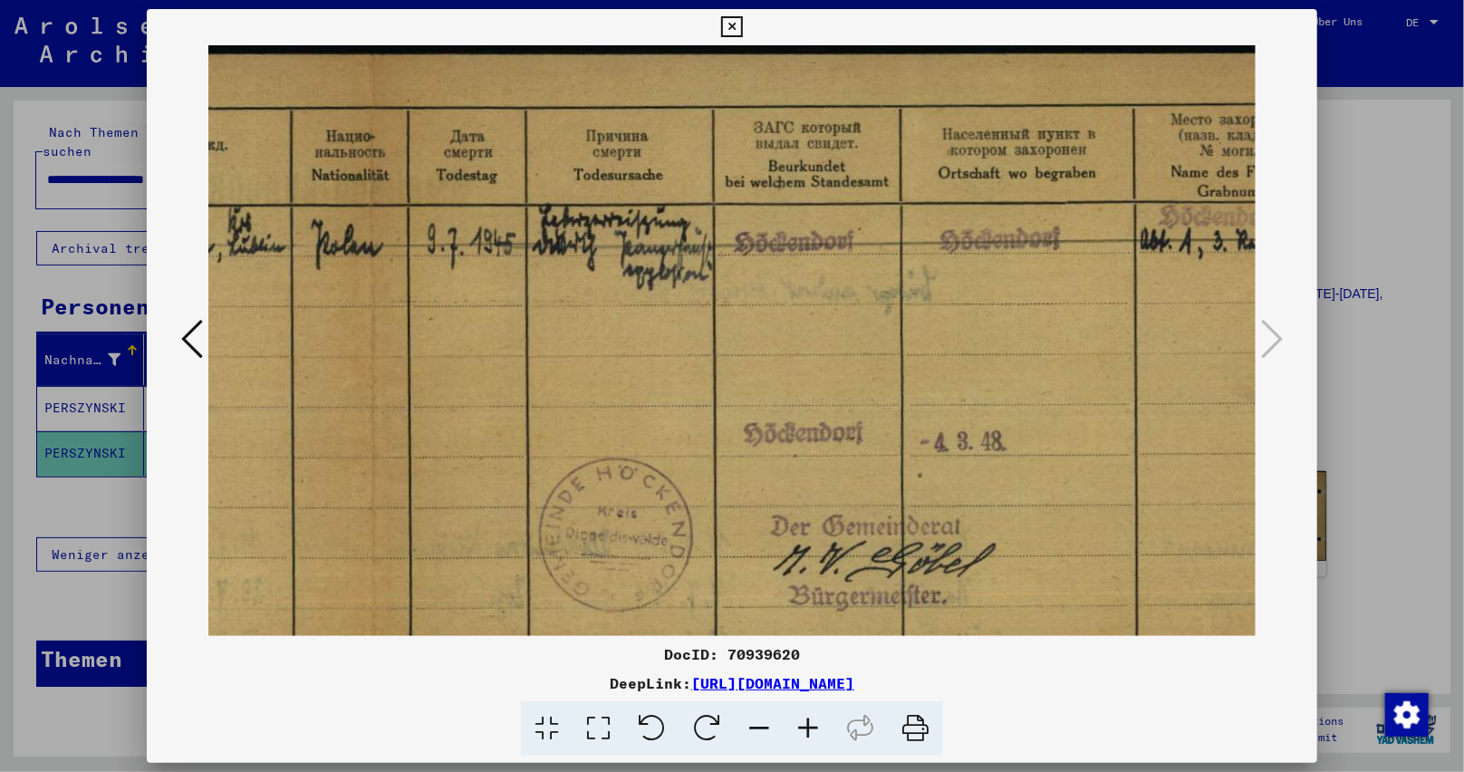
drag, startPoint x: 932, startPoint y: 258, endPoint x: 440, endPoint y: 342, distance: 499.1
click at [0, 340] on div "DocID: 70939620 DeepLink: [URL][DOMAIN_NAME]" at bounding box center [732, 386] width 1464 height 772
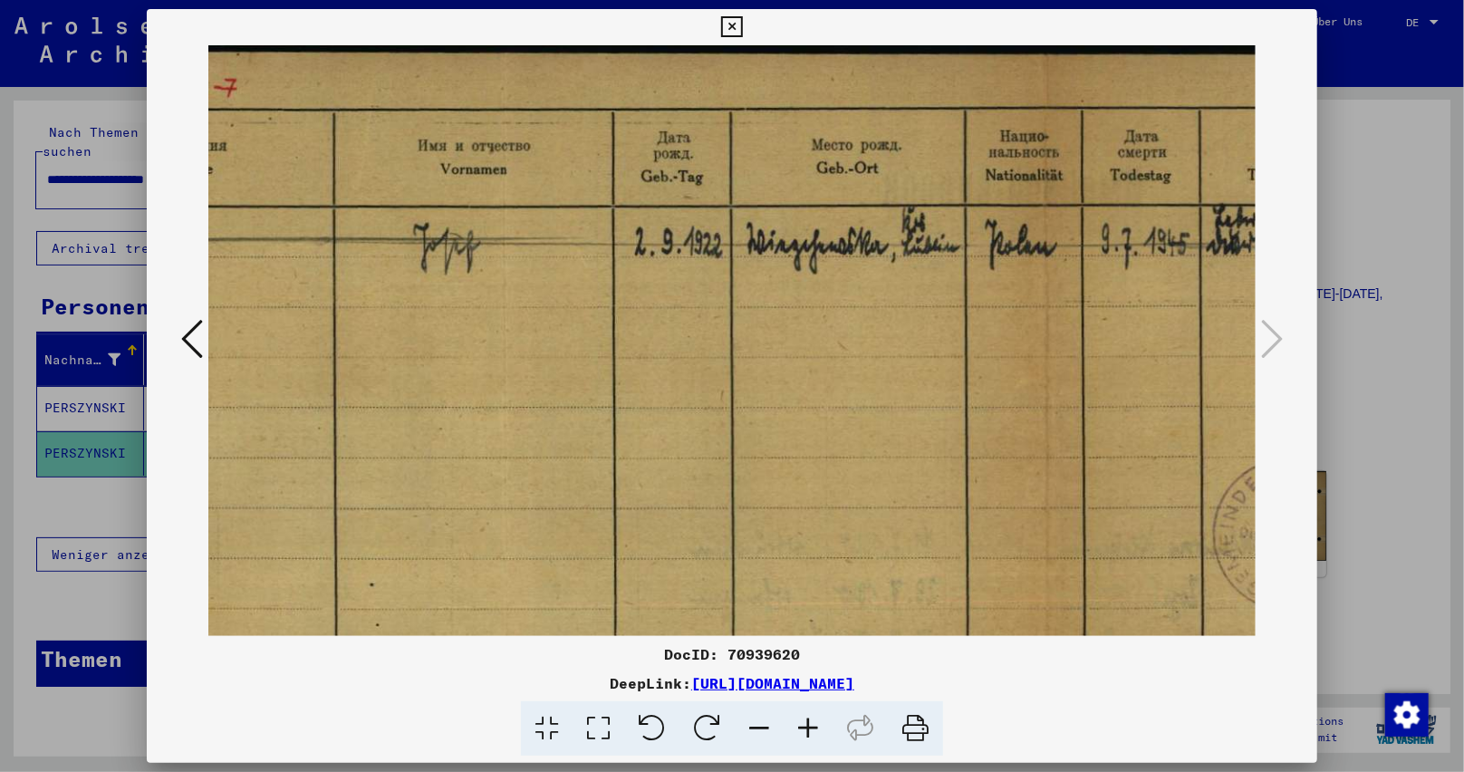
scroll to position [0, 639]
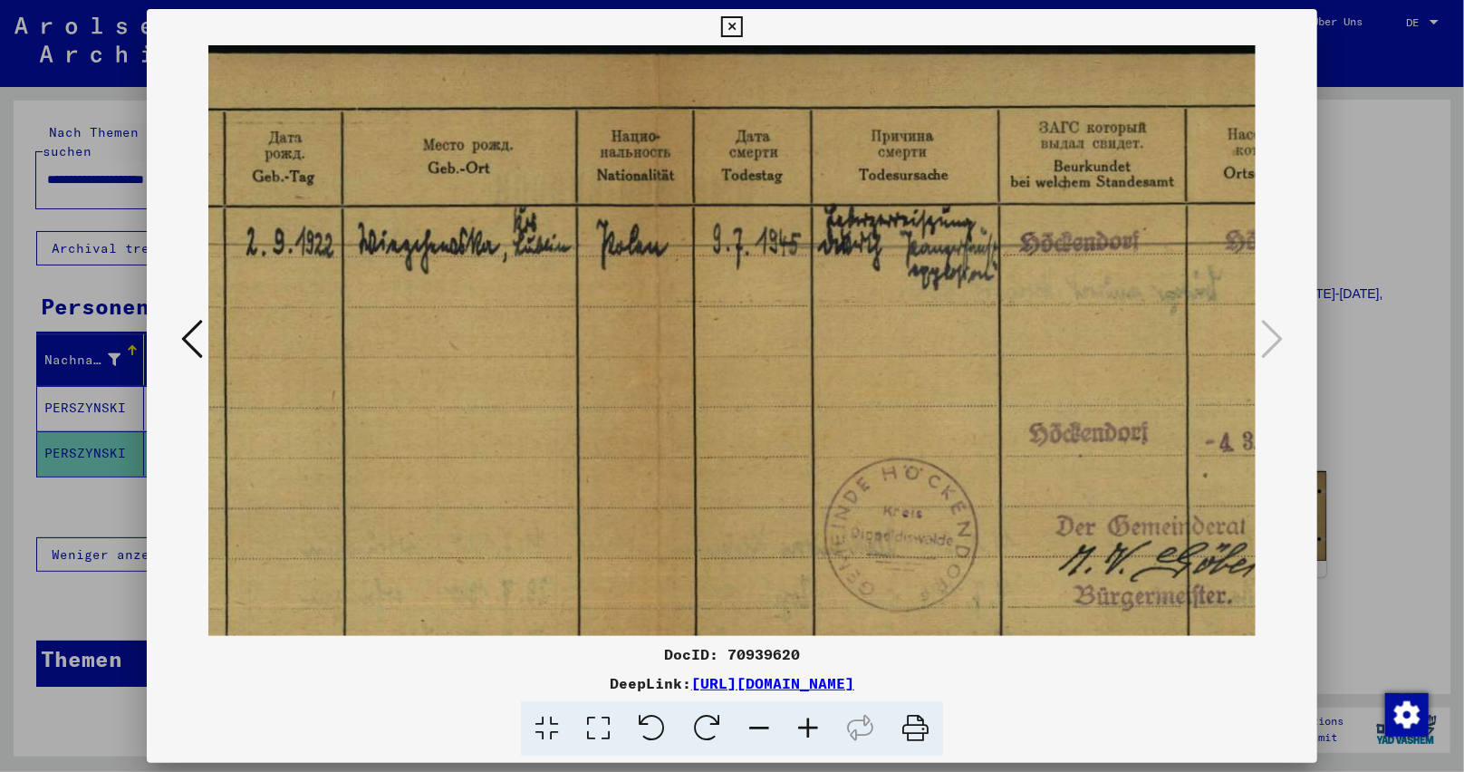
drag, startPoint x: 554, startPoint y: 343, endPoint x: 497, endPoint y: 352, distance: 56.8
click at [544, 358] on img at bounding box center [655, 431] width 2170 height 772
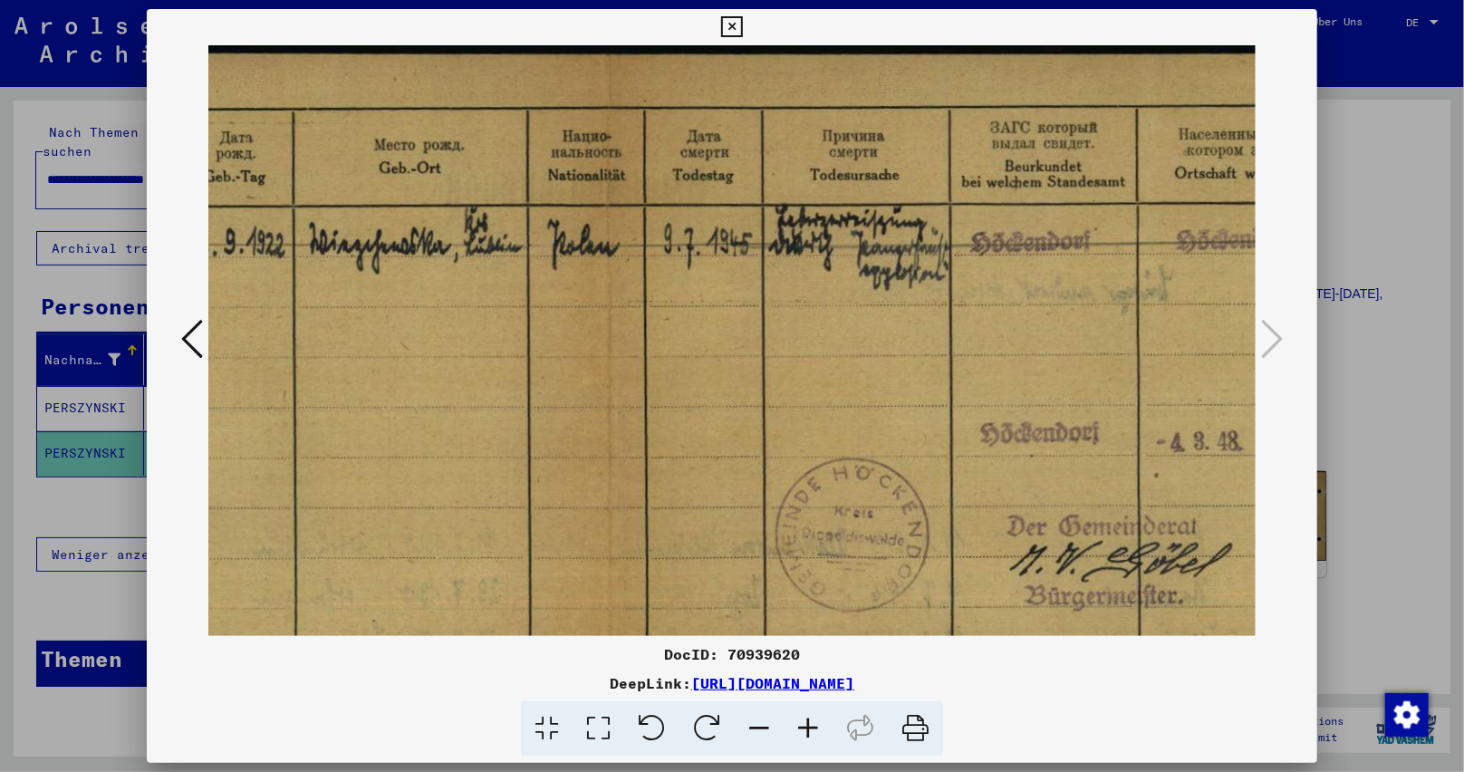
click at [729, 22] on icon at bounding box center [731, 27] width 21 height 22
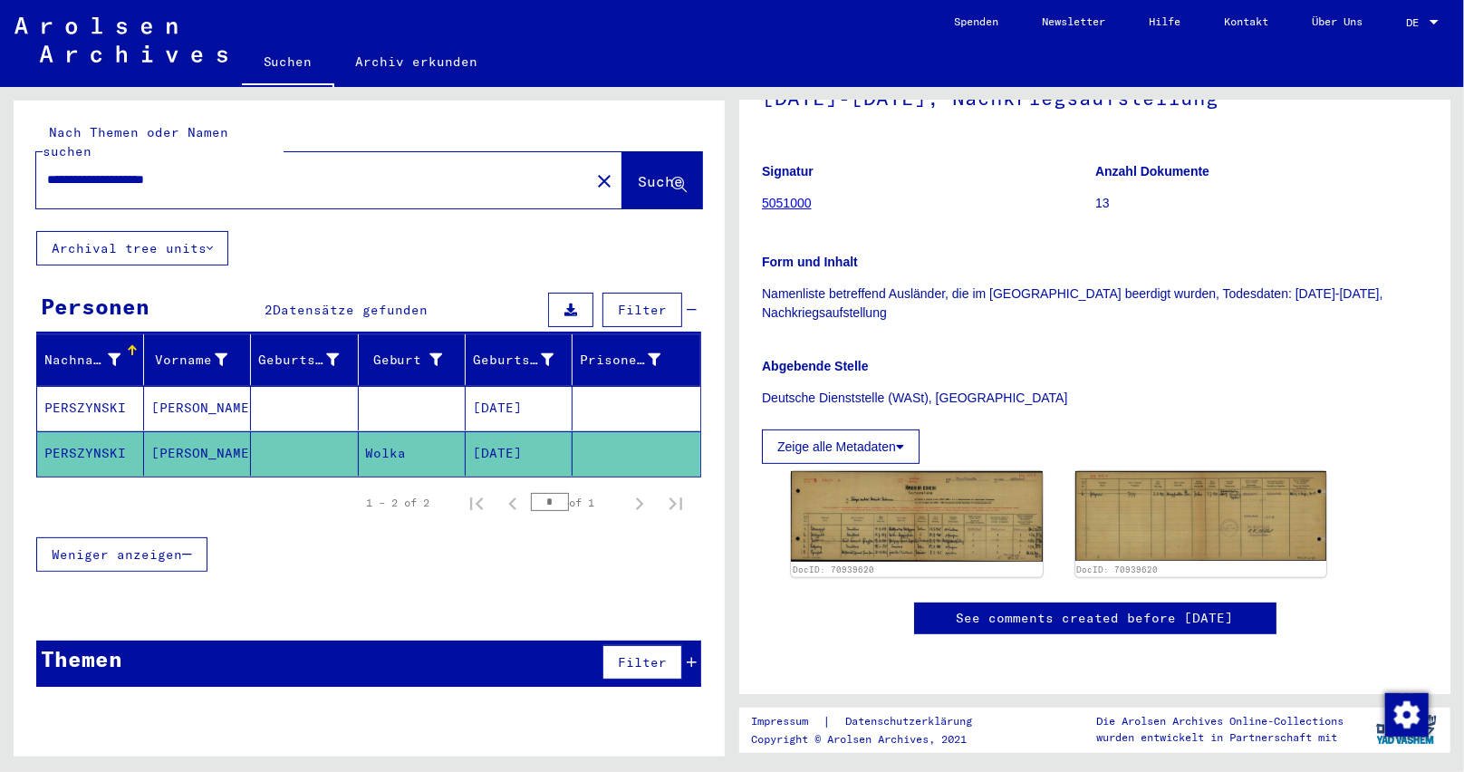
drag, startPoint x: 555, startPoint y: 434, endPoint x: 444, endPoint y: 434, distance: 111.4
click at [444, 434] on mat-row "PERSZYNSKI [PERSON_NAME] [DATE]" at bounding box center [368, 453] width 663 height 45
copy mat-row "[DATE]"
drag, startPoint x: 130, startPoint y: 160, endPoint x: 0, endPoint y: 185, distance: 132.7
click at [0, 182] on div "**********" at bounding box center [366, 422] width 732 height 670
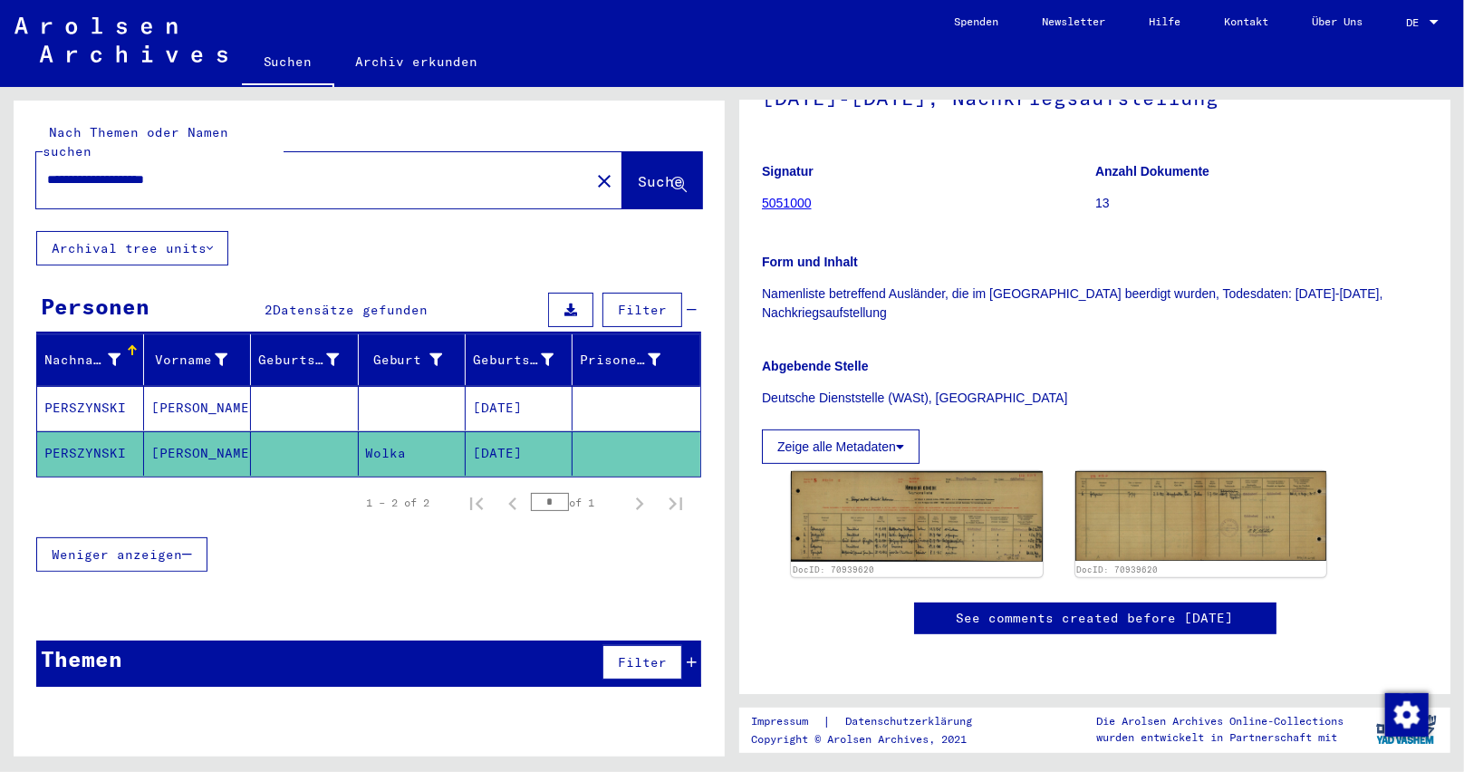
paste input "text"
click at [647, 172] on span "Suche" at bounding box center [660, 181] width 45 height 18
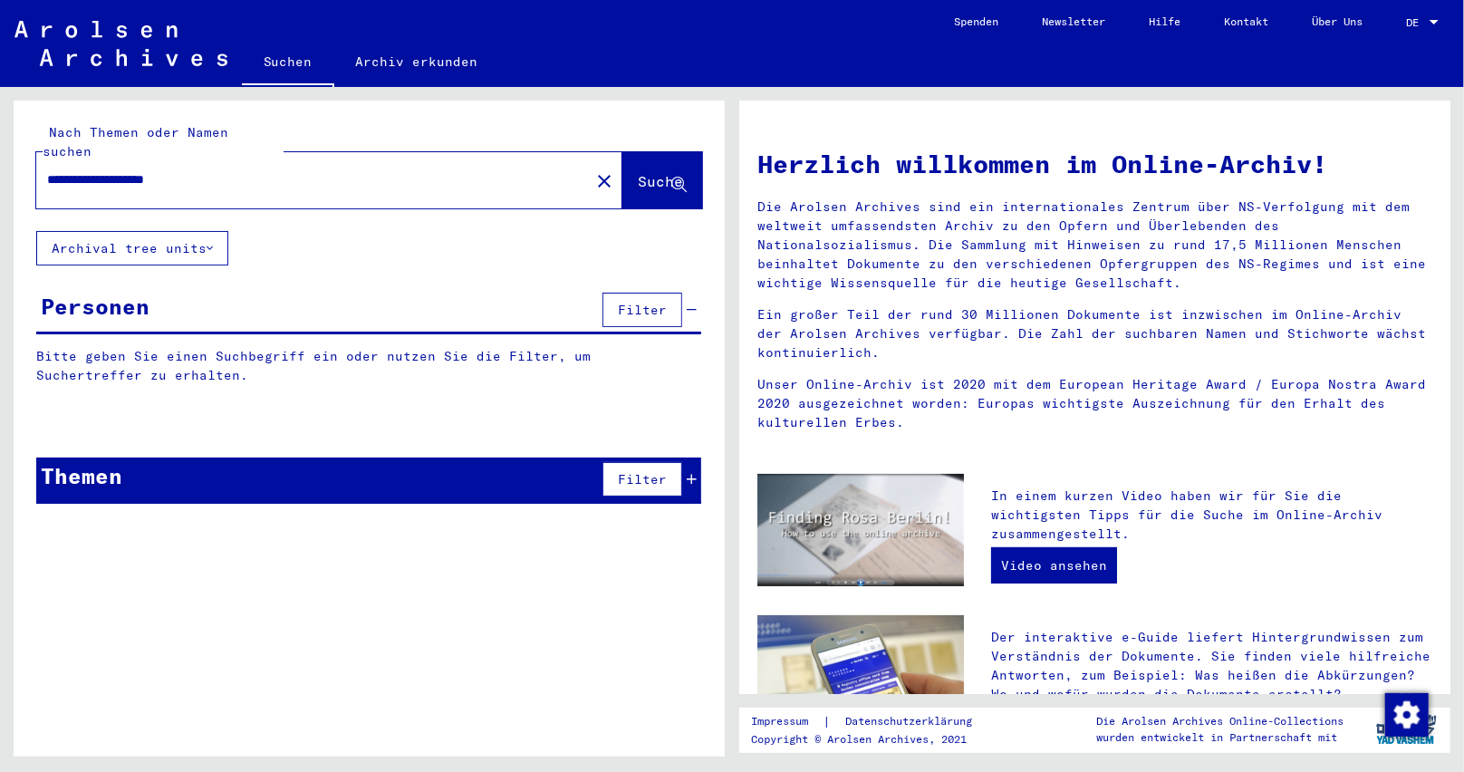
click at [638, 172] on span "Suche" at bounding box center [660, 181] width 45 height 18
click at [688, 169] on button "Suche" at bounding box center [662, 180] width 80 height 56
click at [681, 178] on icon at bounding box center [678, 185] width 15 height 15
drag, startPoint x: 134, startPoint y: 159, endPoint x: 323, endPoint y: 171, distance: 189.7
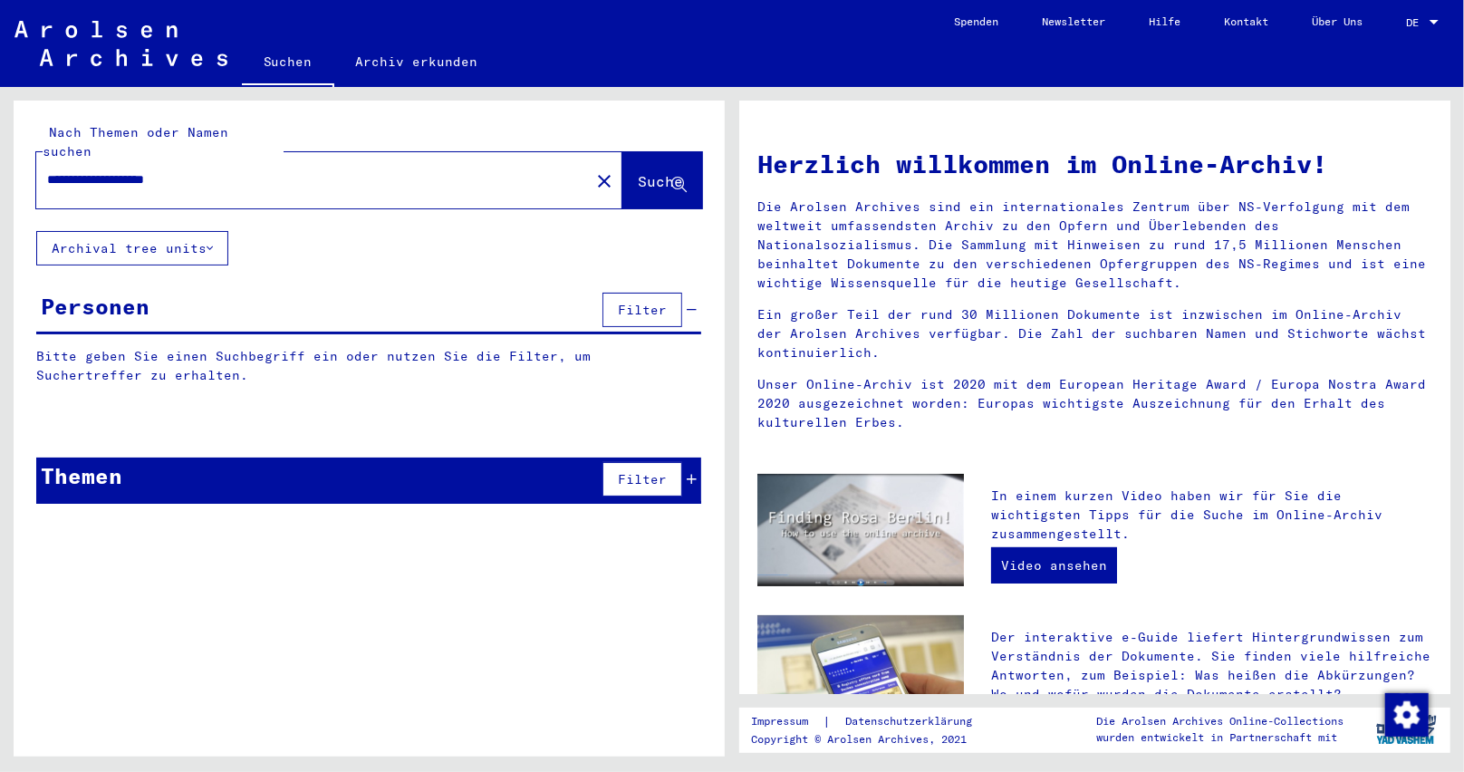
click at [323, 171] on div "**********" at bounding box center [302, 179] width 532 height 41
type input "**********"
click at [638, 173] on span "Suche" at bounding box center [662, 182] width 49 height 19
click at [669, 172] on span "Suche" at bounding box center [660, 181] width 45 height 18
click at [366, 170] on input "**********" at bounding box center [307, 179] width 521 height 19
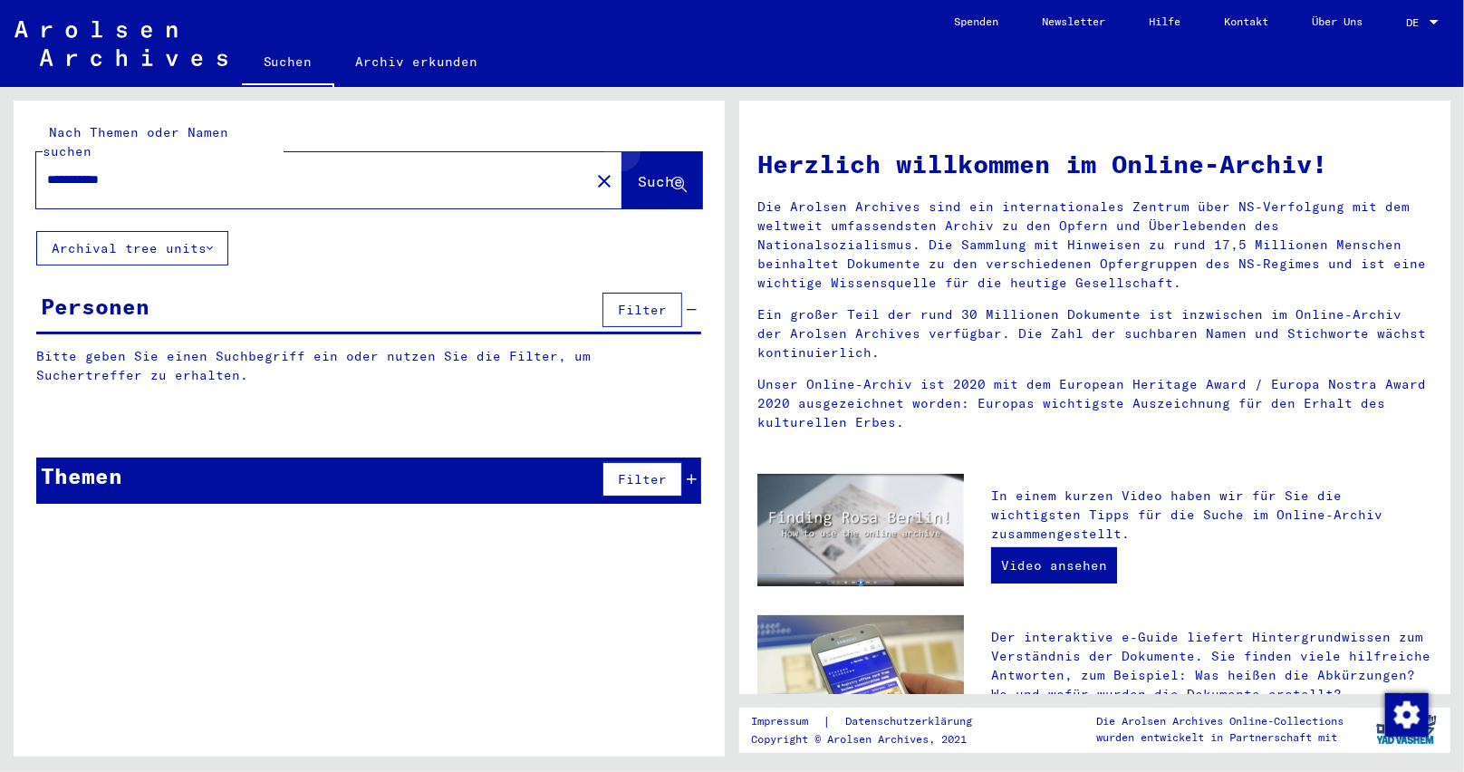
click at [687, 155] on button "Suche" at bounding box center [662, 180] width 80 height 56
drag, startPoint x: 153, startPoint y: 169, endPoint x: 0, endPoint y: 188, distance: 154.4
click at [0, 188] on div "**********" at bounding box center [366, 422] width 732 height 670
click at [162, 170] on input "text" at bounding box center [307, 179] width 521 height 19
paste input "**********"
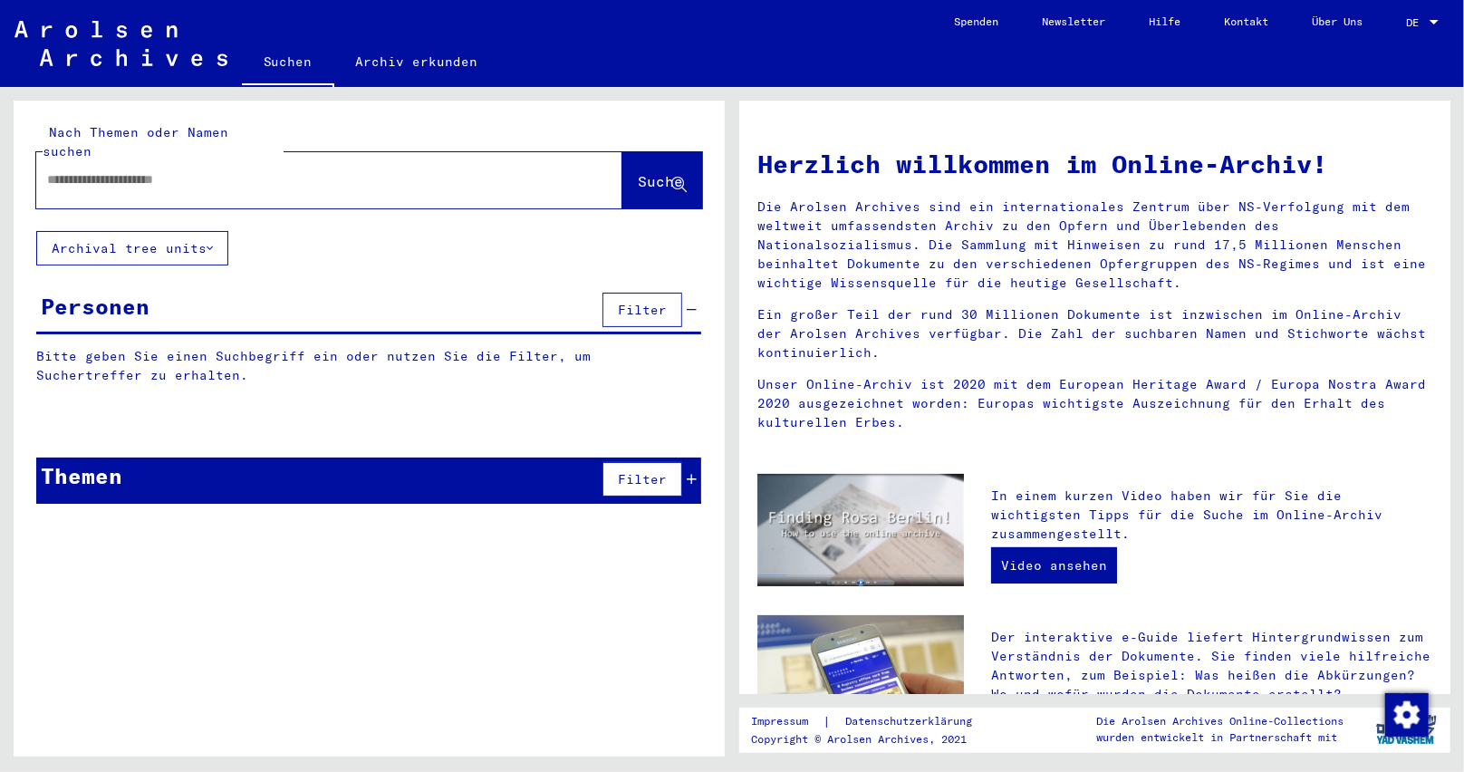
type input "**********"
